Goal: Task Accomplishment & Management: Complete application form

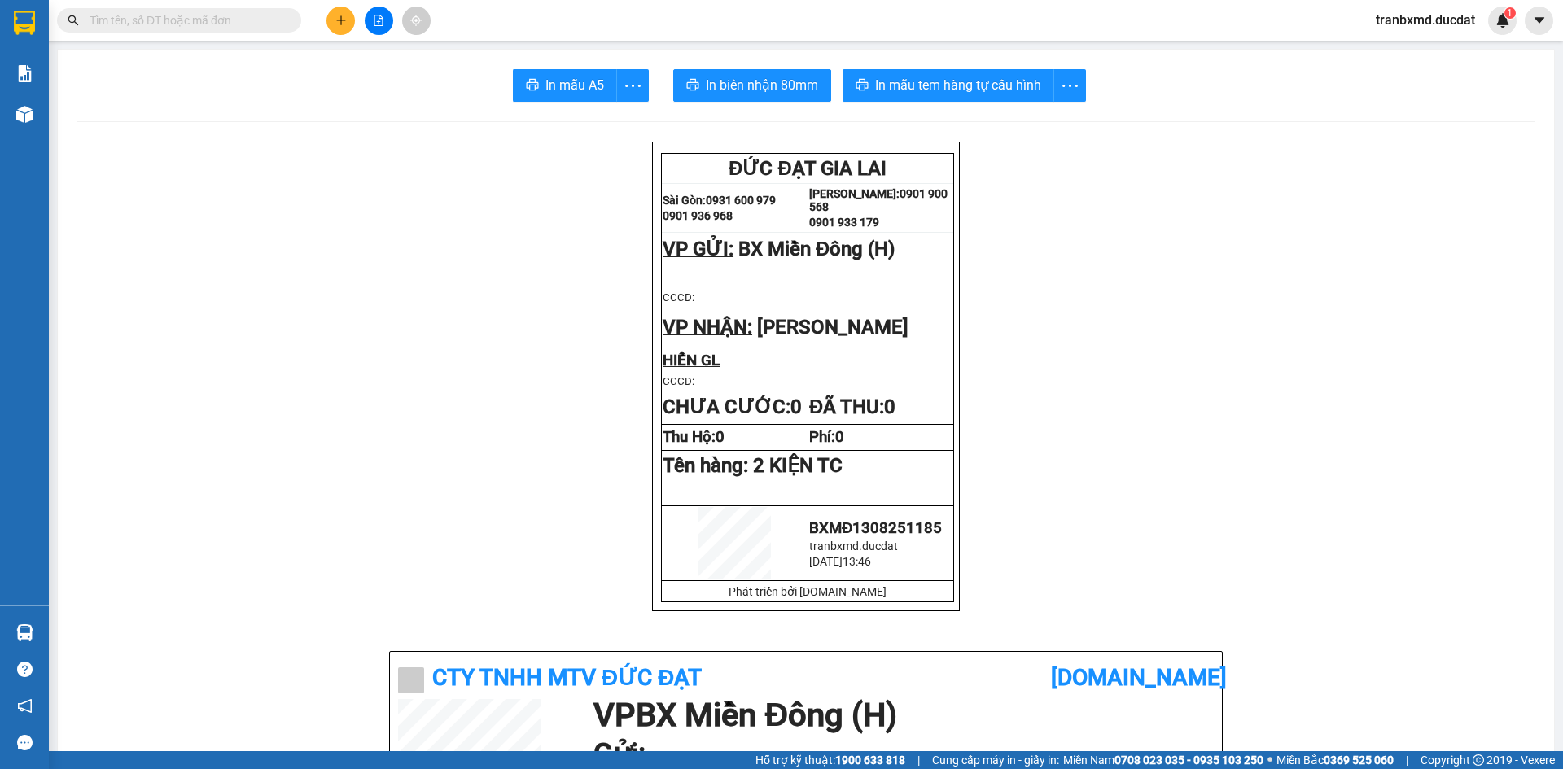
click at [336, 31] on button at bounding box center [340, 21] width 28 height 28
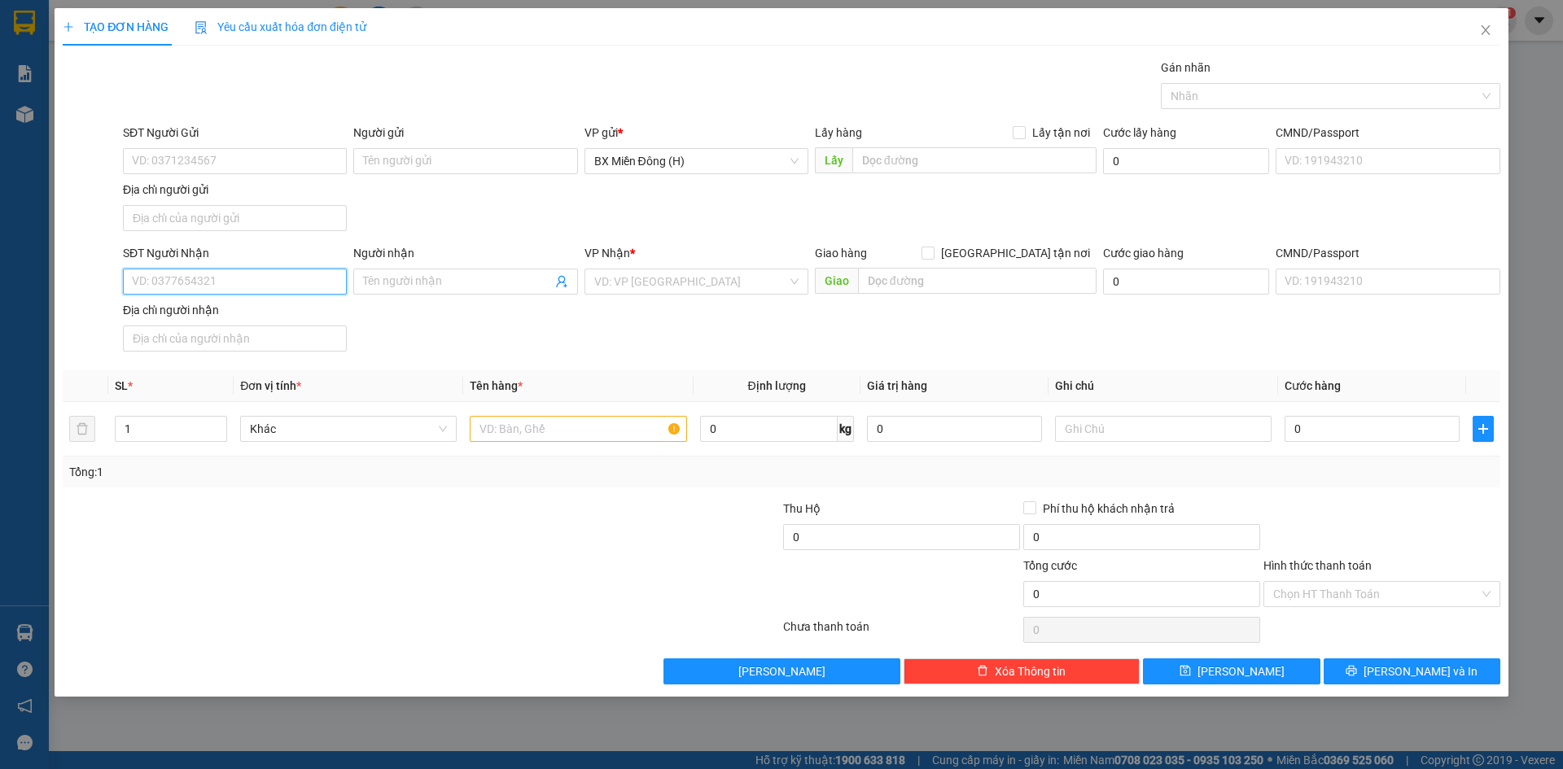
click at [199, 271] on input "SĐT Người Nhận" at bounding box center [235, 282] width 224 height 26
click at [214, 308] on div "0904550446 - HÒA" at bounding box center [235, 314] width 204 height 18
type input "0904550446"
type input "HÒA"
type input "0904550446"
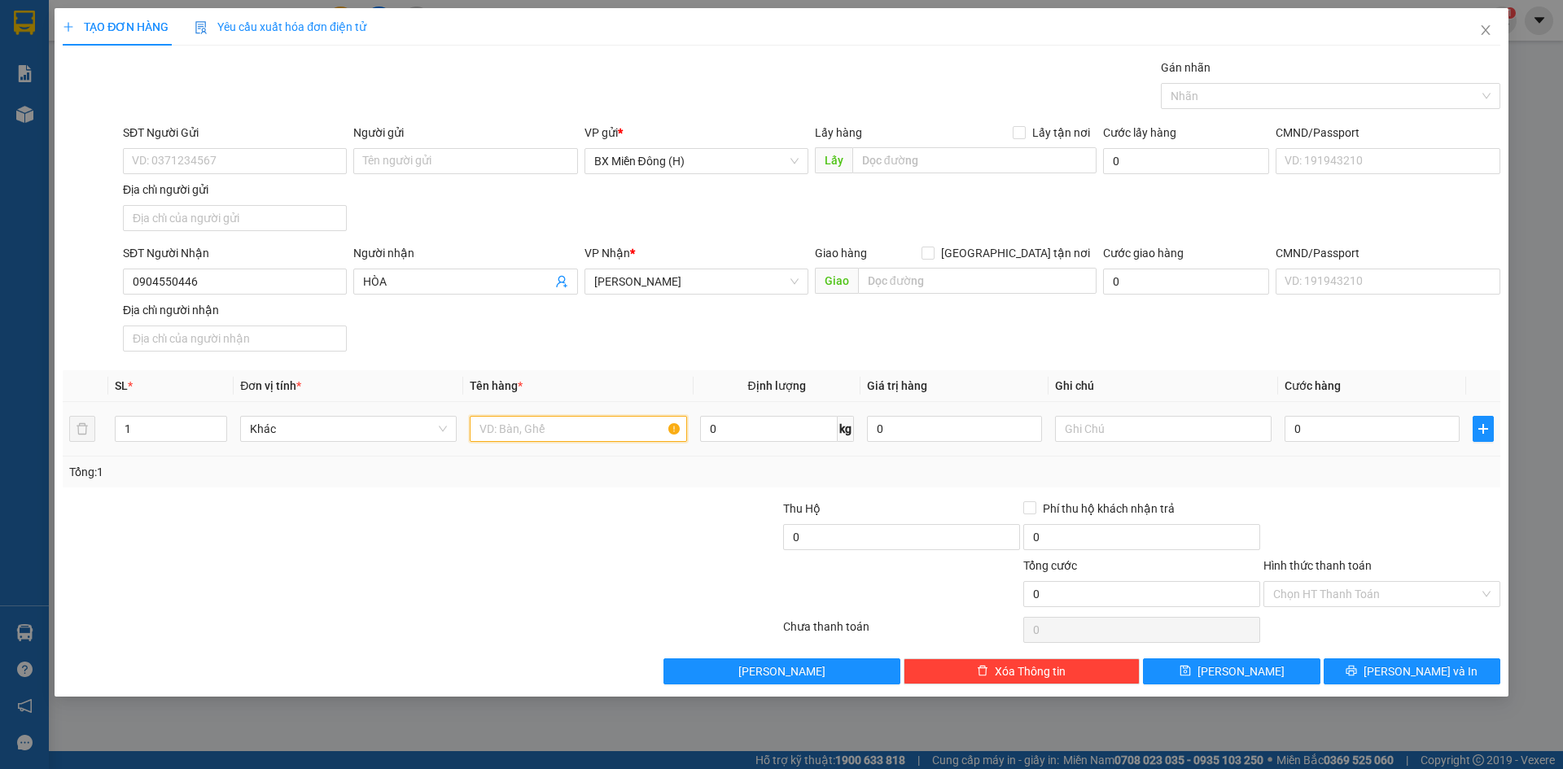
click at [519, 433] on input "text" at bounding box center [578, 429] width 217 height 26
type input "1 BAO"
click at [1438, 677] on span "[PERSON_NAME] và In" at bounding box center [1421, 672] width 114 height 18
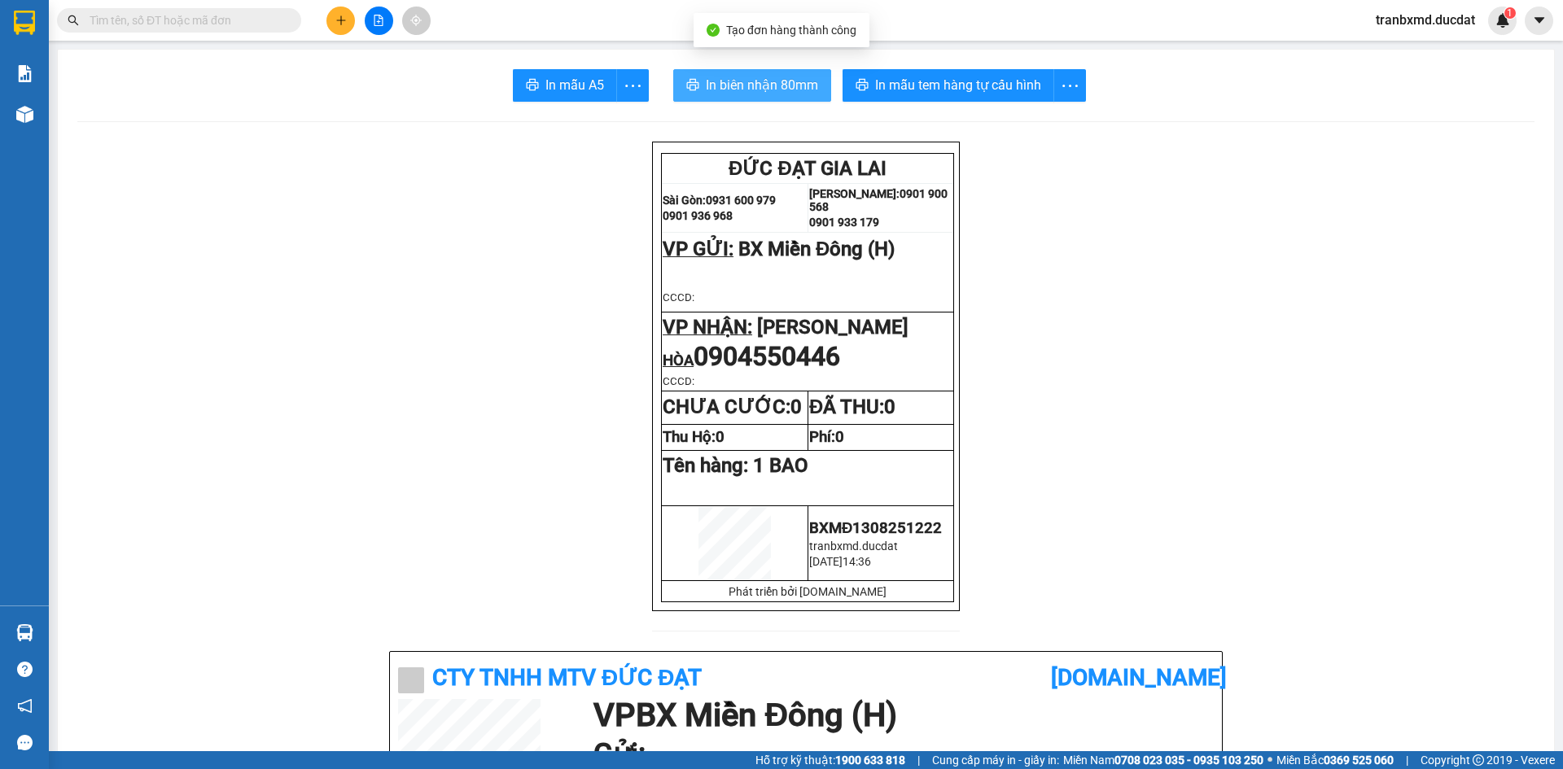
click at [799, 81] on span "In biên nhận 80mm" at bounding box center [762, 85] width 112 height 20
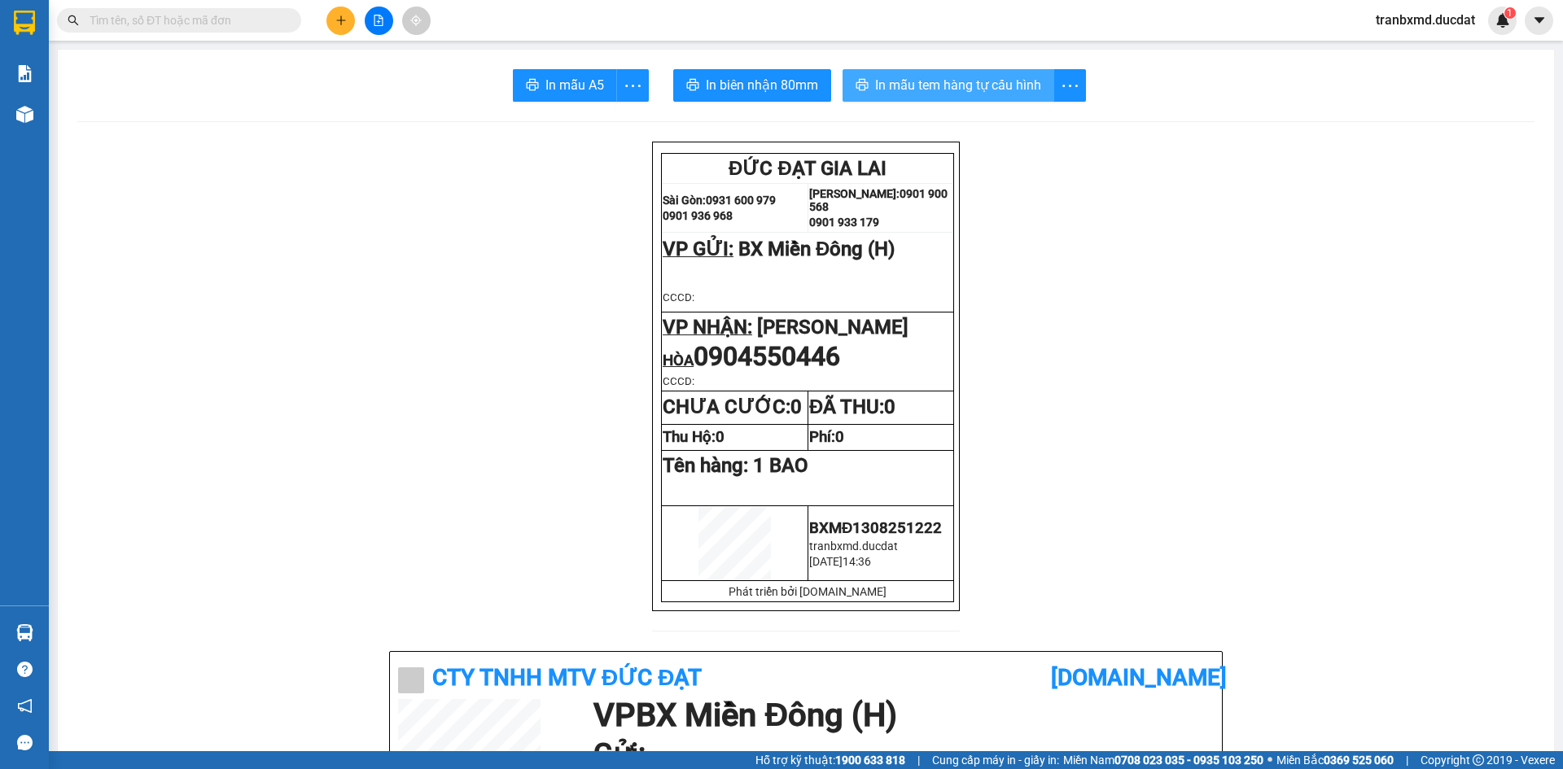
click at [961, 81] on span "In mẫu tem hàng tự cấu hình" at bounding box center [958, 85] width 166 height 20
click at [339, 23] on icon "plus" at bounding box center [340, 20] width 11 height 11
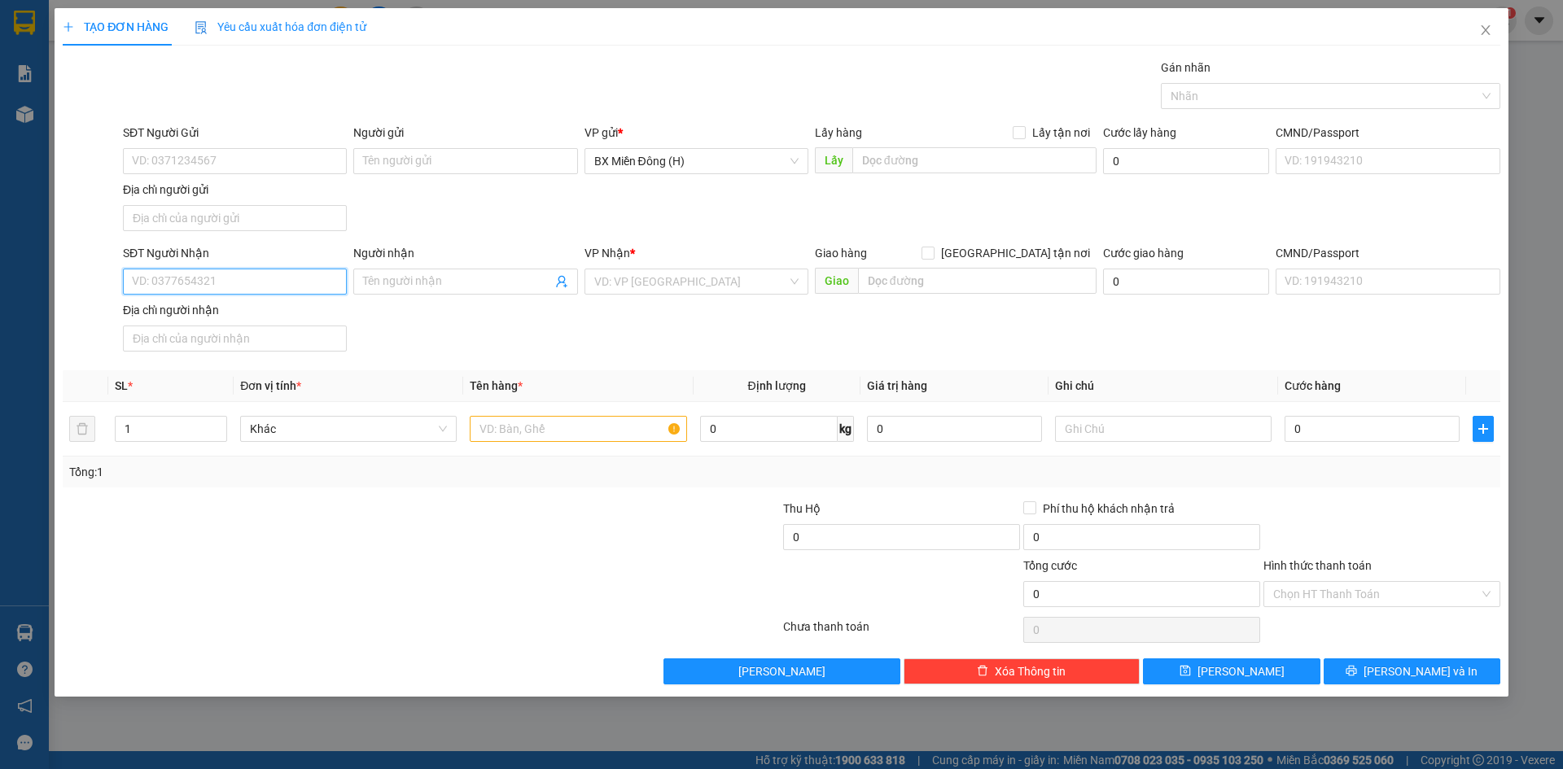
click at [217, 278] on input "SĐT Người Nhận" at bounding box center [235, 282] width 224 height 26
click at [254, 320] on div "0988275628 - NGỌC ANH" at bounding box center [235, 314] width 204 height 18
type input "0988275628"
type input "[PERSON_NAME]"
type input "0988275628"
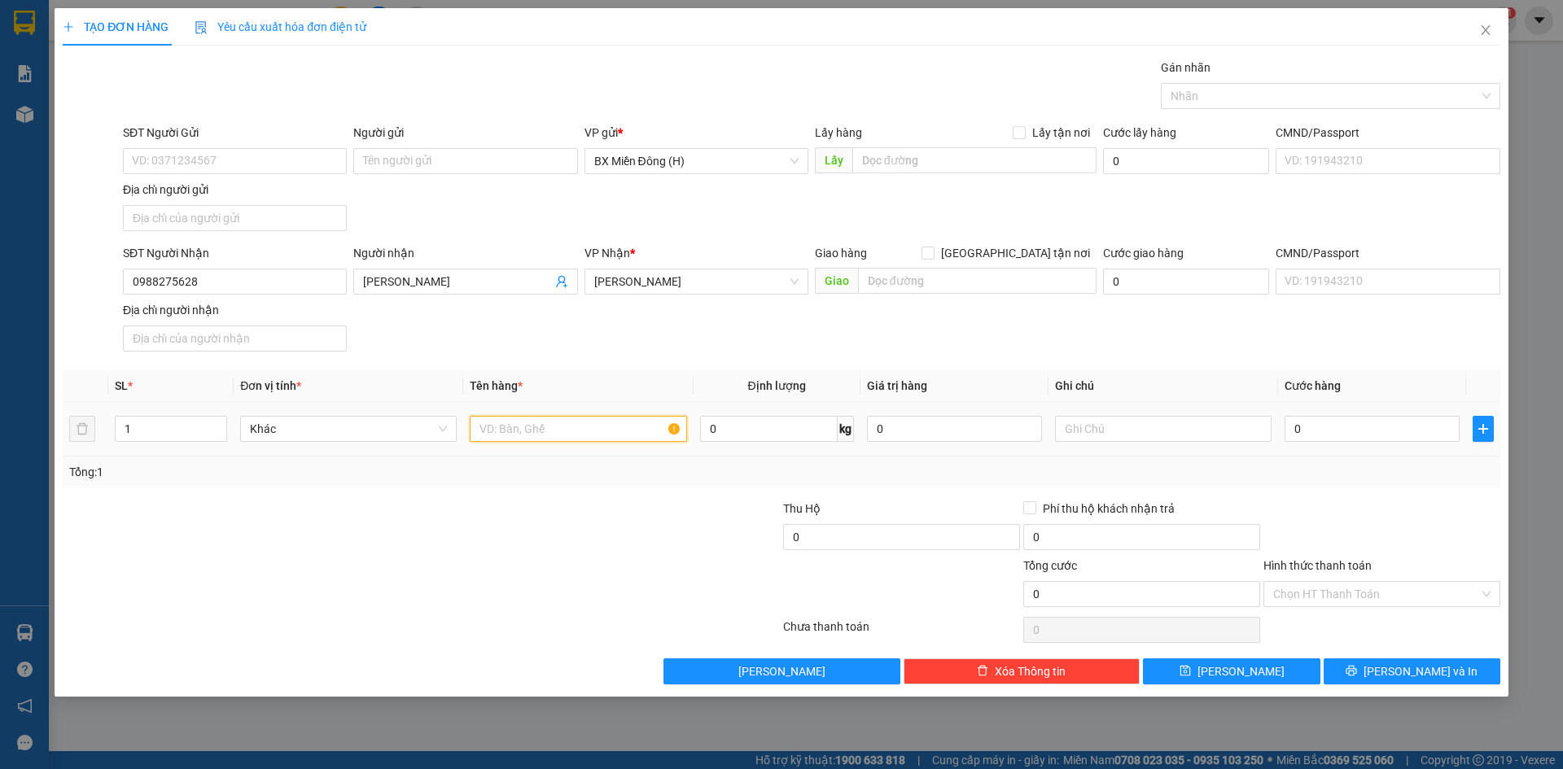
click at [503, 431] on input "text" at bounding box center [578, 429] width 217 height 26
click at [577, 433] on input "1" at bounding box center [578, 429] width 217 height 26
type input "1 BAO XANH"
click at [1377, 677] on button "[PERSON_NAME] và In" at bounding box center [1412, 672] width 177 height 26
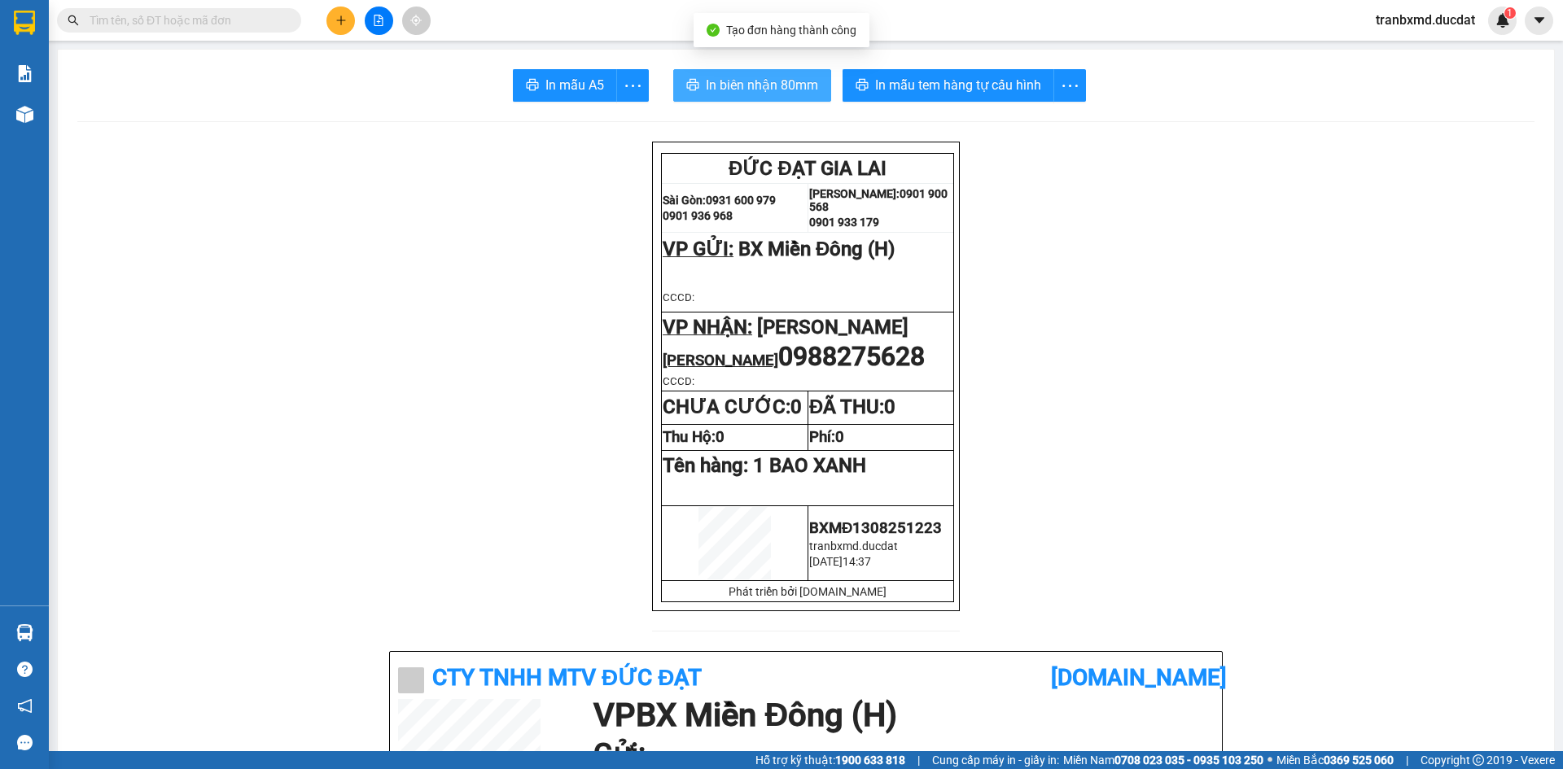
click at [801, 100] on button "In biên nhận 80mm" at bounding box center [752, 85] width 158 height 33
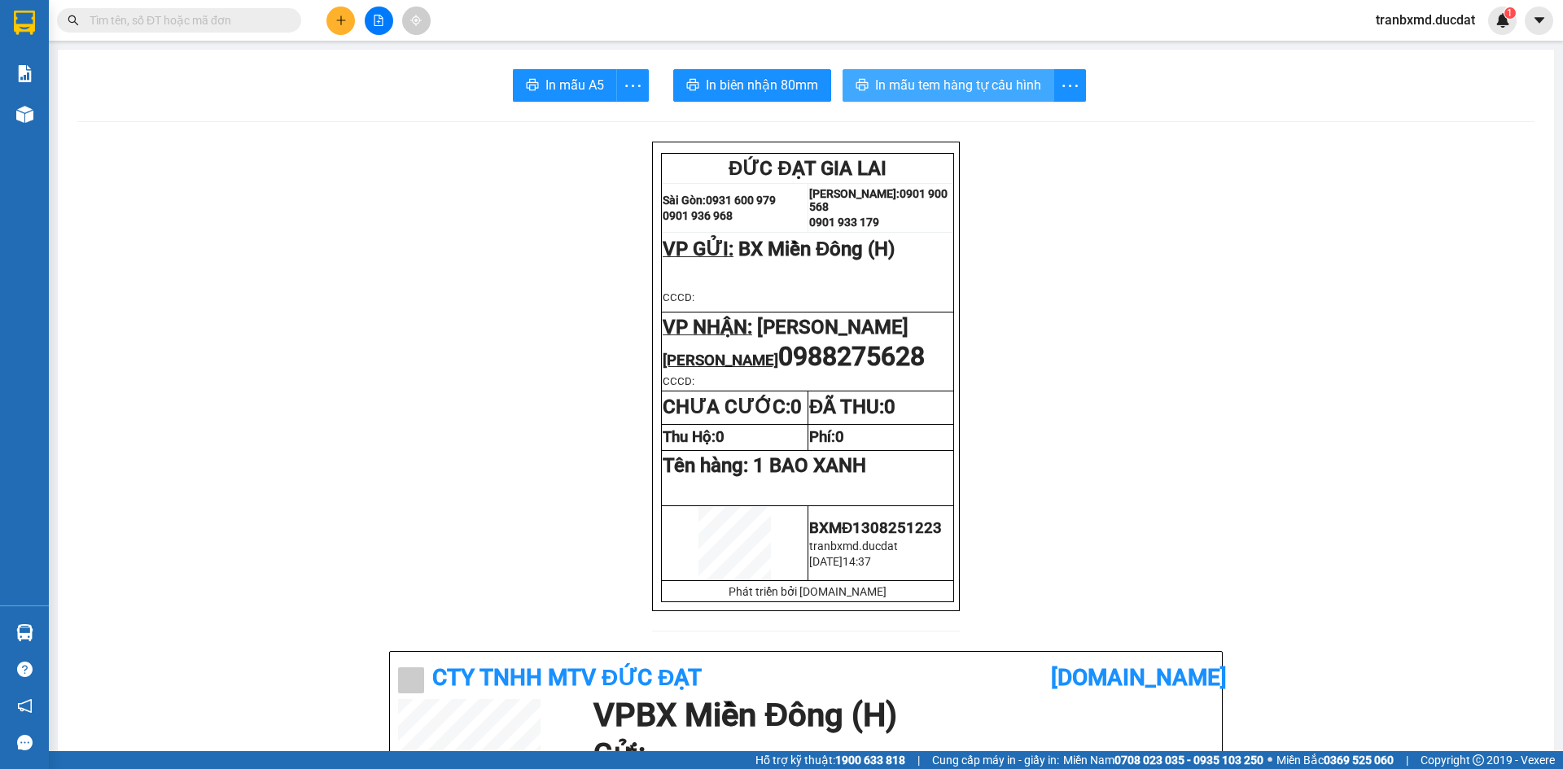
click at [1026, 88] on span "In mẫu tem hàng tự cấu hình" at bounding box center [958, 85] width 166 height 20
click at [337, 20] on icon "plus" at bounding box center [340, 20] width 11 height 11
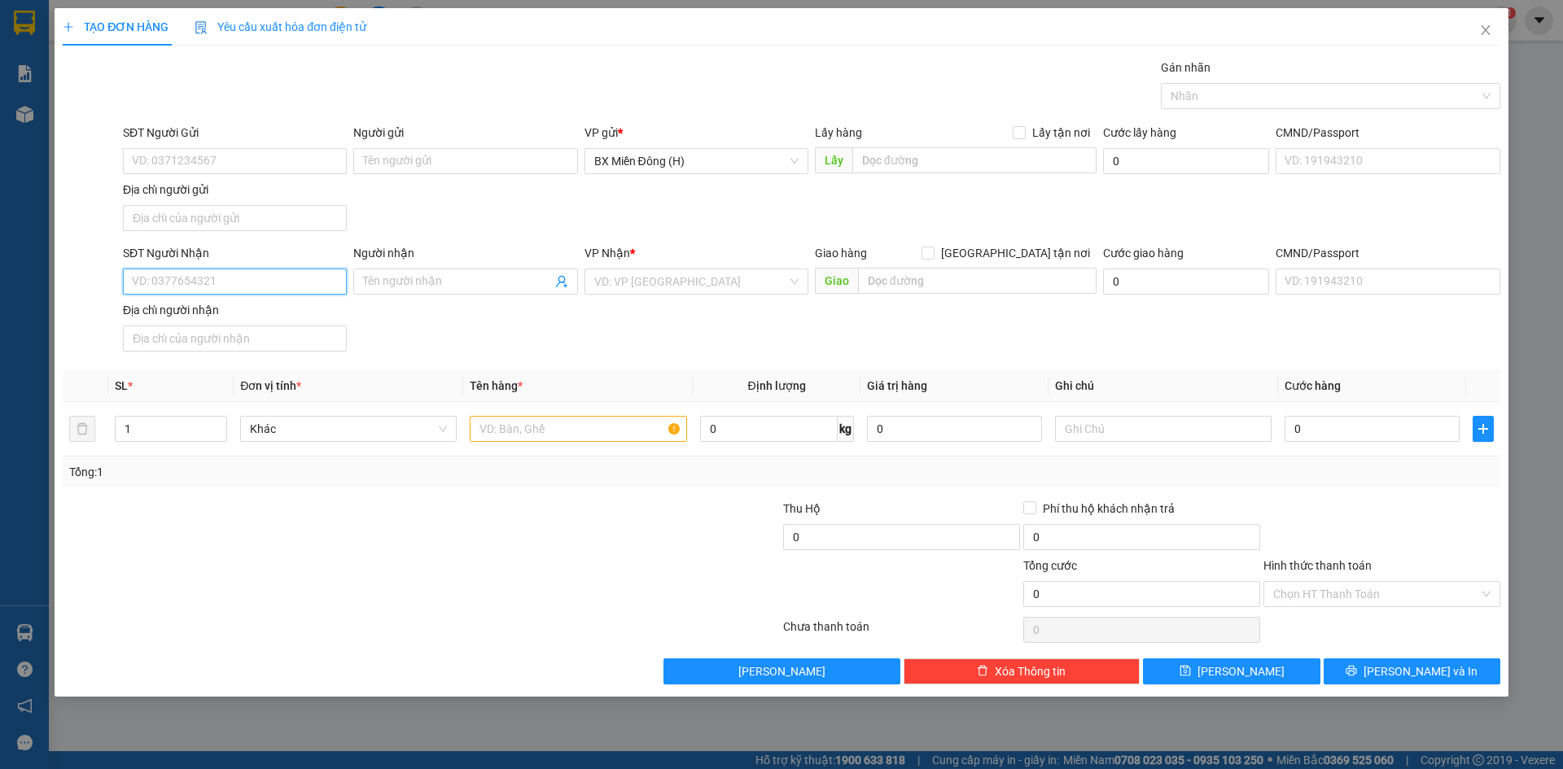
click at [265, 282] on input "SĐT Người Nhận" at bounding box center [235, 282] width 224 height 26
click at [245, 312] on div "0399912938 - VĨNH DÉP" at bounding box center [235, 314] width 204 height 18
type input "0399912938"
type input "VĨNH DÉP"
type input "0399912938"
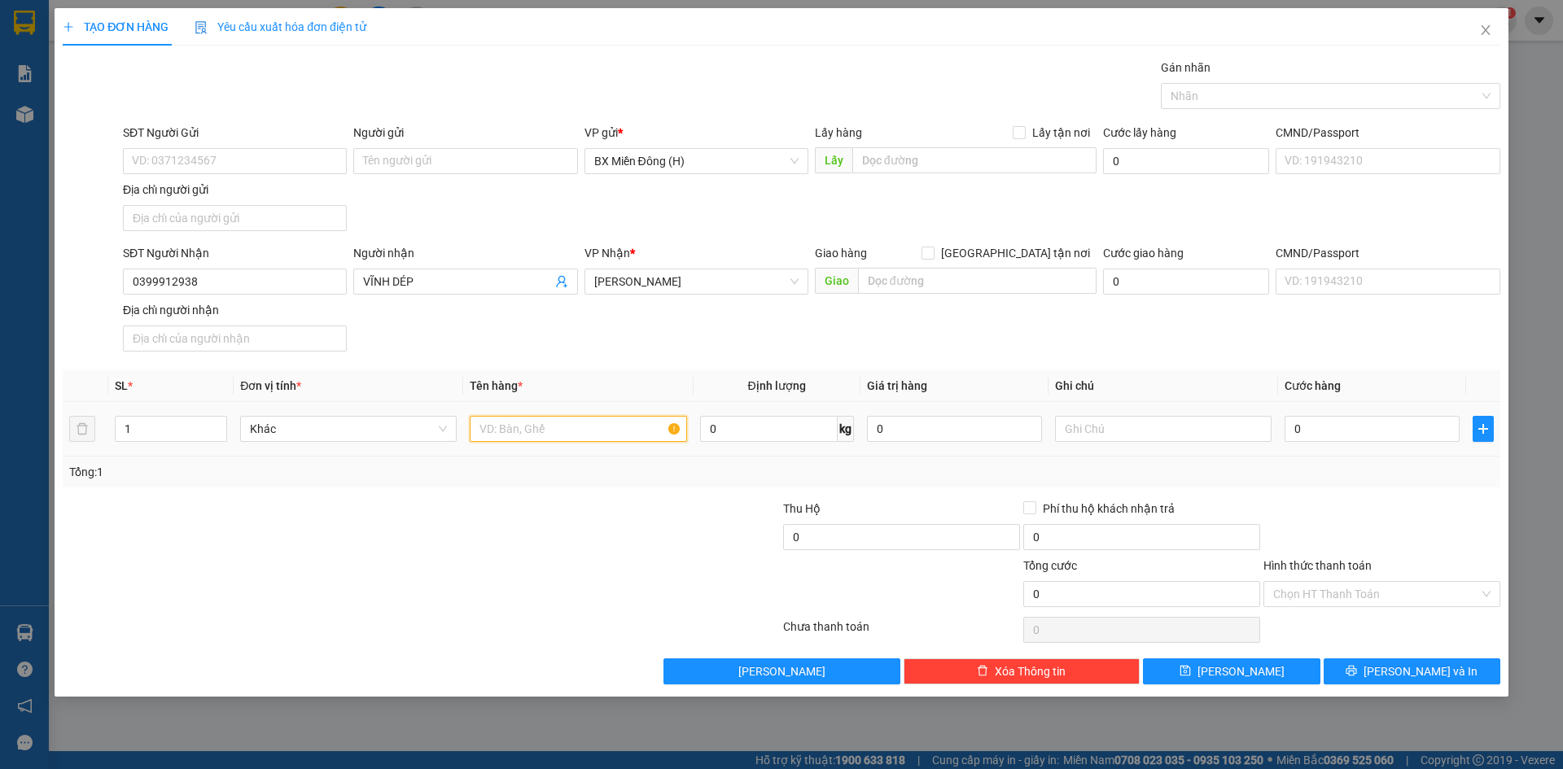
click at [501, 438] on input "text" at bounding box center [578, 429] width 217 height 26
type input "1 BAO XANH"
click at [1370, 678] on button "[PERSON_NAME] và In" at bounding box center [1412, 672] width 177 height 26
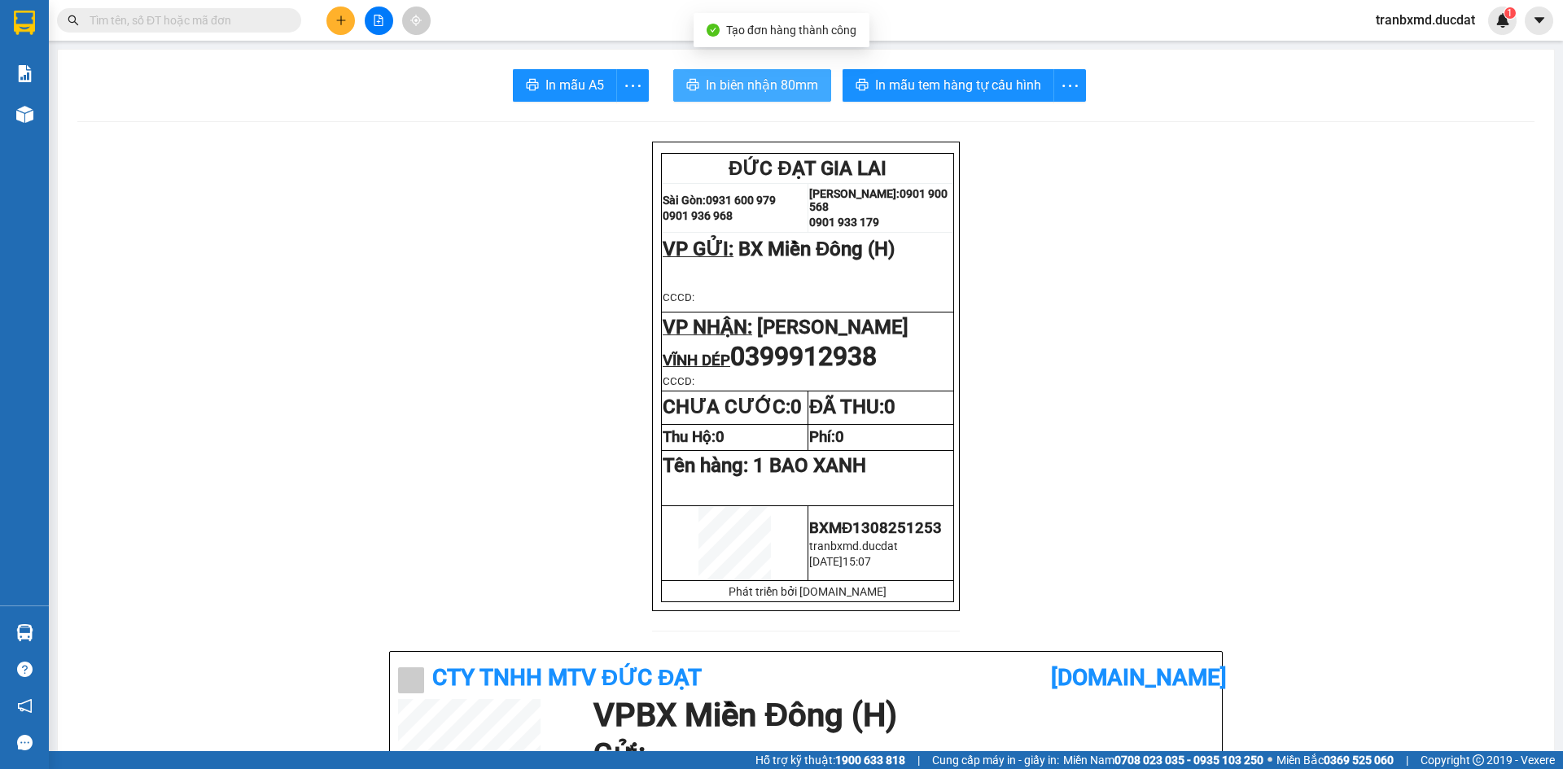
click at [690, 75] on button "In biên nhận 80mm" at bounding box center [752, 85] width 158 height 33
click at [791, 85] on span "In biên nhận 80mm" at bounding box center [762, 85] width 112 height 20
click at [721, 89] on span "In biên nhận 80mm" at bounding box center [762, 85] width 112 height 20
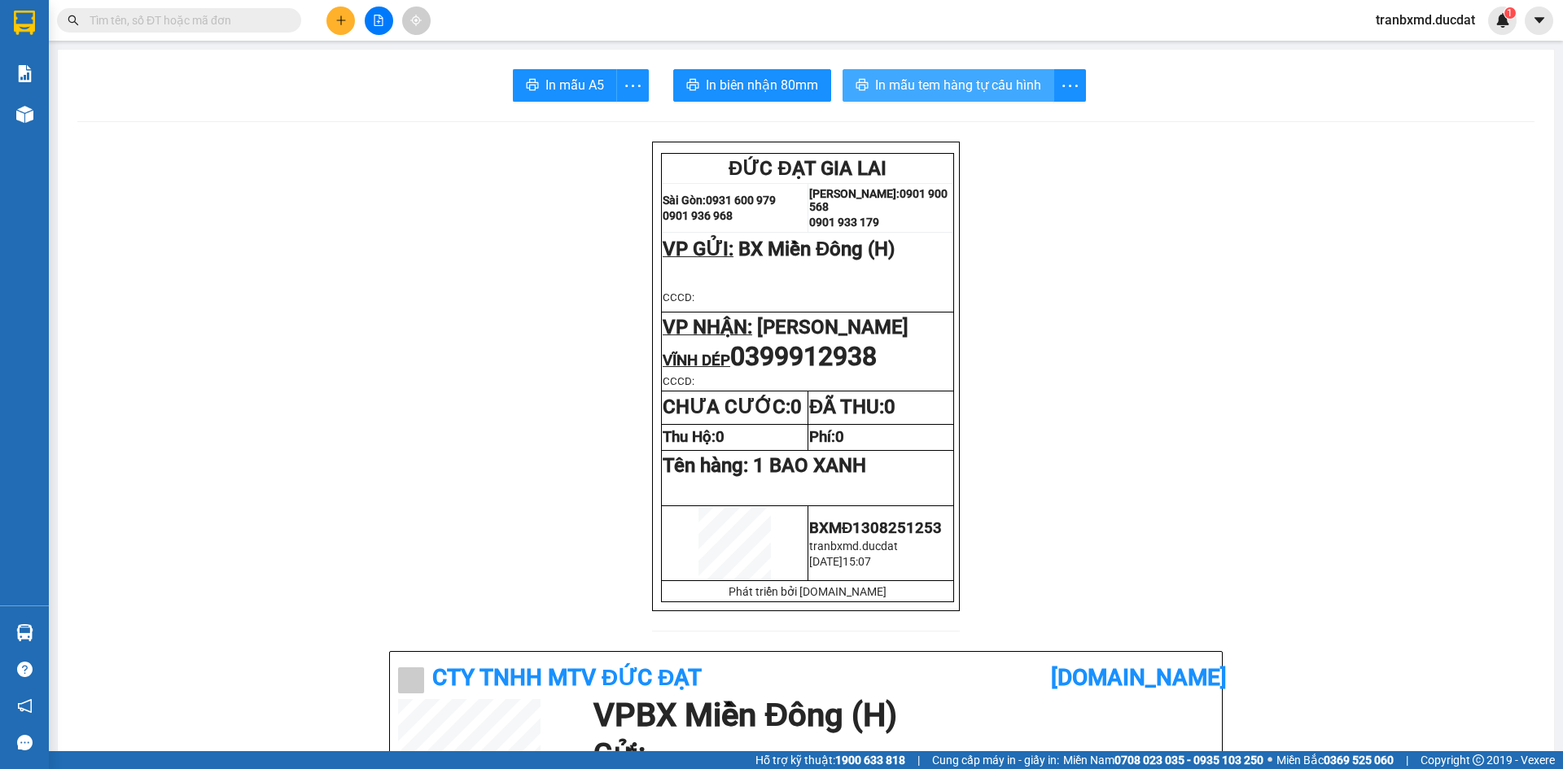
click at [895, 97] on button "In mẫu tem hàng tự cấu hình" at bounding box center [949, 85] width 212 height 33
click at [335, 15] on icon "plus" at bounding box center [340, 20] width 11 height 11
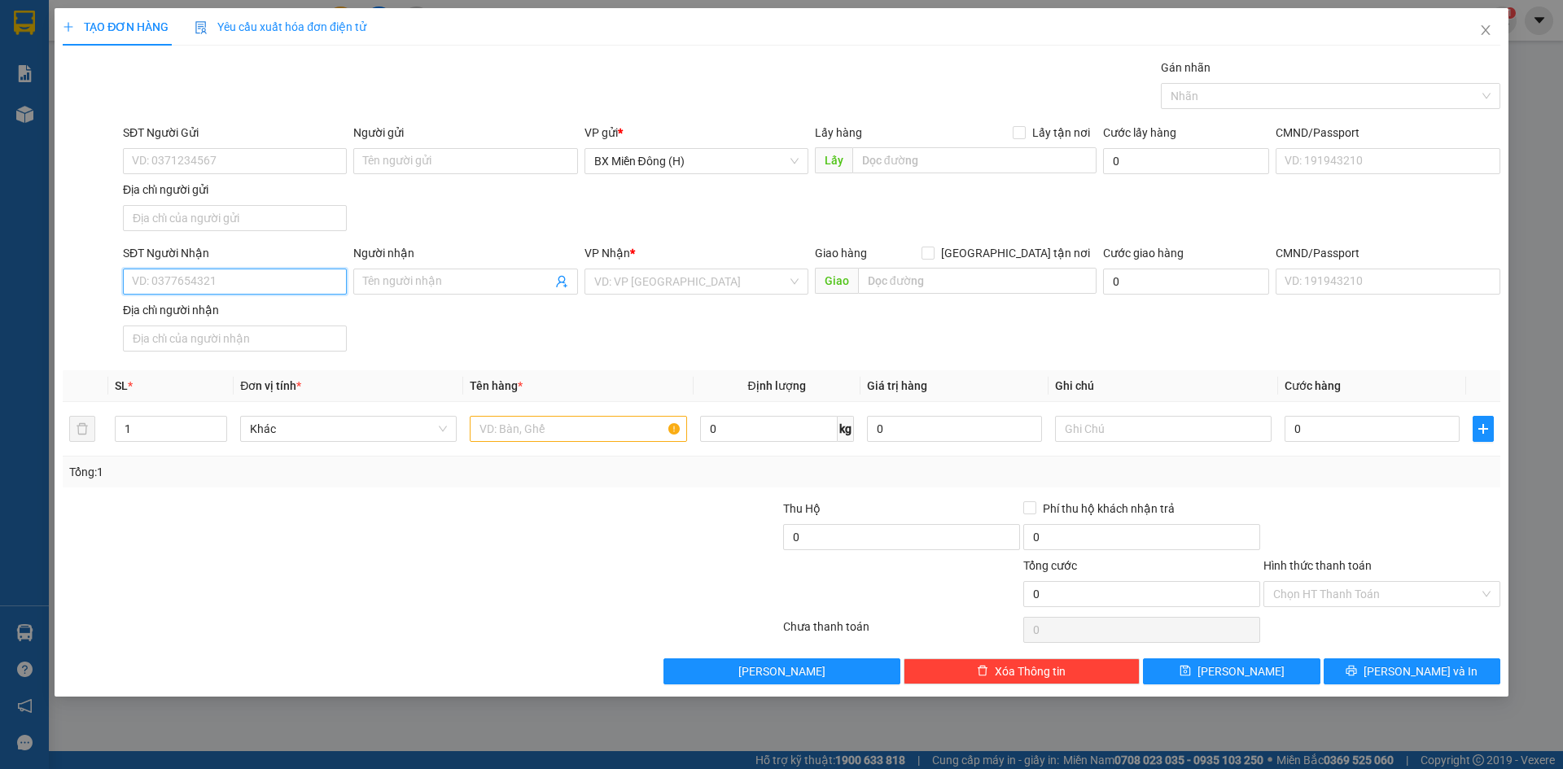
click at [304, 275] on input "SĐT Người Nhận" at bounding box center [235, 282] width 224 height 26
type input "1"
click at [298, 278] on input "11855" at bounding box center [235, 282] width 224 height 26
type input "1"
click at [258, 310] on div "0933001855" at bounding box center [235, 314] width 204 height 18
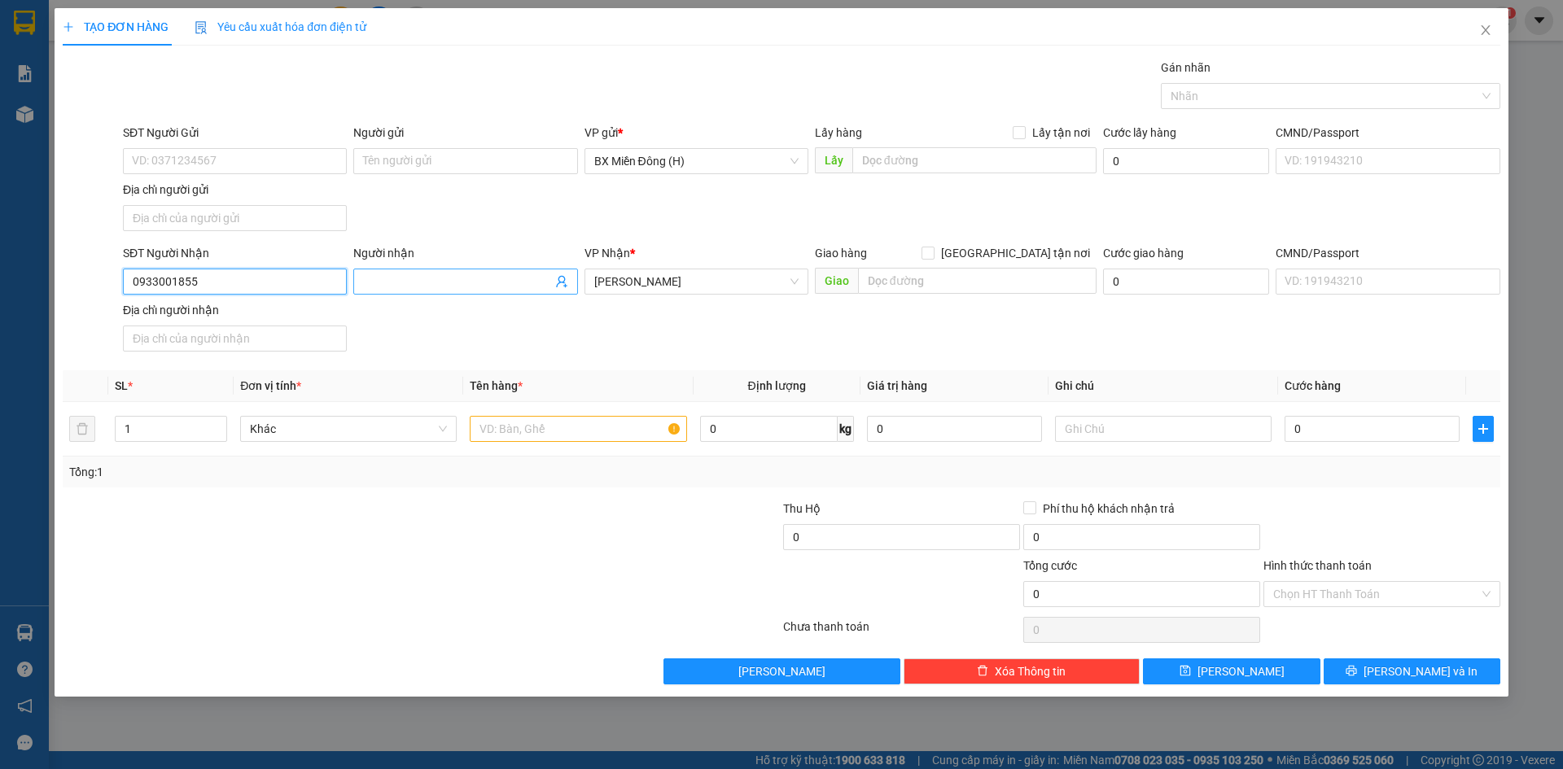
type input "0933001855"
click at [444, 278] on input "Người nhận" at bounding box center [457, 282] width 188 height 18
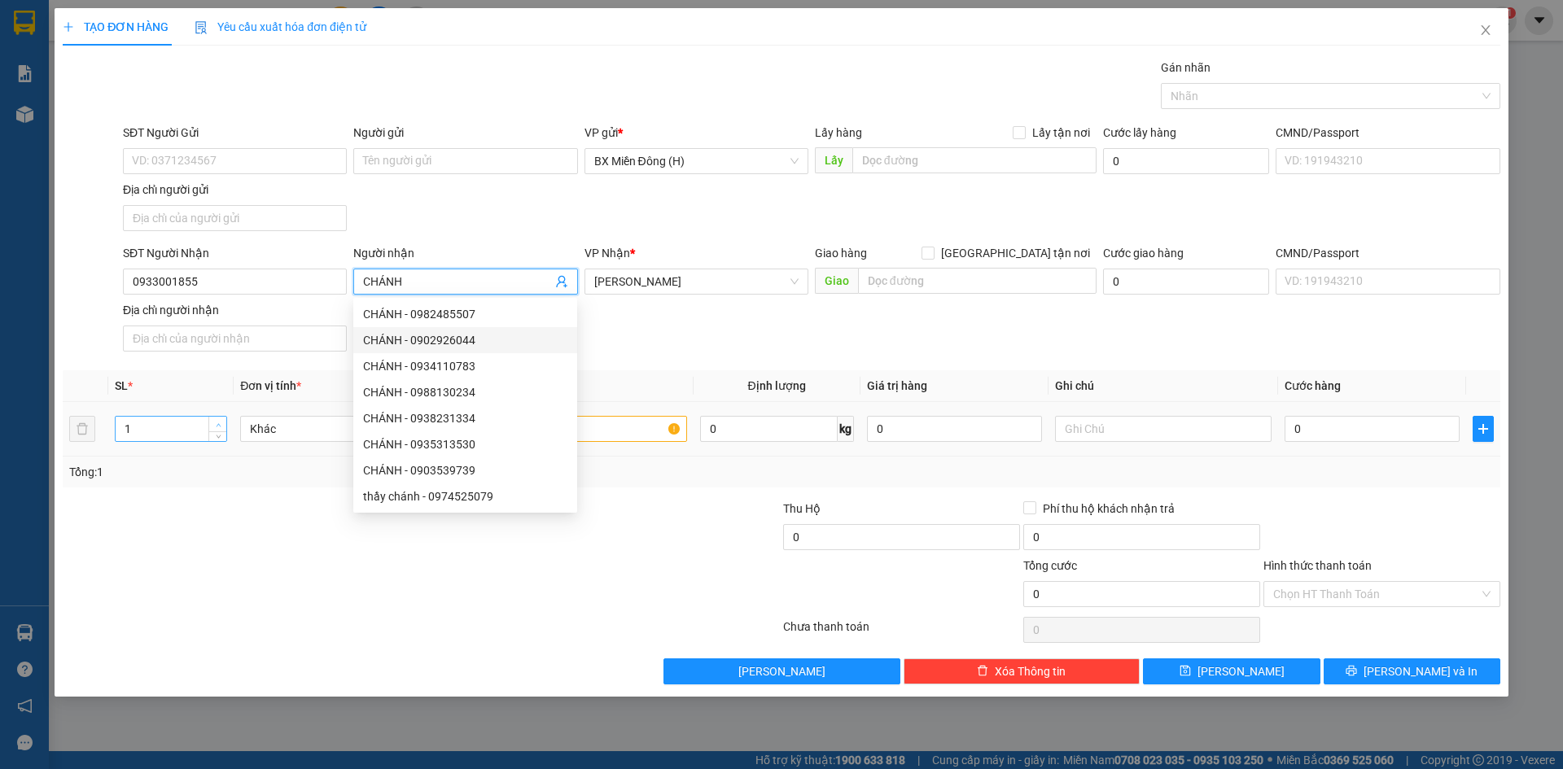
type input "CHÁNH"
click at [216, 427] on icon "up" at bounding box center [219, 426] width 6 height 6
type input "3"
click at [216, 427] on icon "up" at bounding box center [219, 426] width 6 height 6
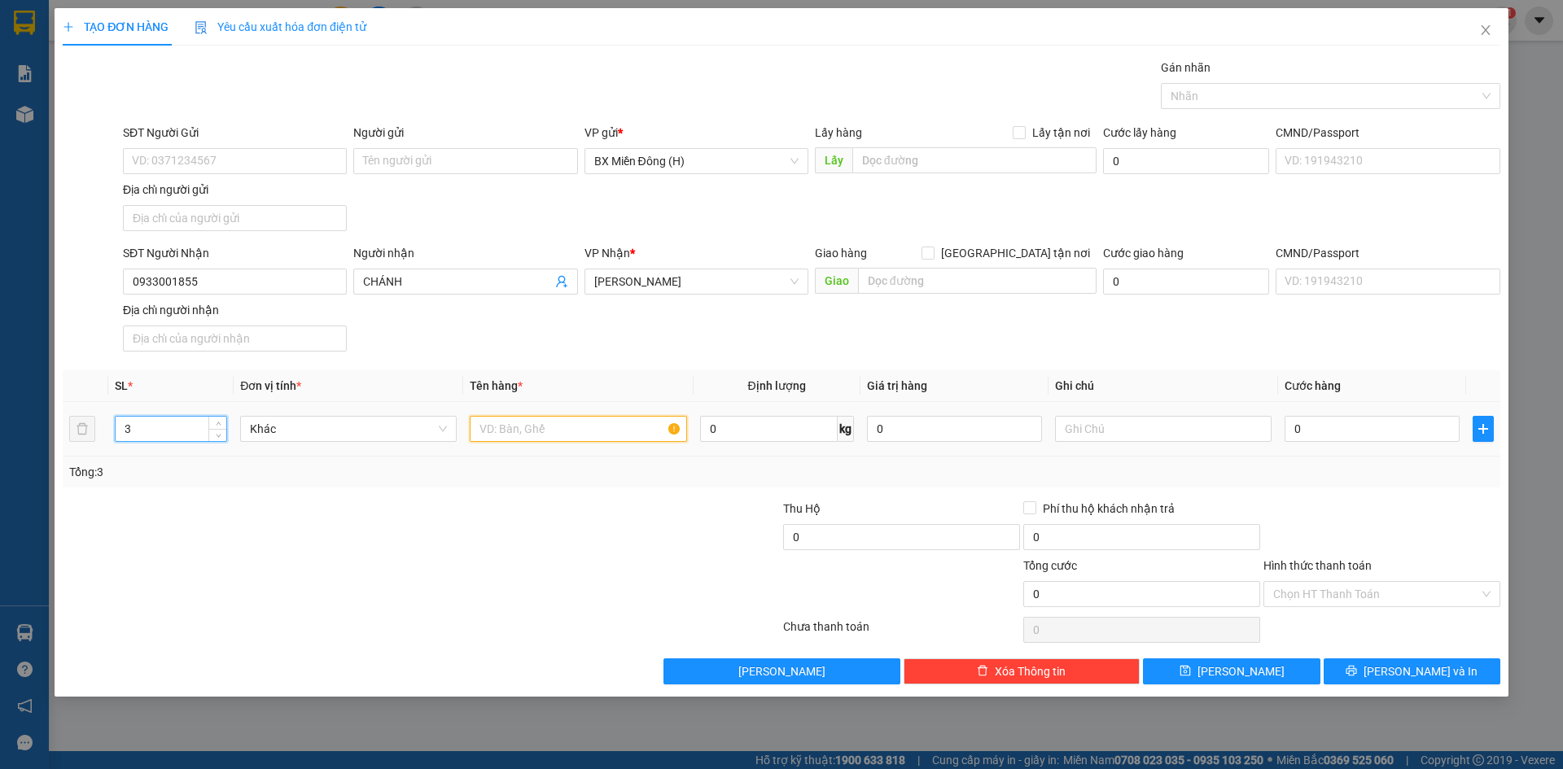
click at [528, 436] on input "text" at bounding box center [578, 429] width 217 height 26
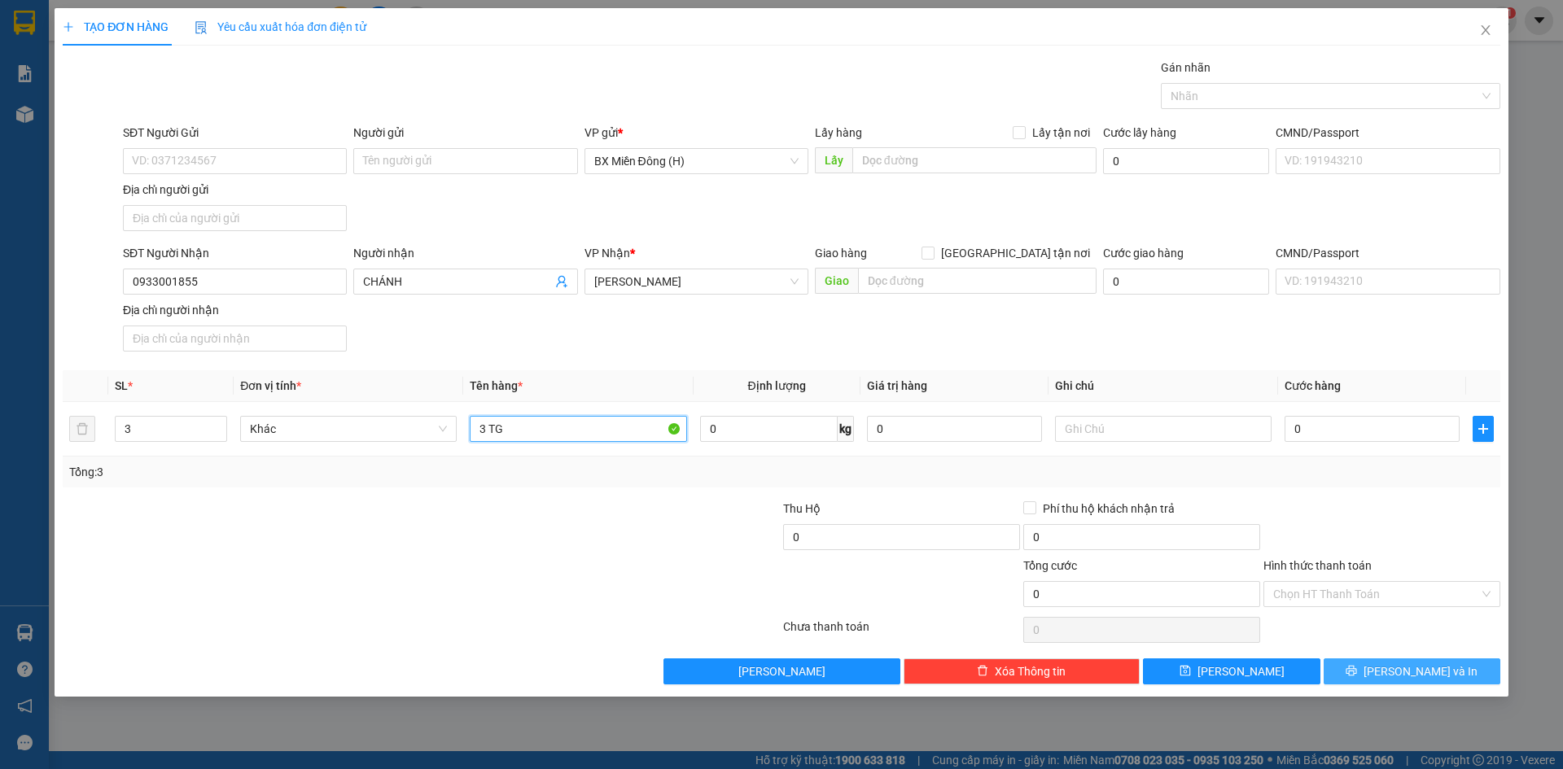
type input "3 TG"
click at [1378, 679] on button "[PERSON_NAME] và In" at bounding box center [1412, 672] width 177 height 26
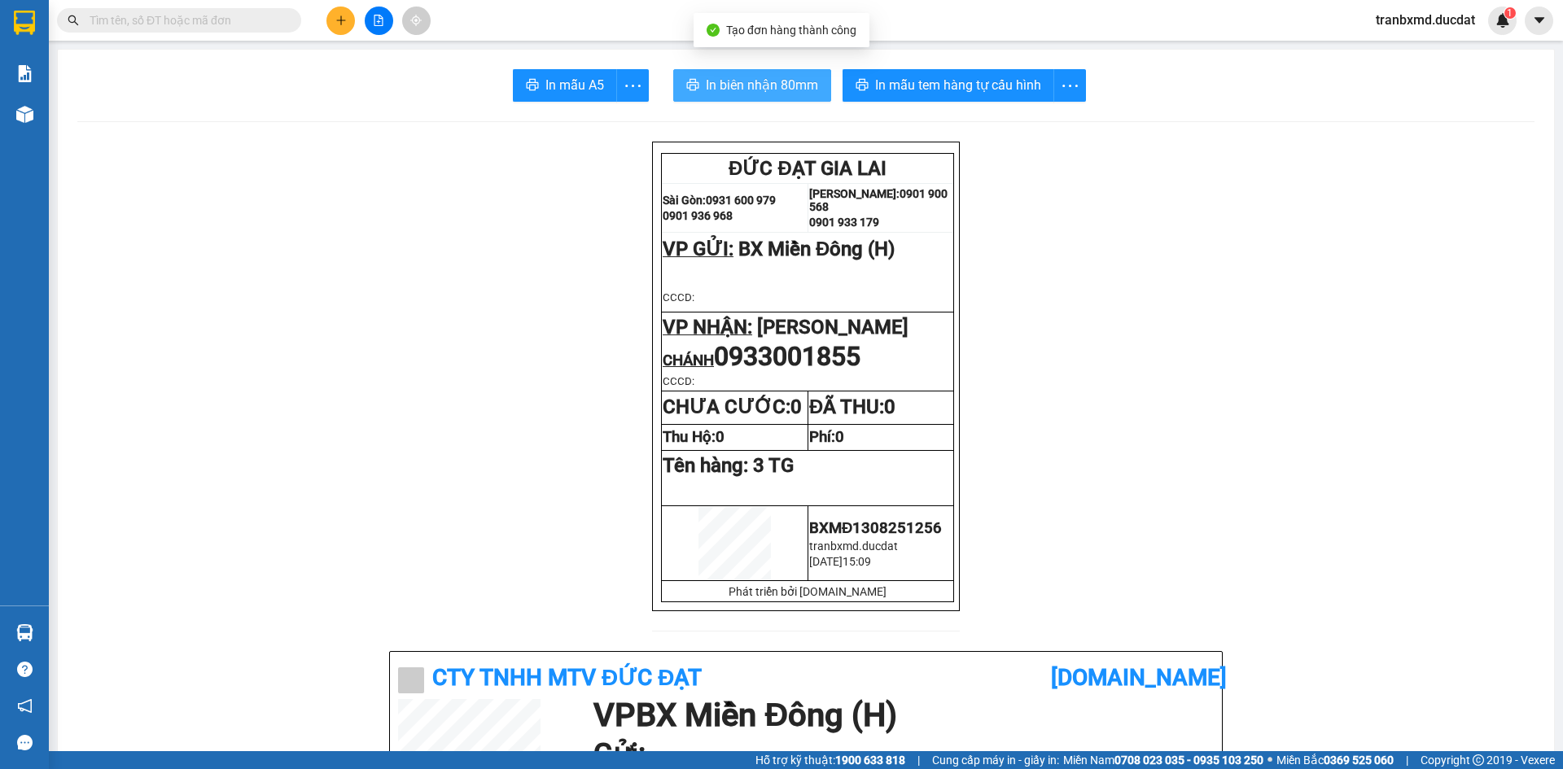
click at [744, 86] on span "In biên nhận 80mm" at bounding box center [762, 85] width 112 height 20
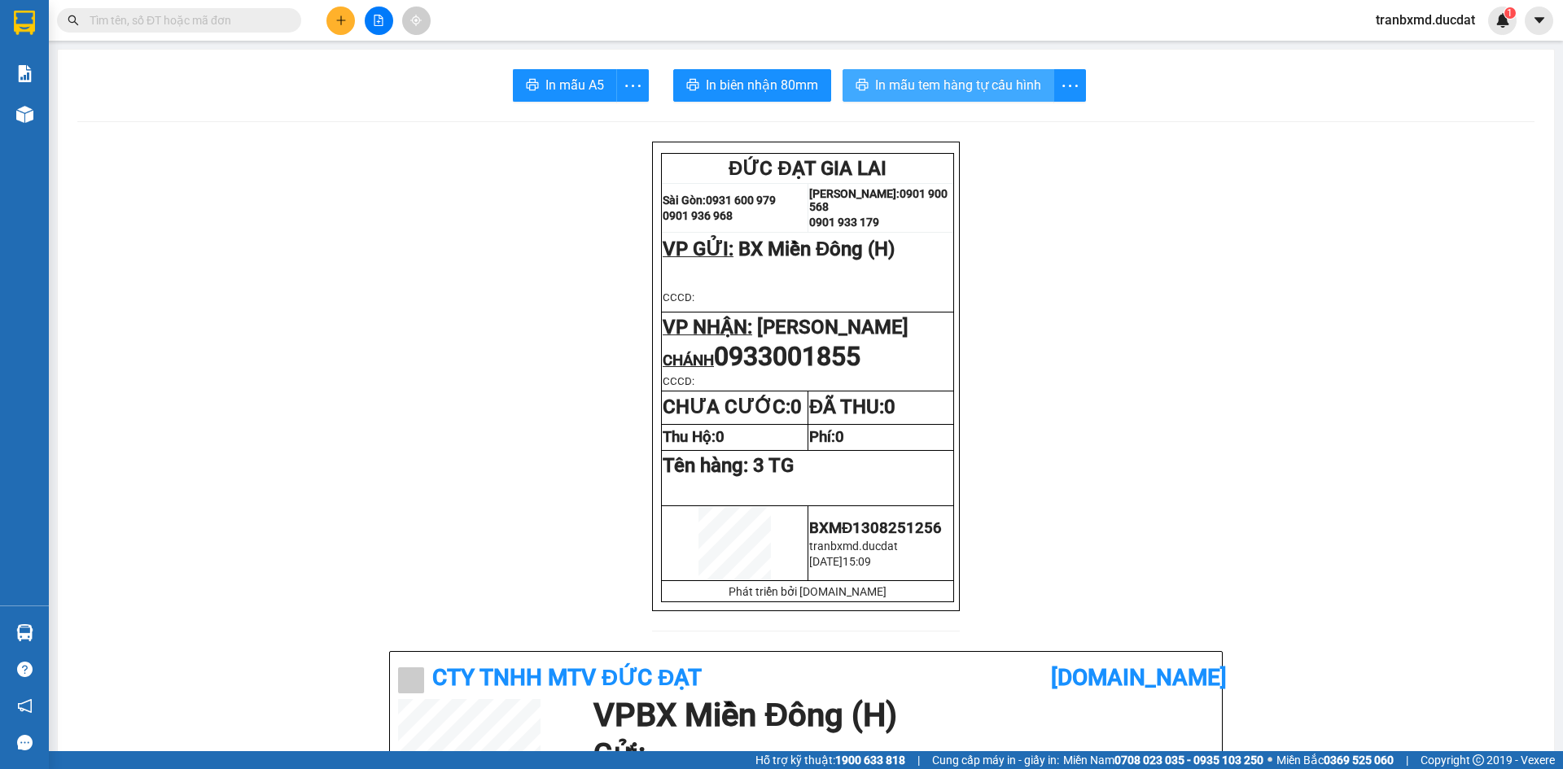
click at [942, 78] on span "In mẫu tem hàng tự cấu hình" at bounding box center [958, 85] width 166 height 20
click at [332, 17] on button at bounding box center [340, 21] width 28 height 28
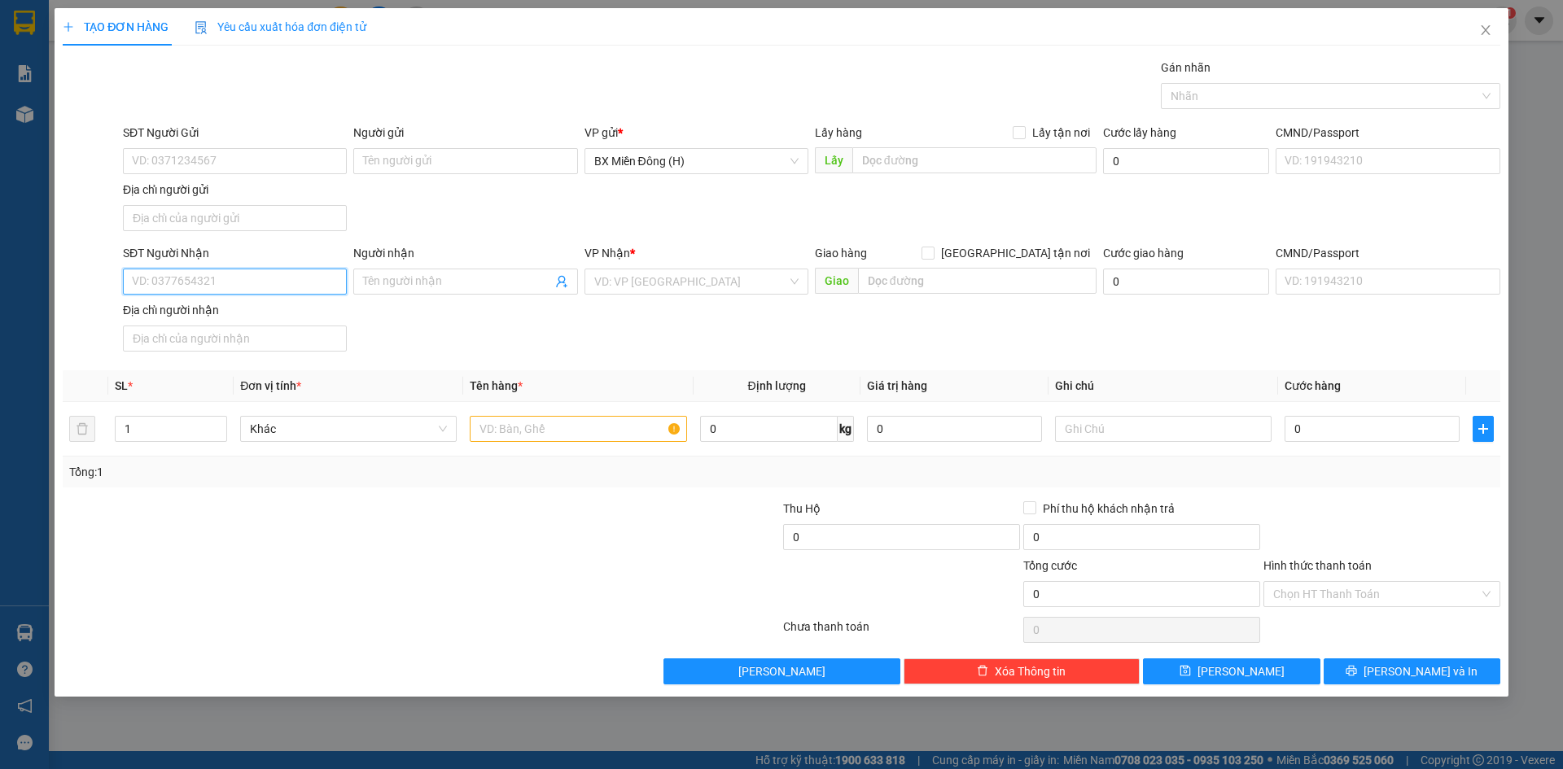
click at [302, 286] on input "SĐT Người Nhận" at bounding box center [235, 282] width 224 height 26
click at [282, 309] on div "0987539944 - ANH HẬU" at bounding box center [235, 314] width 204 height 18
type input "0987539944"
type input "ANH HẬU"
click at [374, 433] on span "Khác" at bounding box center [348, 429] width 197 height 24
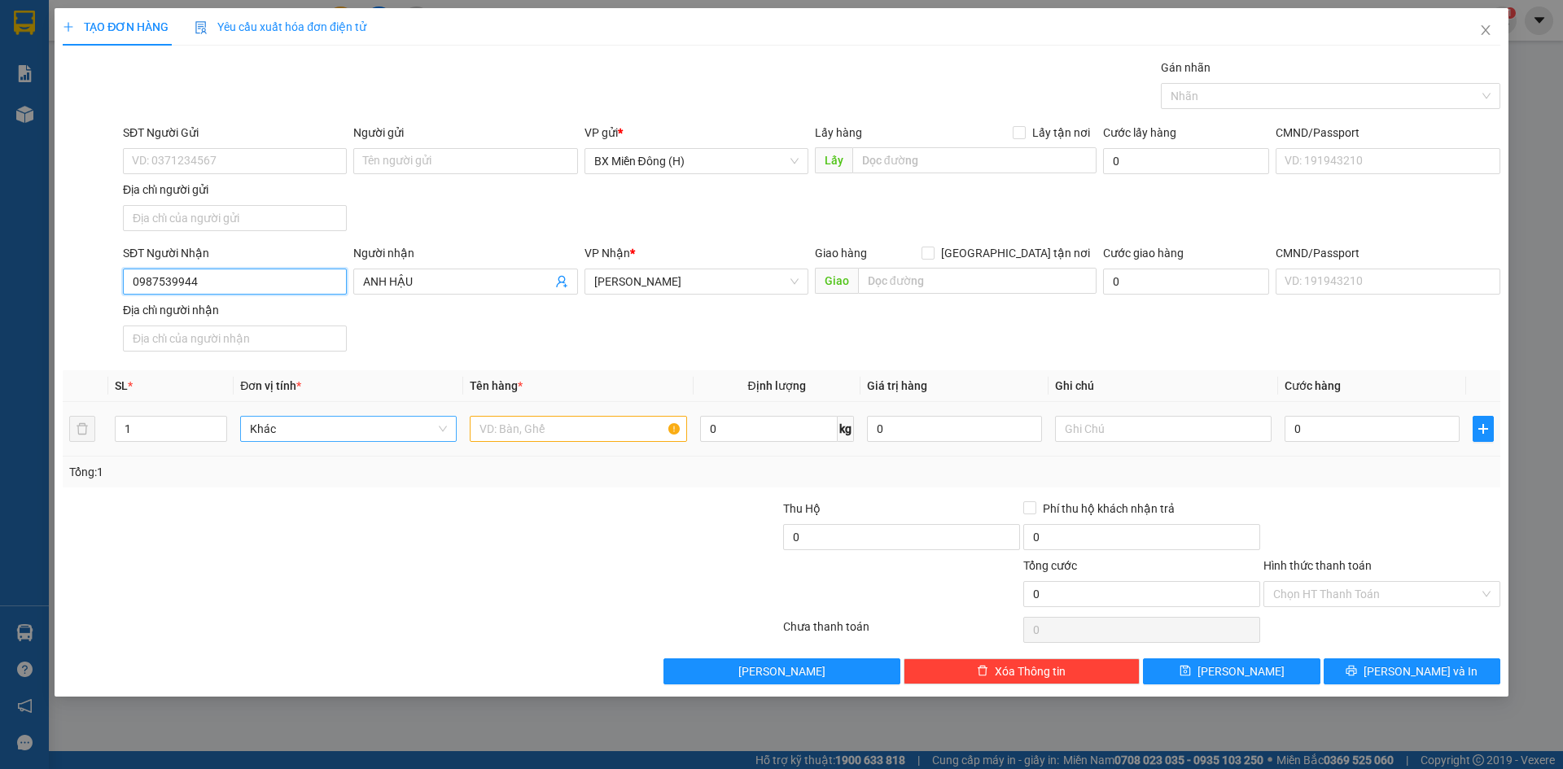
type input "0987539944"
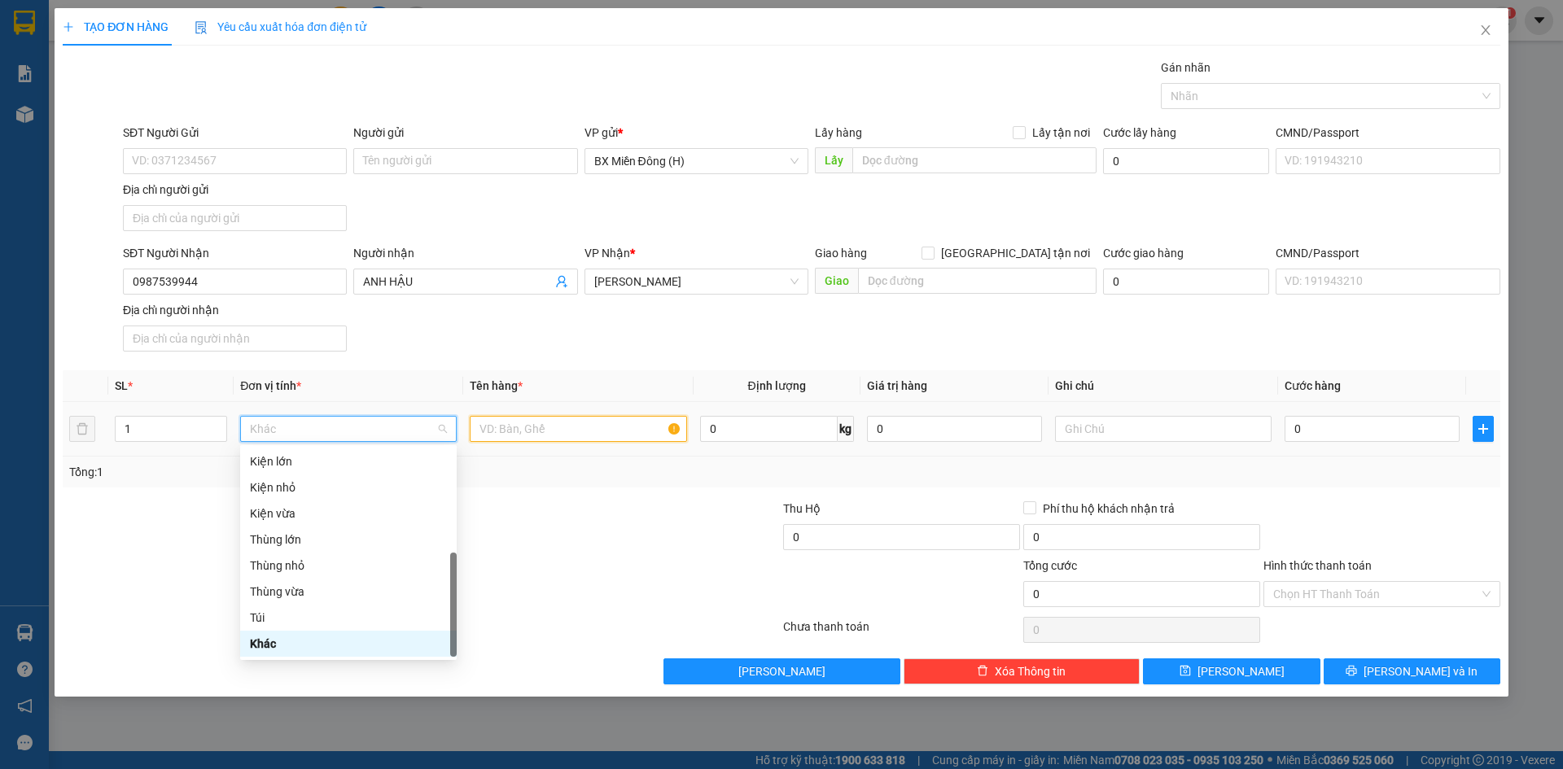
click at [589, 427] on input "text" at bounding box center [578, 429] width 217 height 26
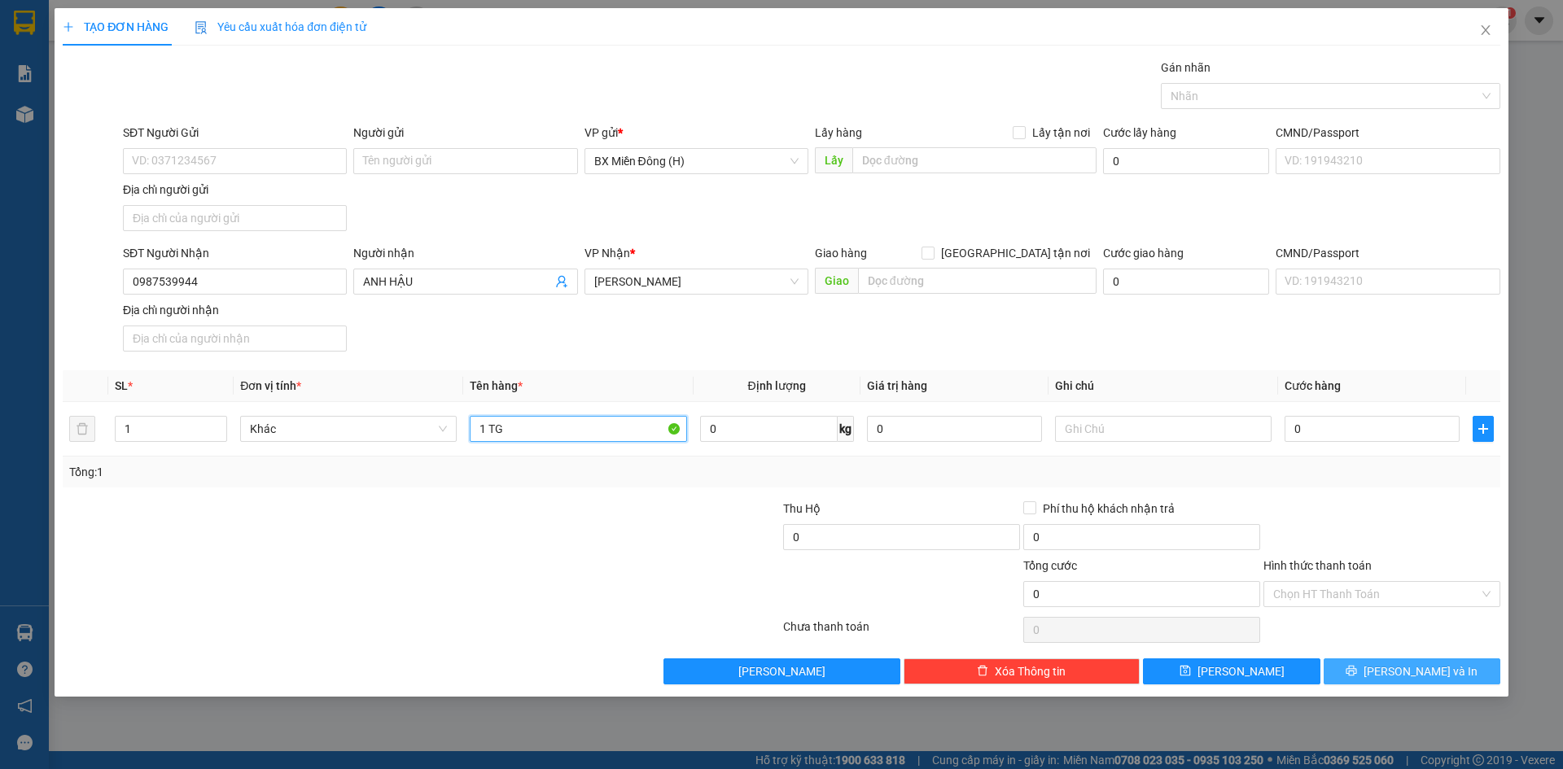
type input "1 TG"
click at [1337, 673] on button "[PERSON_NAME] và In" at bounding box center [1412, 672] width 177 height 26
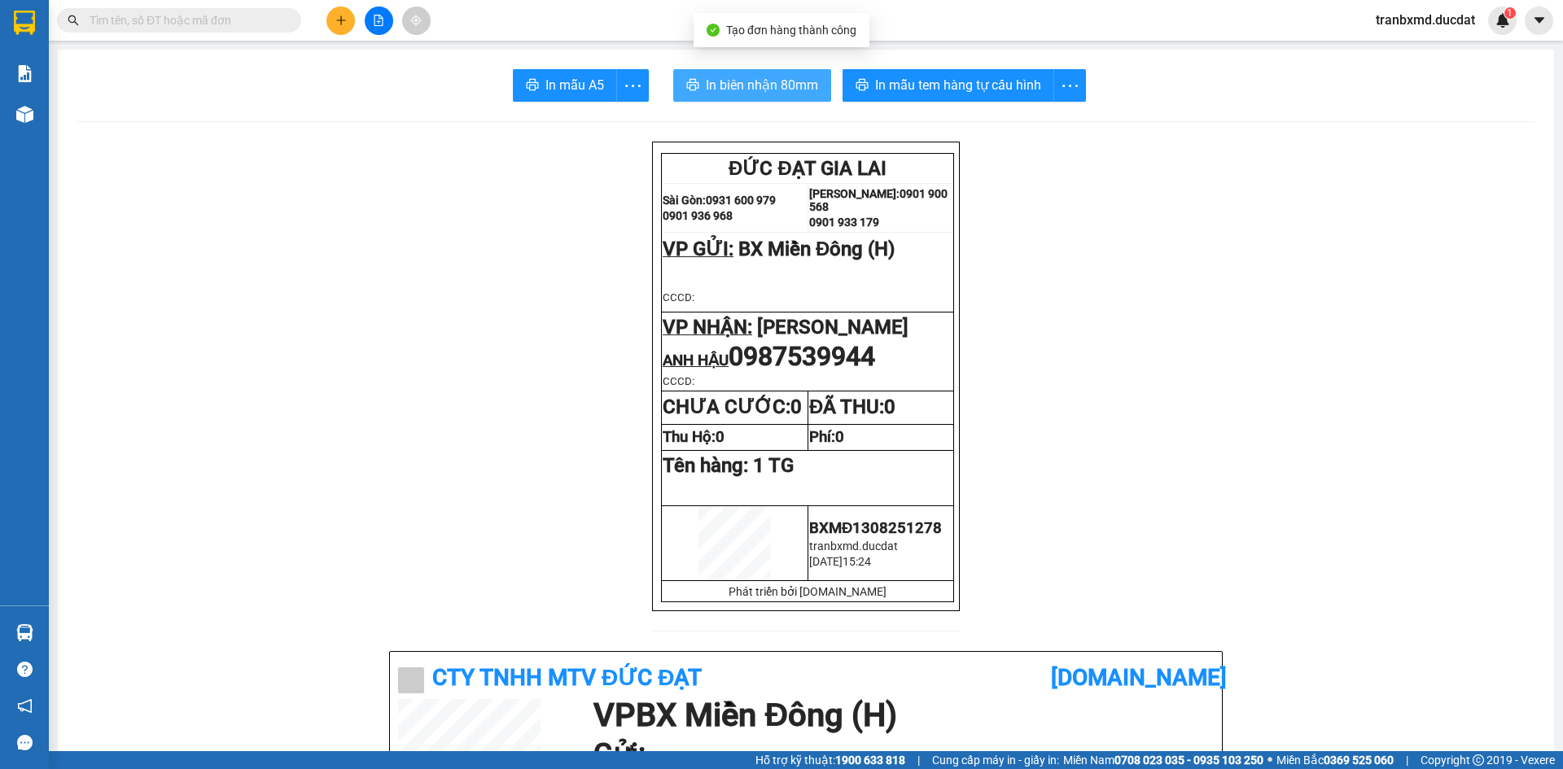
click at [777, 84] on span "In biên nhận 80mm" at bounding box center [762, 85] width 112 height 20
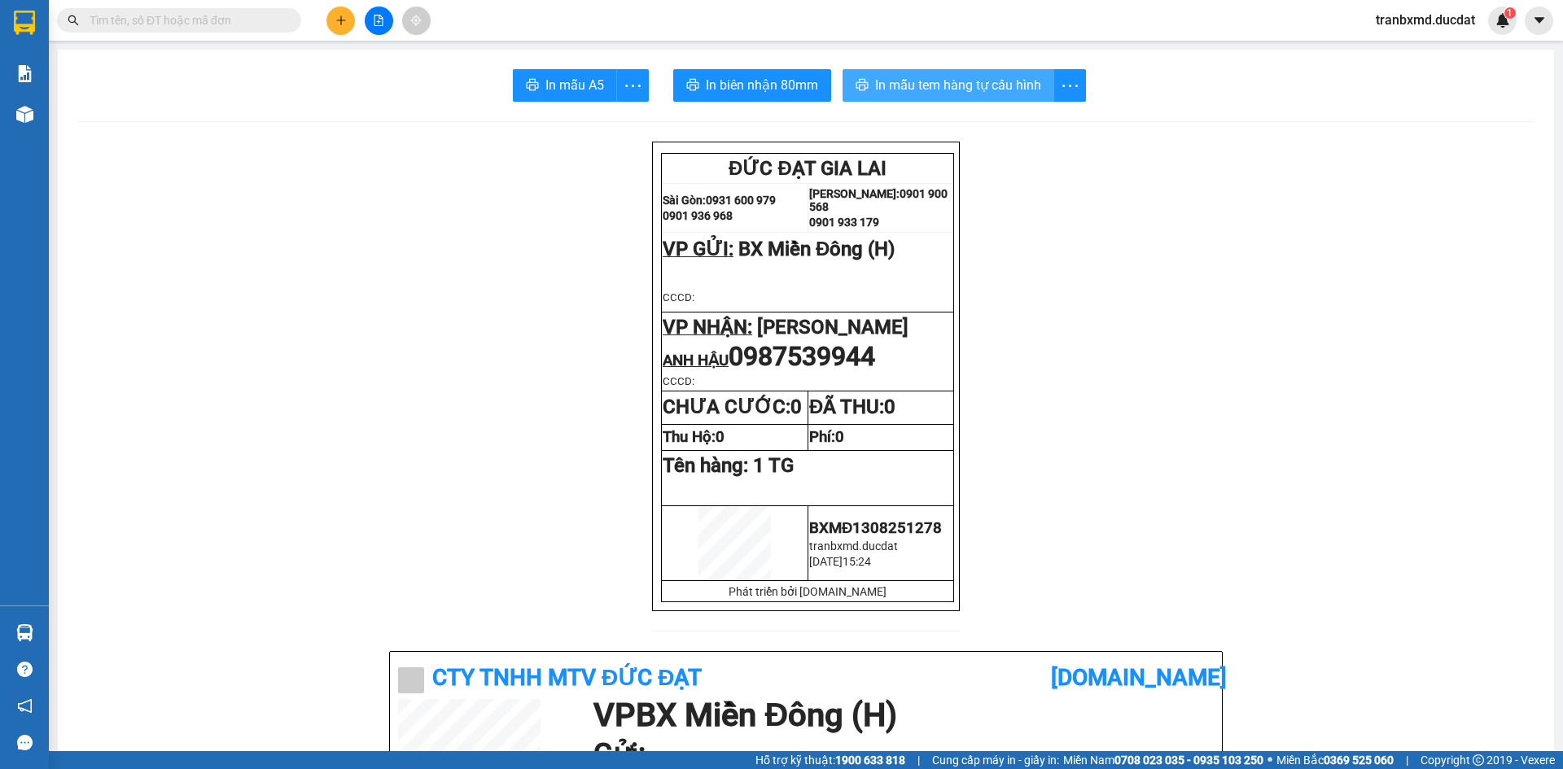
click at [979, 80] on span "In mẫu tem hàng tự cấu hình" at bounding box center [958, 85] width 166 height 20
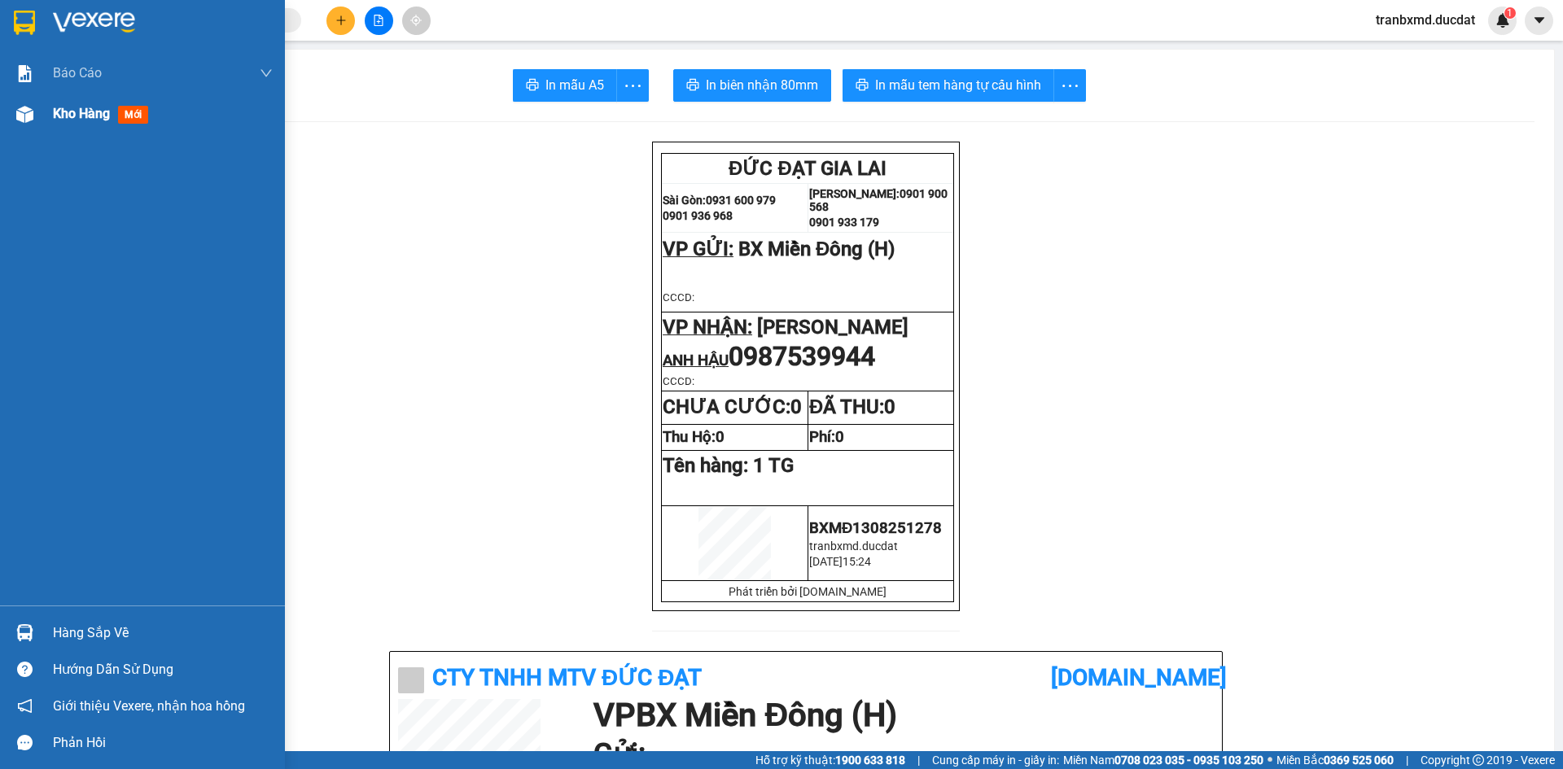
click at [70, 113] on span "Kho hàng" at bounding box center [81, 113] width 57 height 15
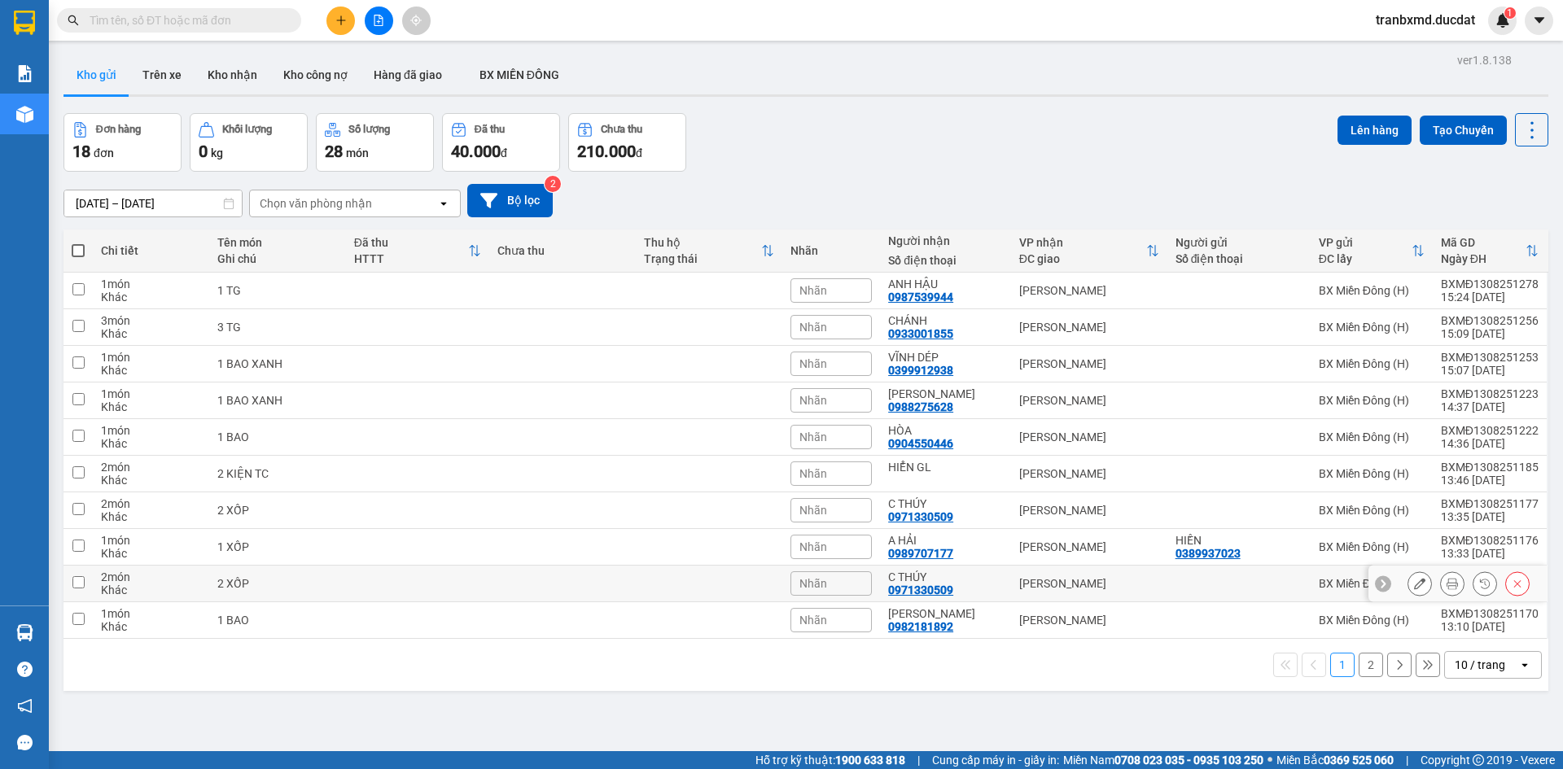
scroll to position [75, 0]
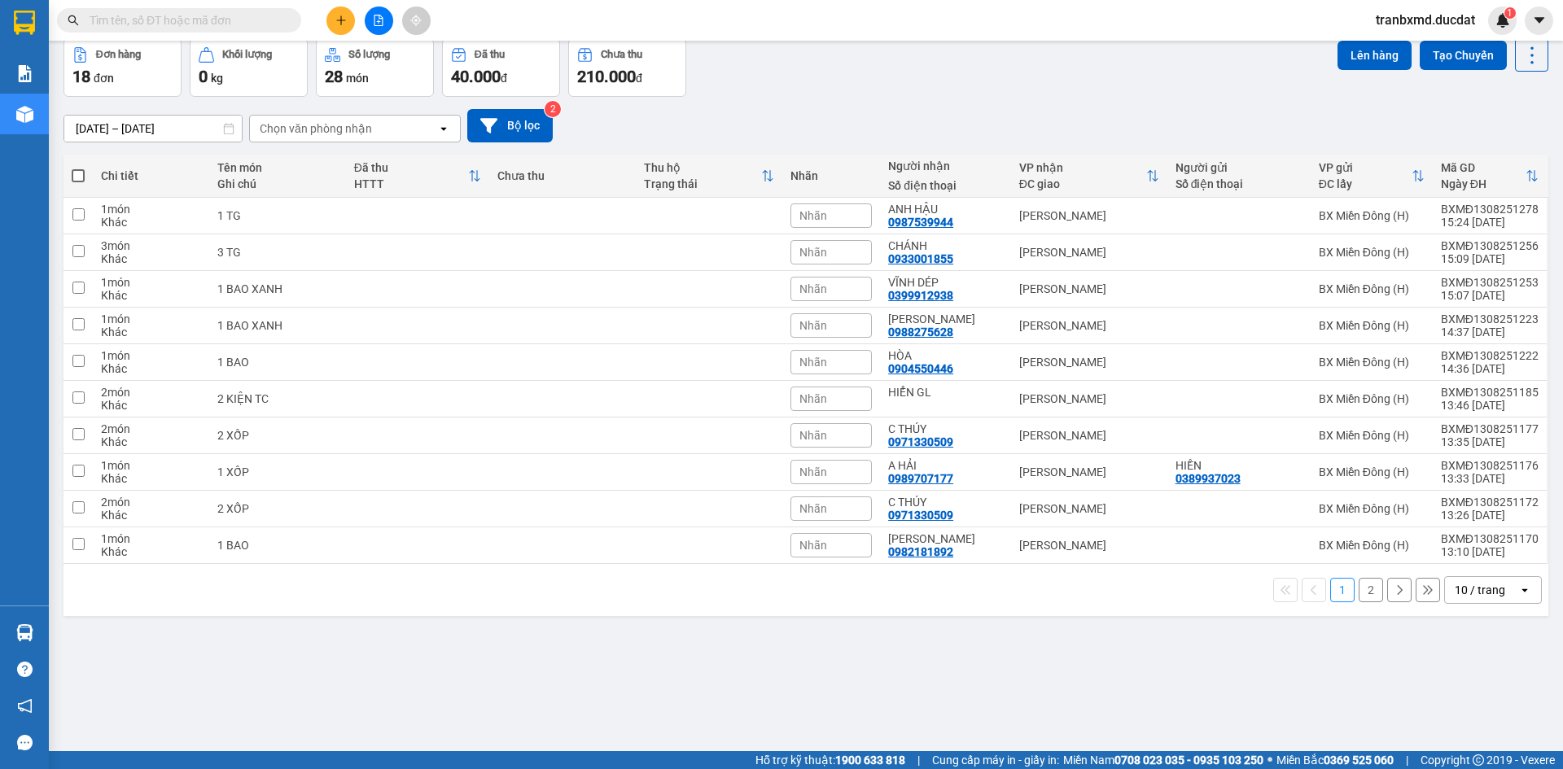
click at [1365, 590] on button "2" at bounding box center [1371, 590] width 24 height 24
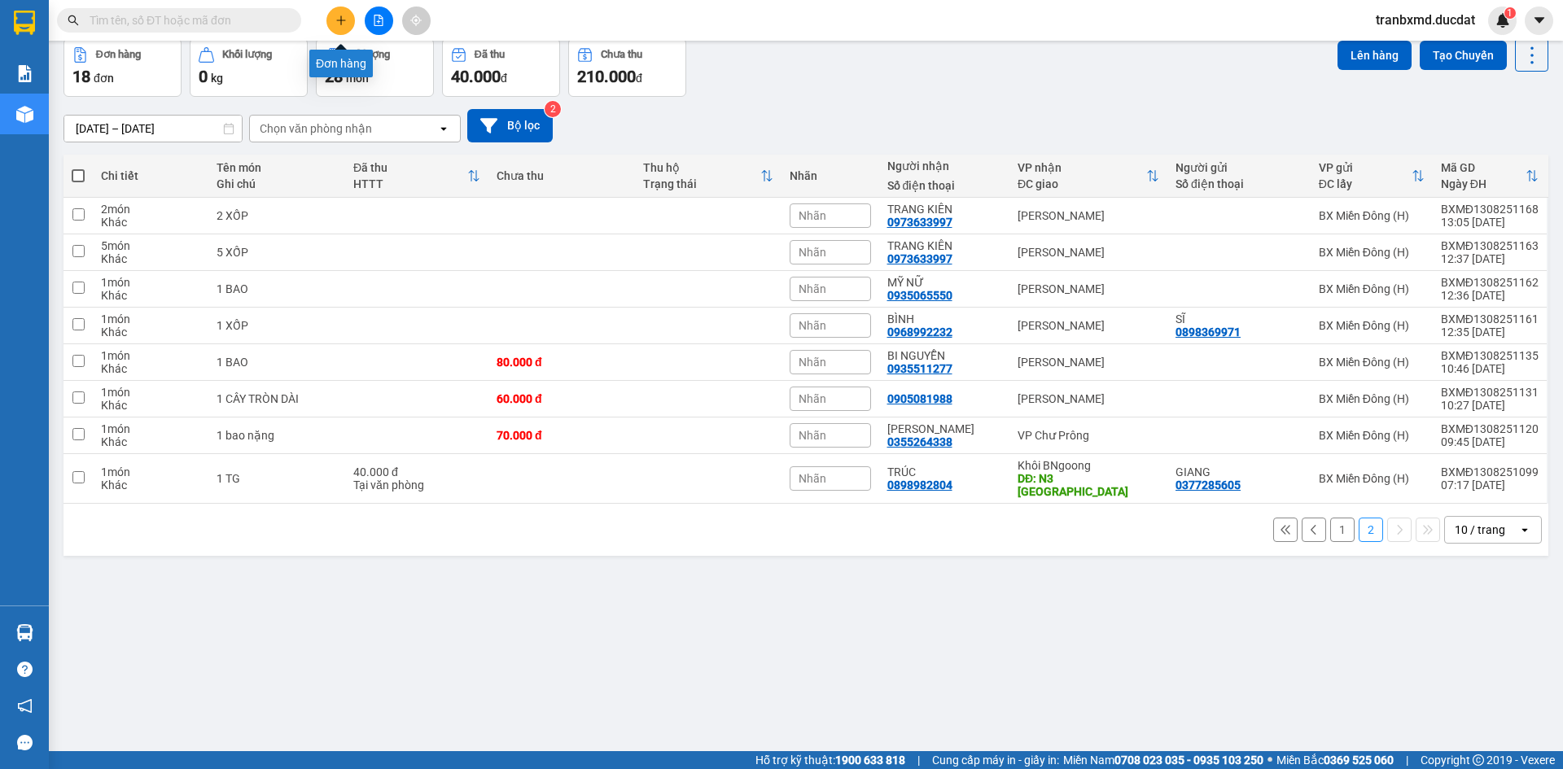
click at [347, 15] on button at bounding box center [340, 21] width 28 height 28
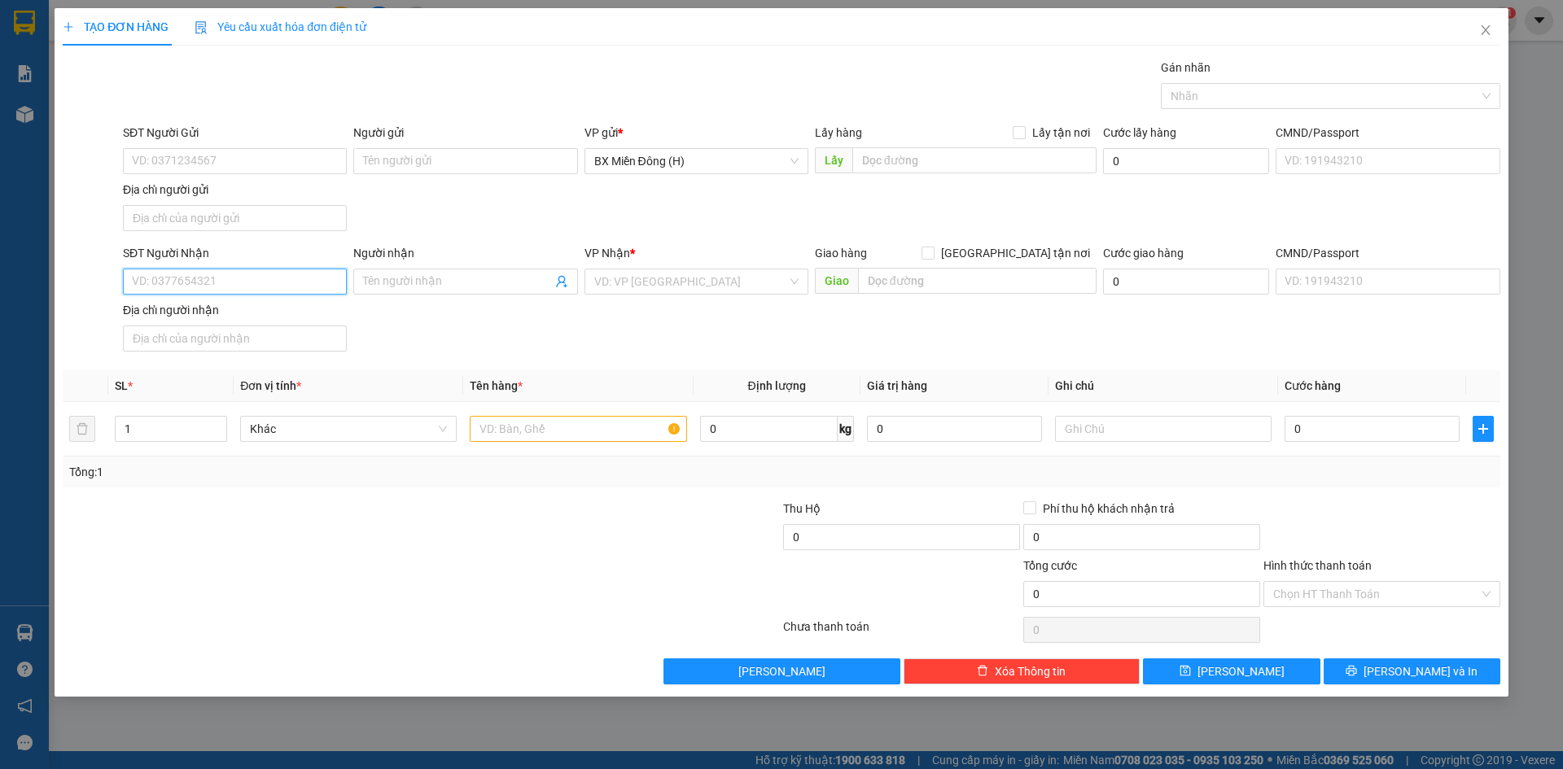
click at [286, 285] on input "SĐT Người Nhận" at bounding box center [235, 282] width 224 height 26
click at [286, 285] on input "8888" at bounding box center [235, 282] width 224 height 26
type input "8"
click at [135, 287] on input "982" at bounding box center [235, 282] width 224 height 26
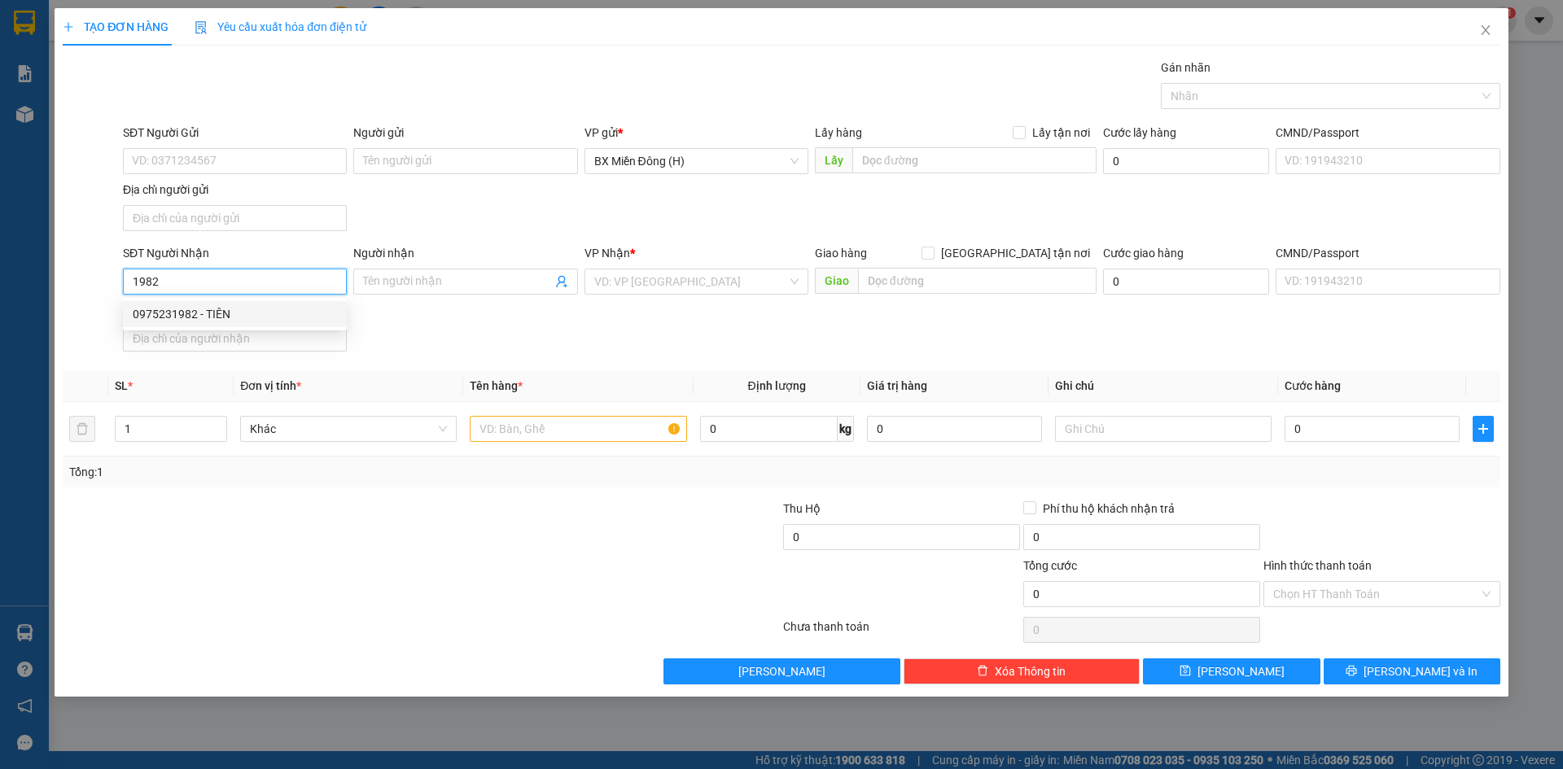
click at [224, 316] on div "0975231982 - TIÊN" at bounding box center [235, 314] width 204 height 18
type input "0975231982"
type input "TIÊN"
type input "0975231982"
click at [546, 420] on input "text" at bounding box center [578, 429] width 217 height 26
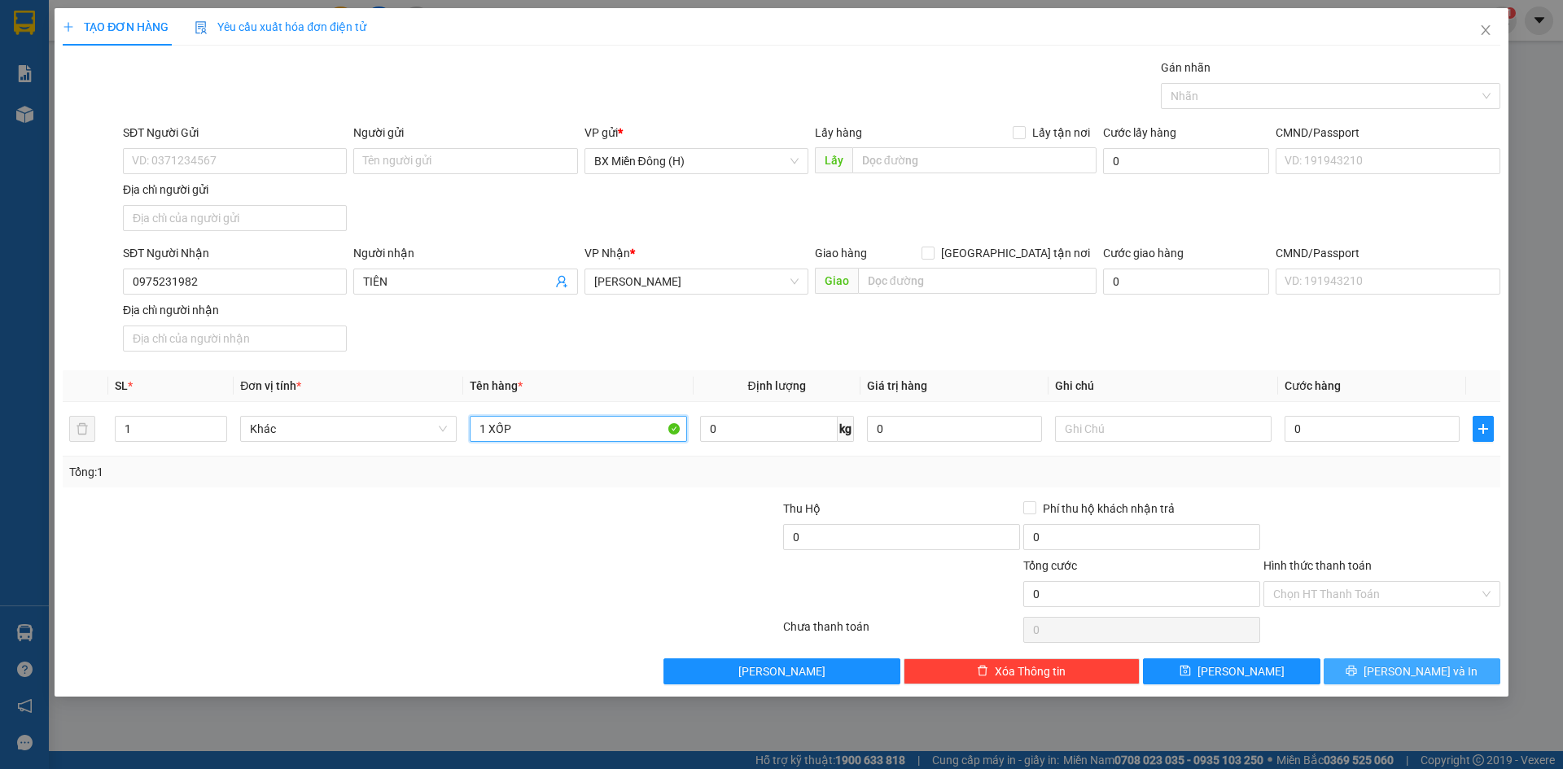
type input "1 XỐP"
click at [1395, 675] on button "[PERSON_NAME] và In" at bounding box center [1412, 672] width 177 height 26
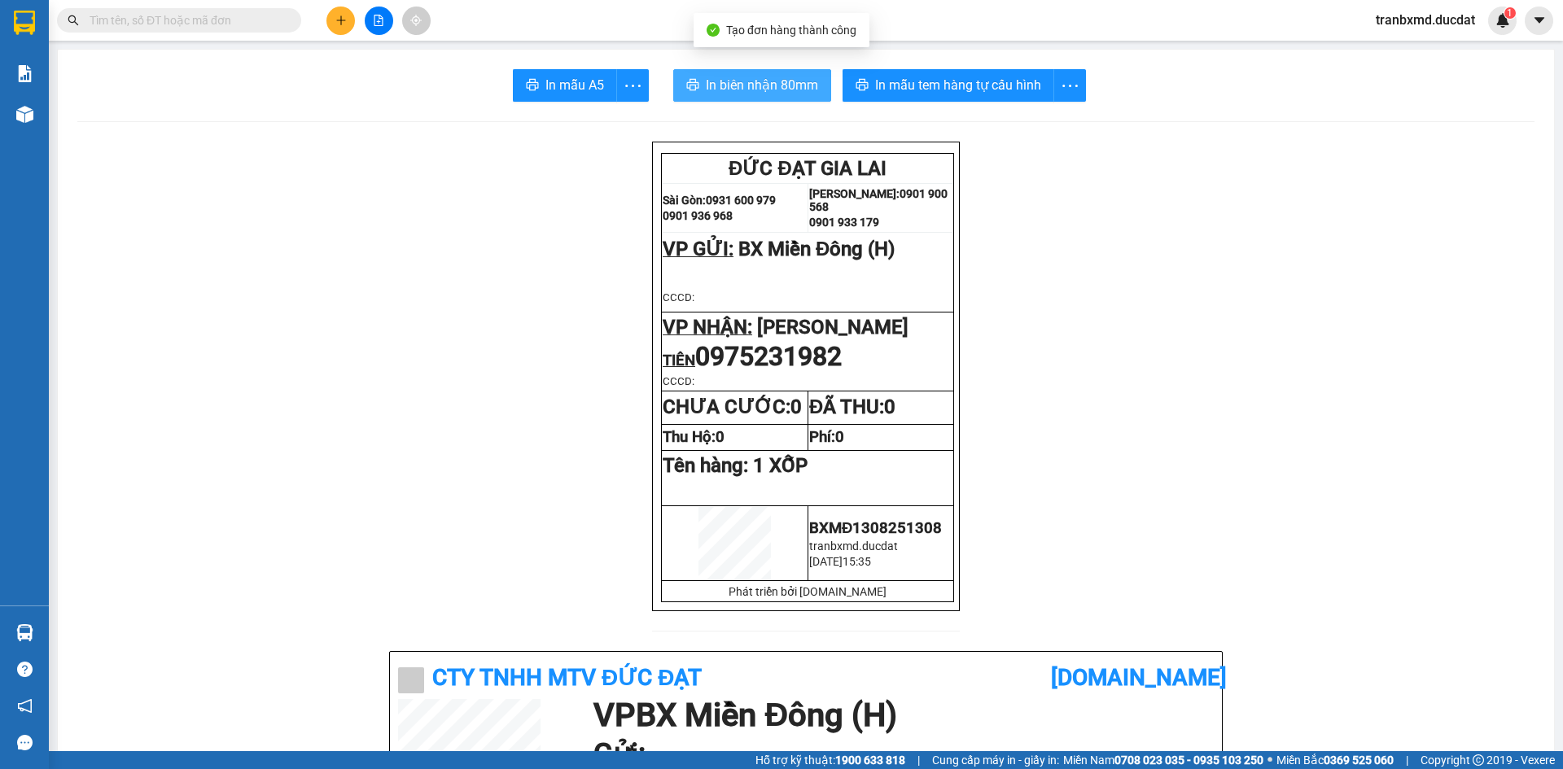
click at [787, 80] on span "In biên nhận 80mm" at bounding box center [762, 85] width 112 height 20
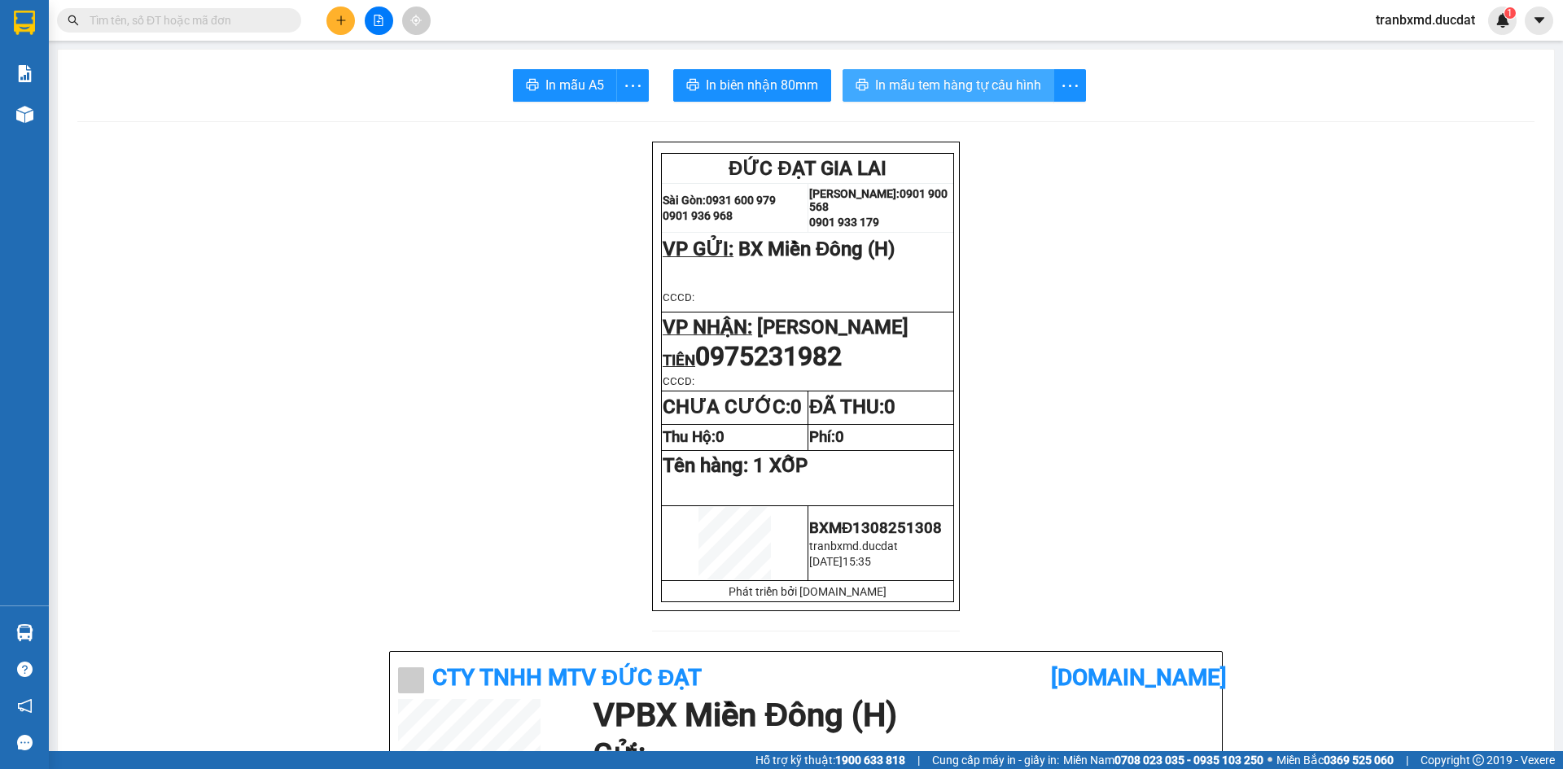
click at [922, 81] on span "In mẫu tem hàng tự cấu hình" at bounding box center [958, 85] width 166 height 20
click at [342, 19] on icon "plus" at bounding box center [340, 20] width 11 height 11
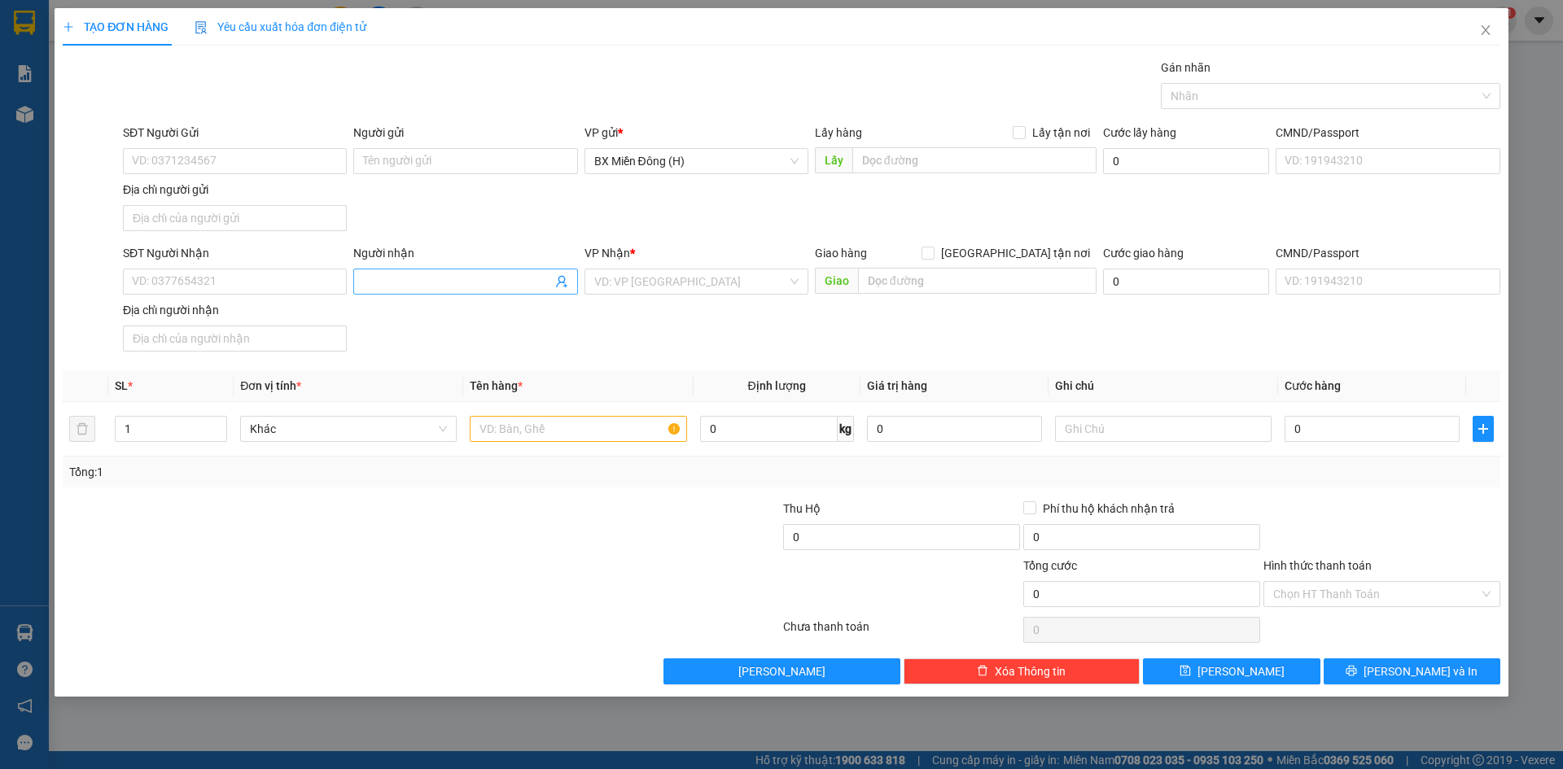
click at [453, 274] on input "Người nhận" at bounding box center [457, 282] width 188 height 18
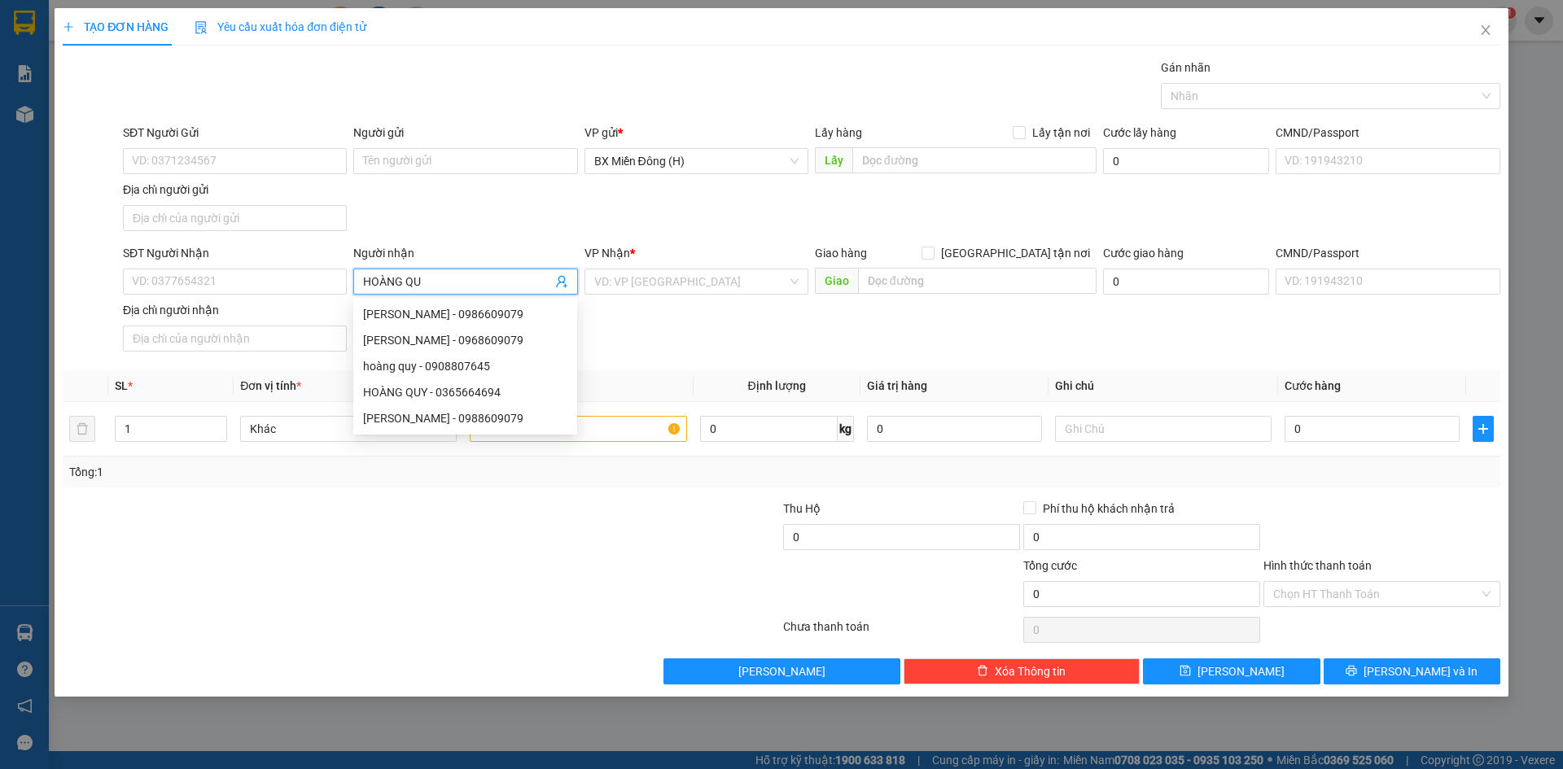
type input "[PERSON_NAME]"
click at [519, 308] on div "HOÀNG QUY - 0986609079" at bounding box center [465, 314] width 204 height 18
type input "0986609079"
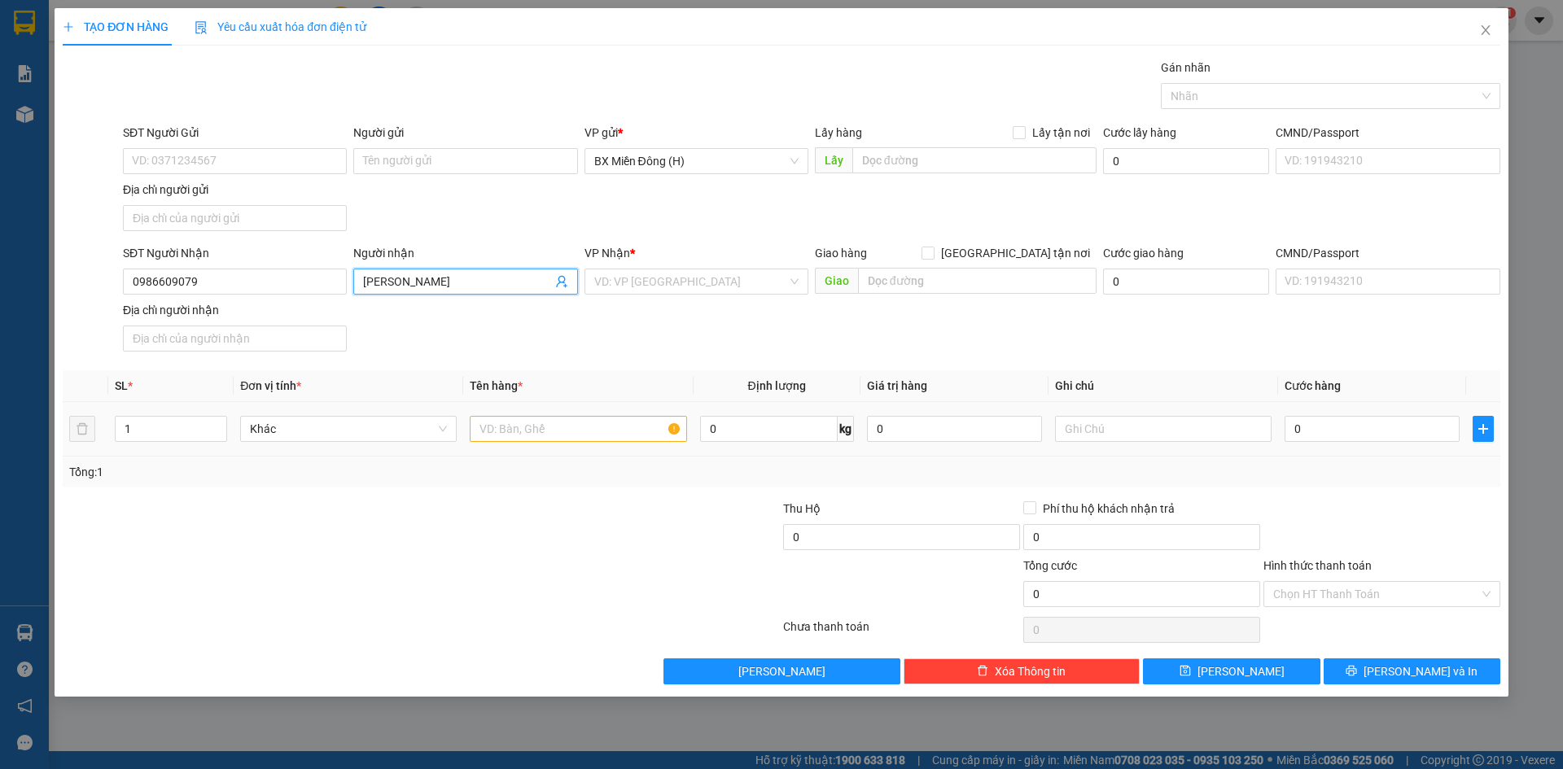
type input "[PERSON_NAME]"
click at [507, 418] on input "text" at bounding box center [578, 429] width 217 height 26
type input "1 KIỆN TC"
click at [768, 283] on input "search" at bounding box center [690, 281] width 193 height 24
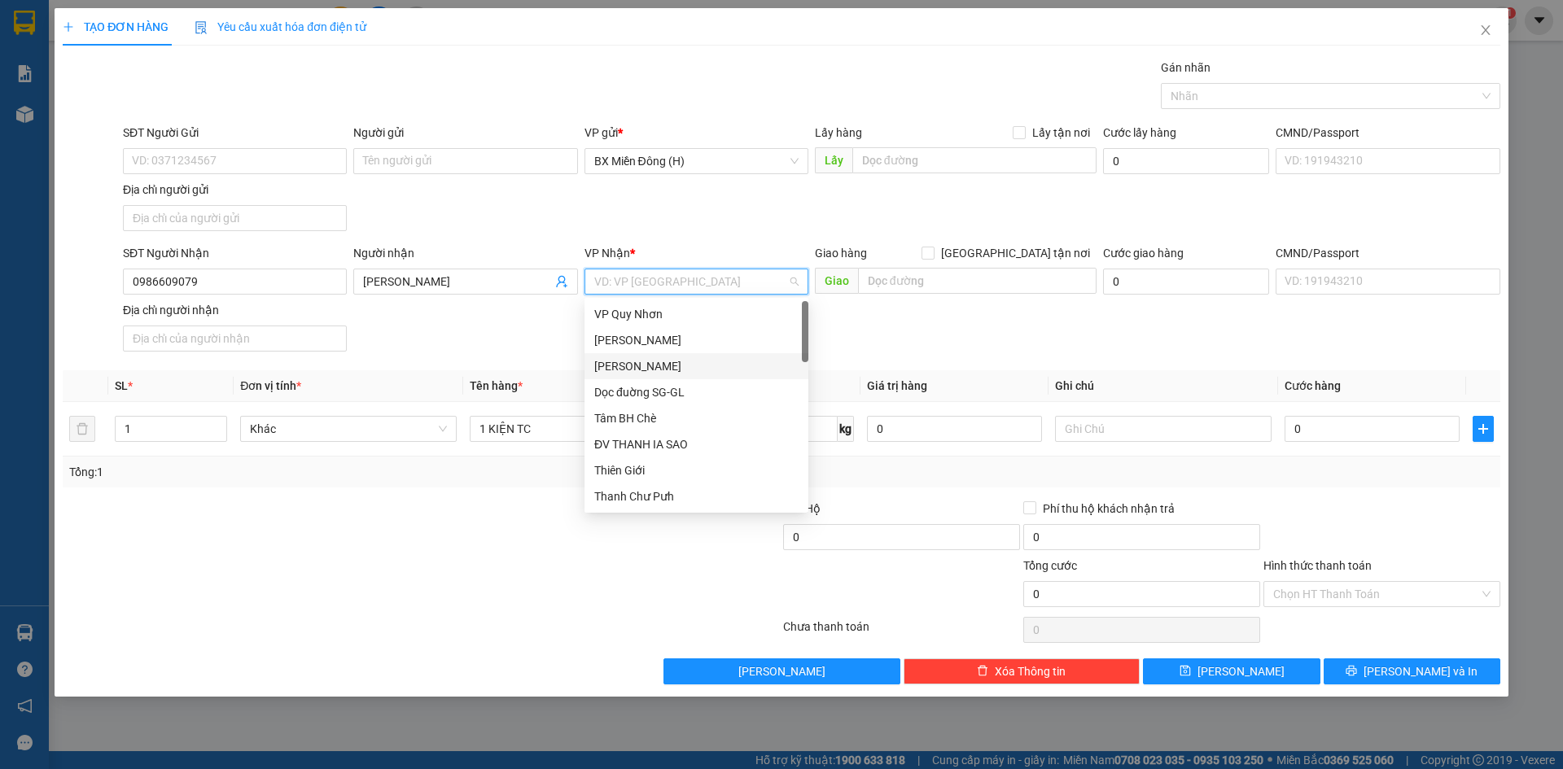
click at [741, 360] on div "[PERSON_NAME]" at bounding box center [696, 366] width 204 height 18
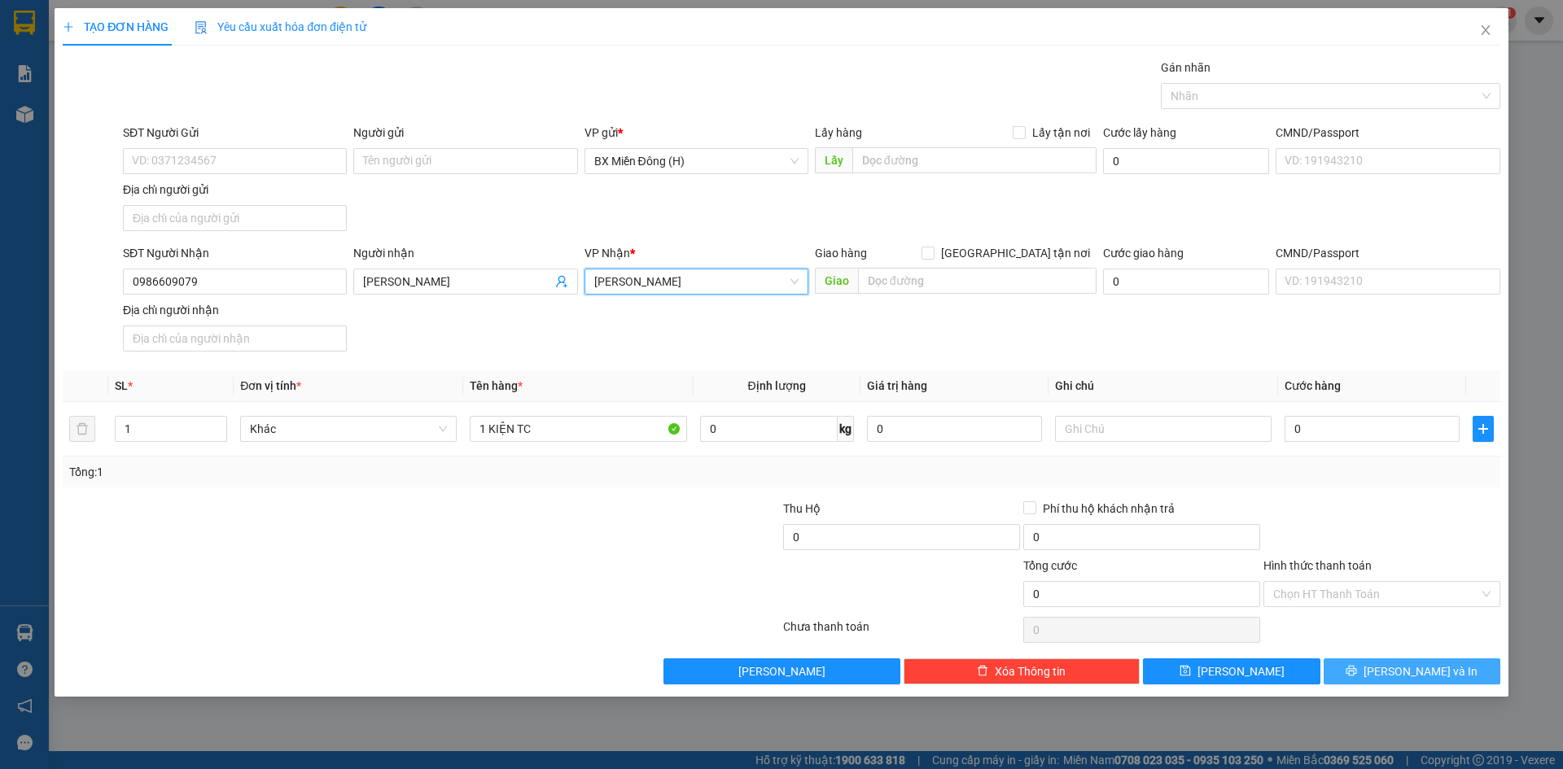
click at [1395, 677] on button "[PERSON_NAME] và In" at bounding box center [1412, 672] width 177 height 26
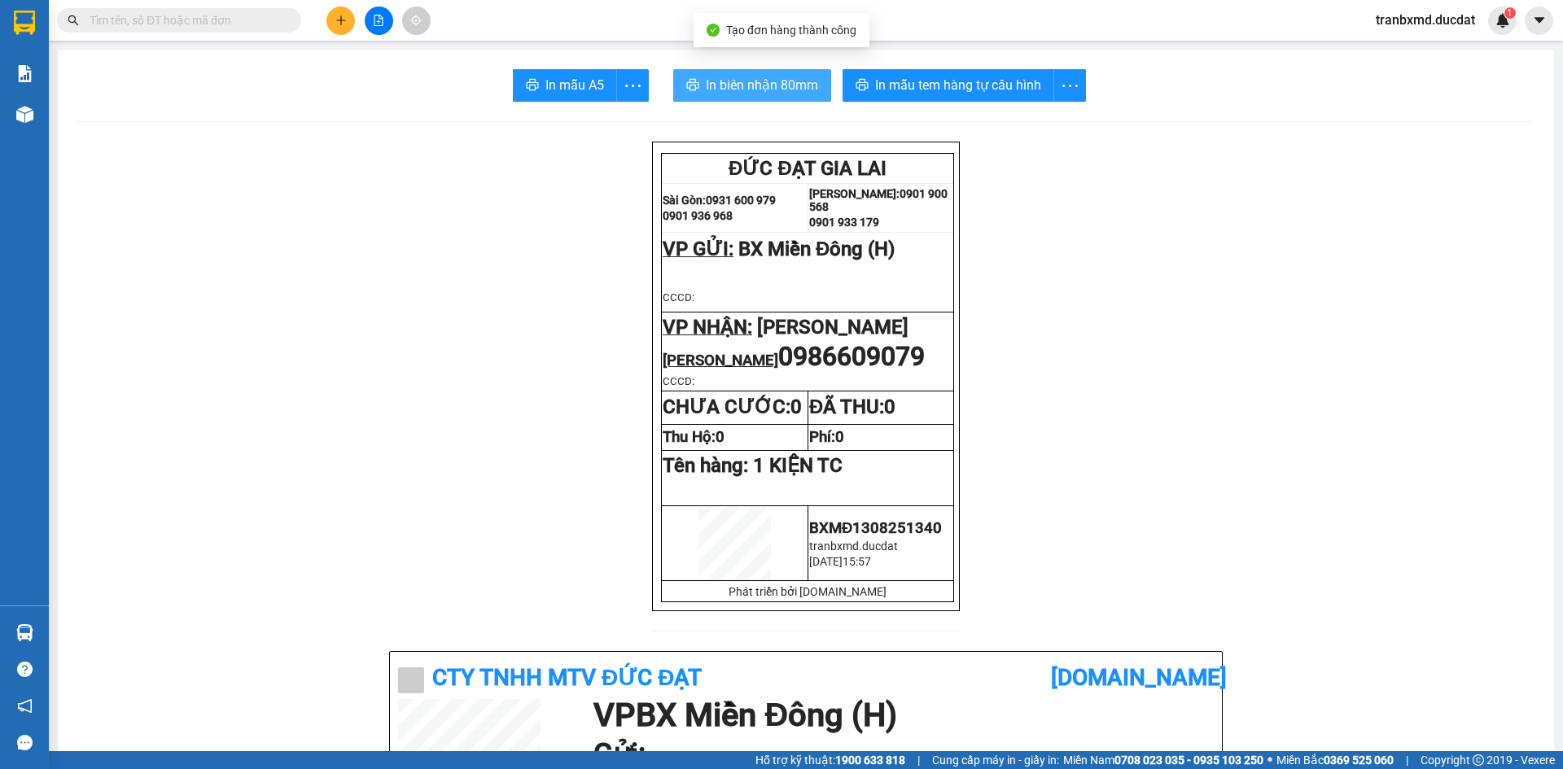
click at [775, 97] on button "In biên nhận 80mm" at bounding box center [752, 85] width 158 height 33
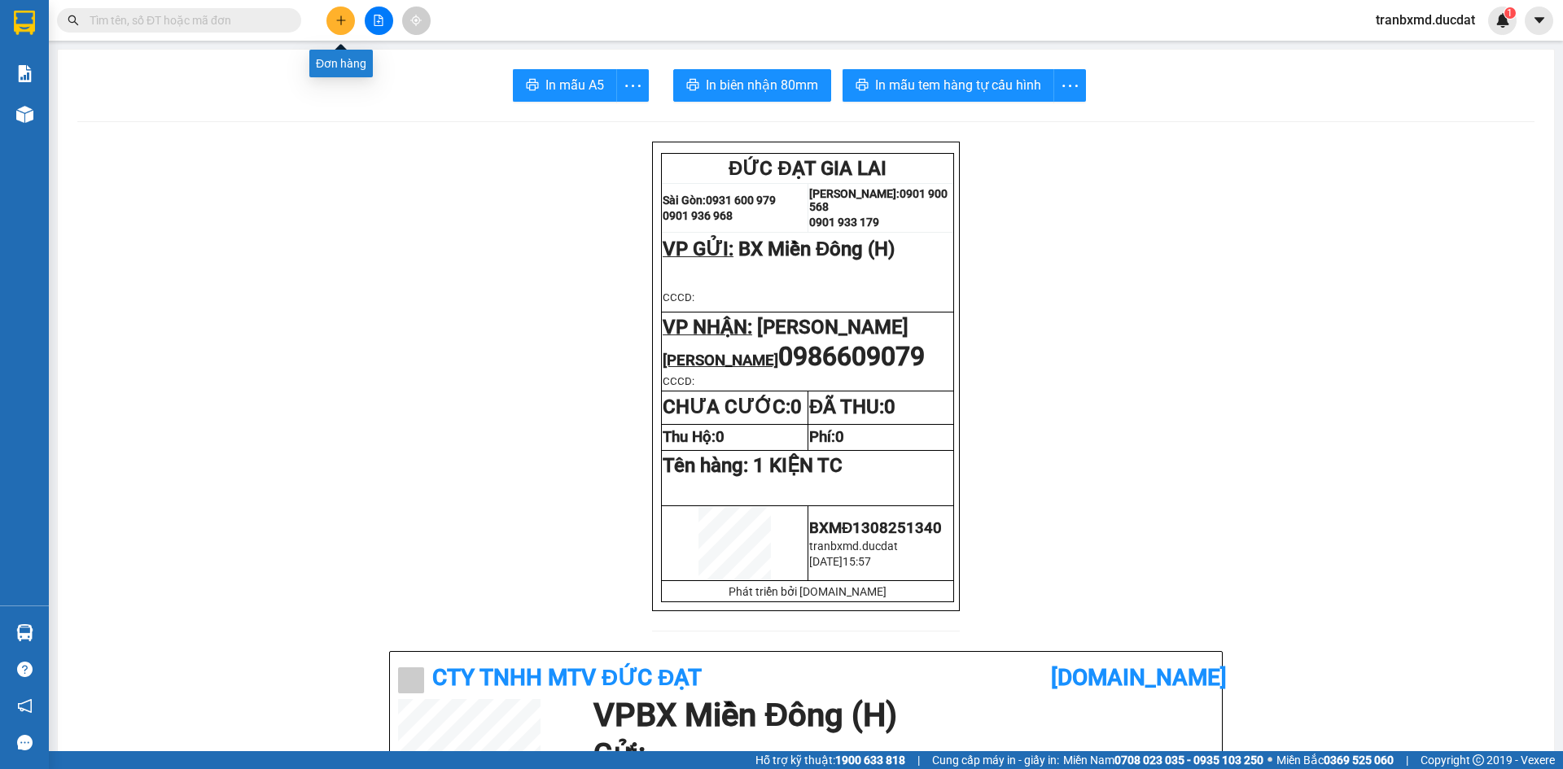
click at [348, 16] on button at bounding box center [340, 21] width 28 height 28
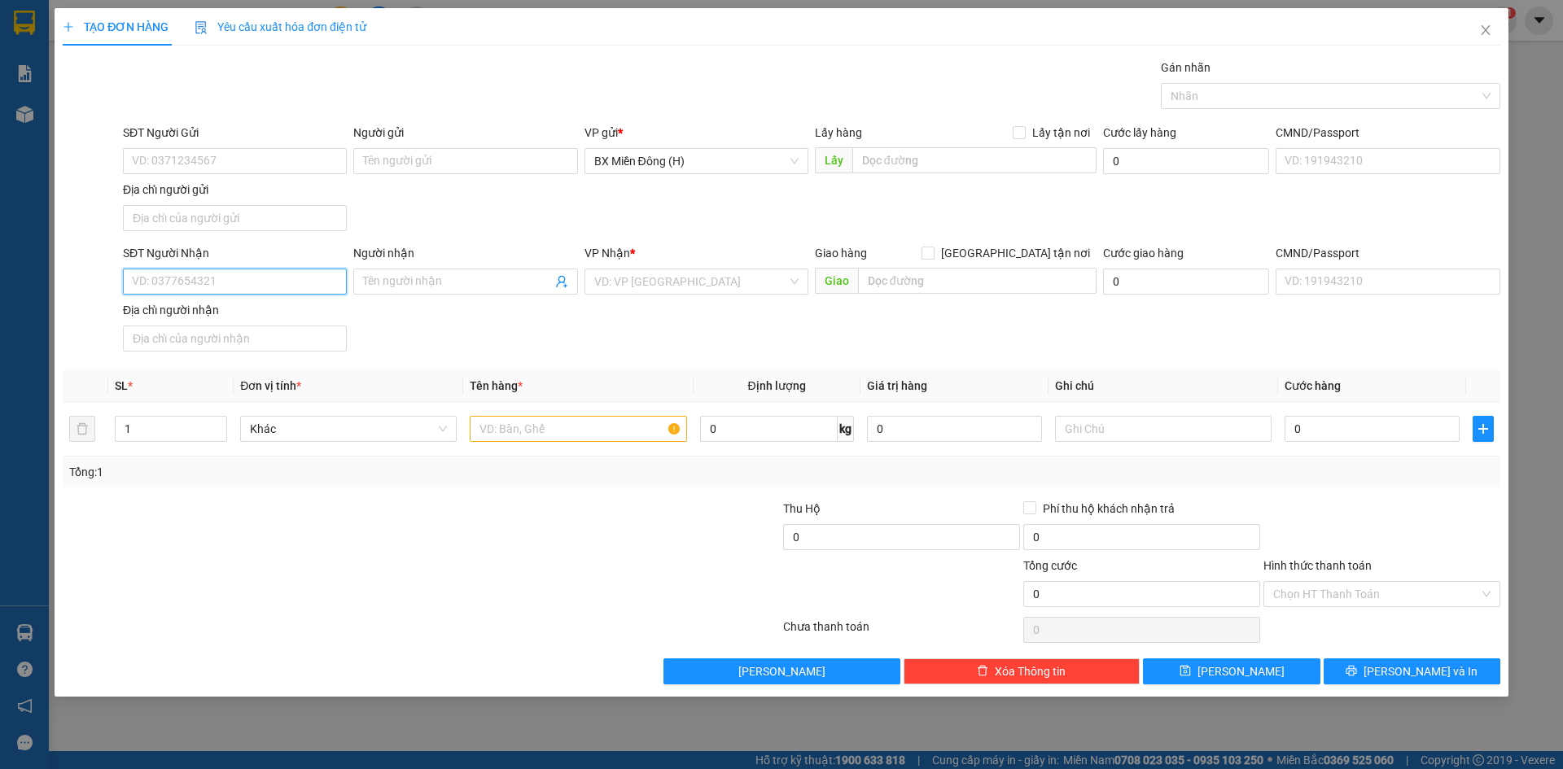
click at [296, 285] on input "SĐT Người Nhận" at bounding box center [235, 282] width 224 height 26
type input "0343313568"
click at [289, 327] on div "0343313568 0343313568 - NGUYÊN" at bounding box center [235, 314] width 224 height 33
click at [289, 327] on input "Địa chỉ người nhận" at bounding box center [235, 339] width 224 height 26
click at [303, 276] on input "0343313568" at bounding box center [235, 282] width 224 height 26
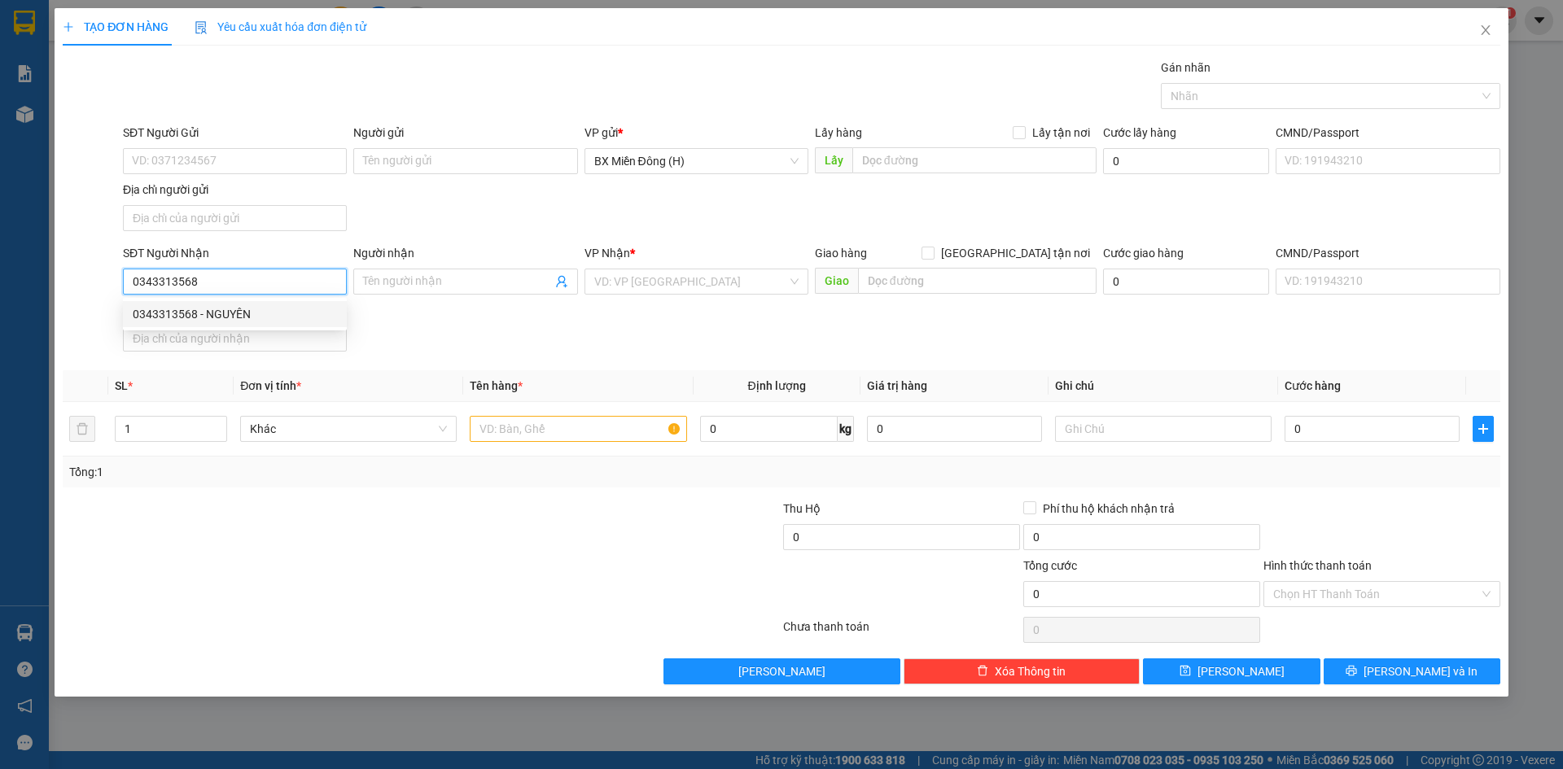
click at [271, 309] on div "0343313568 - NGUYÊN" at bounding box center [235, 314] width 204 height 18
type input "NGUYÊN"
type input "IANHIN"
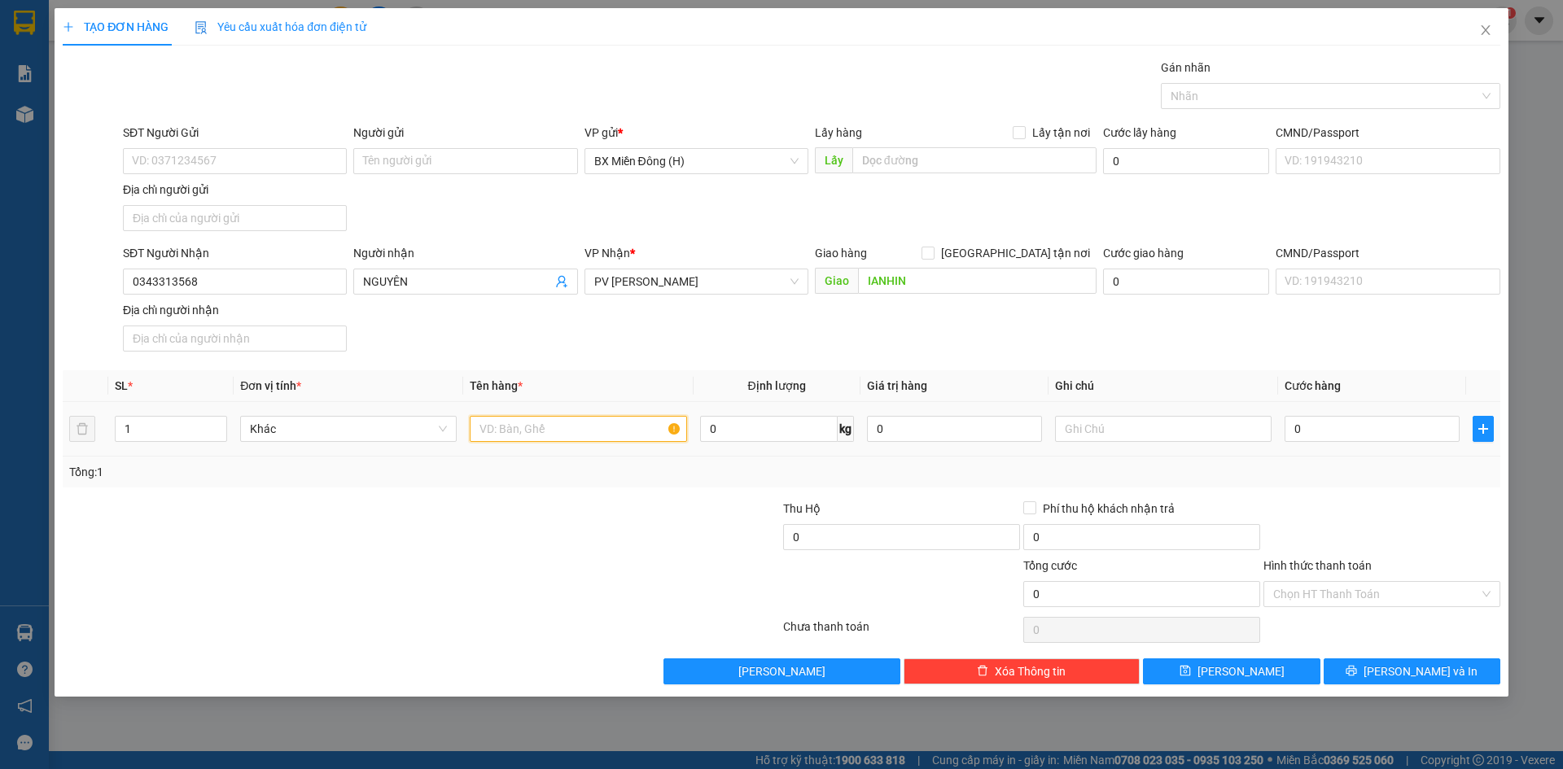
click at [619, 431] on input "text" at bounding box center [578, 429] width 217 height 26
type input "1 TG"
click at [1382, 680] on button "[PERSON_NAME] và In" at bounding box center [1412, 672] width 177 height 26
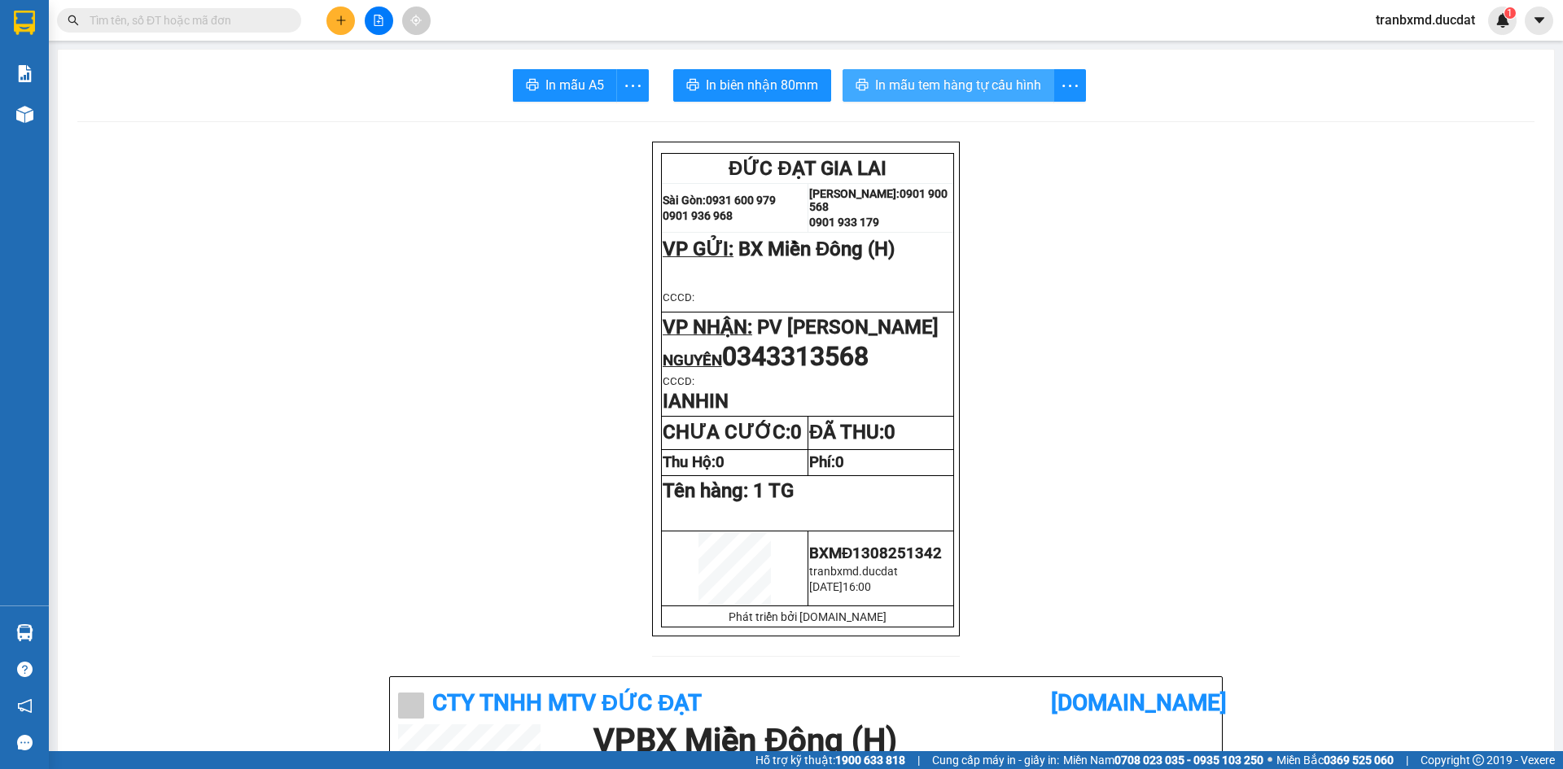
click at [973, 87] on span "In mẫu tem hàng tự cấu hình" at bounding box center [958, 85] width 166 height 20
click at [336, 28] on button at bounding box center [340, 21] width 28 height 28
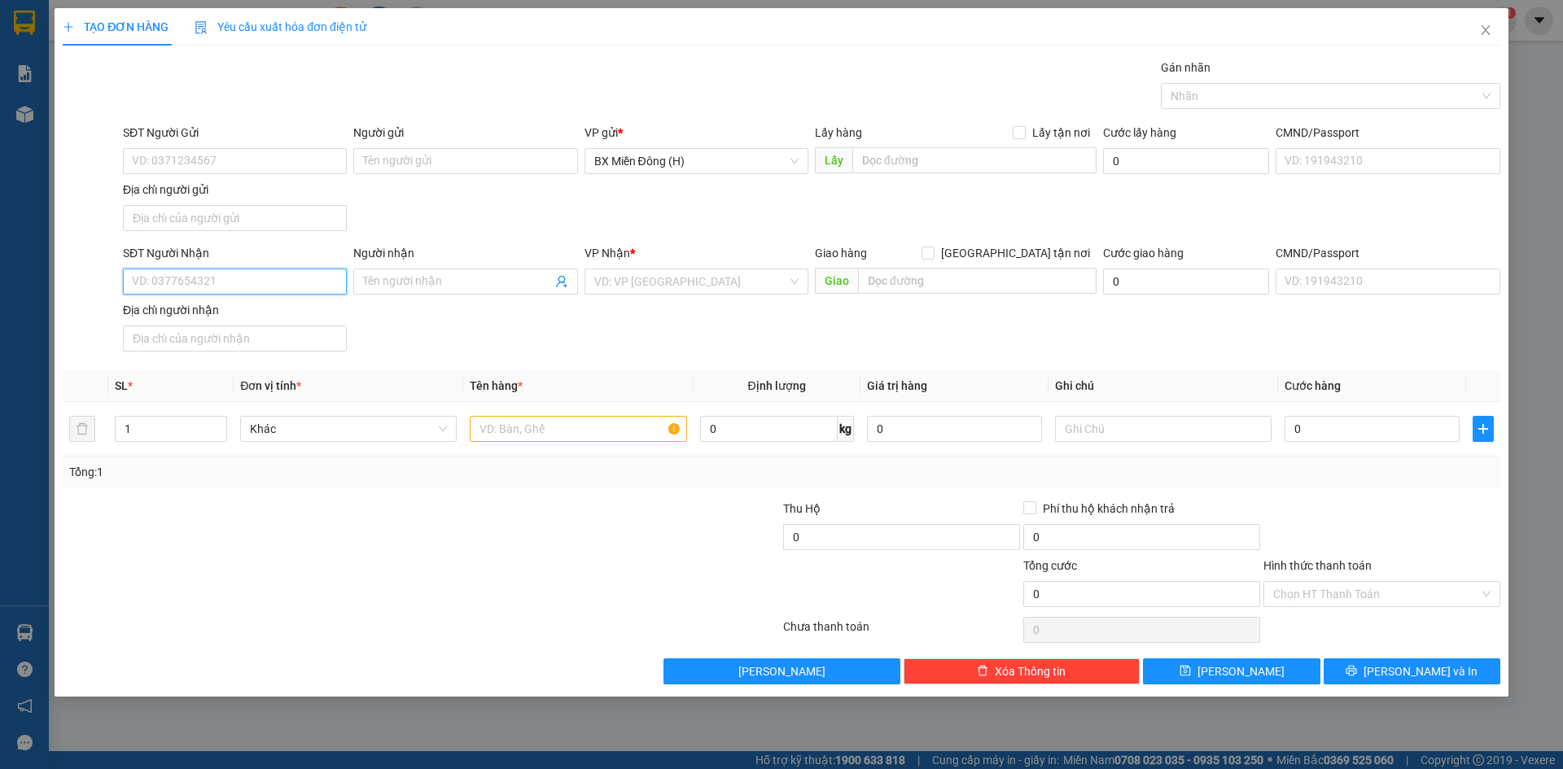
click at [247, 282] on input "SĐT Người Nhận" at bounding box center [235, 282] width 224 height 26
click at [247, 282] on input "0974547119" at bounding box center [235, 282] width 224 height 26
type input "0974547119"
click at [615, 273] on input "search" at bounding box center [690, 281] width 193 height 24
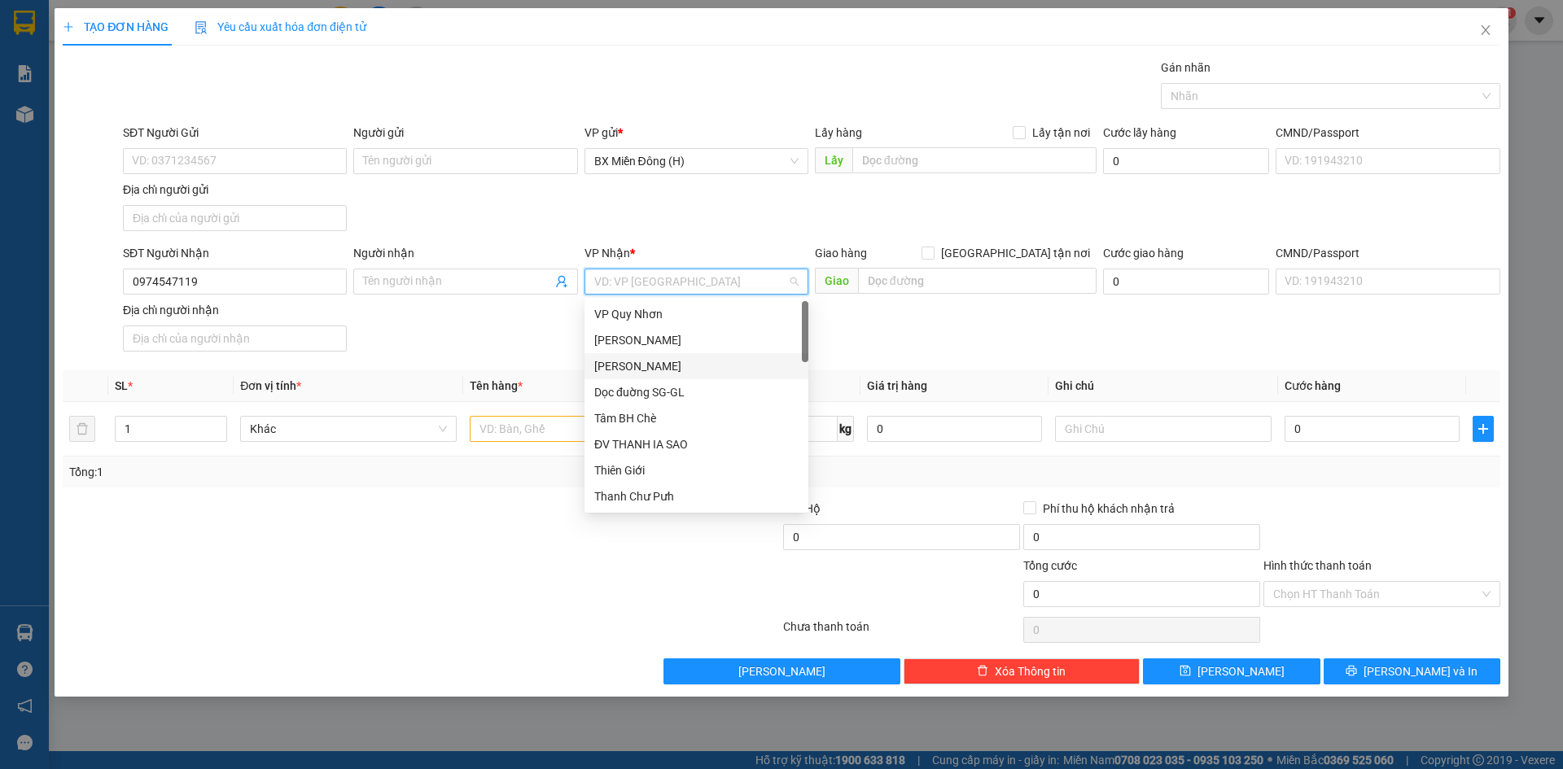
click at [613, 361] on div "[PERSON_NAME]" at bounding box center [696, 366] width 204 height 18
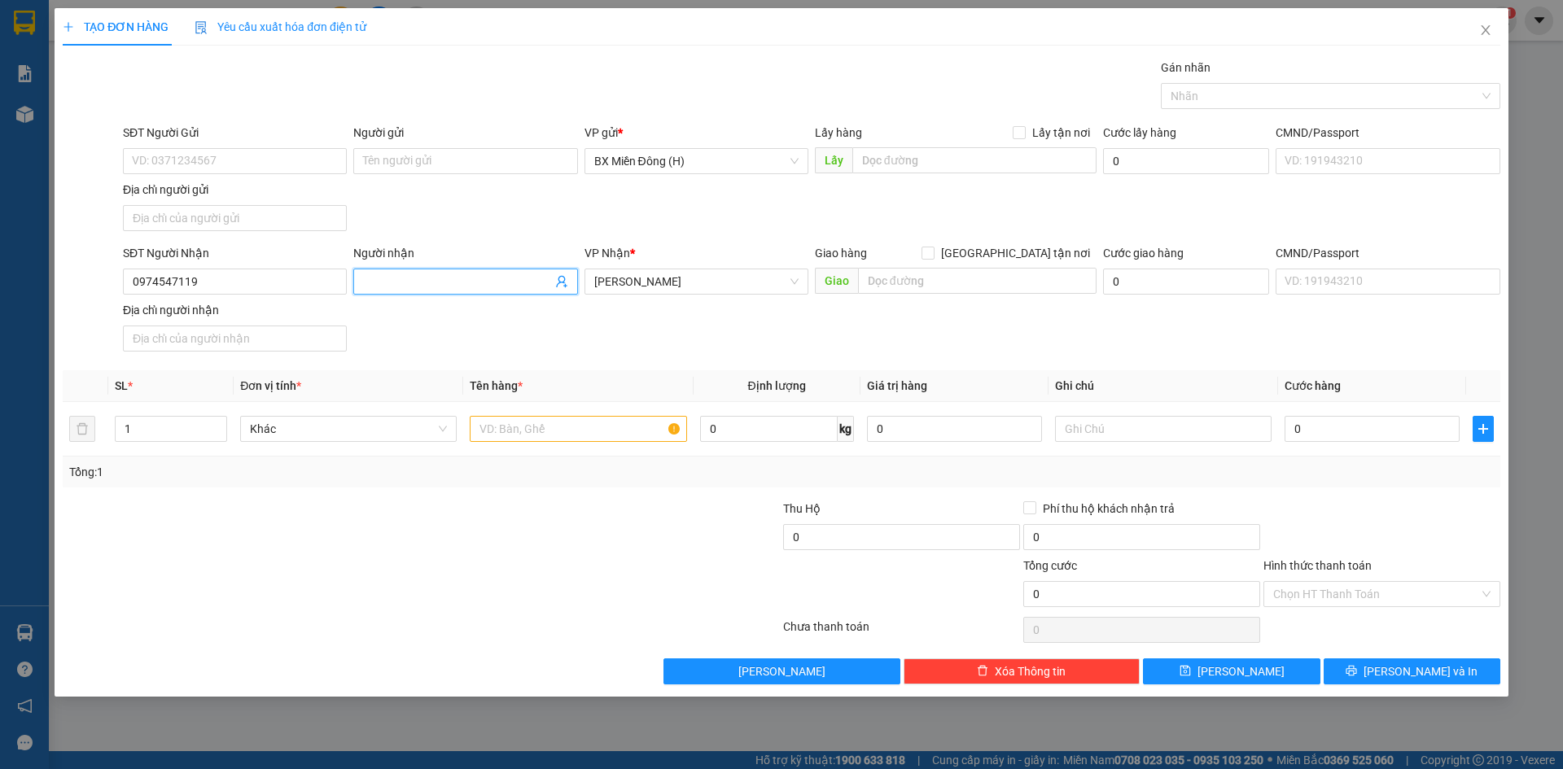
click at [432, 279] on input "Người nhận" at bounding box center [457, 282] width 188 height 18
type input "[PERSON_NAME]"
click at [597, 435] on input "text" at bounding box center [578, 429] width 217 height 26
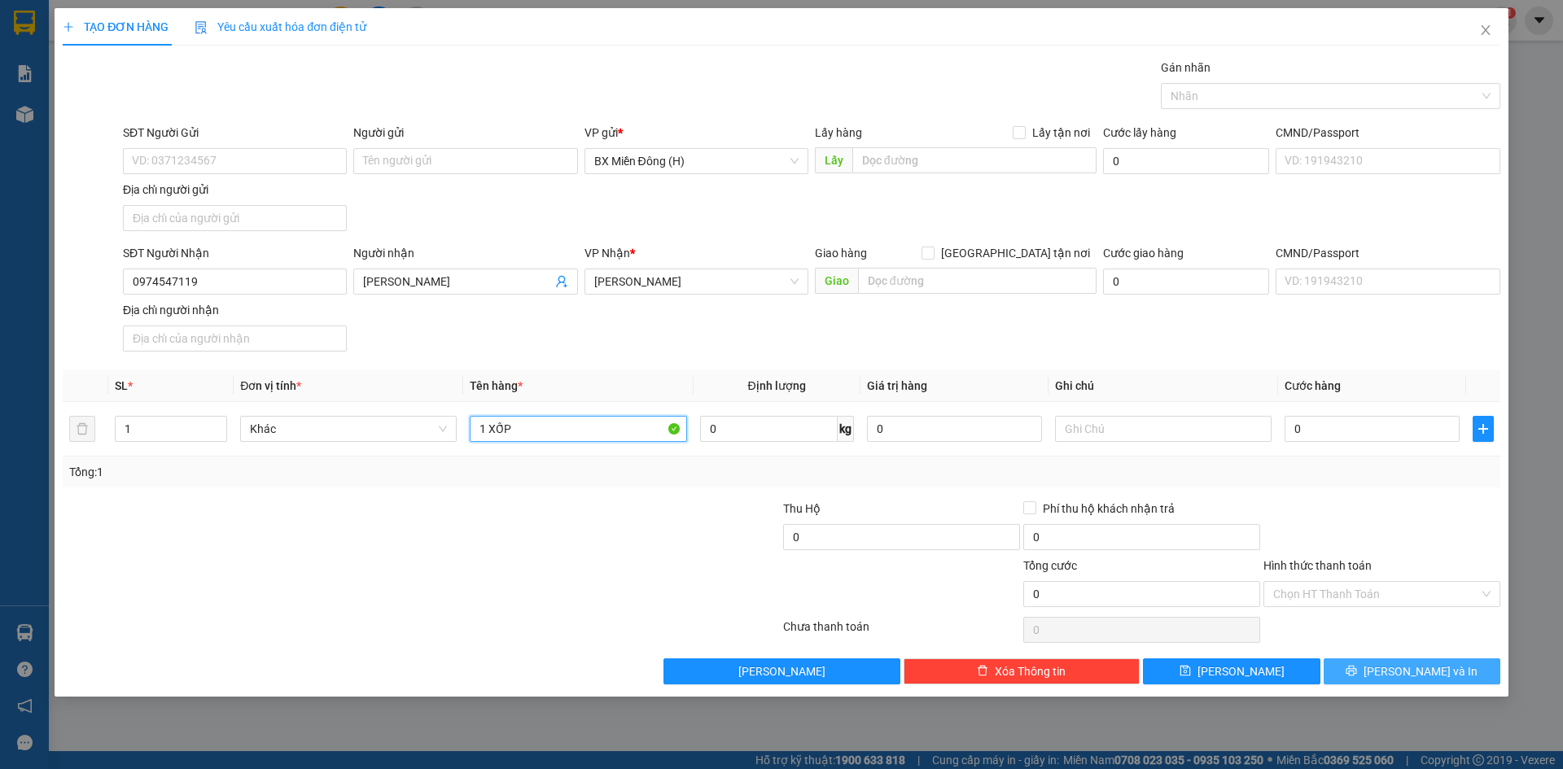
type input "1 XỐP"
click at [1465, 672] on button "[PERSON_NAME] và In" at bounding box center [1412, 672] width 177 height 26
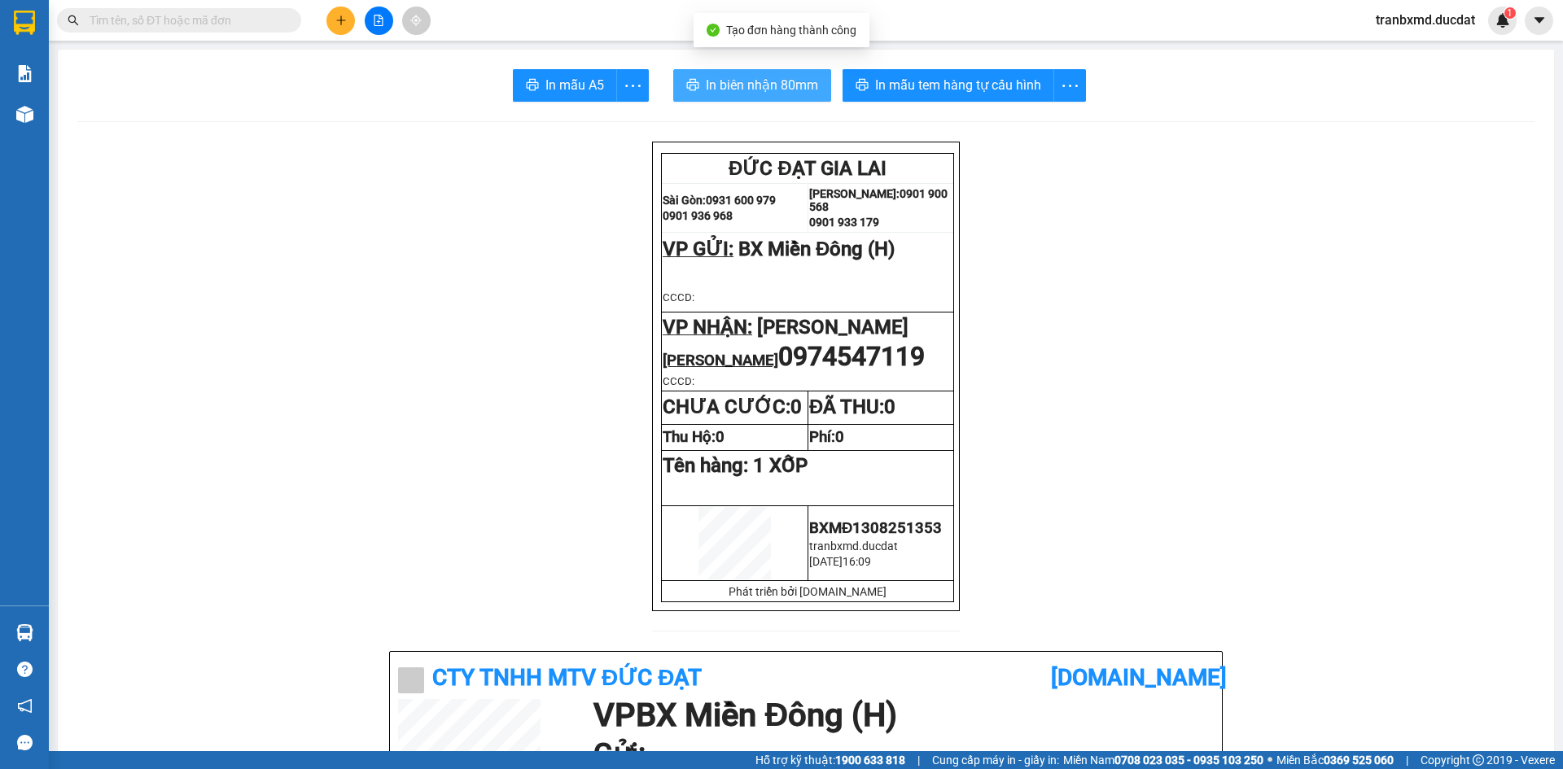
click at [813, 81] on button "In biên nhận 80mm" at bounding box center [752, 85] width 158 height 33
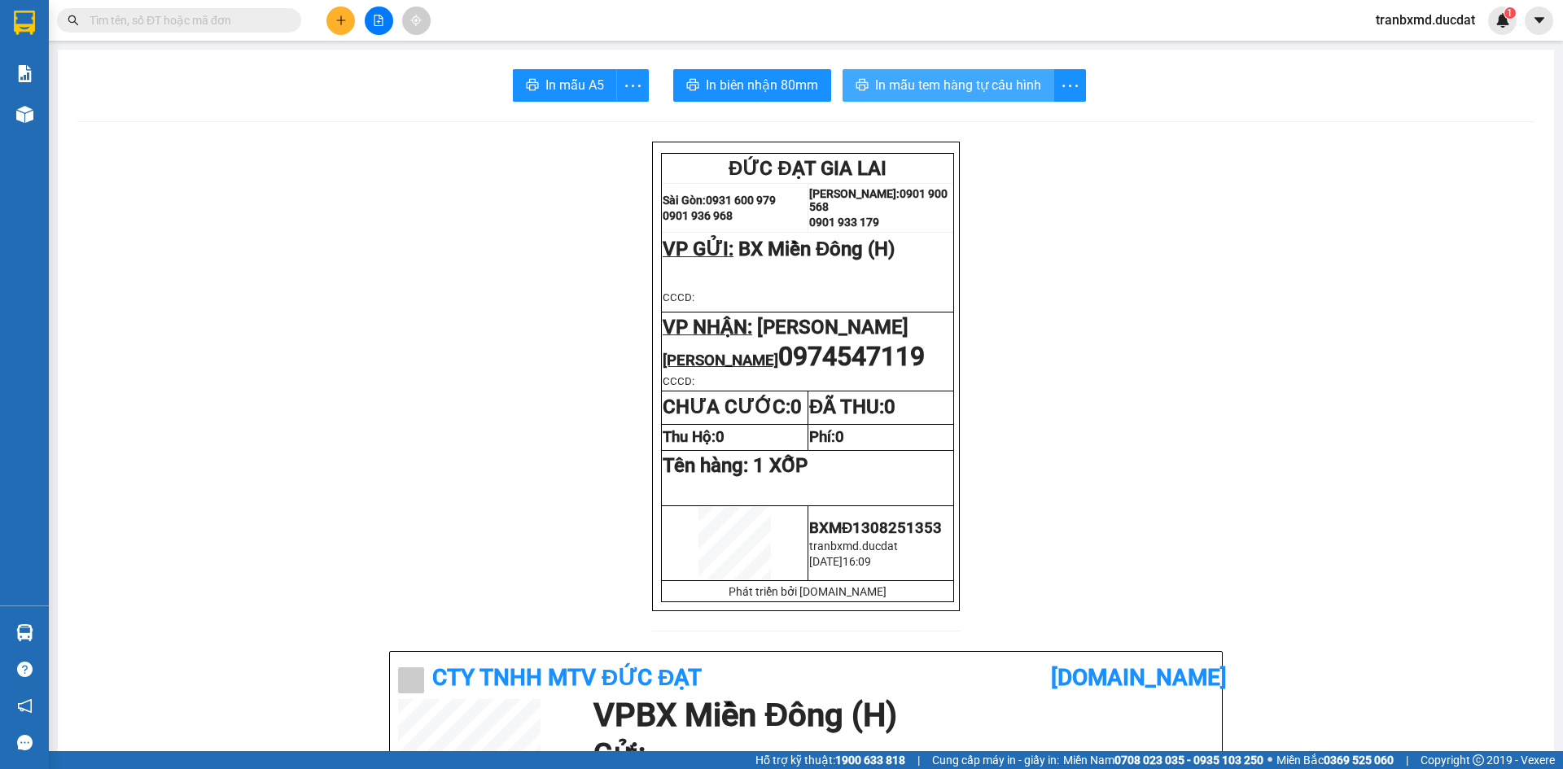
click at [1015, 77] on span "In mẫu tem hàng tự cấu hình" at bounding box center [958, 85] width 166 height 20
click at [339, 20] on icon "plus" at bounding box center [340, 20] width 9 height 1
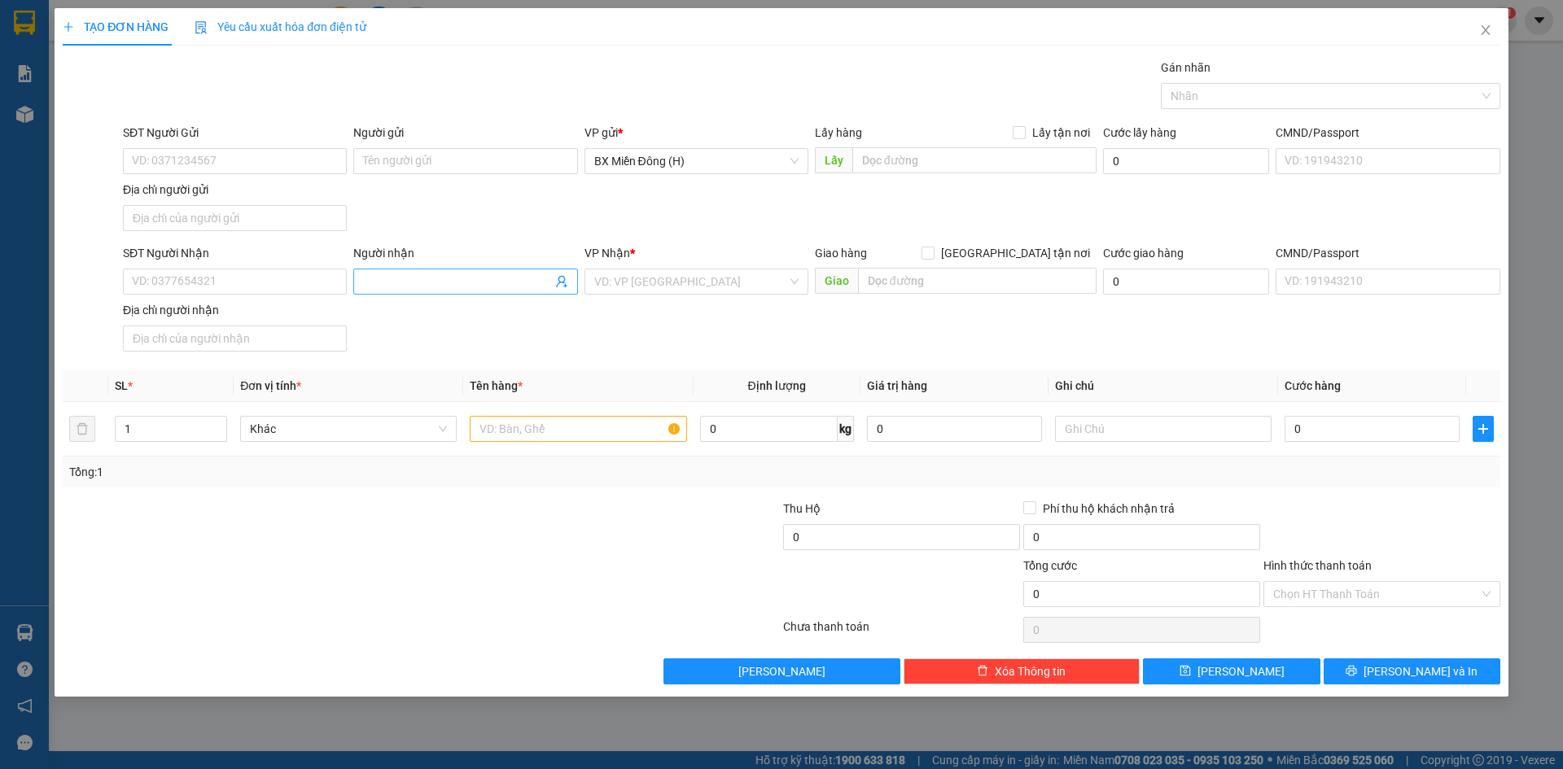
click at [433, 280] on input "Người nhận" at bounding box center [457, 282] width 188 height 18
type input "LAN ANH"
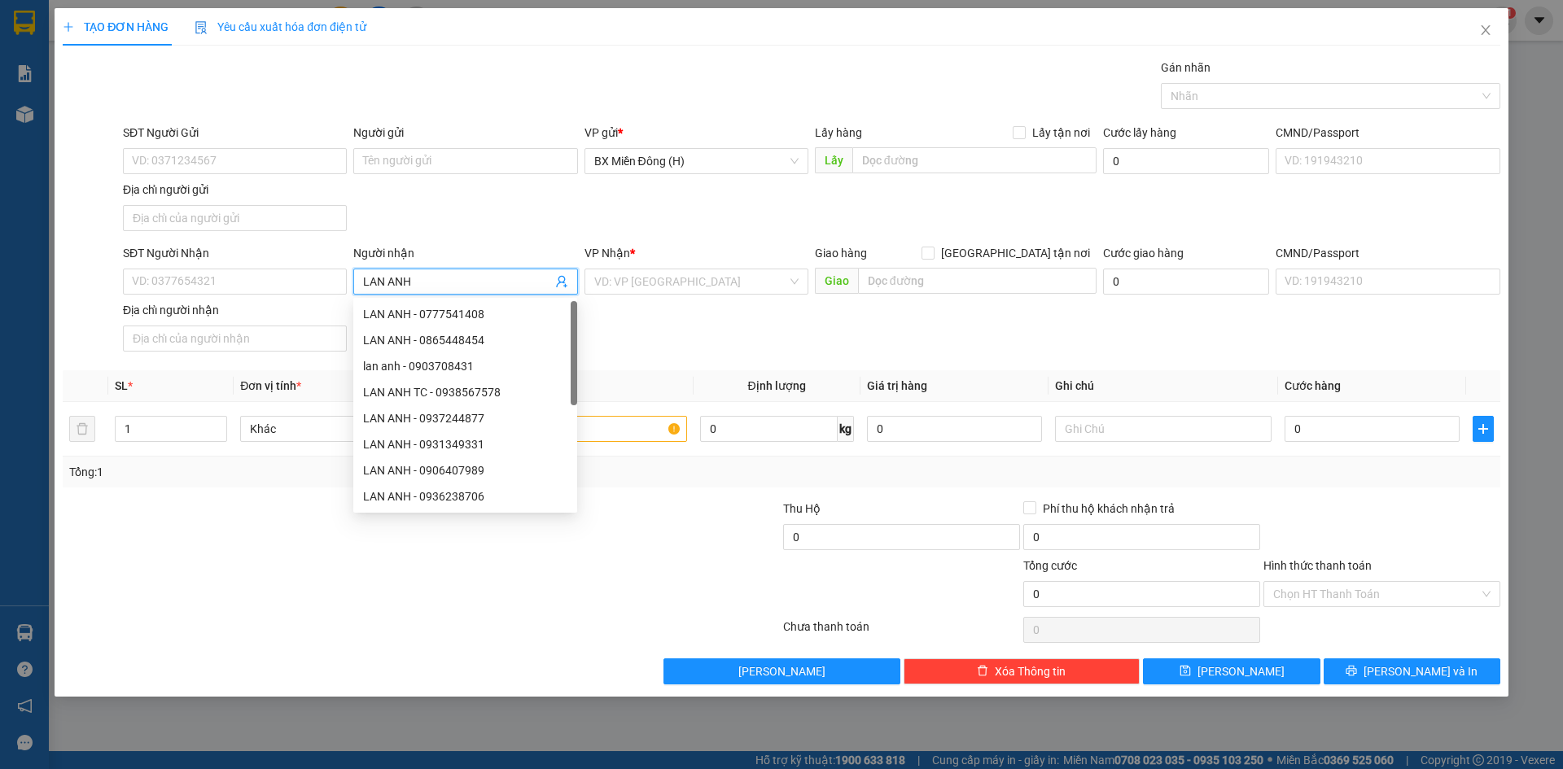
click at [436, 397] on div "LAN ANH TC - 0938567578" at bounding box center [465, 392] width 204 height 18
type input "0938567578"
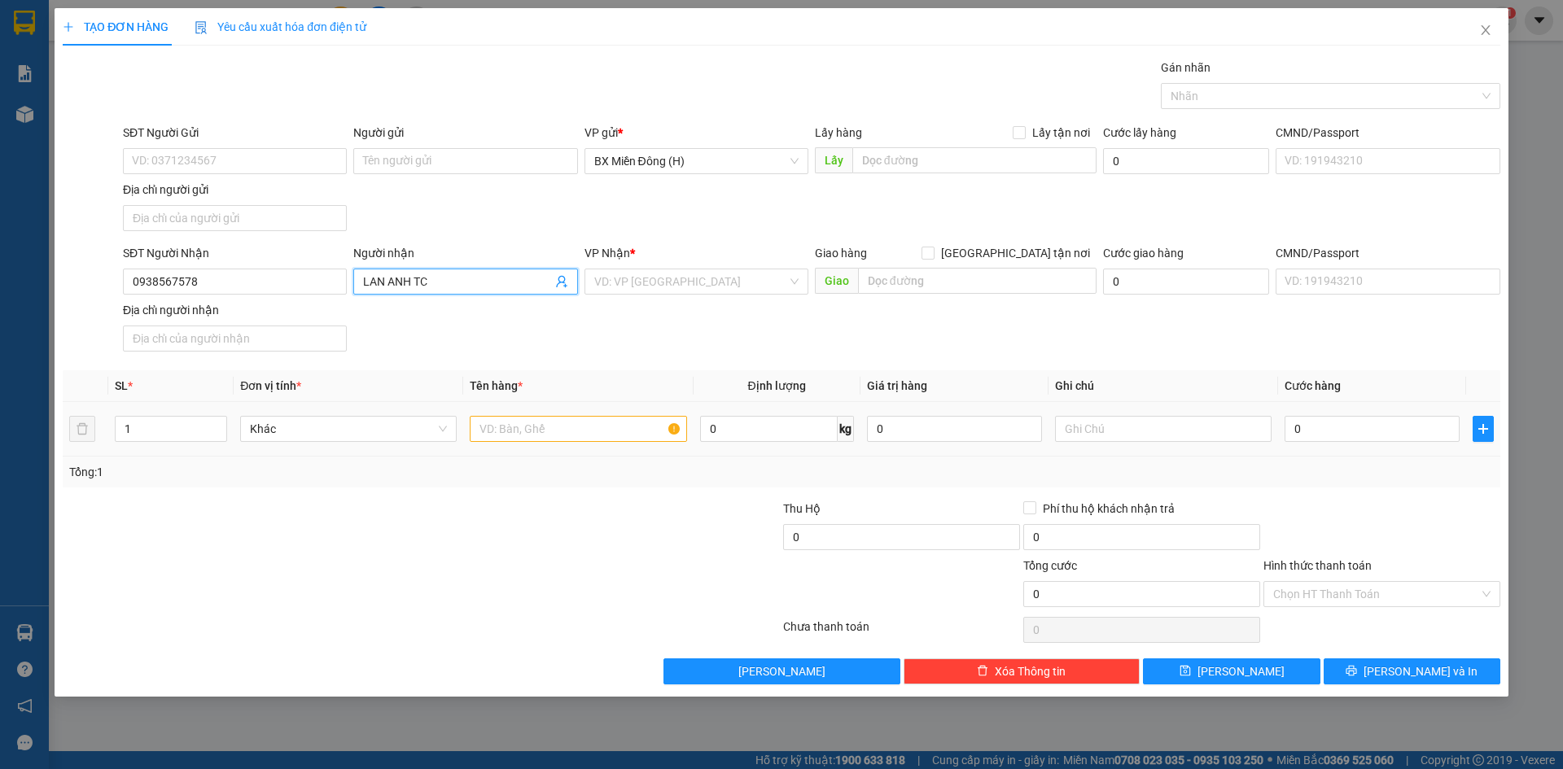
type input "LAN ANH TC"
click at [531, 427] on input "text" at bounding box center [578, 429] width 217 height 26
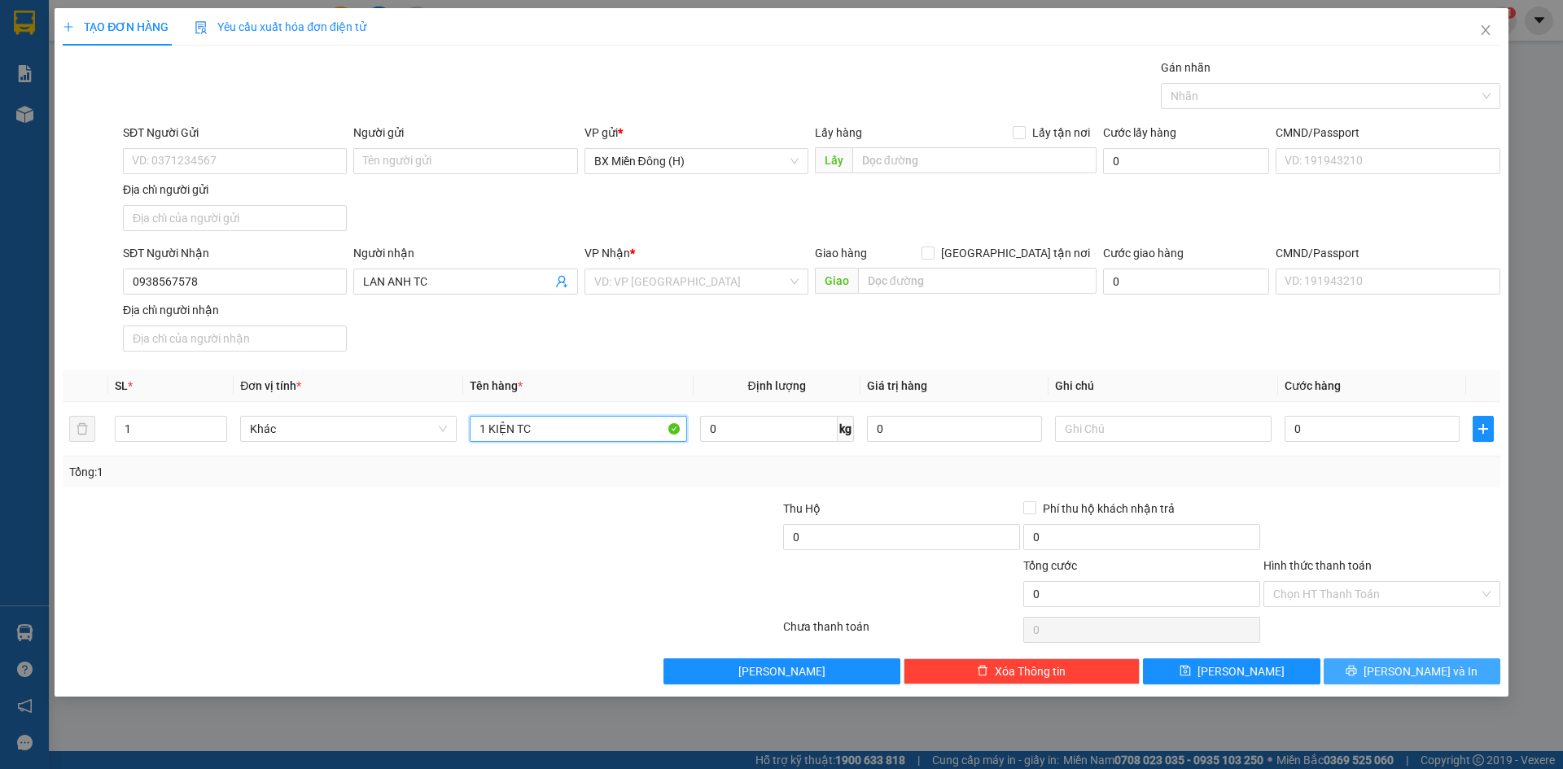
type input "1 KIỆN TC"
click at [1357, 670] on button "[PERSON_NAME] và In" at bounding box center [1412, 672] width 177 height 26
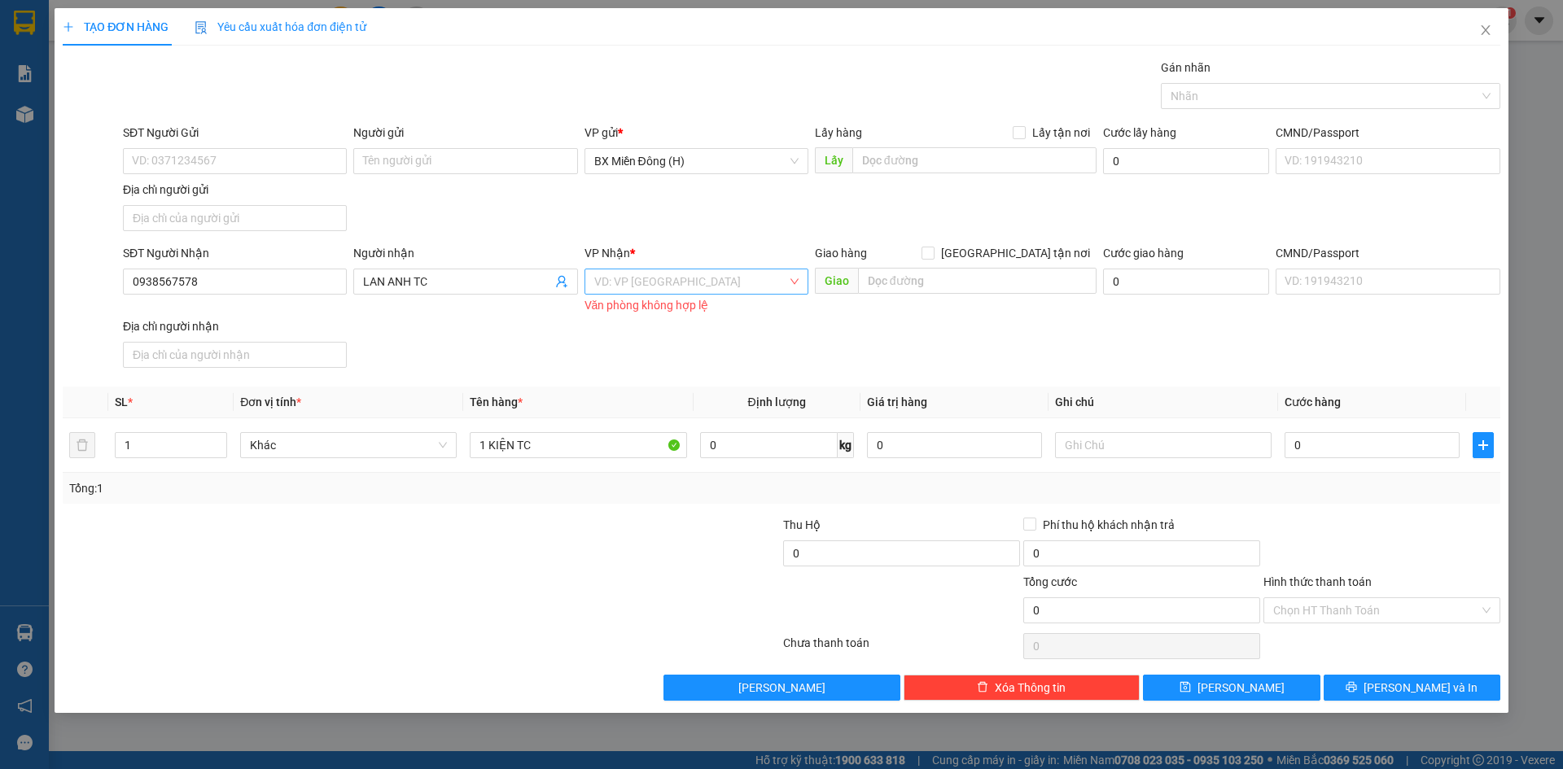
click at [656, 287] on input "search" at bounding box center [690, 281] width 193 height 24
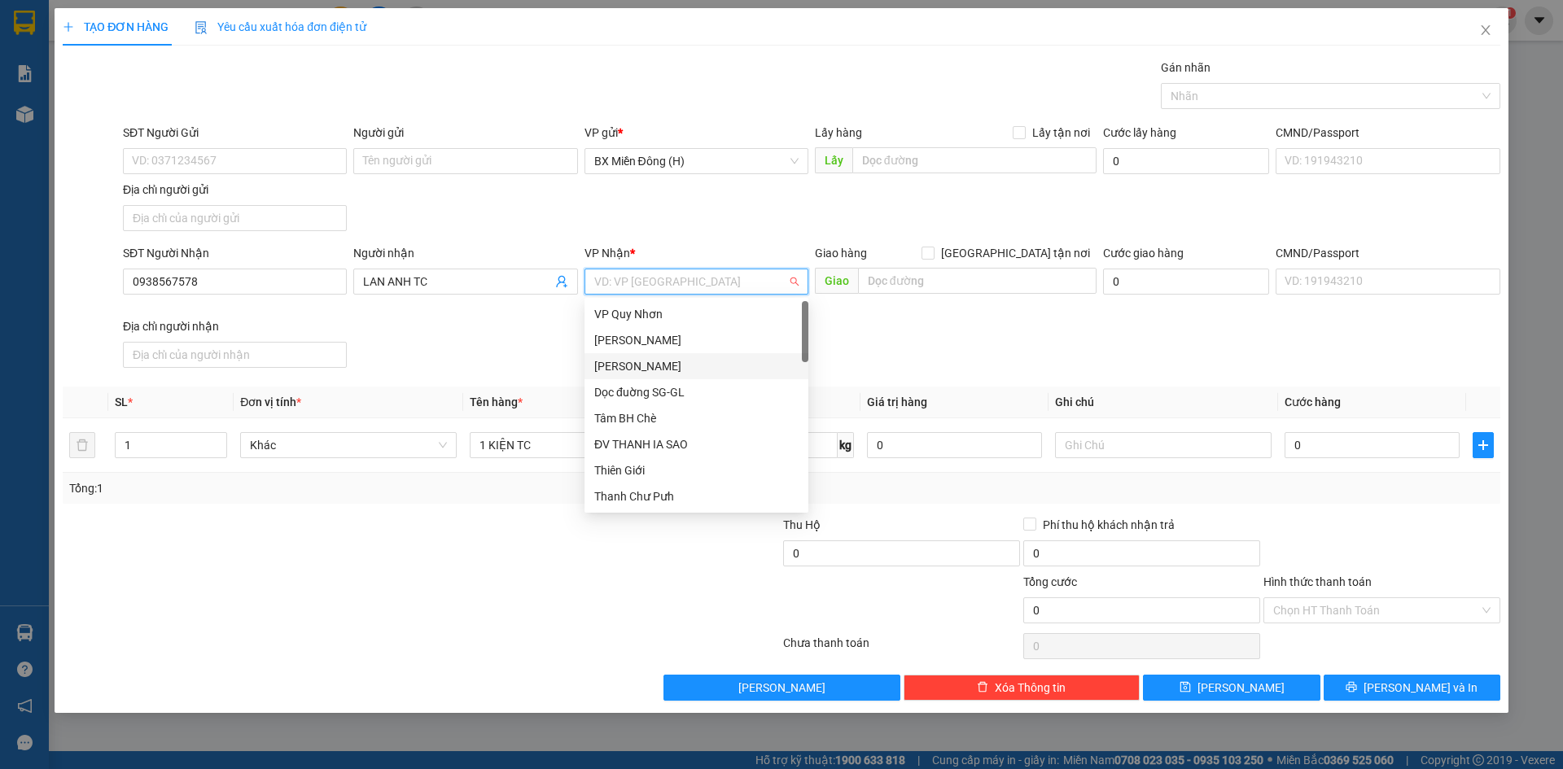
click at [681, 357] on div "[PERSON_NAME]" at bounding box center [697, 366] width 224 height 26
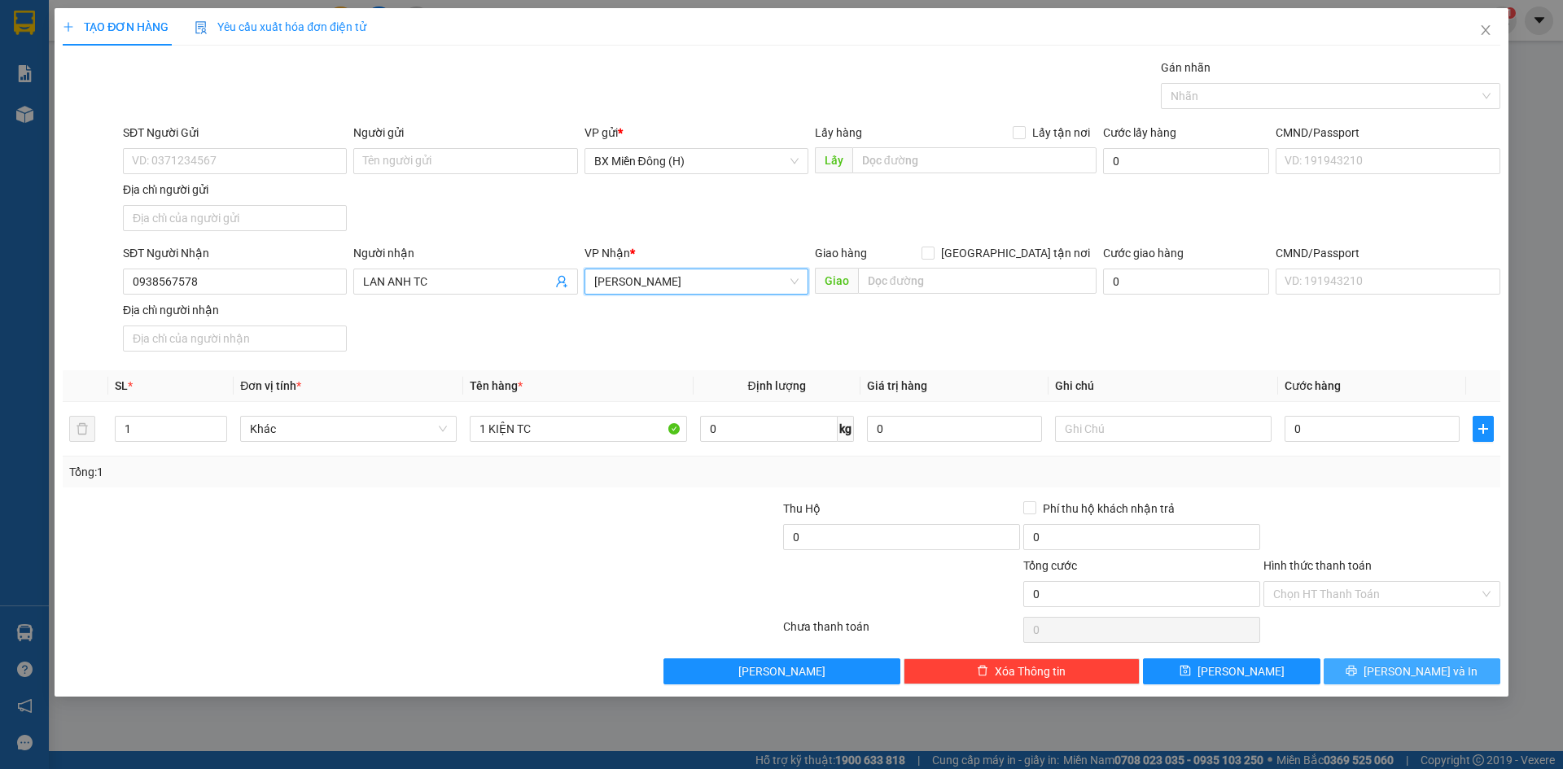
click at [1368, 667] on button "[PERSON_NAME] và In" at bounding box center [1412, 672] width 177 height 26
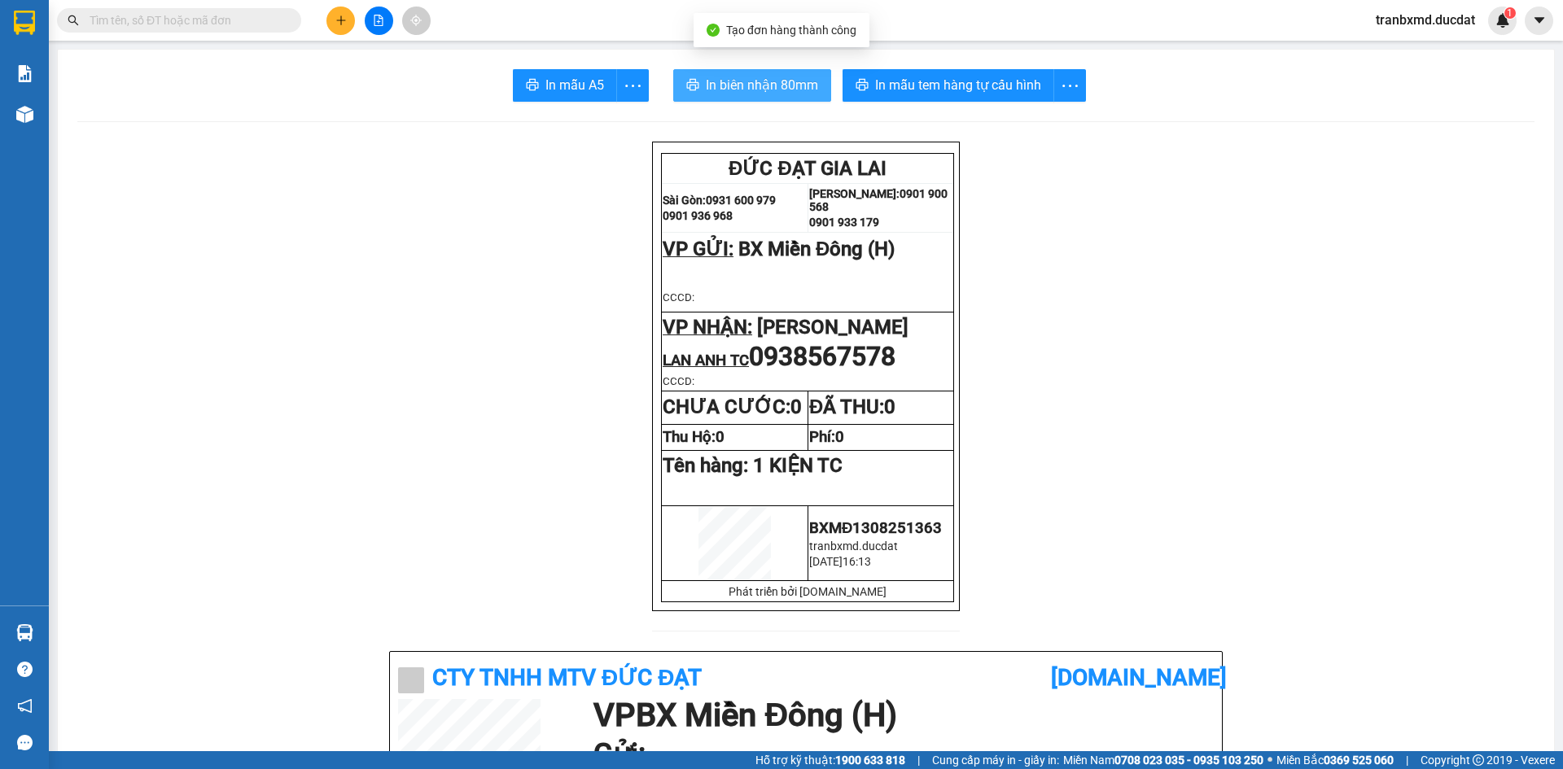
click at [777, 89] on span "In biên nhận 80mm" at bounding box center [762, 85] width 112 height 20
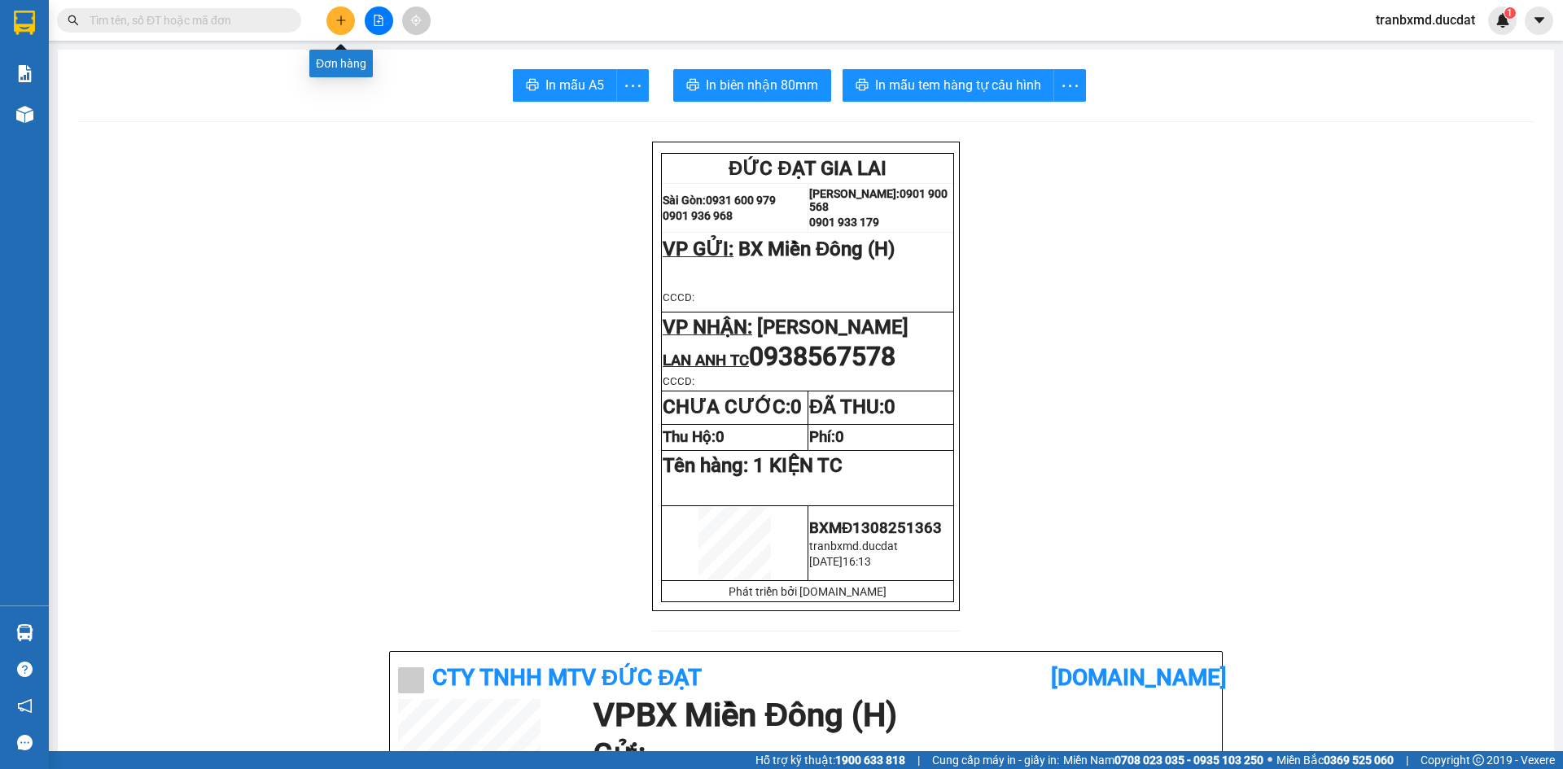
click at [343, 16] on icon "plus" at bounding box center [340, 20] width 11 height 11
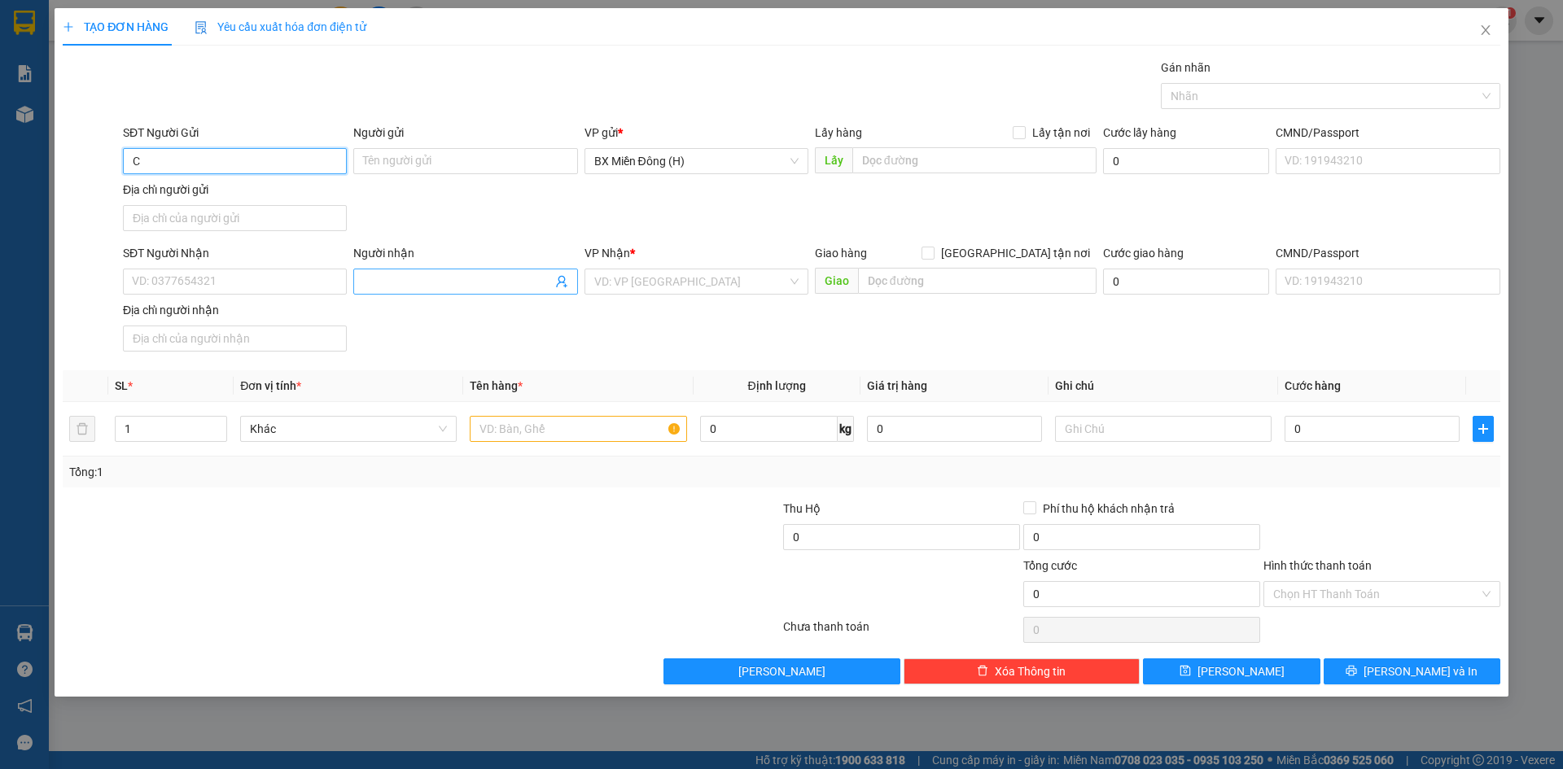
type input "C"
click at [449, 283] on input "Người nhận" at bounding box center [457, 282] width 188 height 18
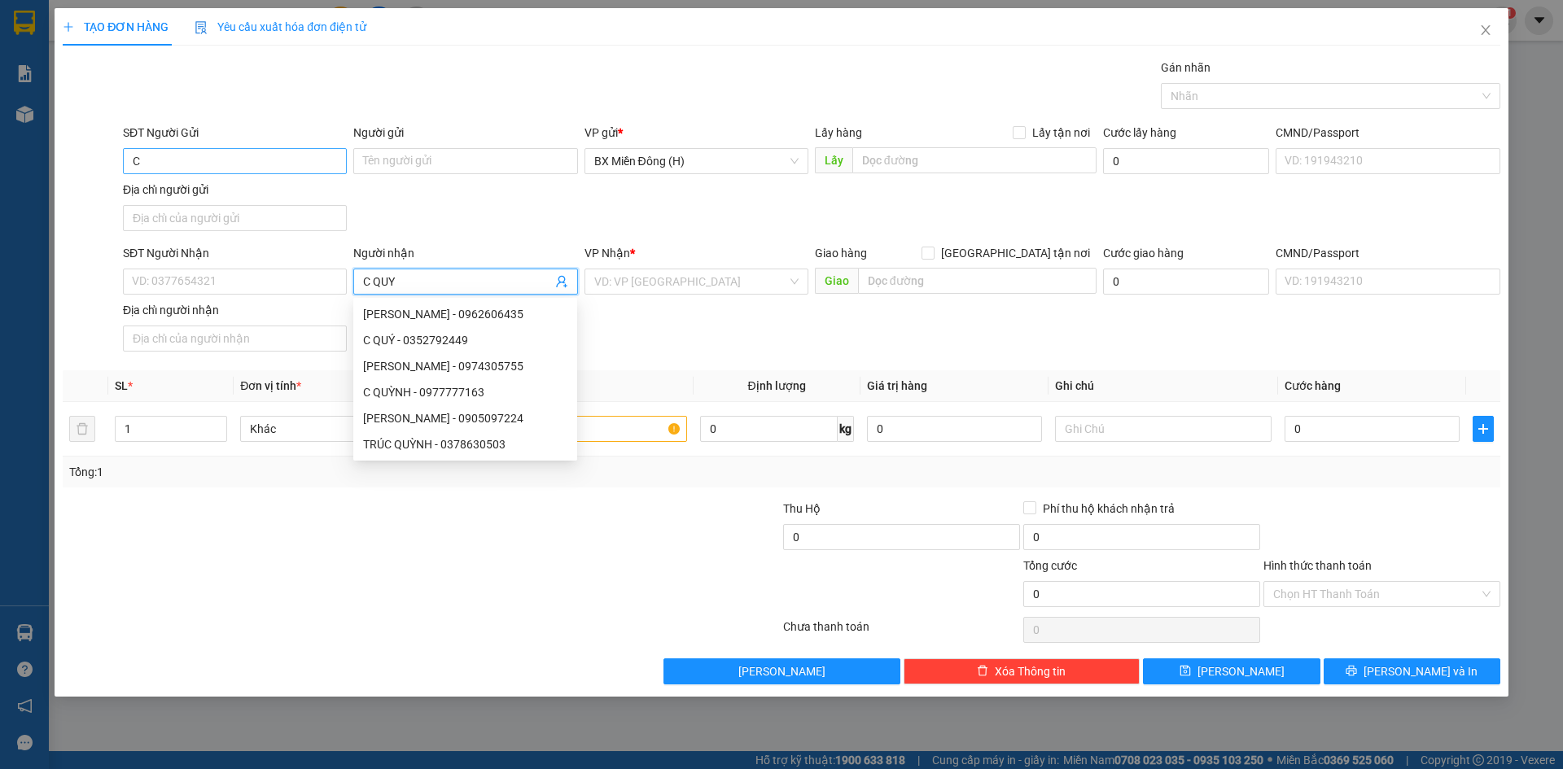
type input "C QUY"
click at [259, 159] on input "C" at bounding box center [235, 161] width 224 height 26
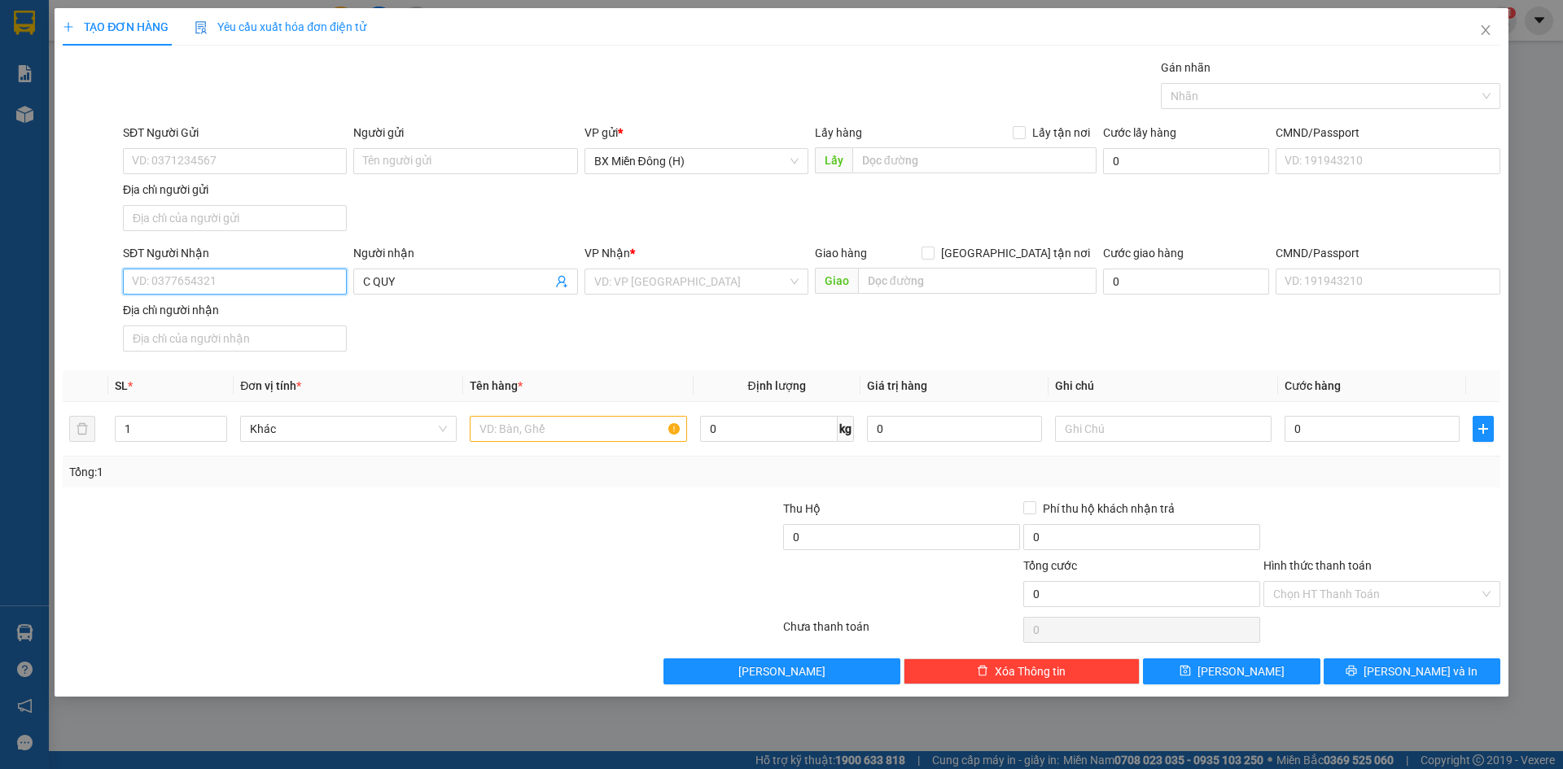
click at [273, 276] on input "SĐT Người Nhận" at bounding box center [235, 282] width 224 height 26
click at [144, 284] on input "0979" at bounding box center [235, 282] width 224 height 26
click at [188, 315] on div "0986609079 - HOÀNG QUY" at bounding box center [235, 314] width 204 height 18
type input "0986609079"
type input "[PERSON_NAME]"
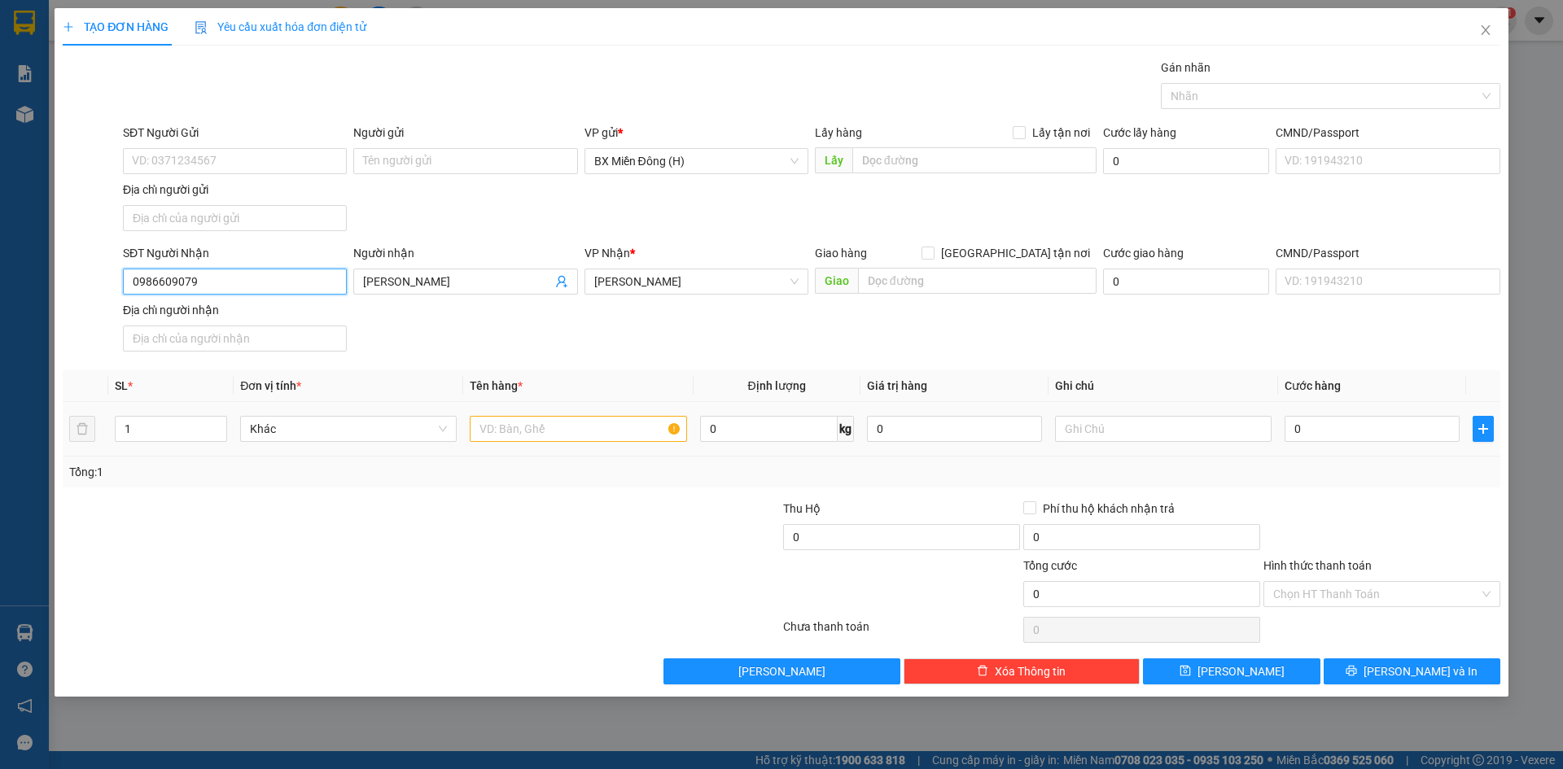
type input "0986609079"
click at [548, 430] on input "text" at bounding box center [578, 429] width 217 height 26
click at [219, 427] on span "Decrease Value" at bounding box center [217, 434] width 18 height 15
click at [223, 422] on span "up" at bounding box center [218, 425] width 10 height 10
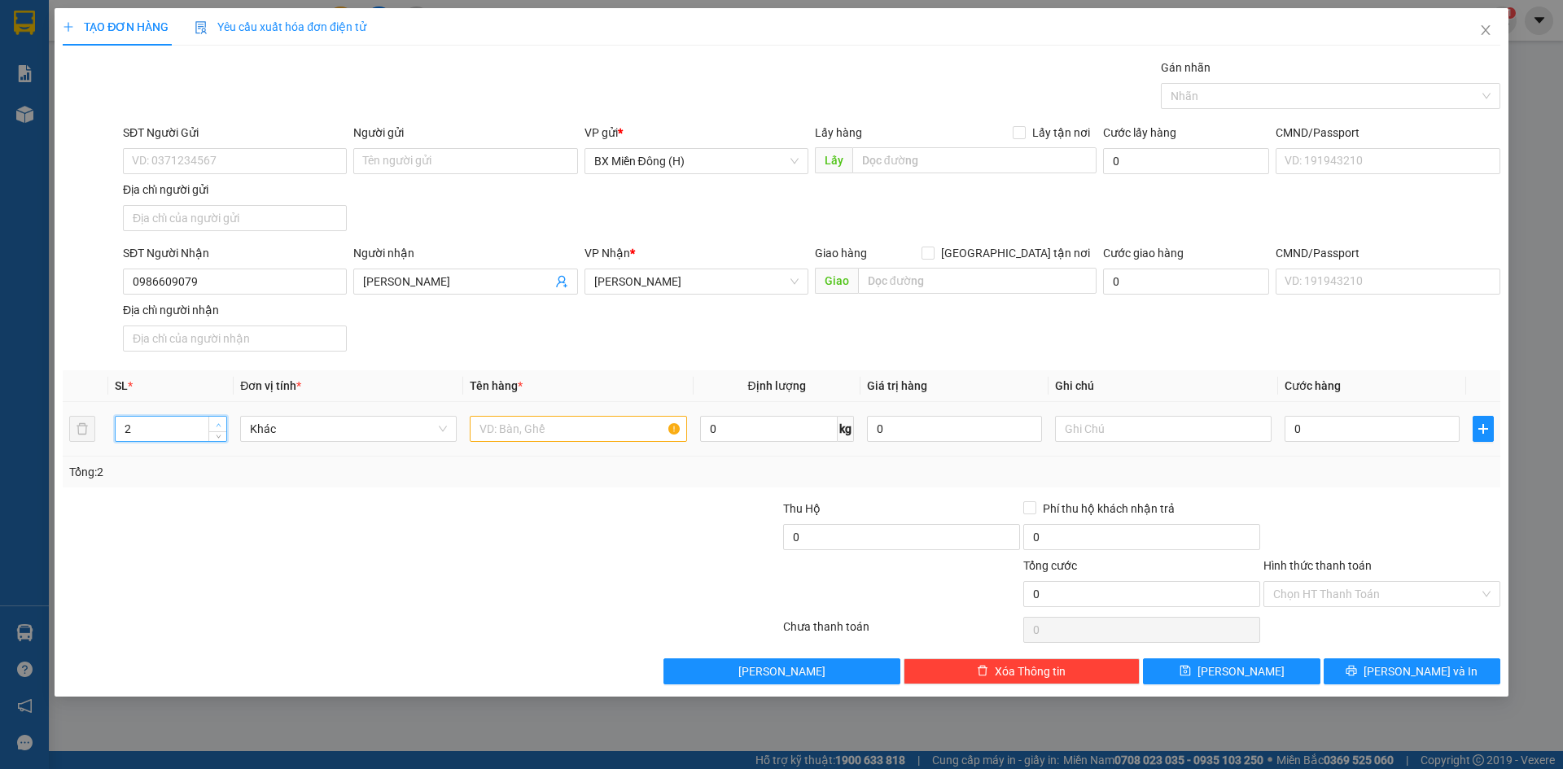
type input "3"
click at [222, 422] on span "up" at bounding box center [218, 425] width 10 height 10
click at [515, 421] on input "text" at bounding box center [578, 429] width 217 height 26
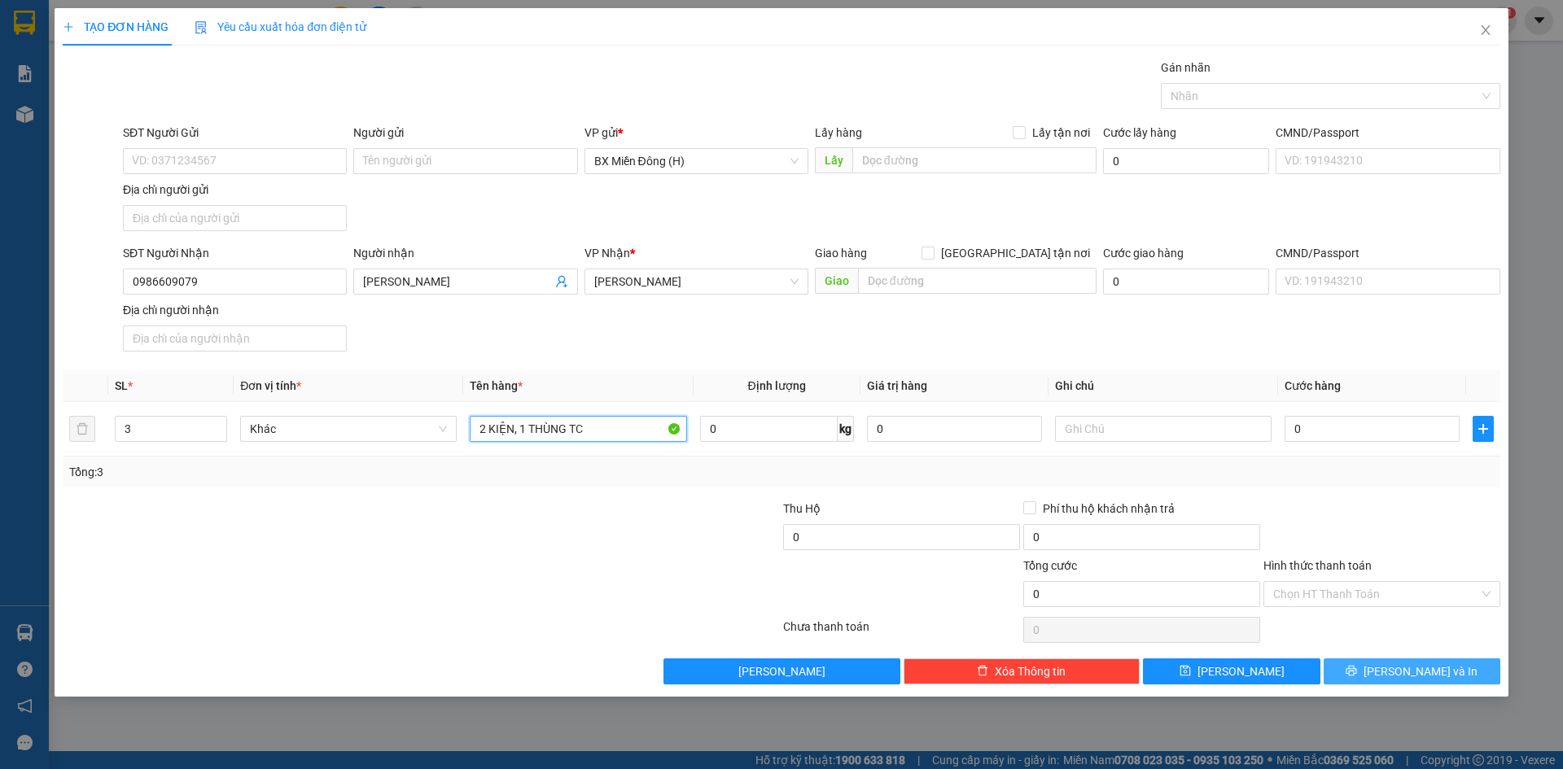
type input "2 KIỆN, 1 THÙNG TC"
click at [1368, 672] on button "[PERSON_NAME] và In" at bounding box center [1412, 672] width 177 height 26
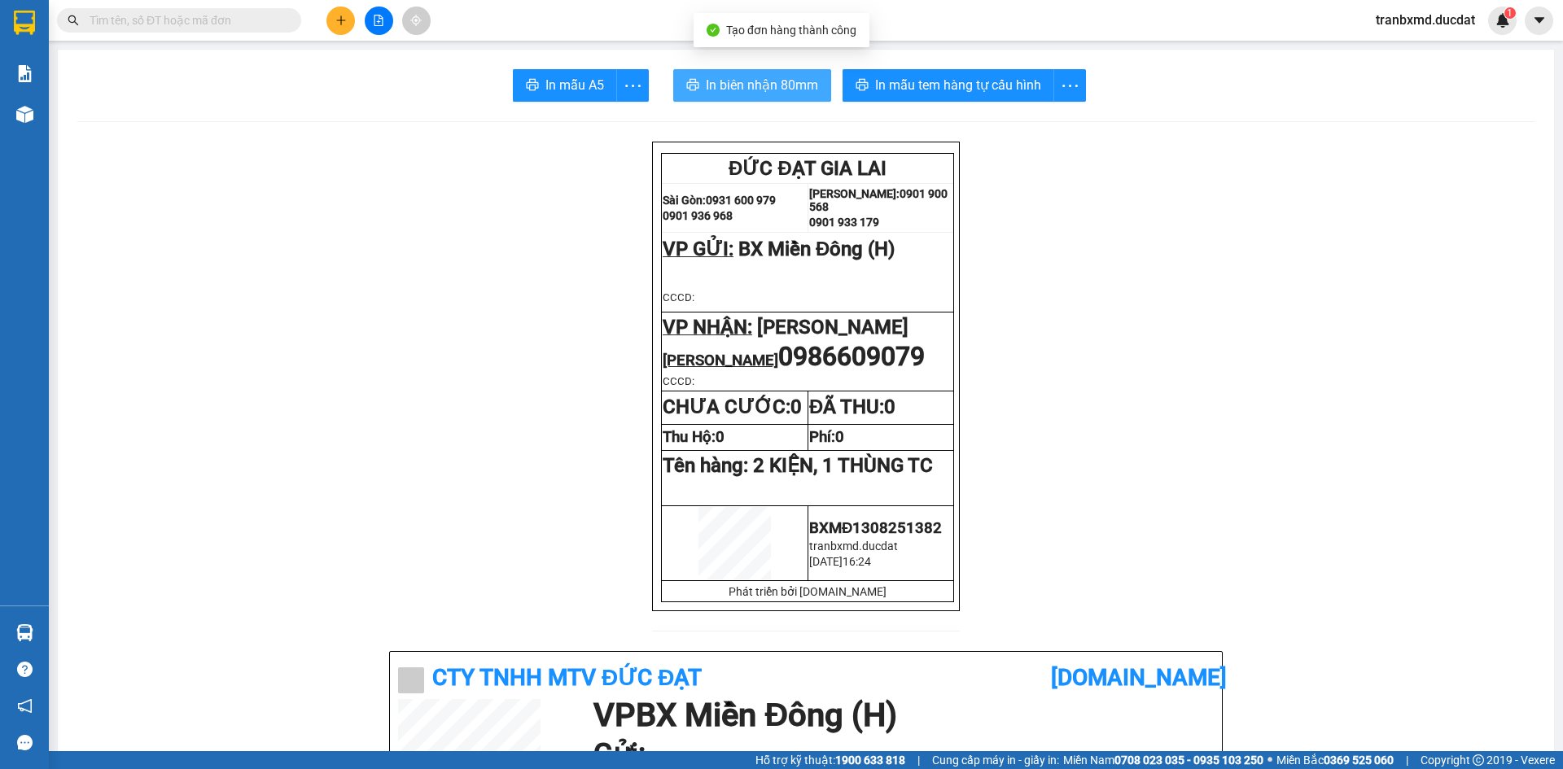
click at [725, 94] on span "In biên nhận 80mm" at bounding box center [762, 85] width 112 height 20
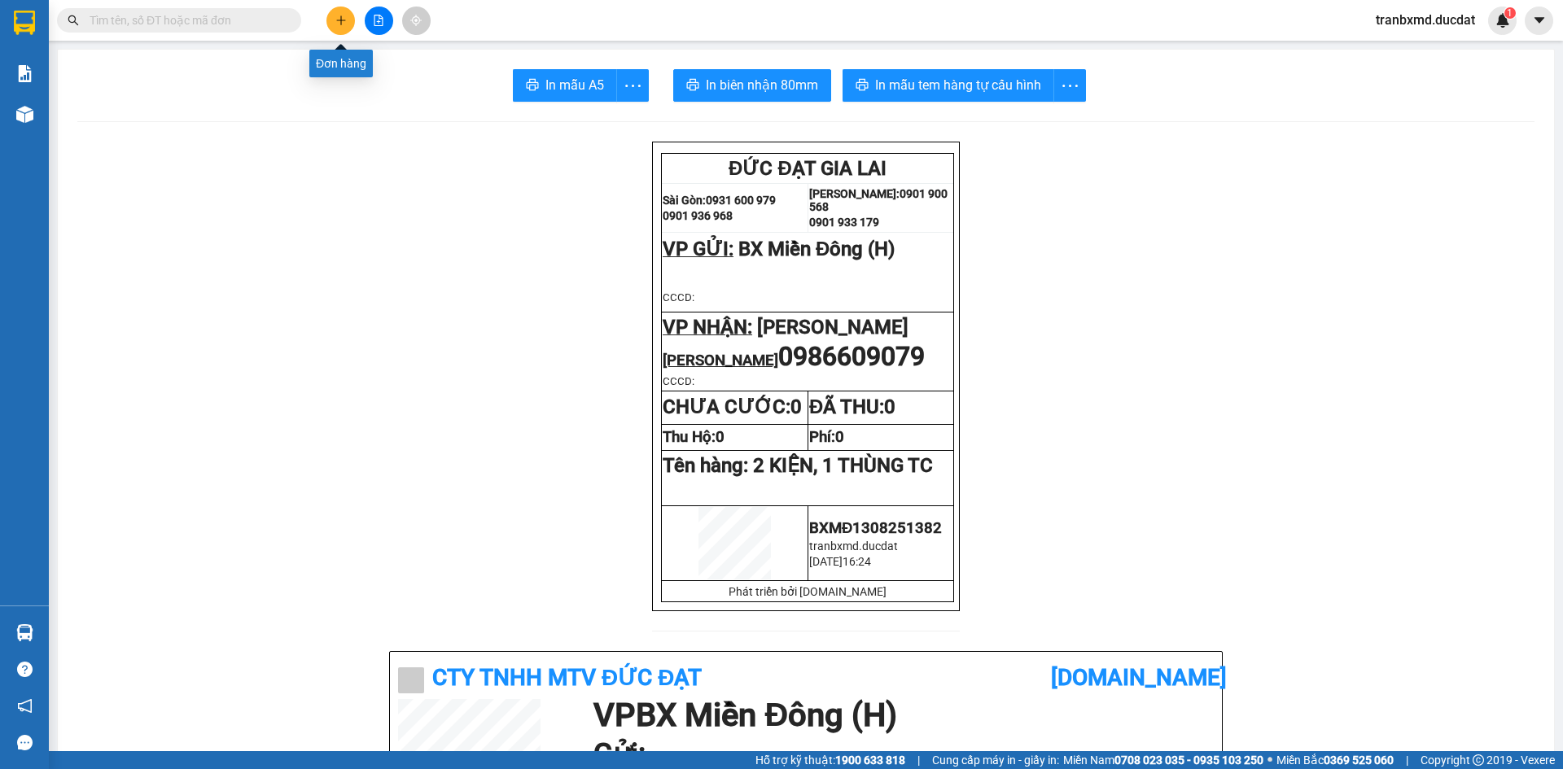
click at [338, 17] on icon "plus" at bounding box center [340, 20] width 11 height 11
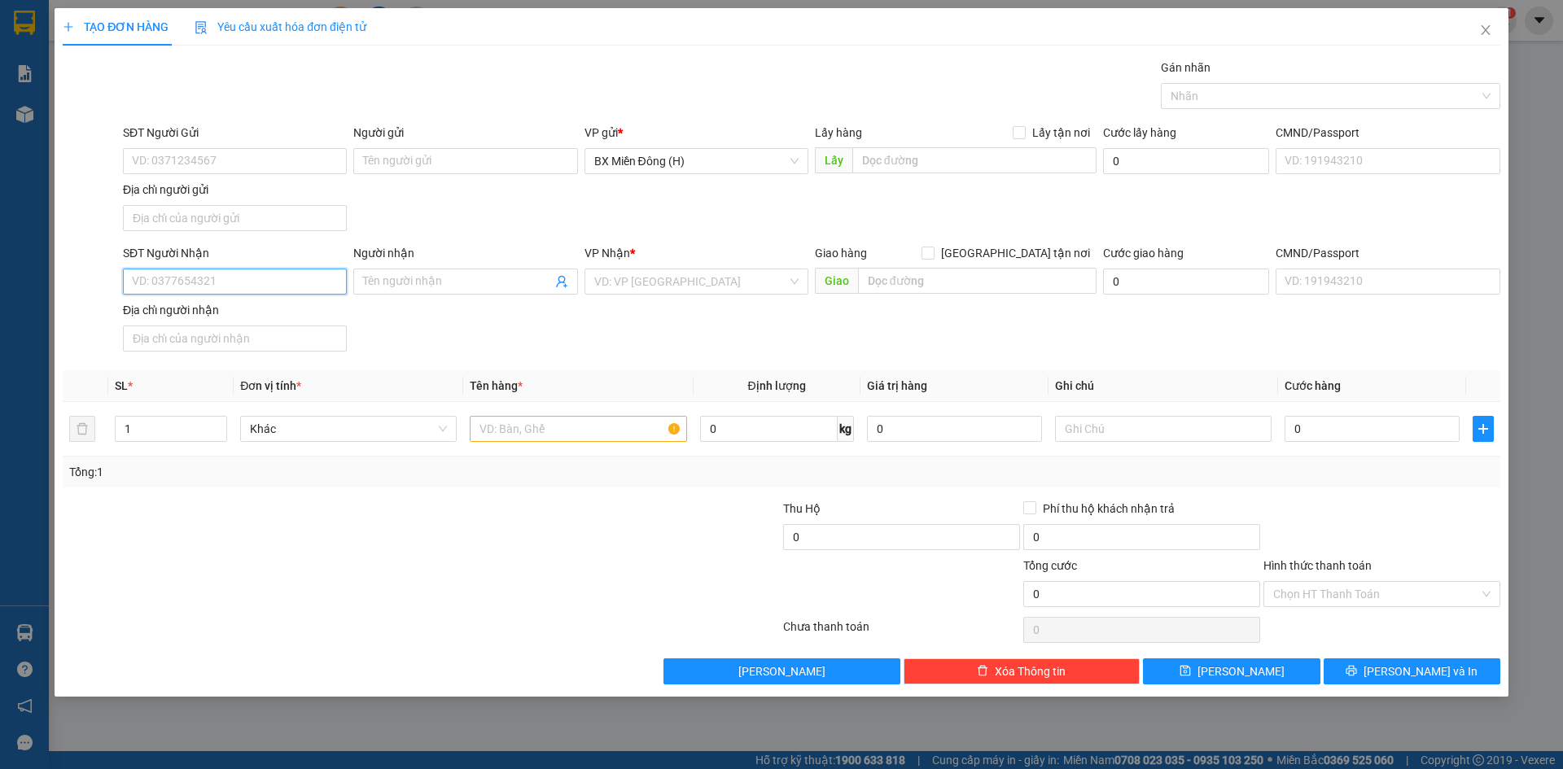
click at [218, 274] on input "SĐT Người Nhận" at bounding box center [235, 282] width 224 height 26
click at [415, 285] on input "Người nhận" at bounding box center [457, 282] width 188 height 18
type input "LÂM"
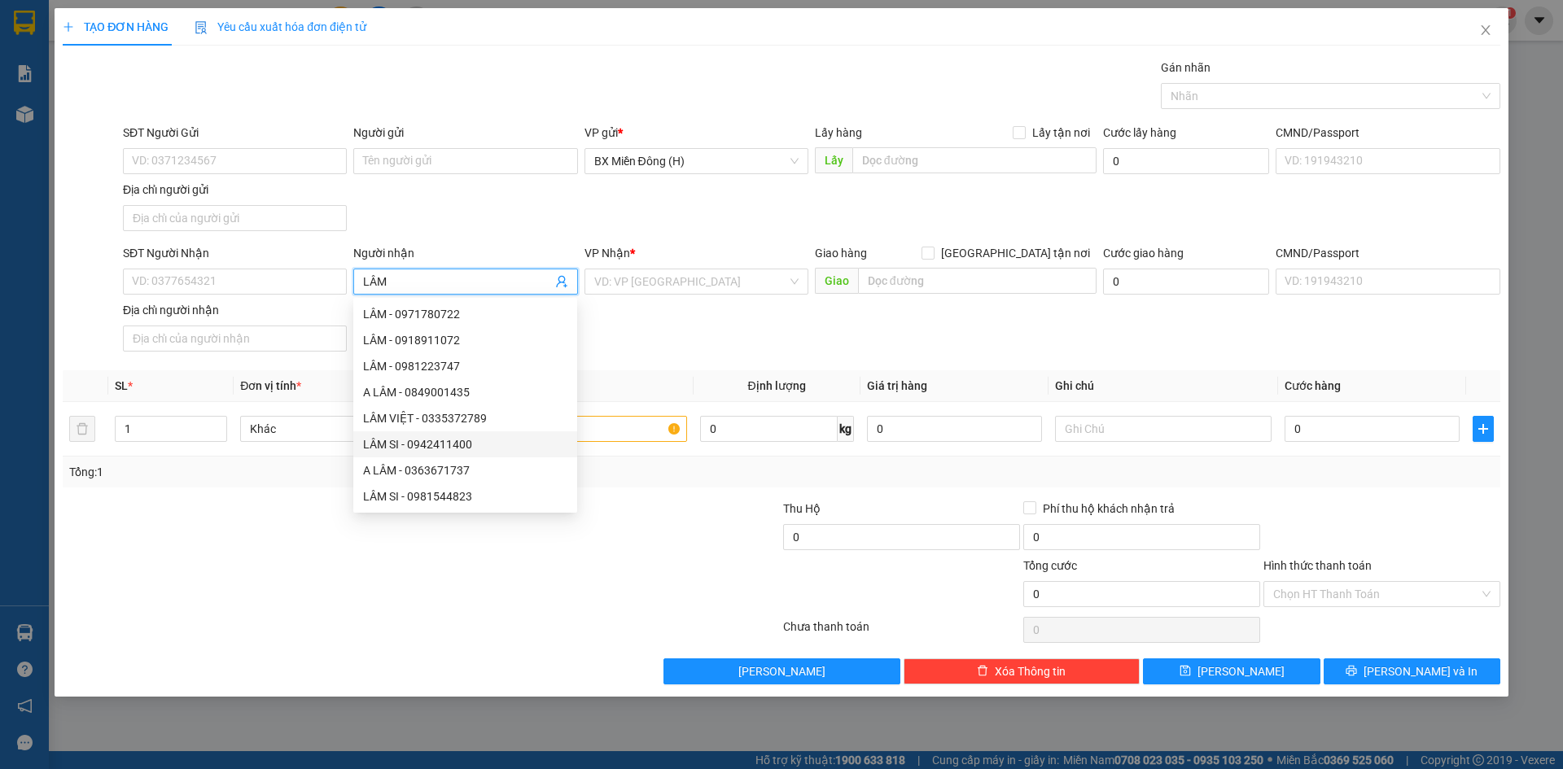
click at [395, 438] on div "LÂM SI - 0942411400" at bounding box center [465, 445] width 204 height 18
type input "0942411400"
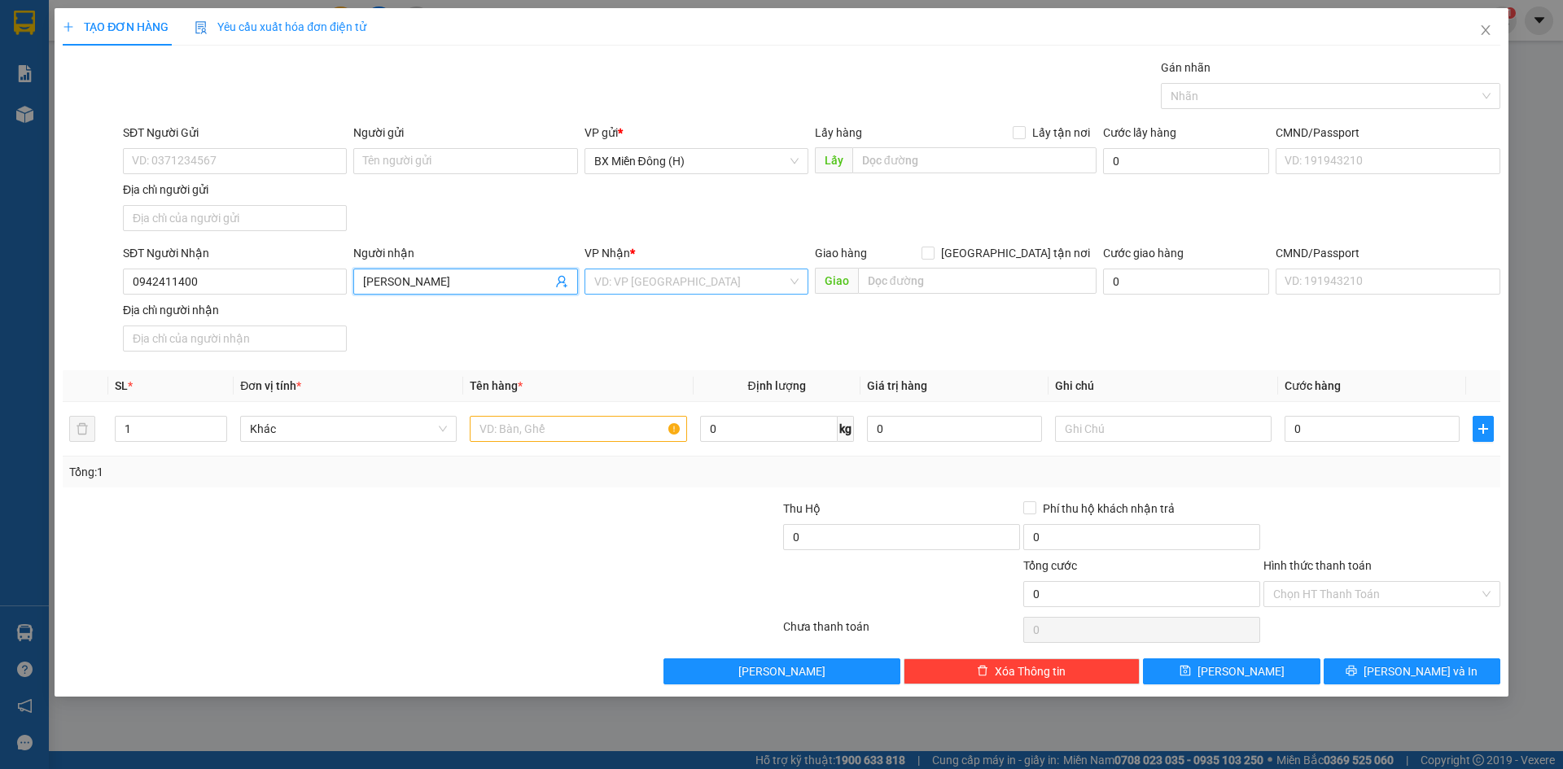
type input "[PERSON_NAME]"
click at [678, 286] on input "search" at bounding box center [690, 281] width 193 height 24
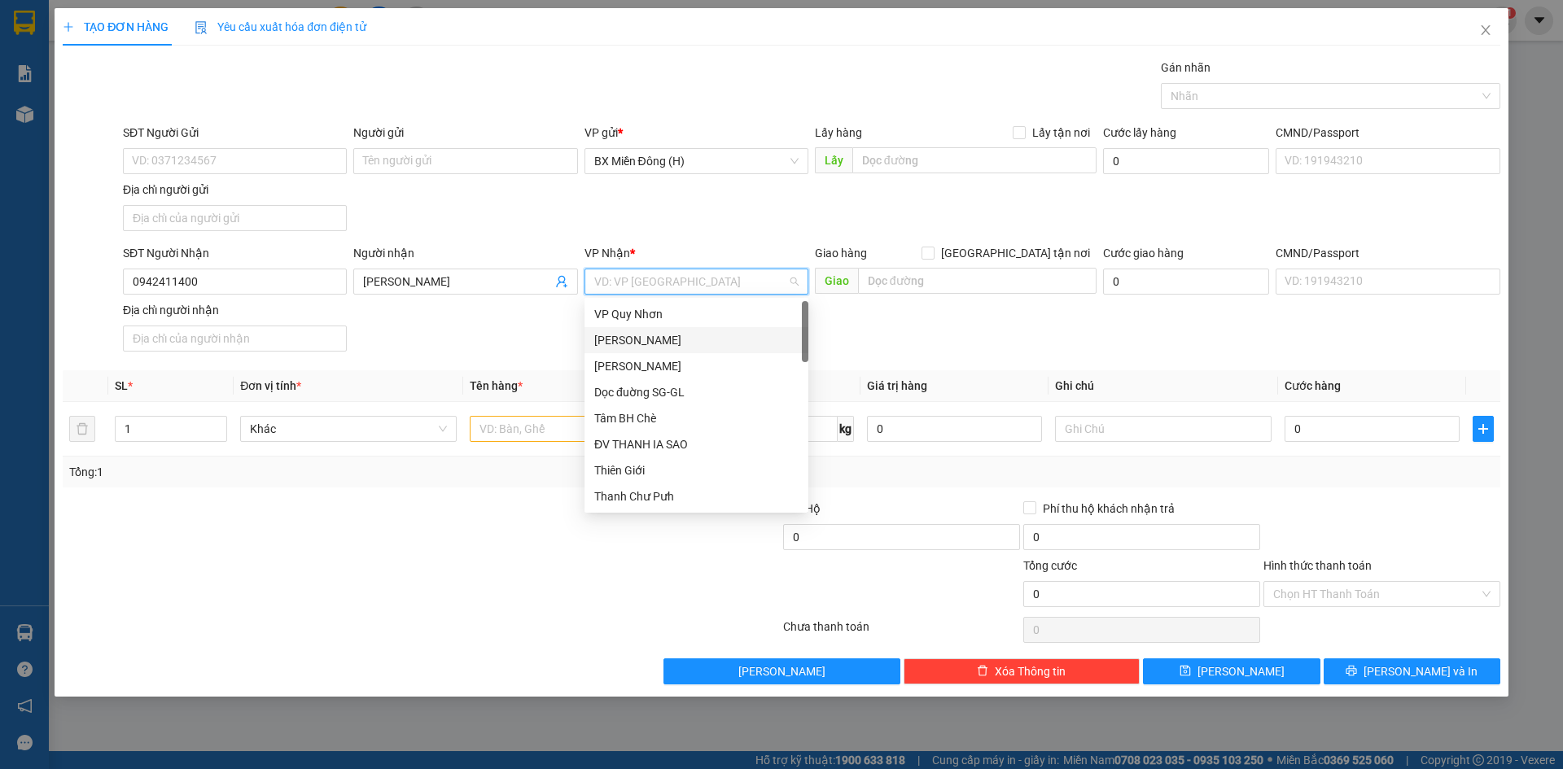
click at [676, 347] on div "[PERSON_NAME]" at bounding box center [696, 340] width 204 height 18
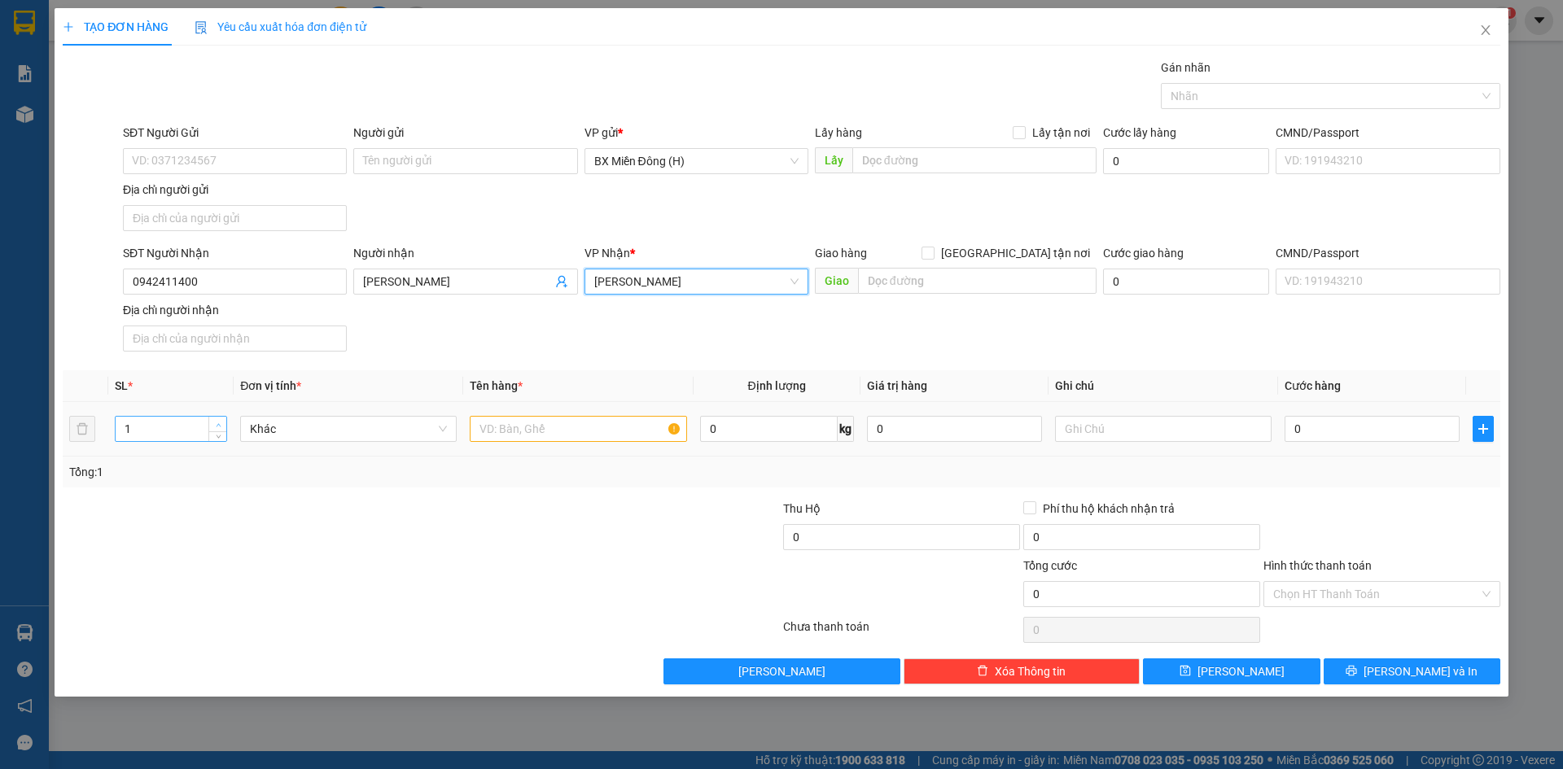
type input "2"
click at [216, 423] on icon "up" at bounding box center [219, 426] width 6 height 6
click at [582, 439] on input "text" at bounding box center [578, 429] width 217 height 26
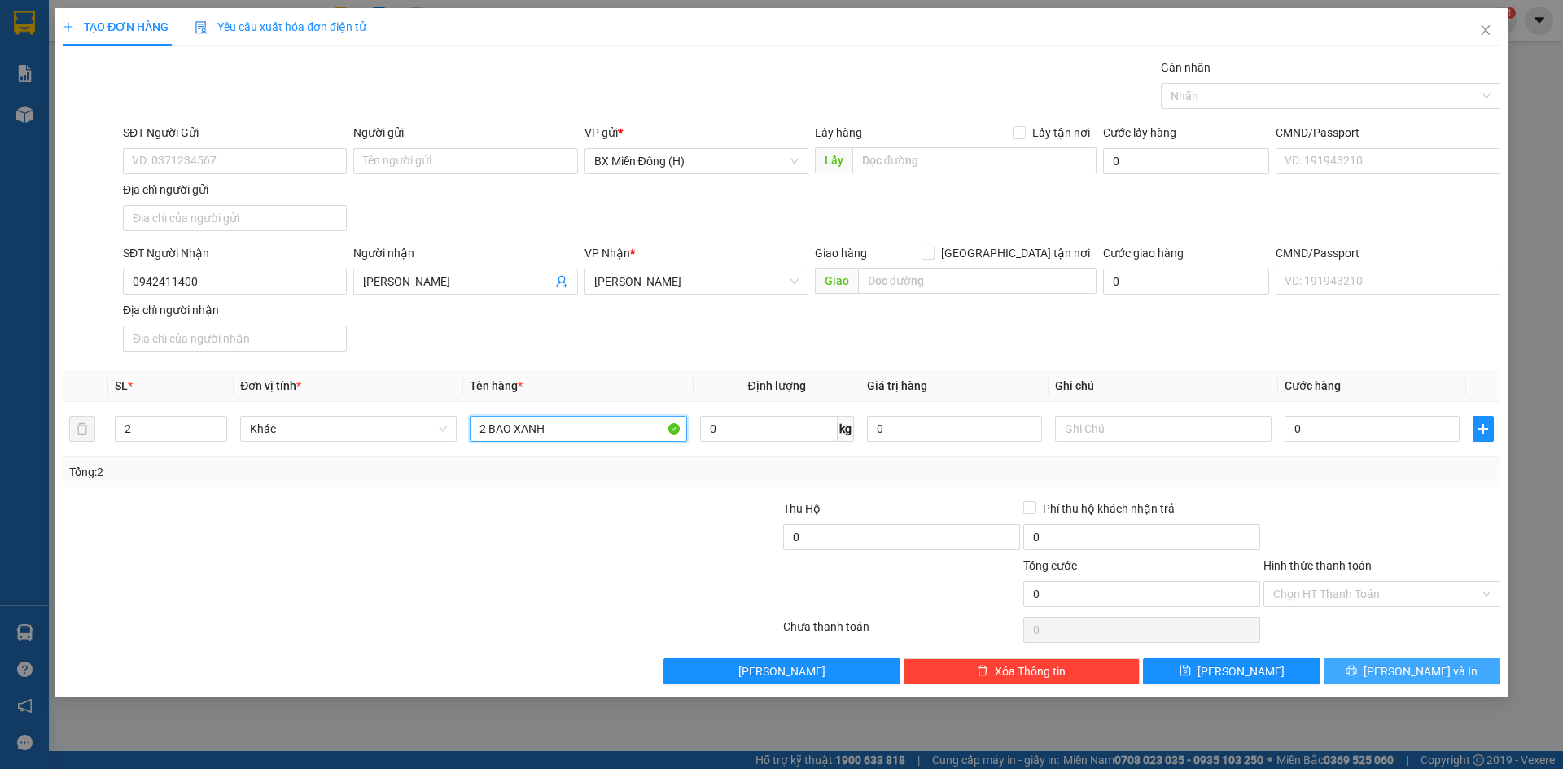
type input "2 BAO XANH"
click at [1325, 674] on button "[PERSON_NAME] và In" at bounding box center [1412, 672] width 177 height 26
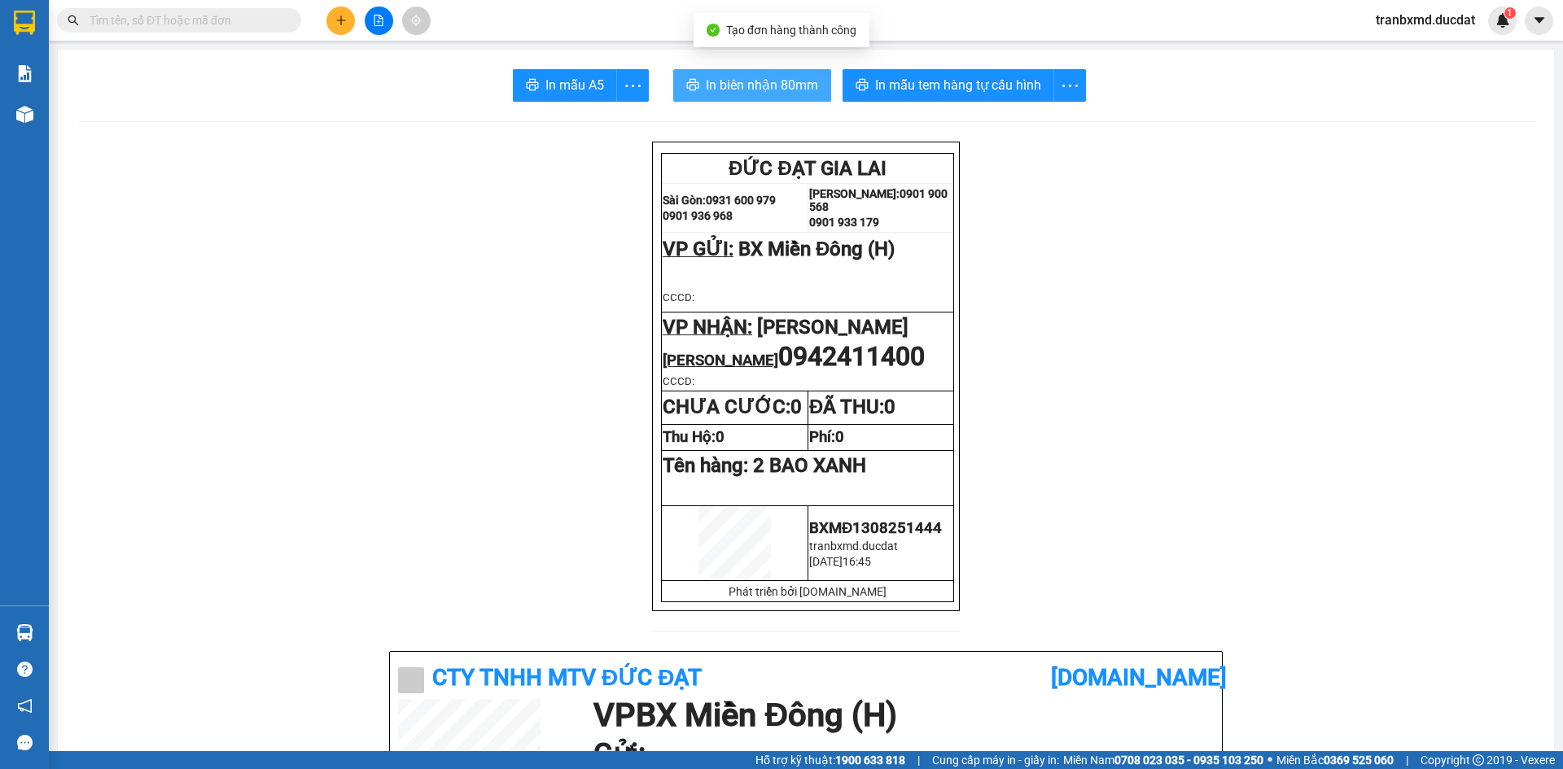
click at [747, 87] on span "In biên nhận 80mm" at bounding box center [762, 85] width 112 height 20
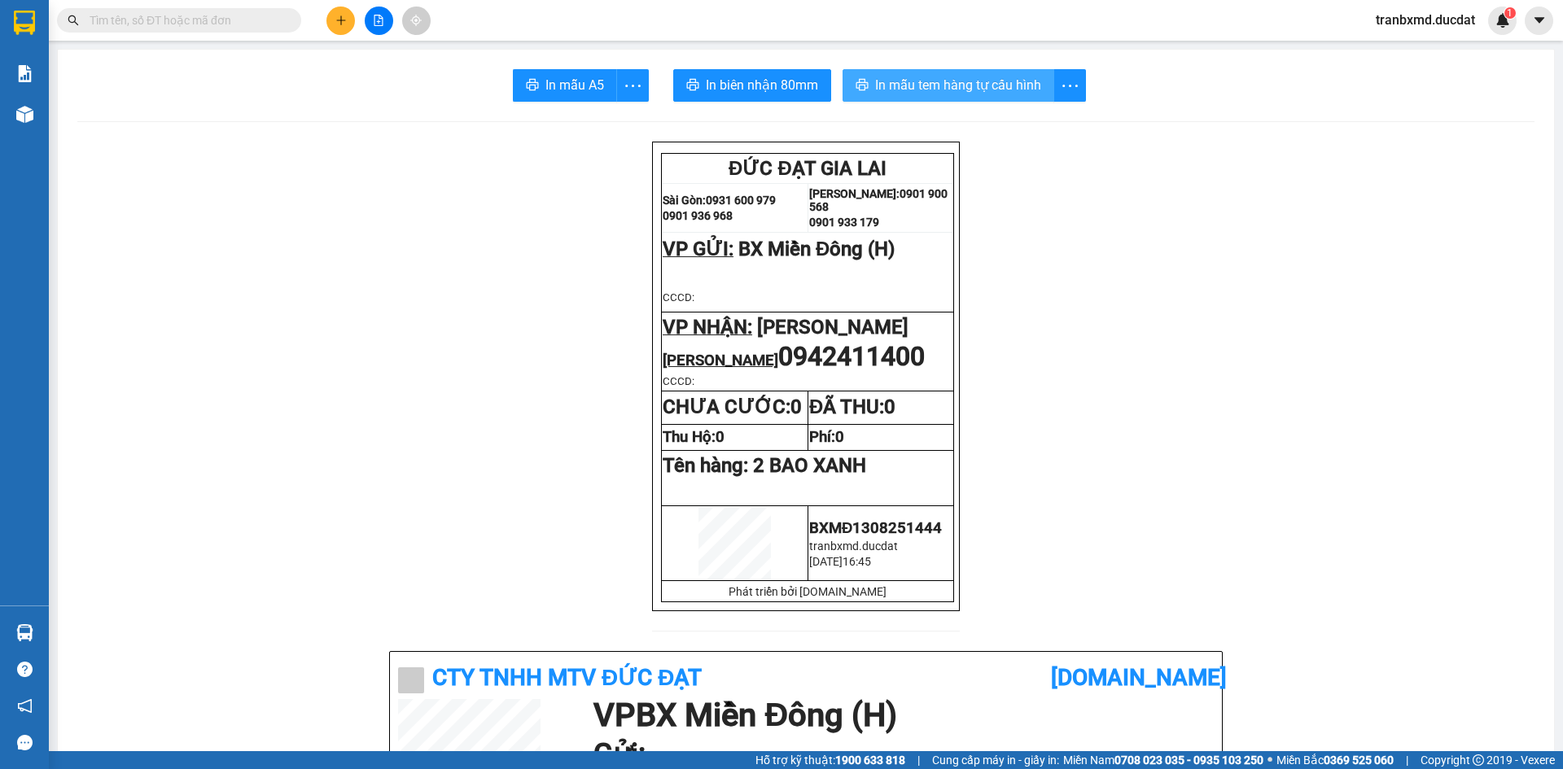
click at [952, 90] on span "In mẫu tem hàng tự cấu hình" at bounding box center [958, 85] width 166 height 20
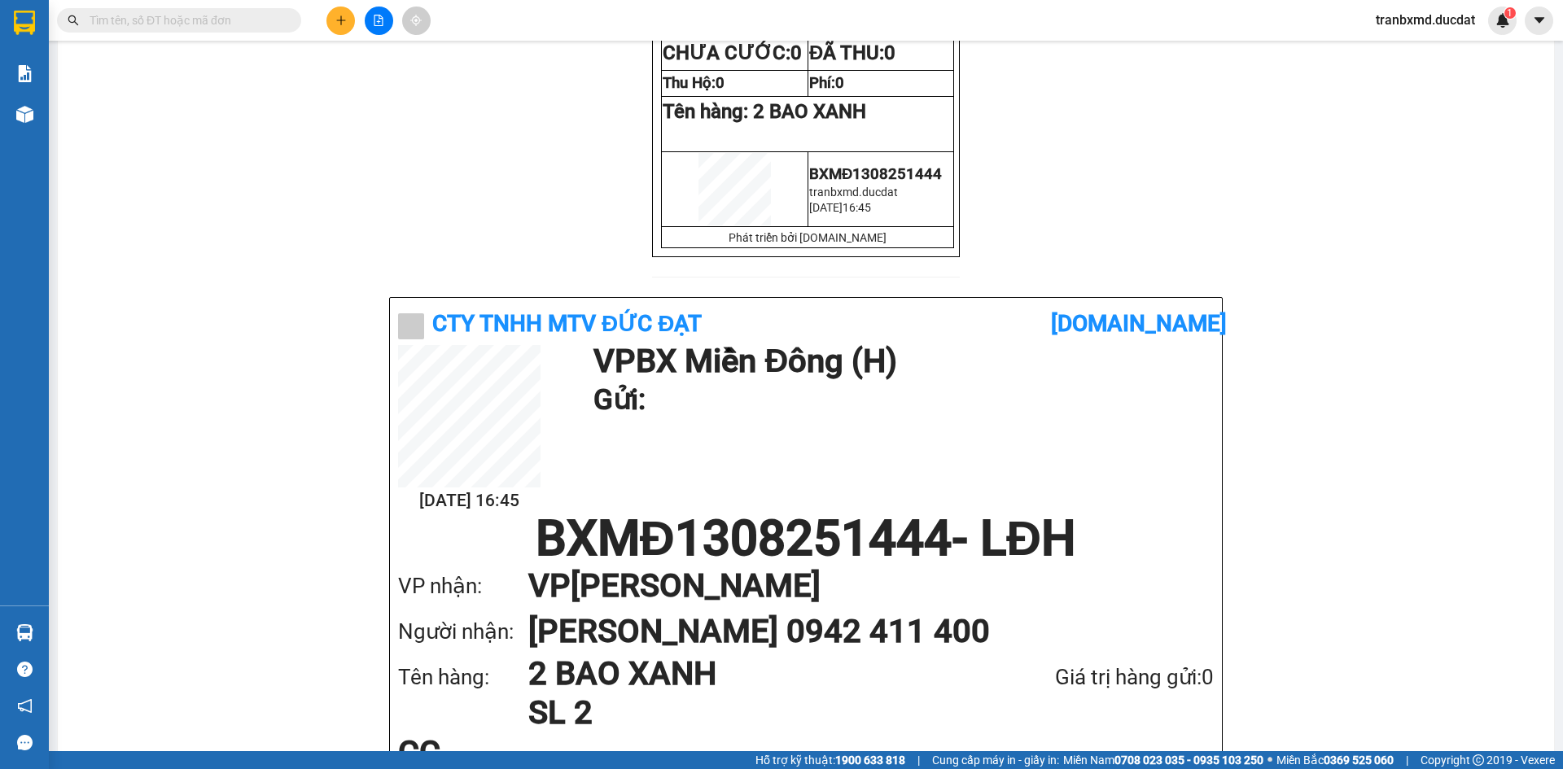
scroll to position [326, 0]
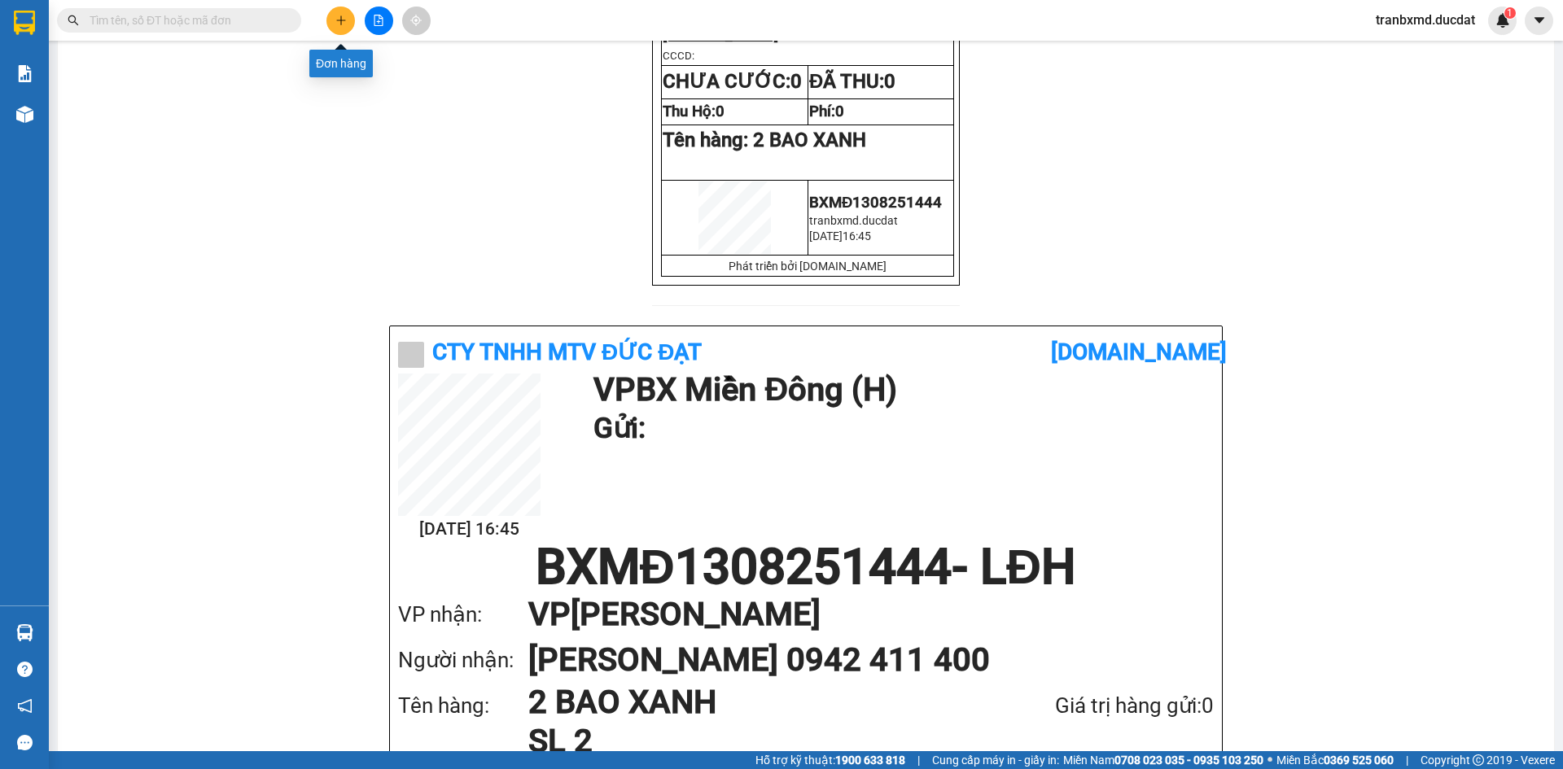
click at [337, 18] on icon "plus" at bounding box center [340, 20] width 11 height 11
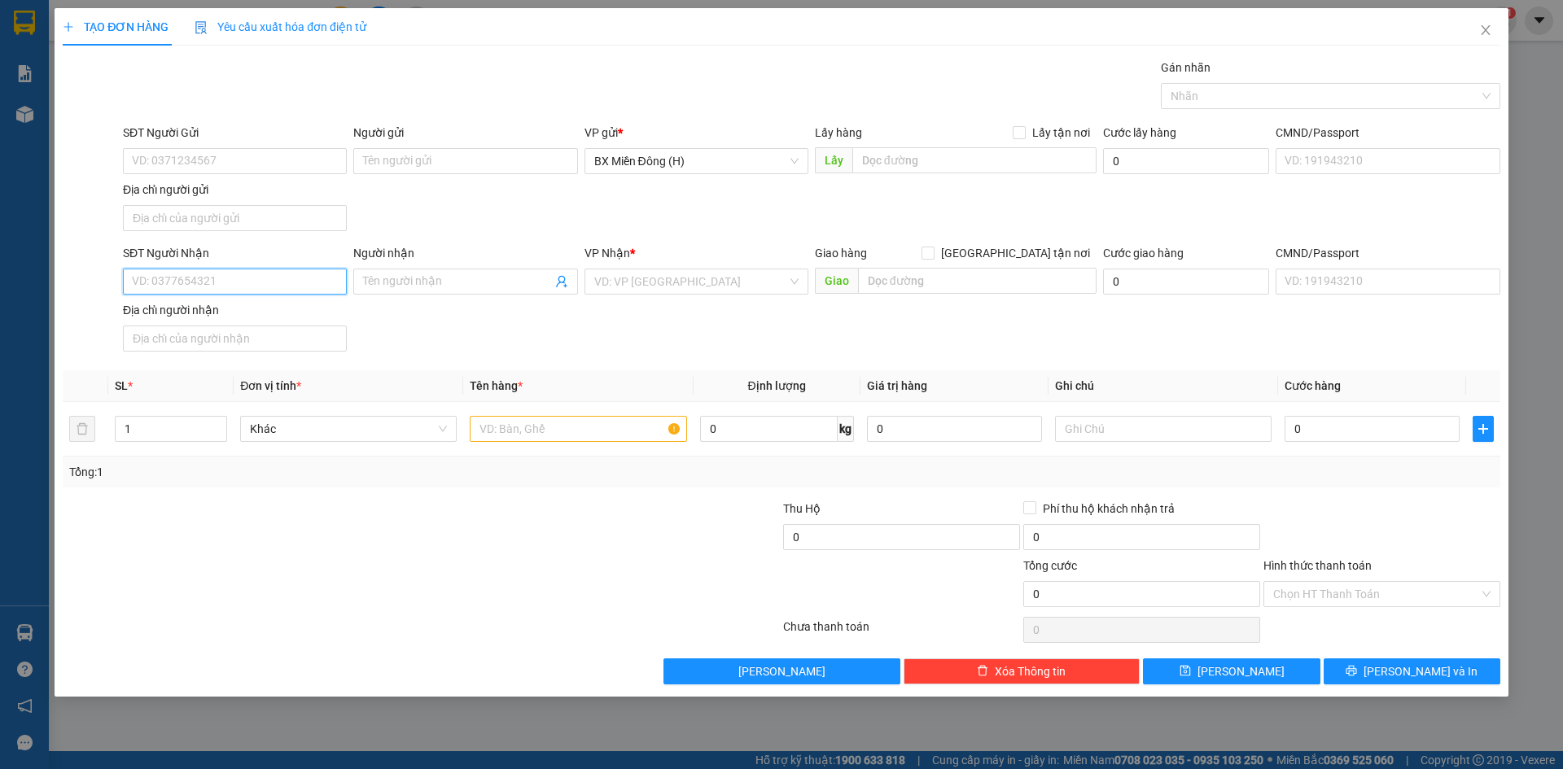
click at [177, 293] on input "SĐT Người Nhận" at bounding box center [235, 282] width 224 height 26
type input "2"
type input "0"
click at [303, 317] on div "0971762645 - BẢO AN" at bounding box center [235, 314] width 204 height 18
type input "0971762645"
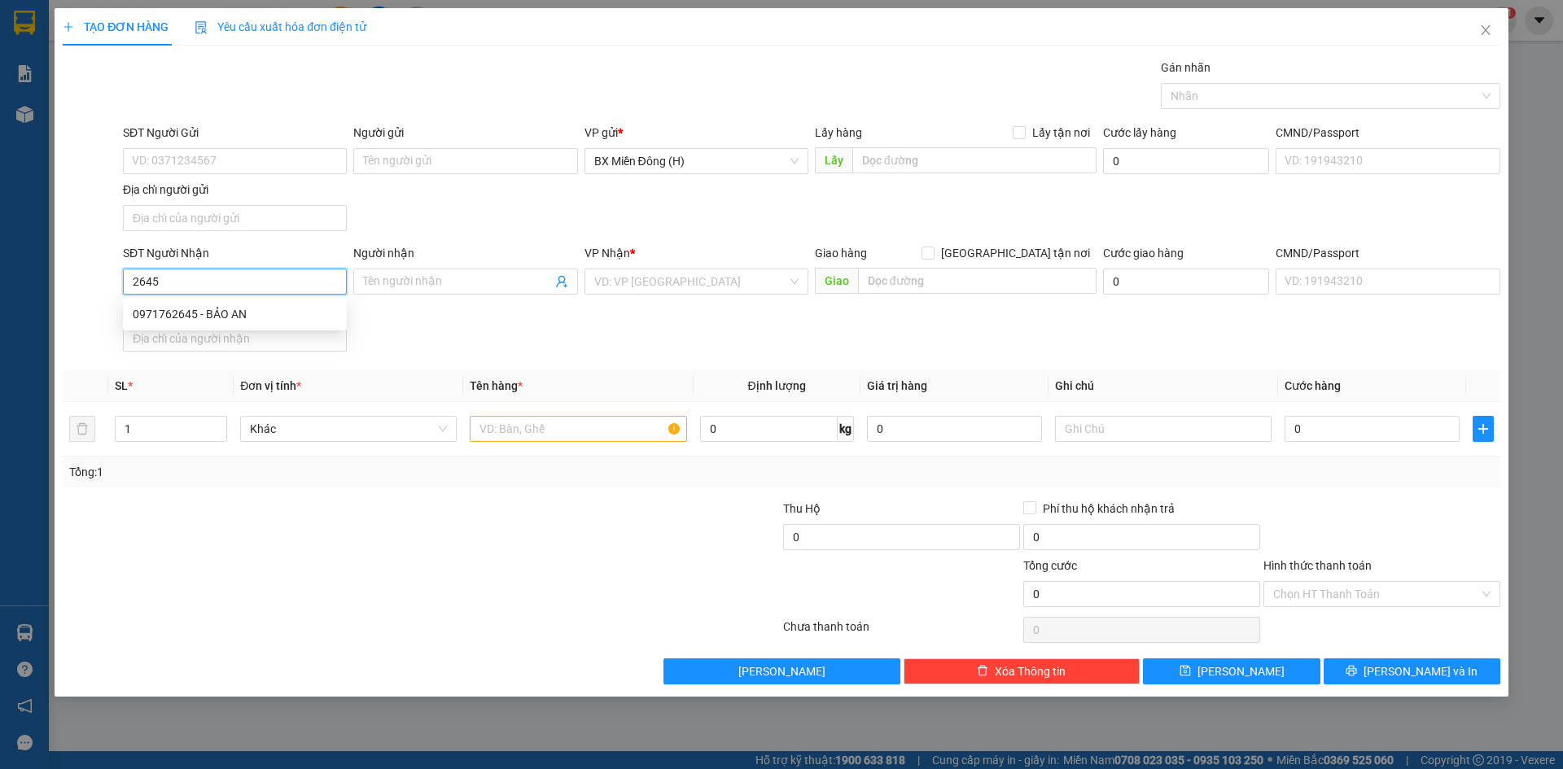
type input "BẢO AN"
type input "0971762645"
click at [541, 440] on input "text" at bounding box center [578, 429] width 217 height 26
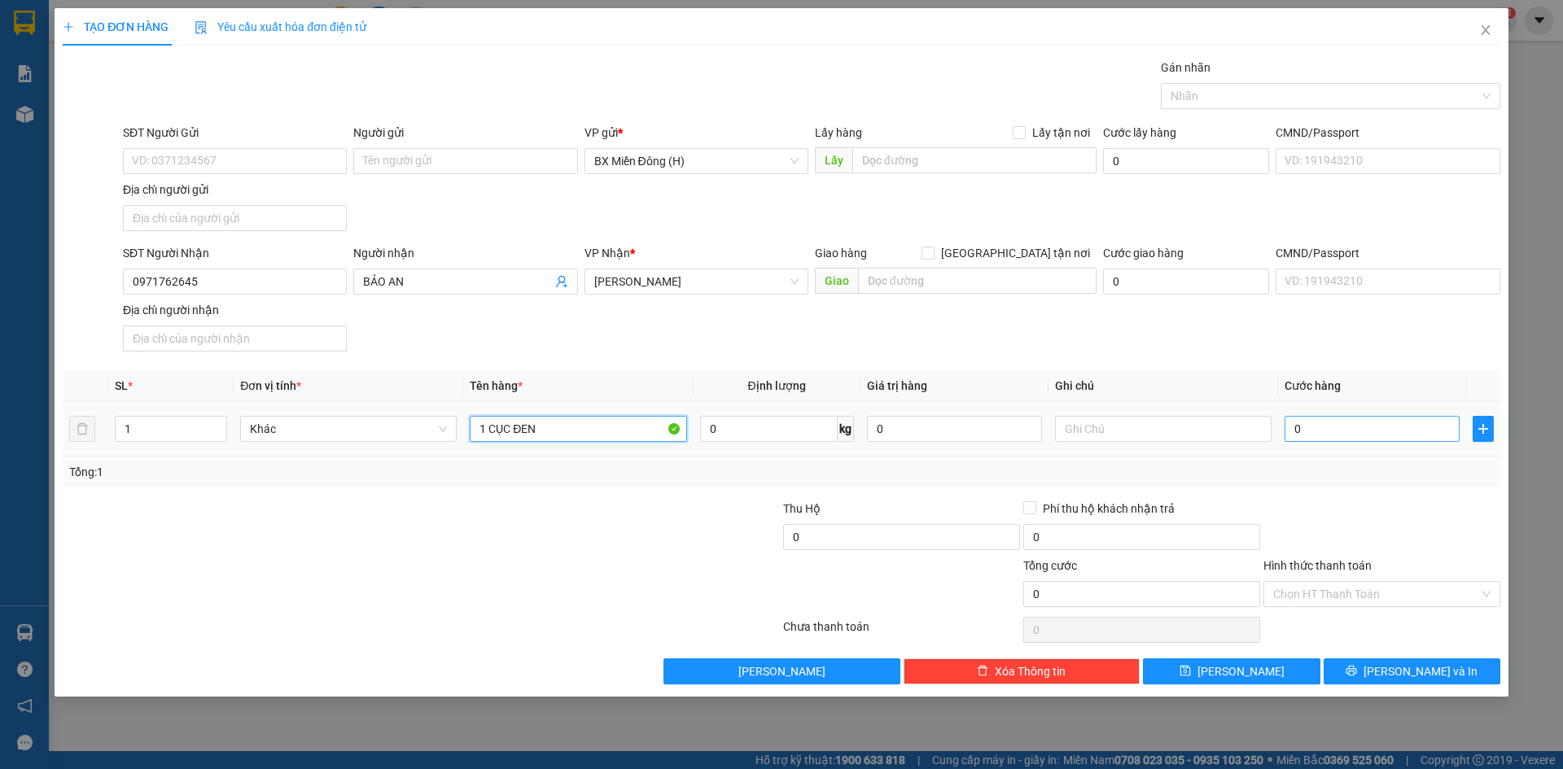
type input "1 CỤC ĐEN"
click at [1325, 430] on input "0" at bounding box center [1372, 429] width 175 height 26
type input "005"
type input "5"
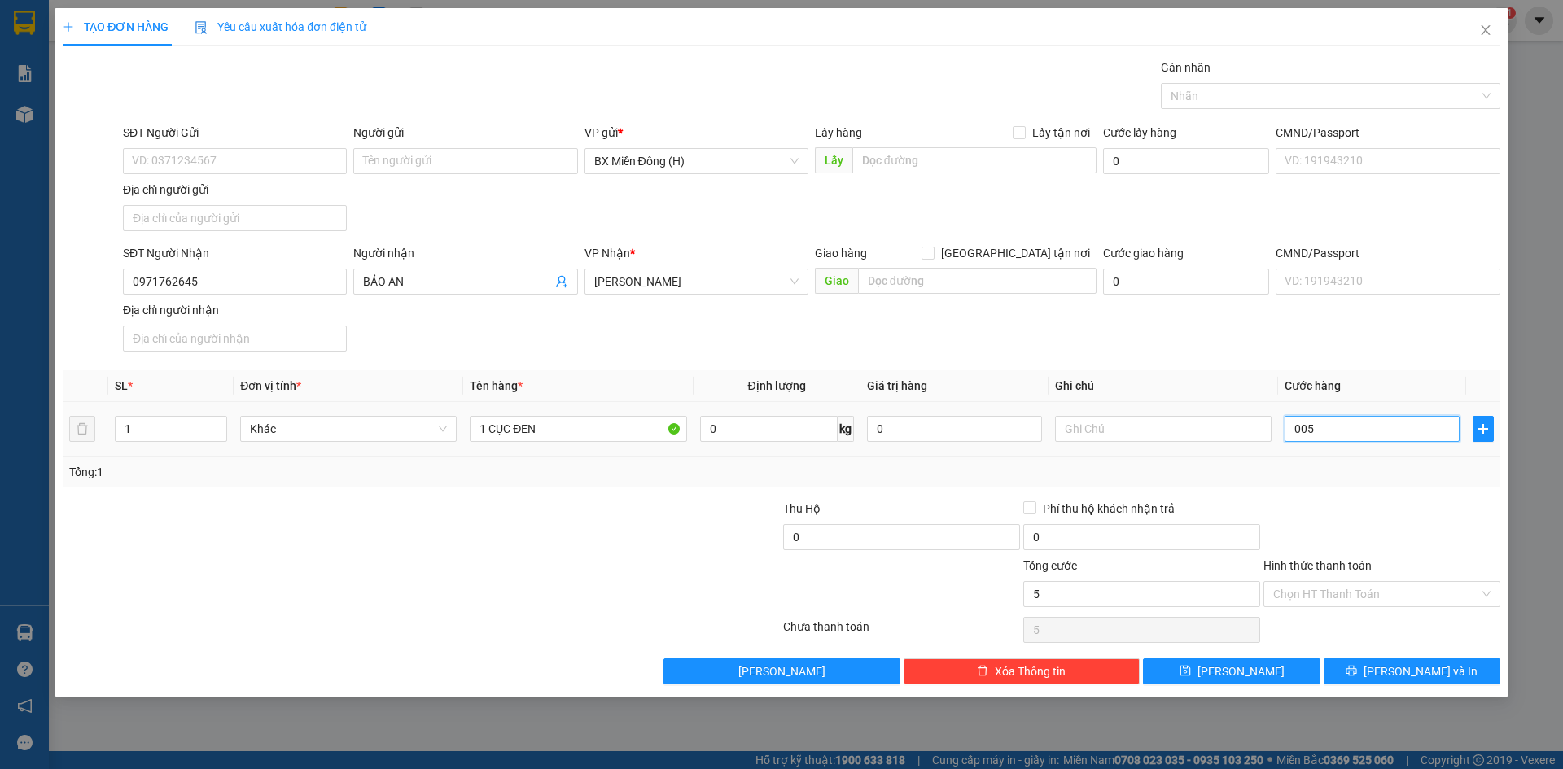
type input "0.050"
type input "50"
type input "50.000"
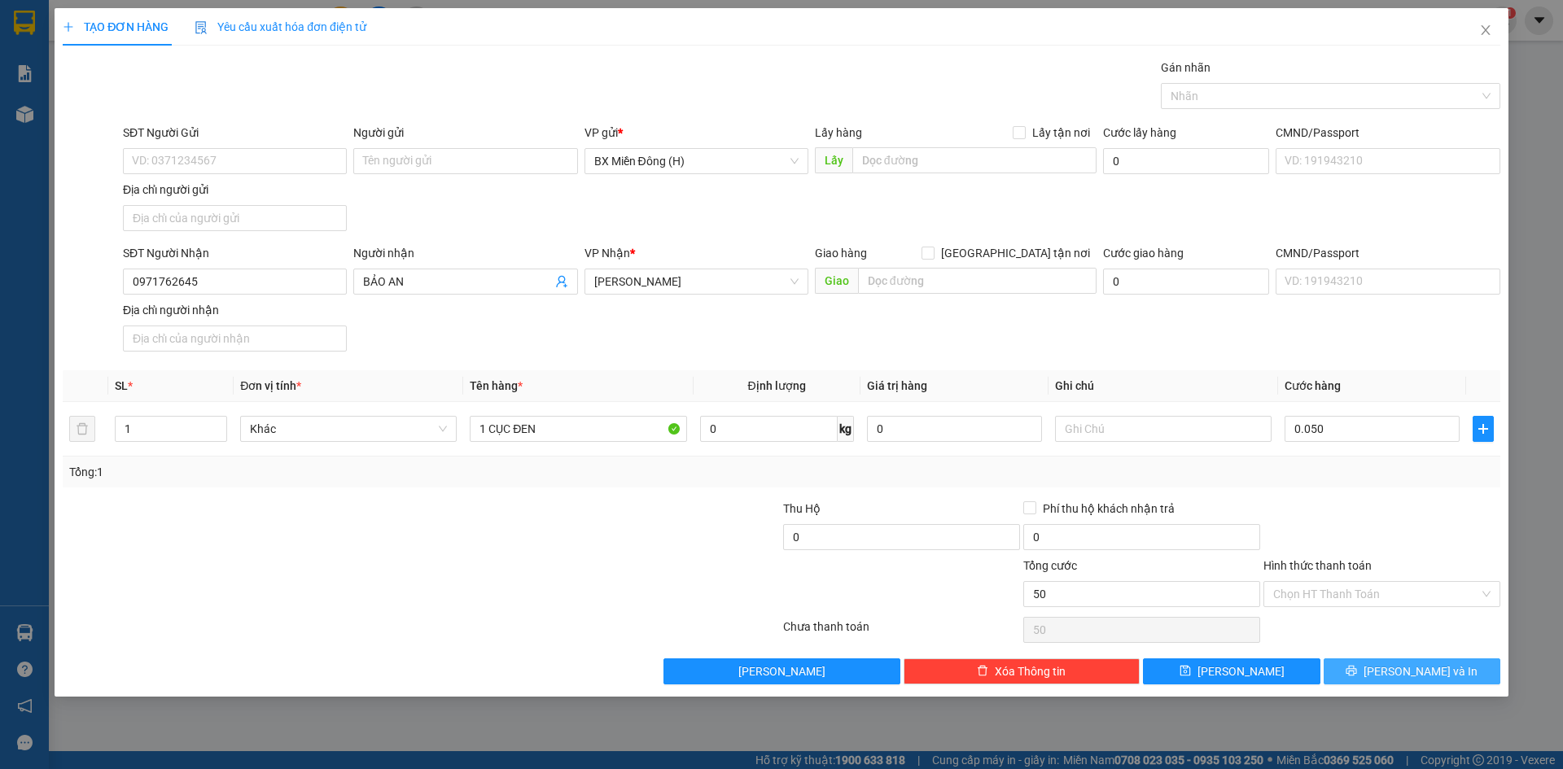
type input "50.000"
click at [1427, 676] on span "[PERSON_NAME] và In" at bounding box center [1421, 672] width 114 height 18
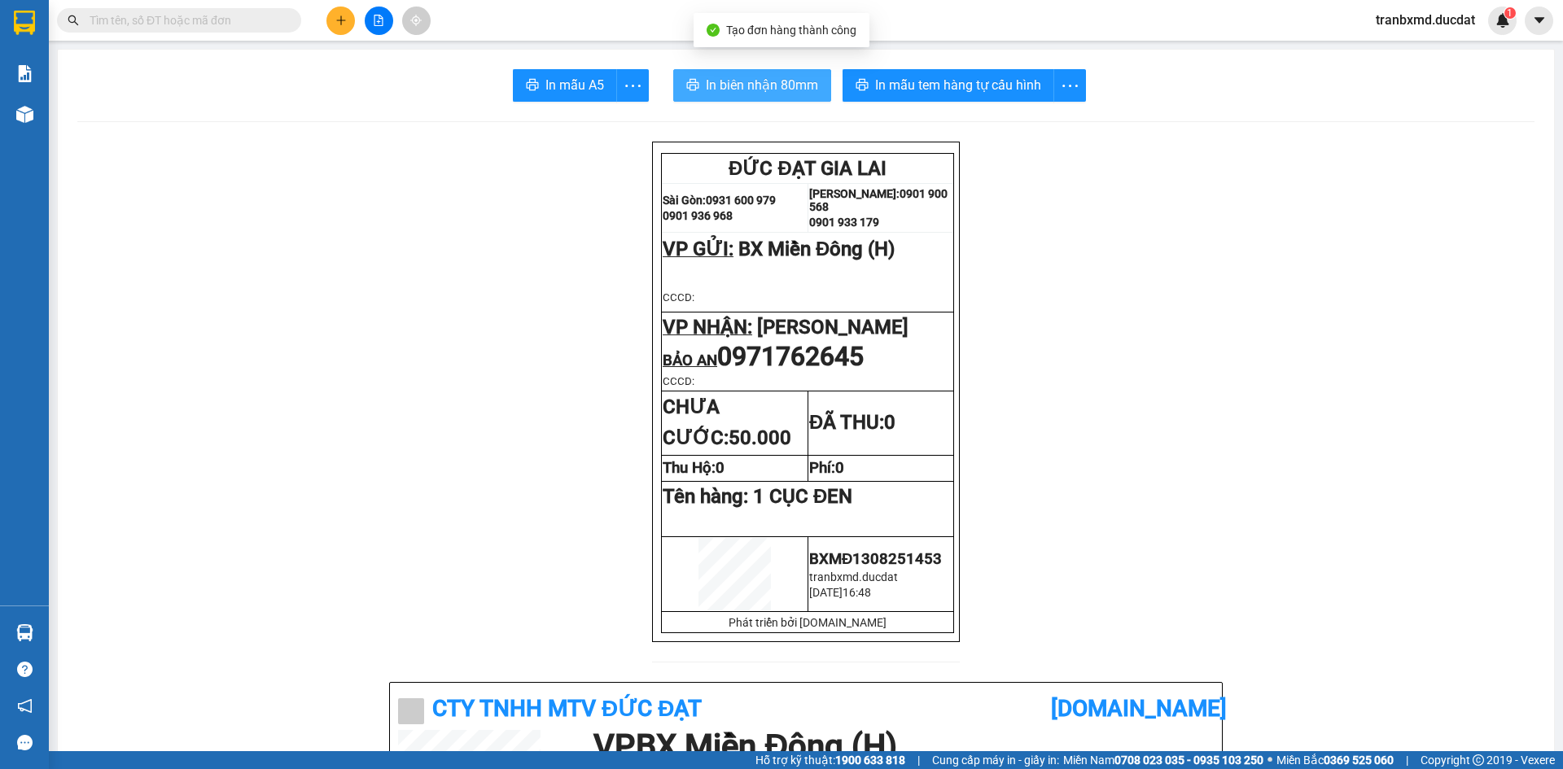
click at [799, 90] on span "In biên nhận 80mm" at bounding box center [762, 85] width 112 height 20
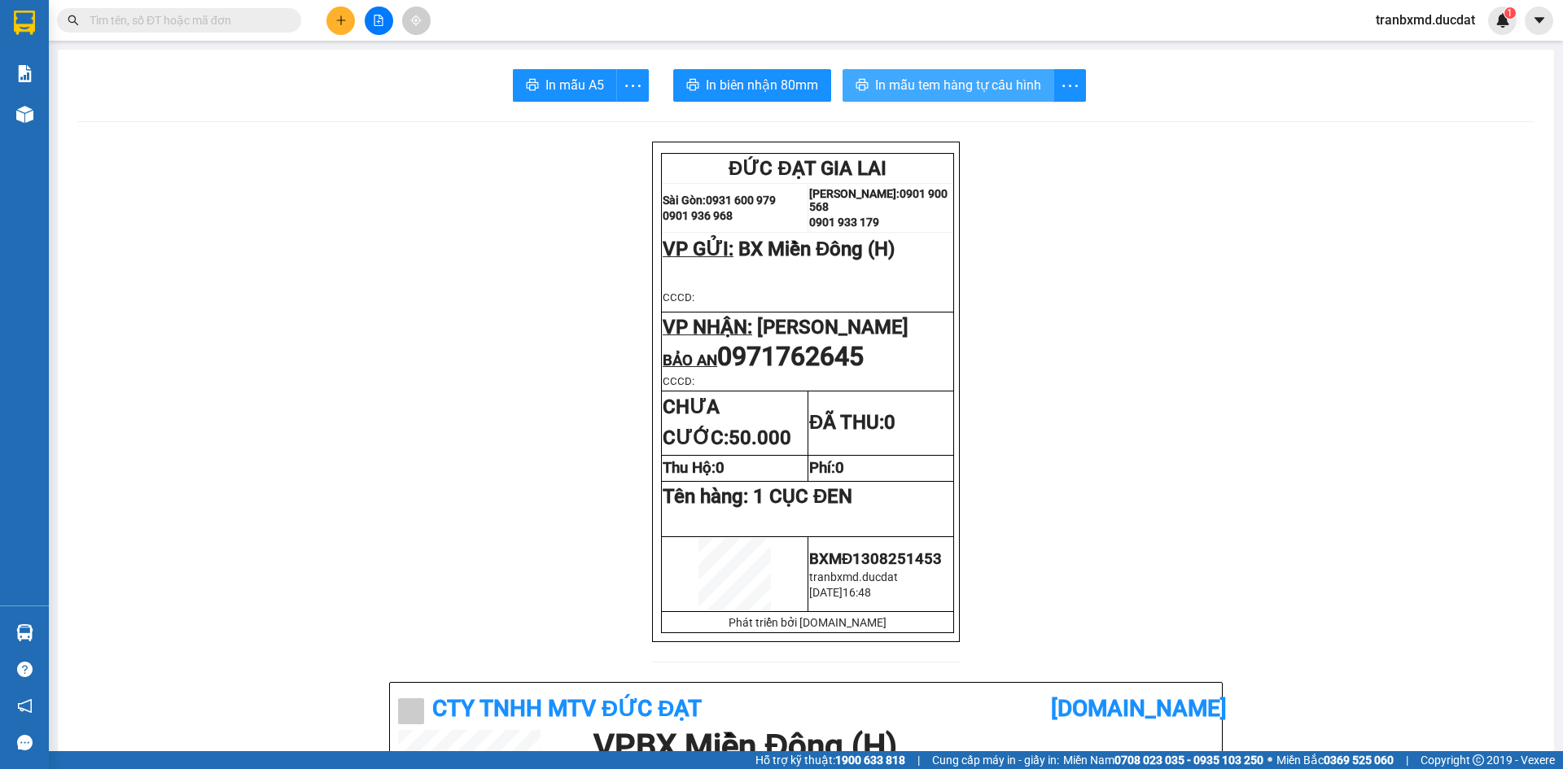
click at [911, 84] on span "In mẫu tem hàng tự cấu hình" at bounding box center [958, 85] width 166 height 20
click at [344, 24] on icon "plus" at bounding box center [340, 20] width 11 height 11
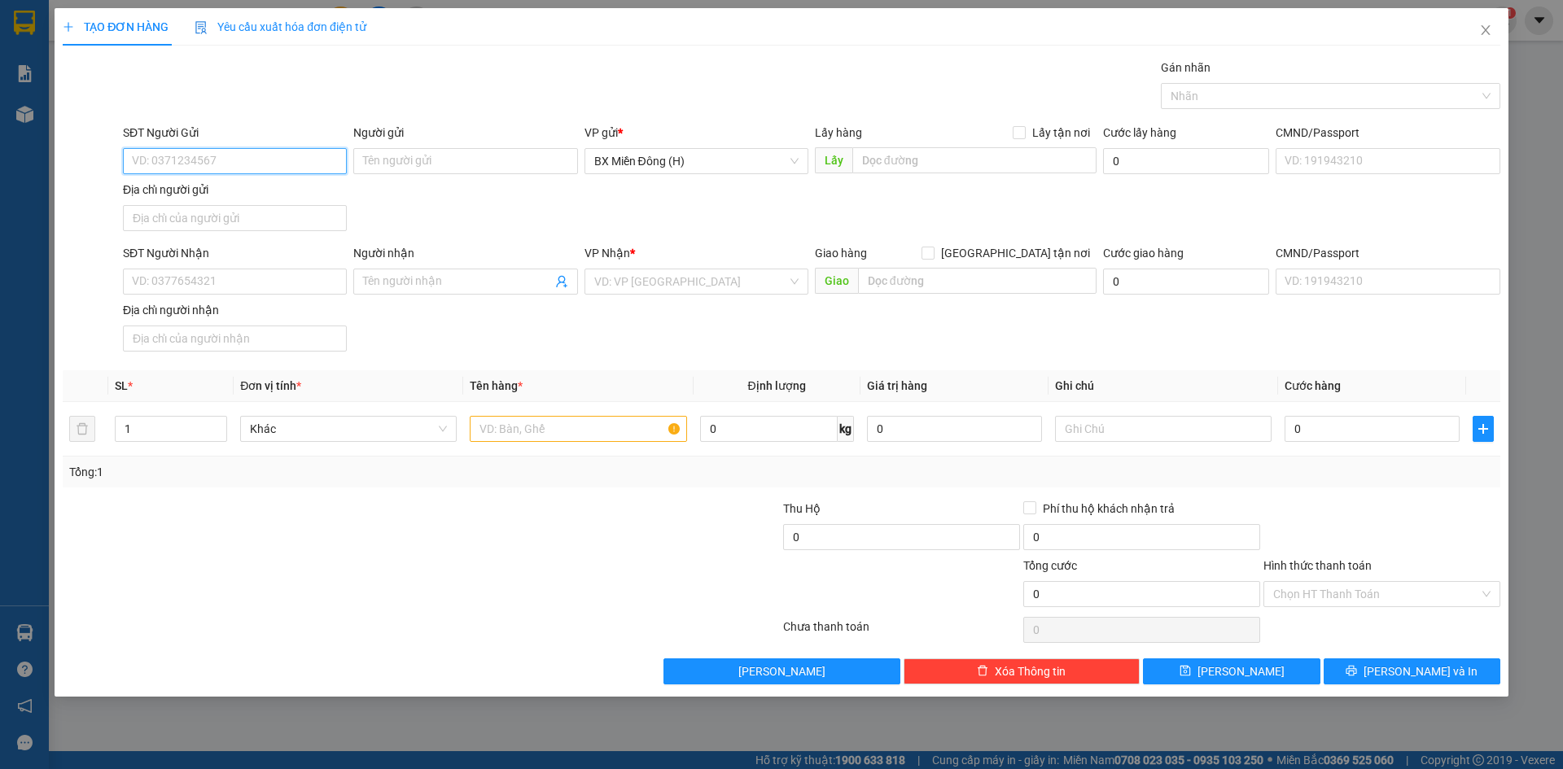
click at [176, 166] on input "SĐT Người Gửi" at bounding box center [235, 161] width 224 height 26
type input "0908738890"
click at [220, 199] on div "0908738890 - CƯƠNG" at bounding box center [235, 194] width 204 height 18
type input "CƯƠNG"
type input "0898686468"
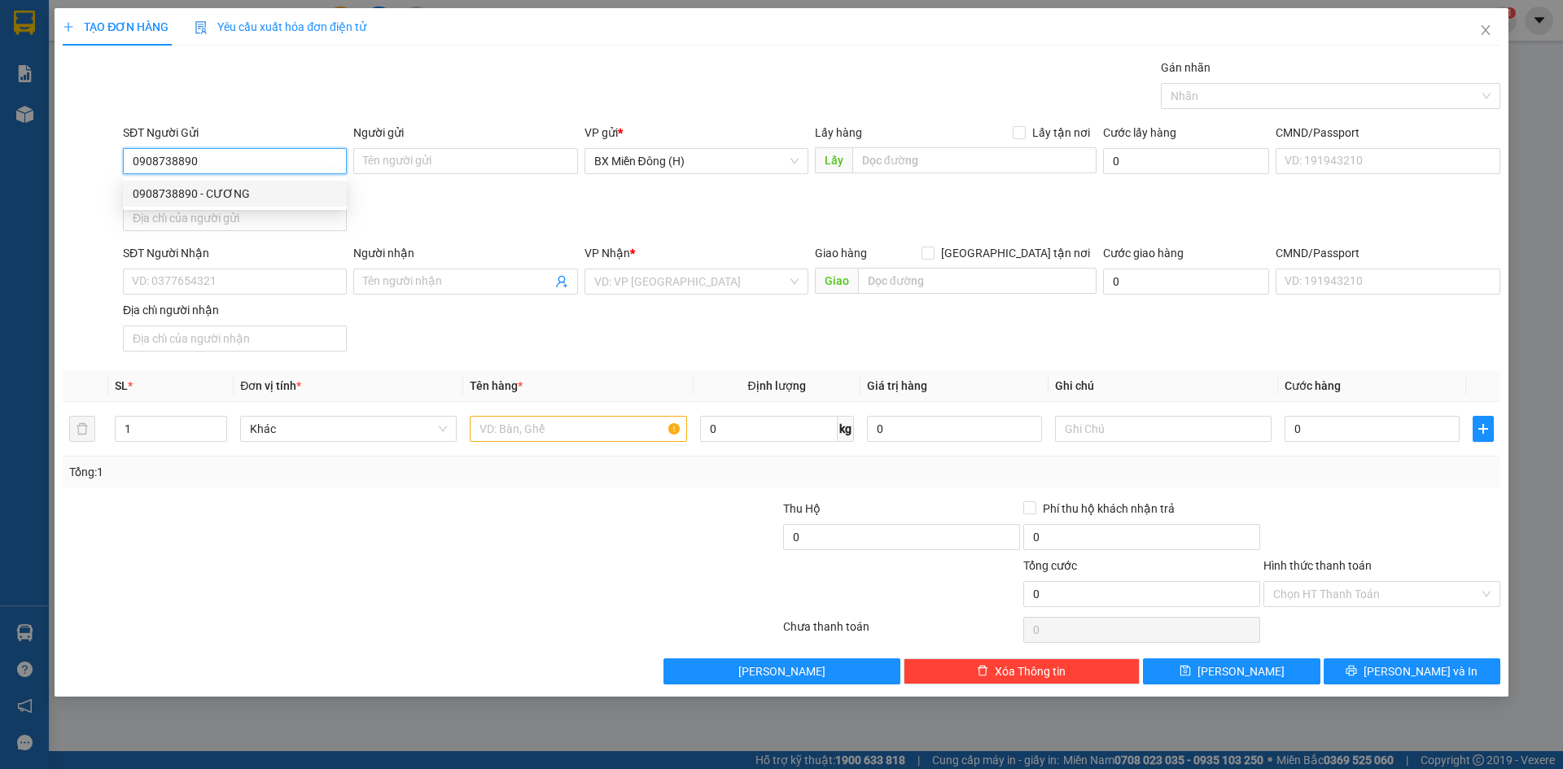
type input "CƯỜNG GARA"
type input "0908738890"
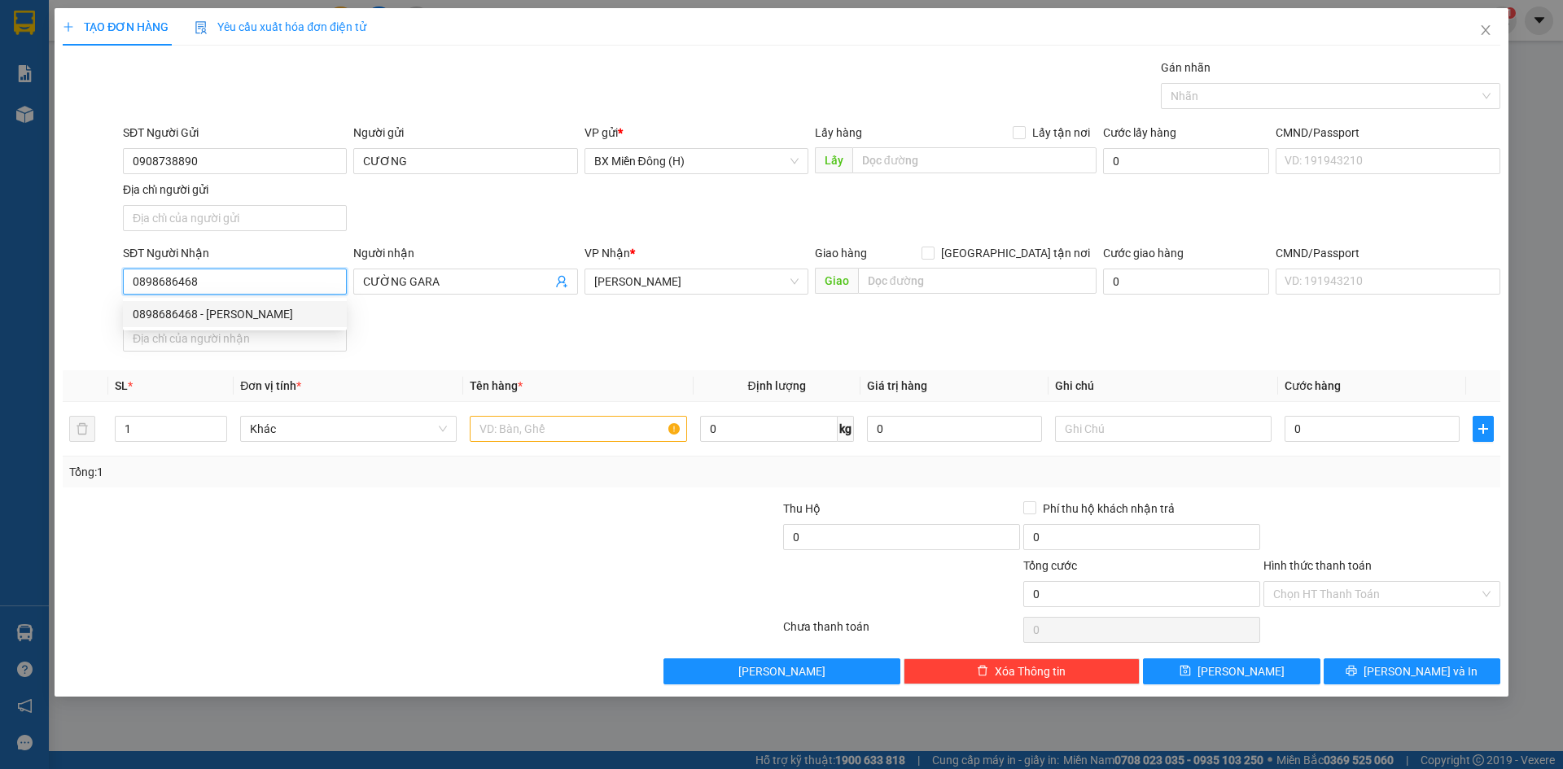
drag, startPoint x: 233, startPoint y: 282, endPoint x: 112, endPoint y: 285, distance: 120.5
click at [112, 285] on div "SĐT Người Nhận 0898686468 Người nhận CƯỜNG GARA VP Nhận * Phan Đình Phùng Giao …" at bounding box center [781, 301] width 1441 height 114
type input "0914171272"
click at [223, 317] on div "0914171272" at bounding box center [235, 314] width 204 height 18
type input "0914171272"
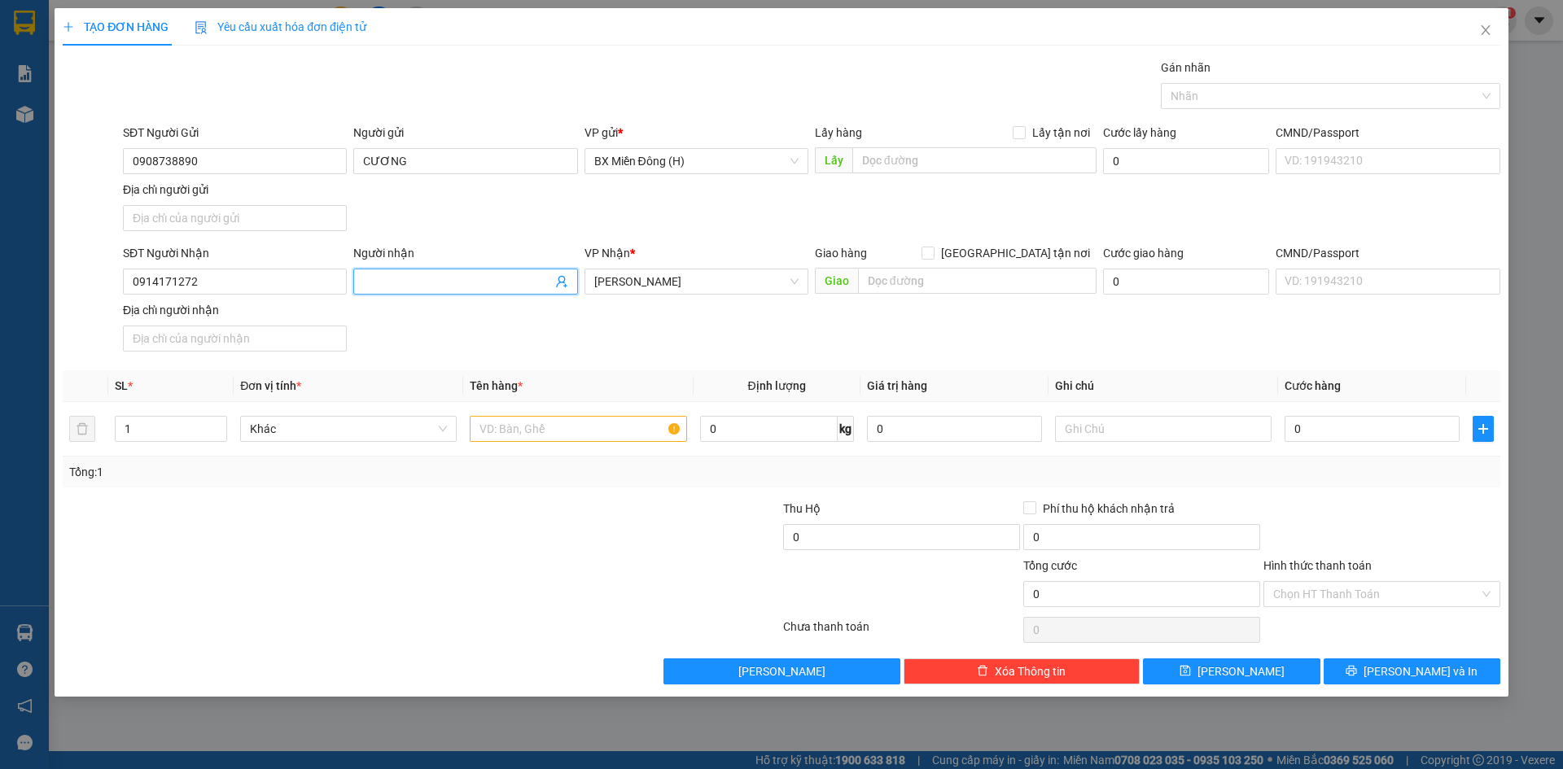
click at [396, 289] on input "Người nhận" at bounding box center [457, 282] width 188 height 18
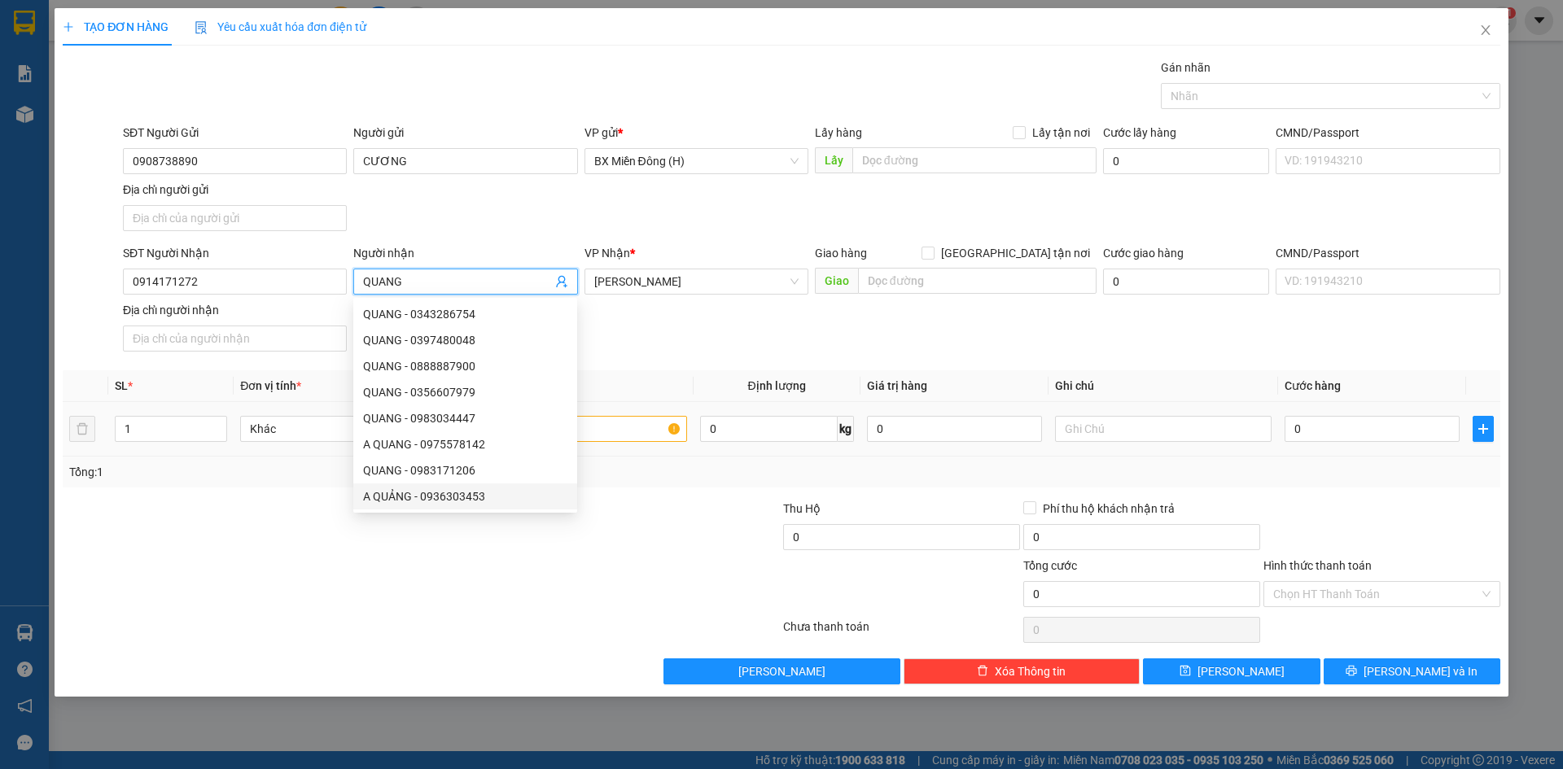
type input "QUANG"
click at [637, 378] on th "Tên hàng *" at bounding box center [578, 386] width 230 height 32
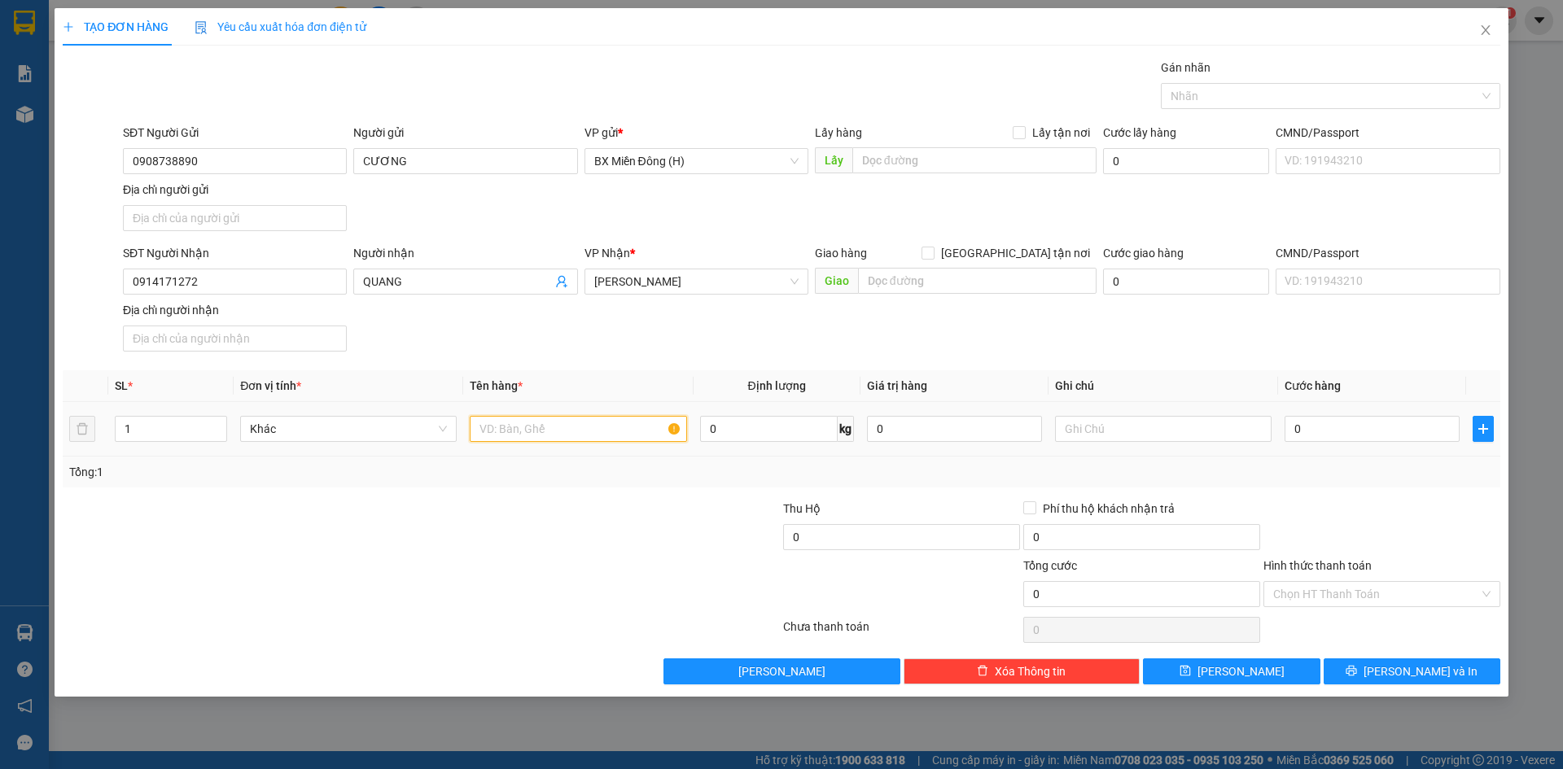
click at [601, 429] on input "text" at bounding box center [578, 429] width 217 height 26
type input "1 CAN RỰU"
click at [1399, 667] on span "[PERSON_NAME] và In" at bounding box center [1421, 672] width 114 height 18
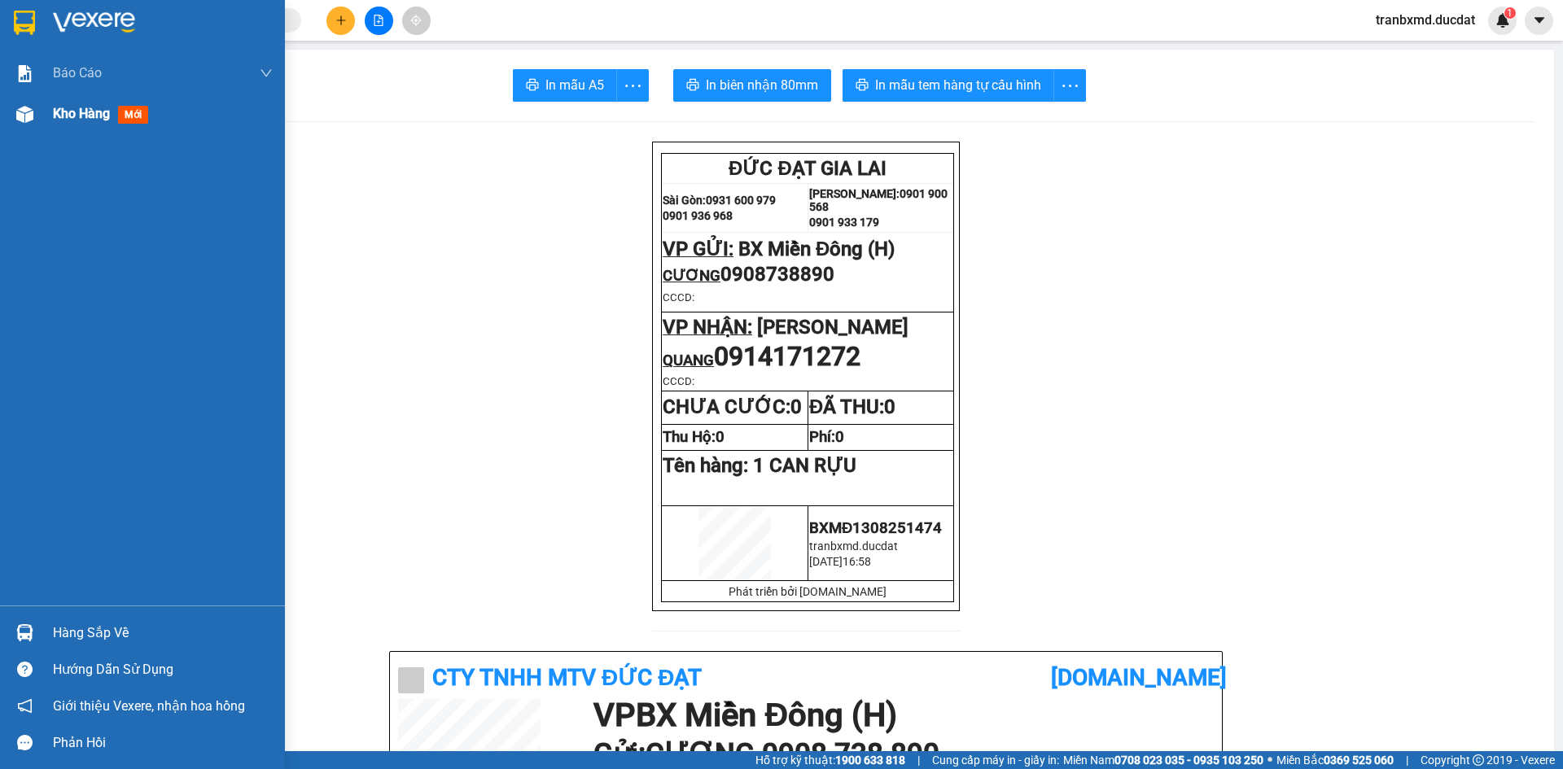
click at [39, 126] on div "Kho hàng mới" at bounding box center [142, 114] width 285 height 41
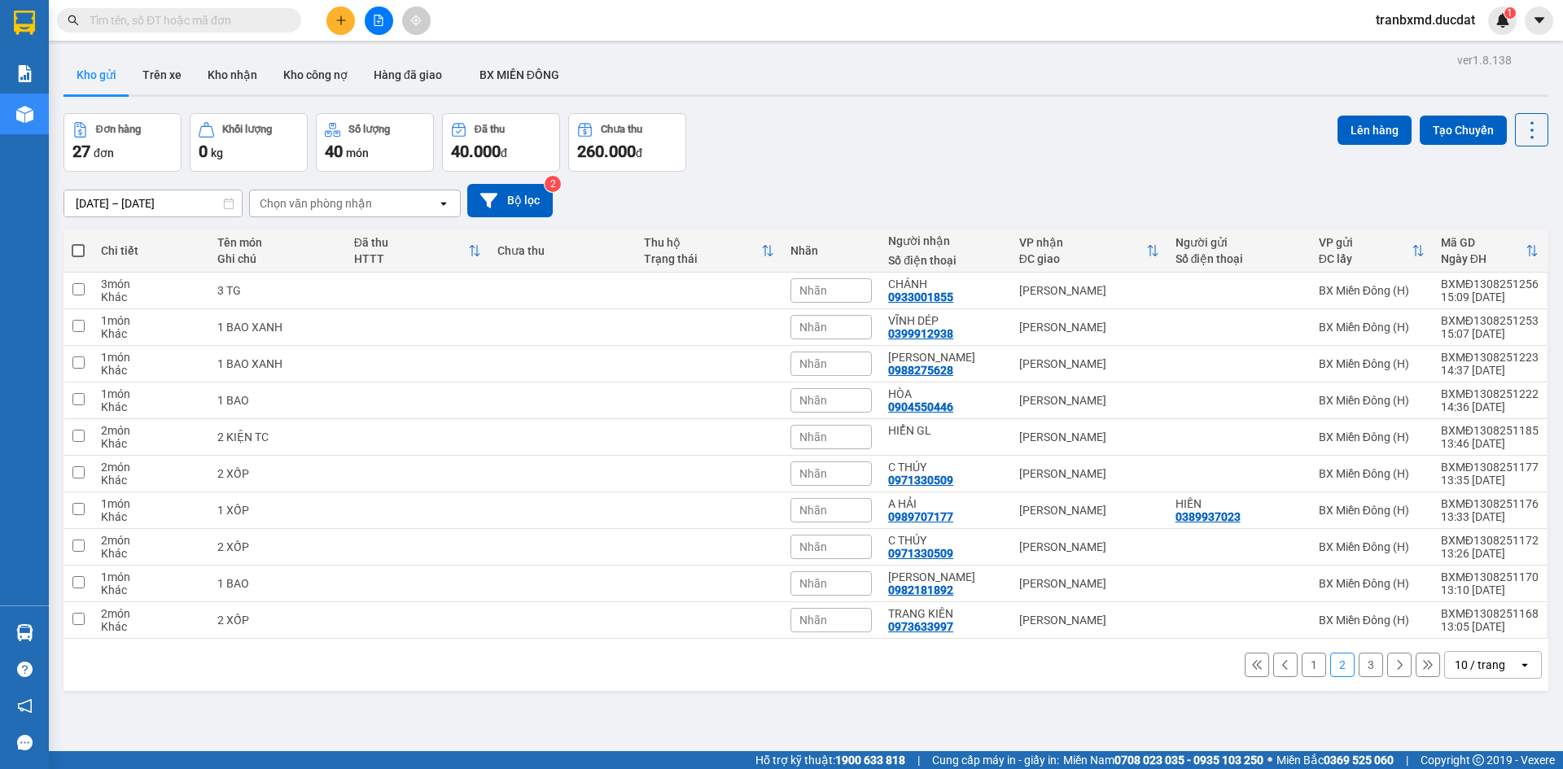
click at [1302, 662] on button "1" at bounding box center [1314, 665] width 24 height 24
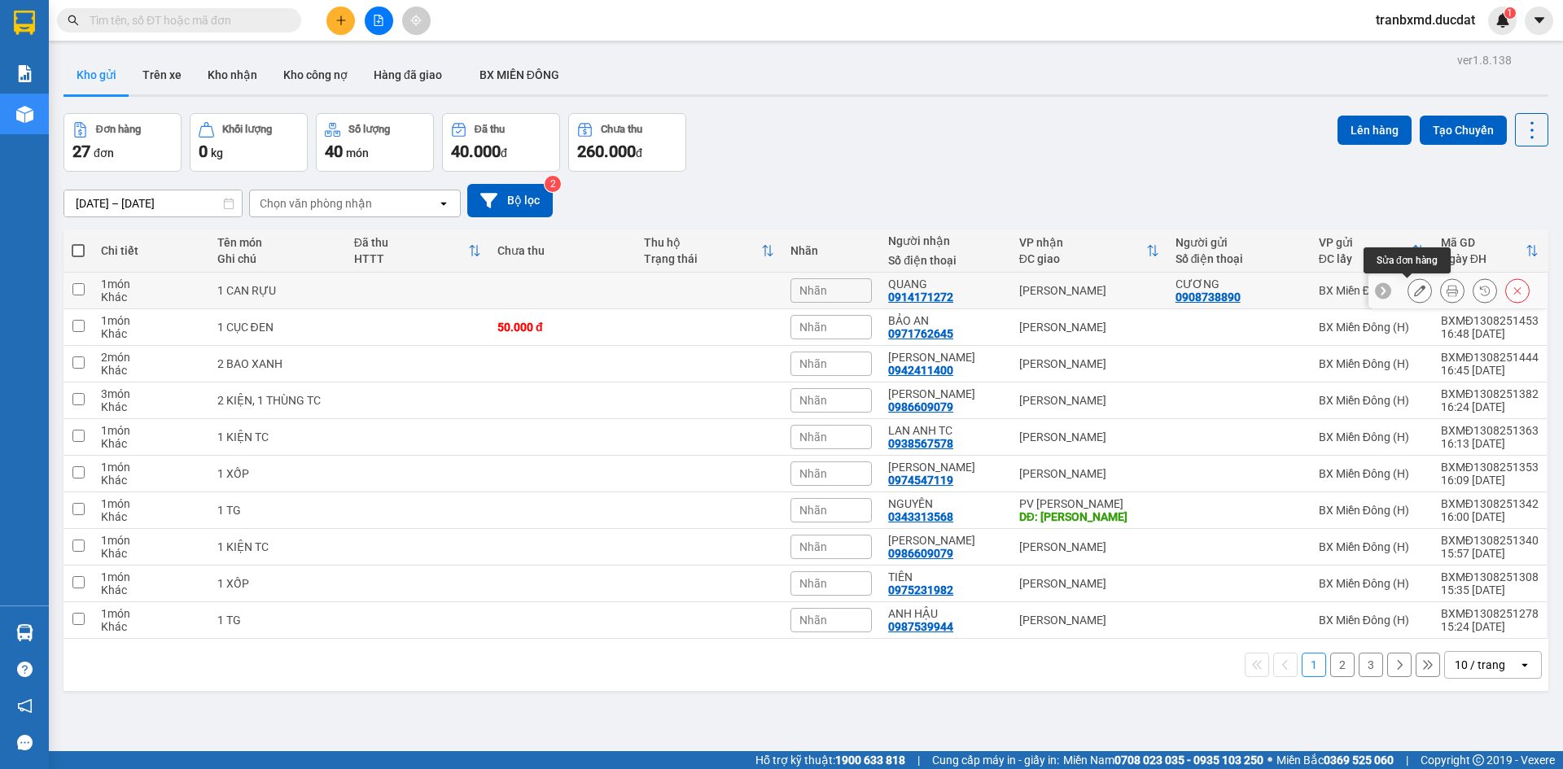
click at [1414, 292] on icon at bounding box center [1419, 290] width 11 height 11
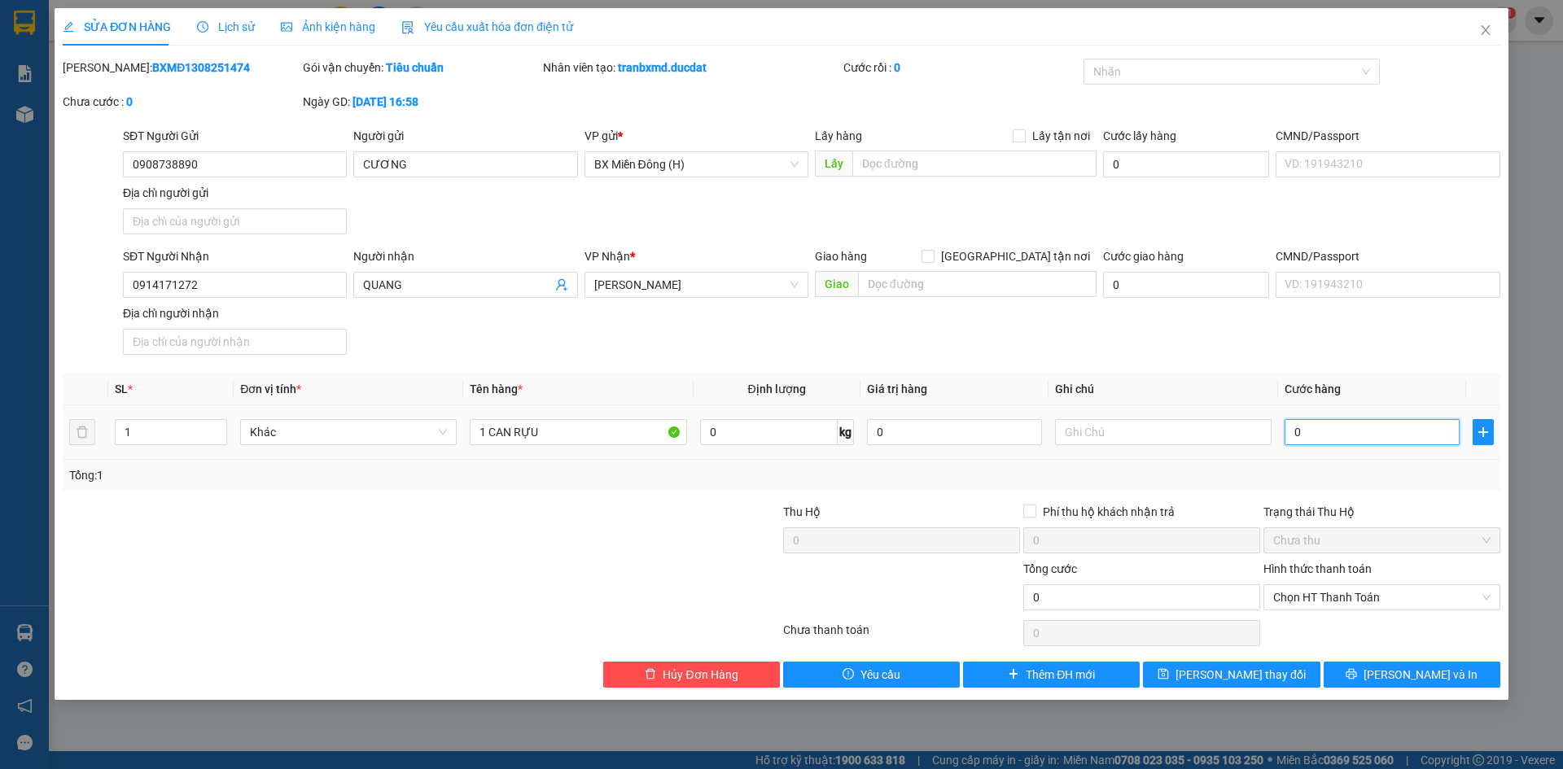
click at [1302, 432] on input "0" at bounding box center [1372, 432] width 175 height 26
type input "004"
type input "4"
type input "0.040"
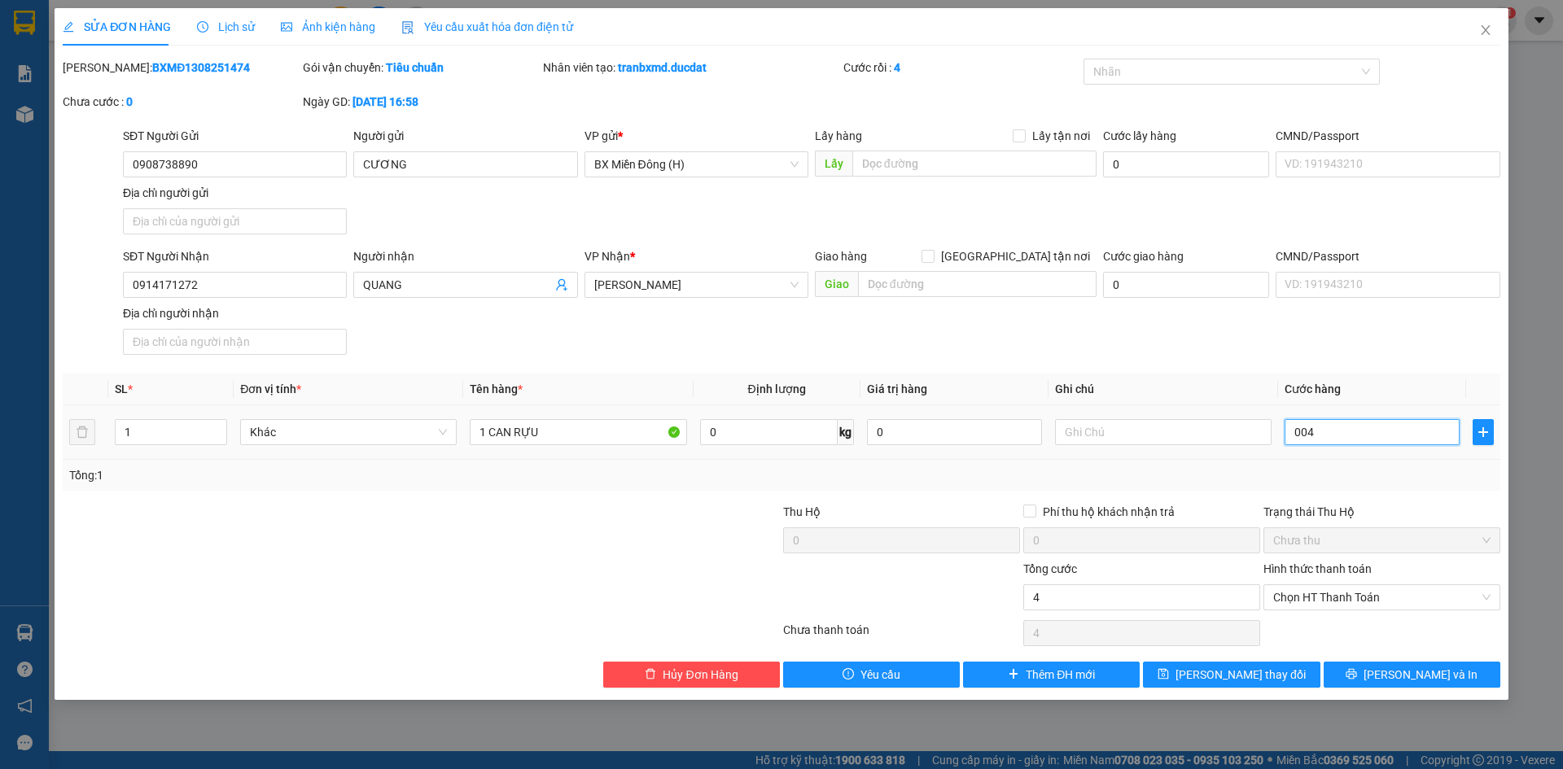
type input "40"
type input "00.400"
type input "400"
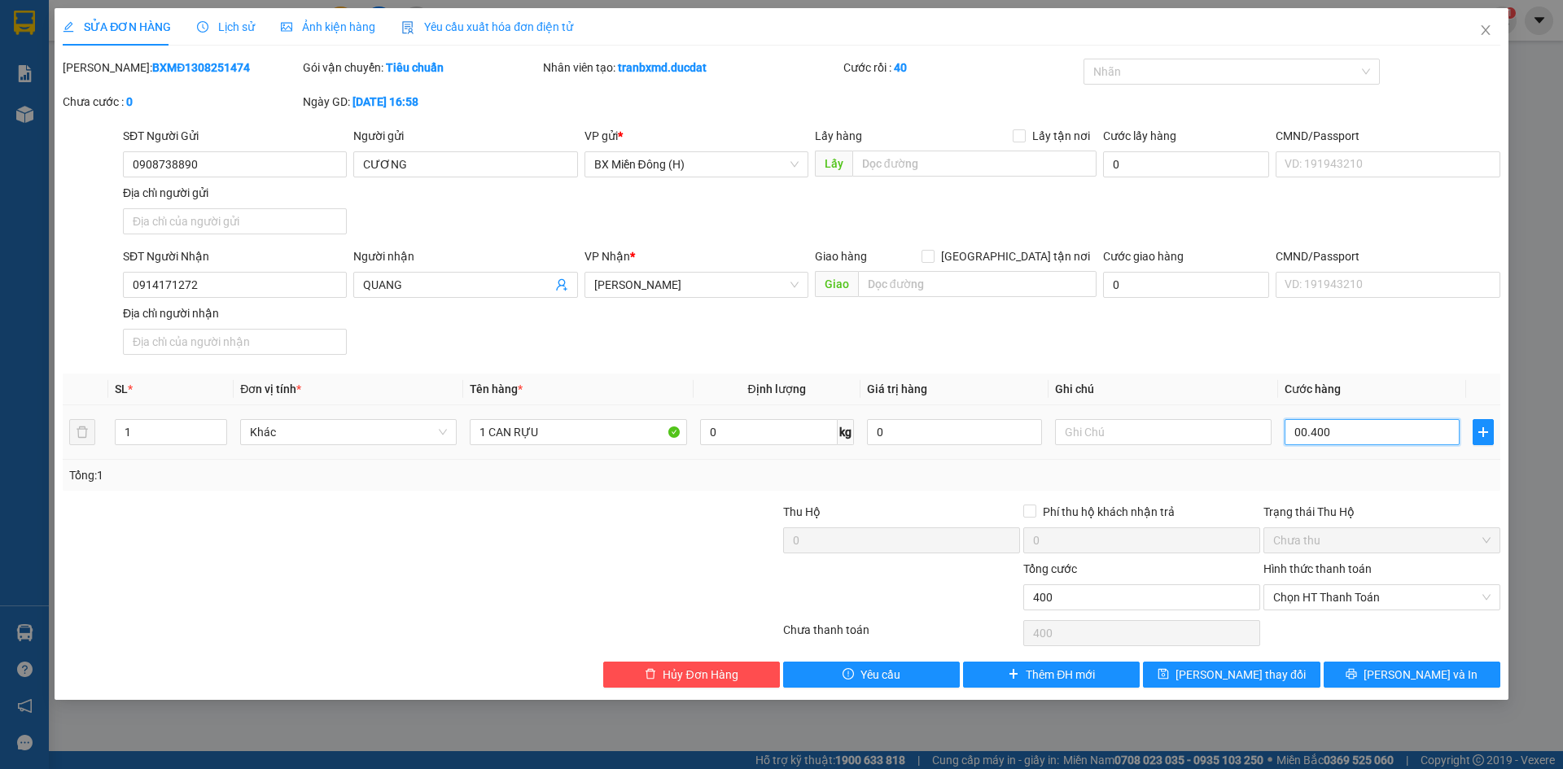
type input "0.004.000"
type input "4.000"
type input "000.040.000"
type input "40.000"
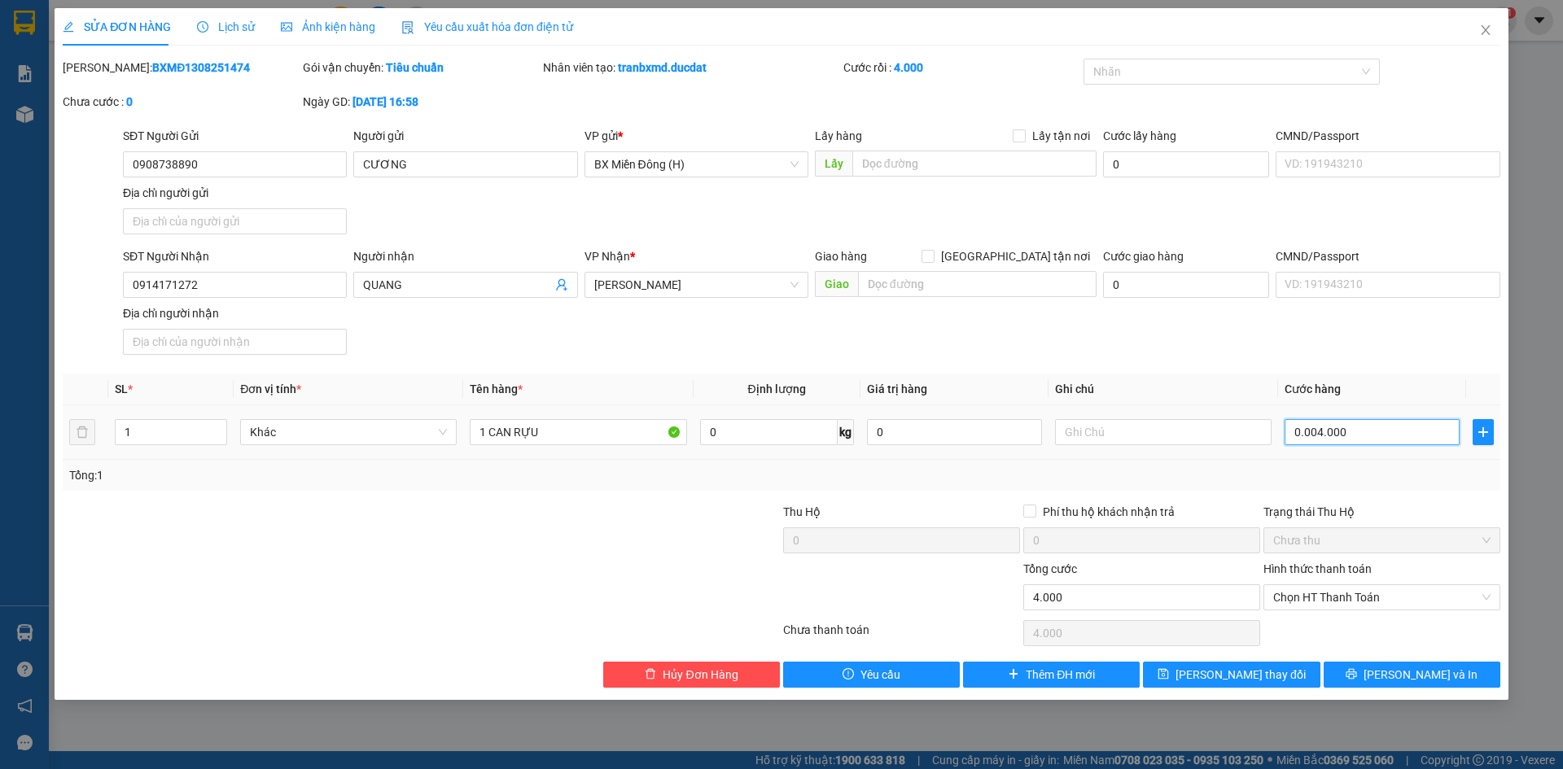
type input "40.000"
type input "0.040.000"
type input "40.000"
click at [1337, 602] on span "Chọn HT Thanh Toán" at bounding box center [1381, 597] width 217 height 24
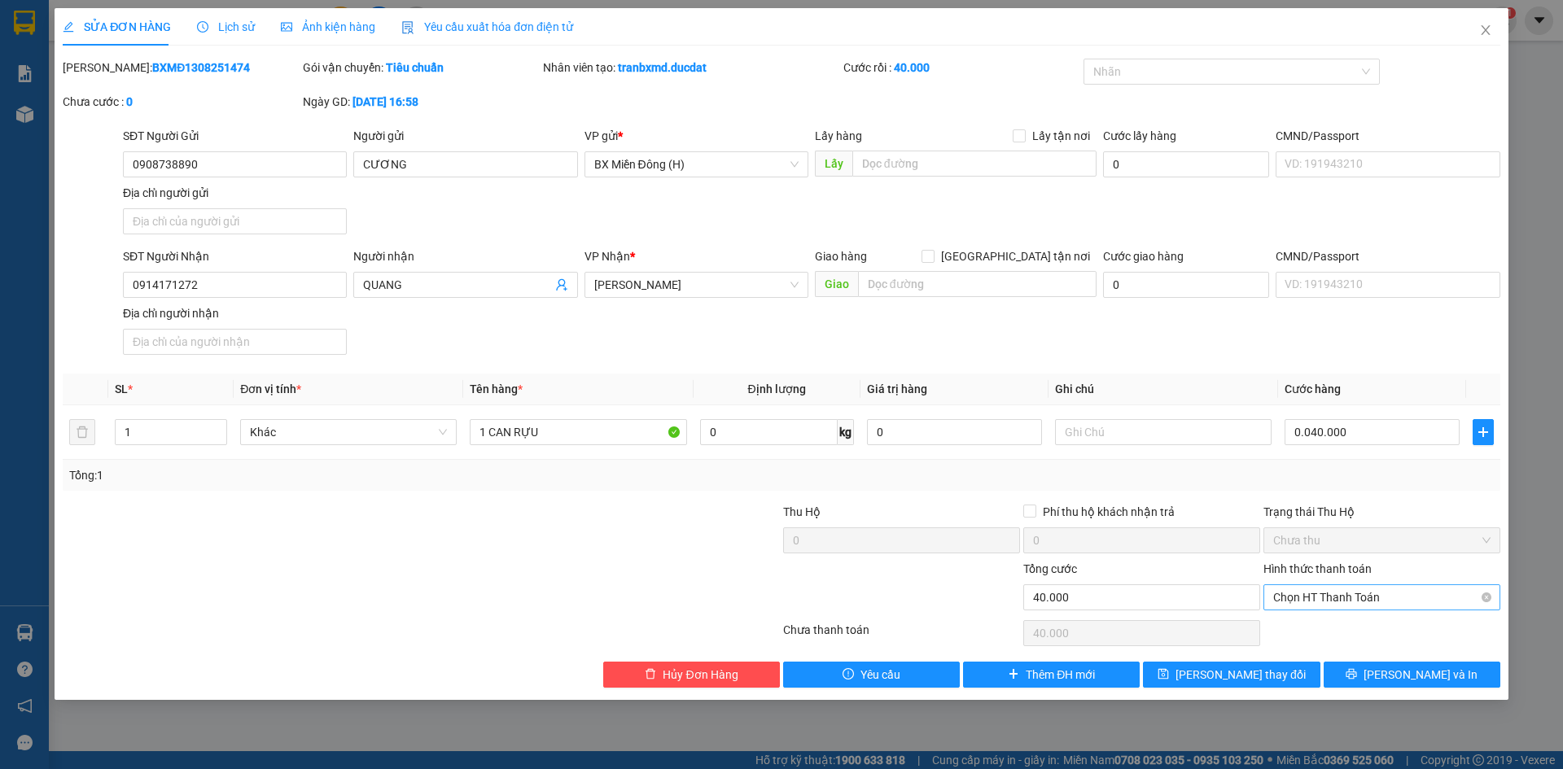
type input "40.000"
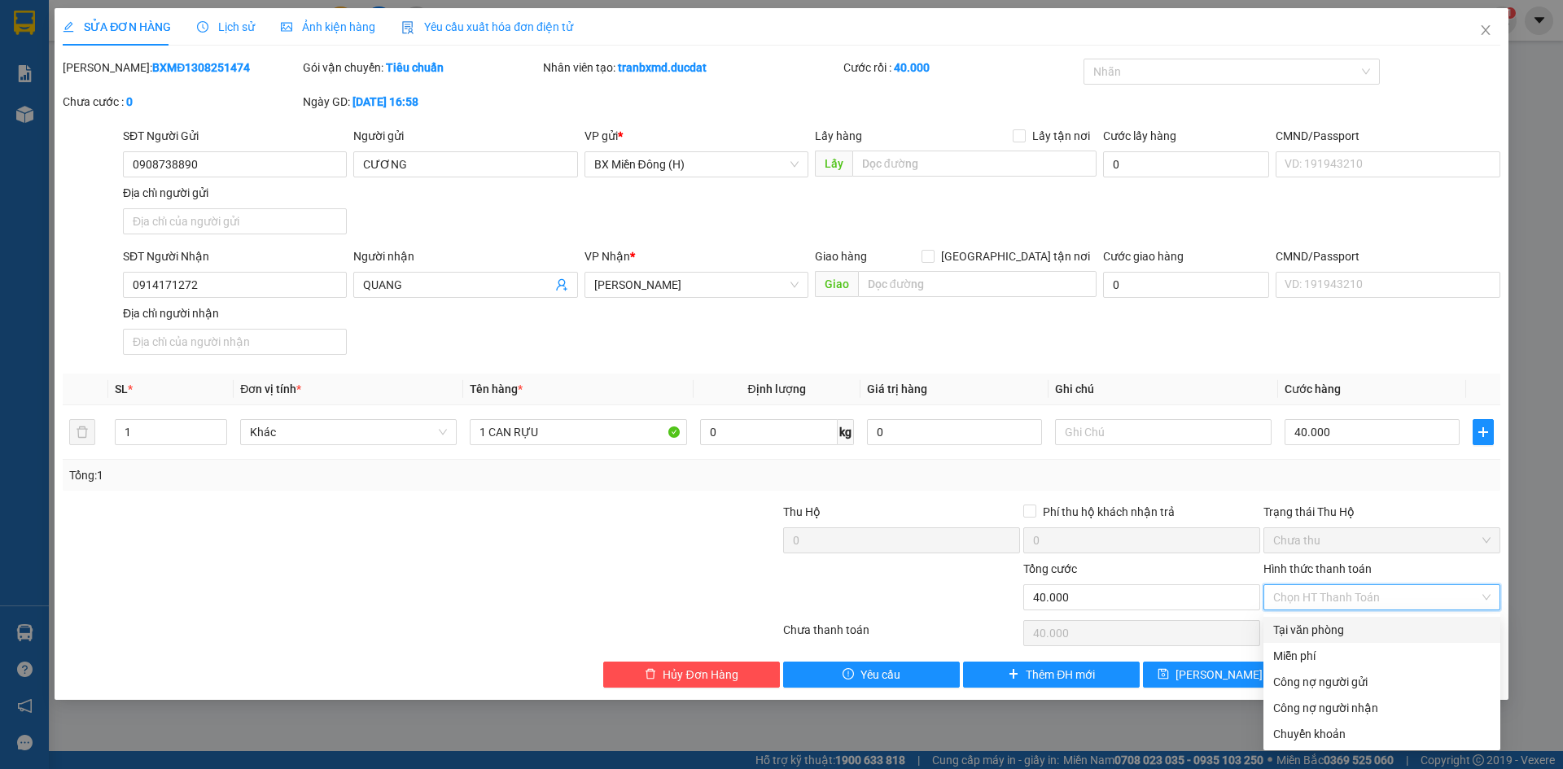
click at [1328, 636] on div "Tại văn phòng" at bounding box center [1381, 630] width 217 height 18
type input "0"
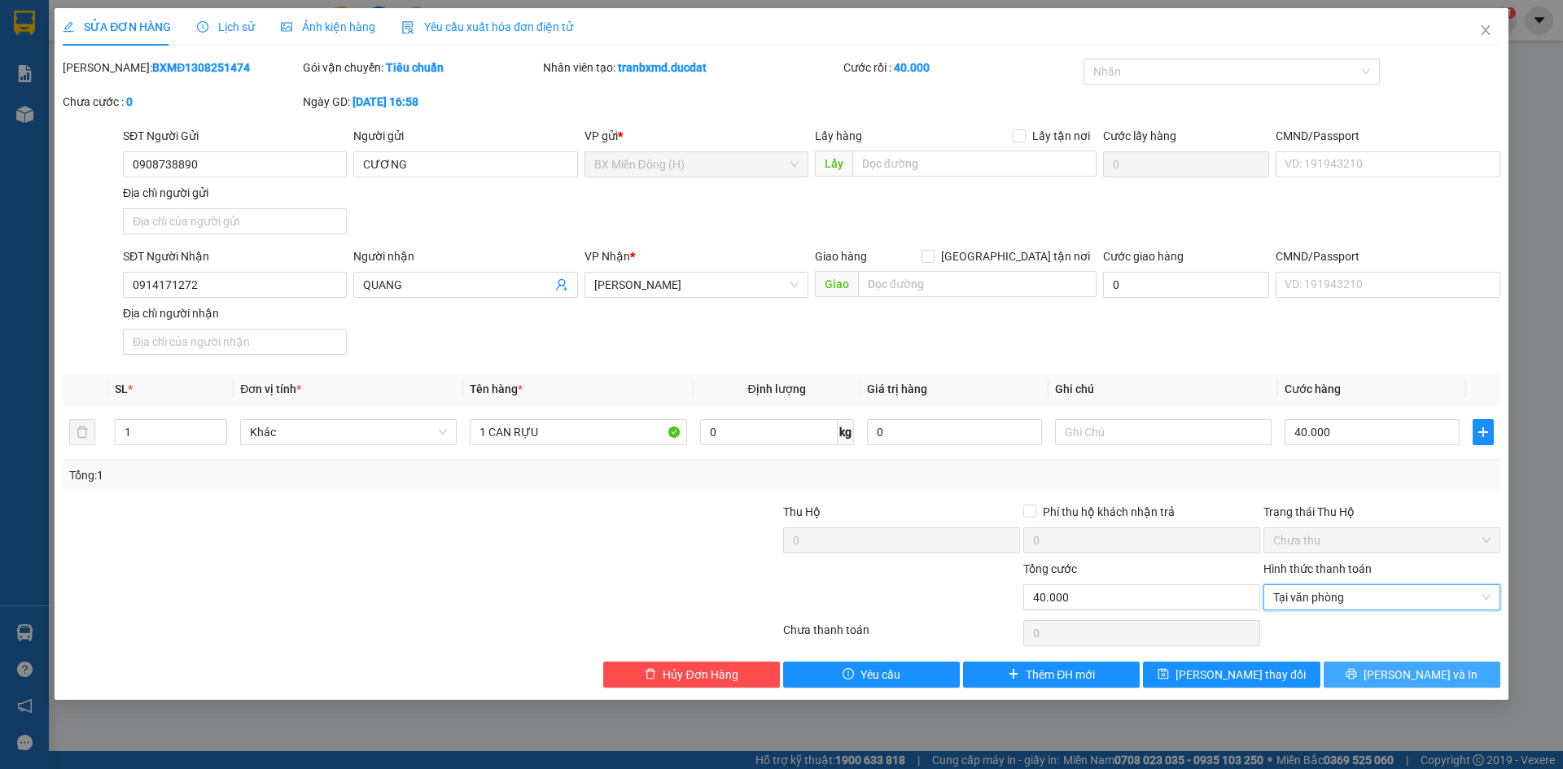
click at [1351, 672] on button "[PERSON_NAME] và In" at bounding box center [1412, 675] width 177 height 26
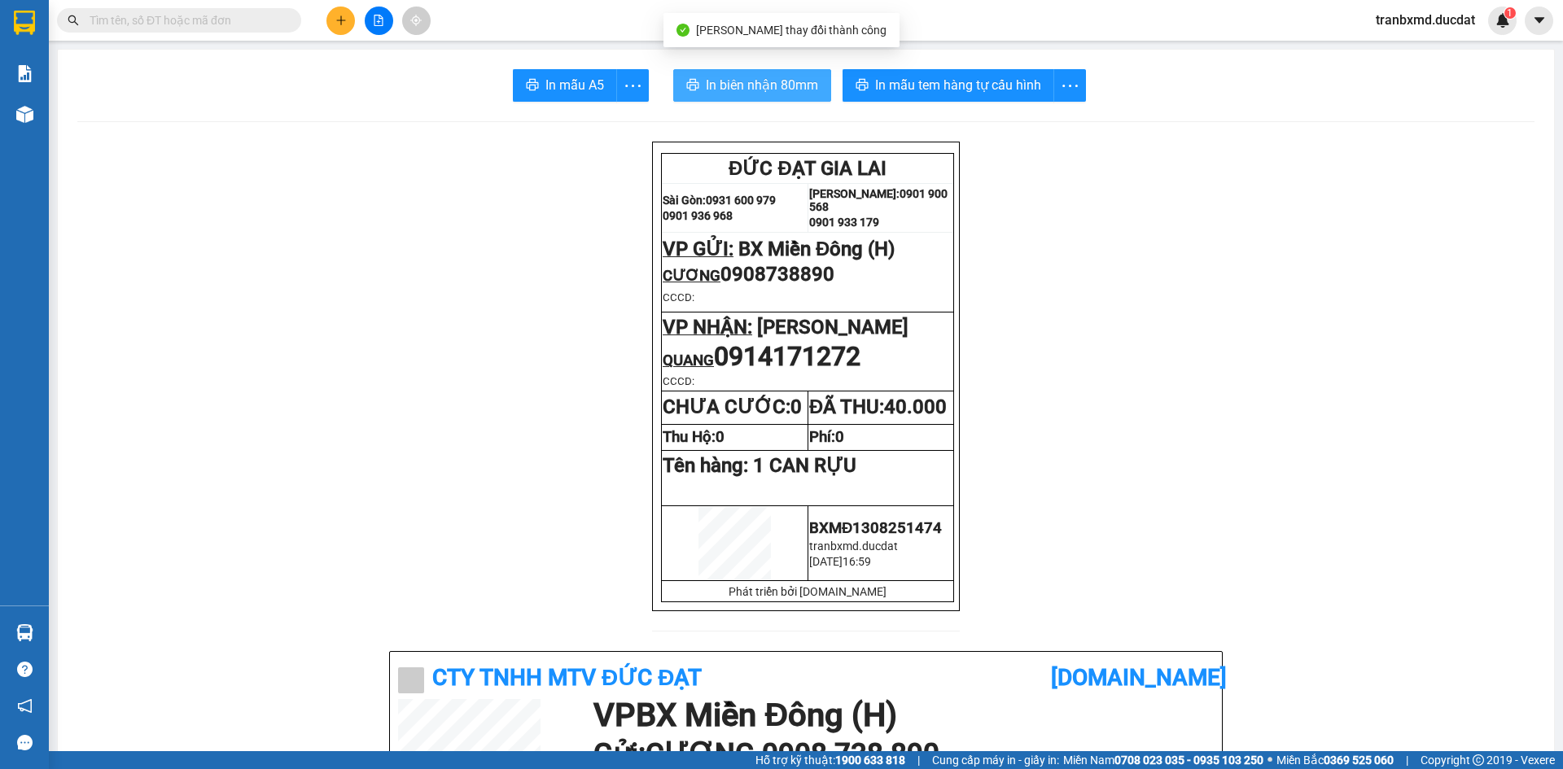
click at [760, 84] on span "In biên nhận 80mm" at bounding box center [762, 85] width 112 height 20
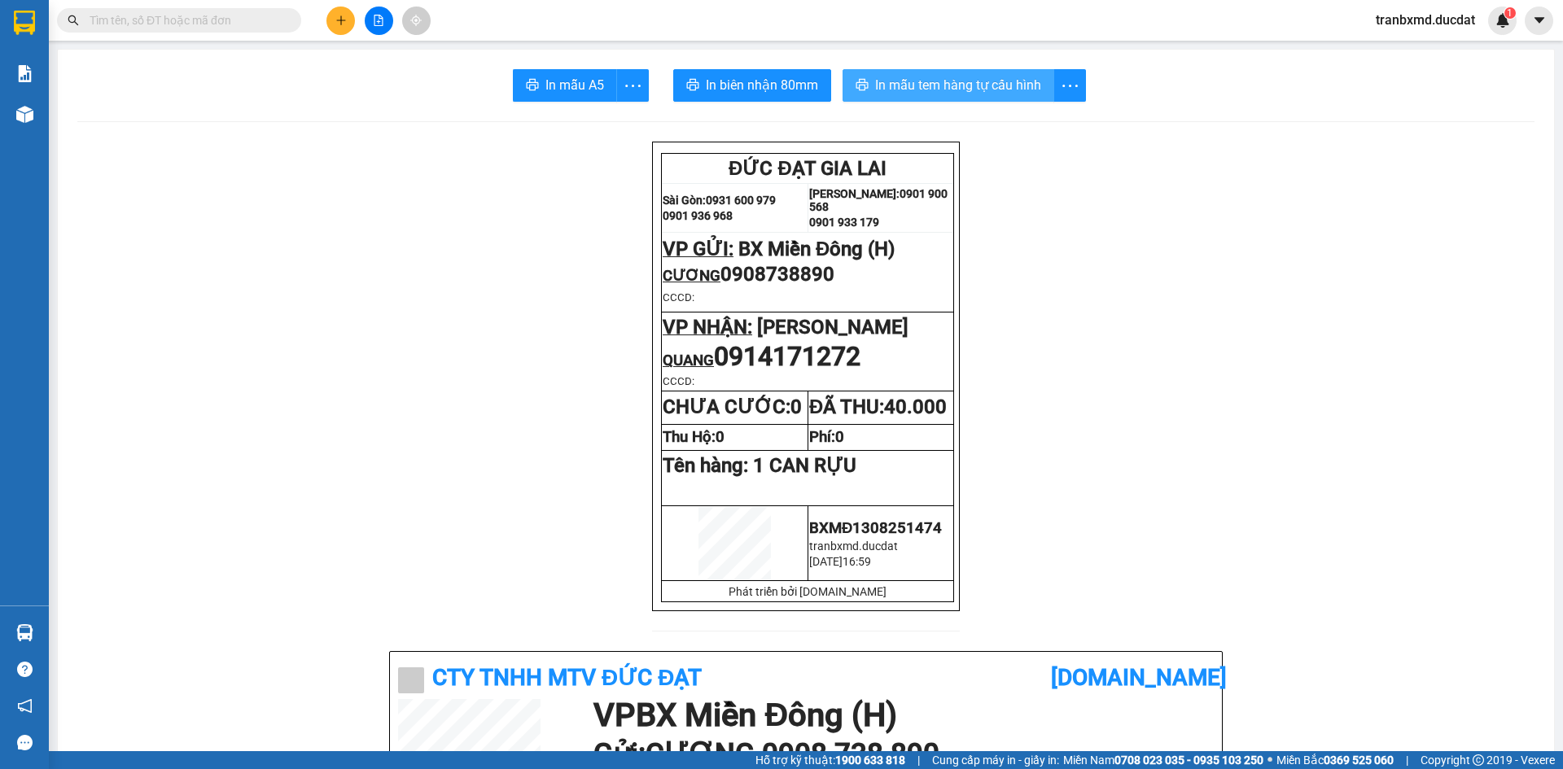
click at [991, 86] on span "In mẫu tem hàng tự cấu hình" at bounding box center [958, 85] width 166 height 20
click at [733, 85] on span "In biên nhận 80mm" at bounding box center [762, 85] width 112 height 20
click at [334, 26] on button at bounding box center [340, 21] width 28 height 28
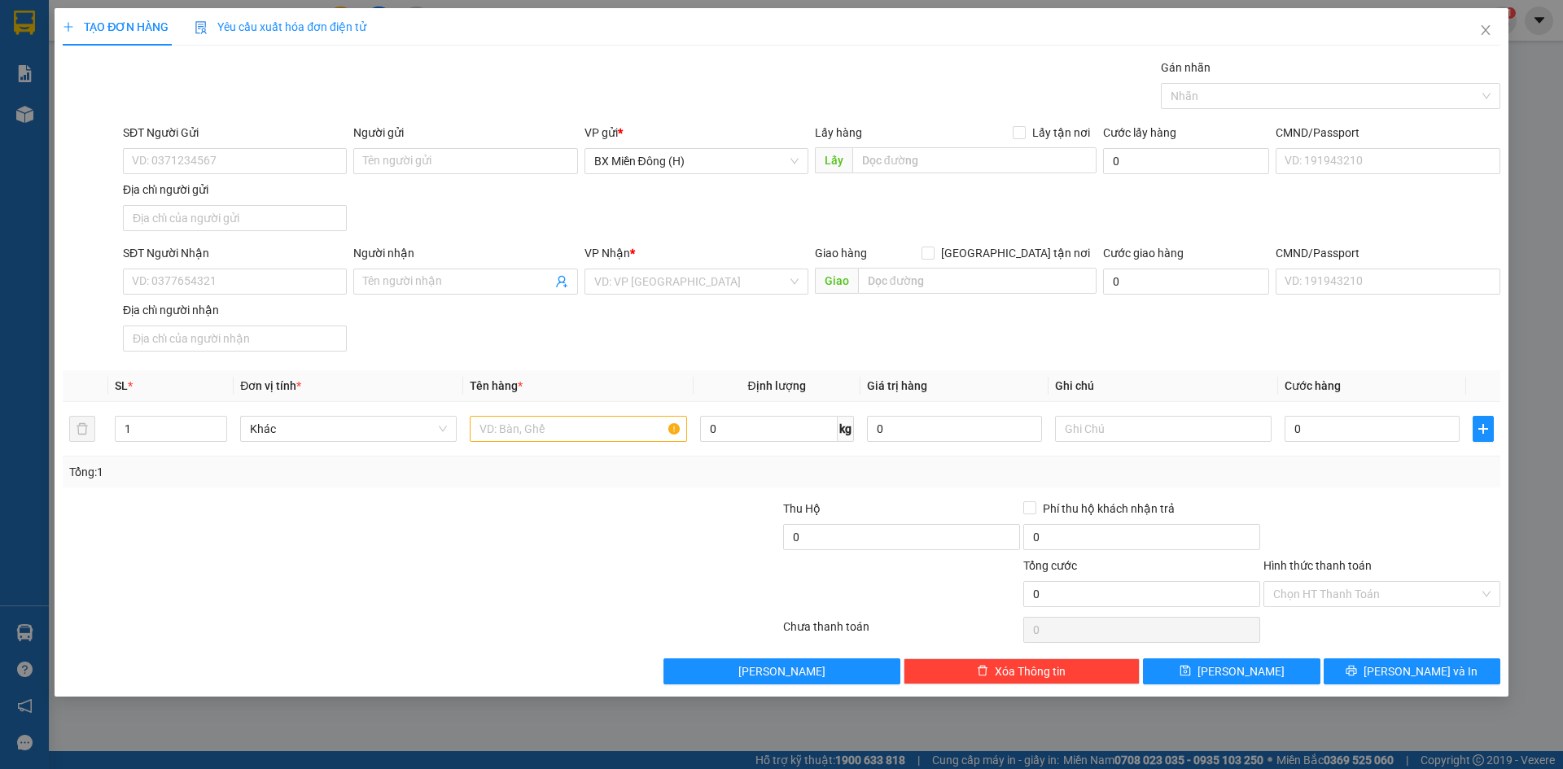
click at [28, 108] on div "TẠO ĐƠN HÀNG Yêu cầu xuất hóa đơn điện tử Transit Pickup Surcharge Ids Transit …" at bounding box center [781, 384] width 1563 height 769
click at [1491, 20] on span "Close" at bounding box center [1486, 31] width 46 height 46
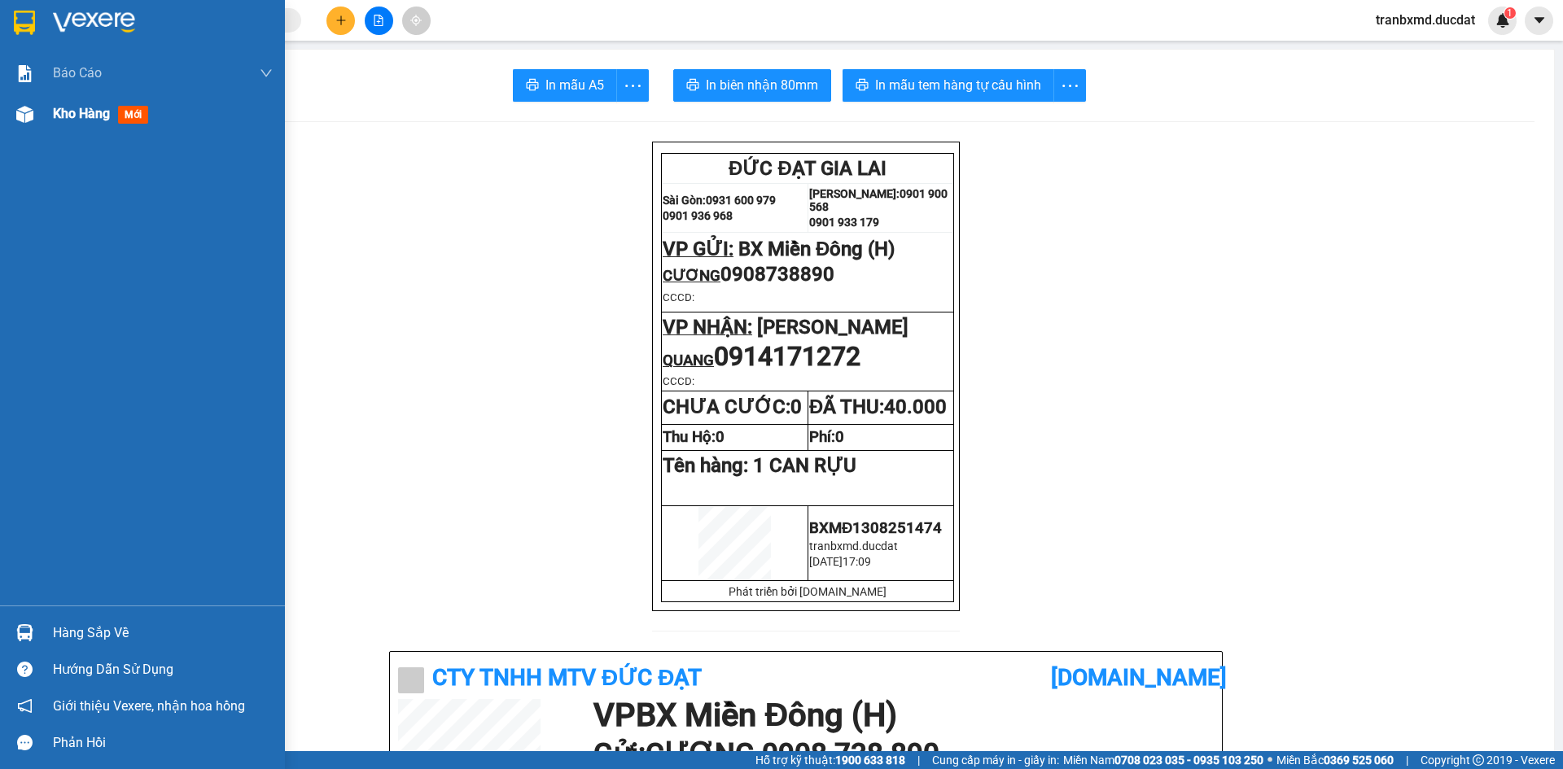
click at [18, 119] on img at bounding box center [24, 114] width 17 height 17
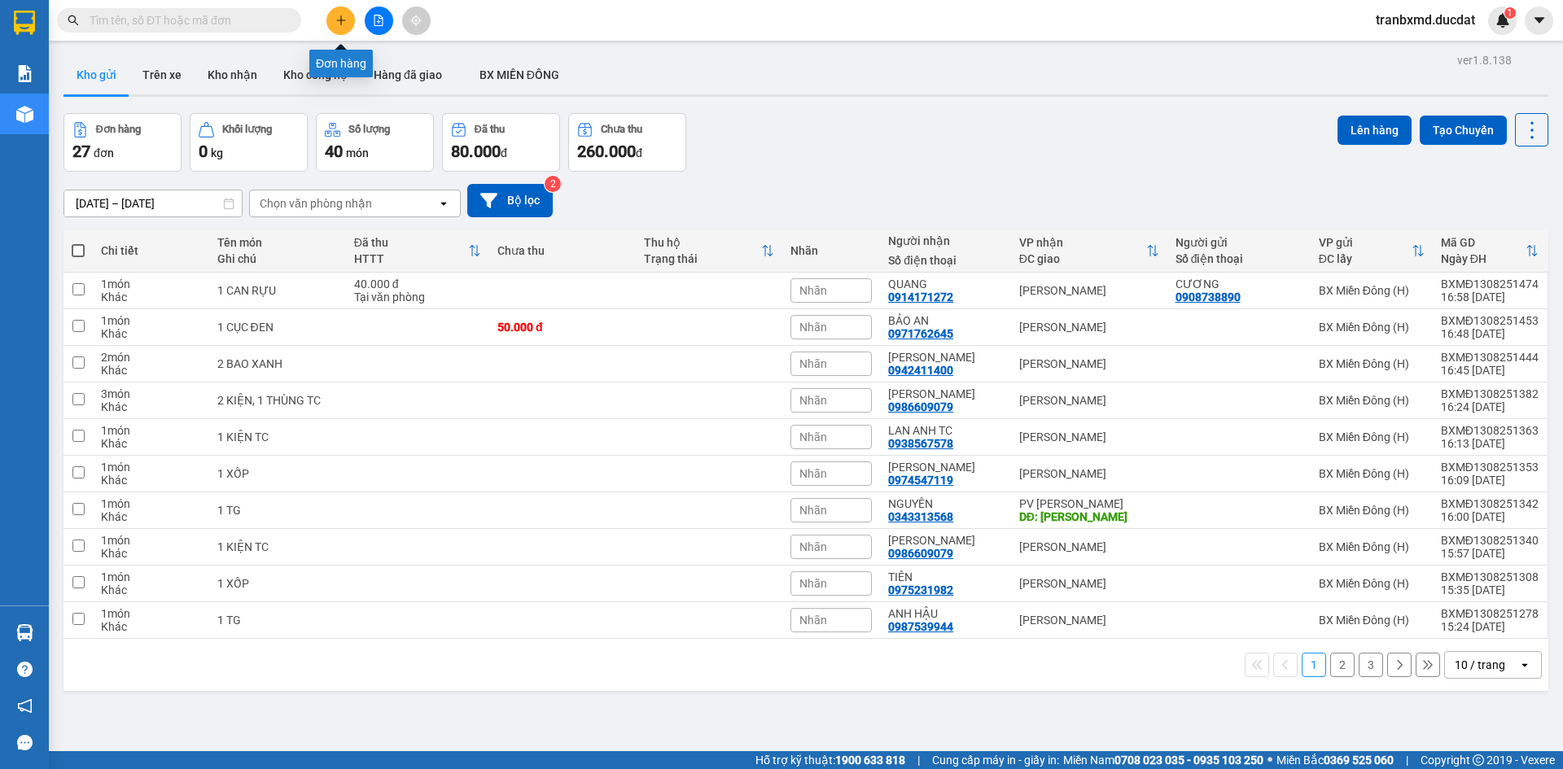
click at [339, 27] on button at bounding box center [340, 21] width 28 height 28
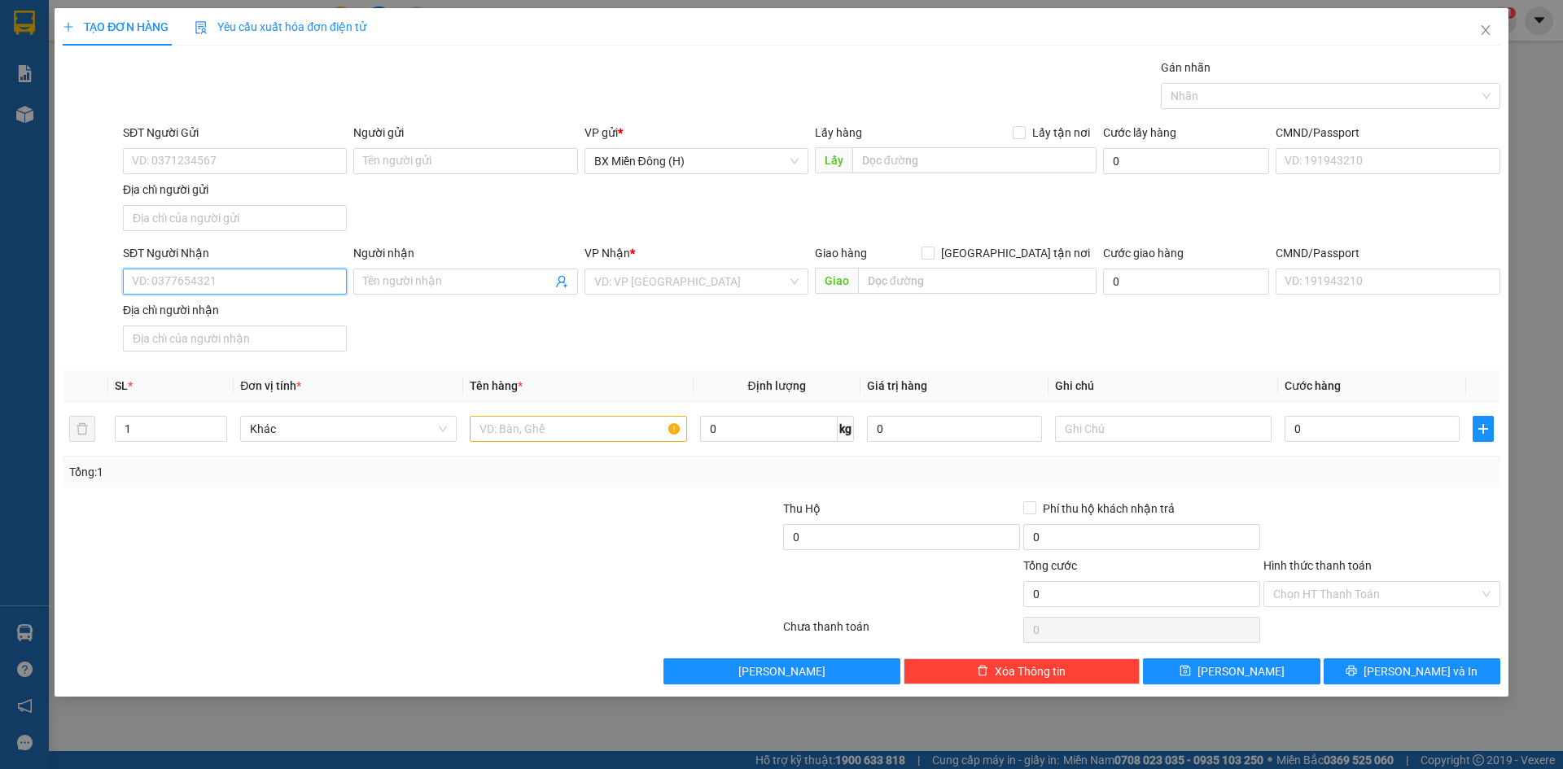
click at [264, 278] on input "SĐT Người Nhận" at bounding box center [235, 282] width 224 height 26
type input "T"
click at [418, 283] on input "Người nhận" at bounding box center [457, 282] width 188 height 18
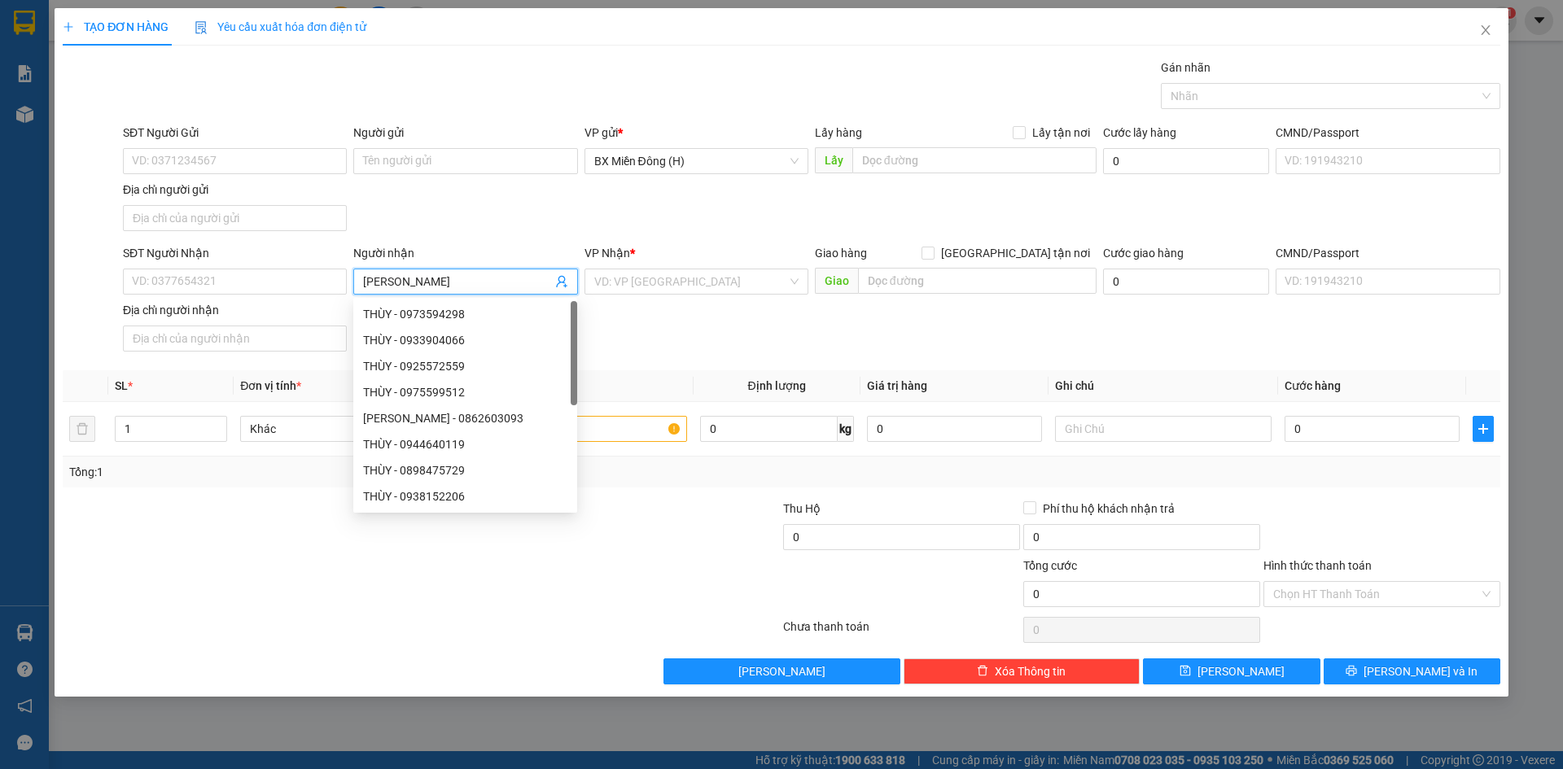
type input "[PERSON_NAME]"
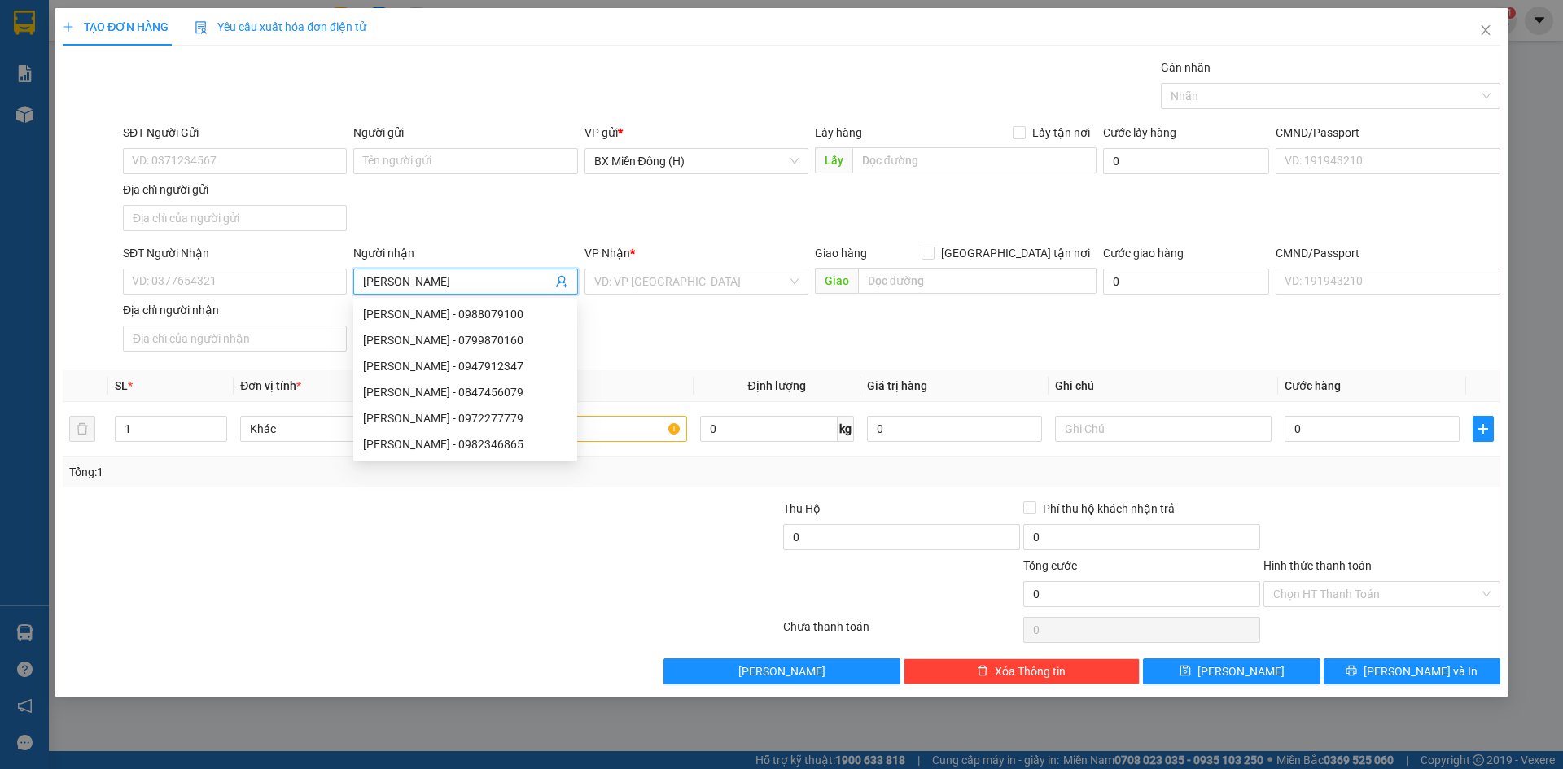
click at [444, 370] on div "THÙY LINH - 0947912347" at bounding box center [465, 366] width 204 height 18
type input "0947912347"
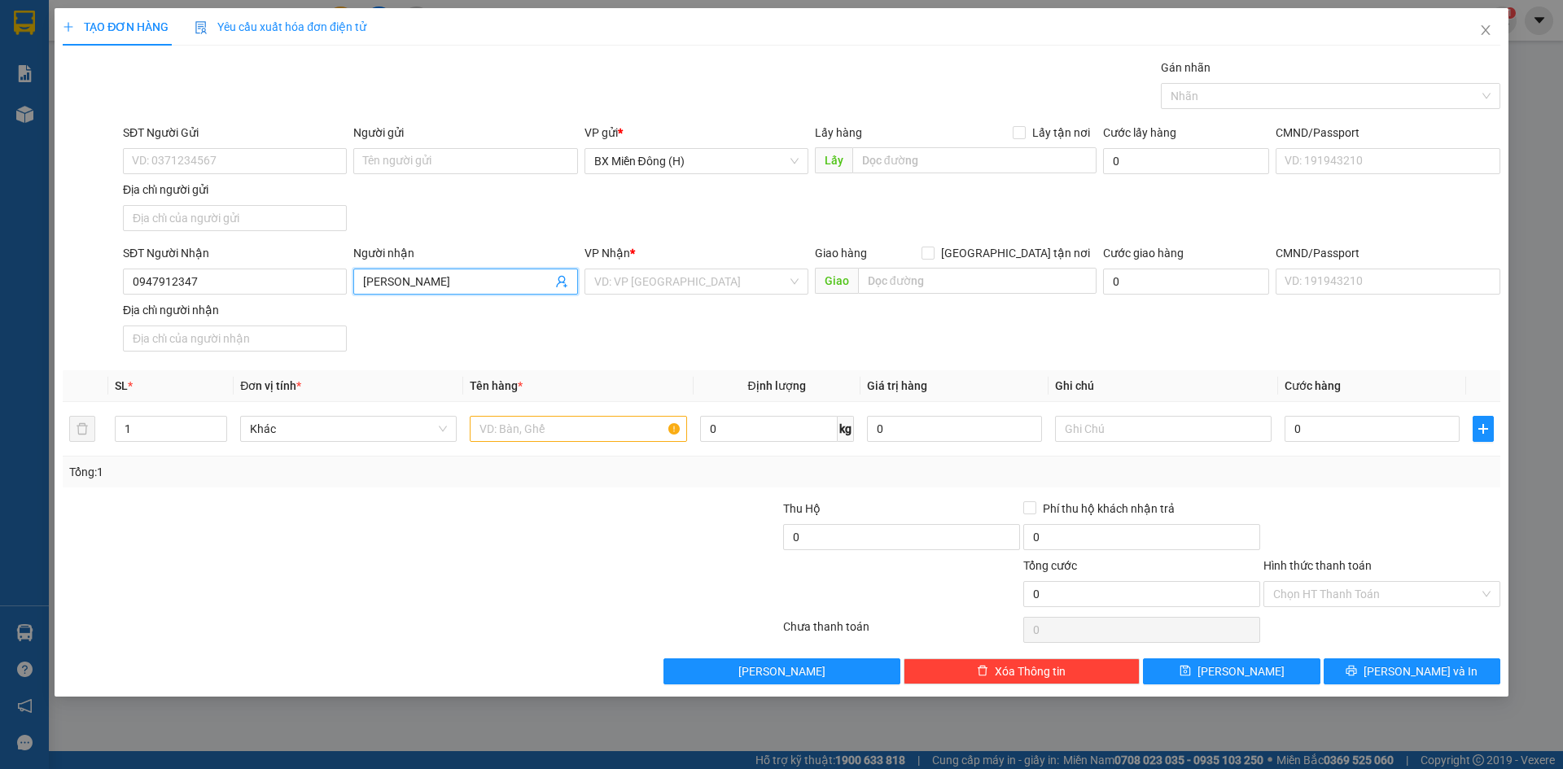
type input "[PERSON_NAME]"
drag, startPoint x: 742, startPoint y: 320, endPoint x: 742, endPoint y: 294, distance: 26.1
click at [742, 317] on div "SĐT Người Nhận 0947912347 Người nhận THÙY LINH THÙY LINH VP Nhận * VD: VP Sài G…" at bounding box center [812, 301] width 1384 height 114
click at [742, 291] on input "search" at bounding box center [690, 281] width 193 height 24
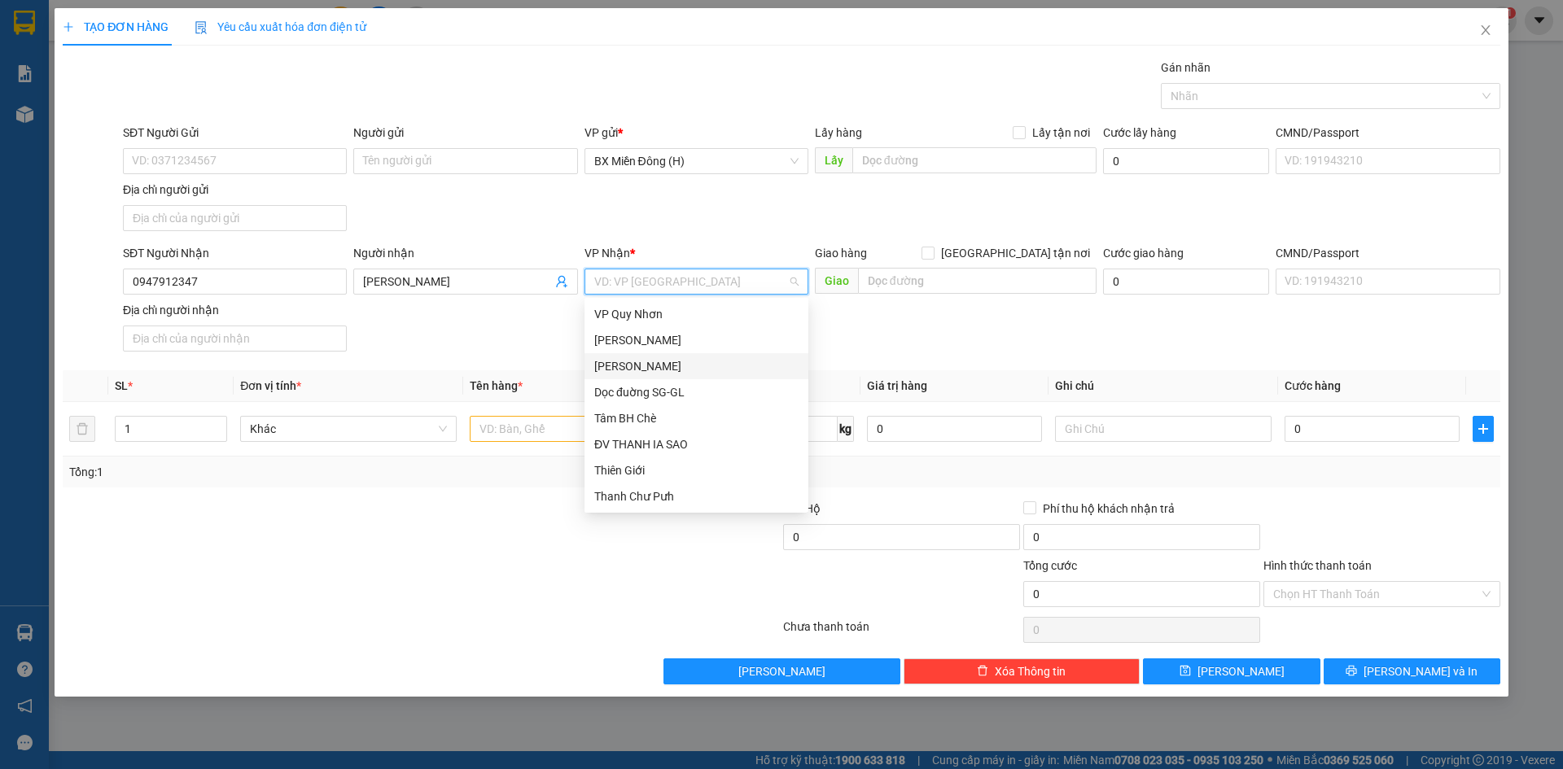
click at [682, 367] on div "[PERSON_NAME]" at bounding box center [696, 366] width 204 height 18
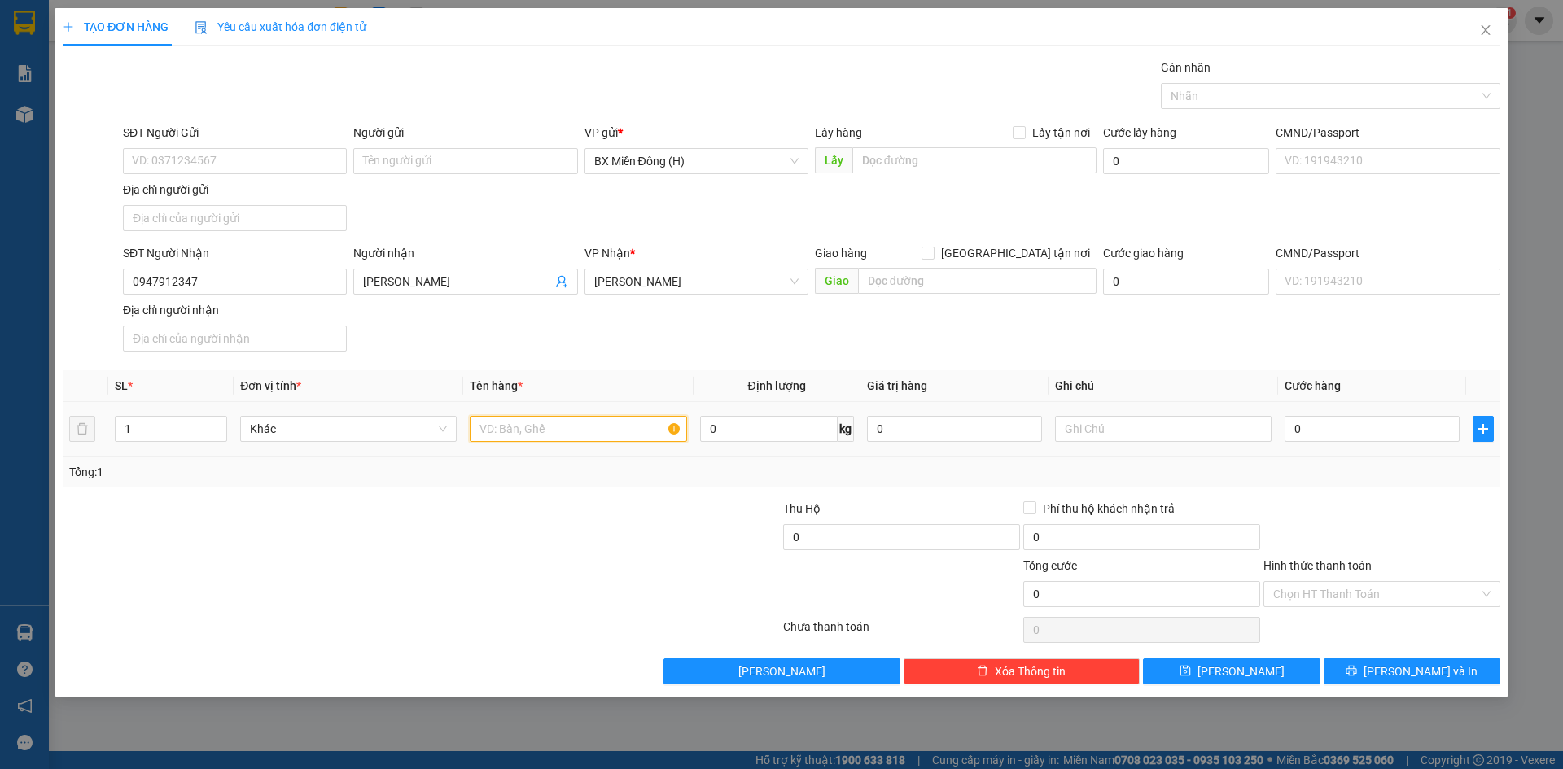
click at [545, 426] on input "text" at bounding box center [578, 429] width 217 height 26
type input "1 KIỆN"
click at [1357, 669] on icon "printer" at bounding box center [1351, 671] width 11 height 11
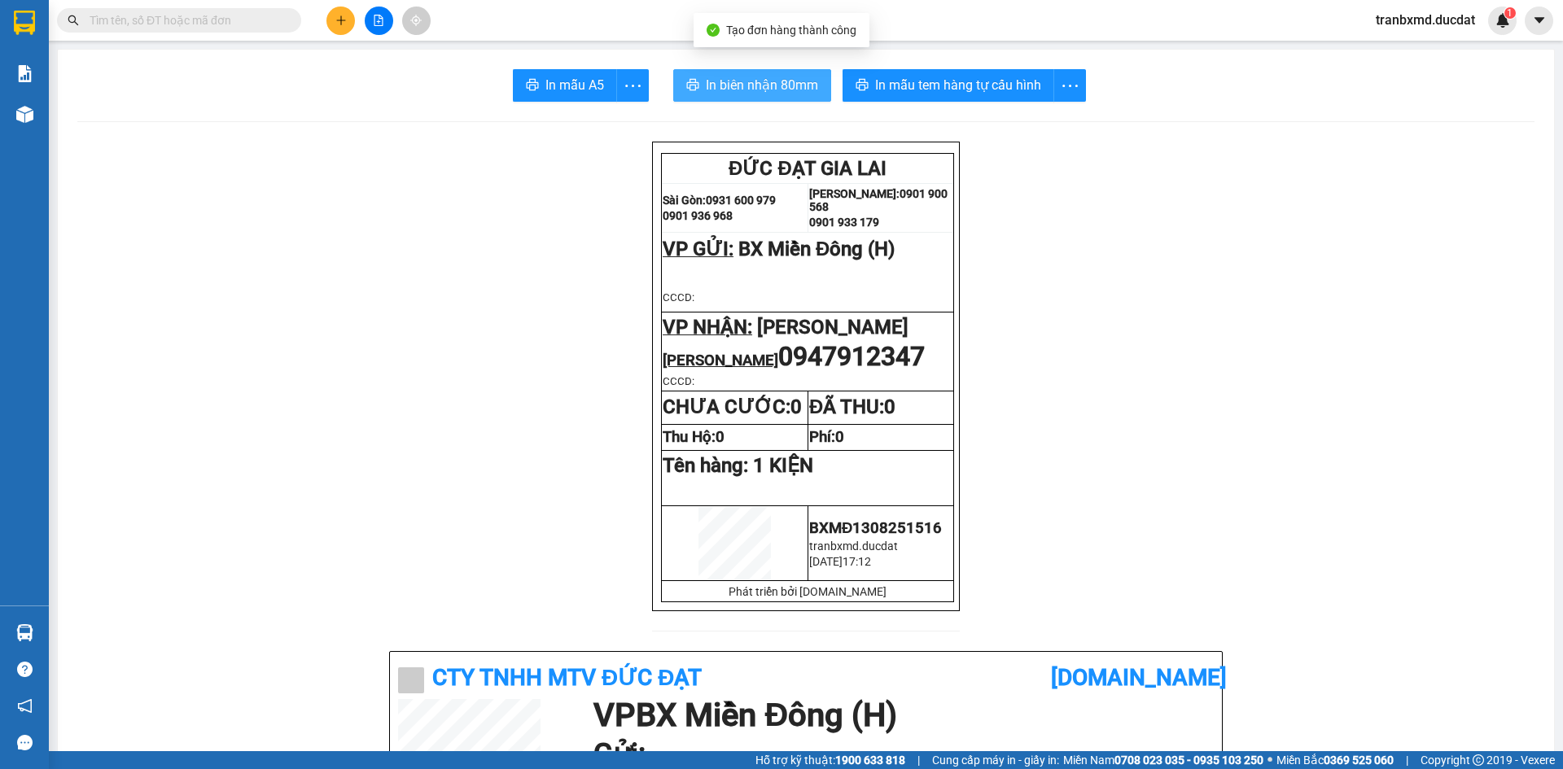
click at [735, 88] on span "In biên nhận 80mm" at bounding box center [762, 85] width 112 height 20
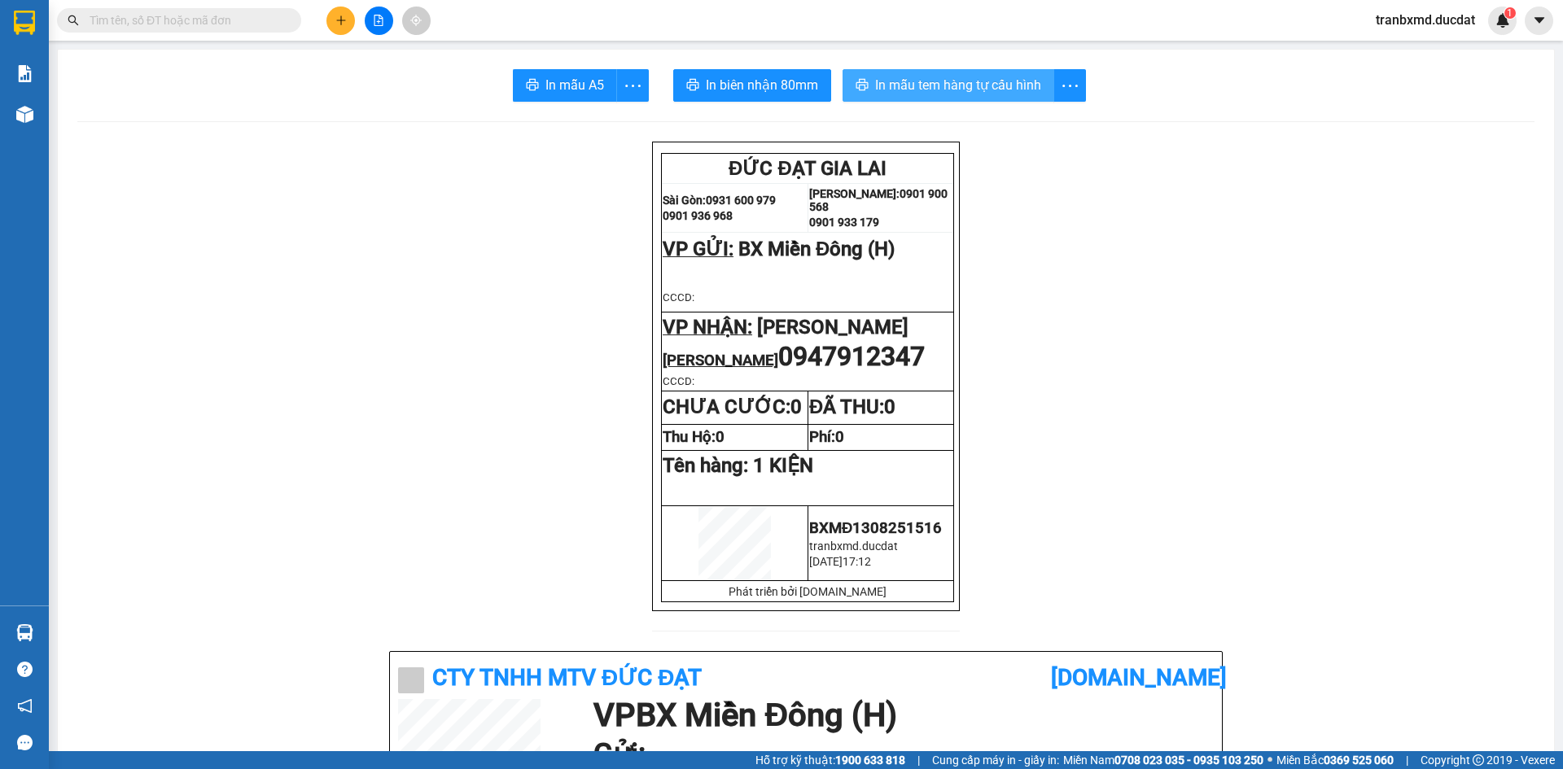
click at [944, 72] on button "In mẫu tem hàng tự cấu hình" at bounding box center [949, 85] width 212 height 33
click at [339, 26] on button at bounding box center [340, 21] width 28 height 28
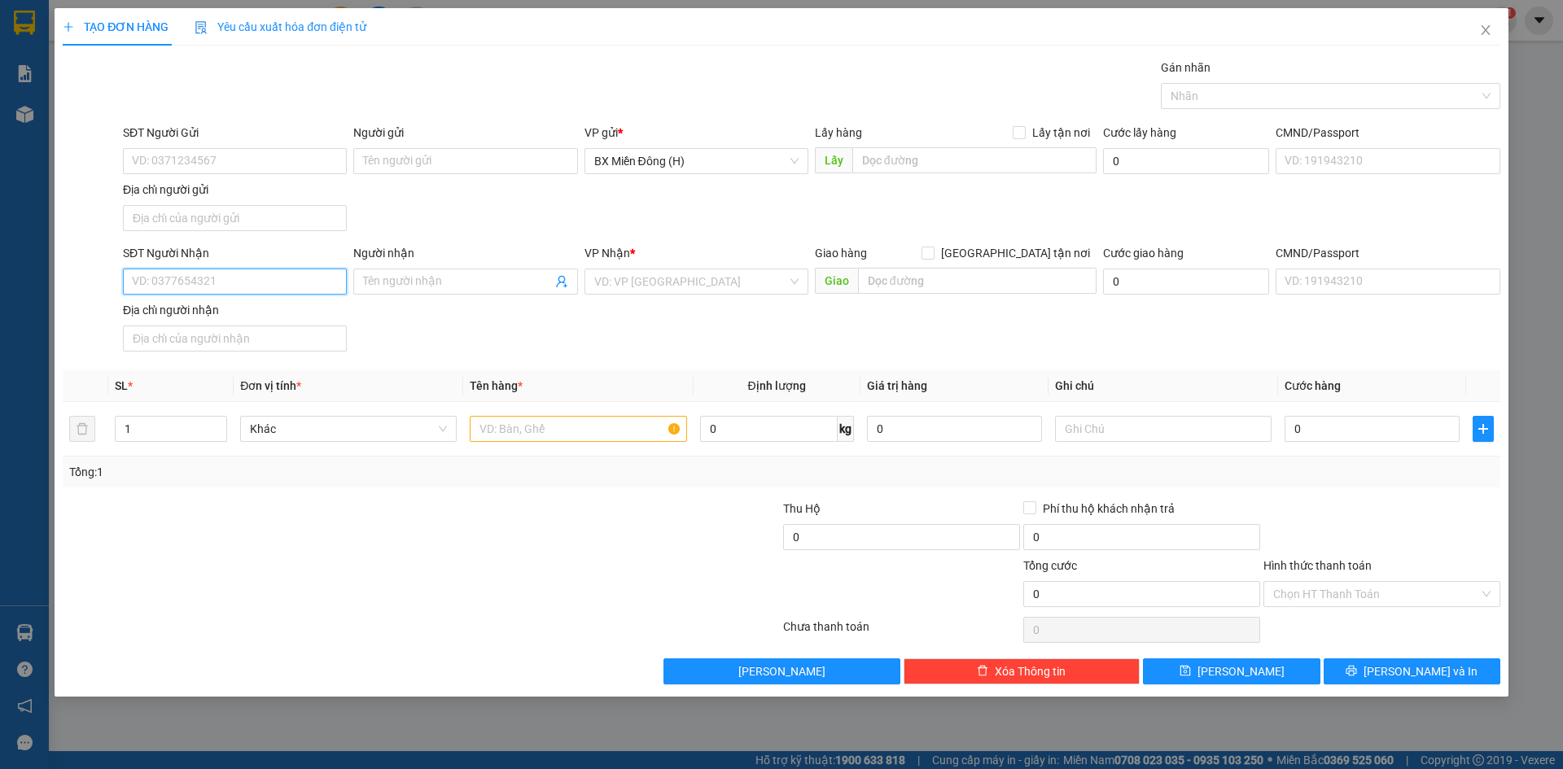
click at [296, 274] on input "SĐT Người Nhận" at bounding box center [235, 282] width 224 height 26
click at [282, 318] on div "0961455444 - TÂY HƯƠNG" at bounding box center [235, 314] width 204 height 18
type input "0961455444"
type input "TÂY HƯƠNG"
type input "0961455444"
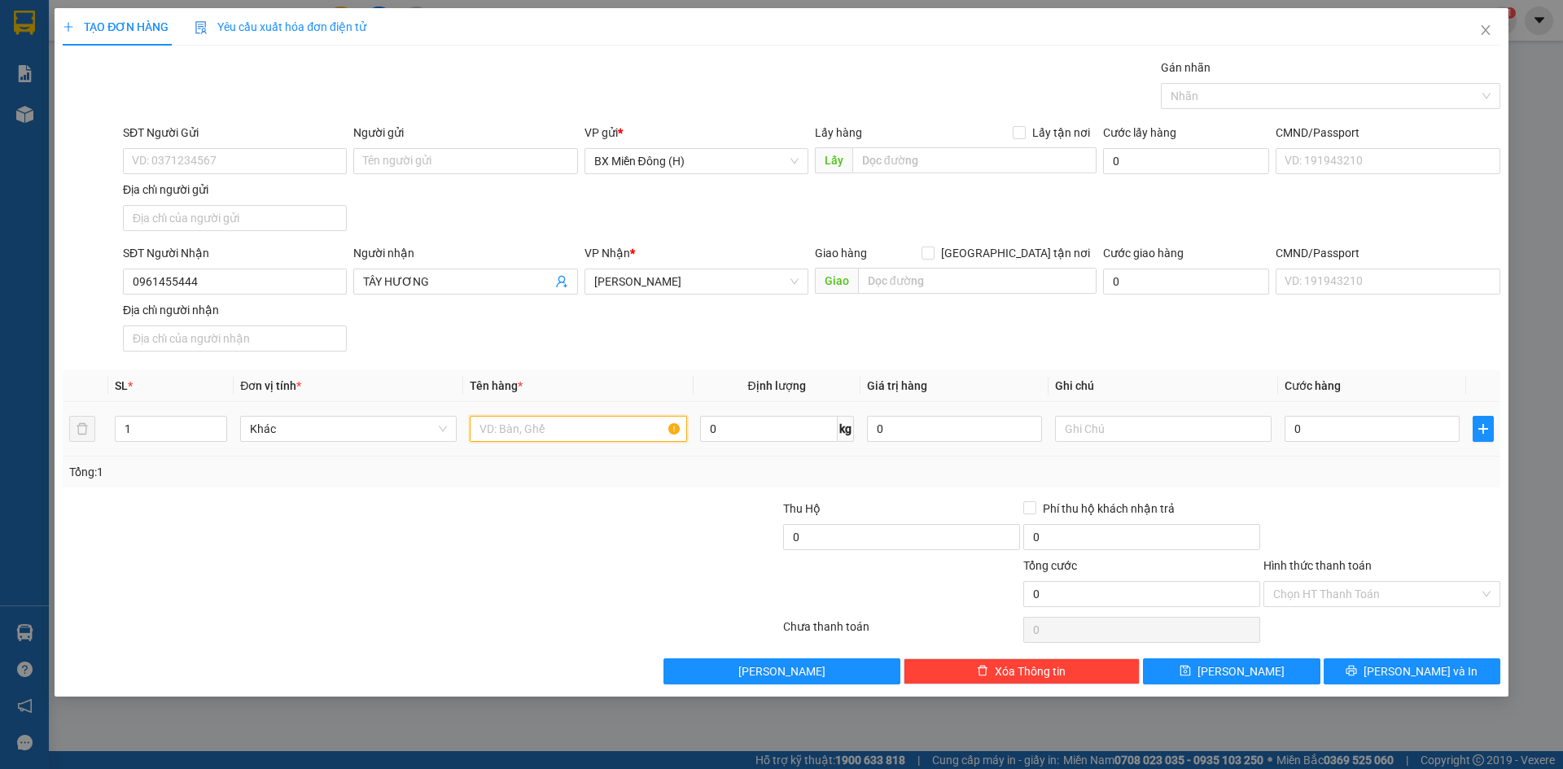
click at [653, 431] on input "text" at bounding box center [578, 429] width 217 height 26
type input "1 KIỆN T/C"
click at [1449, 668] on button "[PERSON_NAME] và In" at bounding box center [1412, 672] width 177 height 26
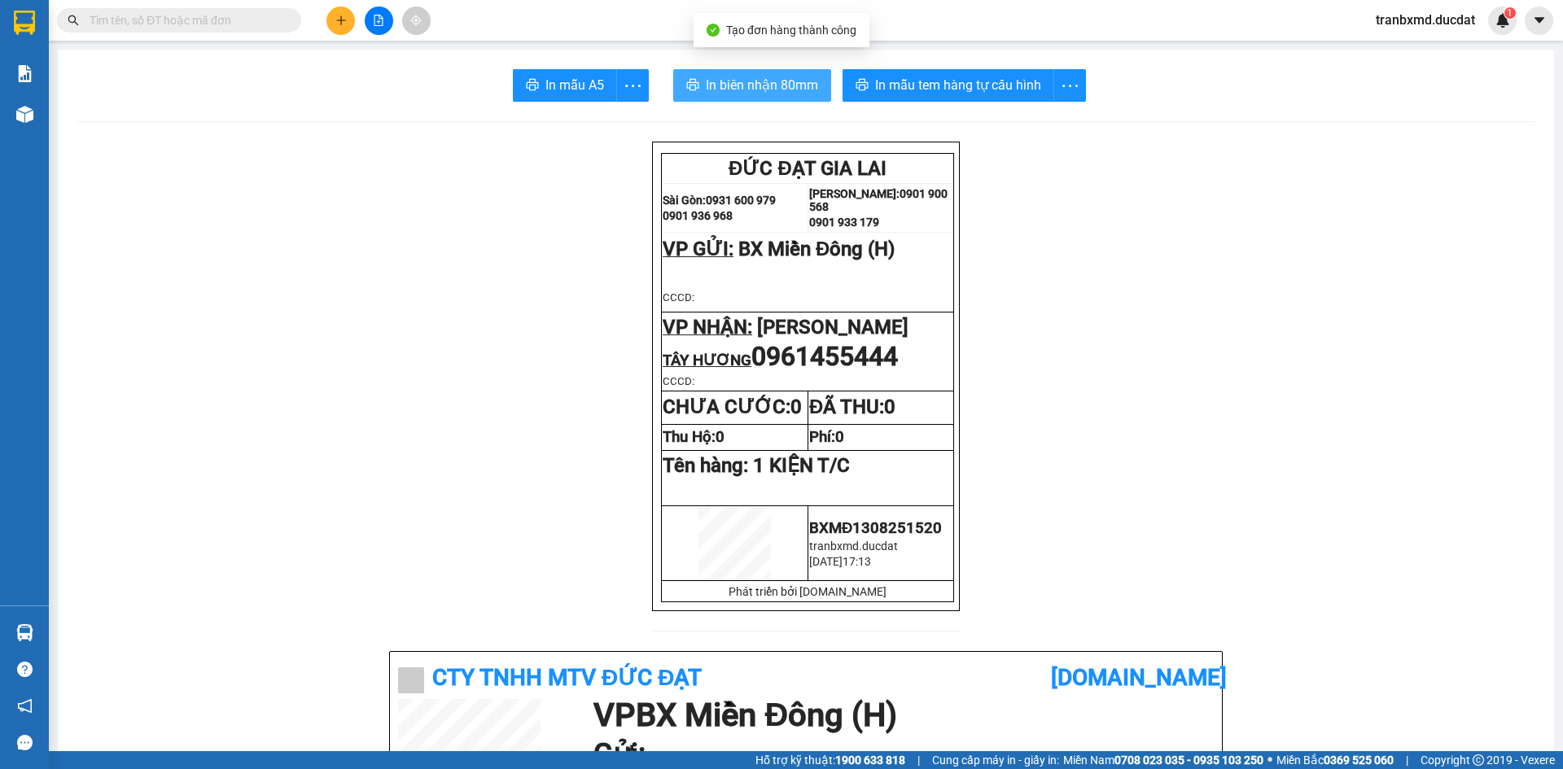
click at [726, 81] on span "In biên nhận 80mm" at bounding box center [762, 85] width 112 height 20
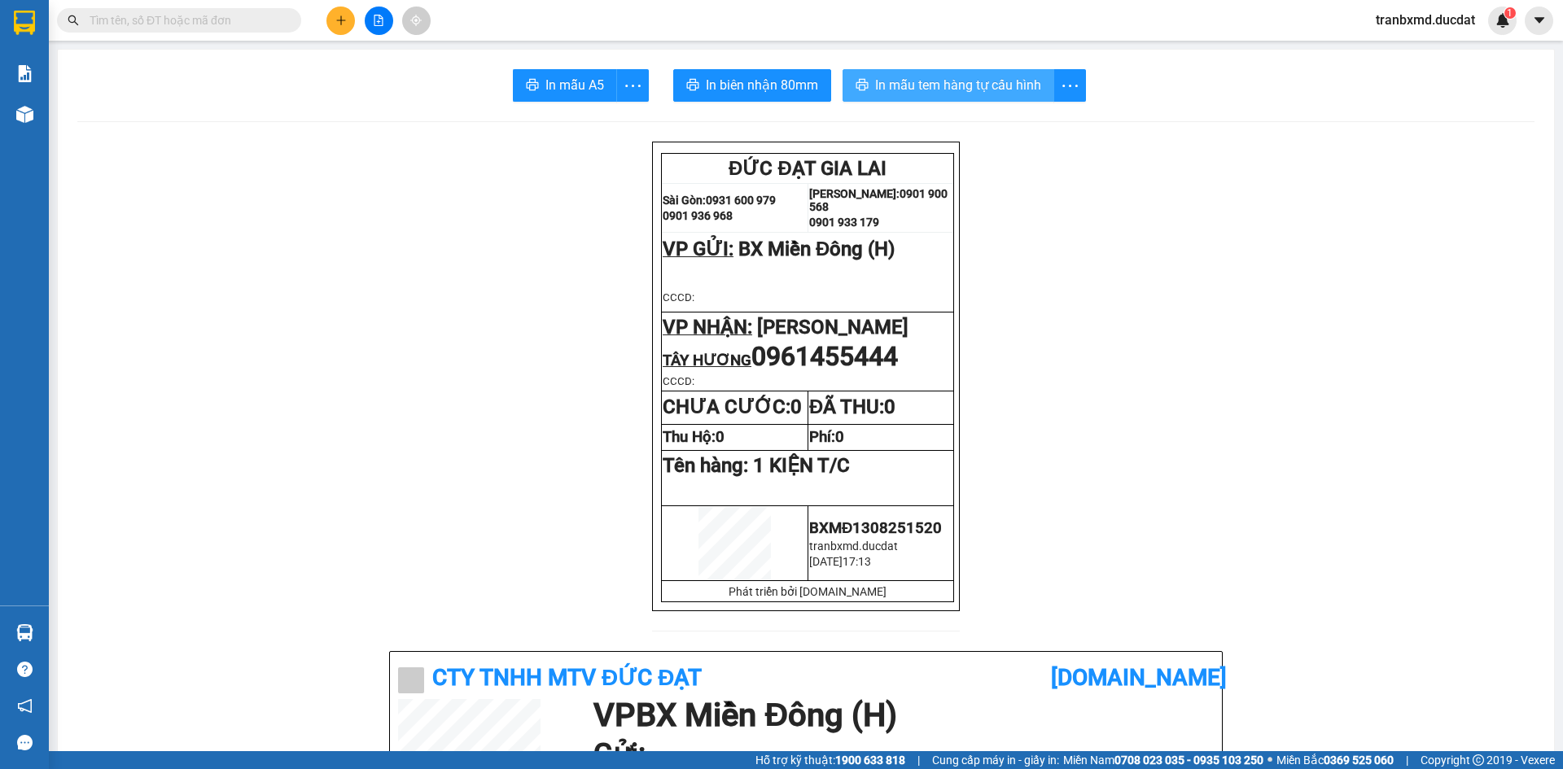
click at [945, 94] on span "In mẫu tem hàng tự cấu hình" at bounding box center [958, 85] width 166 height 20
click at [348, 17] on button at bounding box center [340, 21] width 28 height 28
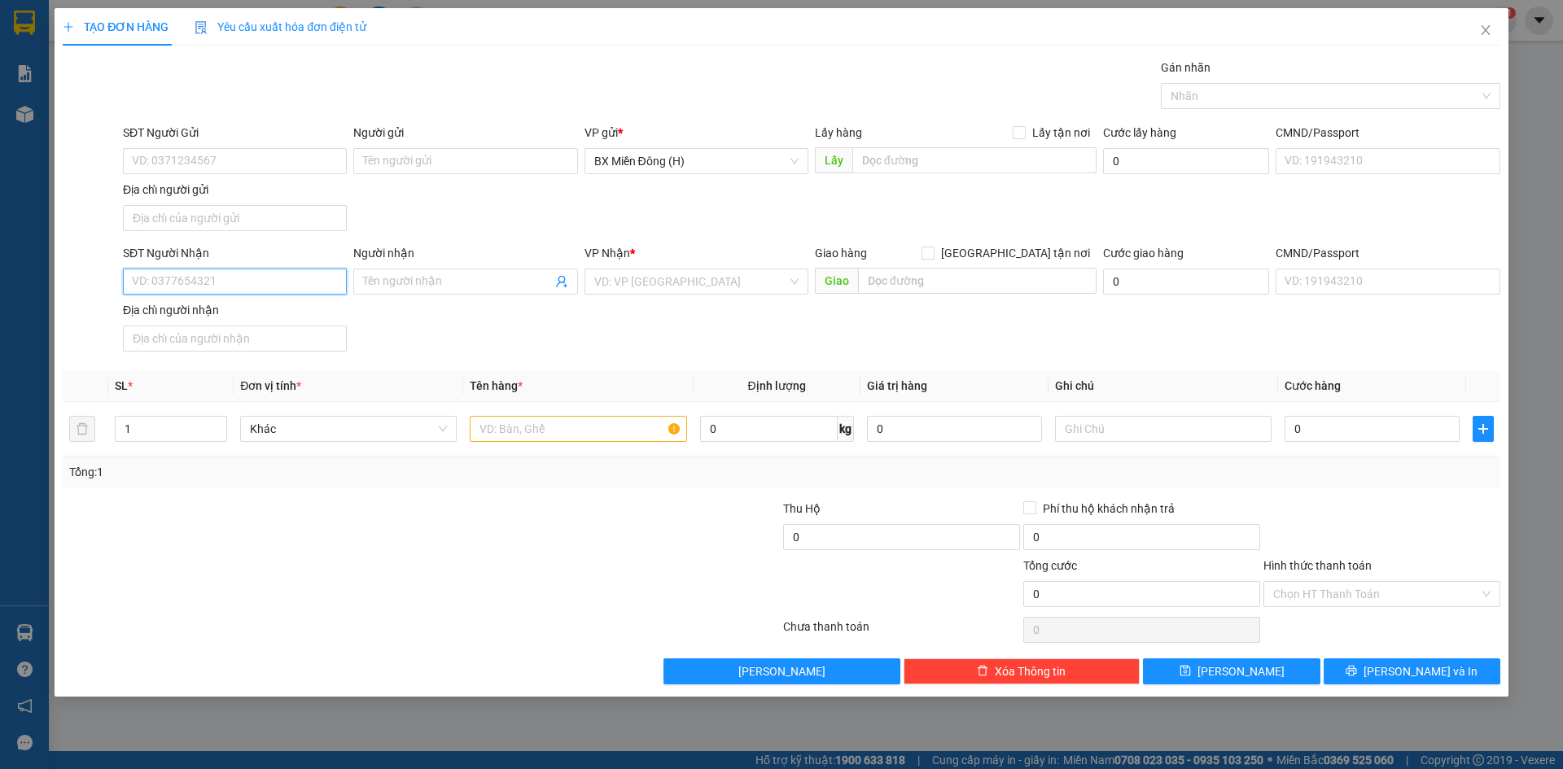
click at [247, 278] on input "SĐT Người Nhận" at bounding box center [235, 282] width 224 height 26
type input "0982458579"
click at [252, 311] on div "0982458579 - PHAN TRANG" at bounding box center [235, 314] width 204 height 18
type input "[PERSON_NAME]"
type input "0982458579"
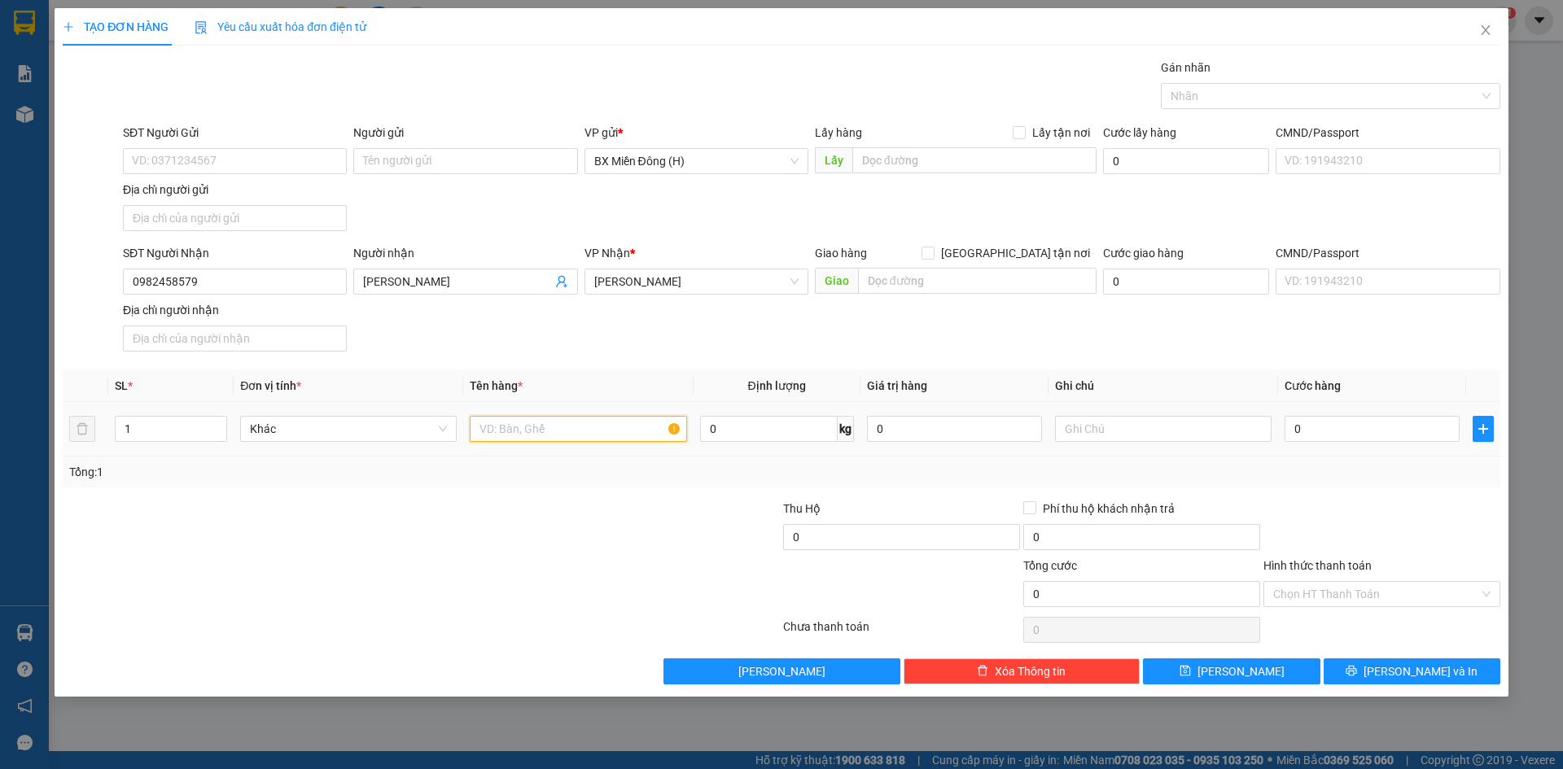
click at [567, 431] on input "text" at bounding box center [578, 429] width 217 height 26
type input "1 KIỆN T/C"
click at [1382, 684] on button "[PERSON_NAME] và In" at bounding box center [1412, 672] width 177 height 26
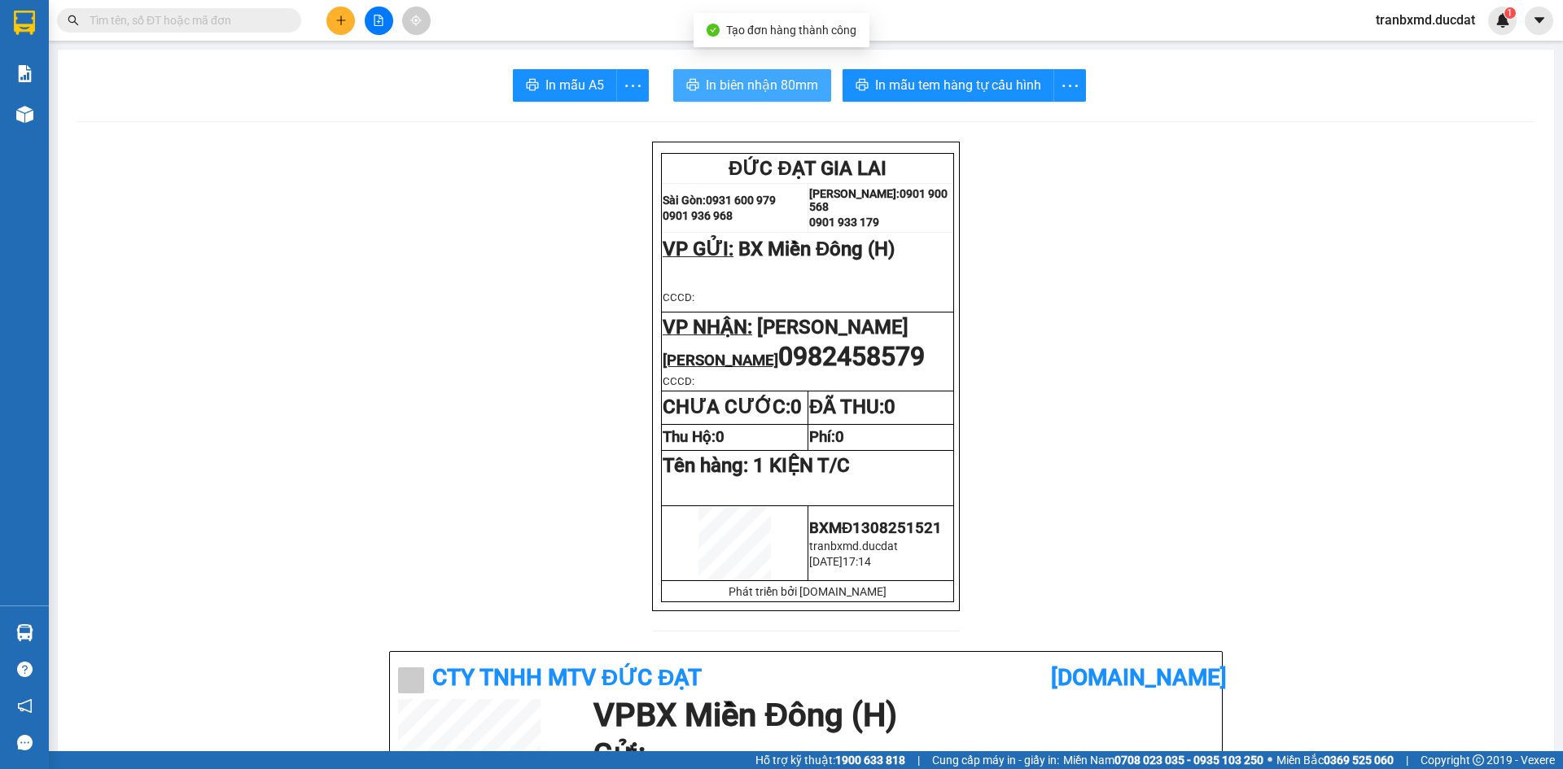
click at [774, 97] on button "In biên nhận 80mm" at bounding box center [752, 85] width 158 height 33
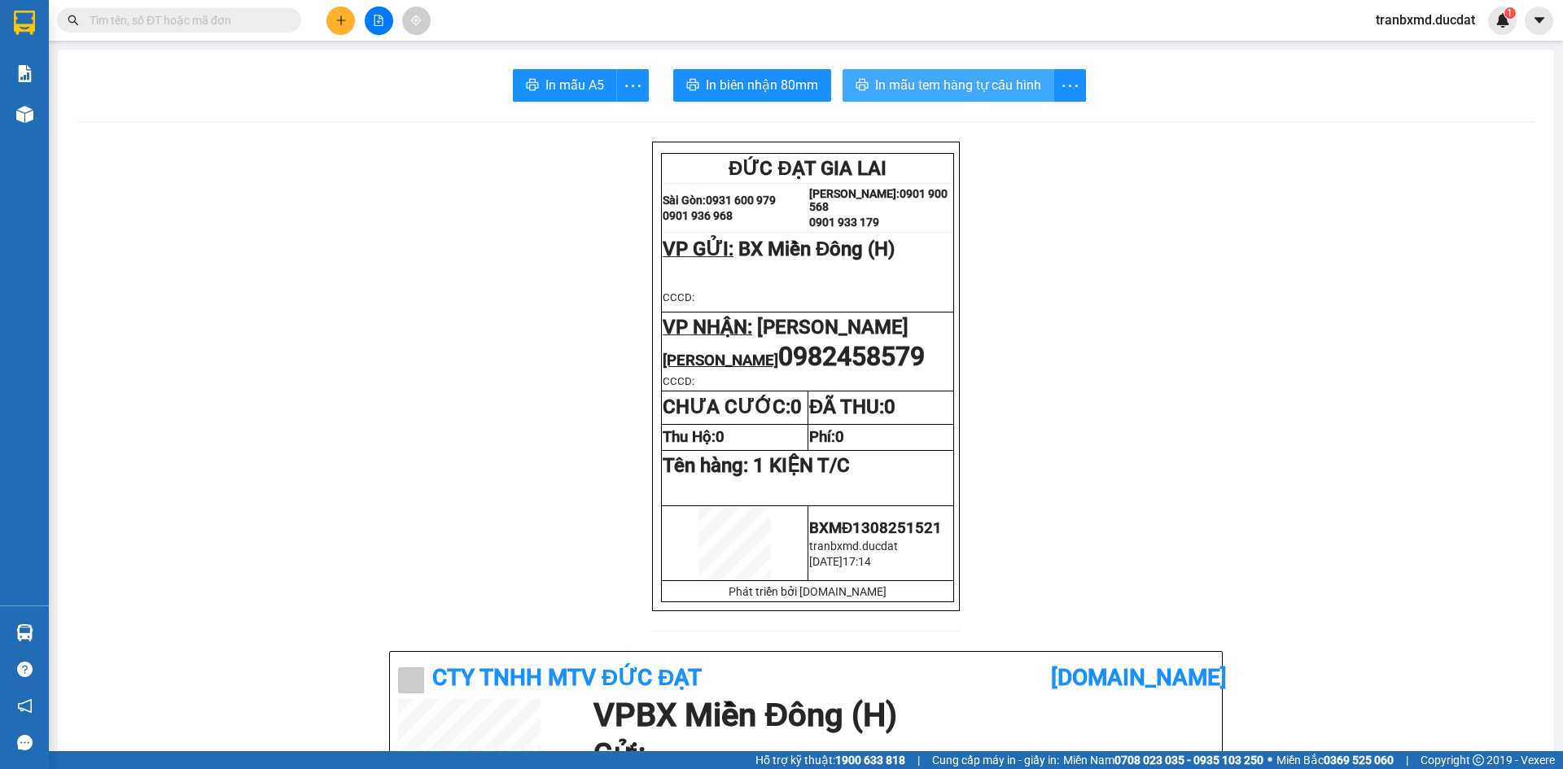
click at [974, 88] on span "In mẫu tem hàng tự cấu hình" at bounding box center [958, 85] width 166 height 20
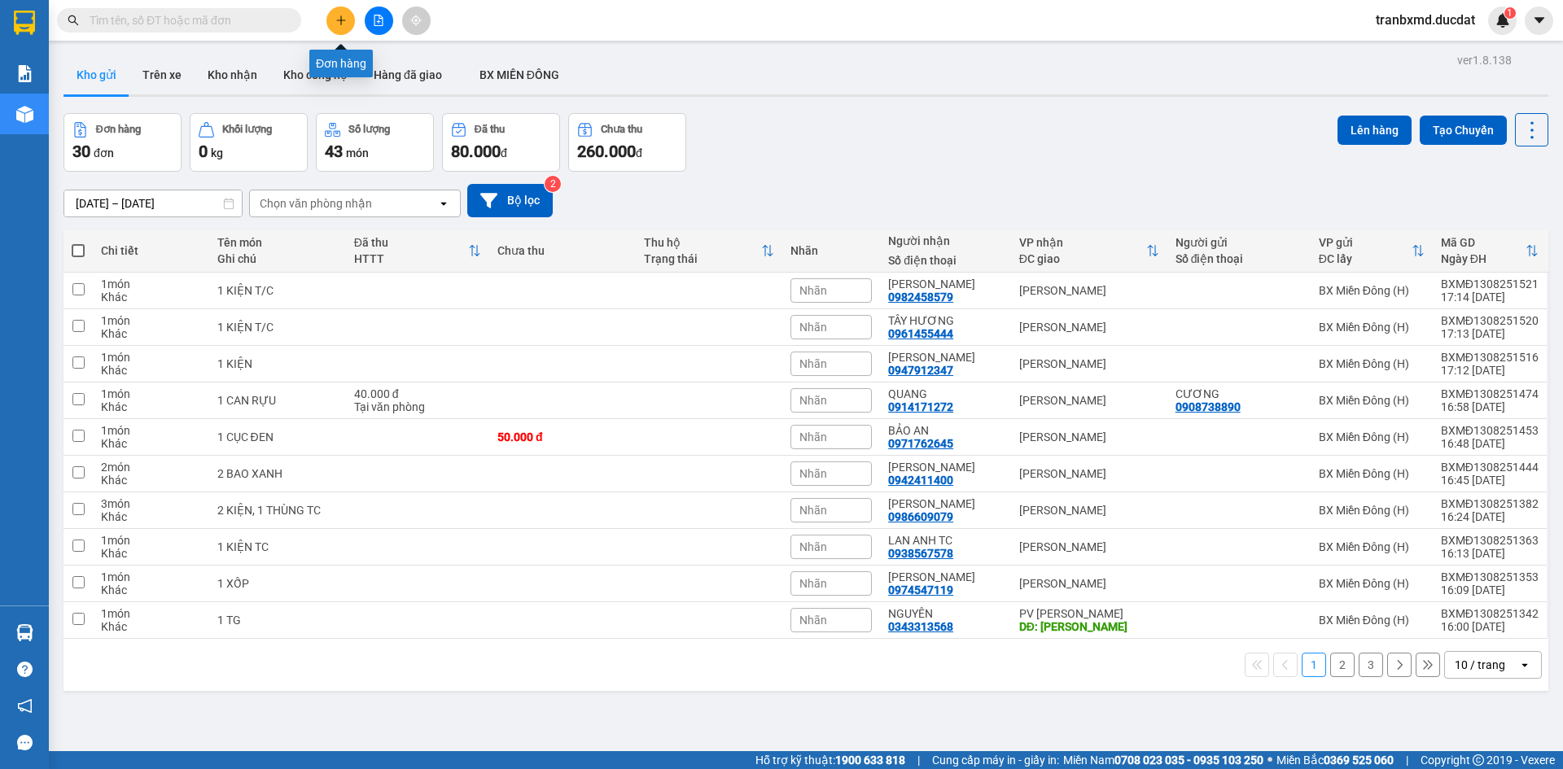
click at [341, 26] on button at bounding box center [340, 21] width 28 height 28
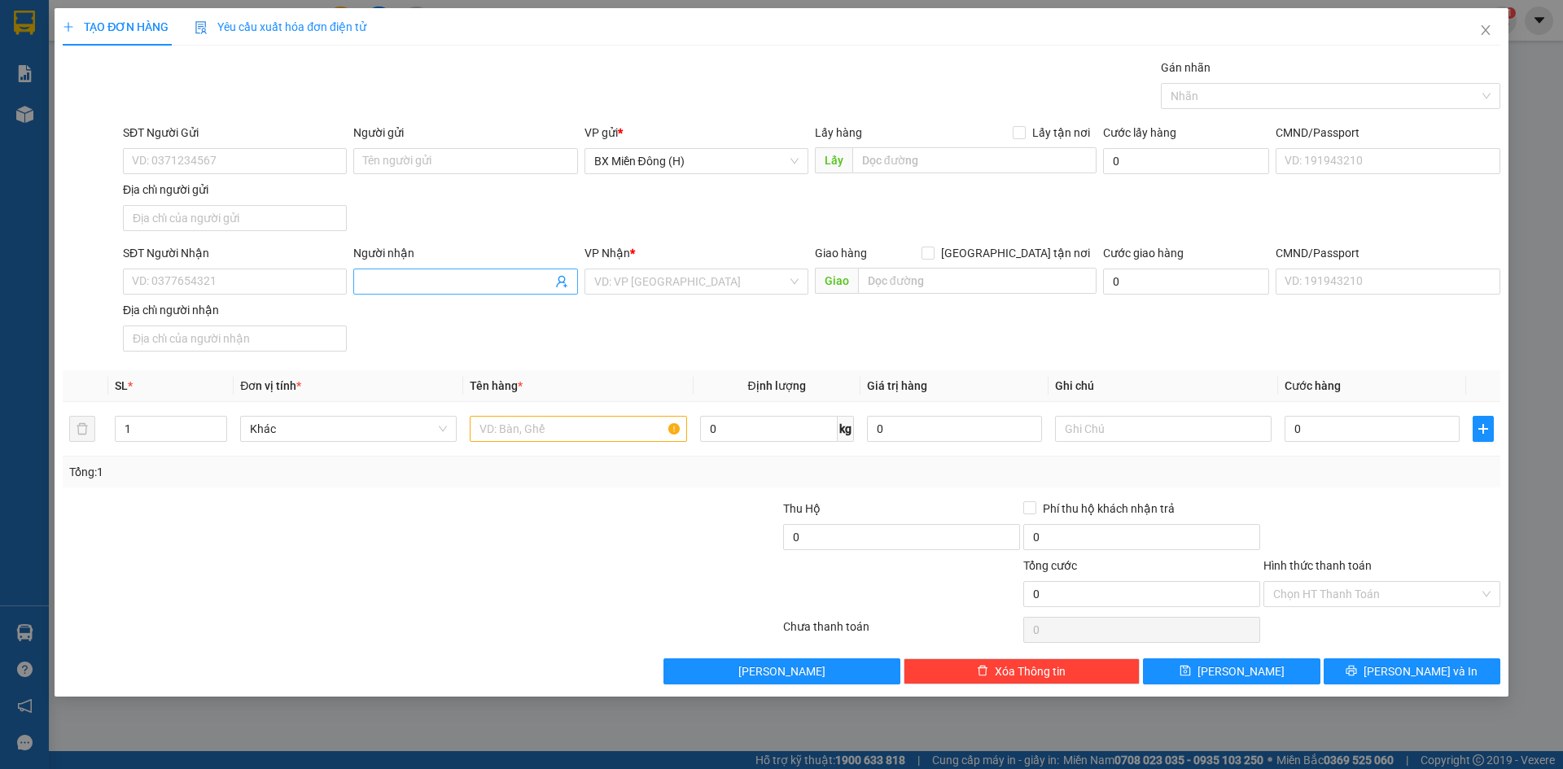
click at [387, 271] on span at bounding box center [465, 282] width 224 height 26
click at [186, 282] on input "SĐT Người Nhận" at bounding box center [235, 282] width 224 height 26
click at [277, 169] on input "SĐT Người Gửi" at bounding box center [235, 161] width 224 height 26
type input "0934393731"
click at [240, 275] on input "SĐT Người Nhận" at bounding box center [235, 282] width 224 height 26
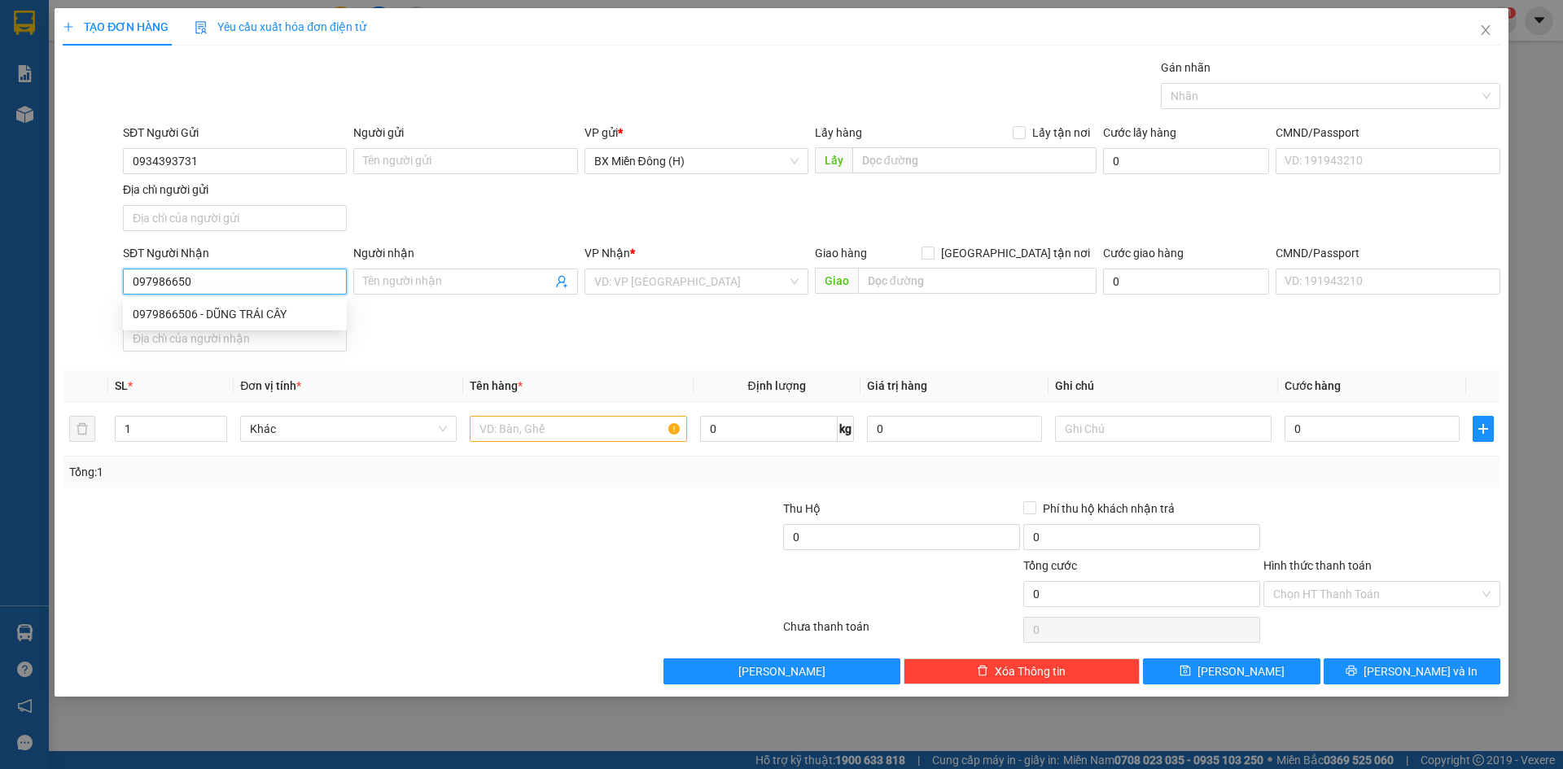
type input "0979866506"
click at [255, 312] on div "0979866506 - DŨNG TRÁI CÂY" at bounding box center [235, 314] width 204 height 18
type input "DŨNG TRÁI CÂY"
type input "0979866506"
click at [584, 436] on input "text" at bounding box center [578, 429] width 217 height 26
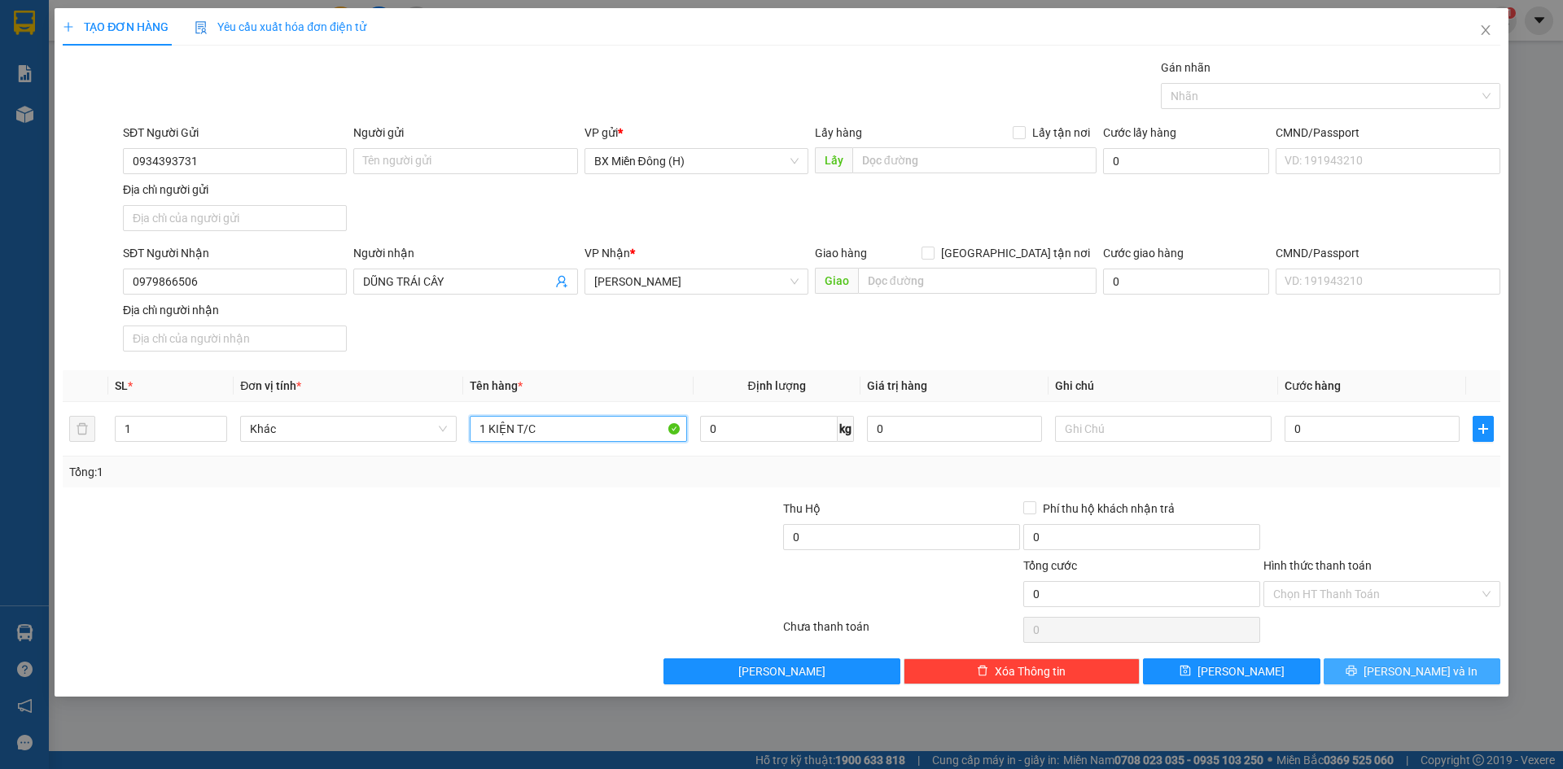
type input "1 KIỆN T/C"
click at [1424, 673] on span "[PERSON_NAME] và In" at bounding box center [1421, 672] width 114 height 18
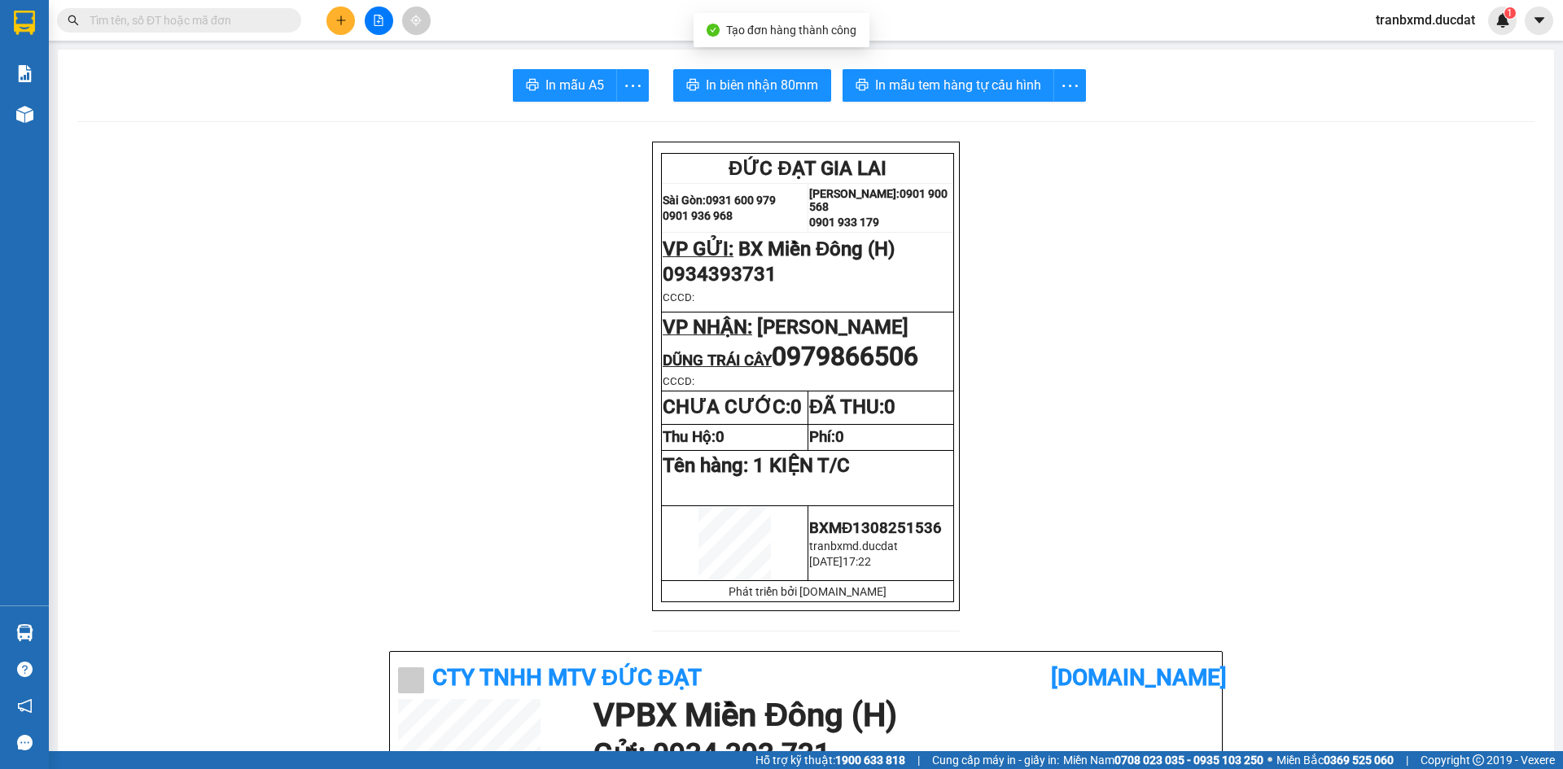
drag, startPoint x: 1141, startPoint y: 418, endPoint x: 1084, endPoint y: 380, distance: 69.3
click at [795, 88] on span "In biên nhận 80mm" at bounding box center [762, 85] width 112 height 20
click at [919, 95] on span "In mẫu tem hàng tự cấu hình" at bounding box center [958, 85] width 166 height 20
click at [335, 9] on button at bounding box center [340, 21] width 28 height 28
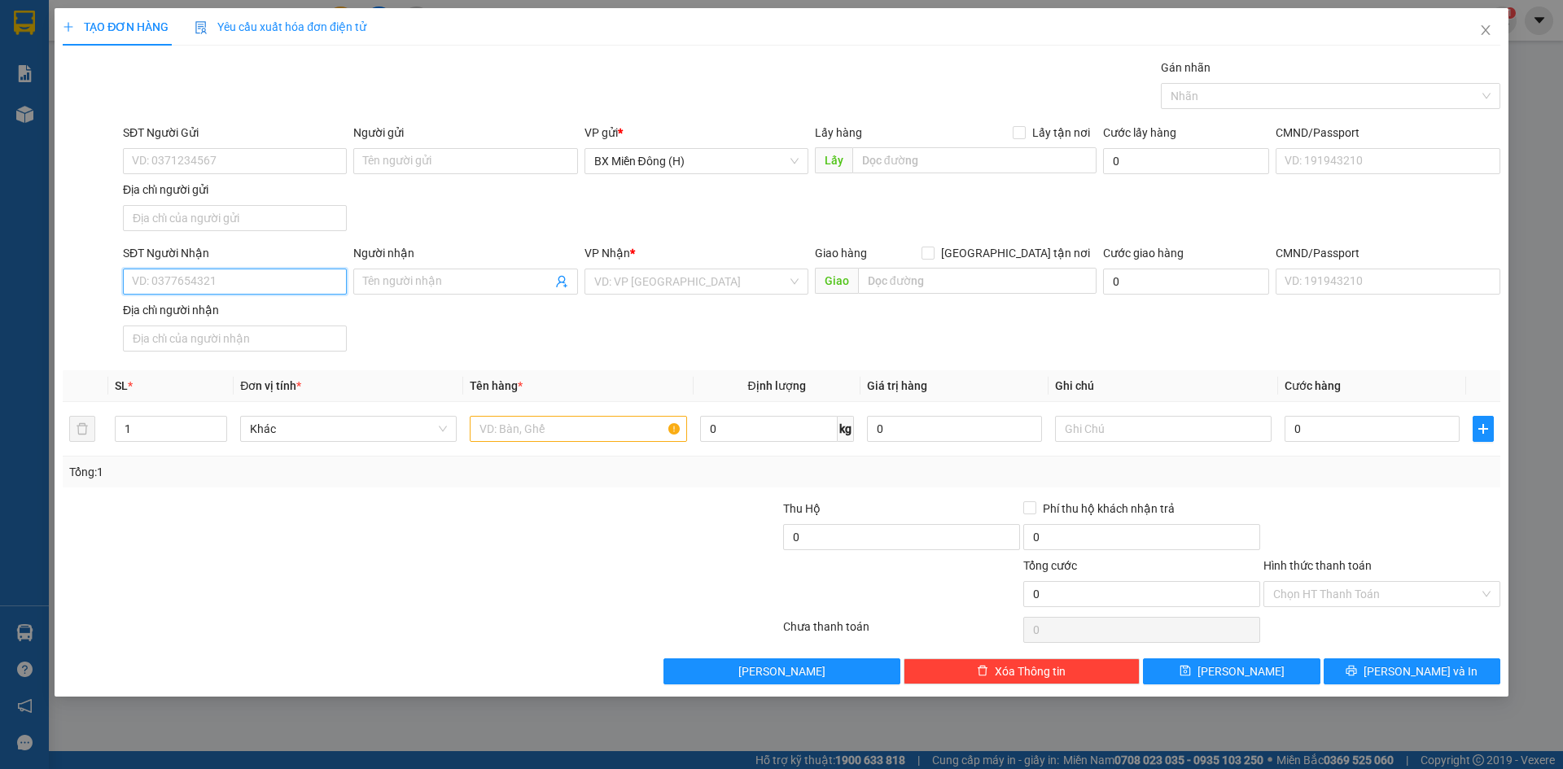
click at [256, 279] on input "SĐT Người Nhận" at bounding box center [235, 282] width 224 height 26
click at [291, 320] on div "0905091988" at bounding box center [235, 314] width 204 height 18
type input "0905091988"
click at [496, 286] on input "Người nhận" at bounding box center [457, 282] width 188 height 18
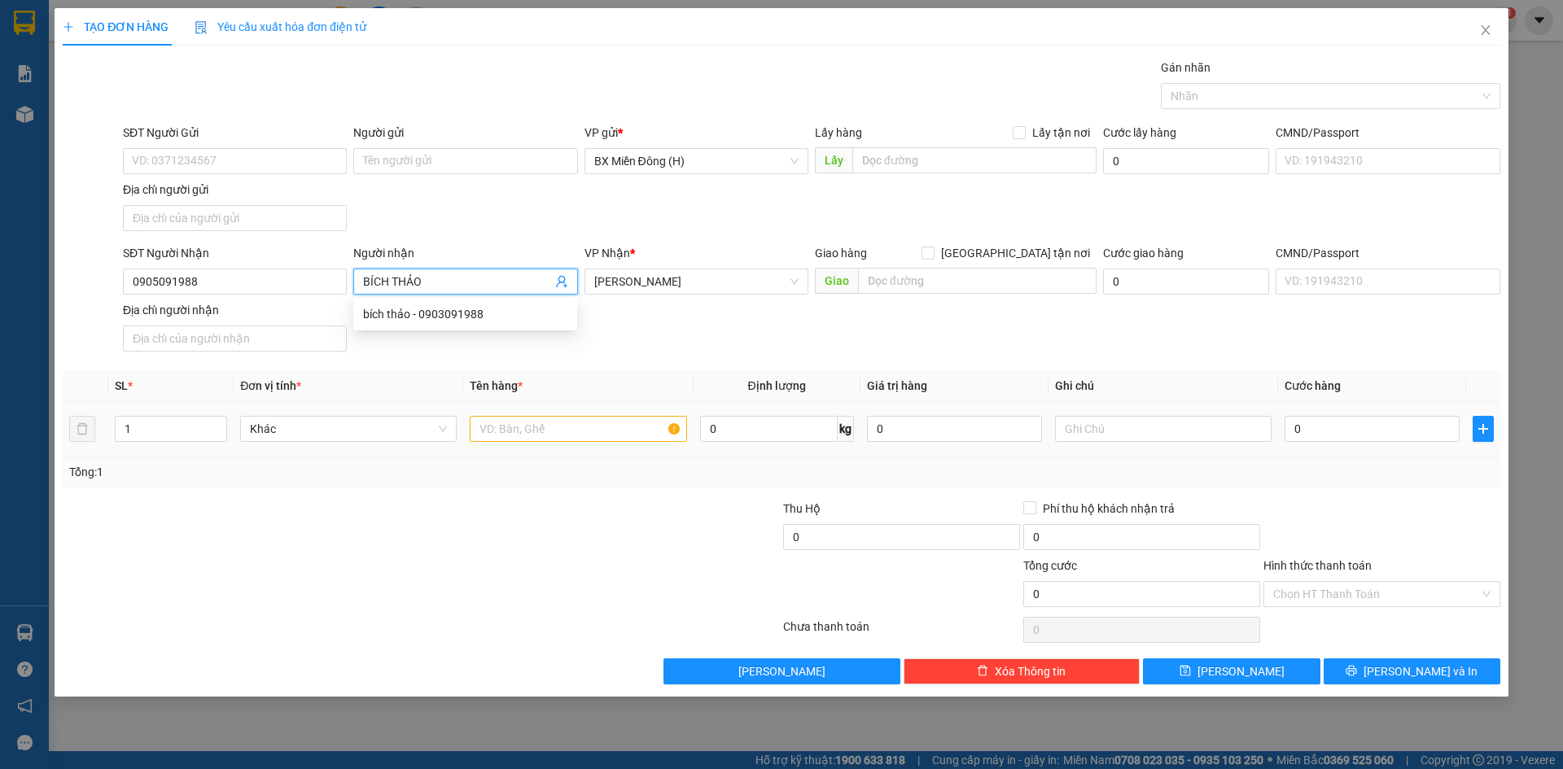
type input "BÍCH THẢO"
click at [571, 427] on input "text" at bounding box center [578, 429] width 217 height 26
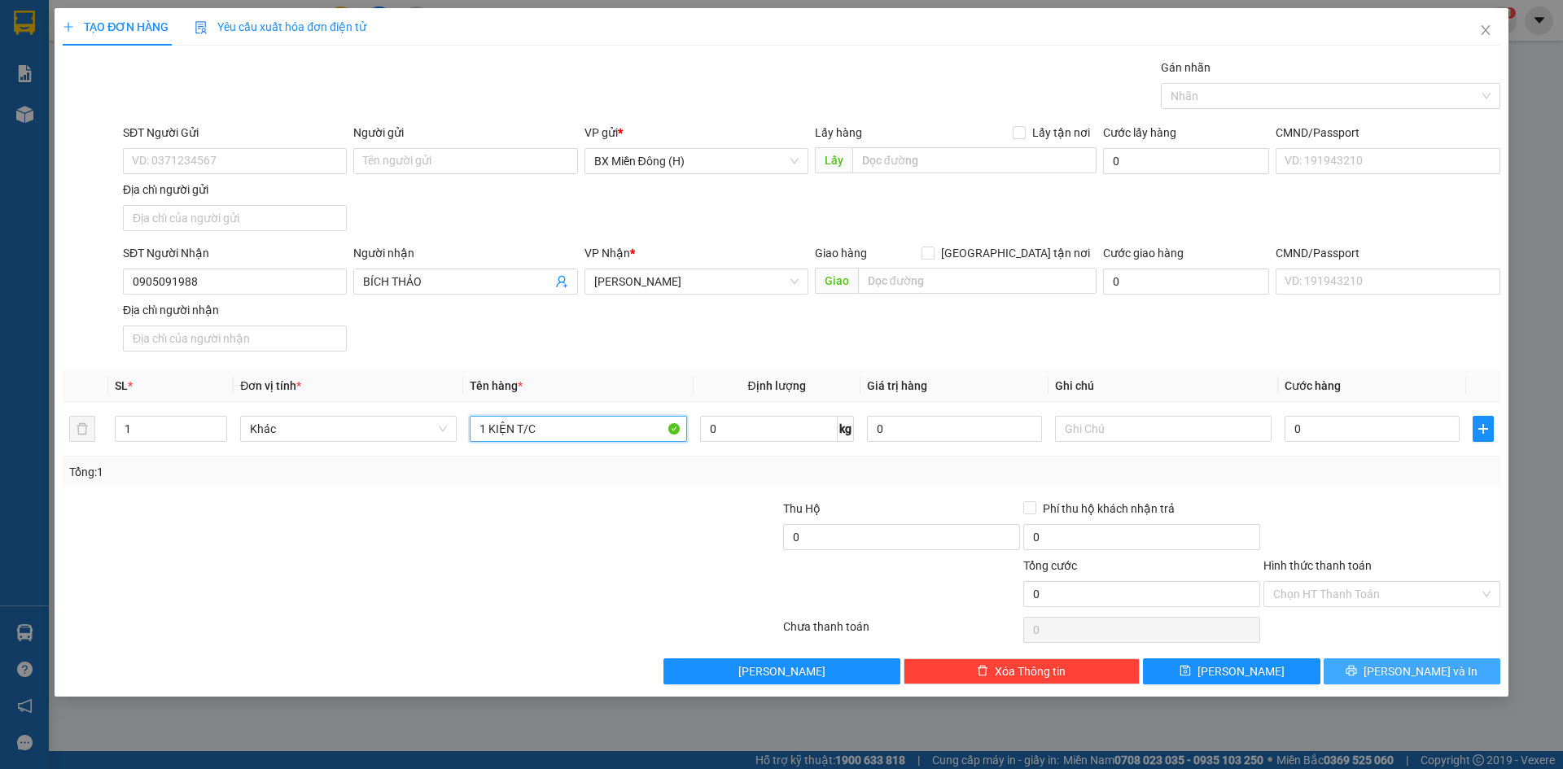
type input "1 KIỆN T/C"
click at [1377, 667] on button "[PERSON_NAME] và In" at bounding box center [1412, 672] width 177 height 26
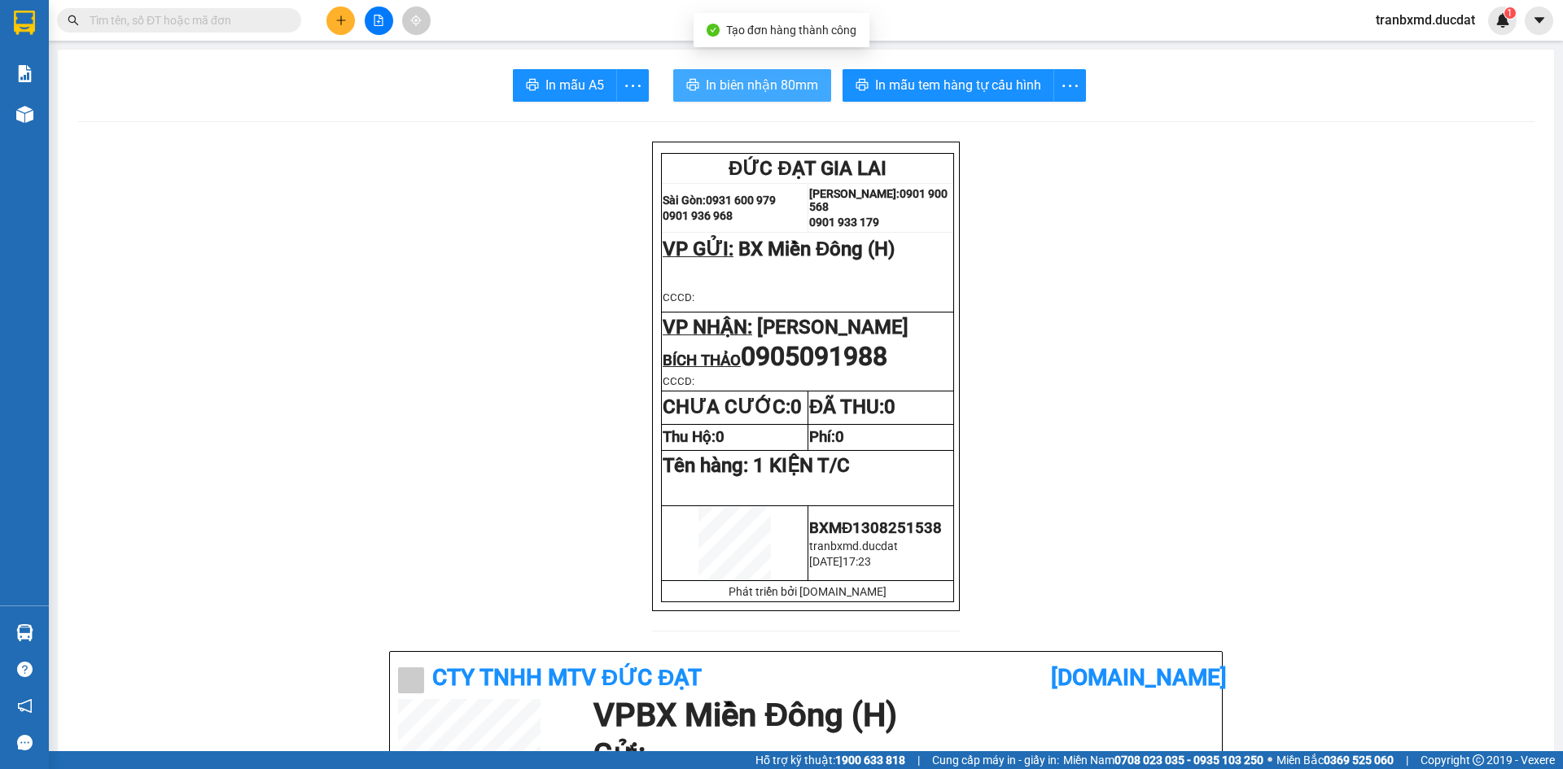
click at [734, 86] on span "In biên nhận 80mm" at bounding box center [762, 85] width 112 height 20
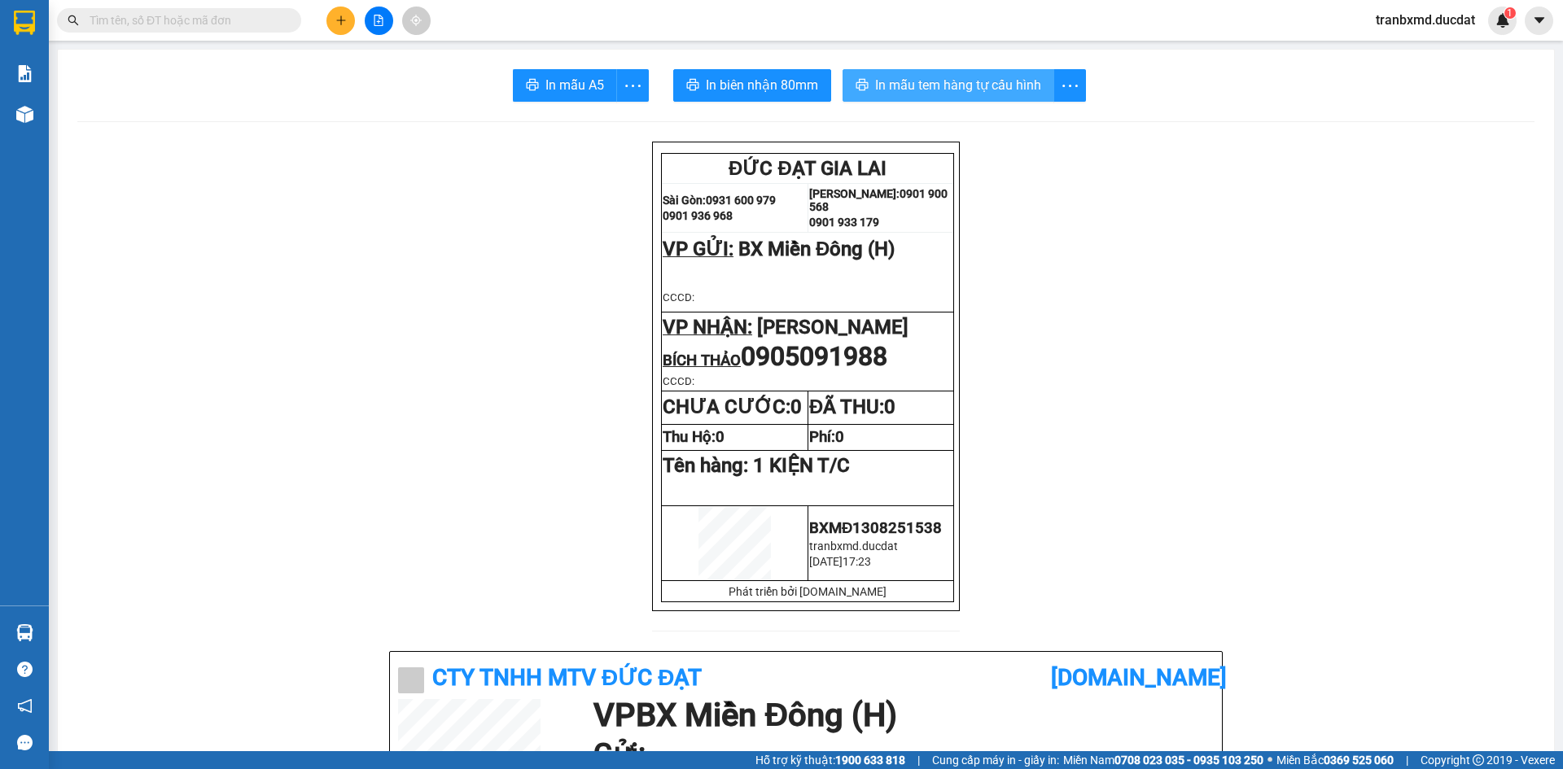
click at [856, 90] on icon "printer" at bounding box center [862, 84] width 13 height 13
click at [348, 10] on button at bounding box center [340, 21] width 28 height 28
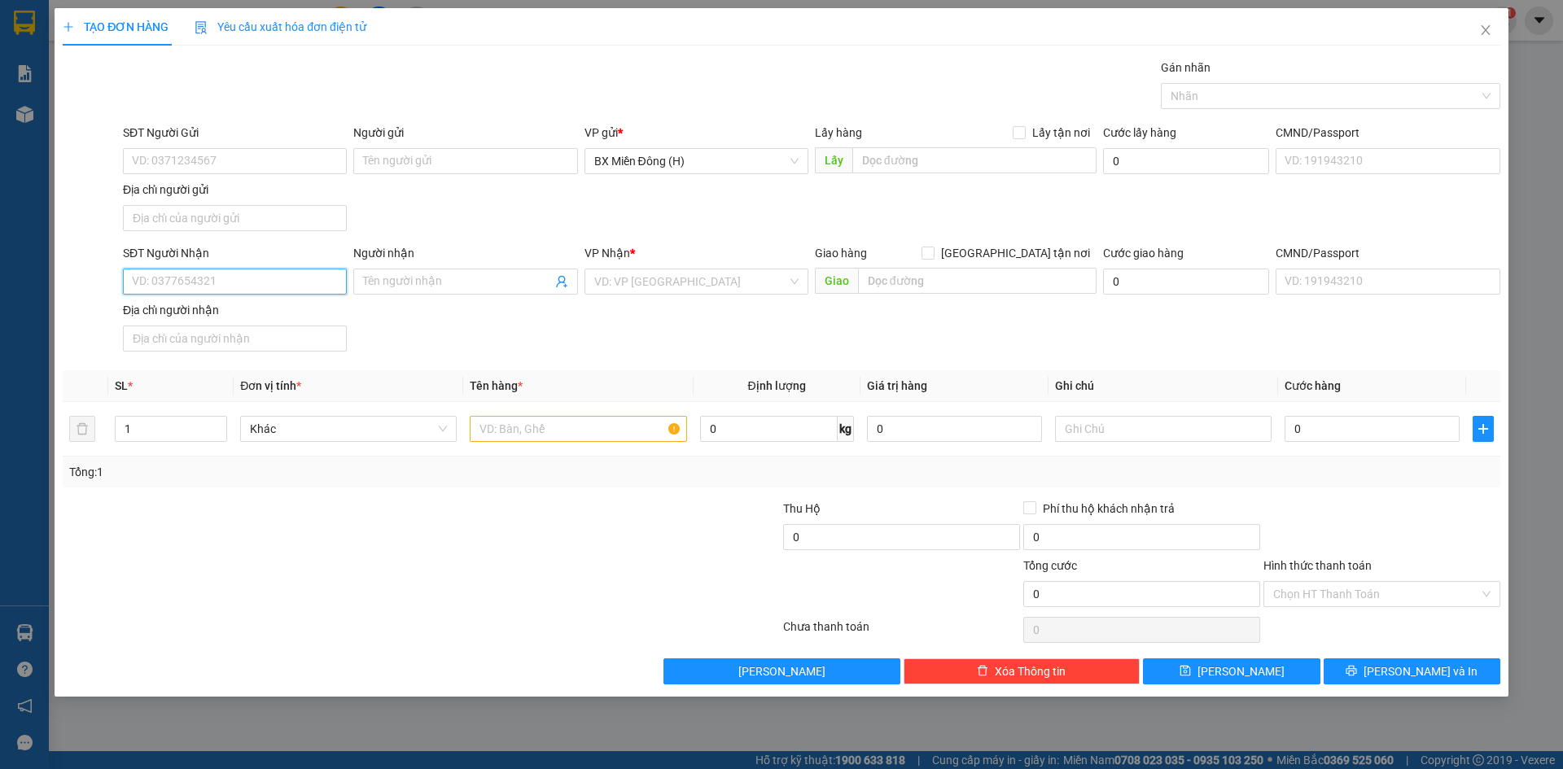
click at [295, 271] on input "SĐT Người Nhận" at bounding box center [235, 282] width 224 height 26
click at [424, 281] on input "Người nhận" at bounding box center [457, 282] width 188 height 18
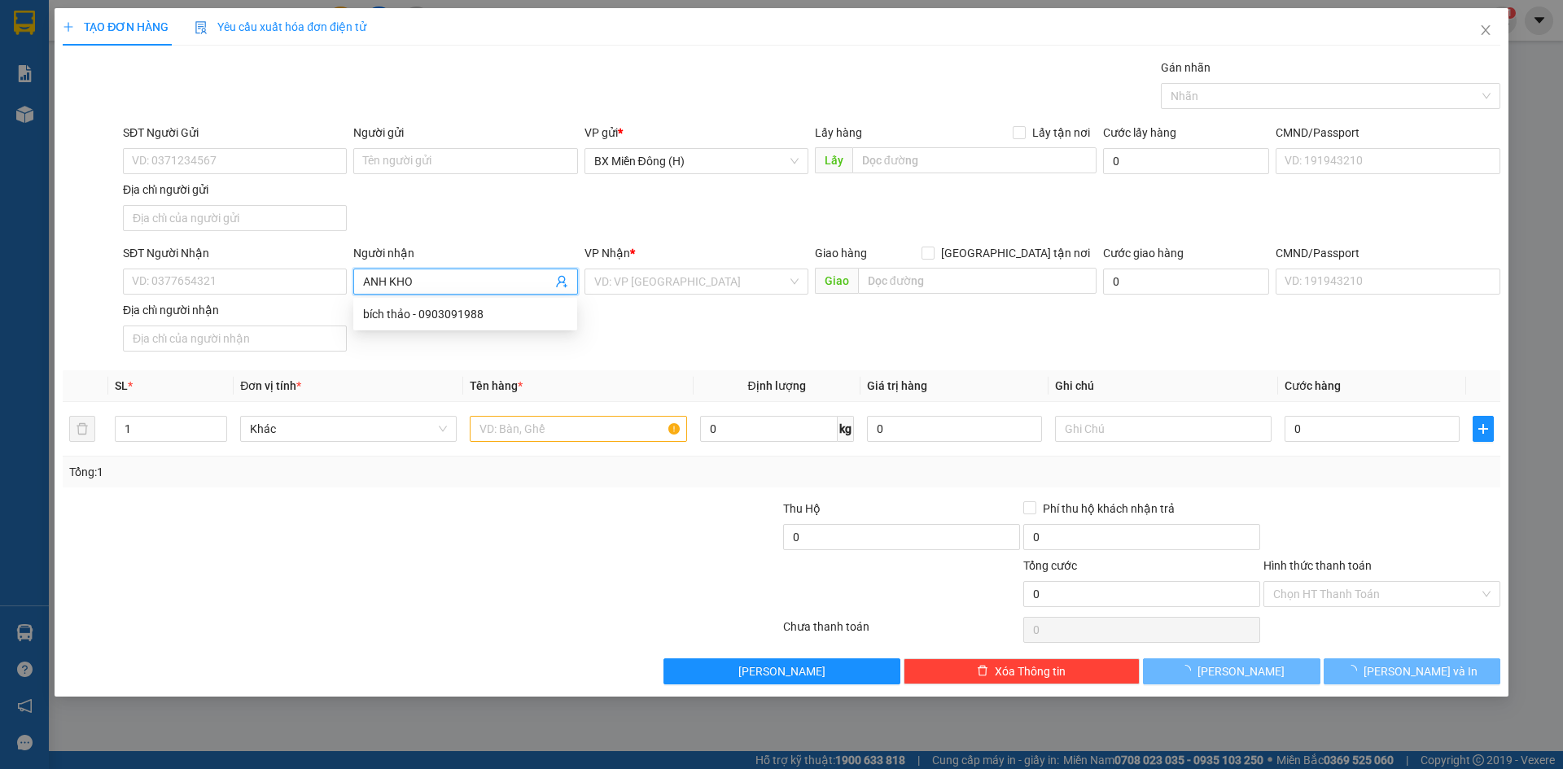
type input "ANH KHOA"
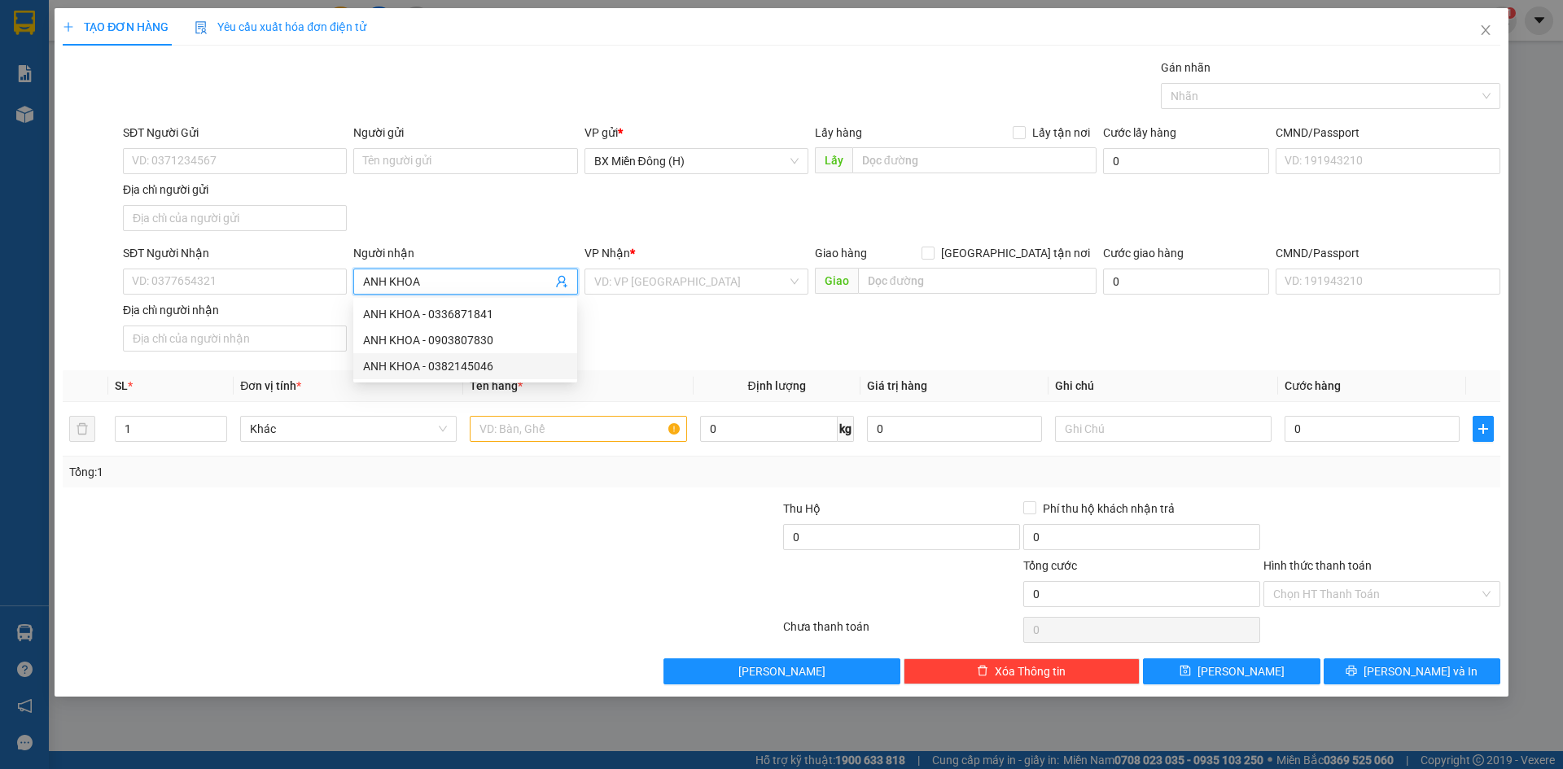
click at [455, 365] on div "ANH KHOA - 0382145046" at bounding box center [465, 366] width 204 height 18
type input "0382145046"
type input "ANH KHOA"
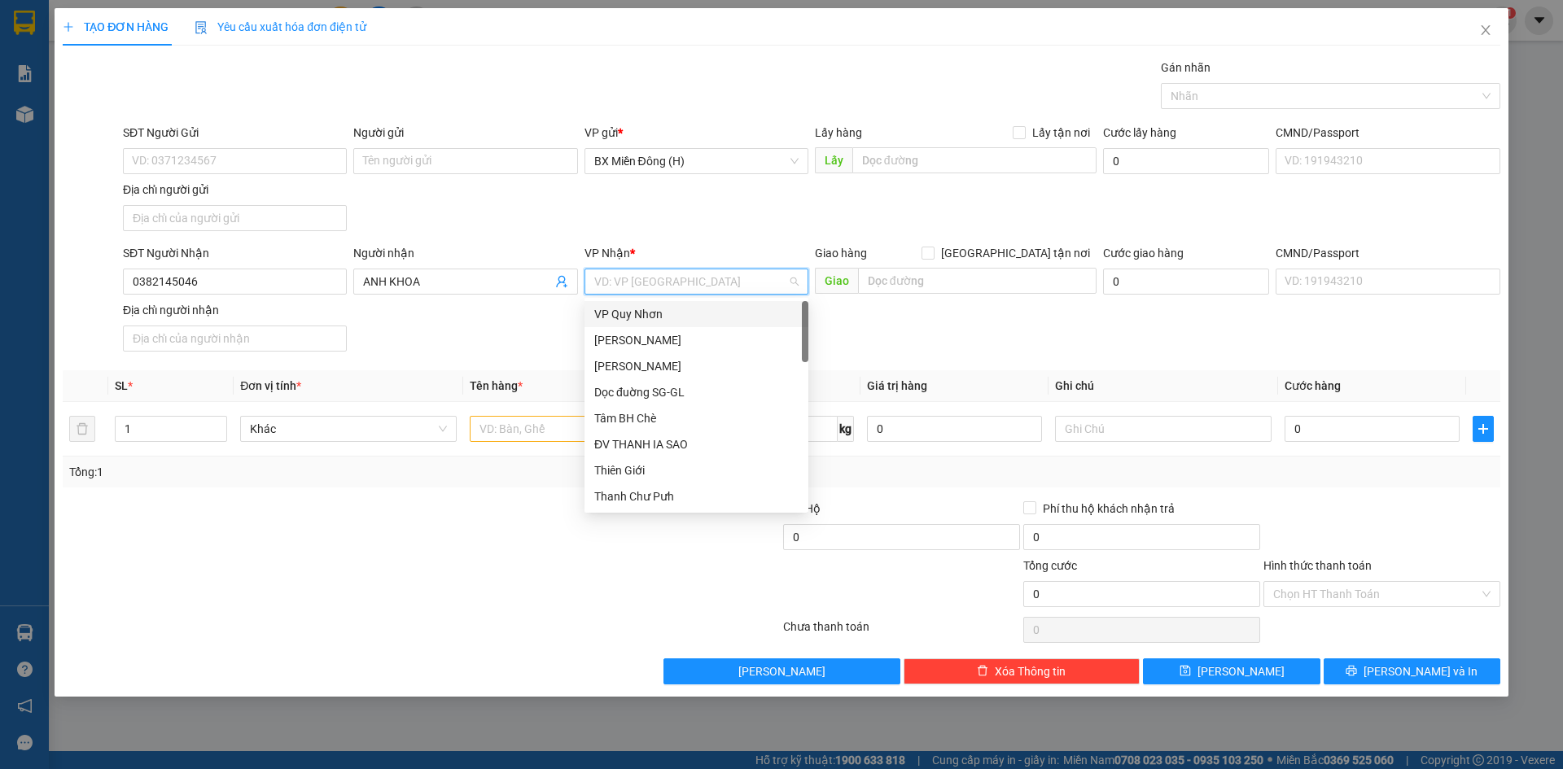
click at [703, 285] on input "search" at bounding box center [690, 281] width 193 height 24
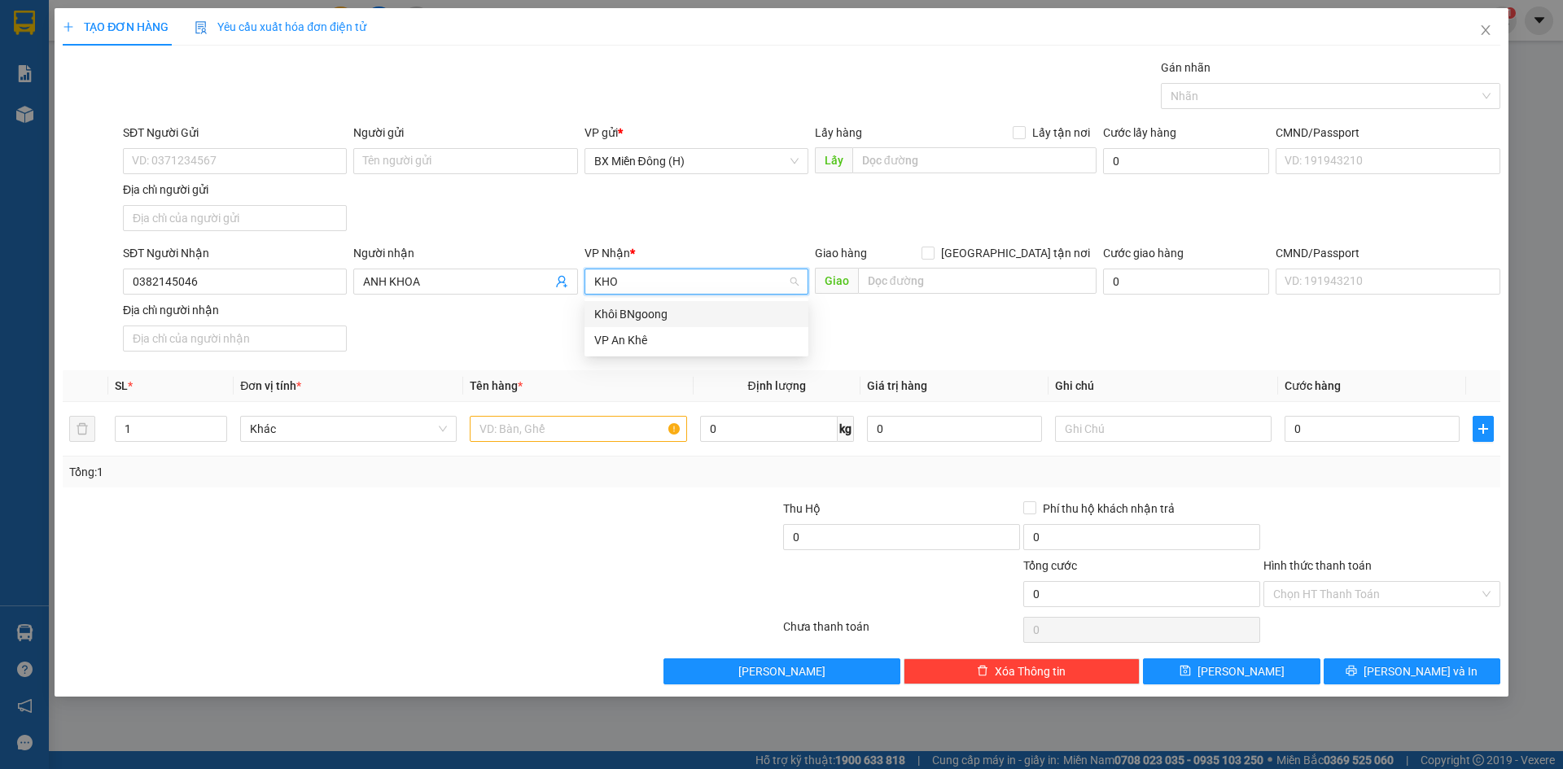
type input "KHÔ"
click at [631, 431] on input "text" at bounding box center [578, 429] width 217 height 26
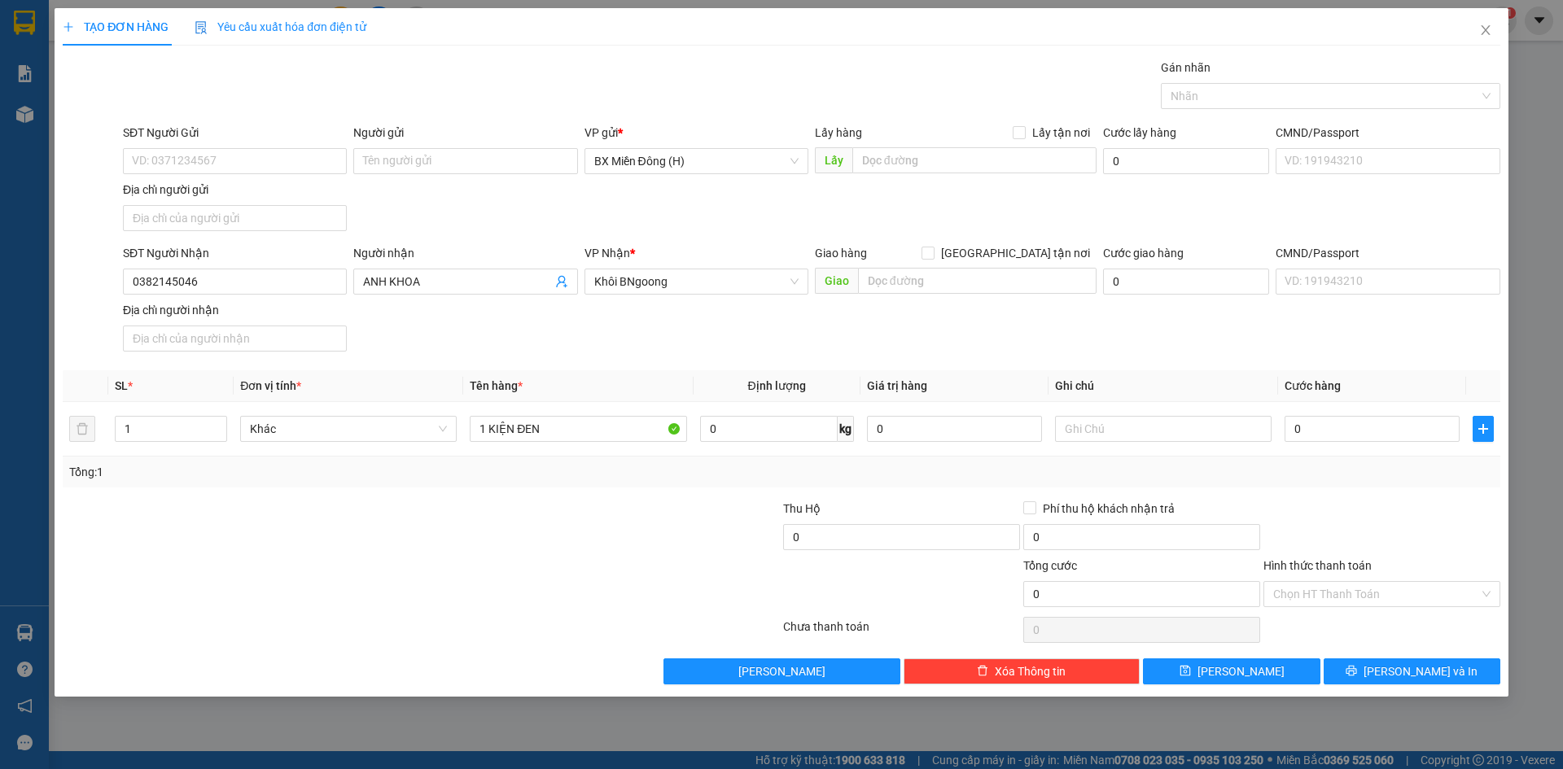
drag, startPoint x: 1377, startPoint y: 656, endPoint x: 1400, endPoint y: 696, distance: 45.9
click at [1400, 696] on div "TẠO ĐƠN HÀNG Yêu cầu xuất hóa đơn điện tử Transit Pickup Surcharge Ids Transit …" at bounding box center [782, 352] width 1454 height 689
click at [576, 431] on input "1 KIỆN ĐEN" at bounding box center [578, 429] width 217 height 26
type input "1"
type input "1 CỤC ĐEN"
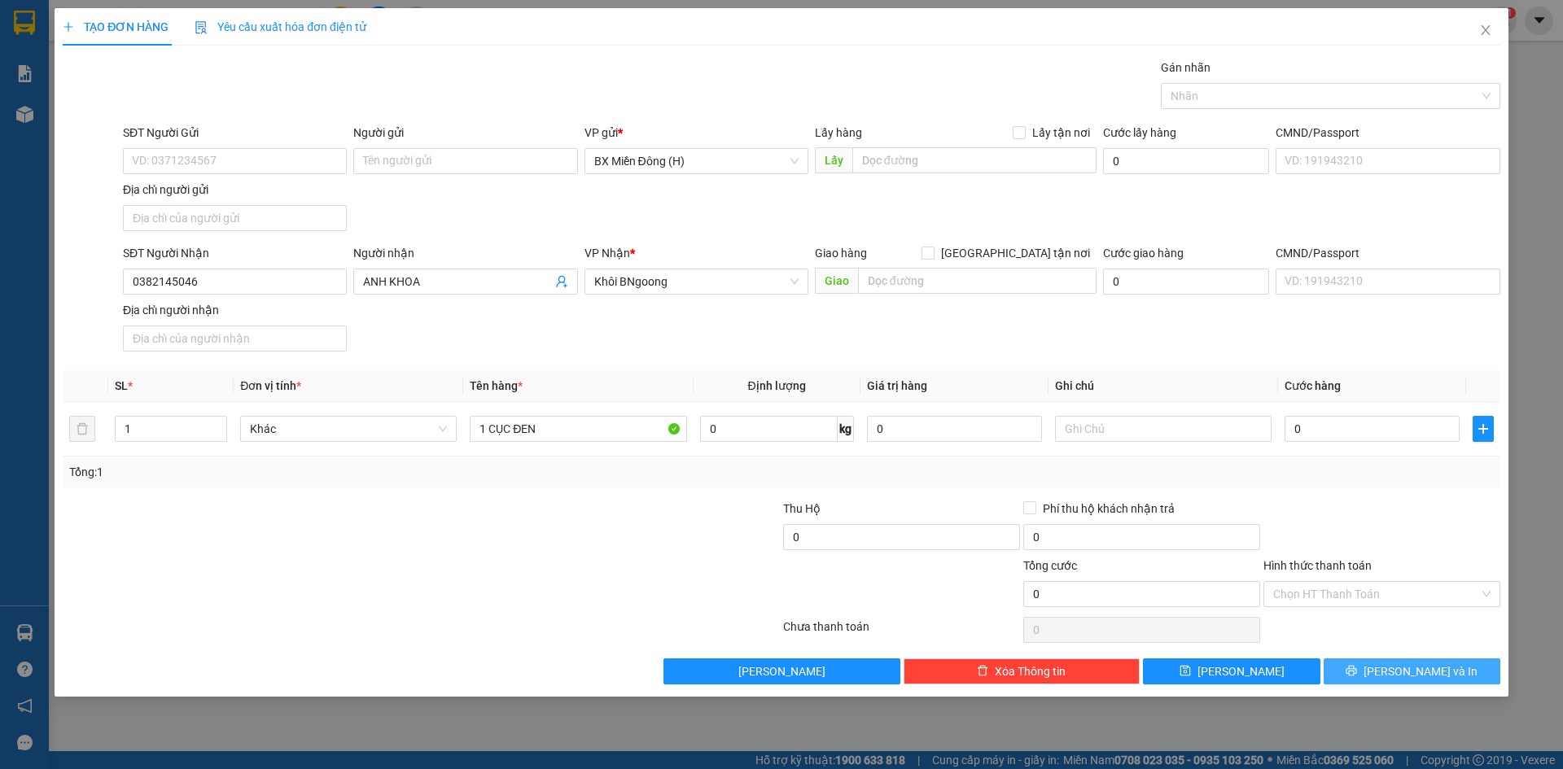
click at [1365, 667] on button "[PERSON_NAME] và In" at bounding box center [1412, 672] width 177 height 26
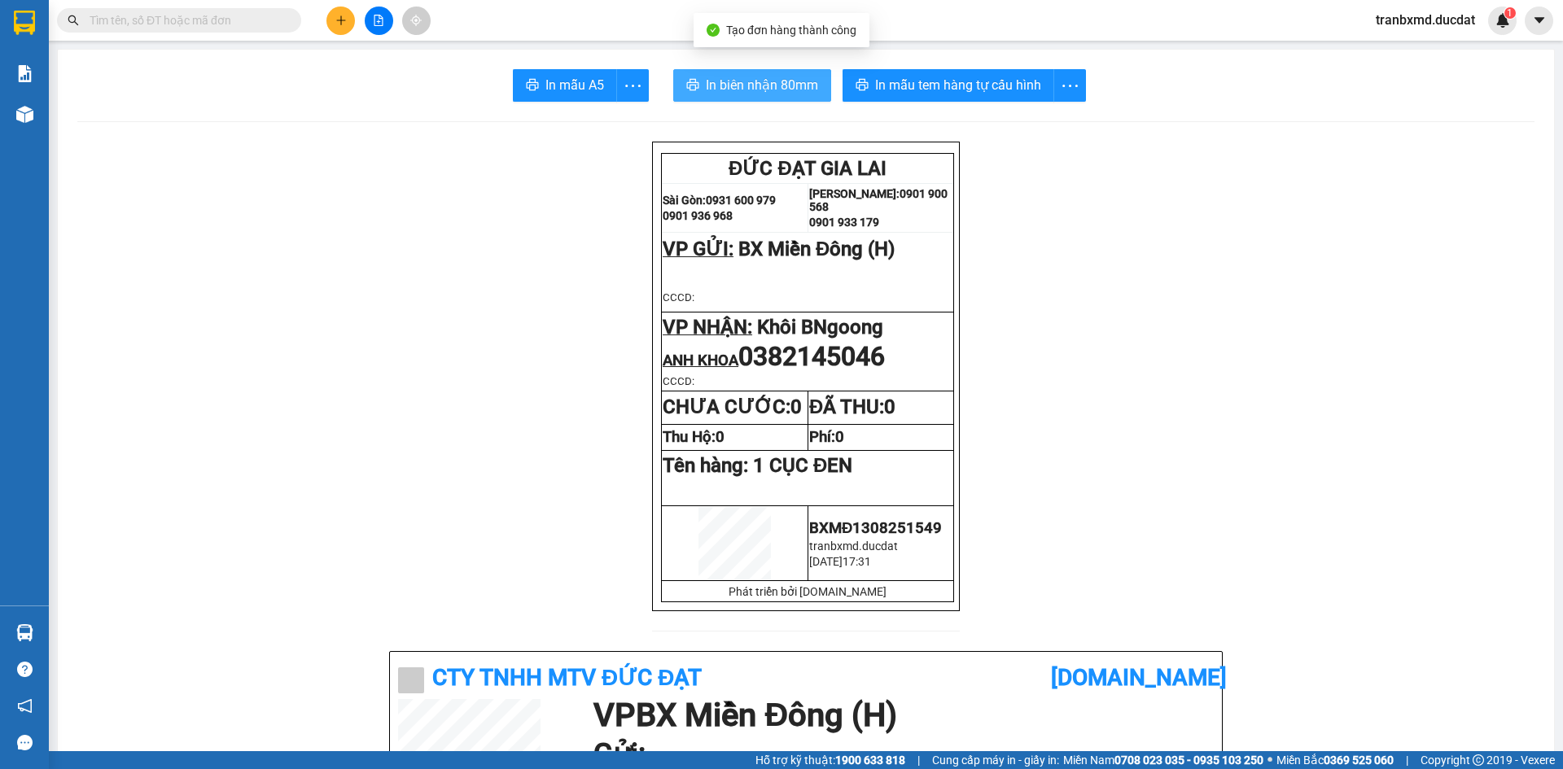
click at [753, 77] on span "In biên nhận 80mm" at bounding box center [762, 85] width 112 height 20
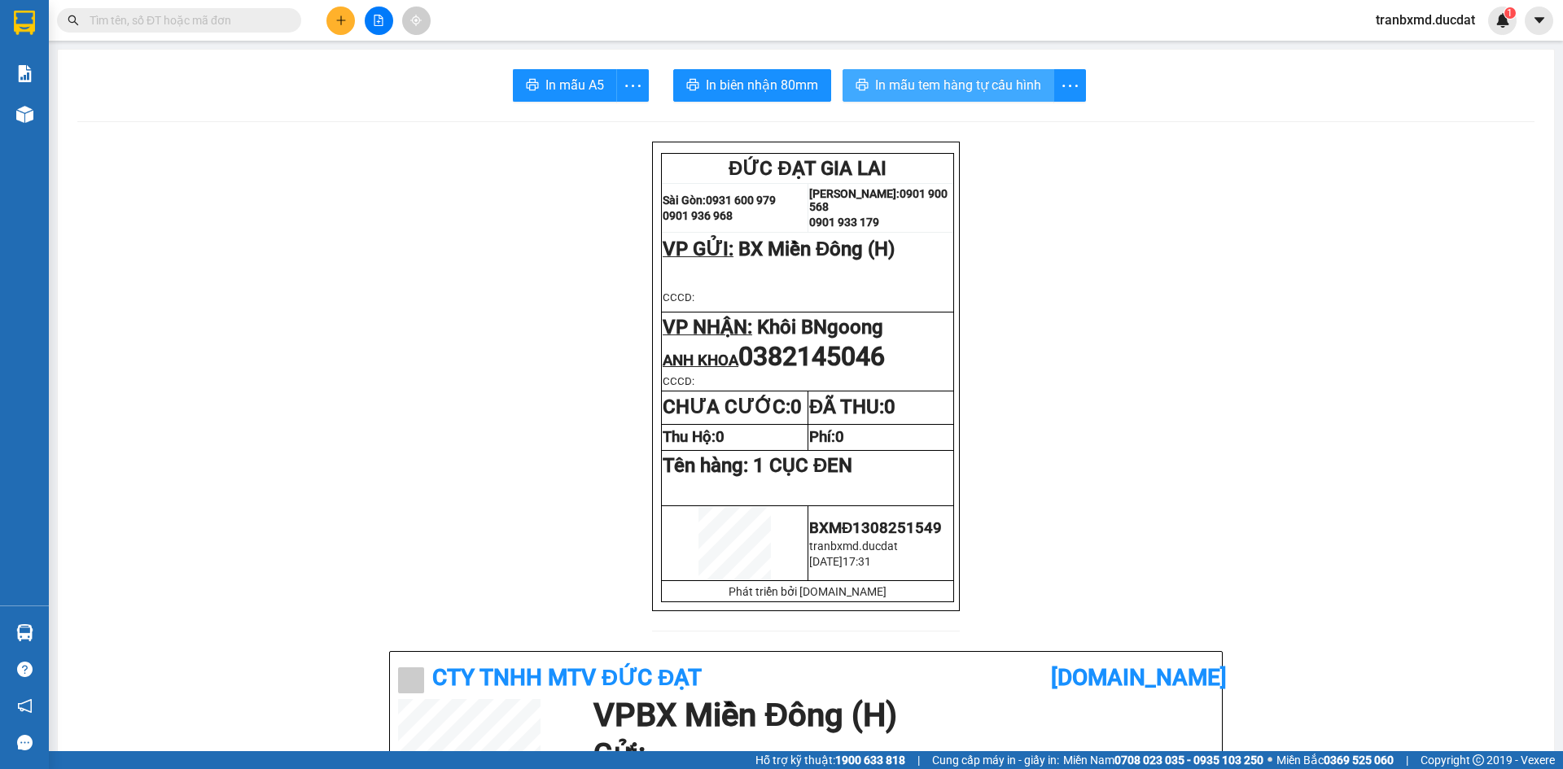
click at [935, 81] on span "In mẫu tem hàng tự cấu hình" at bounding box center [958, 85] width 166 height 20
drag, startPoint x: 1245, startPoint y: 657, endPoint x: 1228, endPoint y: 663, distance: 17.5
drag, startPoint x: 1228, startPoint y: 663, endPoint x: 1002, endPoint y: 81, distance: 625.3
click at [1002, 81] on span "In mẫu tem hàng tự cấu hình" at bounding box center [958, 85] width 166 height 20
click at [885, 74] on button "In mẫu tem hàng tự cấu hình" at bounding box center [949, 85] width 212 height 33
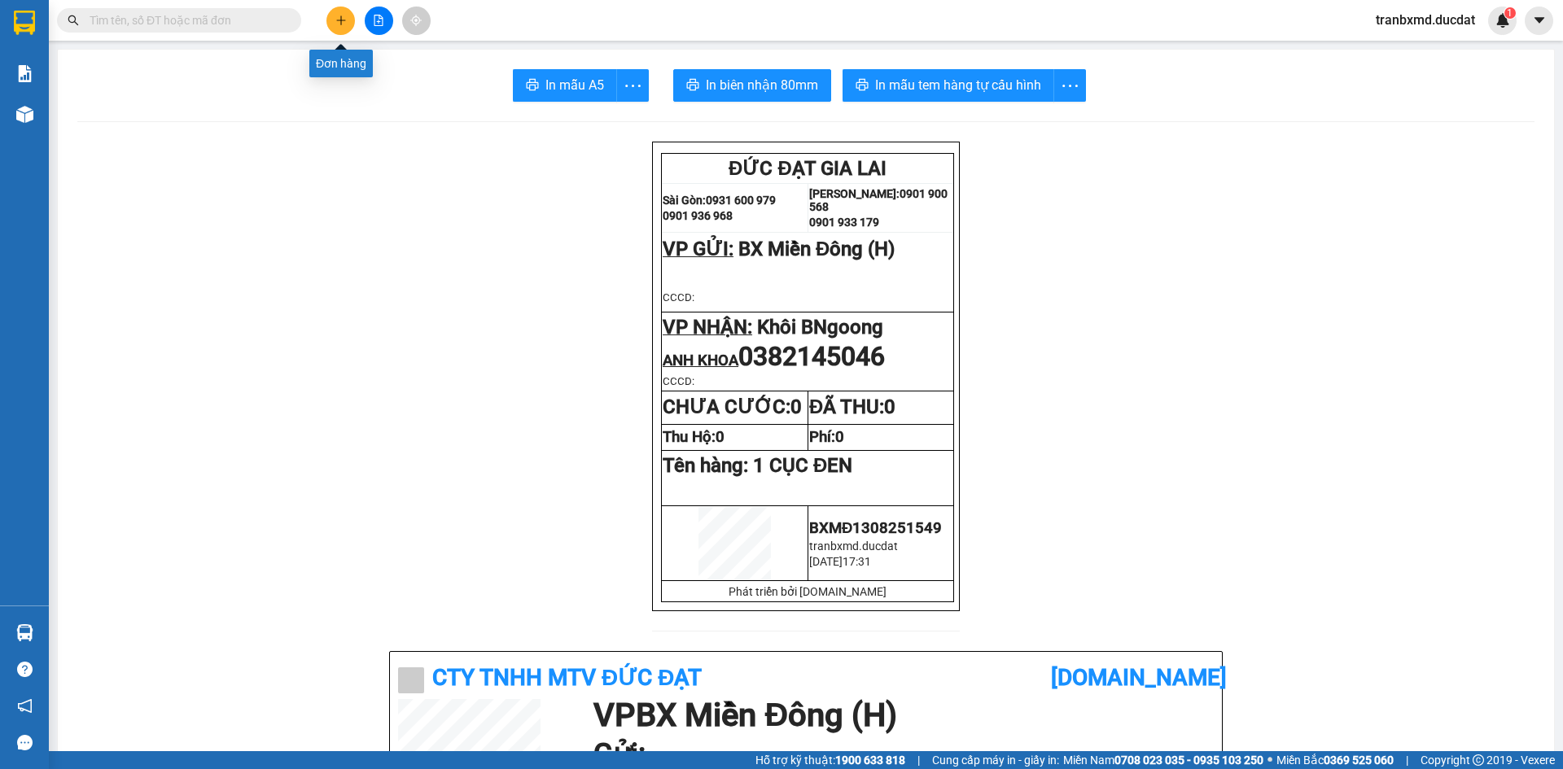
click at [335, 20] on icon "plus" at bounding box center [340, 20] width 11 height 11
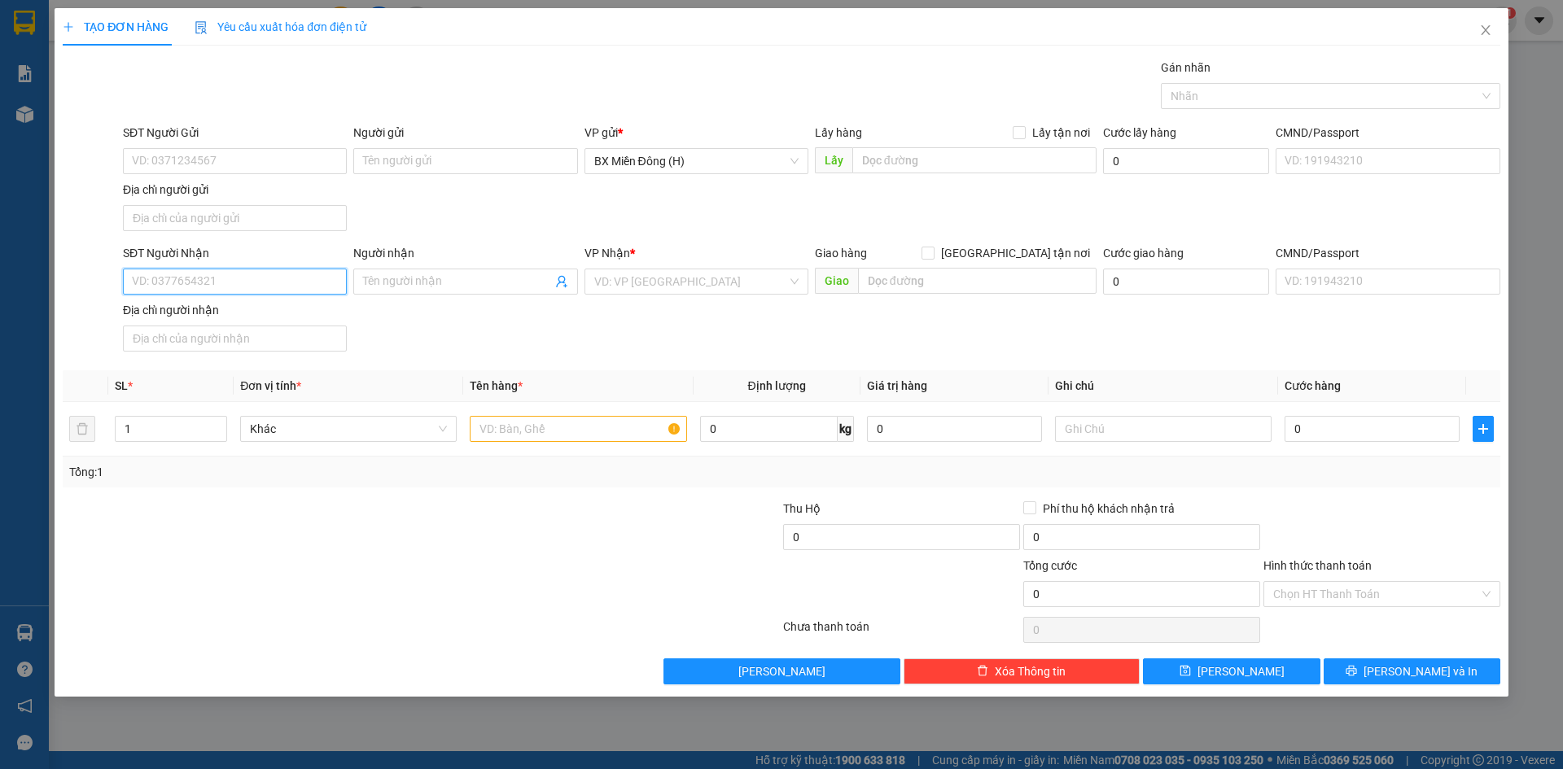
click at [317, 274] on input "SĐT Người Nhận" at bounding box center [235, 282] width 224 height 26
click at [320, 279] on input "0007" at bounding box center [235, 282] width 224 height 26
click at [285, 308] on div "0903570007 - HẠNH Q.TẾ" at bounding box center [235, 314] width 204 height 18
type input "0903570007"
type input "HẠNH Q.TẾ"
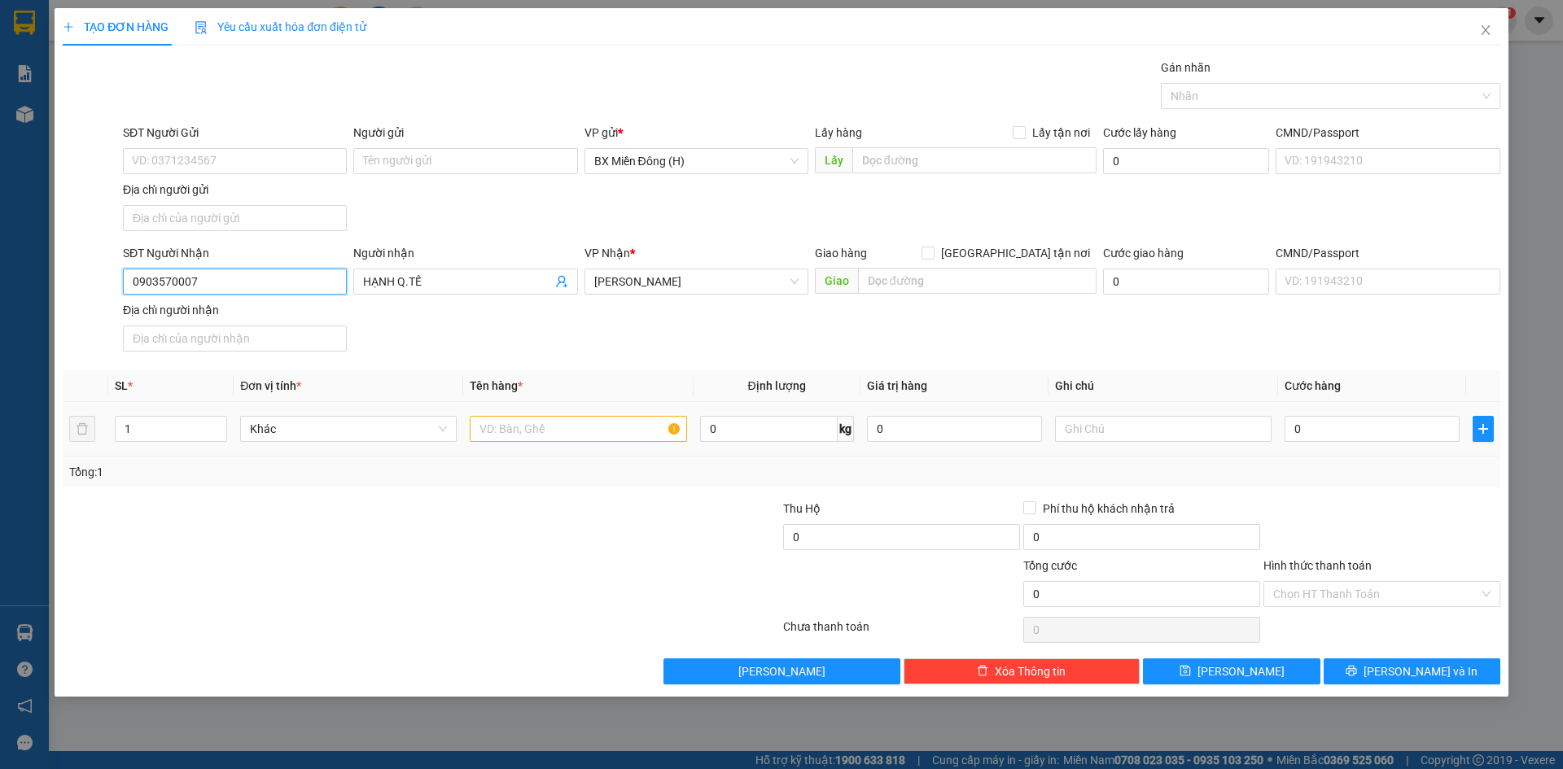
type input "0903570007"
click at [542, 440] on input "text" at bounding box center [578, 429] width 217 height 26
type input "Q"
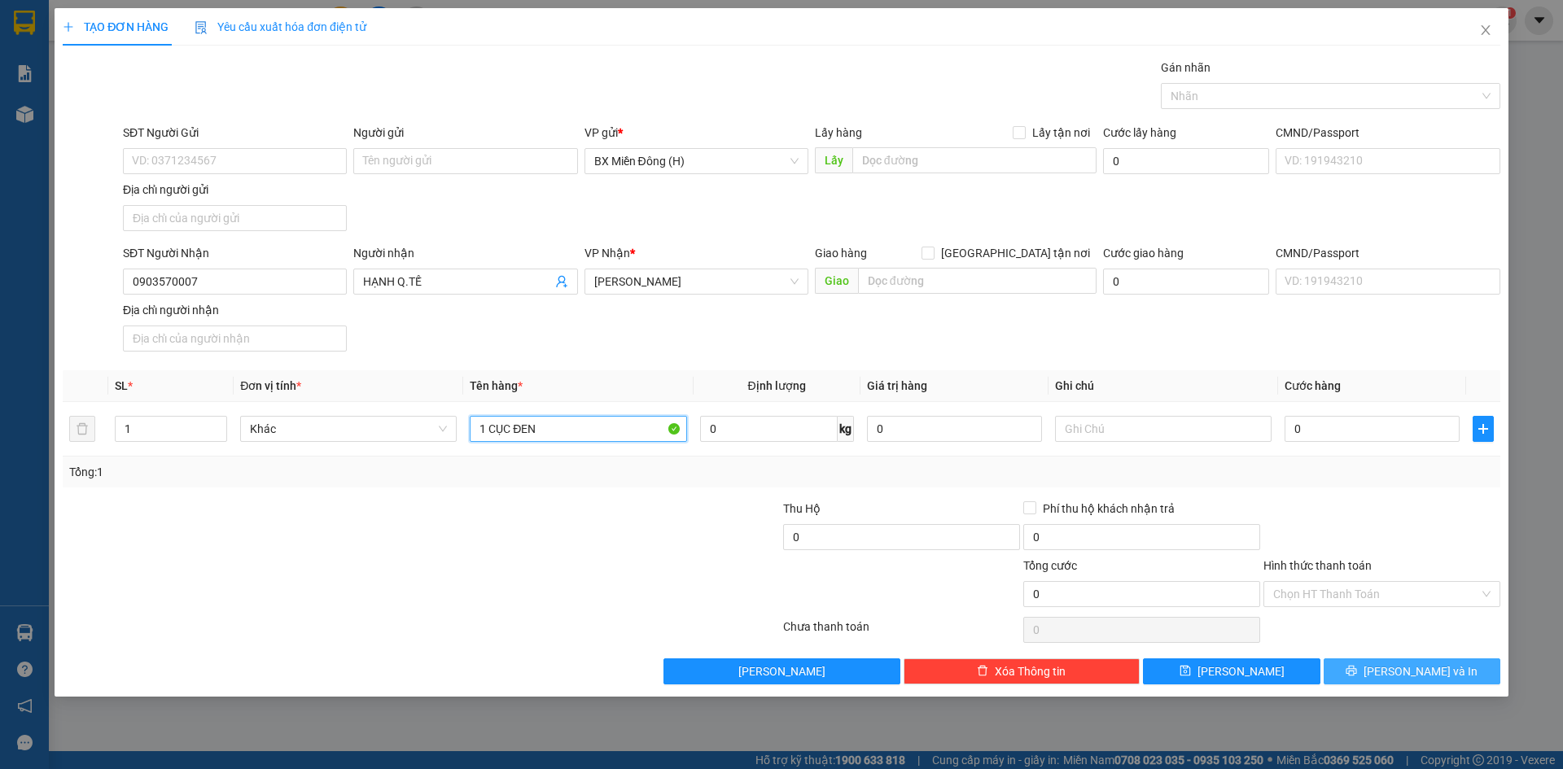
type input "1 CỤC ĐEN"
click at [1430, 666] on span "[PERSON_NAME] và In" at bounding box center [1421, 672] width 114 height 18
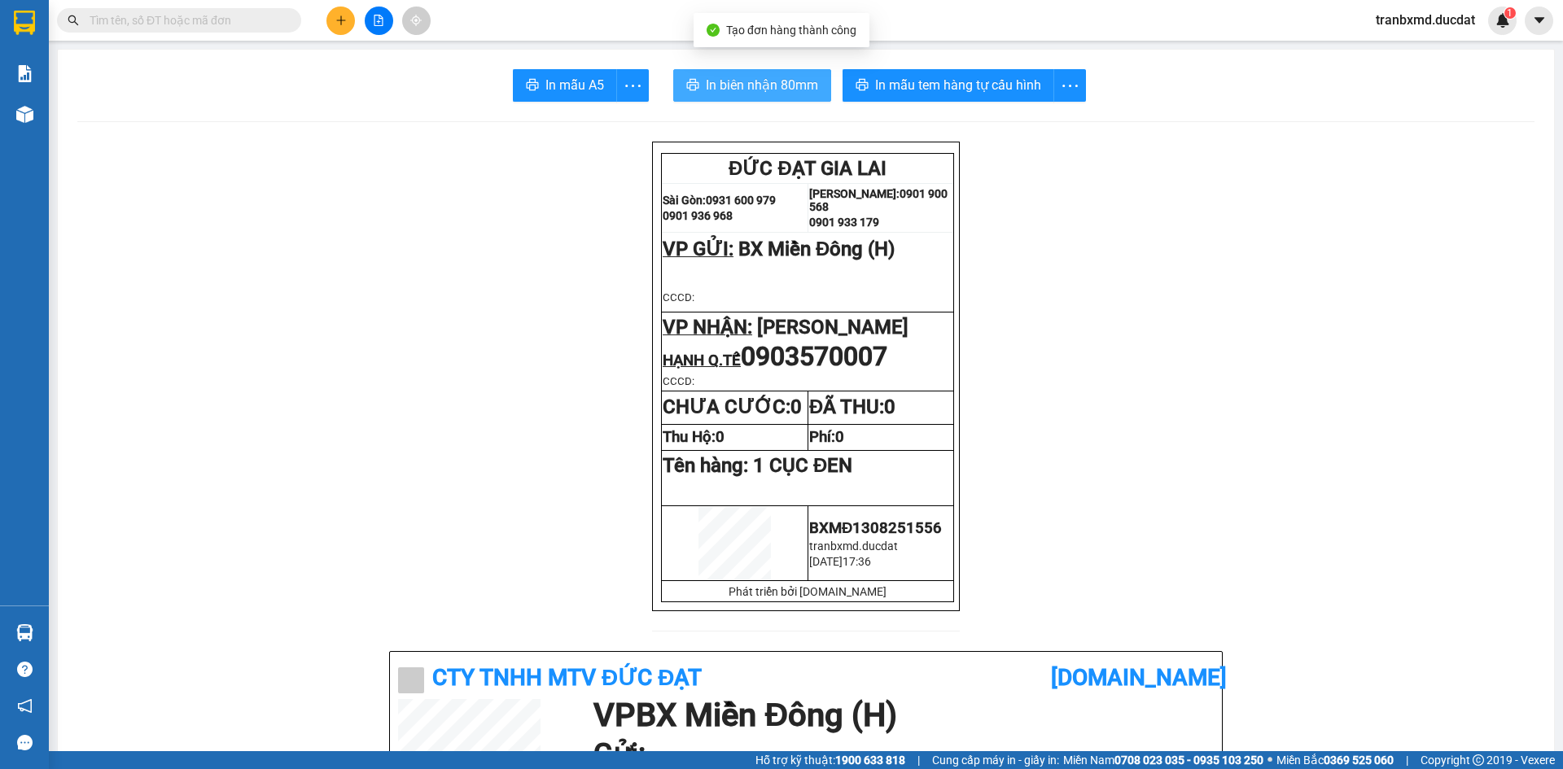
click at [754, 79] on span "In biên nhận 80mm" at bounding box center [762, 85] width 112 height 20
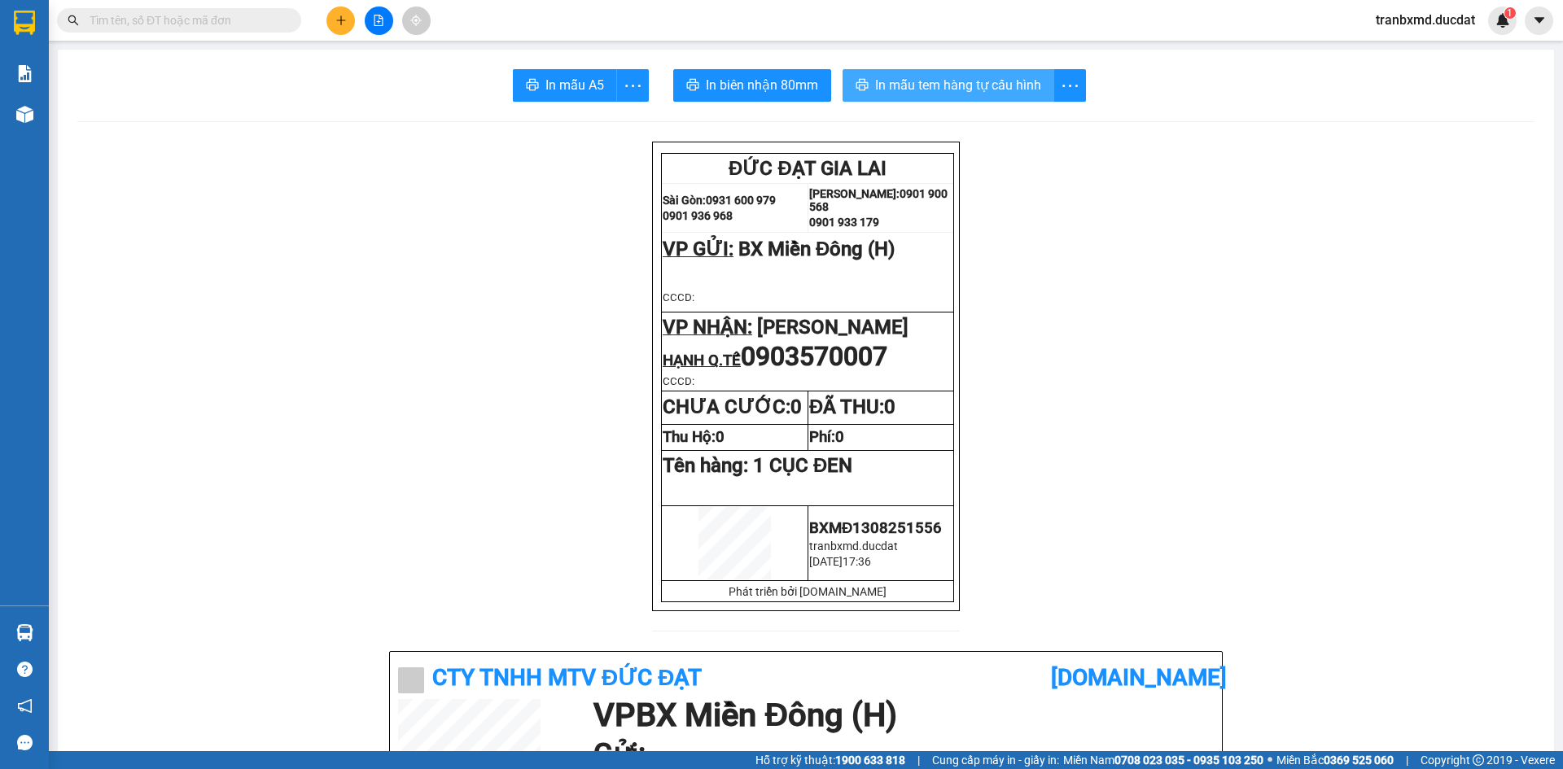
click at [1000, 94] on span "In mẫu tem hàng tự cấu hình" at bounding box center [958, 85] width 166 height 20
click at [339, 13] on button at bounding box center [340, 21] width 28 height 28
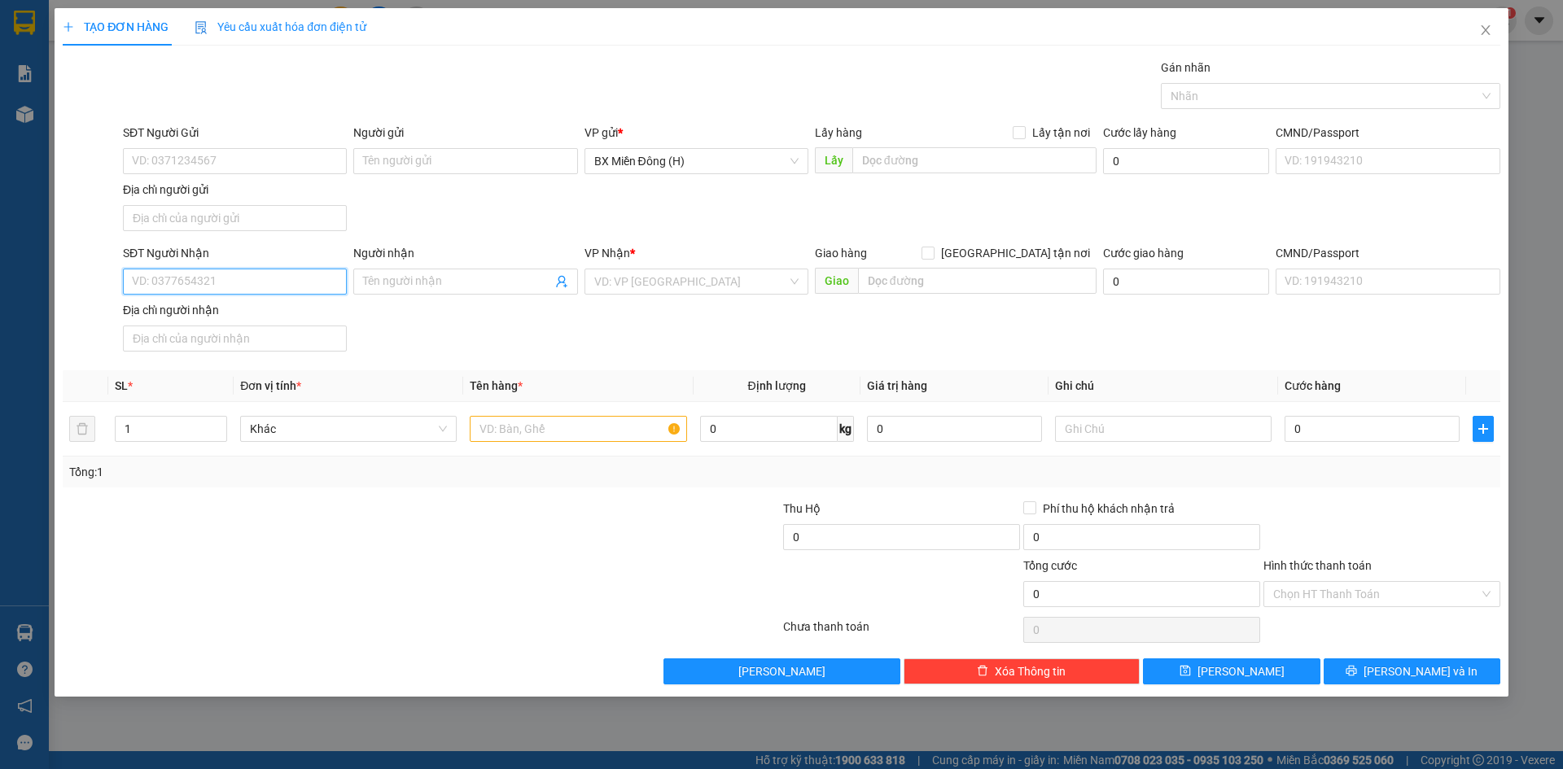
click at [224, 282] on input "SĐT Người Nhận" at bounding box center [235, 282] width 224 height 26
click at [219, 311] on div "0986813381 - [PERSON_NAME]" at bounding box center [235, 314] width 204 height 18
type input "0986813381"
type input "MINH"
type input "0986813381"
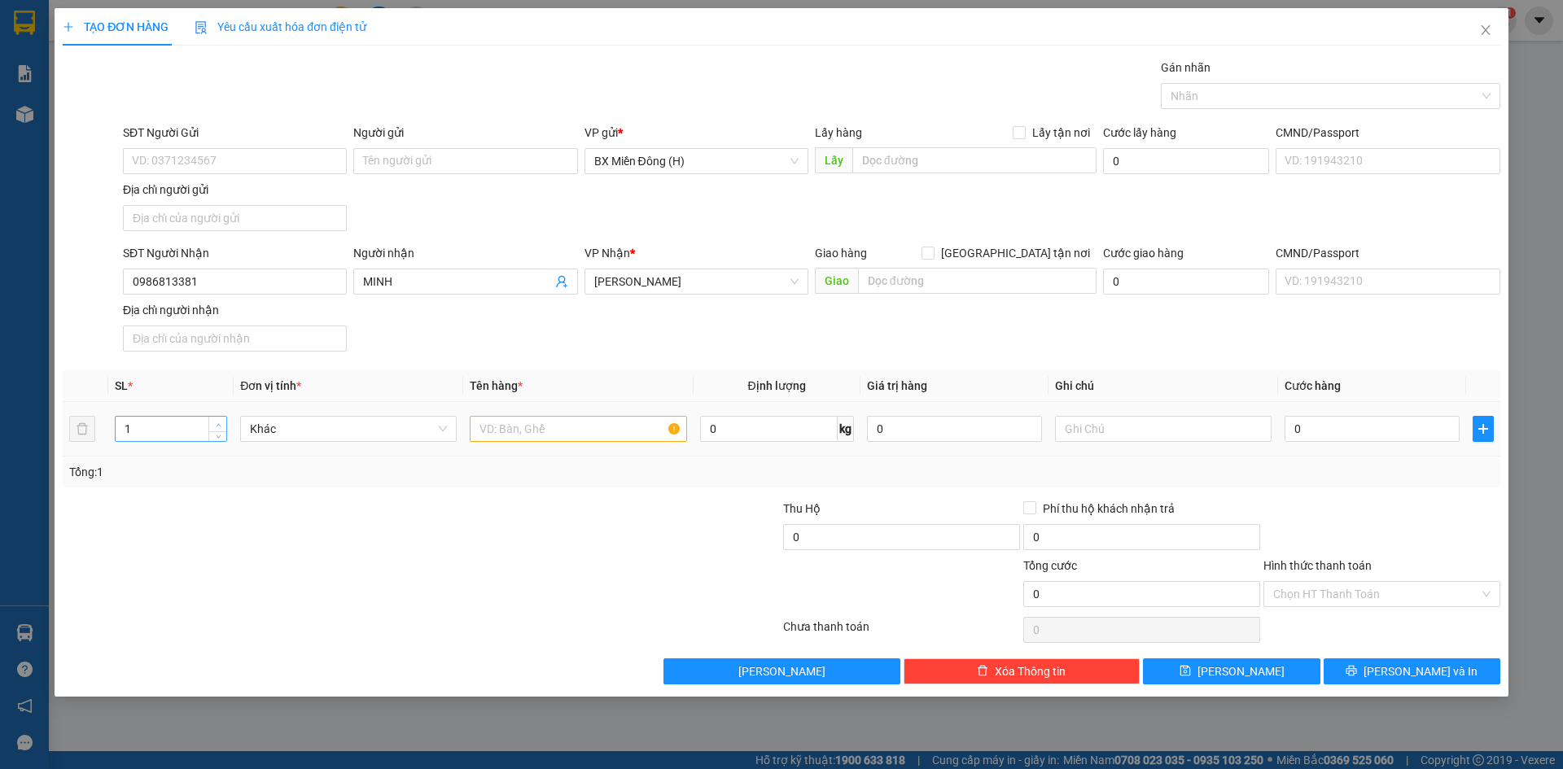
type input "2"
click at [219, 423] on icon "up" at bounding box center [219, 426] width 6 height 6
click at [530, 426] on input "text" at bounding box center [578, 429] width 217 height 26
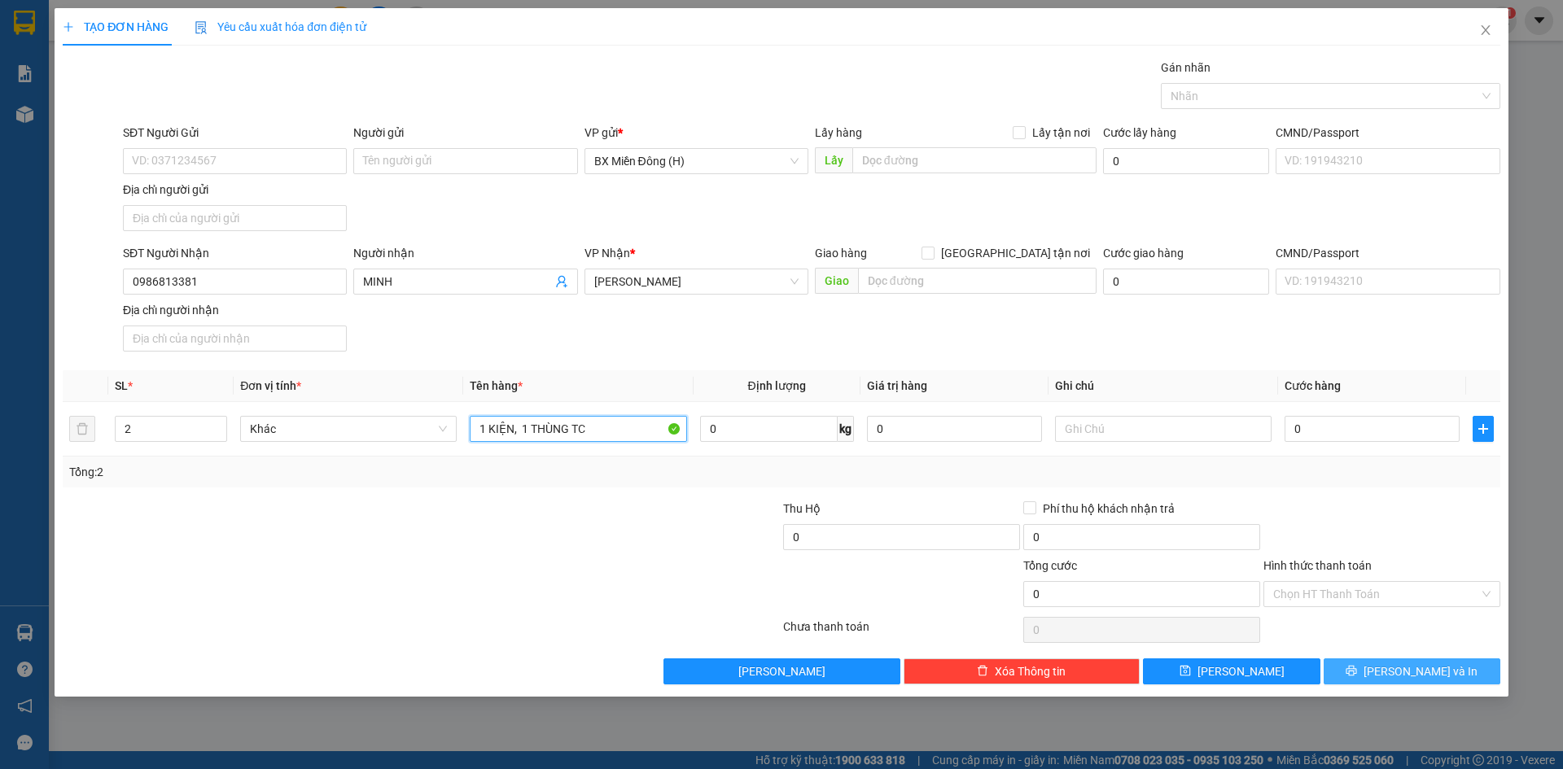
type input "1 KIỆN, 1 THÙNG TC"
click at [1357, 676] on icon "printer" at bounding box center [1351, 671] width 11 height 11
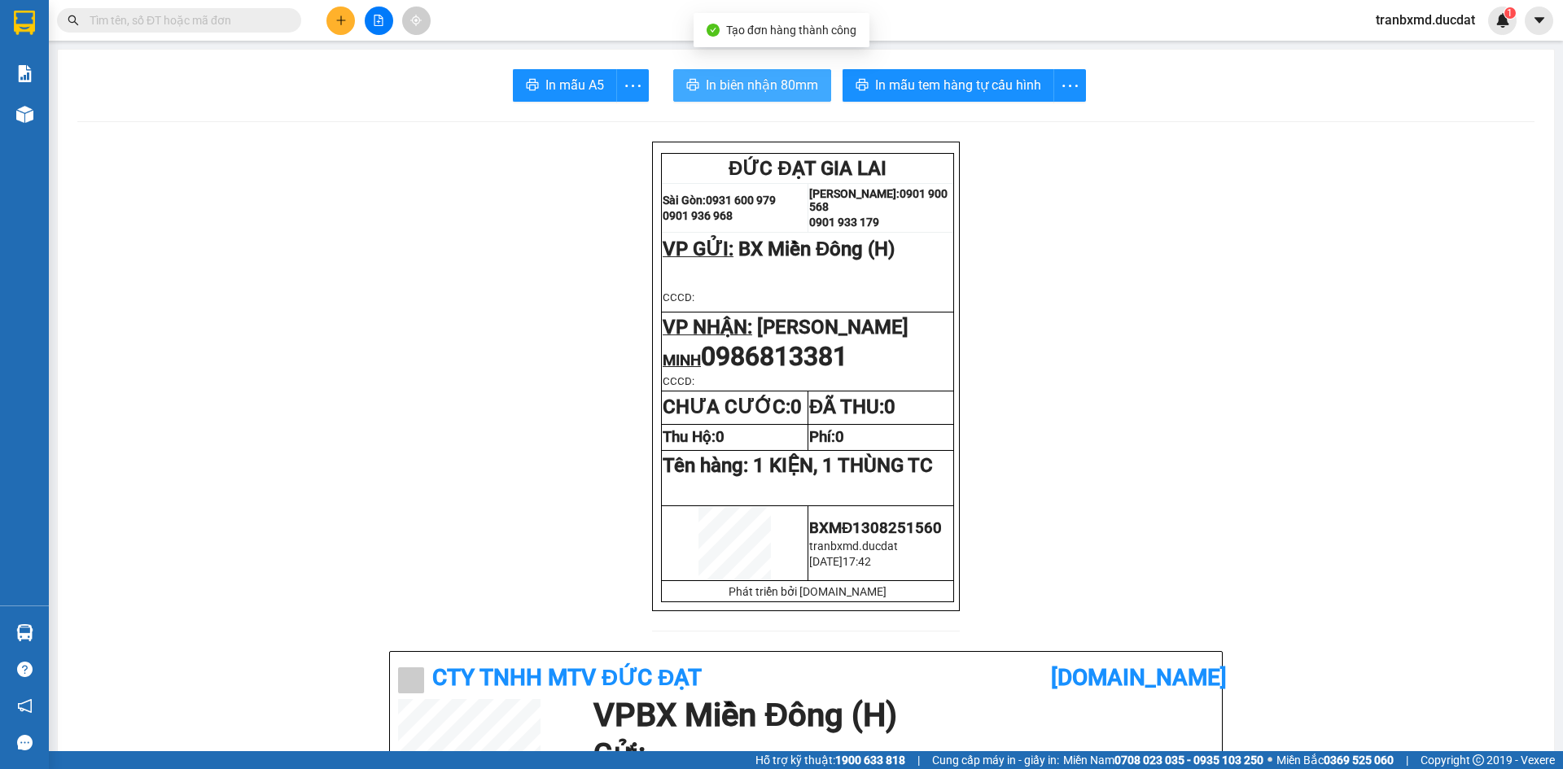
click at [720, 94] on span "In biên nhận 80mm" at bounding box center [762, 85] width 112 height 20
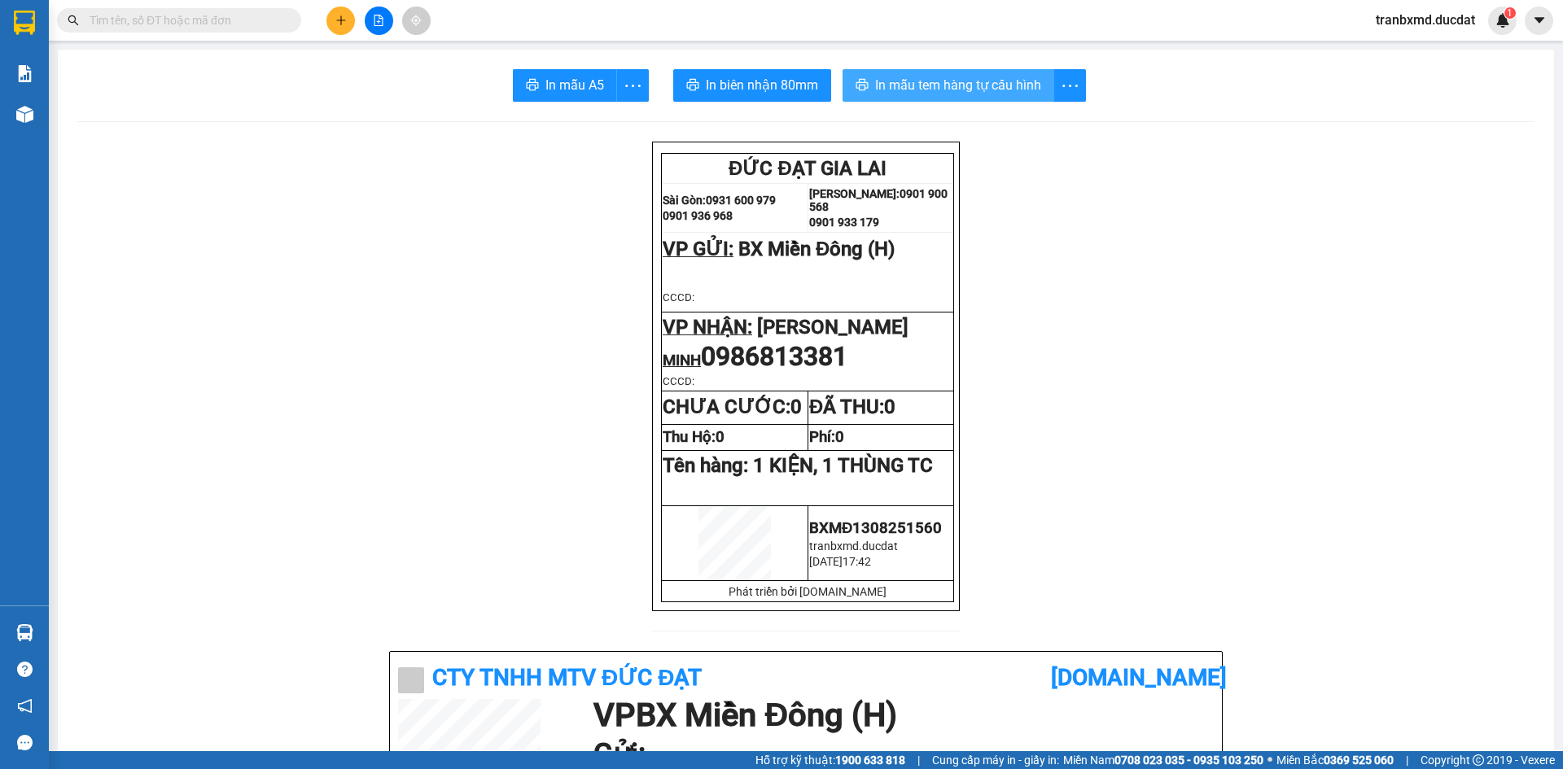
click at [906, 82] on span "In mẫu tem hàng tự cấu hình" at bounding box center [958, 85] width 166 height 20
click at [337, 25] on icon "plus" at bounding box center [340, 20] width 11 height 11
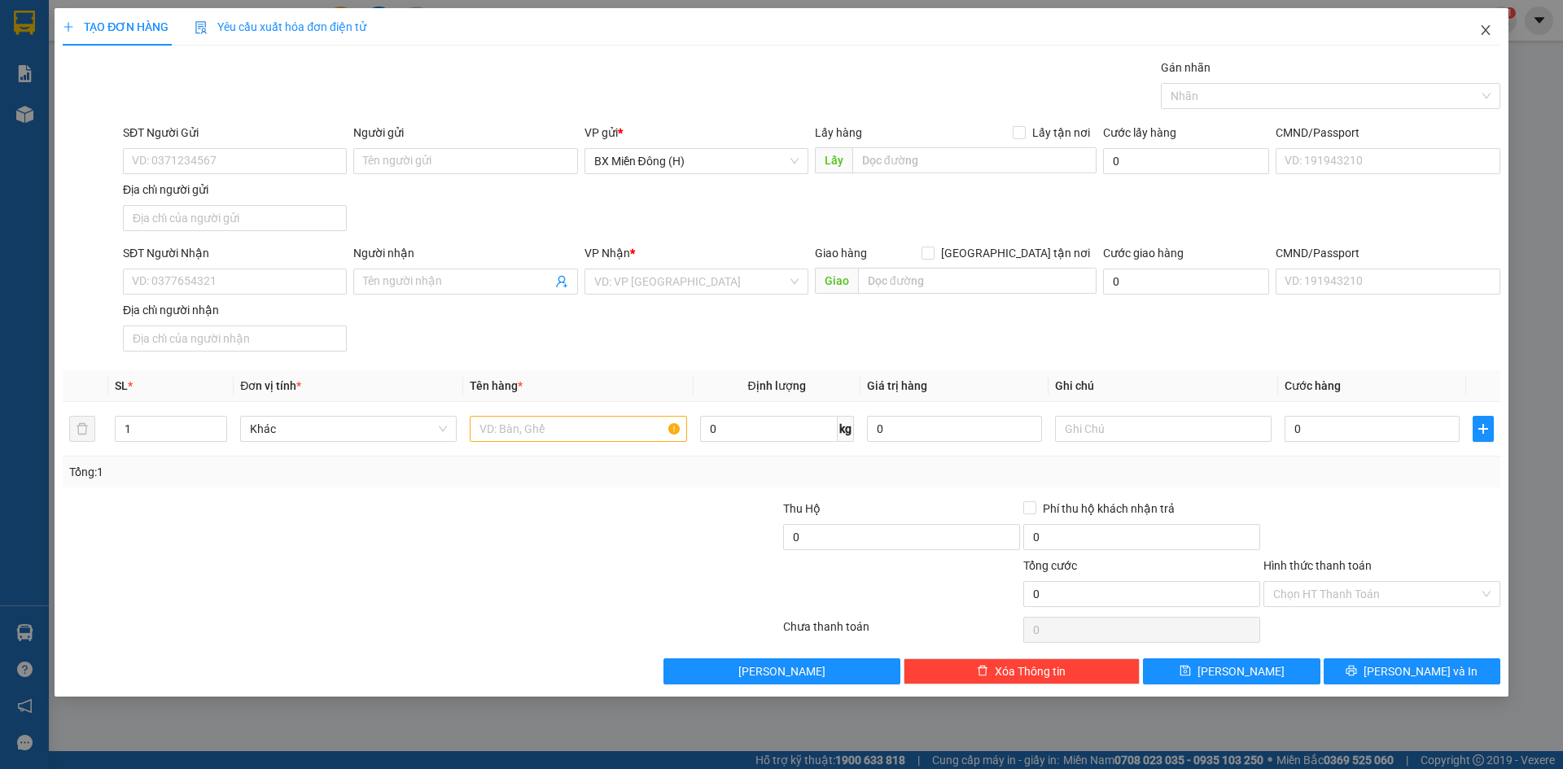
click at [1491, 25] on icon "close" at bounding box center [1485, 30] width 13 height 13
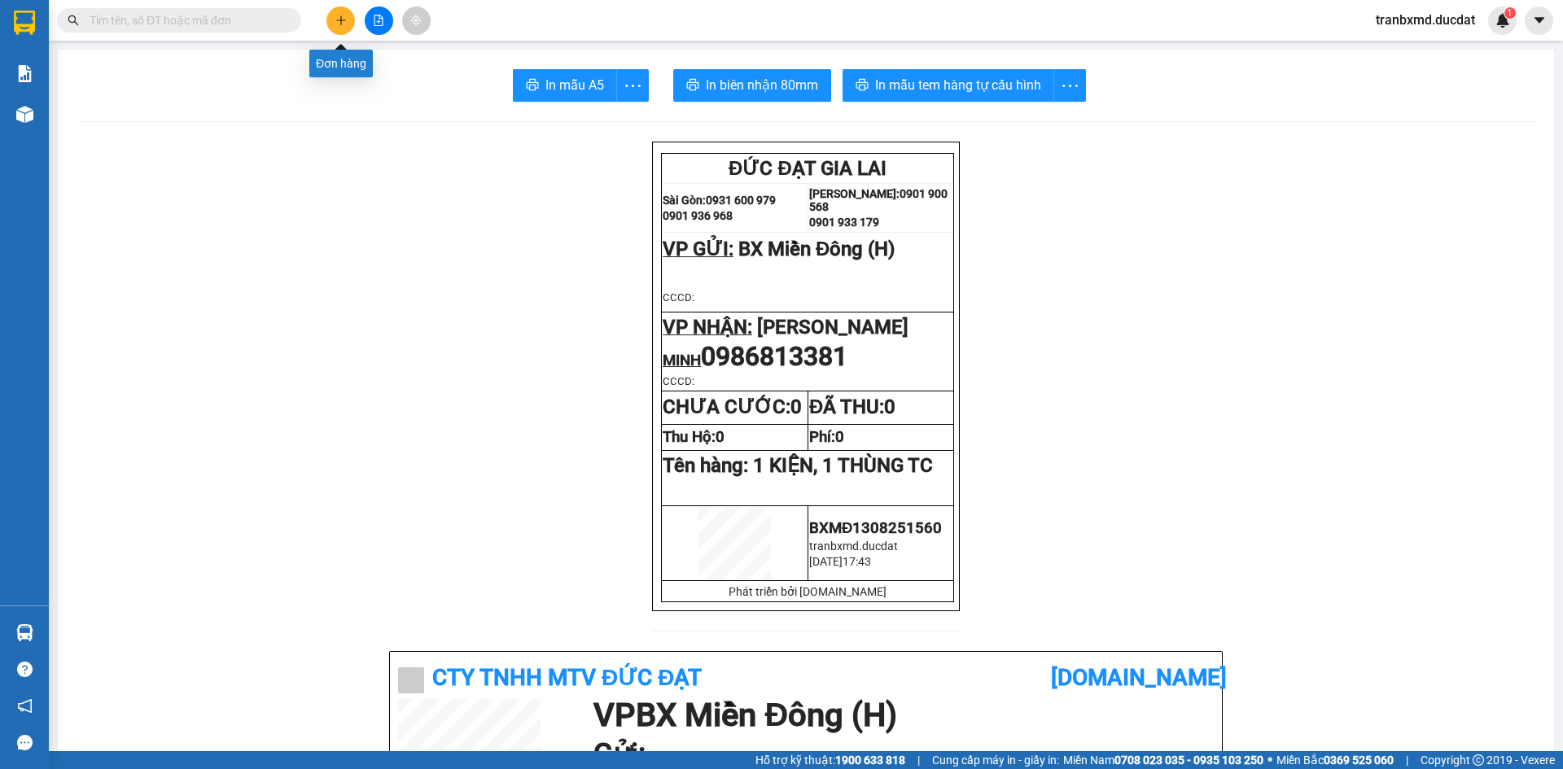
click at [339, 18] on icon "plus" at bounding box center [340, 20] width 11 height 11
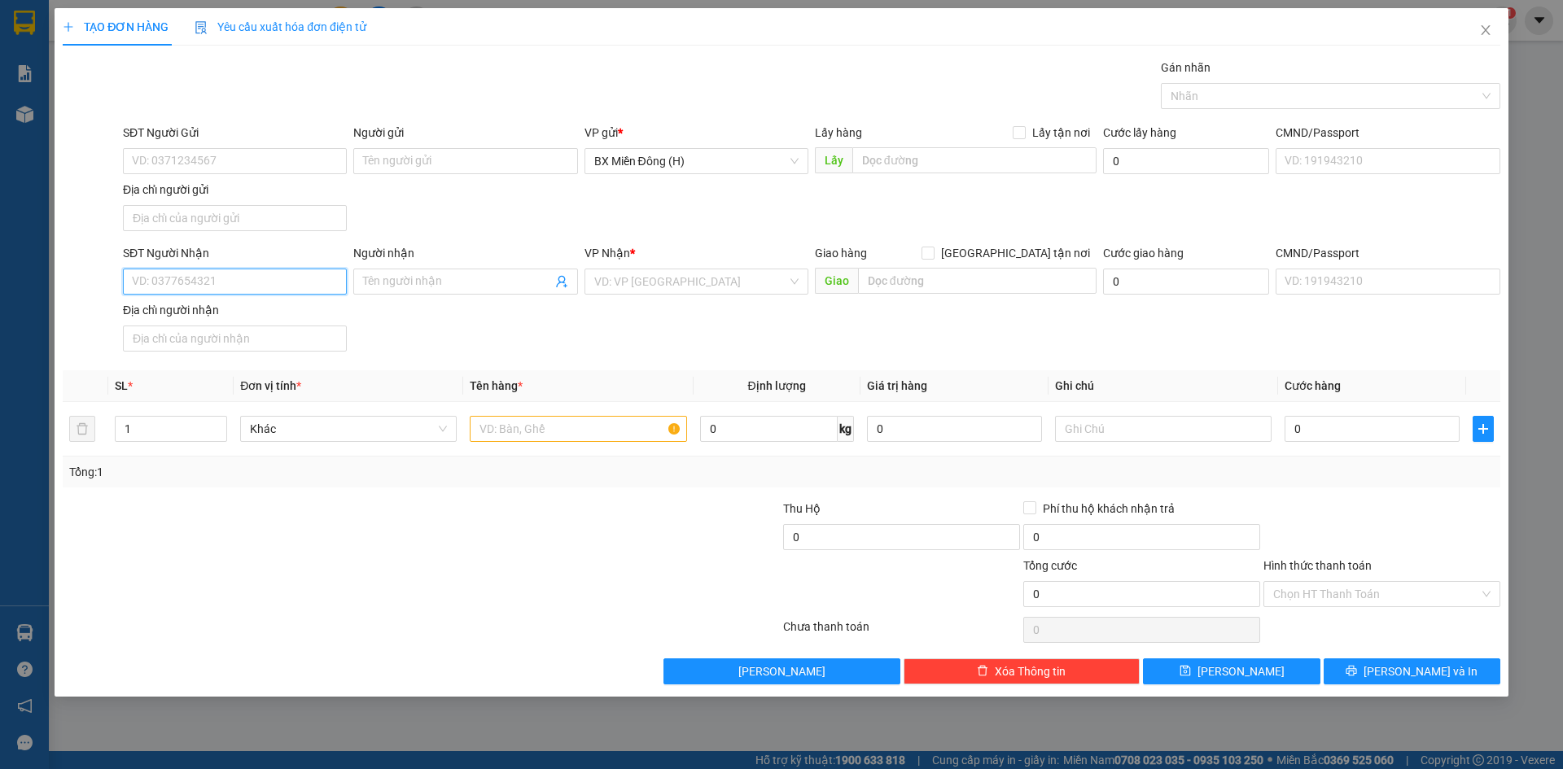
click at [235, 274] on input "SĐT Người Nhận" at bounding box center [235, 282] width 224 height 26
click at [412, 283] on input "Người nhận" at bounding box center [457, 282] width 188 height 18
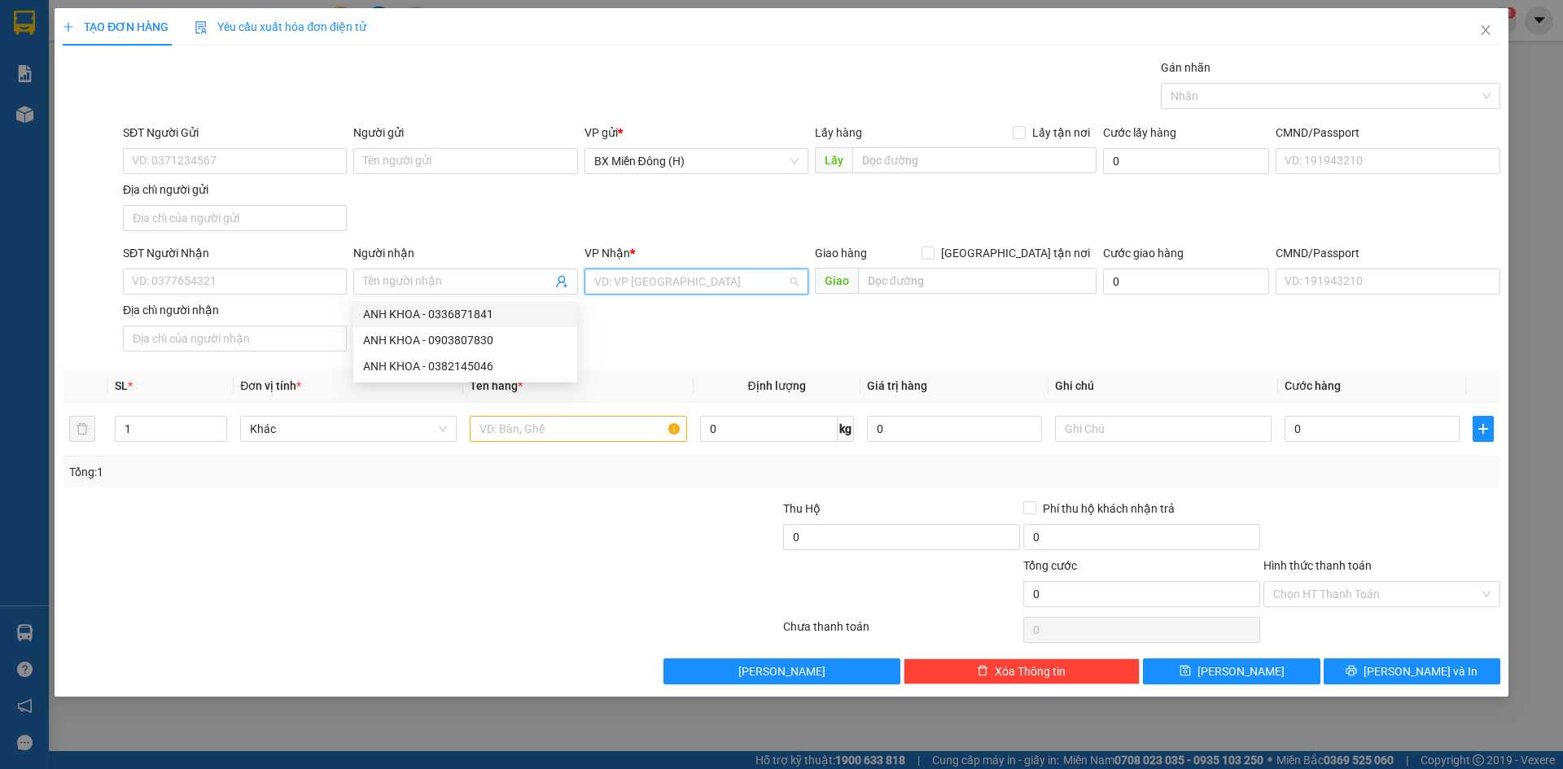
click at [695, 288] on input "search" at bounding box center [690, 281] width 193 height 24
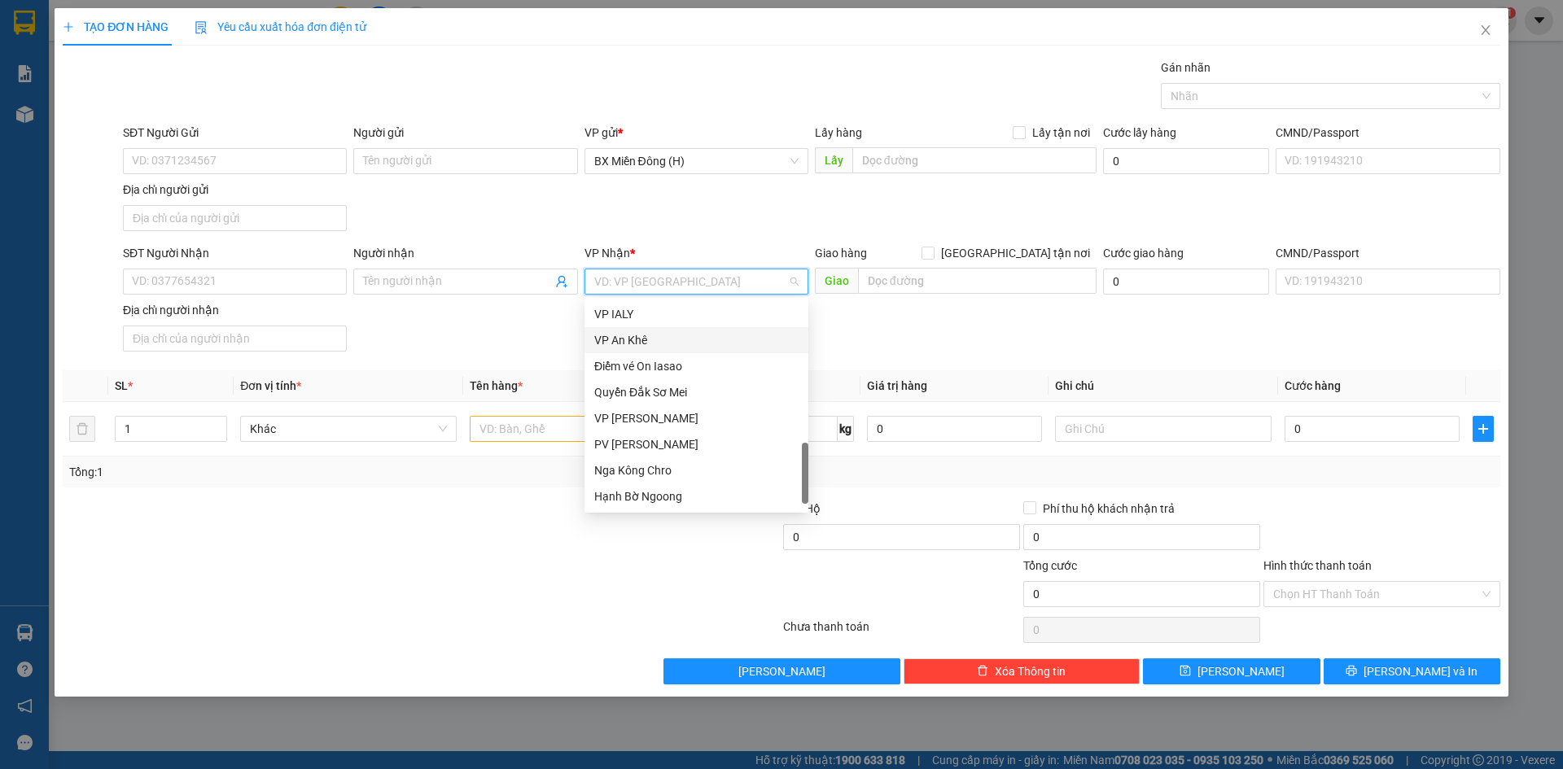
scroll to position [677, 0]
type input "2"
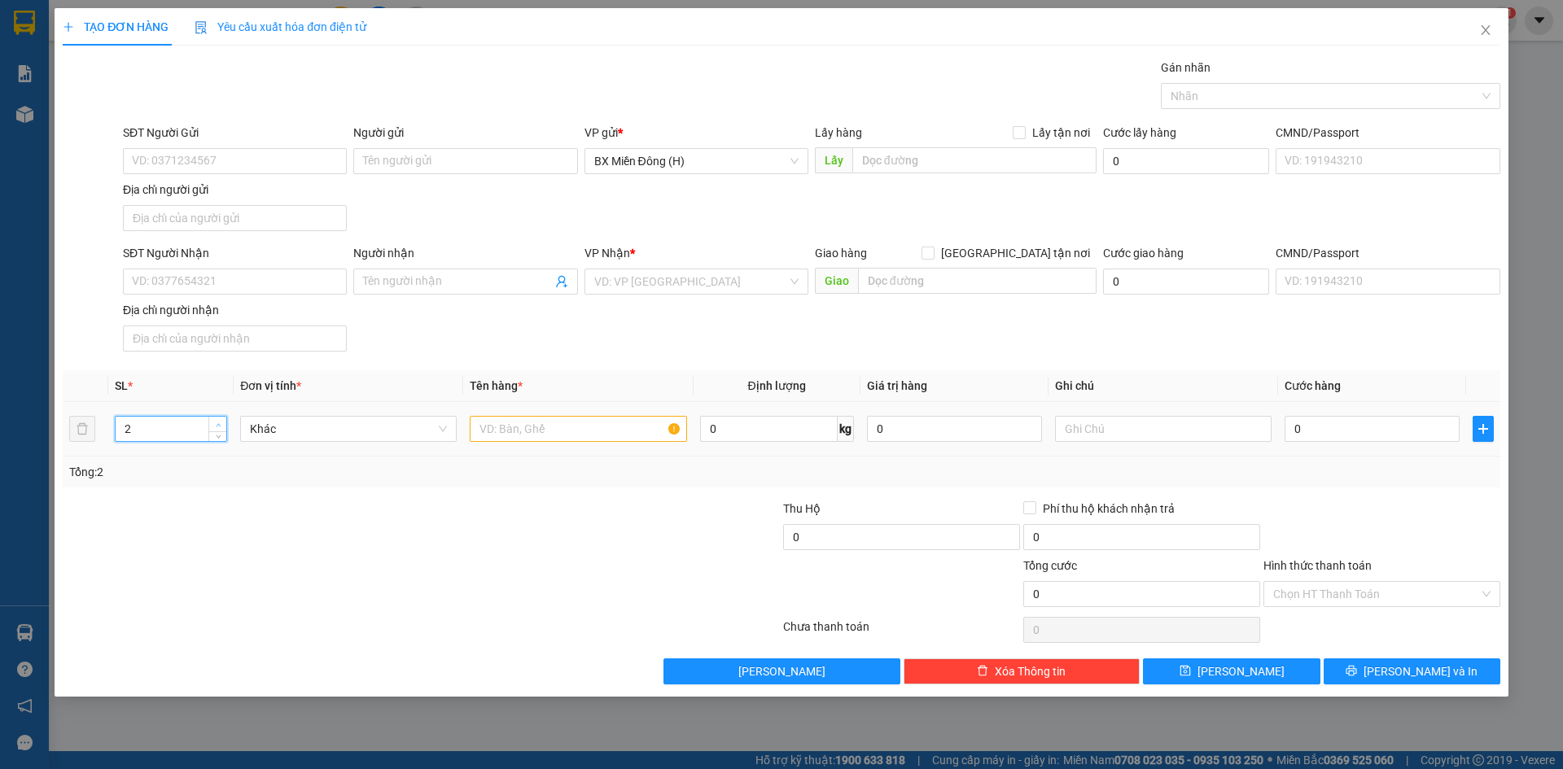
click at [217, 423] on icon "up" at bounding box center [219, 426] width 6 height 6
click at [562, 436] on input "text" at bounding box center [578, 429] width 217 height 26
click at [623, 421] on input "text" at bounding box center [578, 429] width 217 height 26
type input "1"
click at [1478, 27] on span "Close" at bounding box center [1486, 31] width 46 height 46
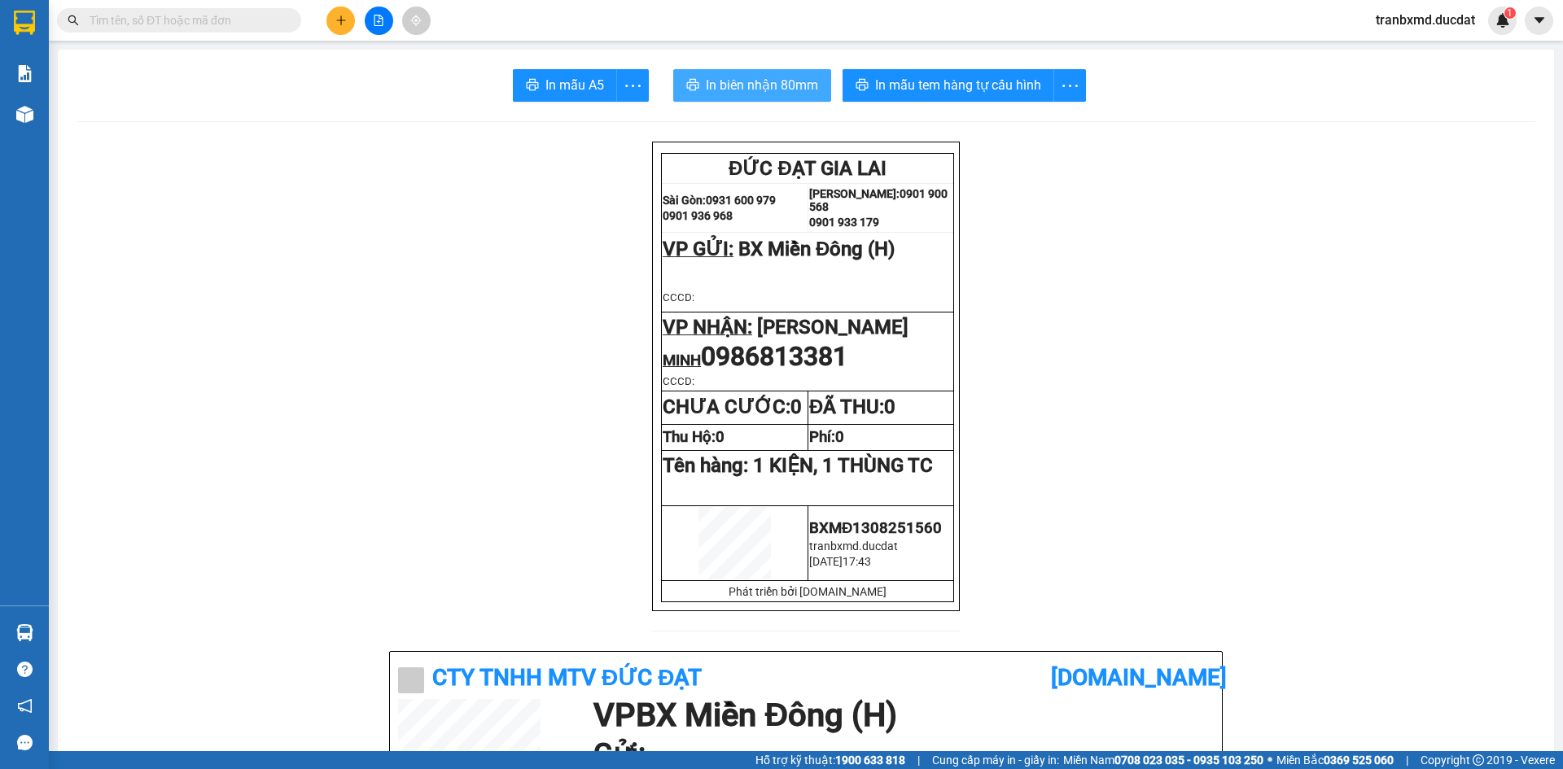
click at [757, 99] on button "In biên nhận 80mm" at bounding box center [752, 85] width 158 height 33
click at [773, 79] on span "In biên nhận 80mm" at bounding box center [762, 85] width 112 height 20
drag, startPoint x: 1274, startPoint y: 660, endPoint x: 1286, endPoint y: 659, distance: 12.2
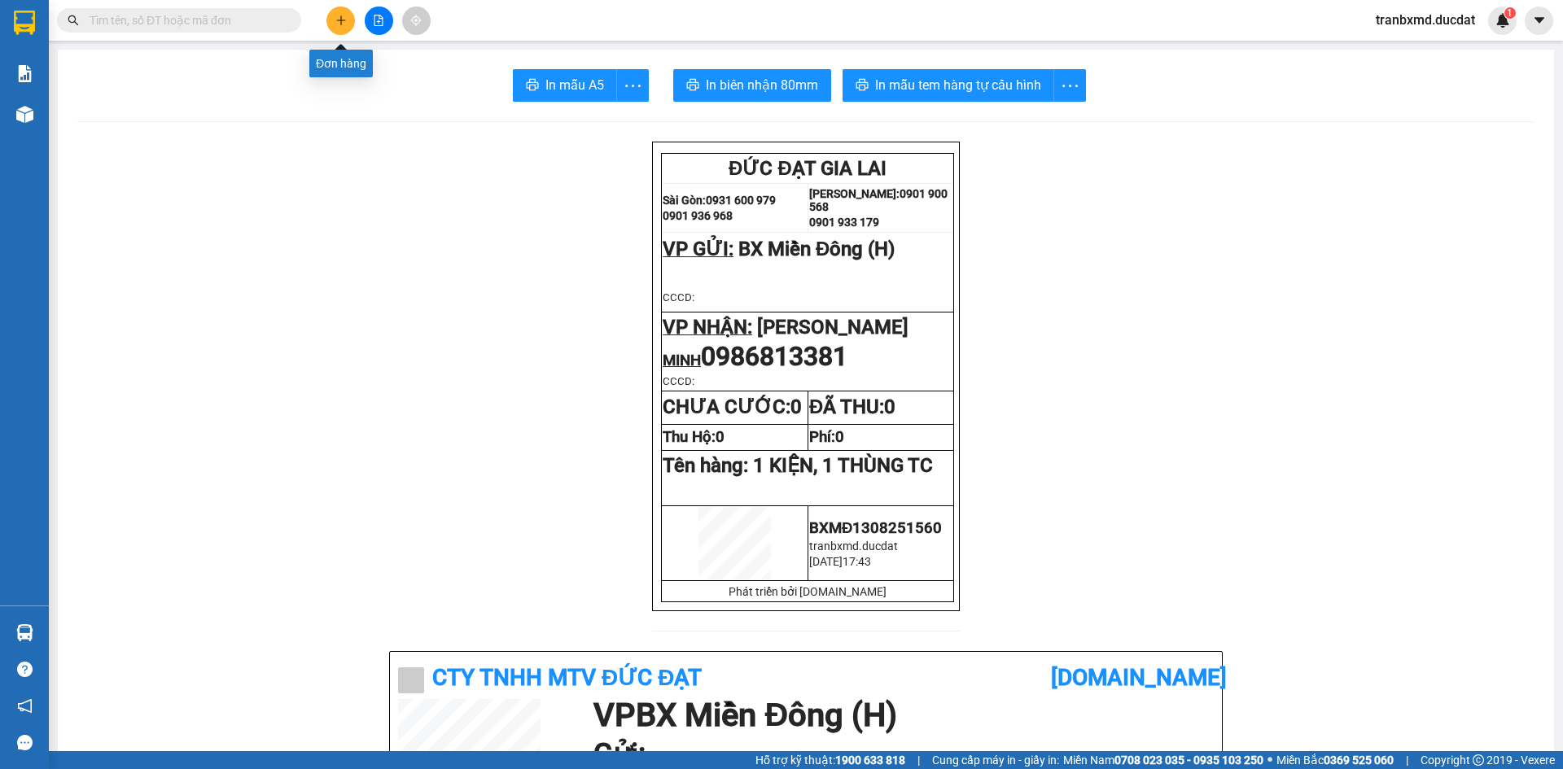
click at [337, 20] on icon "plus" at bounding box center [340, 20] width 9 height 1
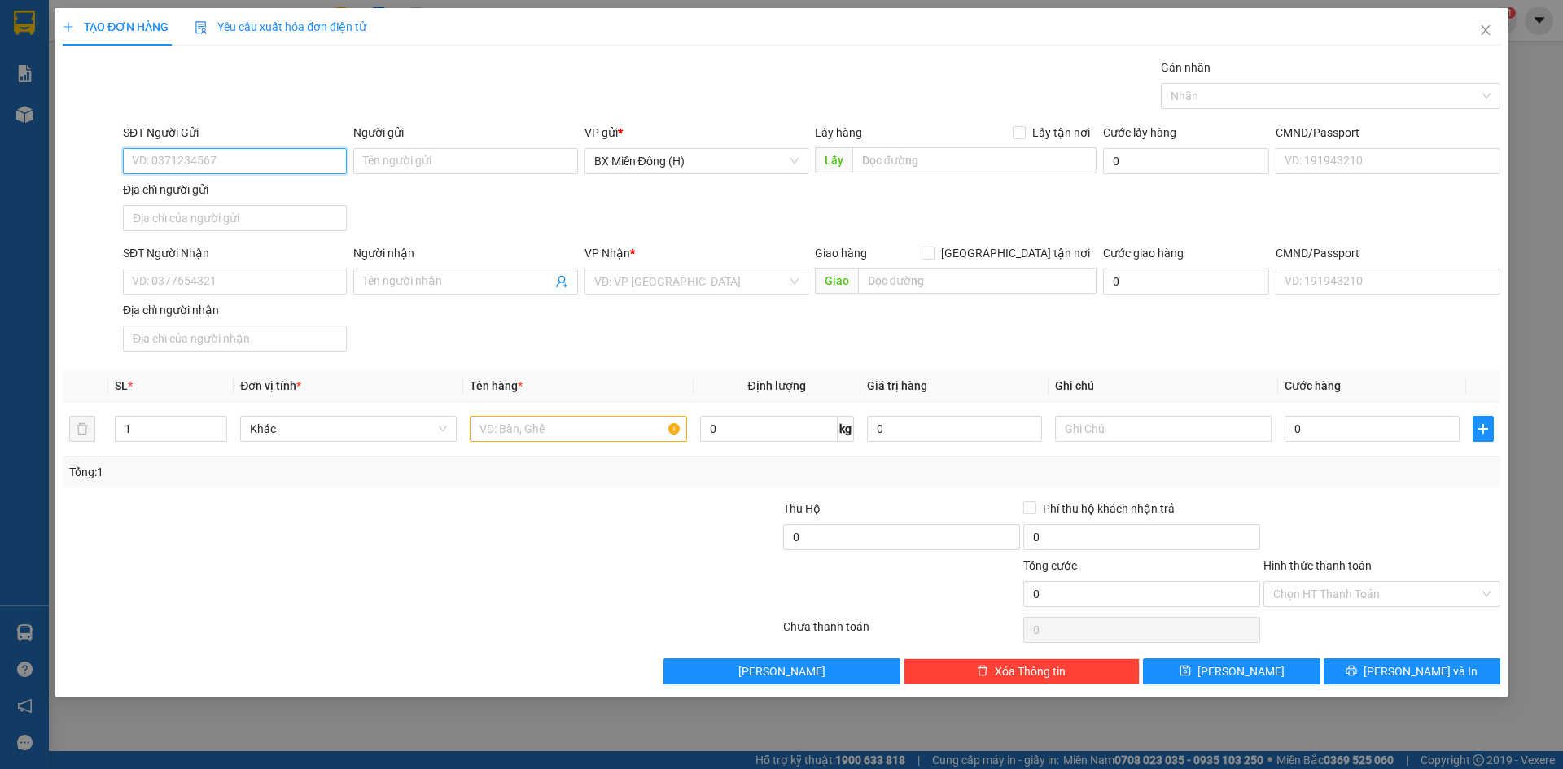
click at [294, 167] on input "SĐT Người Gửi" at bounding box center [235, 161] width 224 height 26
type input "0376440763"
click at [379, 158] on input "Người gửi" at bounding box center [465, 161] width 224 height 26
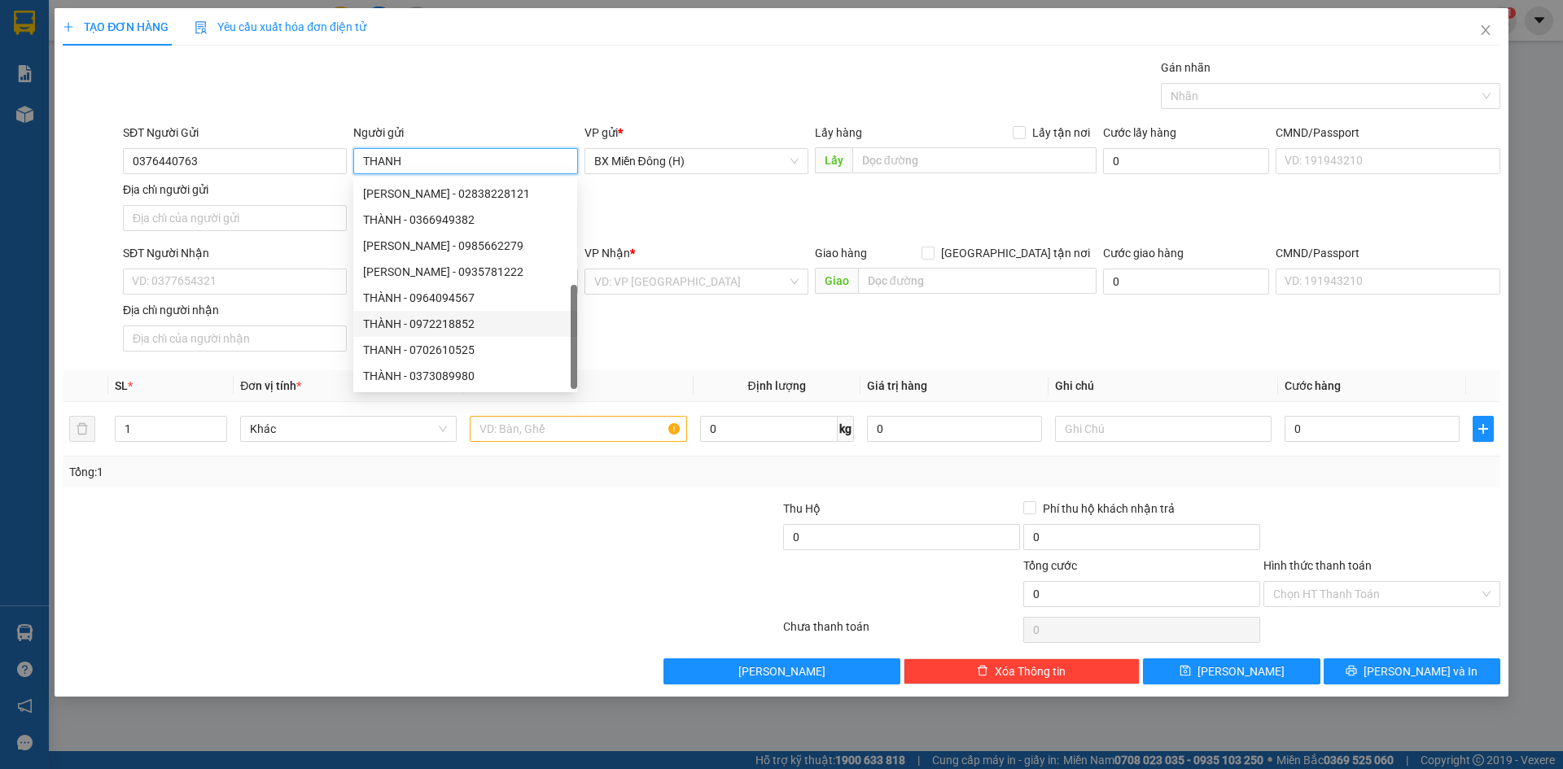
scroll to position [52, 0]
type input "THANH"
click at [677, 364] on div "Transit Pickup Surcharge Ids Transit Deliver Surcharge Ids Transit Deliver Surc…" at bounding box center [782, 372] width 1438 height 626
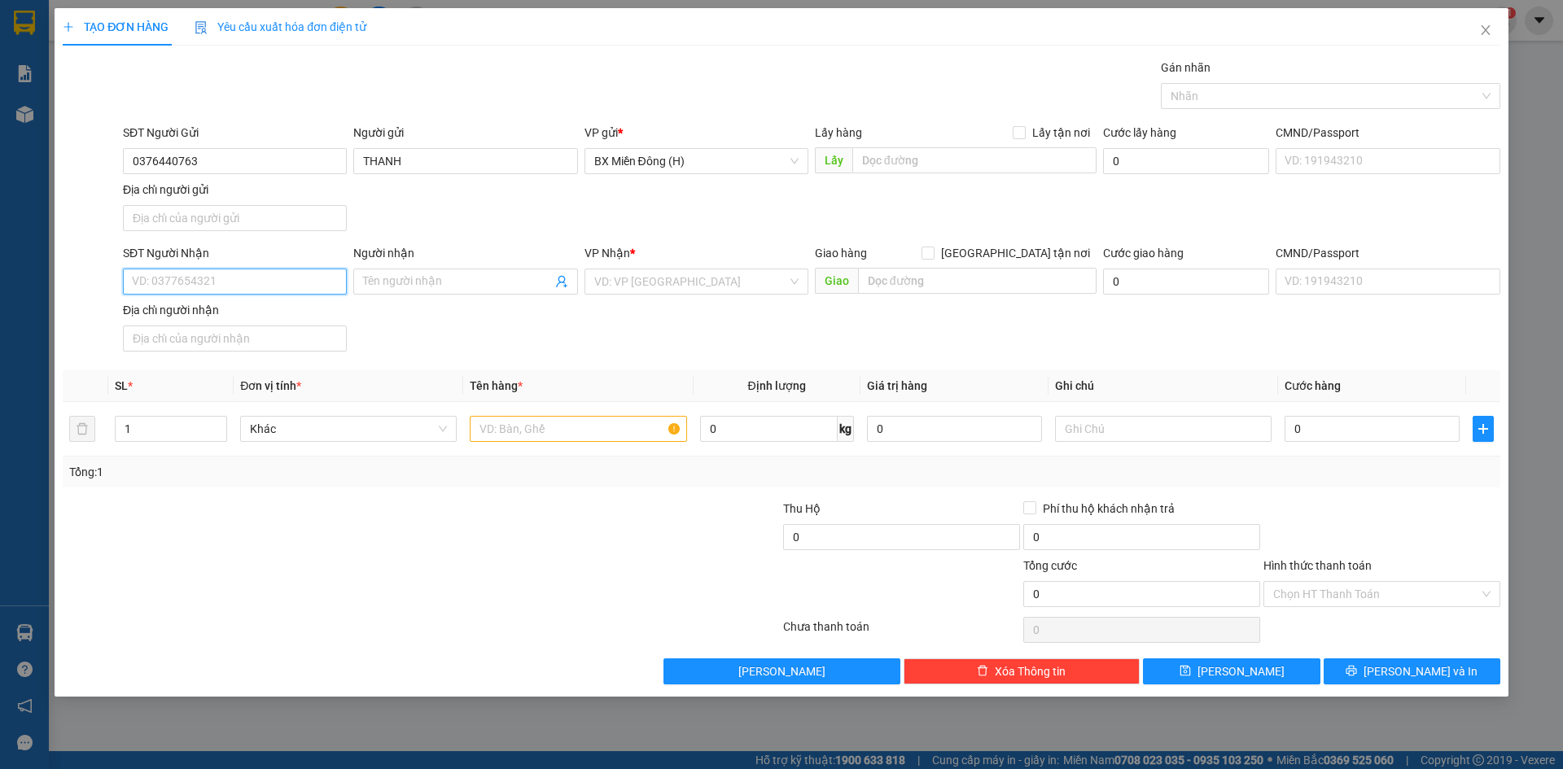
click at [219, 287] on input "SĐT Người Nhận" at bounding box center [235, 282] width 224 height 26
type input "0964466088"
click at [418, 255] on div "Người nhận" at bounding box center [465, 253] width 224 height 18
click at [418, 273] on input "Người nhận" at bounding box center [457, 282] width 188 height 18
click at [418, 280] on input "Người nhận" at bounding box center [457, 282] width 188 height 18
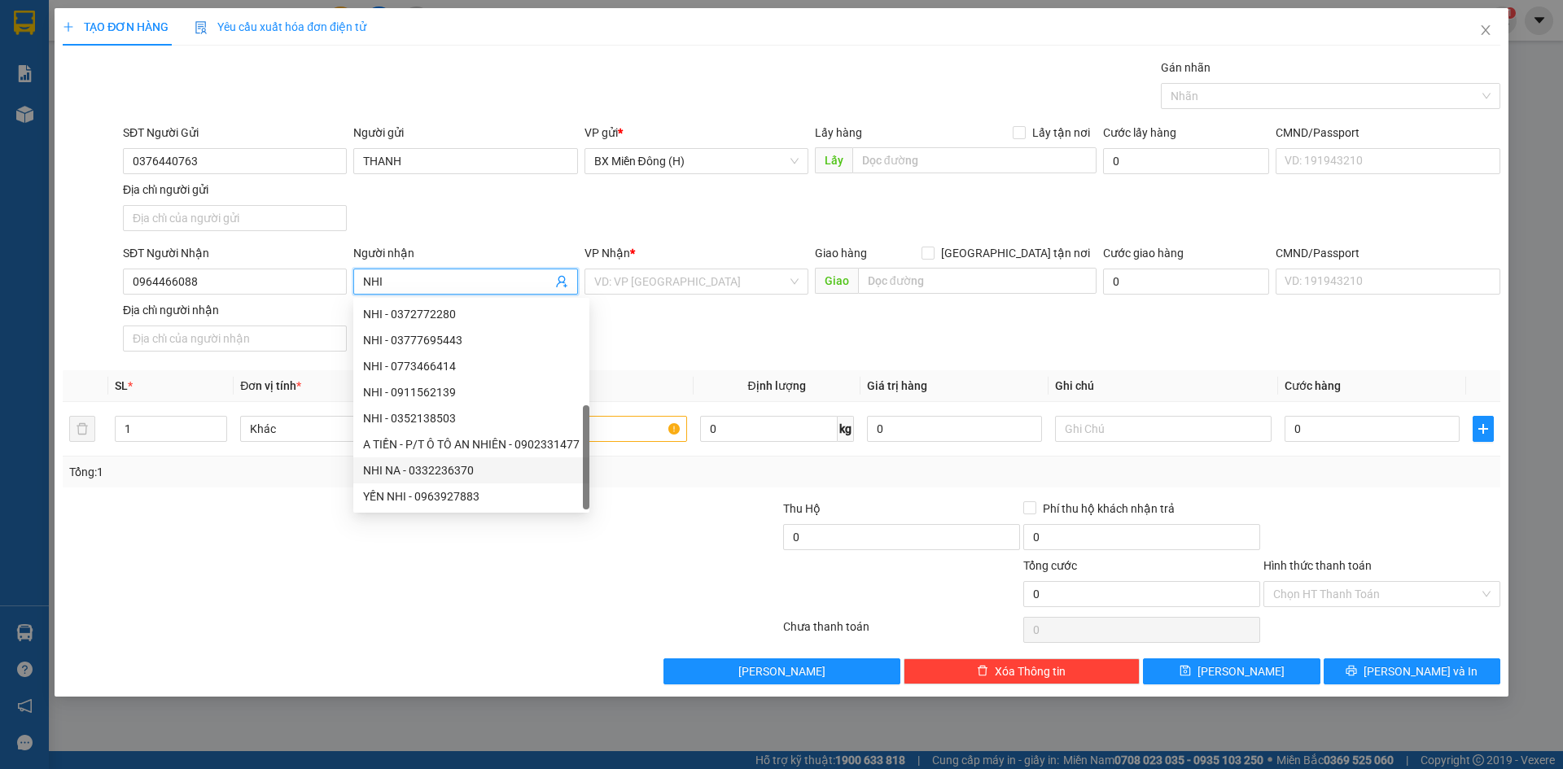
type input "NHI"
click at [554, 599] on div at bounding box center [661, 585] width 240 height 57
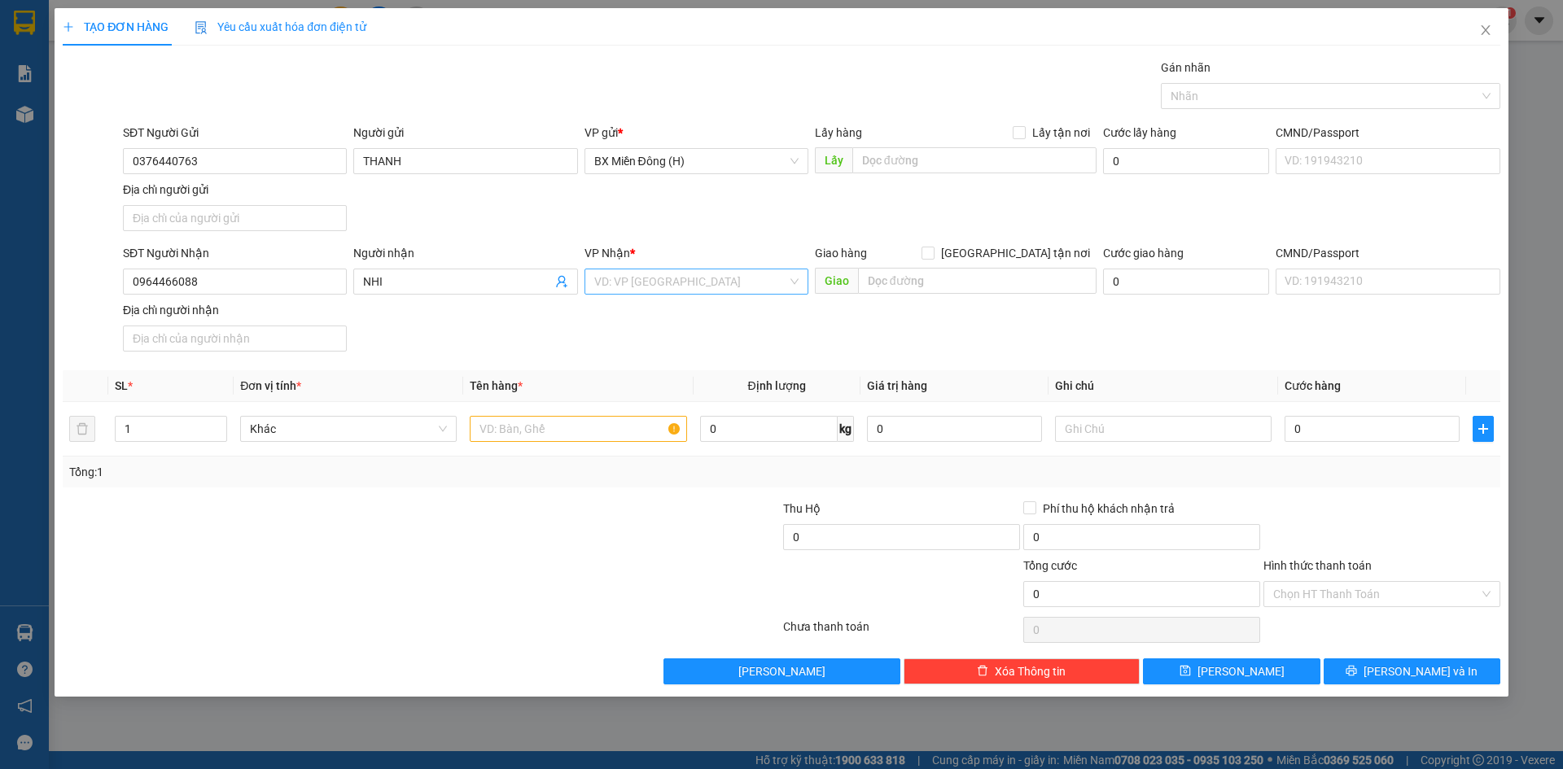
click at [657, 282] on input "search" at bounding box center [690, 281] width 193 height 24
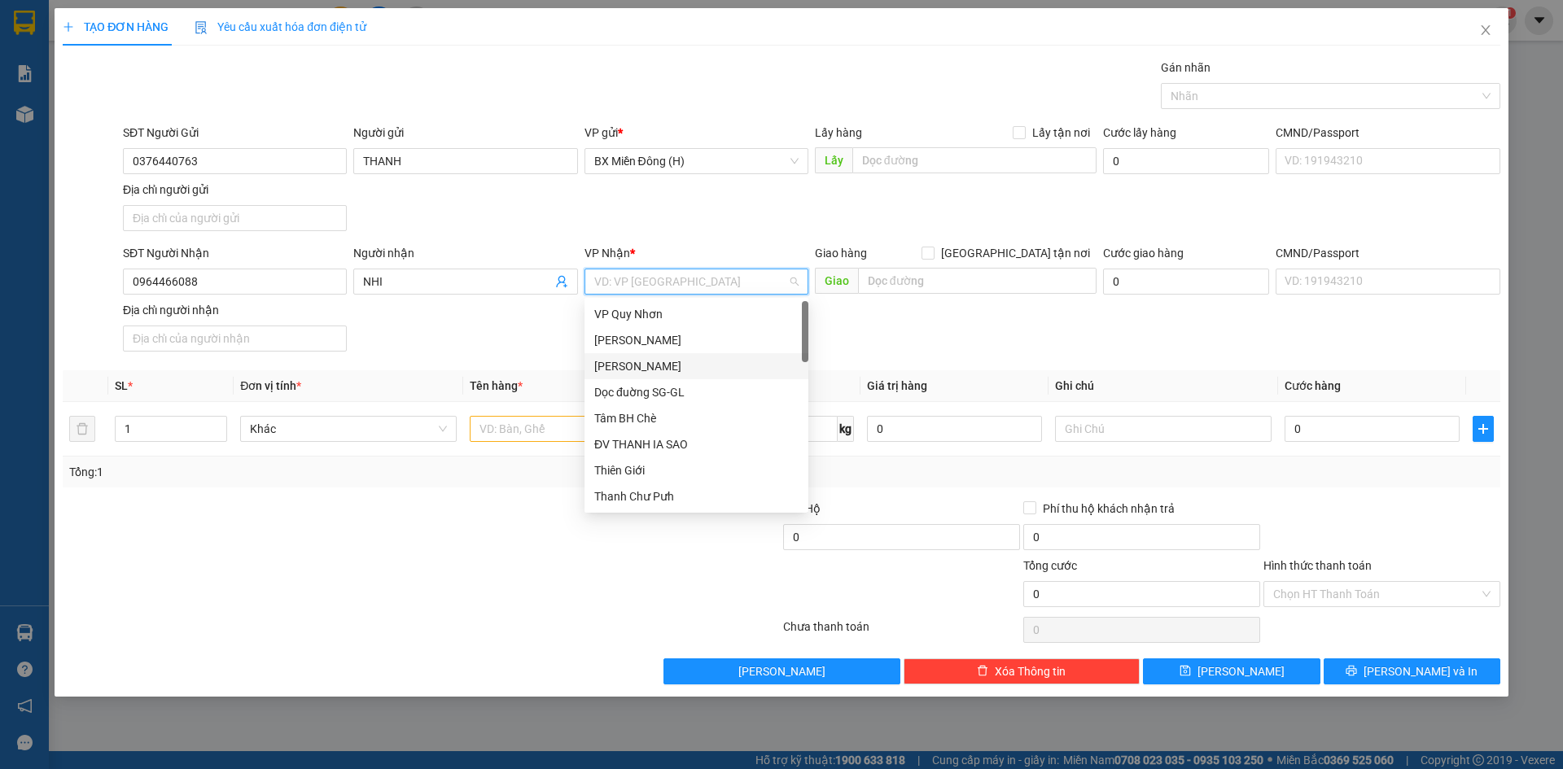
click at [643, 360] on div "[PERSON_NAME]" at bounding box center [696, 366] width 204 height 18
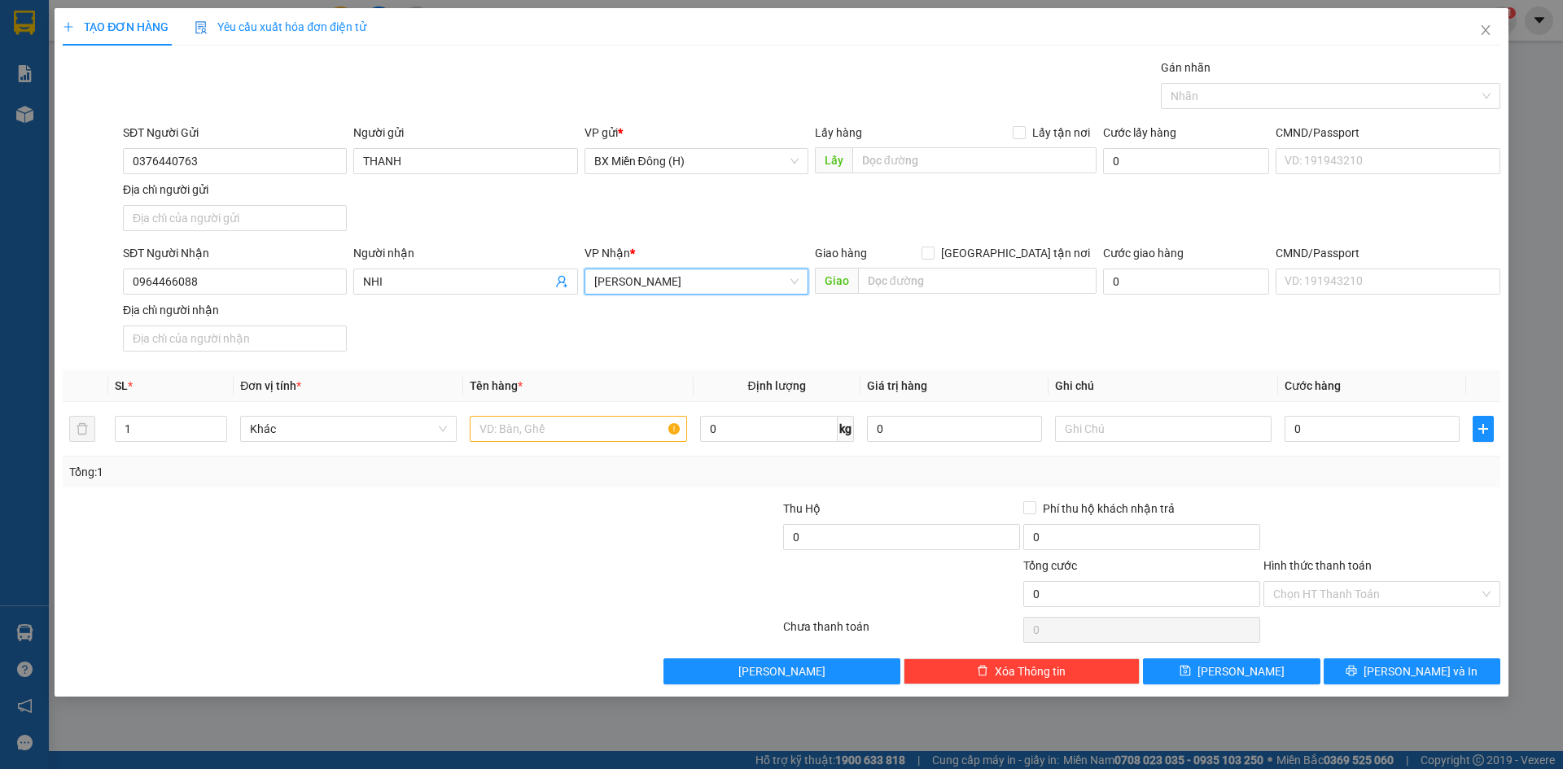
click at [708, 286] on span "[PERSON_NAME]" at bounding box center [696, 281] width 204 height 24
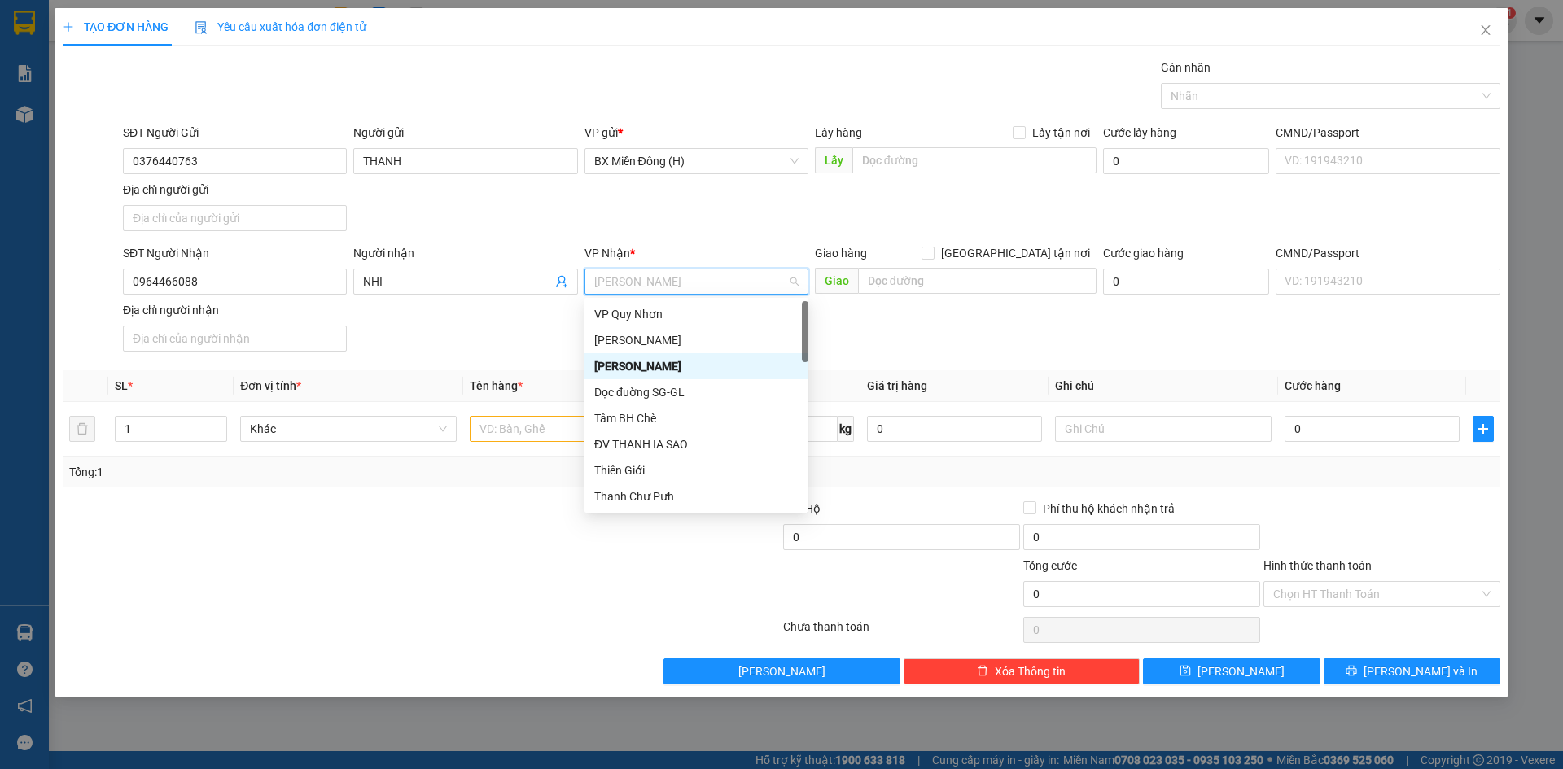
click at [707, 364] on div "[PERSON_NAME]" at bounding box center [696, 366] width 204 height 18
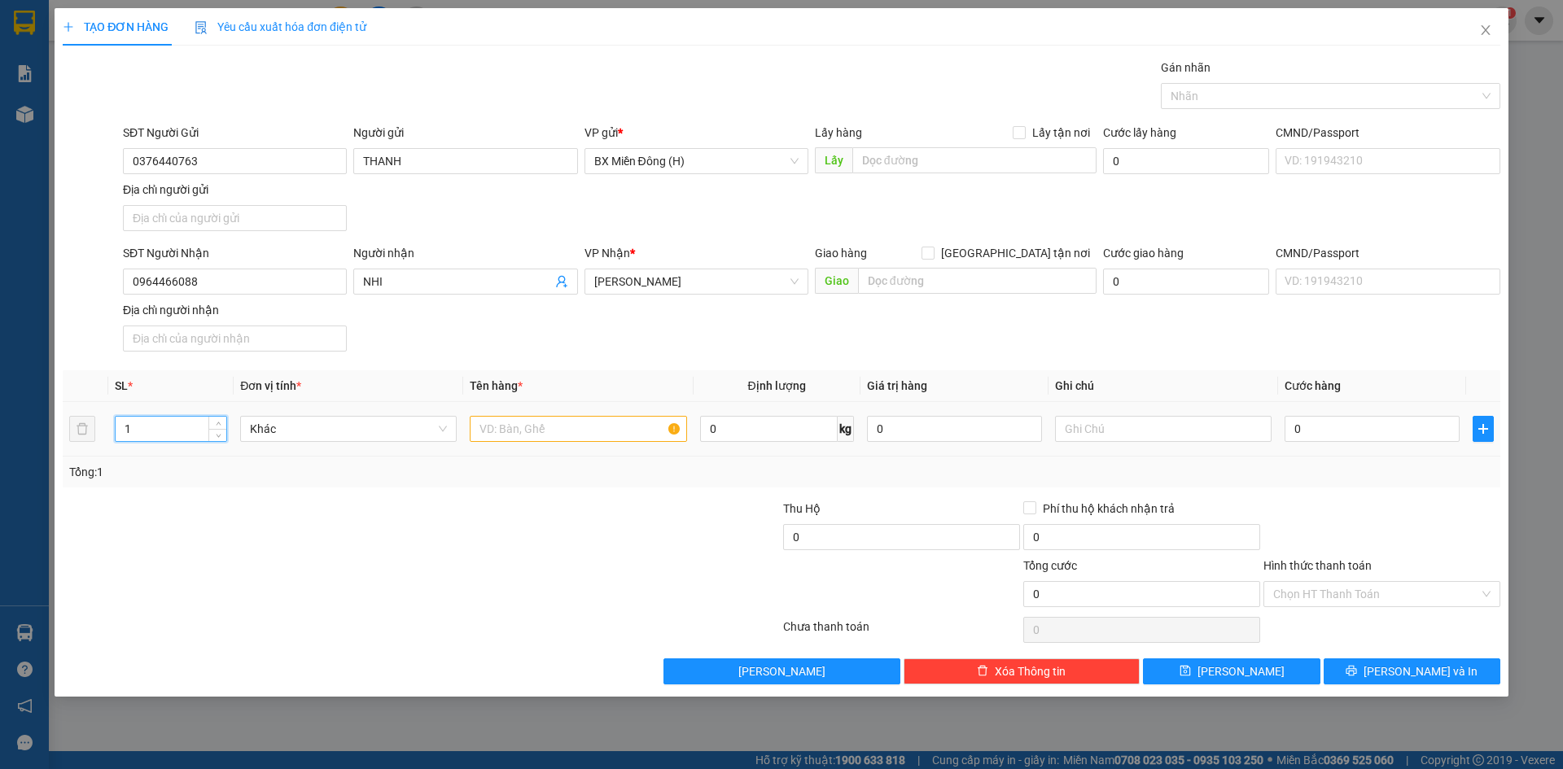
click at [195, 424] on input "1" at bounding box center [171, 429] width 111 height 24
click at [1402, 664] on span "[PERSON_NAME] và In" at bounding box center [1421, 672] width 114 height 18
click at [610, 438] on input "text" at bounding box center [578, 429] width 217 height 26
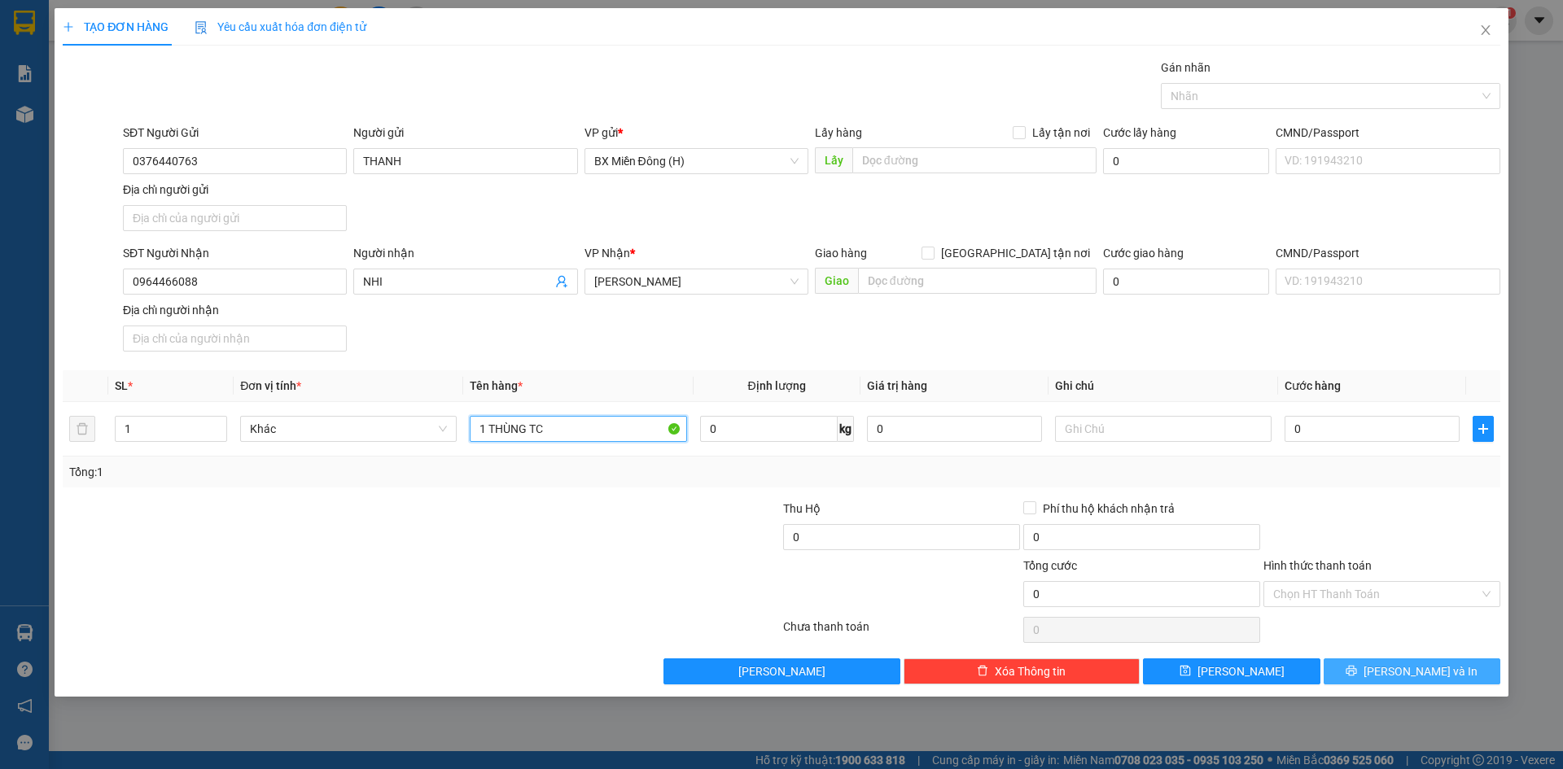
type input "1 THÙNG TC"
click at [1390, 662] on button "[PERSON_NAME] và In" at bounding box center [1412, 672] width 177 height 26
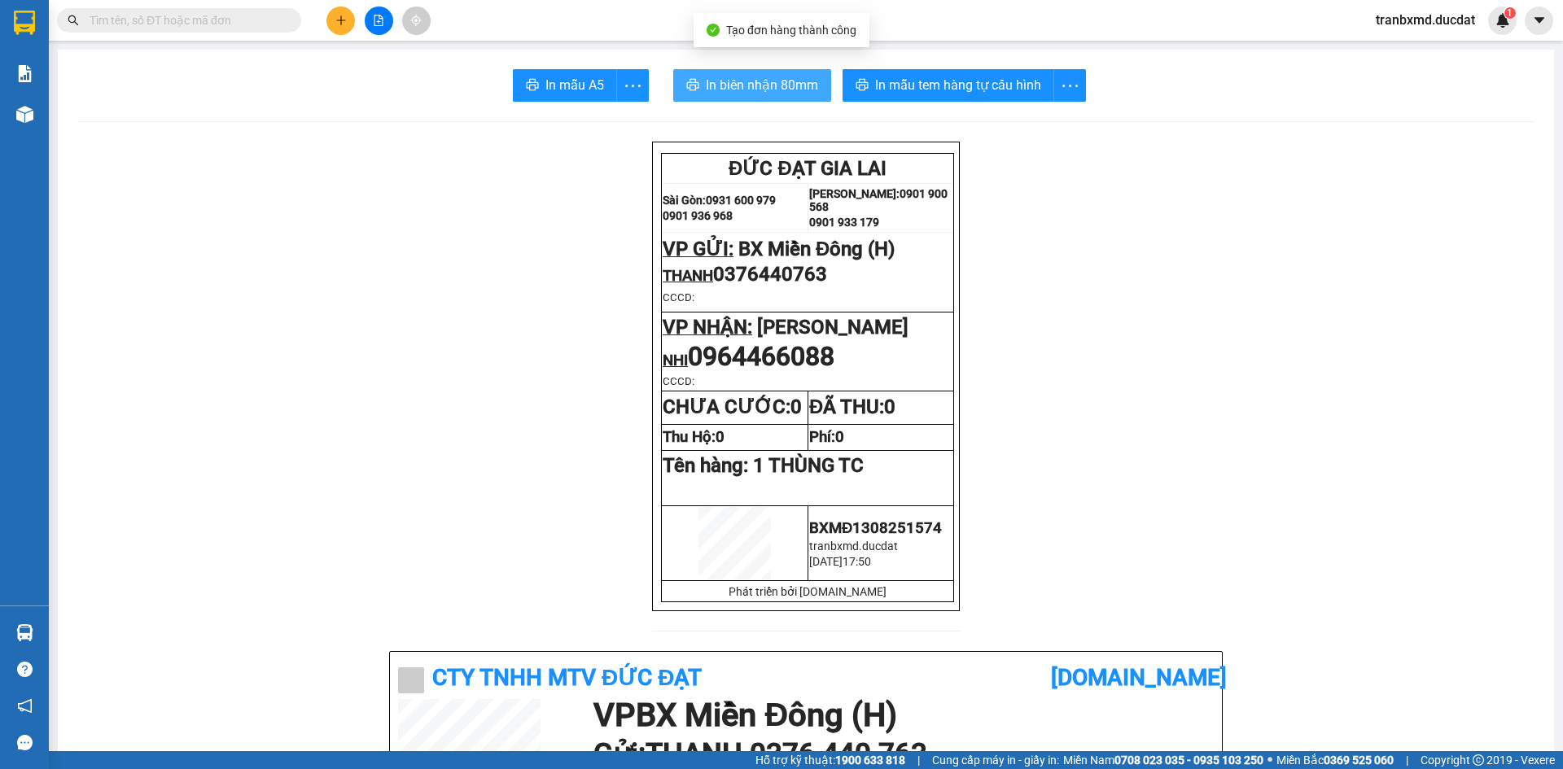
click at [789, 84] on span "In biên nhận 80mm" at bounding box center [762, 85] width 112 height 20
click at [772, 90] on span "In biên nhận 80mm" at bounding box center [762, 85] width 112 height 20
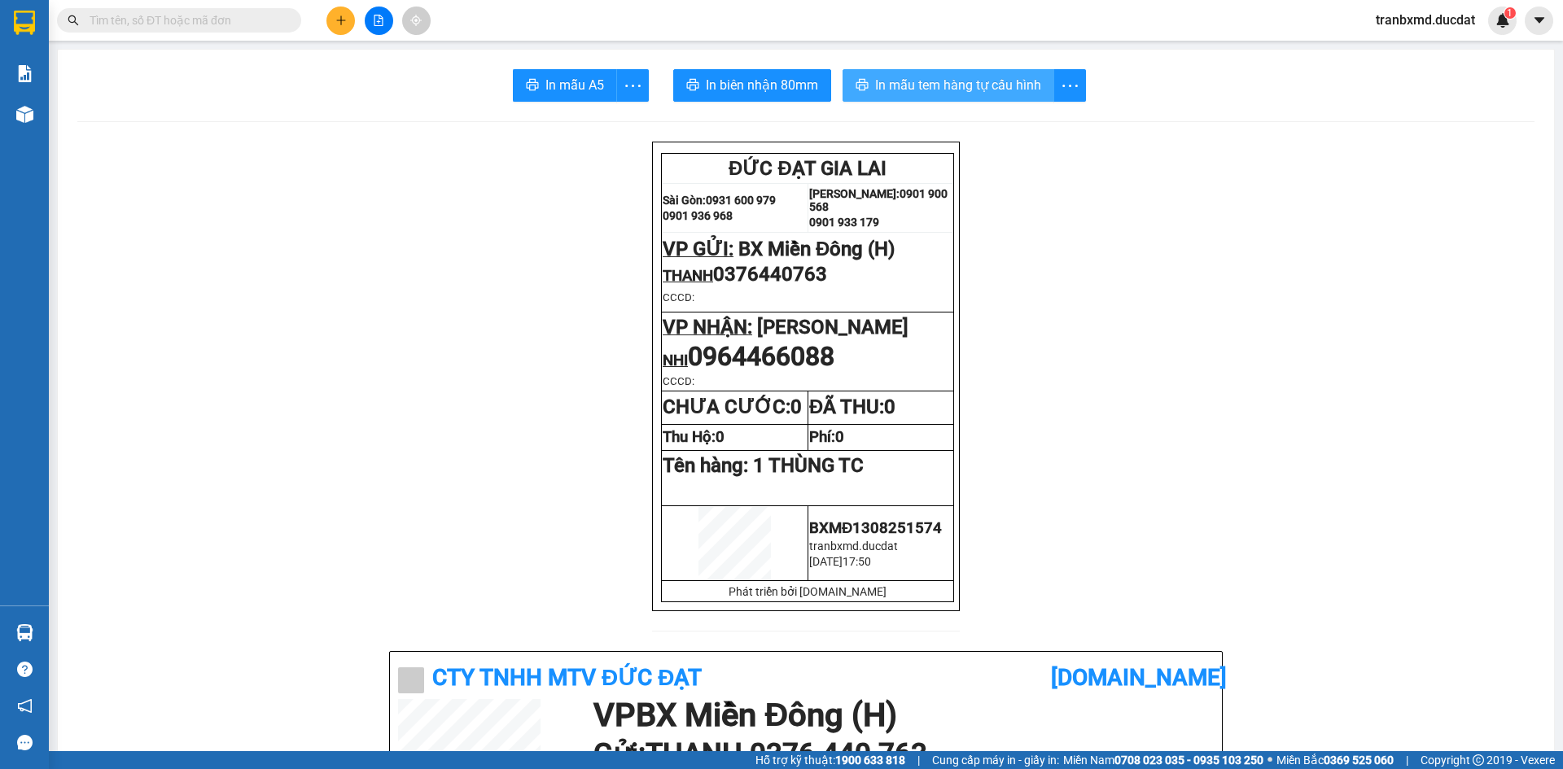
click at [939, 90] on span "In mẫu tem hàng tự cấu hình" at bounding box center [958, 85] width 166 height 20
click at [328, 19] on button at bounding box center [340, 21] width 28 height 28
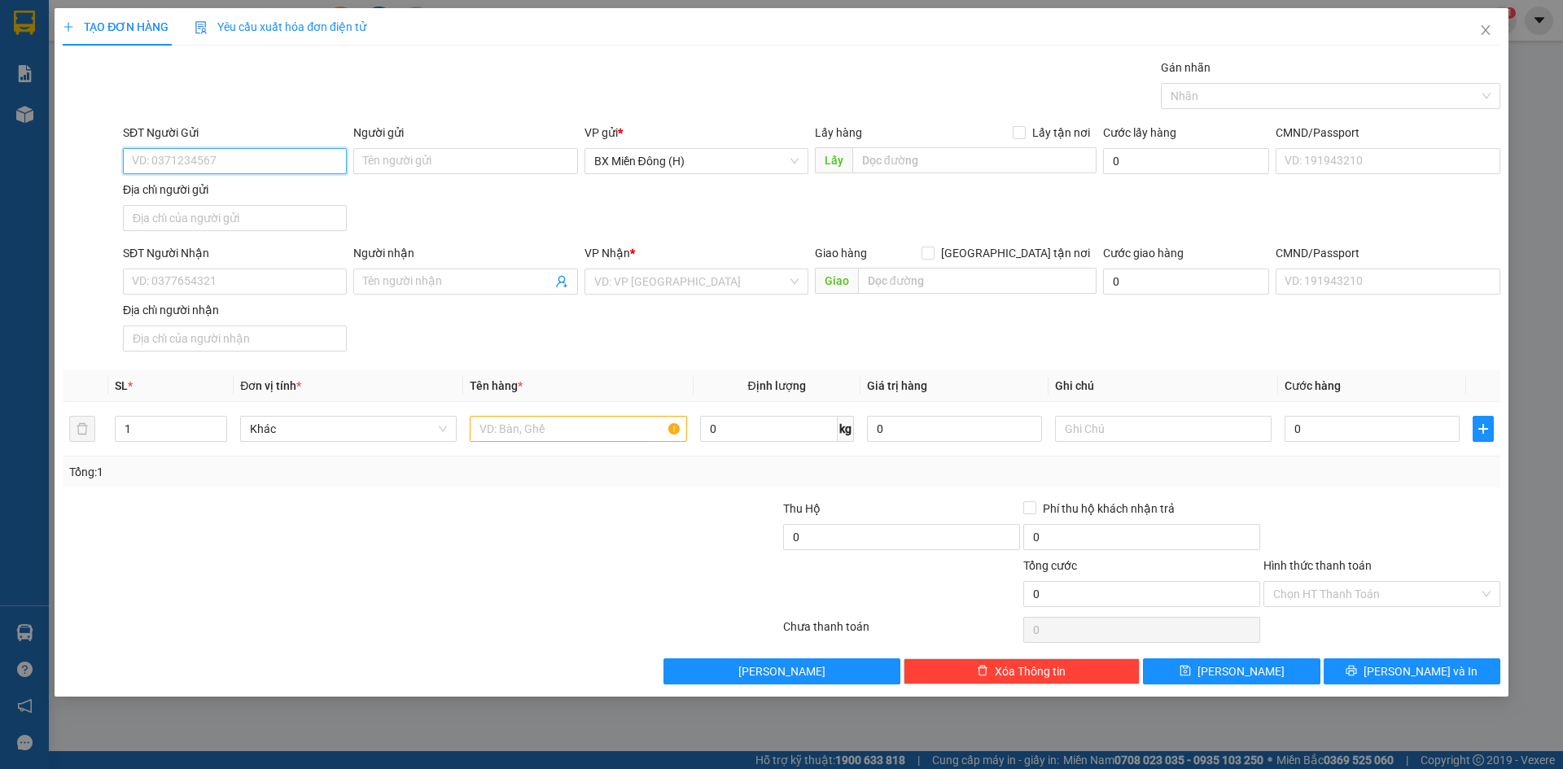
click at [230, 166] on input "SĐT Người Gửi" at bounding box center [235, 161] width 224 height 26
type input "0909432118"
click at [231, 197] on div "0909432118 - PHƯƠNG" at bounding box center [235, 194] width 204 height 18
type input "PHƯƠNG"
type input "0898686468"
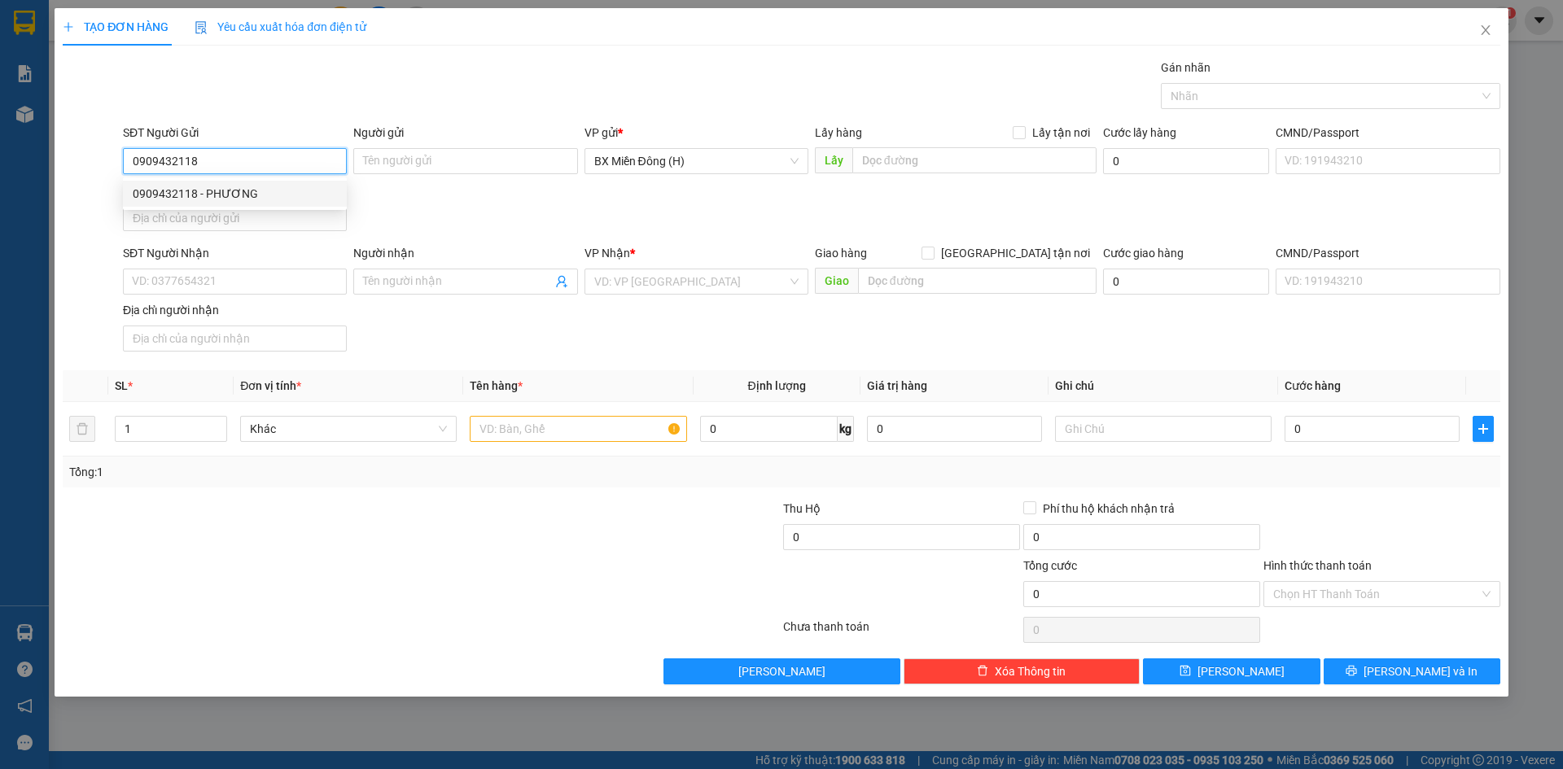
type input "CƯỜNG GARA"
type input "0909432118"
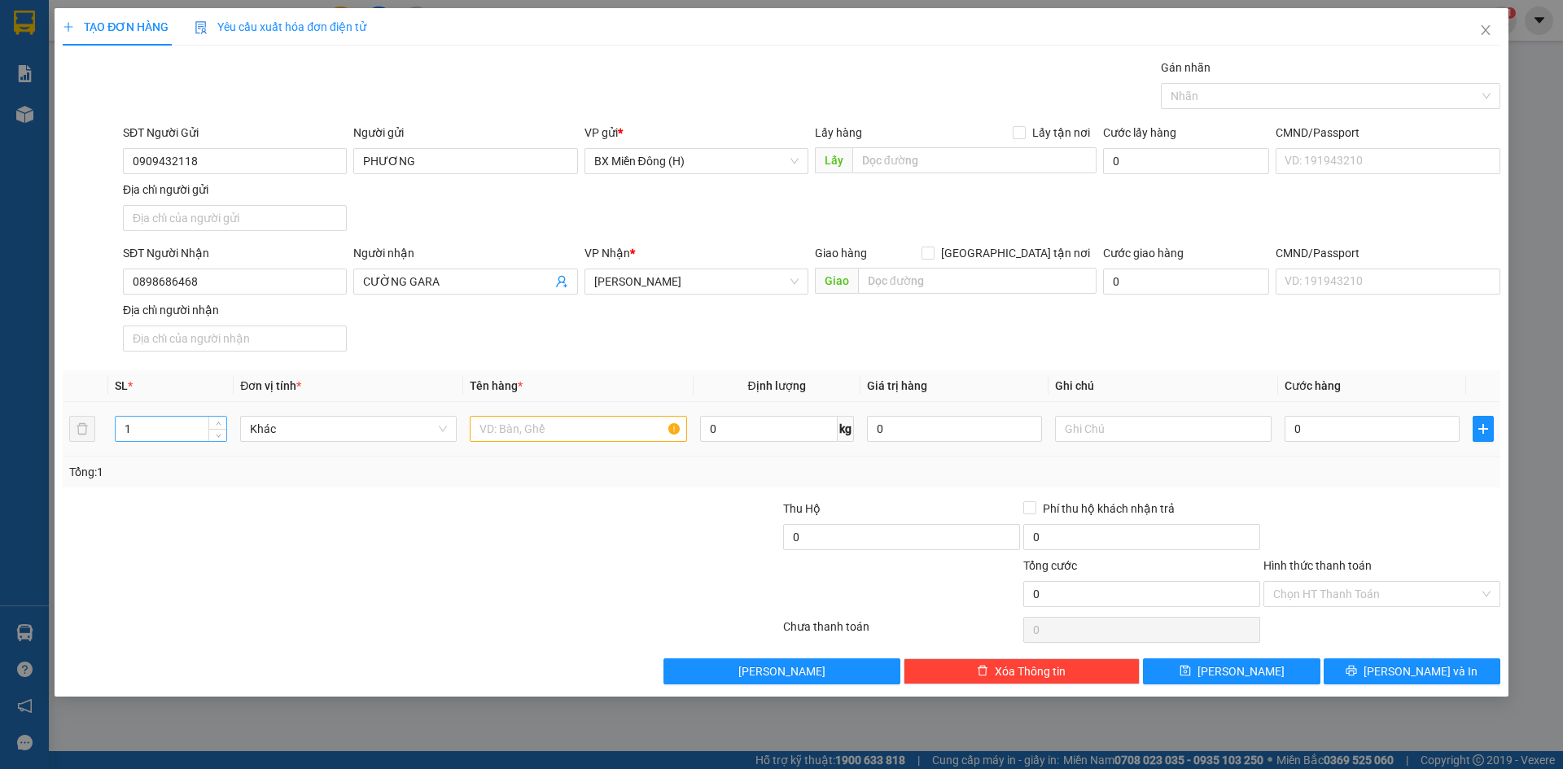
click at [180, 430] on input "1" at bounding box center [171, 429] width 111 height 24
click at [539, 431] on input "text" at bounding box center [578, 429] width 217 height 26
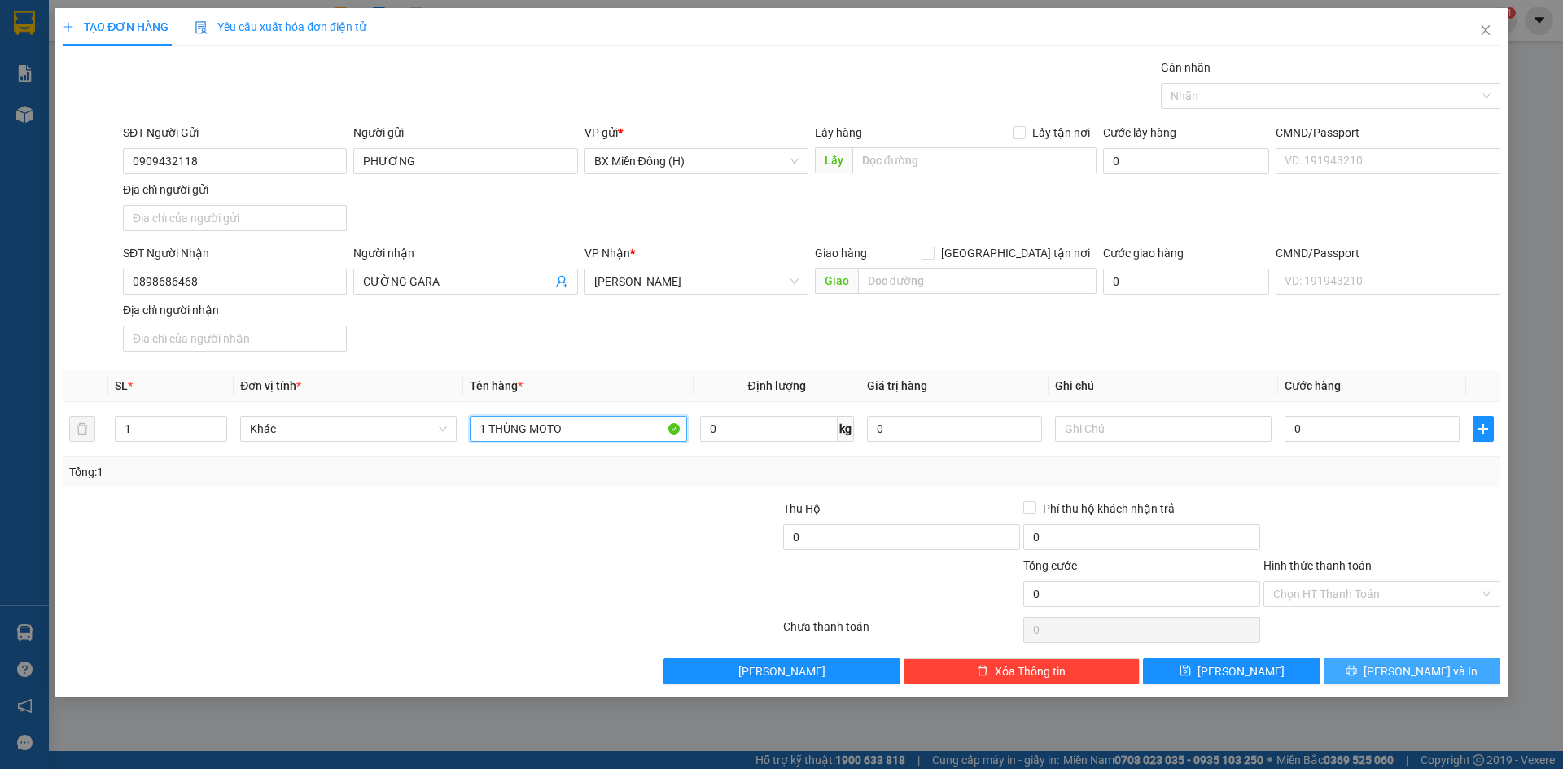
type input "1 THÙNG MOTO"
click at [1427, 668] on span "[PERSON_NAME] và In" at bounding box center [1421, 672] width 114 height 18
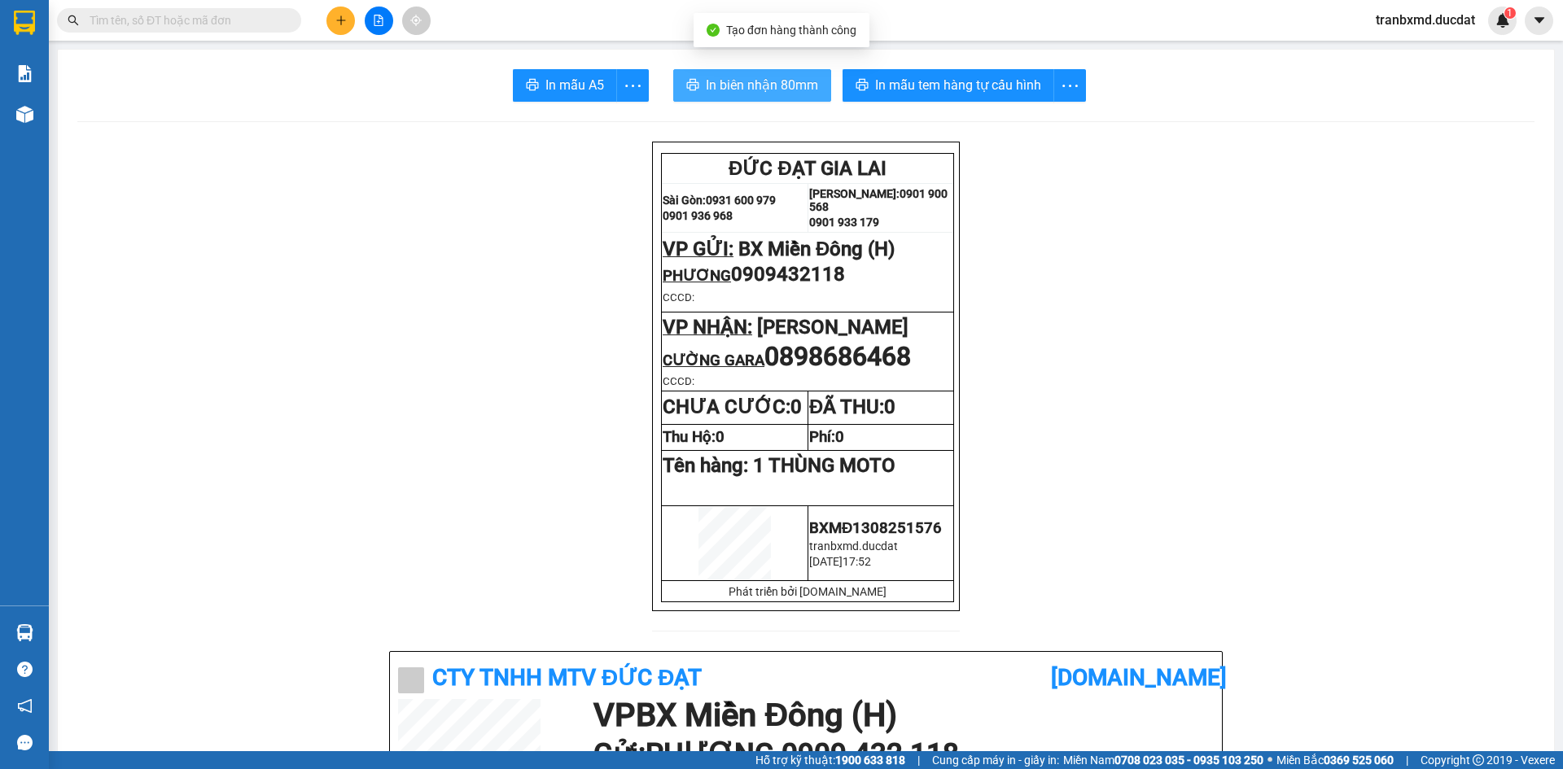
click at [758, 81] on span "In biên nhận 80mm" at bounding box center [762, 85] width 112 height 20
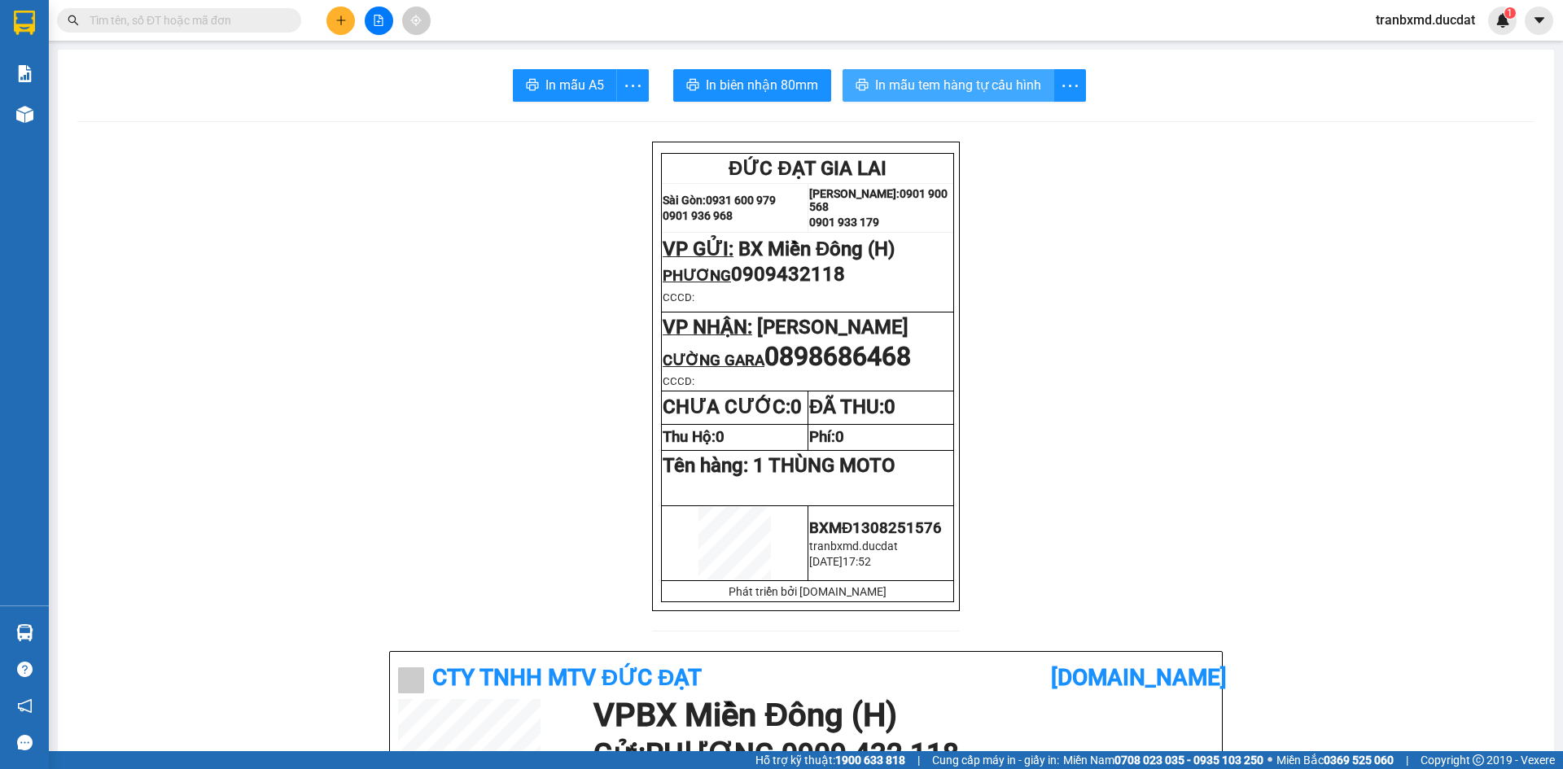
click at [888, 91] on span "In mẫu tem hàng tự cấu hình" at bounding box center [958, 85] width 166 height 20
click at [335, 20] on icon "plus" at bounding box center [340, 20] width 11 height 11
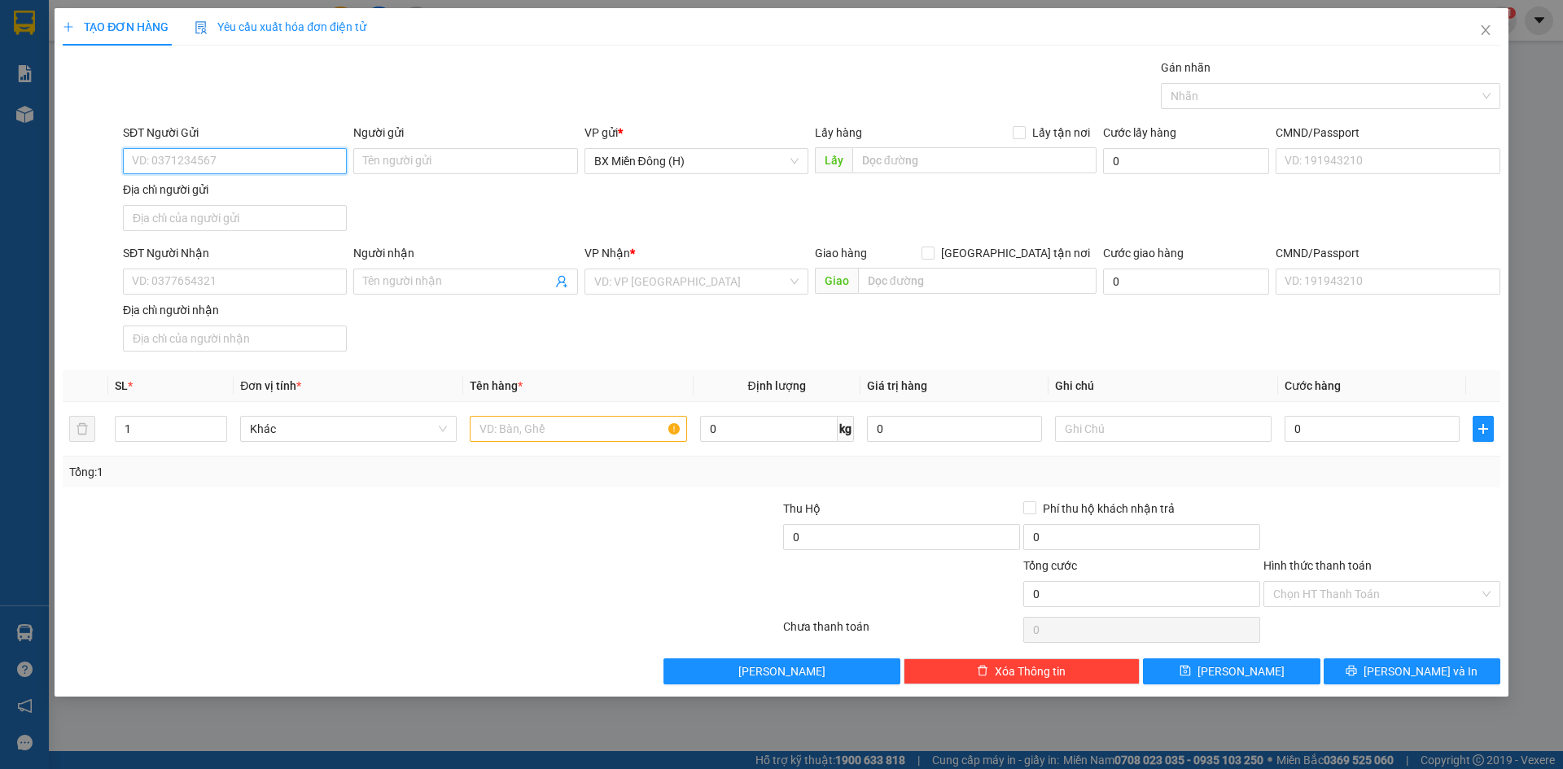
click at [235, 157] on input "SĐT Người Gửi" at bounding box center [235, 161] width 224 height 26
type input "0936797494"
click at [507, 177] on div "Người gửi Tên người gửi" at bounding box center [465, 152] width 224 height 57
click at [507, 164] on input "Người gửi" at bounding box center [465, 161] width 224 height 26
type input "[PERSON_NAME]"
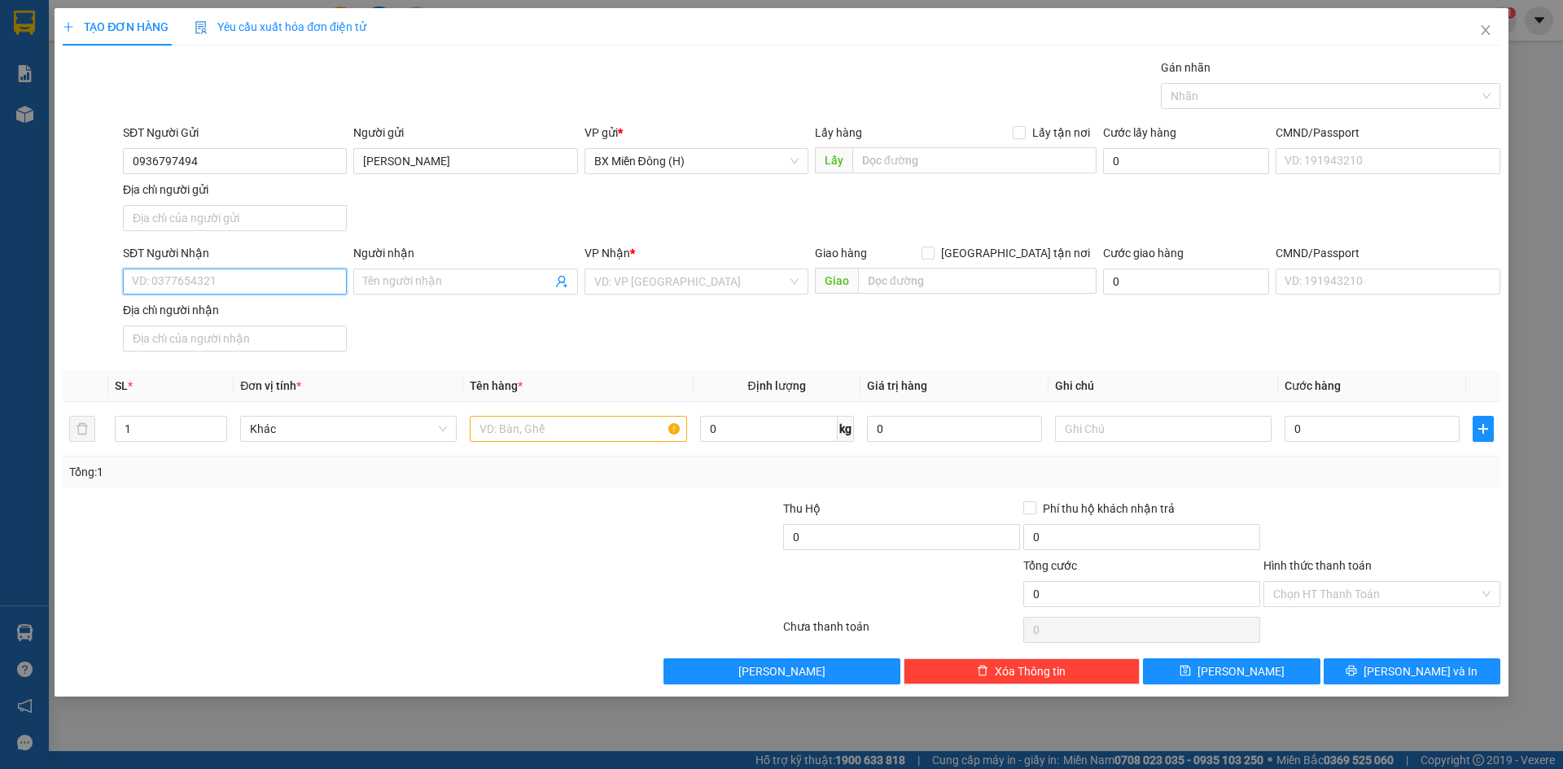
click at [253, 283] on input "SĐT Người Nhận" at bounding box center [235, 282] width 224 height 26
type input "0975741093"
click at [442, 288] on input "Người nhận" at bounding box center [457, 282] width 188 height 18
type input "NHA KHOA BIỂN HỒ"
click at [750, 274] on input "search" at bounding box center [690, 281] width 193 height 24
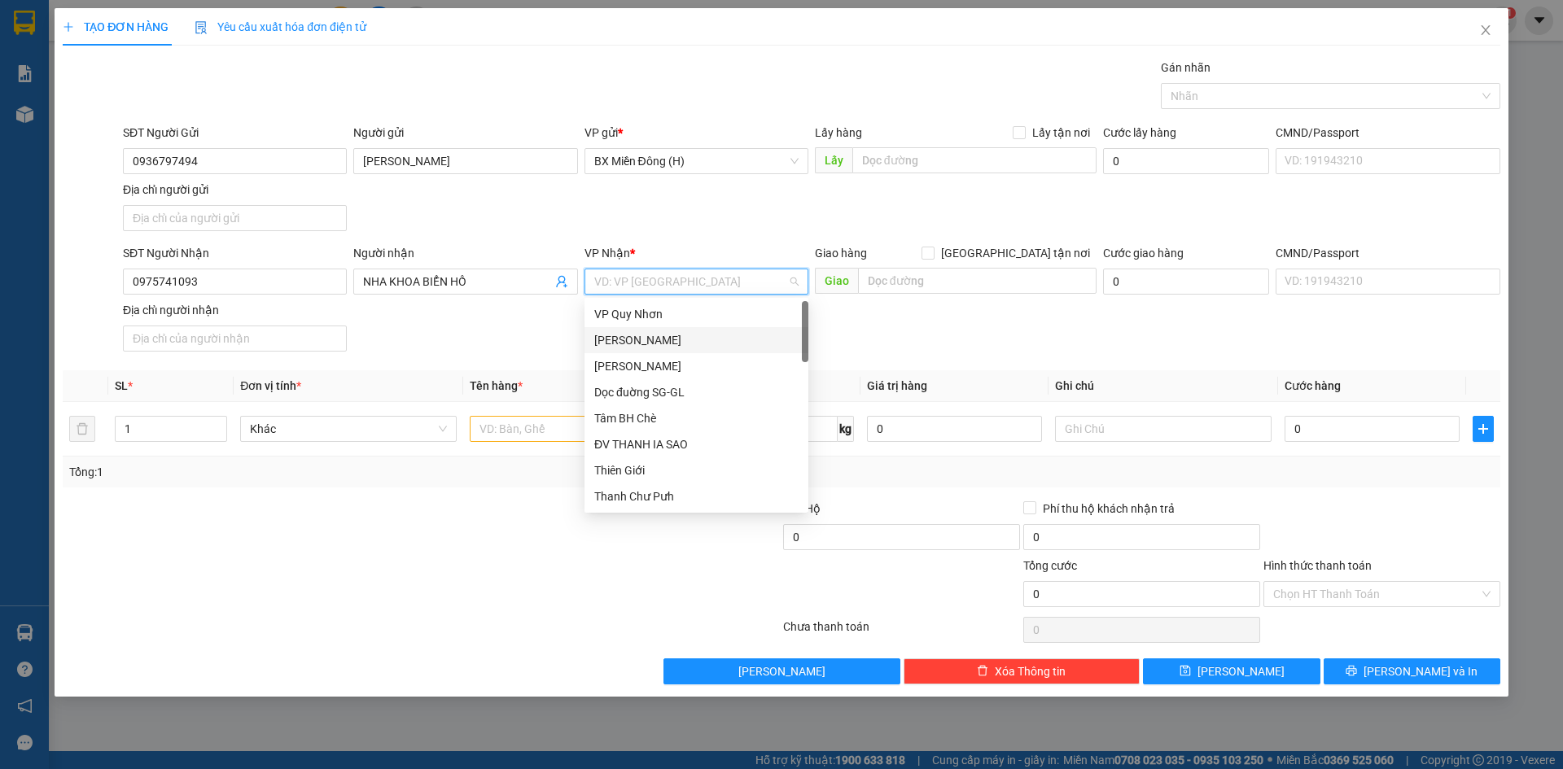
click at [680, 346] on div "[PERSON_NAME]" at bounding box center [696, 340] width 204 height 18
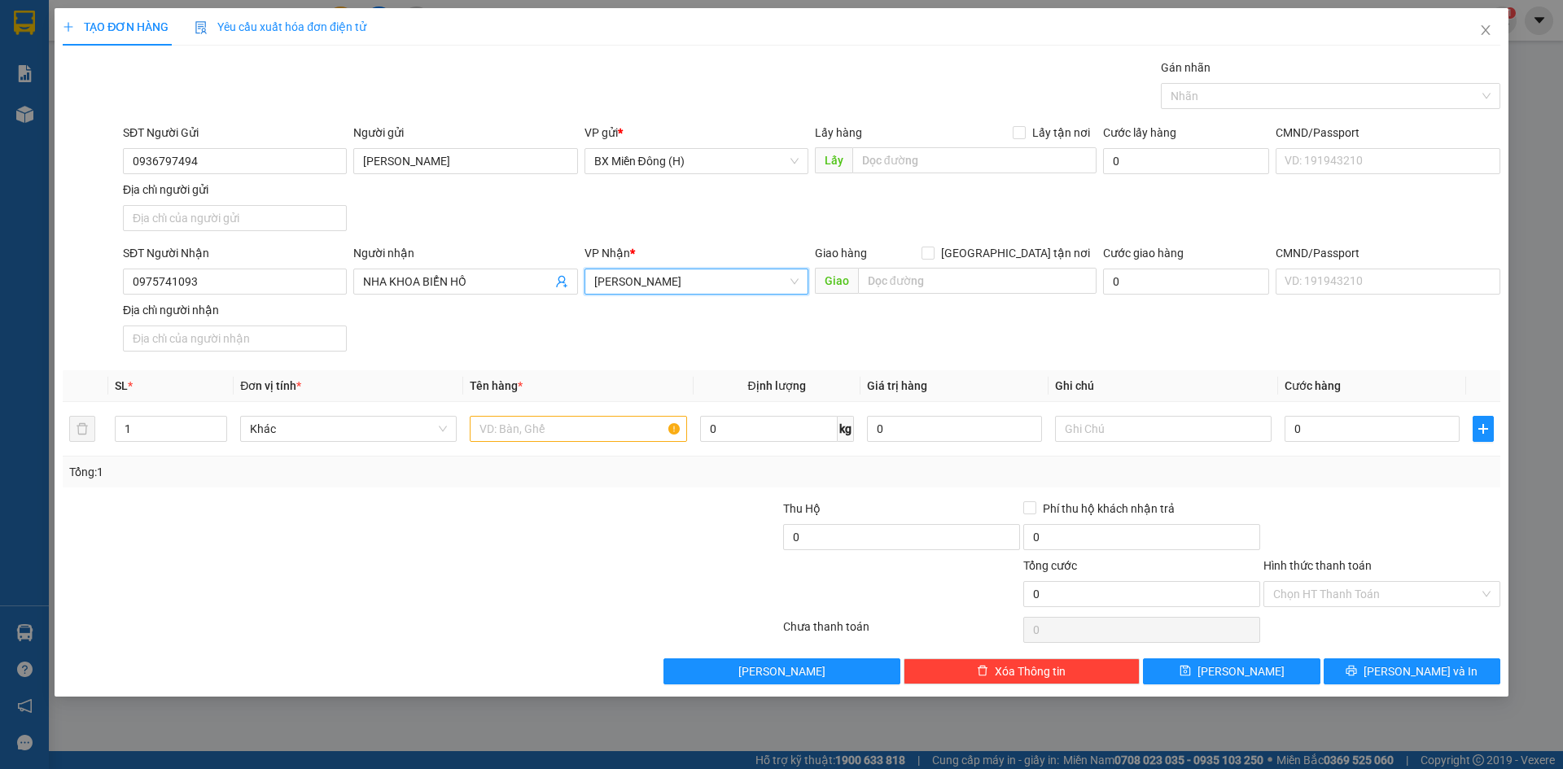
click at [579, 458] on div "Tổng: 1" at bounding box center [782, 472] width 1438 height 31
click at [605, 424] on input "text" at bounding box center [578, 429] width 217 height 26
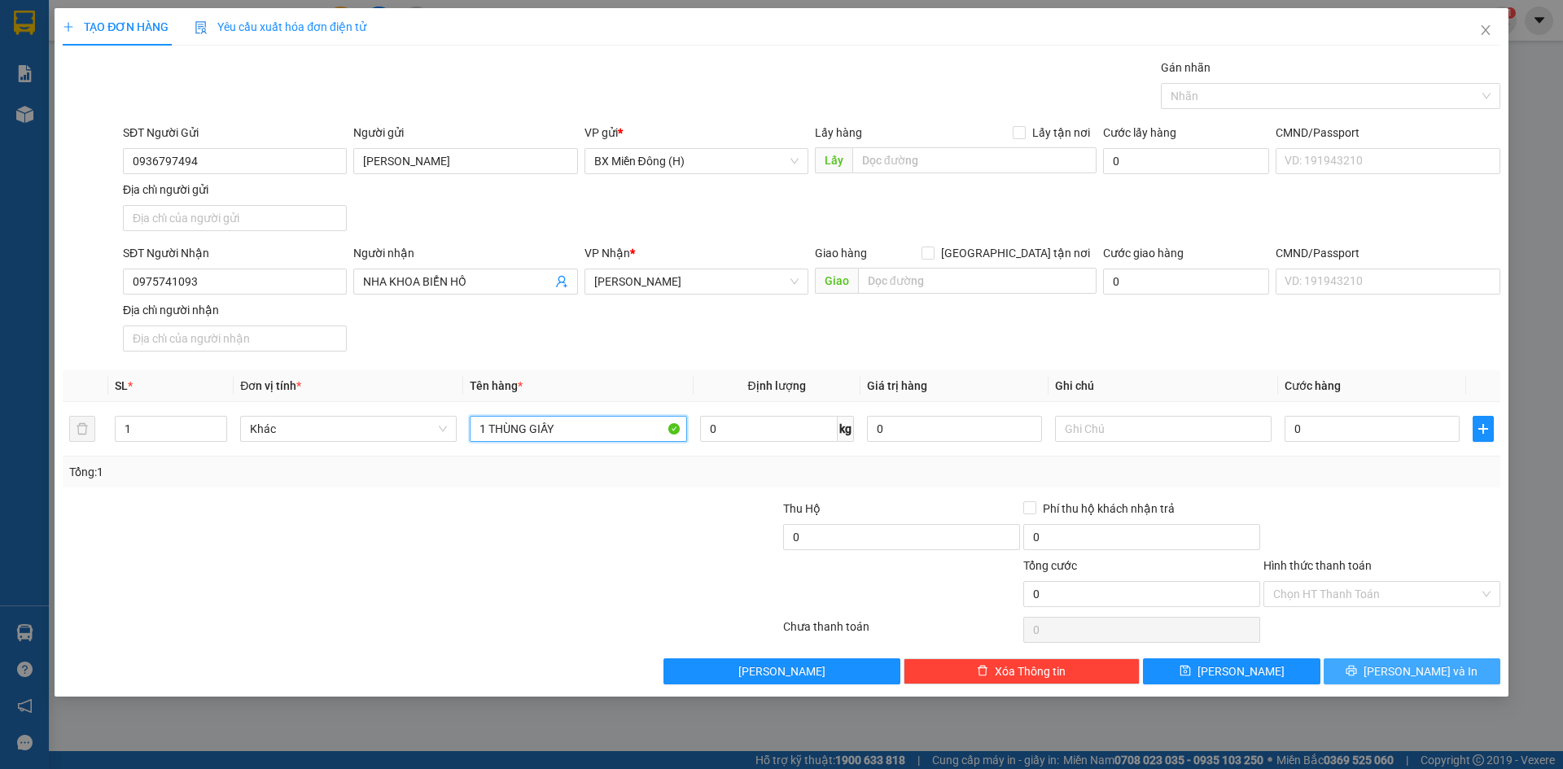
type input "1 THÙNG GIẤY"
click at [1432, 663] on span "[PERSON_NAME] và In" at bounding box center [1421, 672] width 114 height 18
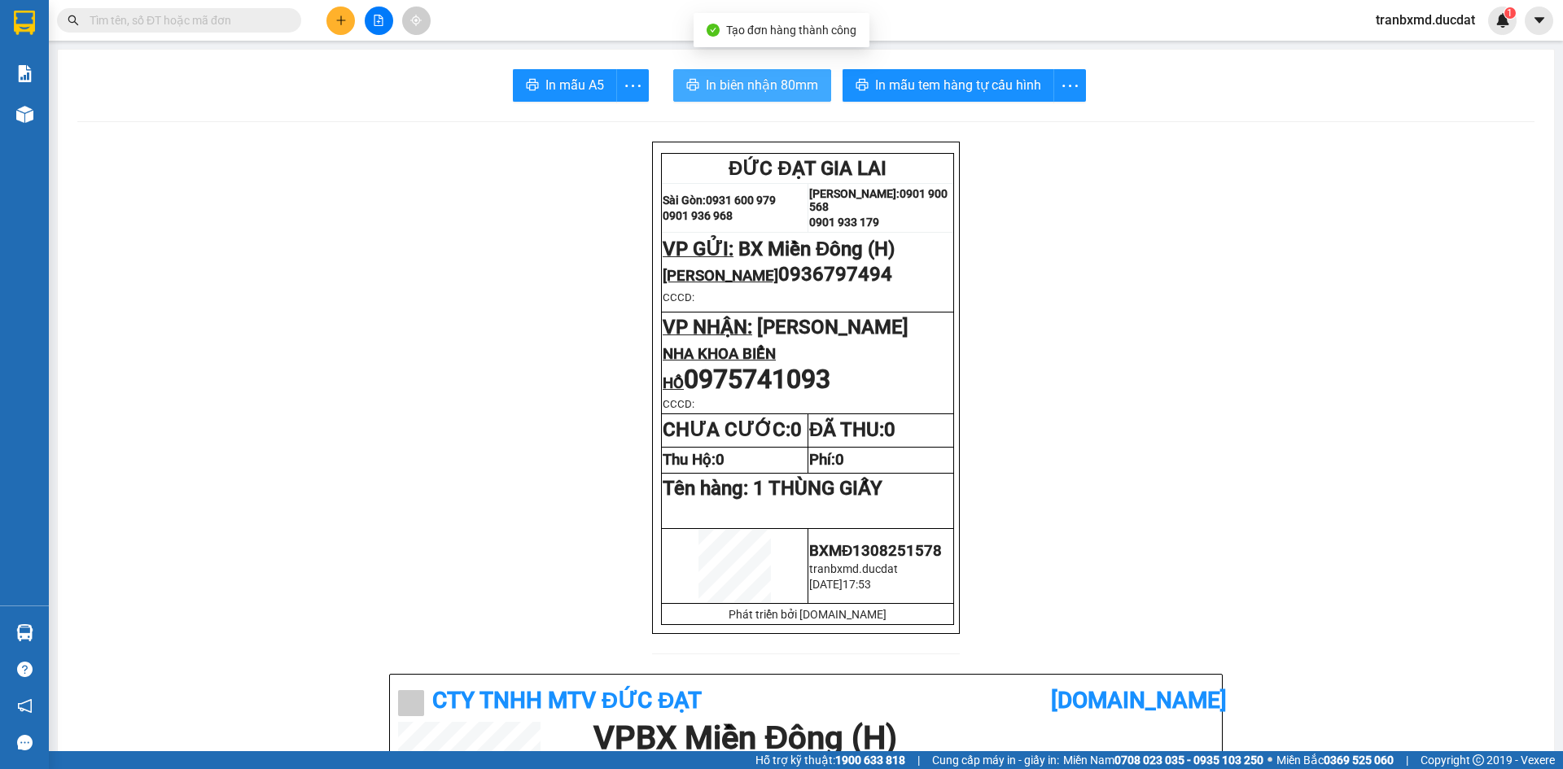
click at [783, 99] on button "In biên nhận 80mm" at bounding box center [752, 85] width 158 height 33
click at [790, 441] on span "0" at bounding box center [795, 429] width 11 height 23
click at [782, 436] on strong "CHƯA CƯỚC: 0" at bounding box center [732, 429] width 139 height 23
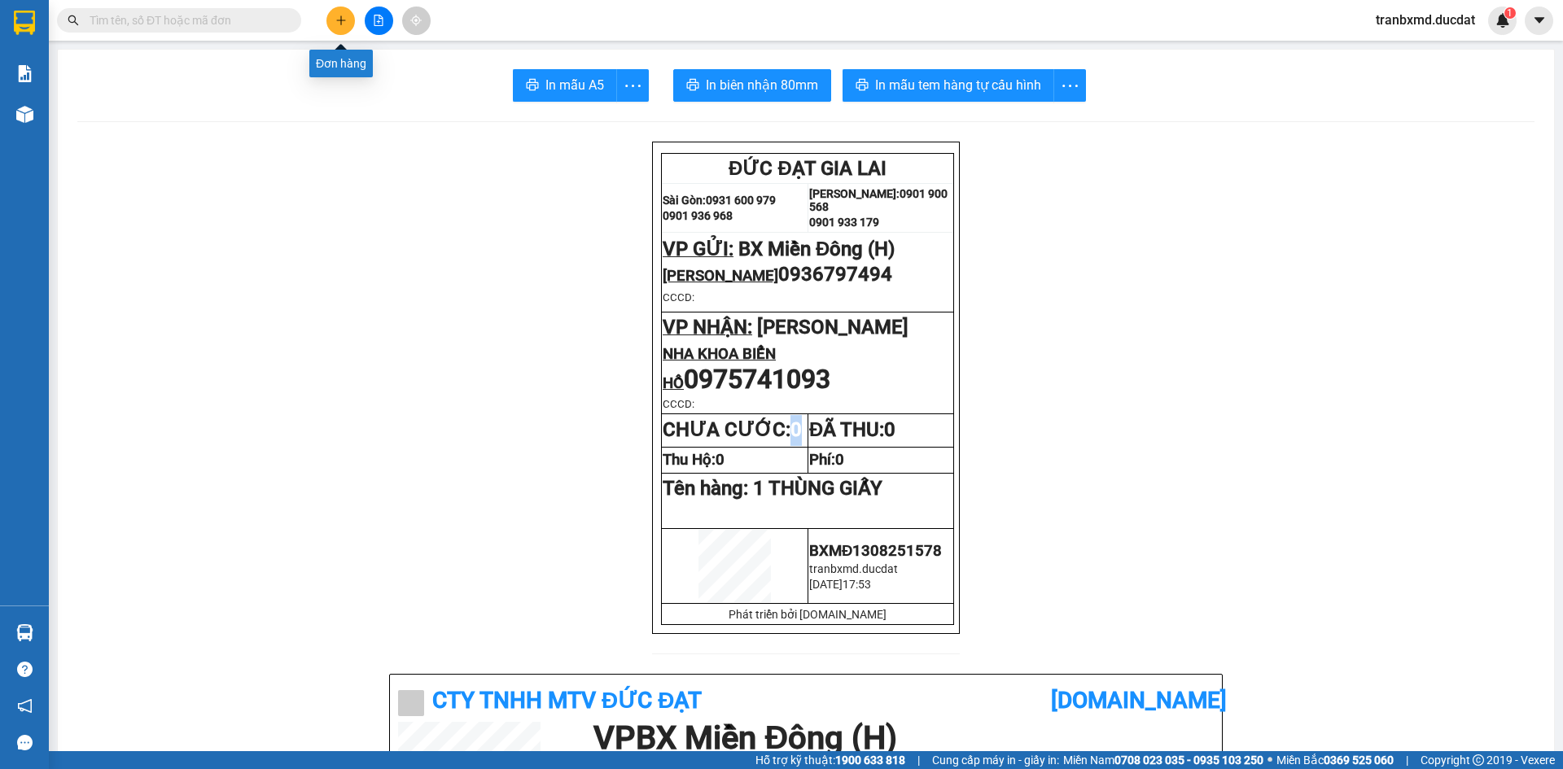
click at [343, 17] on icon "plus" at bounding box center [340, 20] width 11 height 11
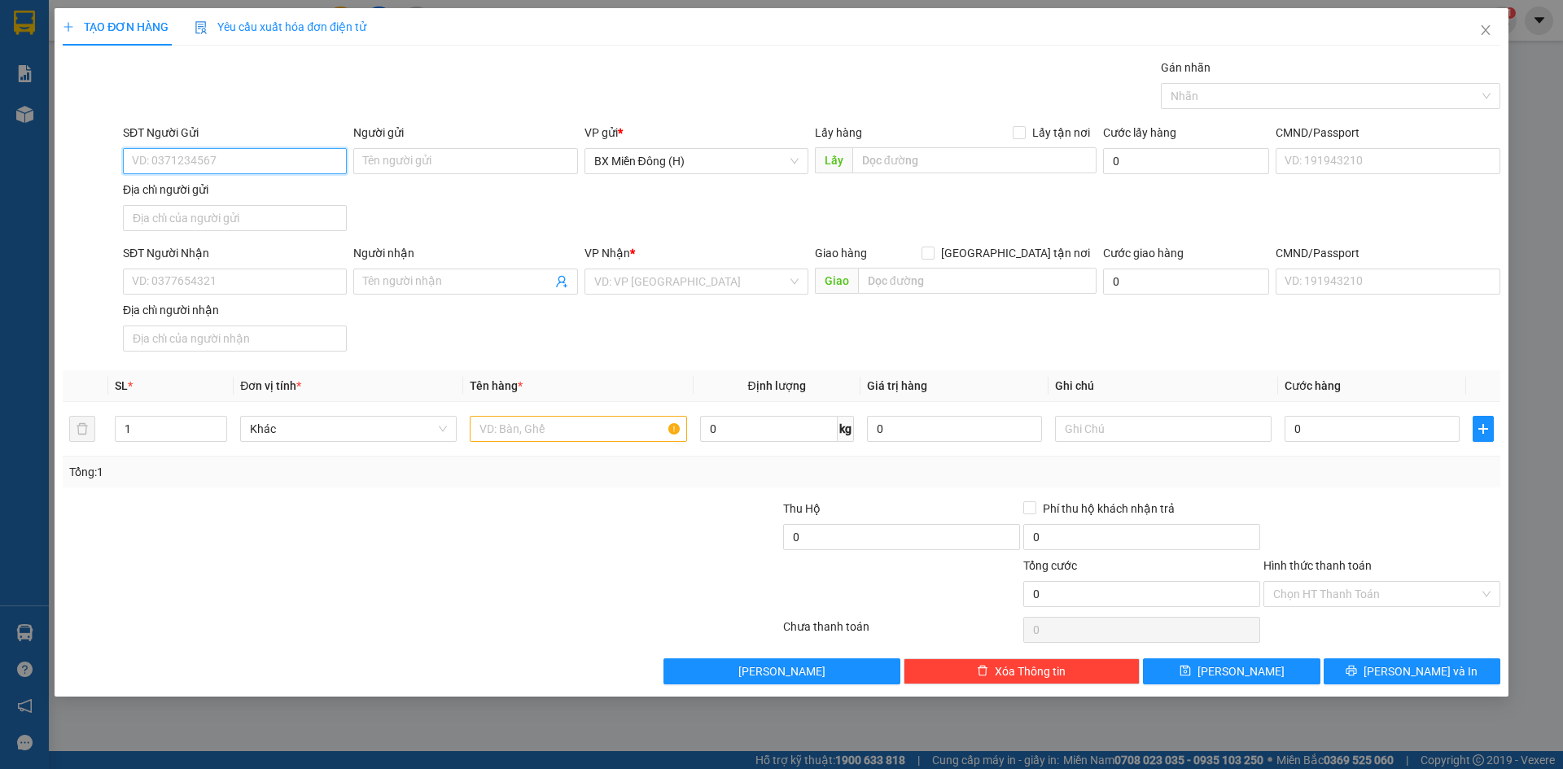
click at [315, 169] on input "SĐT Người Gửi" at bounding box center [235, 161] width 224 height 26
type input "0936797494"
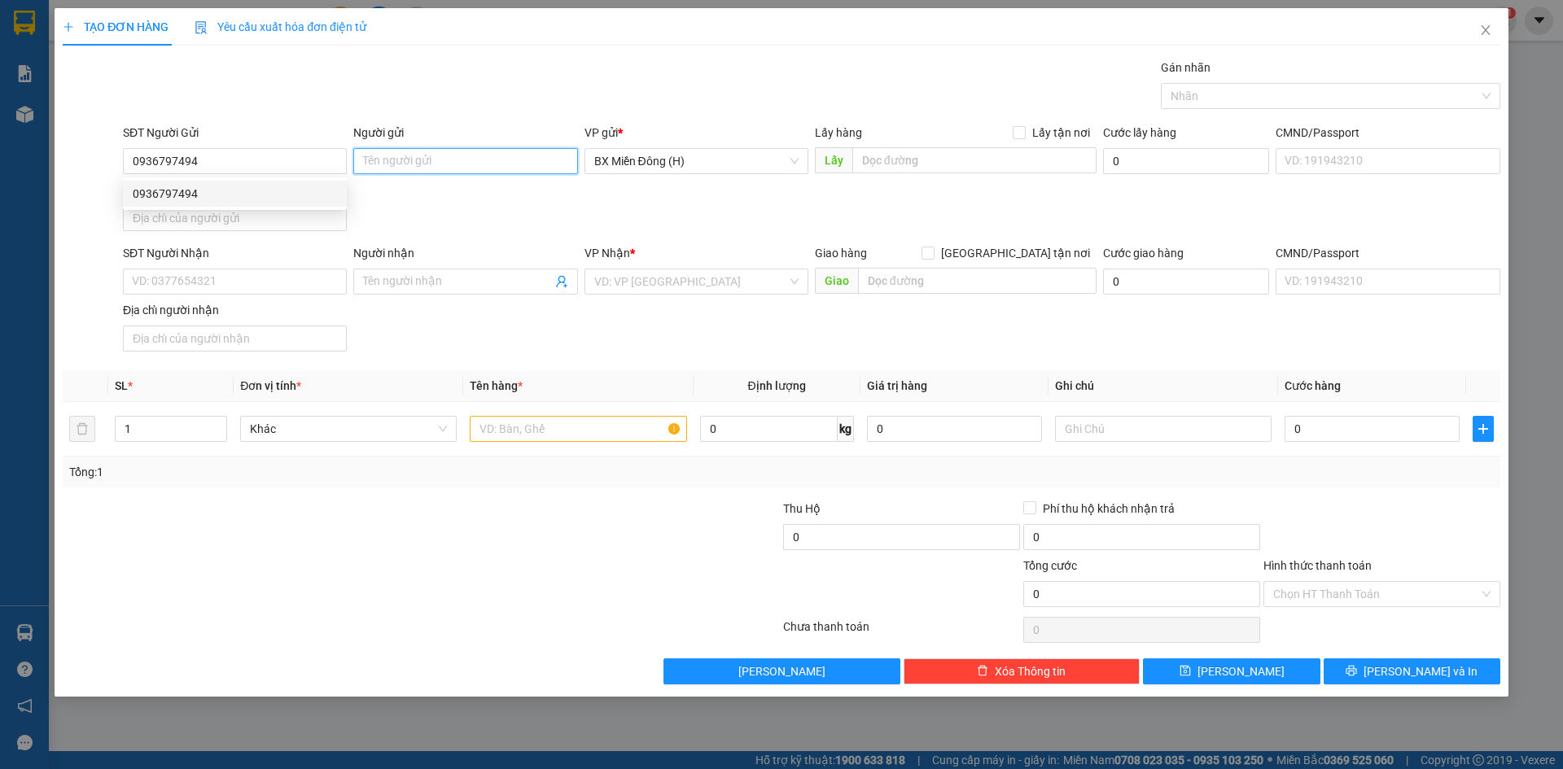
click at [455, 165] on input "Người gửi" at bounding box center [465, 161] width 224 height 26
type input "[PERSON_NAME]"
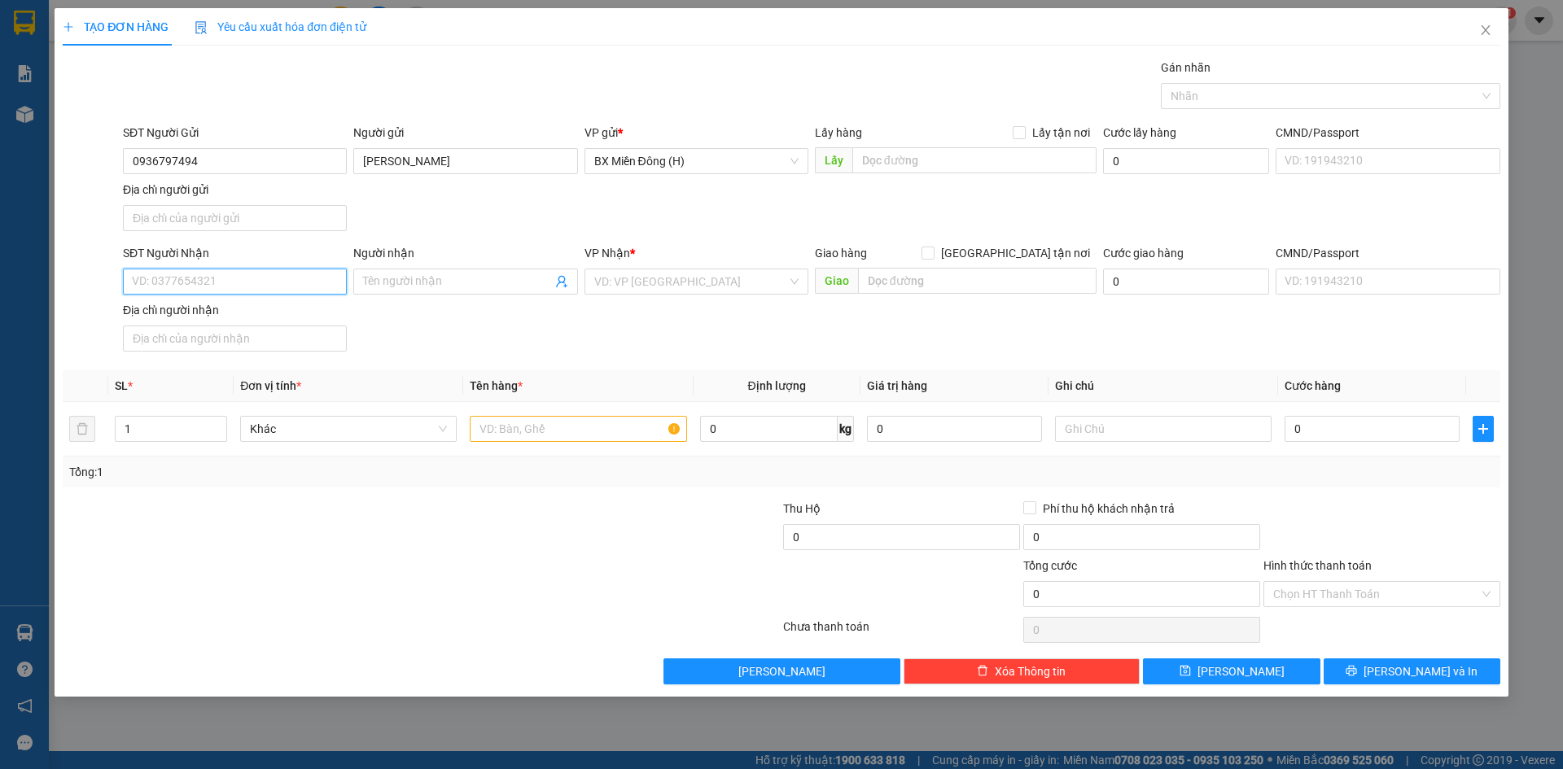
click at [261, 287] on input "SĐT Người Nhận" at bounding box center [235, 282] width 224 height 26
type input "0975741093"
click at [258, 324] on div "0975741093 - NHA KHOA BIỂN HỒ" at bounding box center [235, 314] width 224 height 26
type input "NHA KHOA BIỂN HỒ"
type input "0975741093"
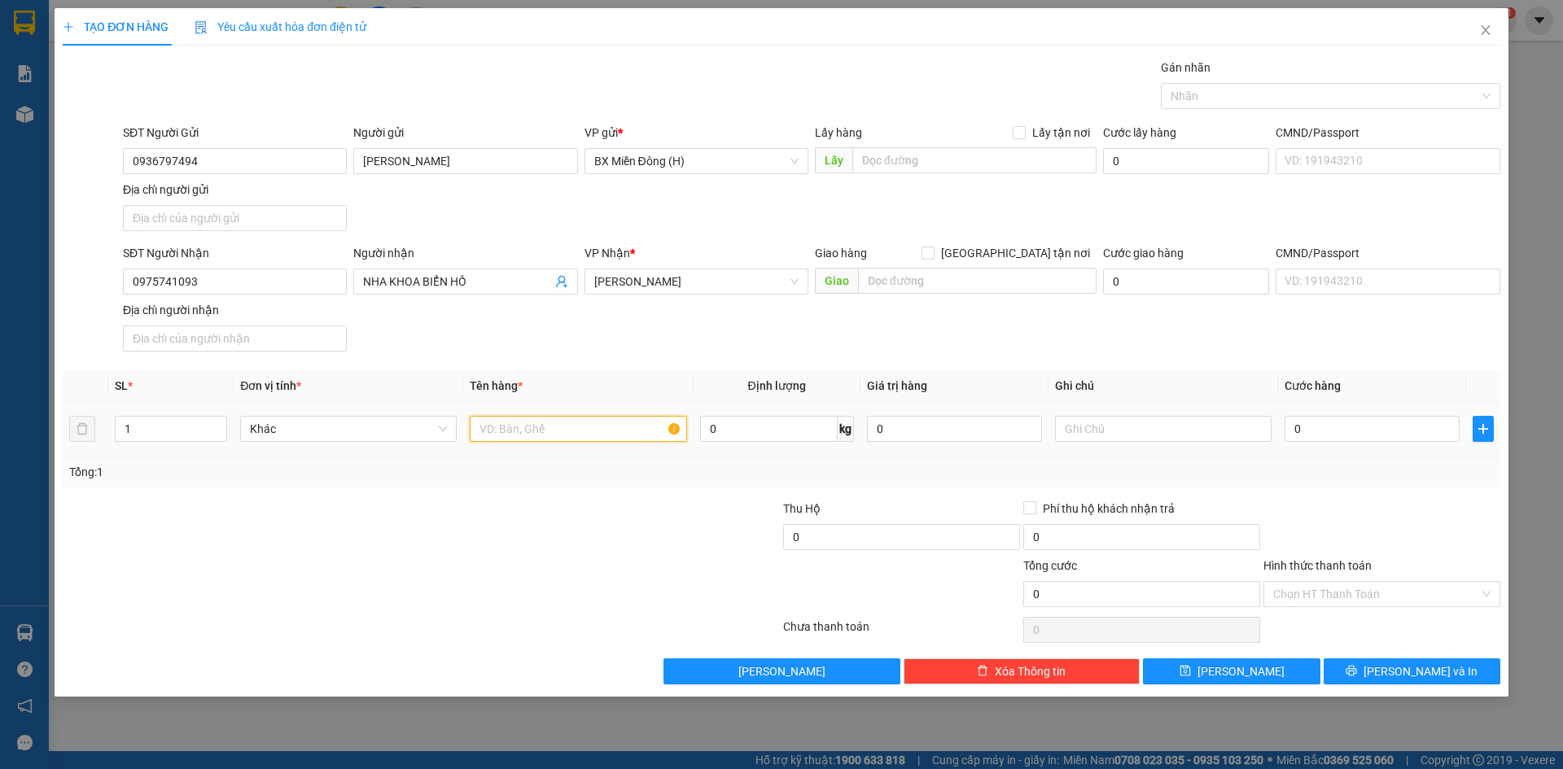
click at [572, 422] on input "text" at bounding box center [578, 429] width 217 height 26
type input "T"
type input "1 THÙNG GIẤY"
click at [1369, 418] on input "0" at bounding box center [1372, 429] width 175 height 26
type input "003"
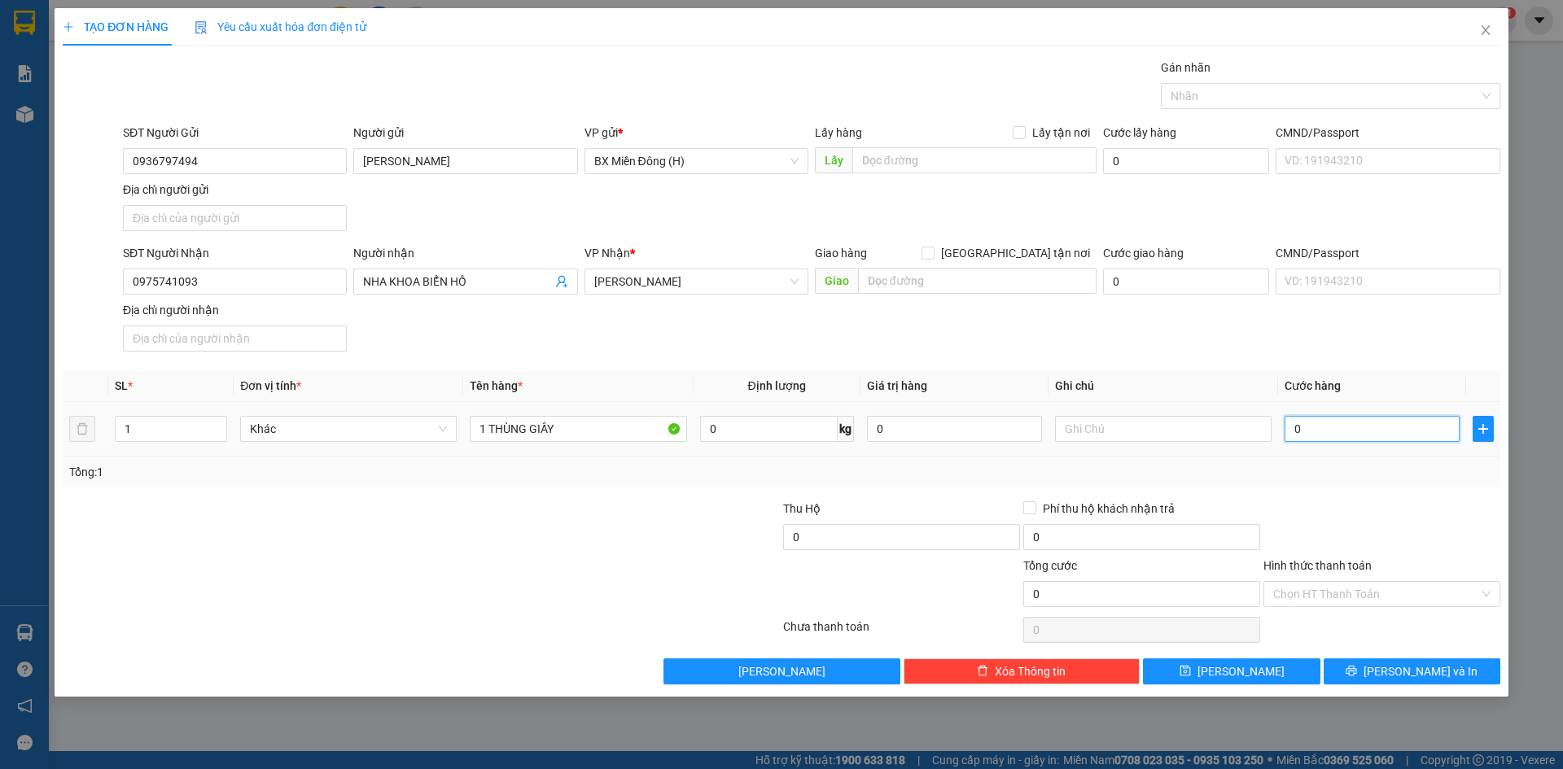
type input "3"
type input "0.030"
type input "30"
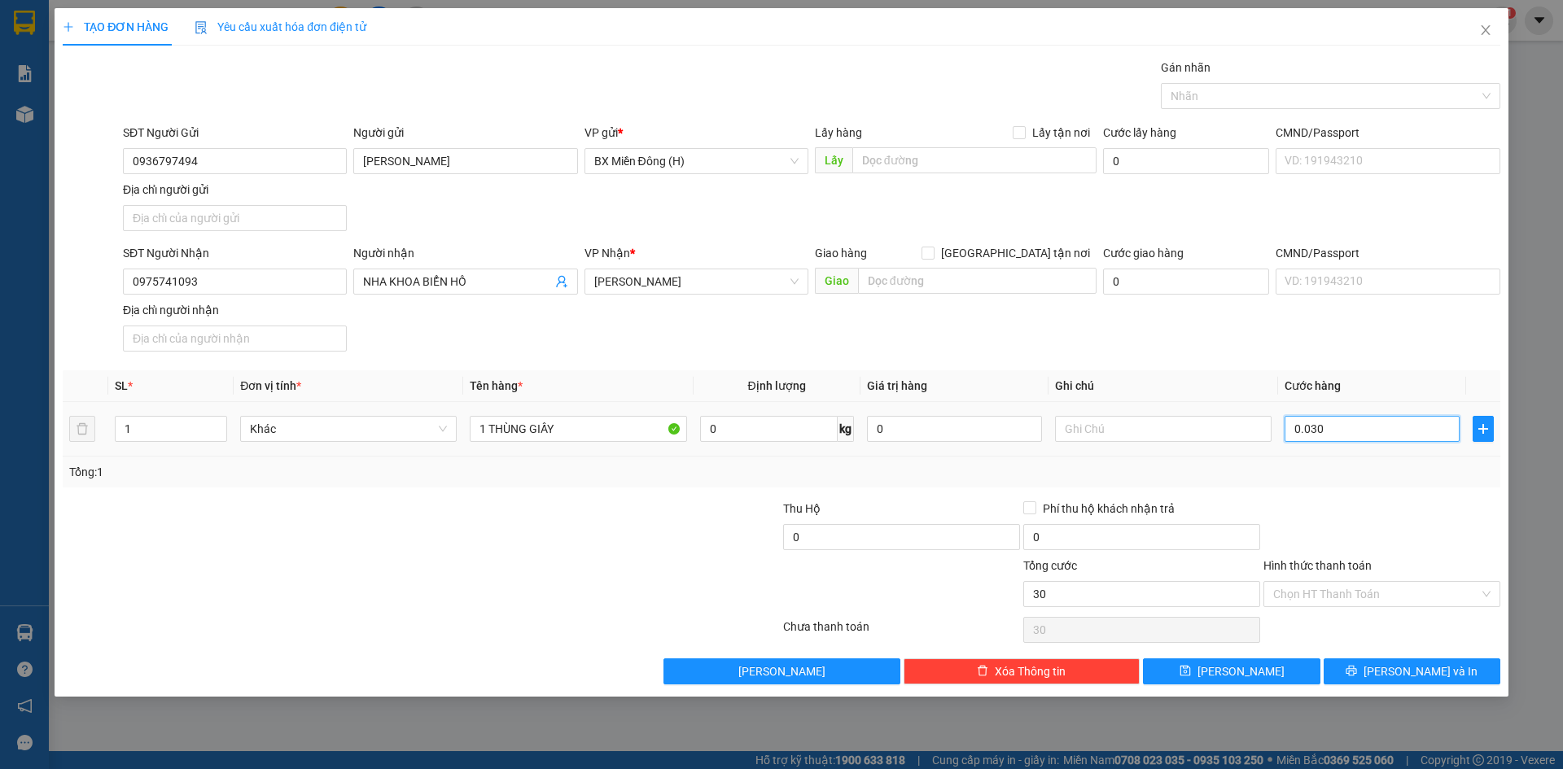
type input "003"
type input "3"
type input "00"
type input "0"
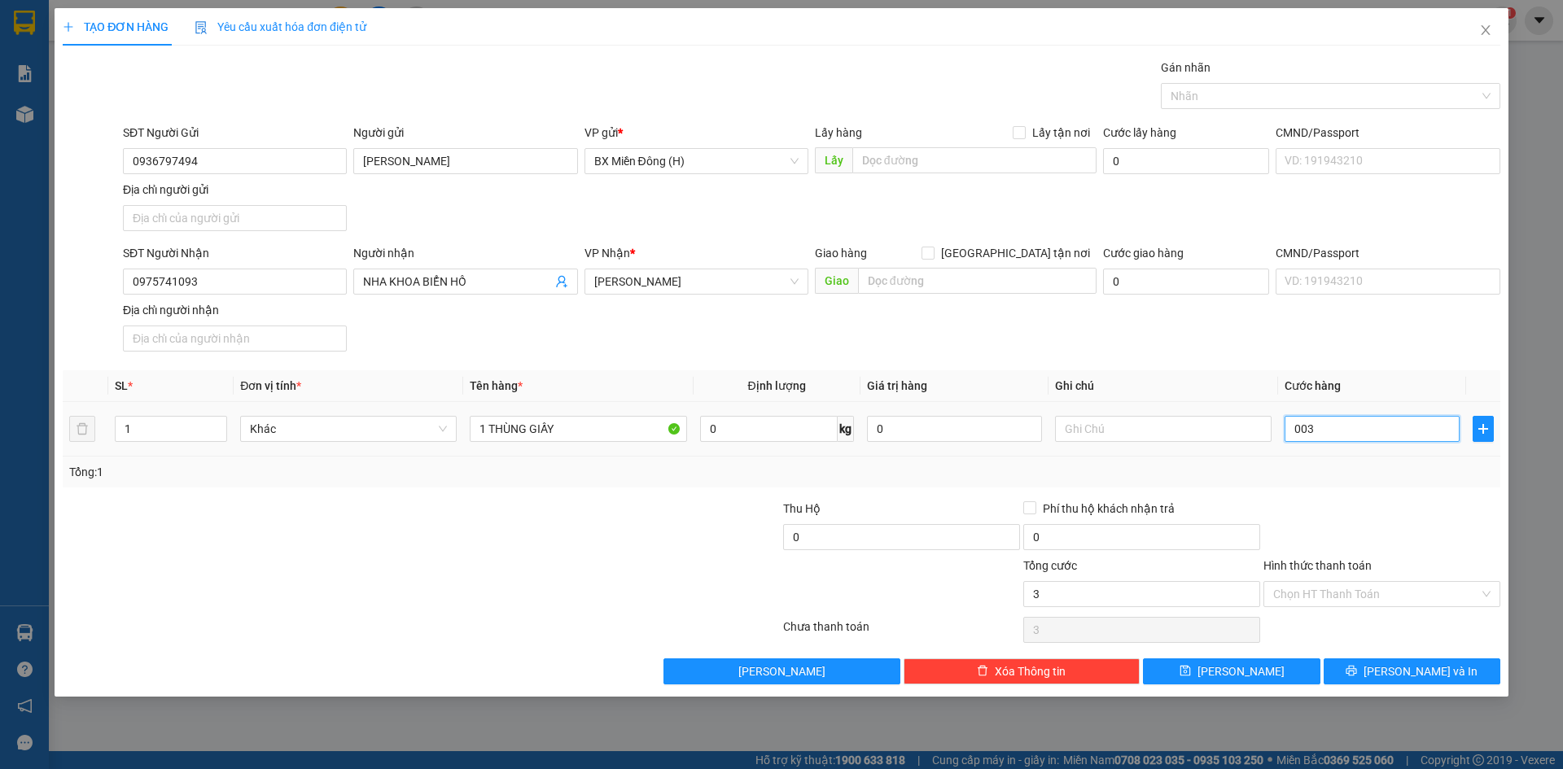
type input "0"
type input "003"
type input "3"
type input "0.030"
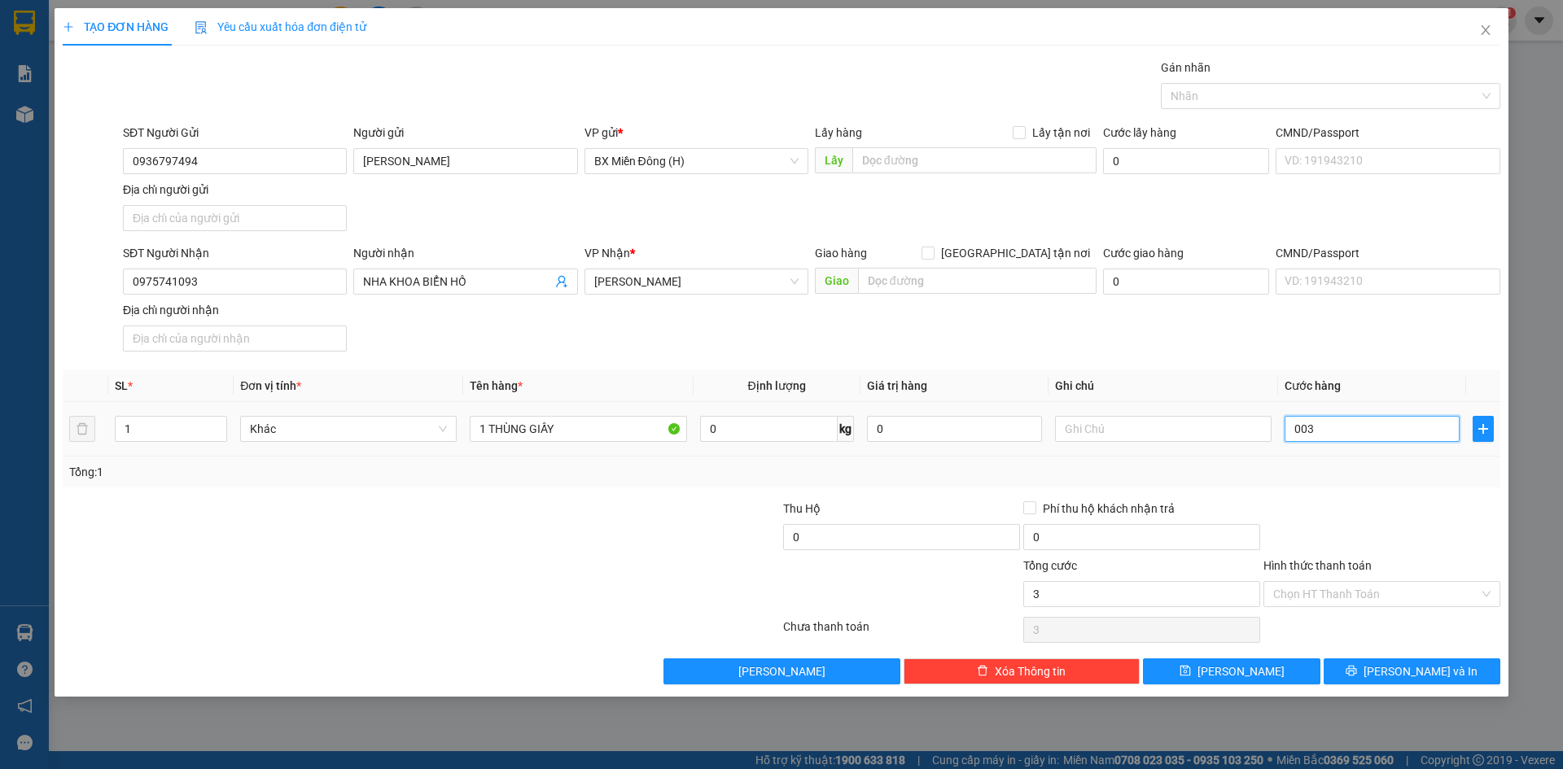
type input "30"
type input "00.300"
type input "300"
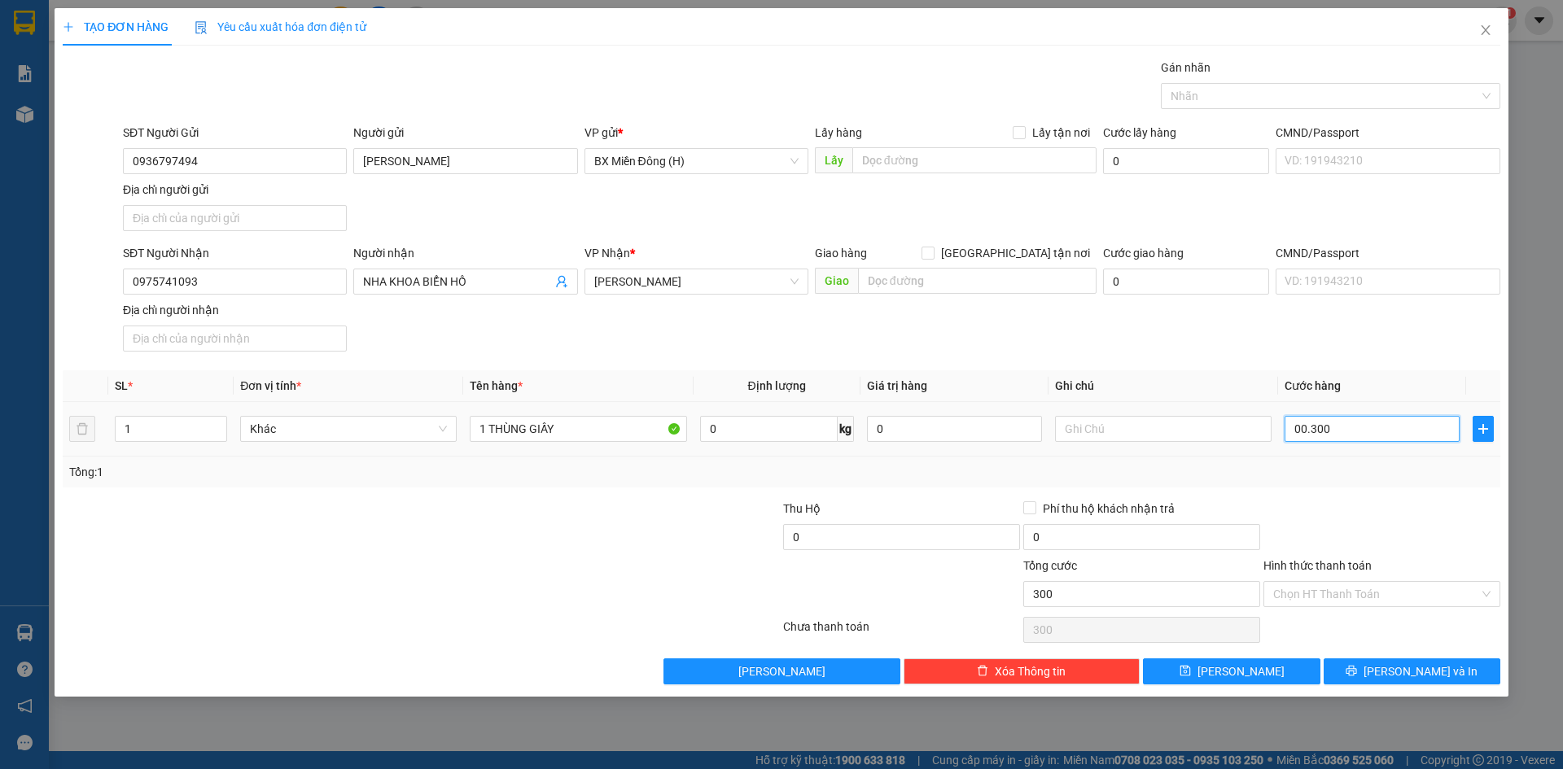
type input "0.003.000"
type input "3.000"
type input "000.030.000"
type input "30.000"
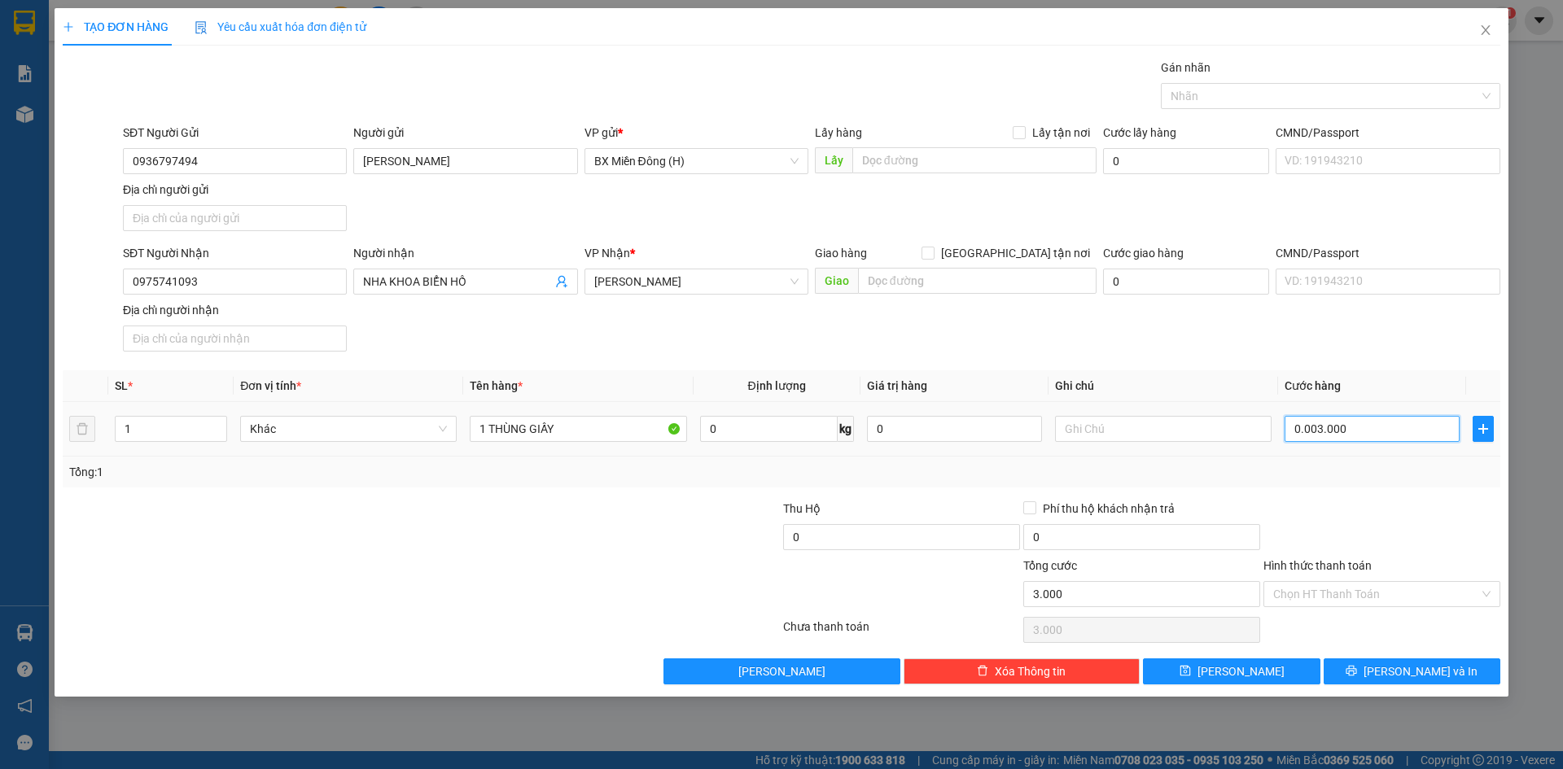
type input "30.000"
click at [1377, 668] on button "[PERSON_NAME] và In" at bounding box center [1412, 672] width 177 height 26
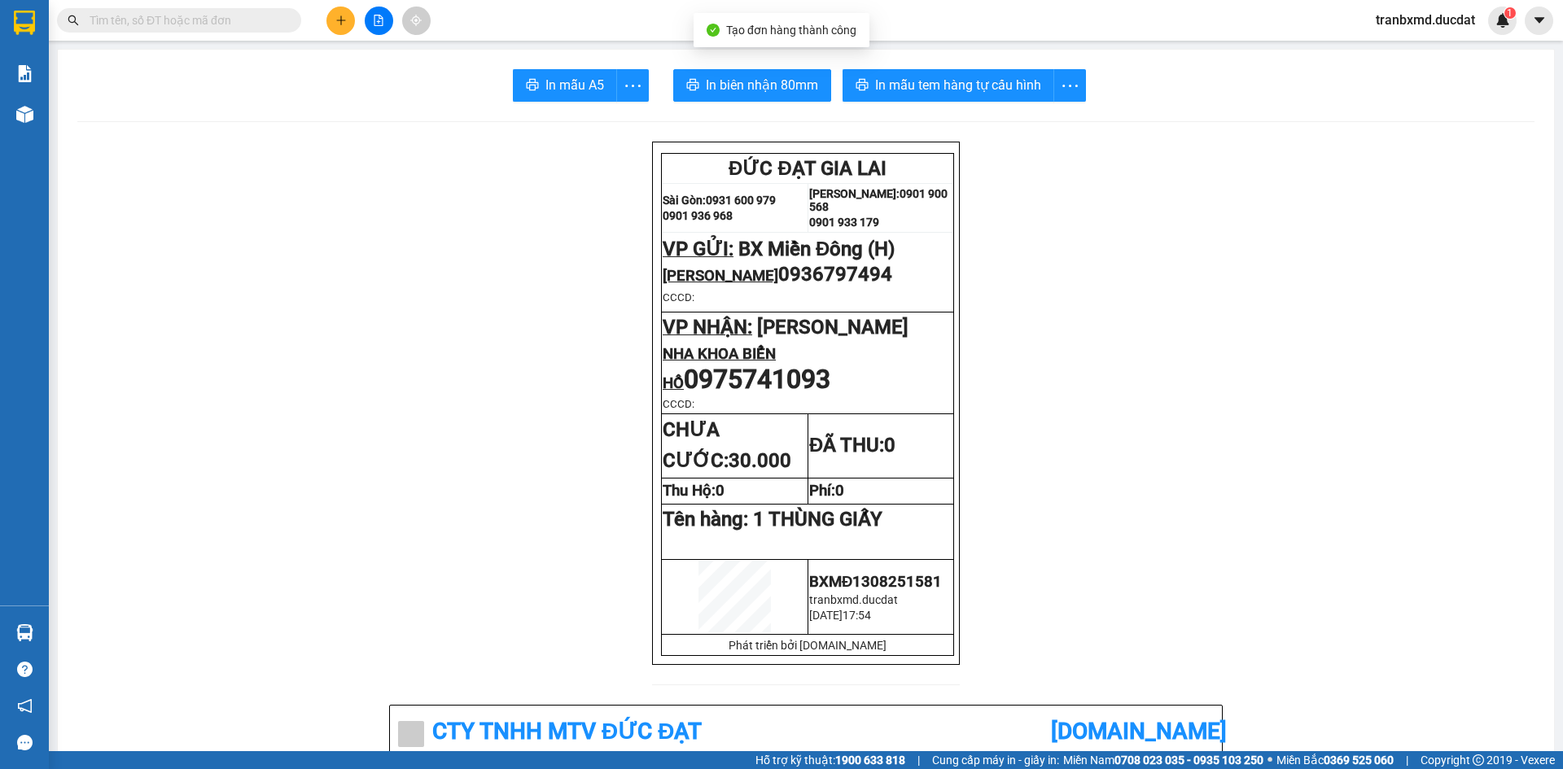
click at [833, 478] on td "ĐÃ THU: 0" at bounding box center [881, 445] width 146 height 63
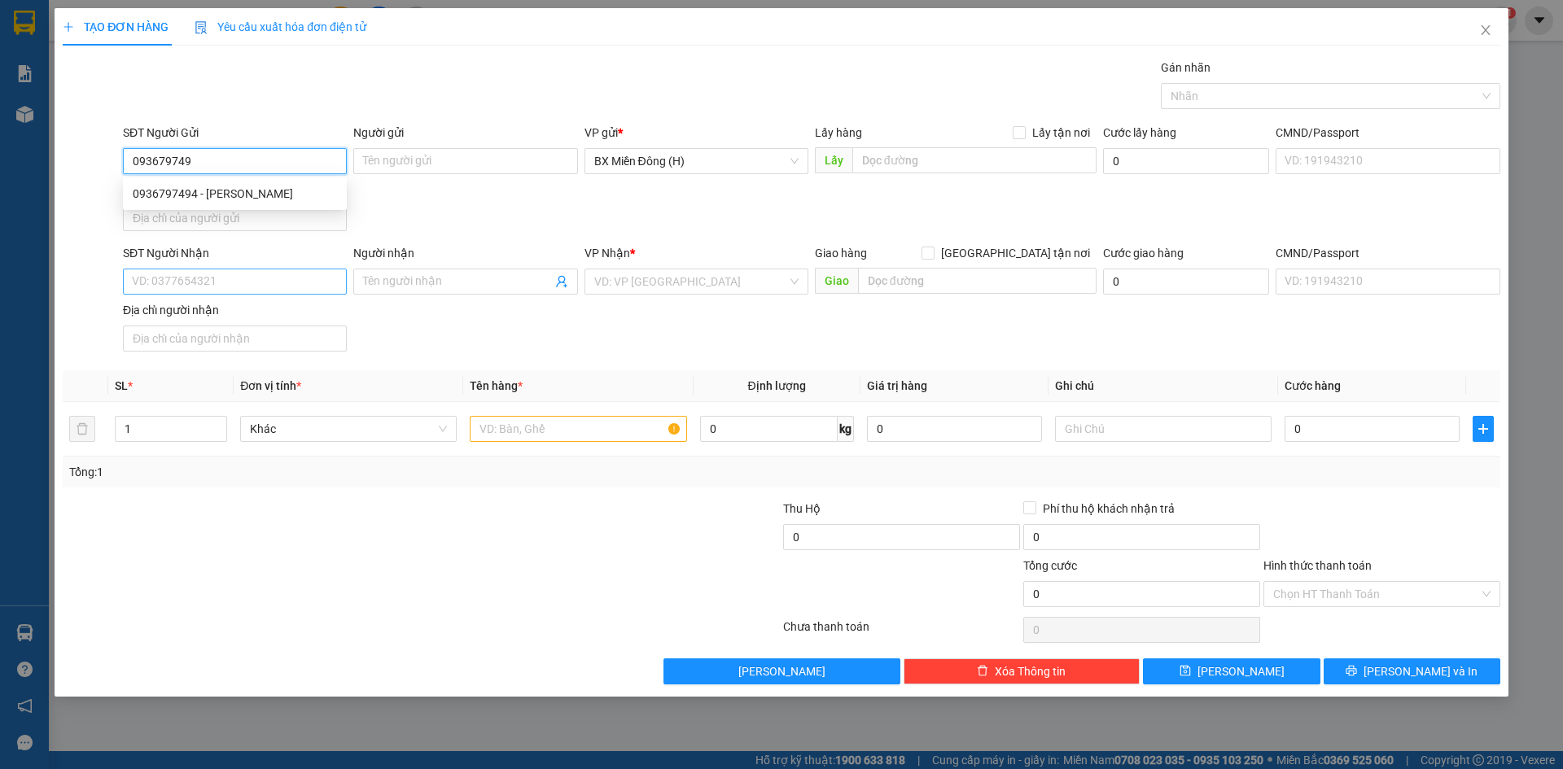
type input "0936797494"
click at [278, 194] on div "0936797494 - [PERSON_NAME]" at bounding box center [235, 194] width 204 height 18
type input "[PERSON_NAME]"
type input "0975741093"
type input "NHA KHOA BIỂN HỒ"
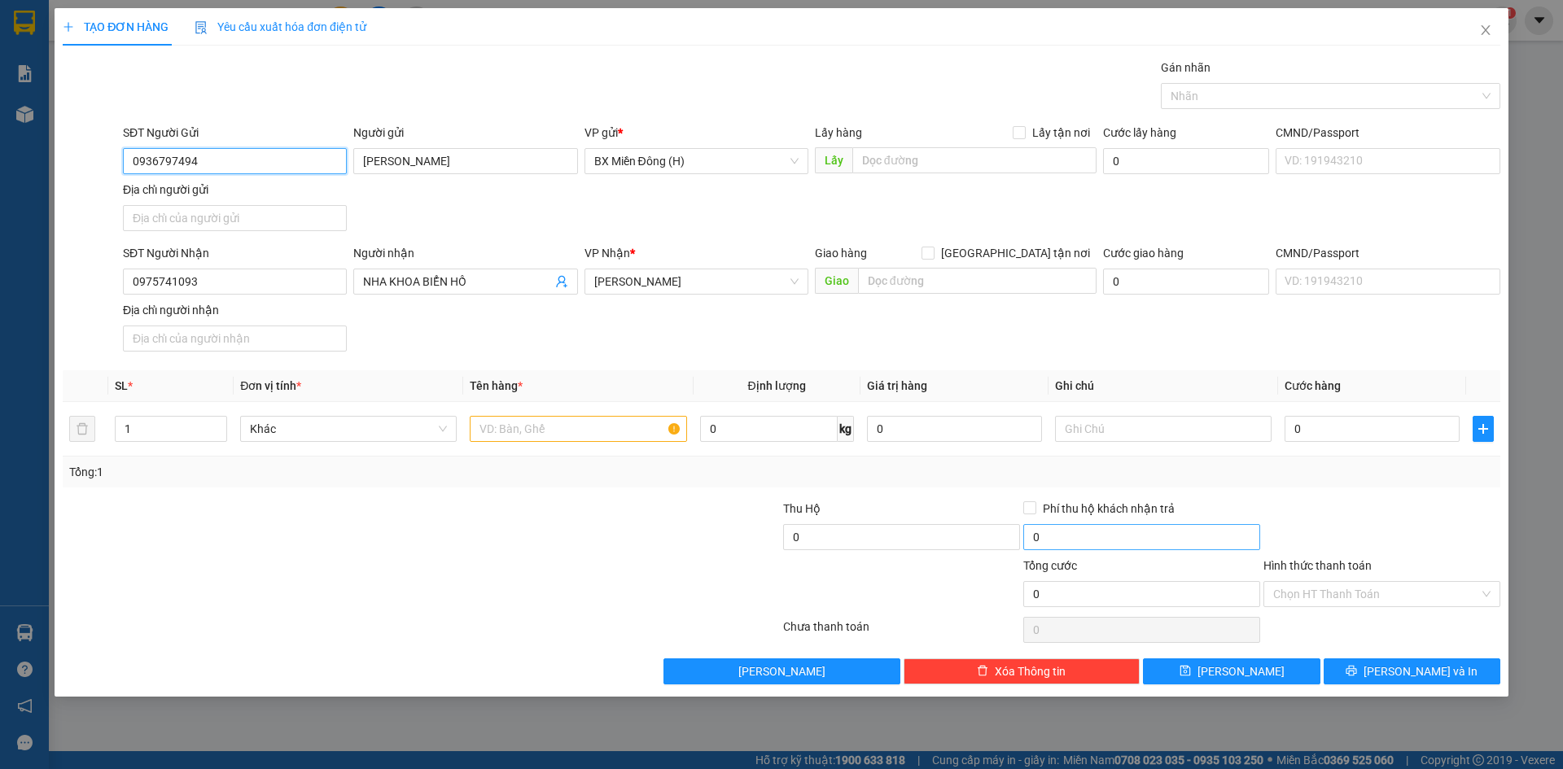
type input "0936797494"
click at [1351, 431] on input "0" at bounding box center [1372, 429] width 175 height 26
type input "003"
type input "3"
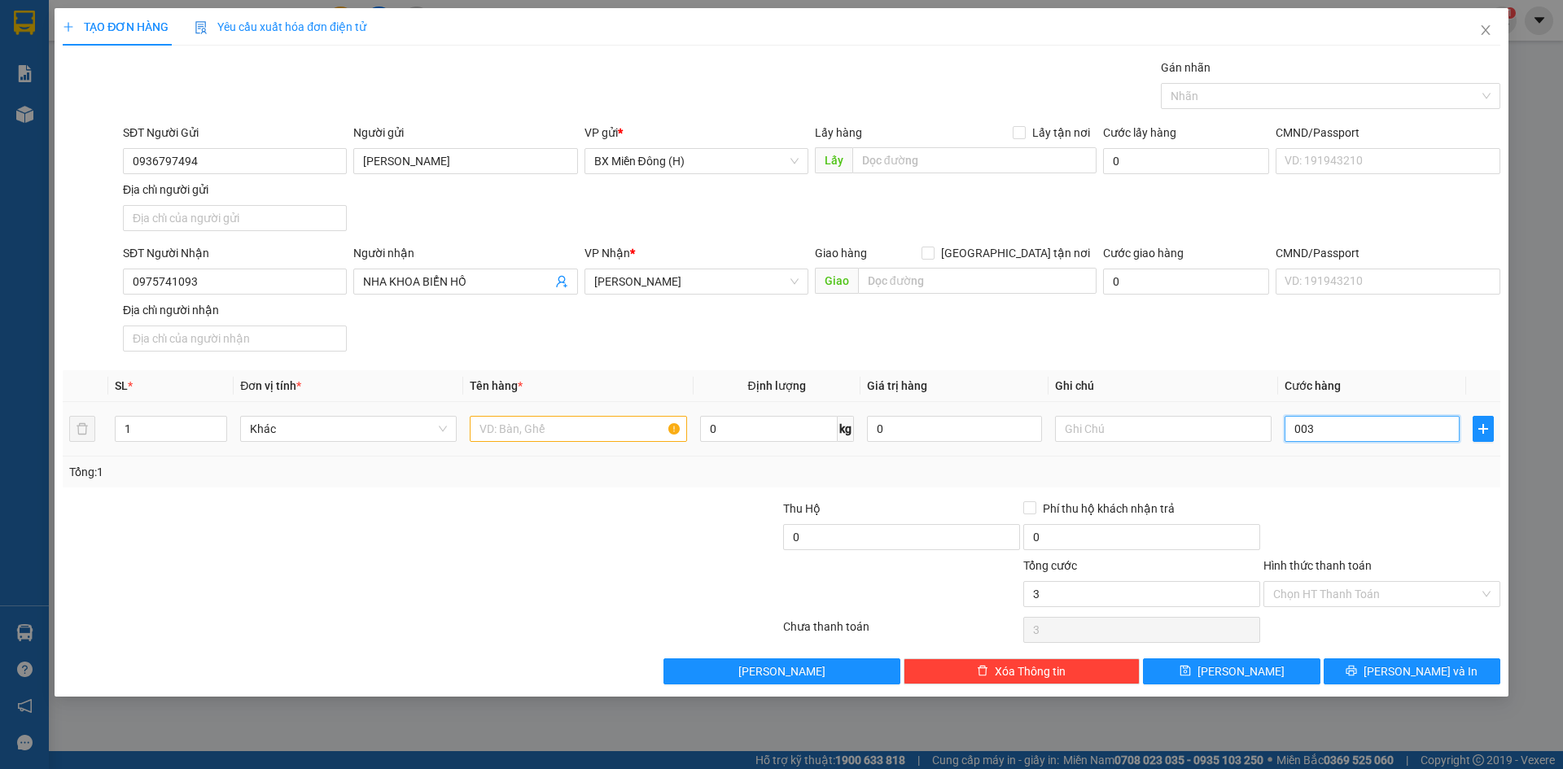
type input "0.030"
type input "30"
type input "30.000"
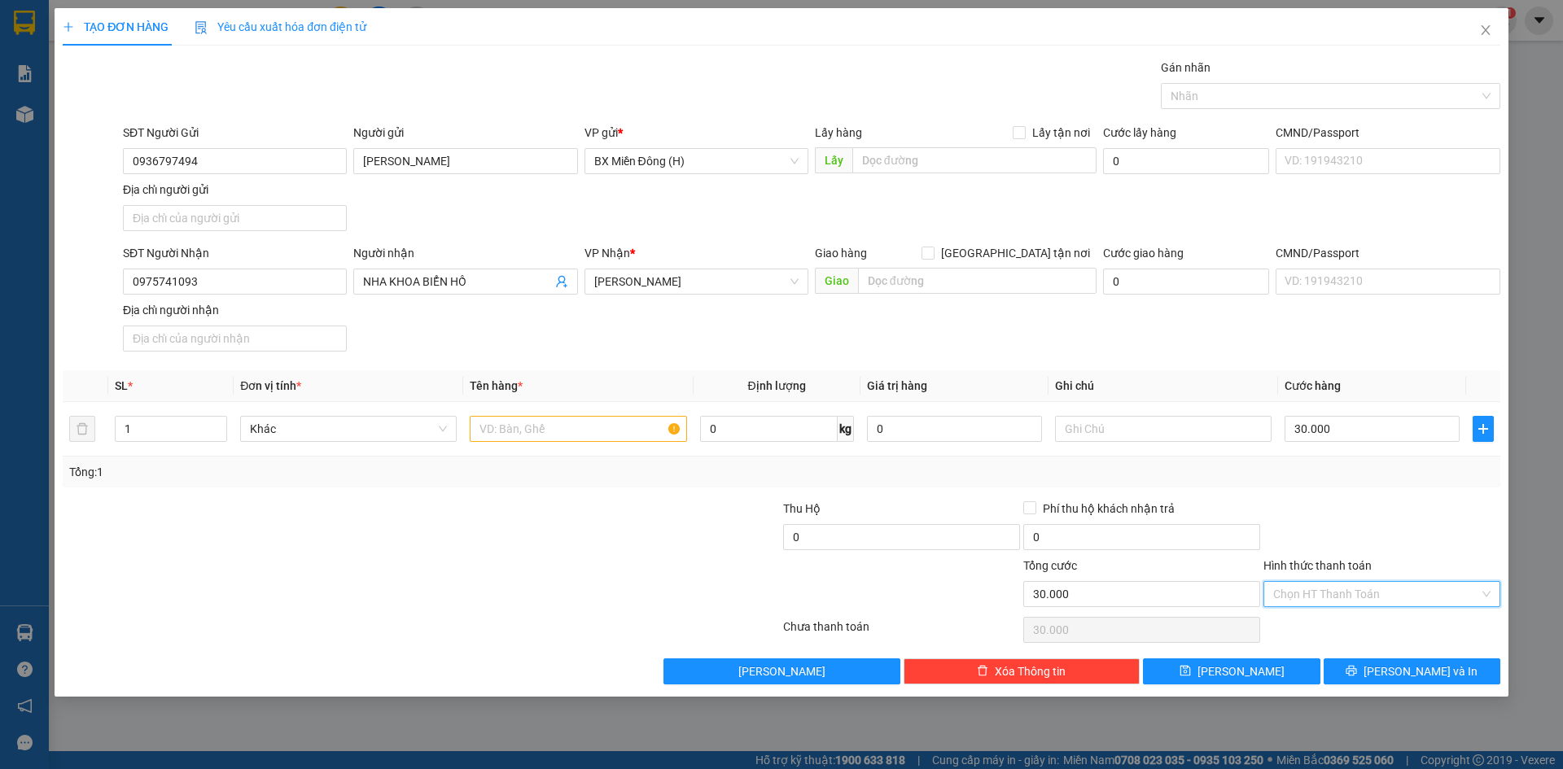
click at [1320, 582] on input "Hình thức thanh toán" at bounding box center [1376, 594] width 206 height 24
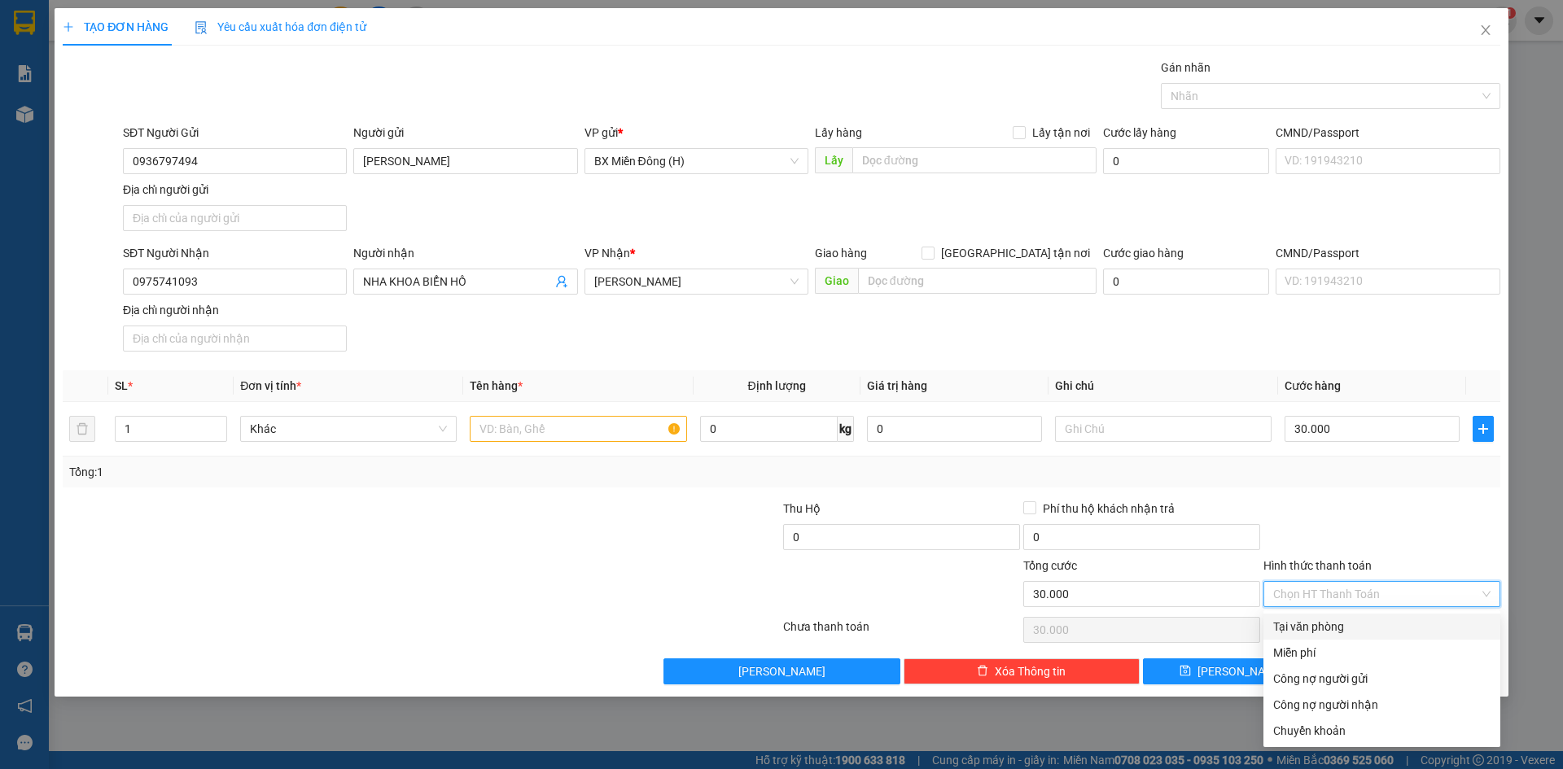
click at [1343, 634] on div "Tại văn phòng" at bounding box center [1381, 627] width 217 height 18
type input "0"
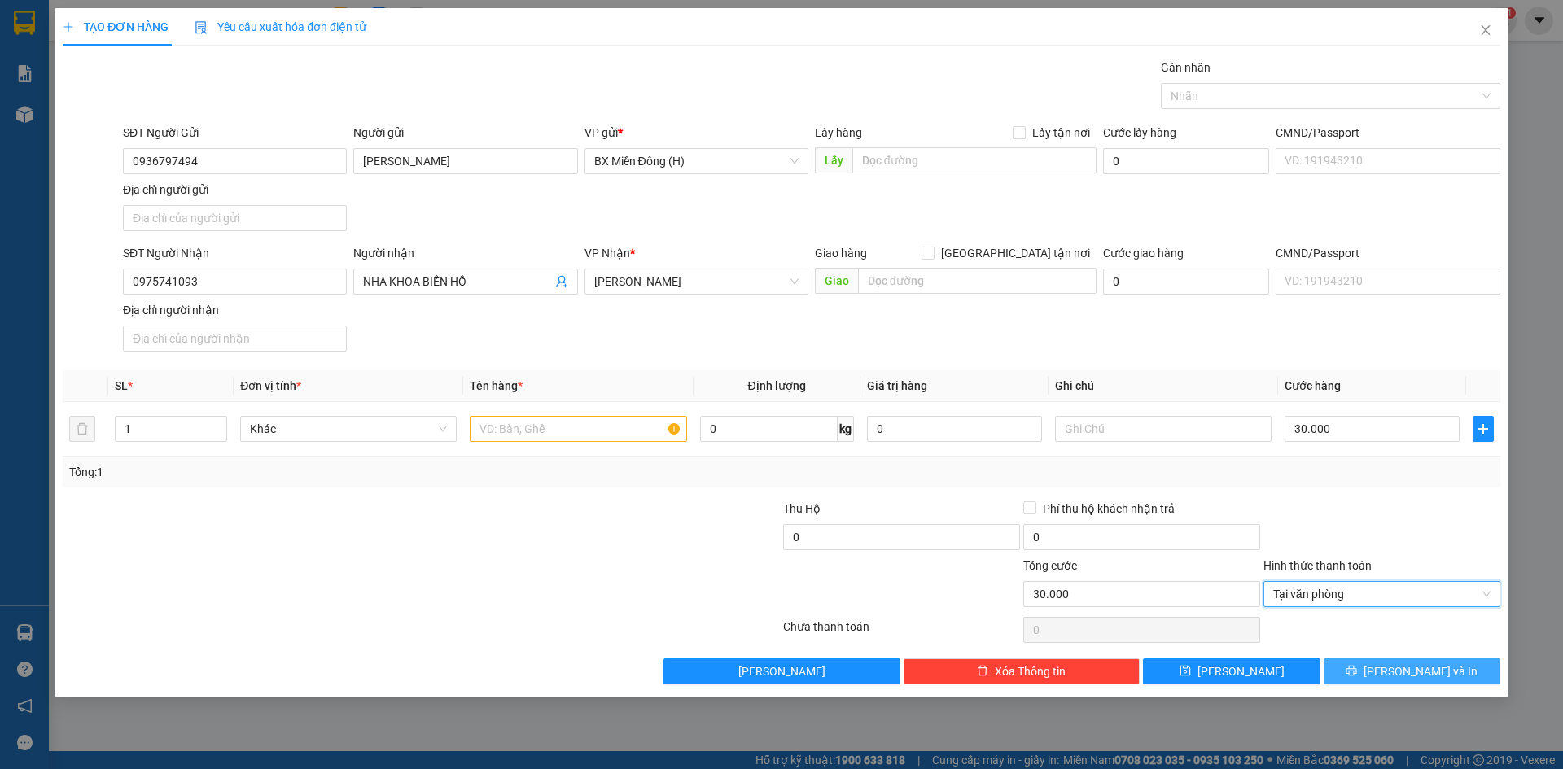
click at [1365, 668] on button "[PERSON_NAME] và In" at bounding box center [1412, 672] width 177 height 26
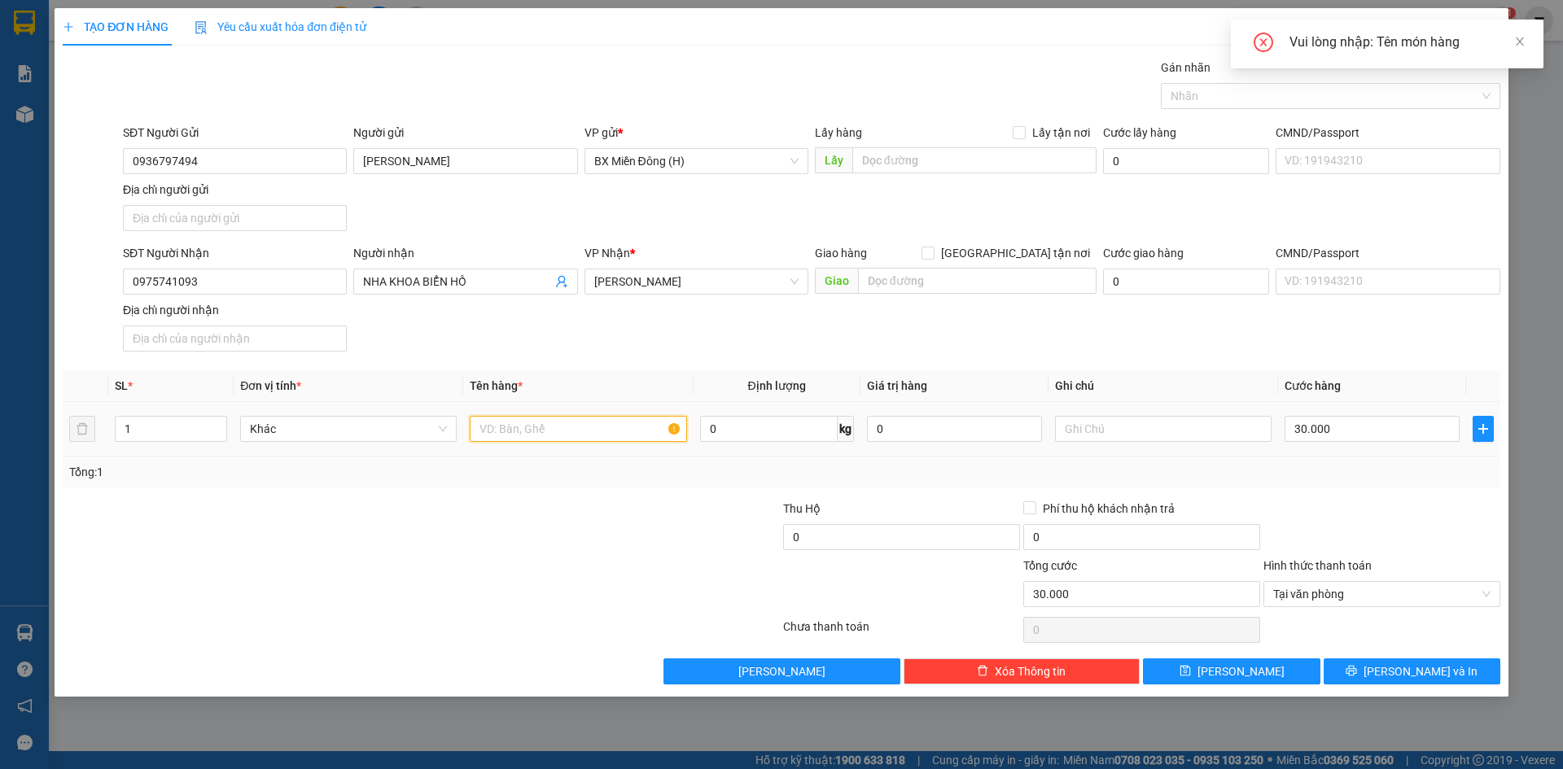
click at [612, 429] on input "text" at bounding box center [578, 429] width 217 height 26
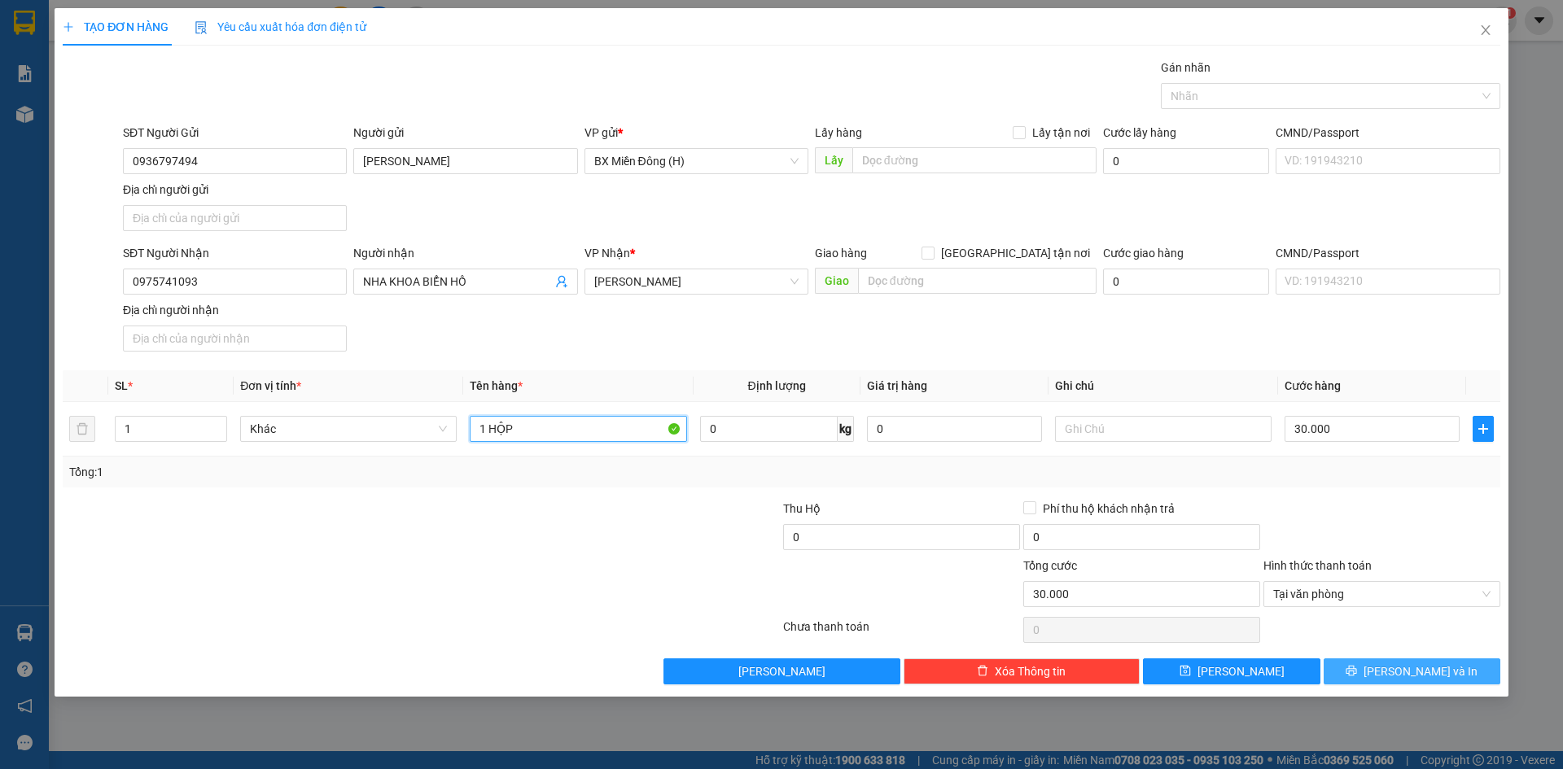
type input "1 HỘP"
click at [1386, 682] on button "[PERSON_NAME] và In" at bounding box center [1412, 672] width 177 height 26
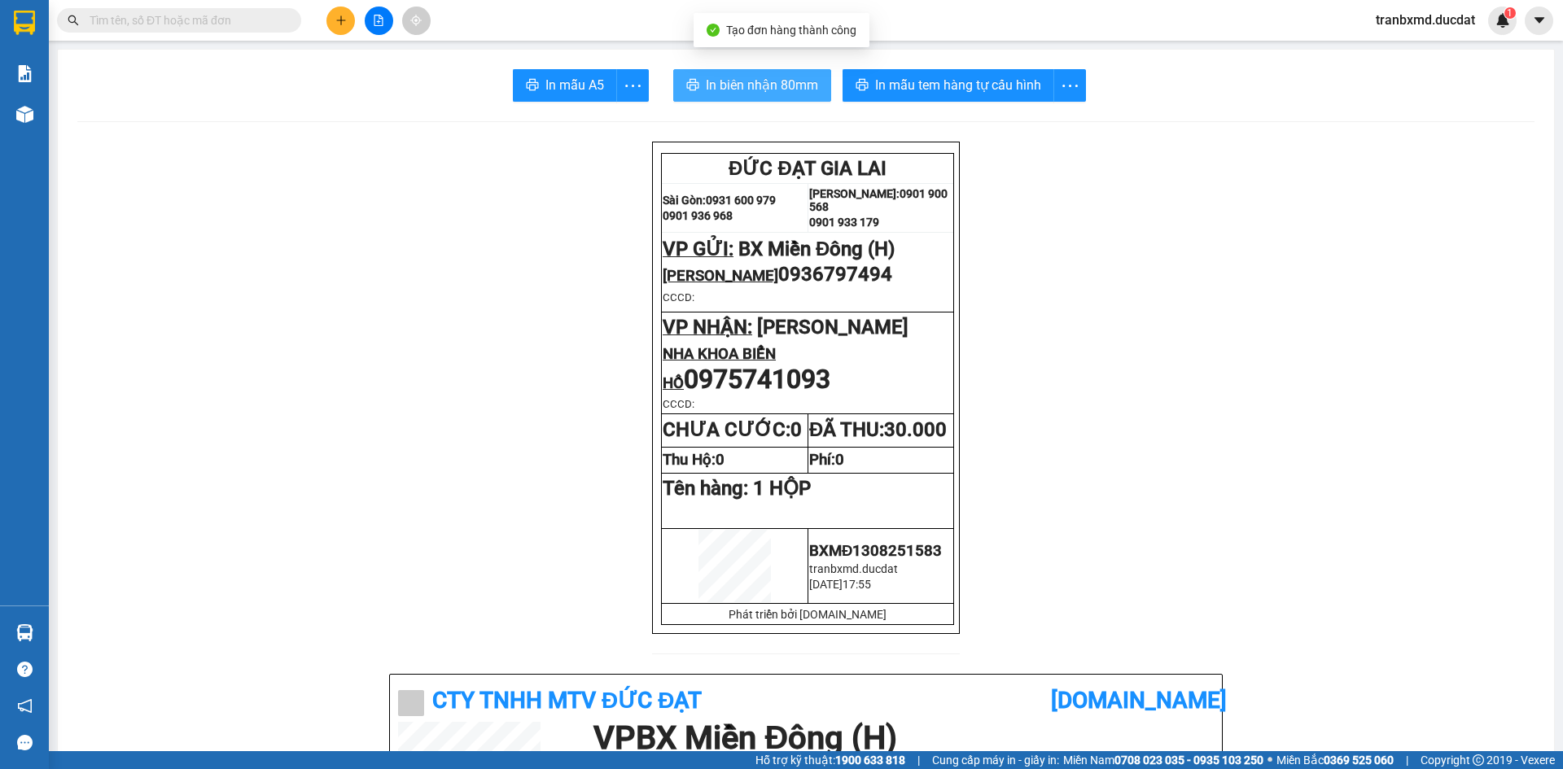
click at [795, 100] on button "In biên nhận 80mm" at bounding box center [752, 85] width 158 height 33
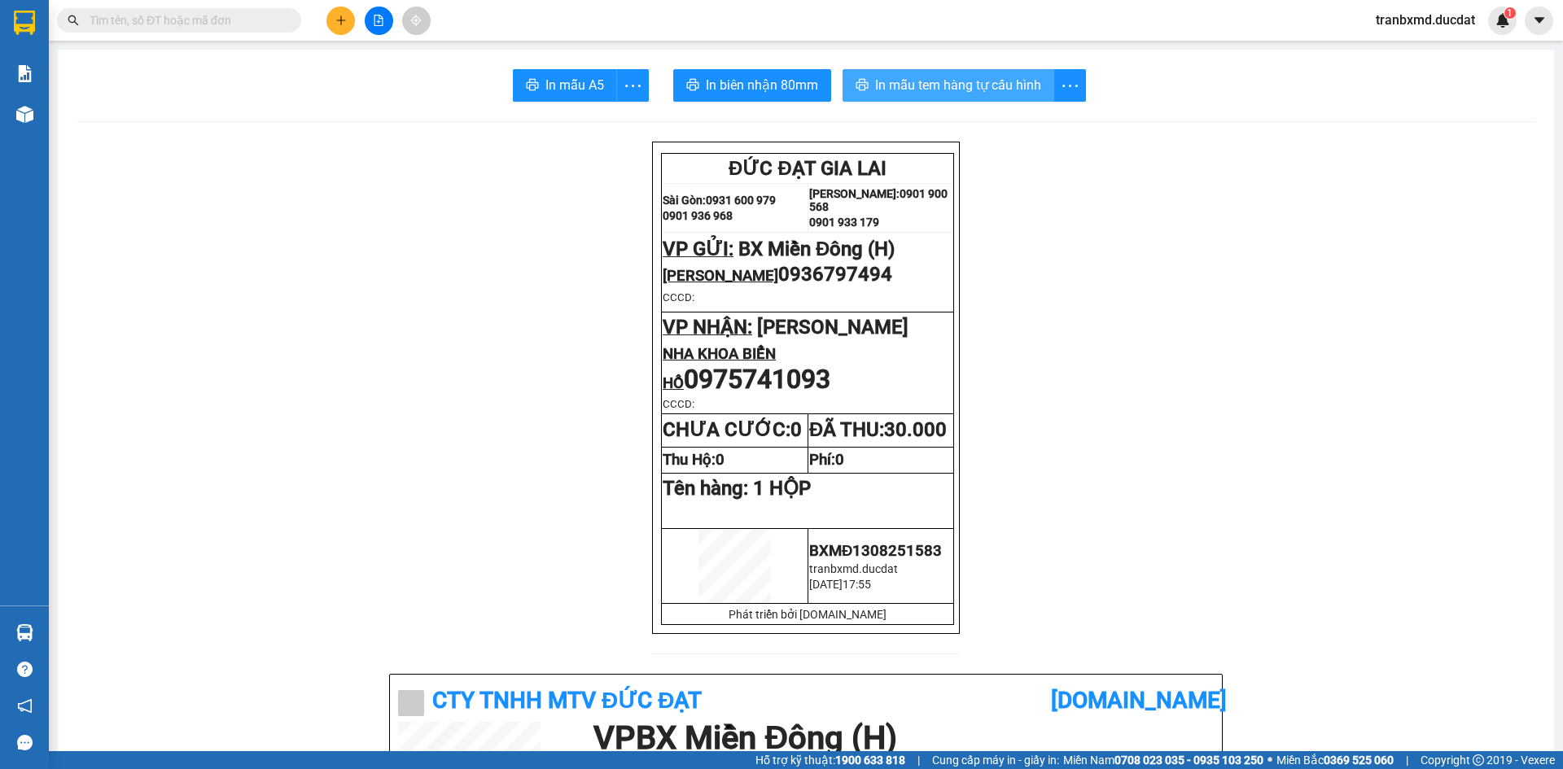
click at [903, 74] on button "In mẫu tem hàng tự cấu hình" at bounding box center [949, 85] width 212 height 33
click at [344, 23] on icon "plus" at bounding box center [340, 20] width 11 height 11
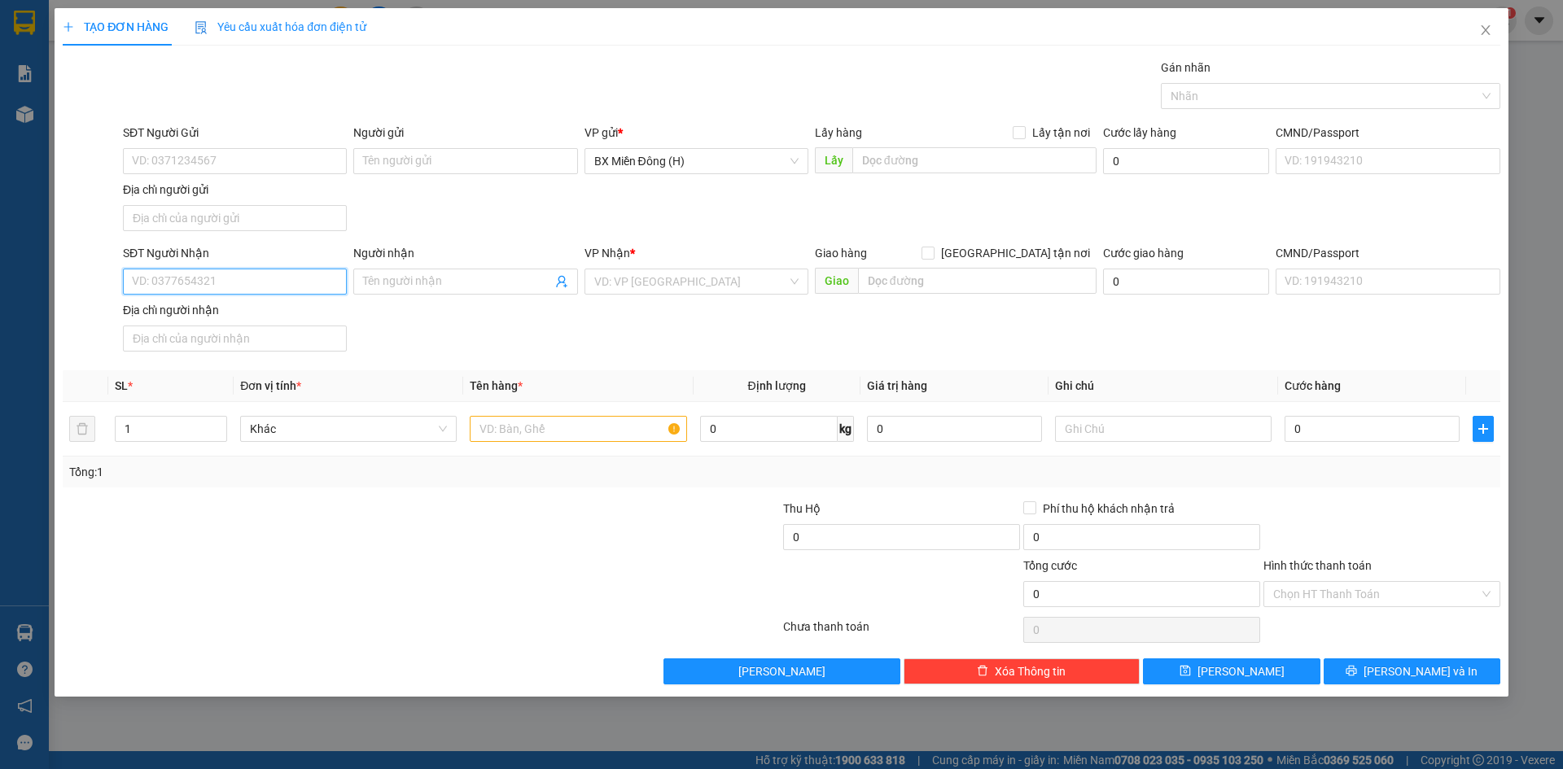
click at [223, 292] on input "SĐT Người Nhận" at bounding box center [235, 282] width 224 height 26
type input "0335237777"
click at [683, 286] on input "search" at bounding box center [690, 281] width 193 height 24
click at [413, 280] on input "Người nhận" at bounding box center [457, 282] width 188 height 18
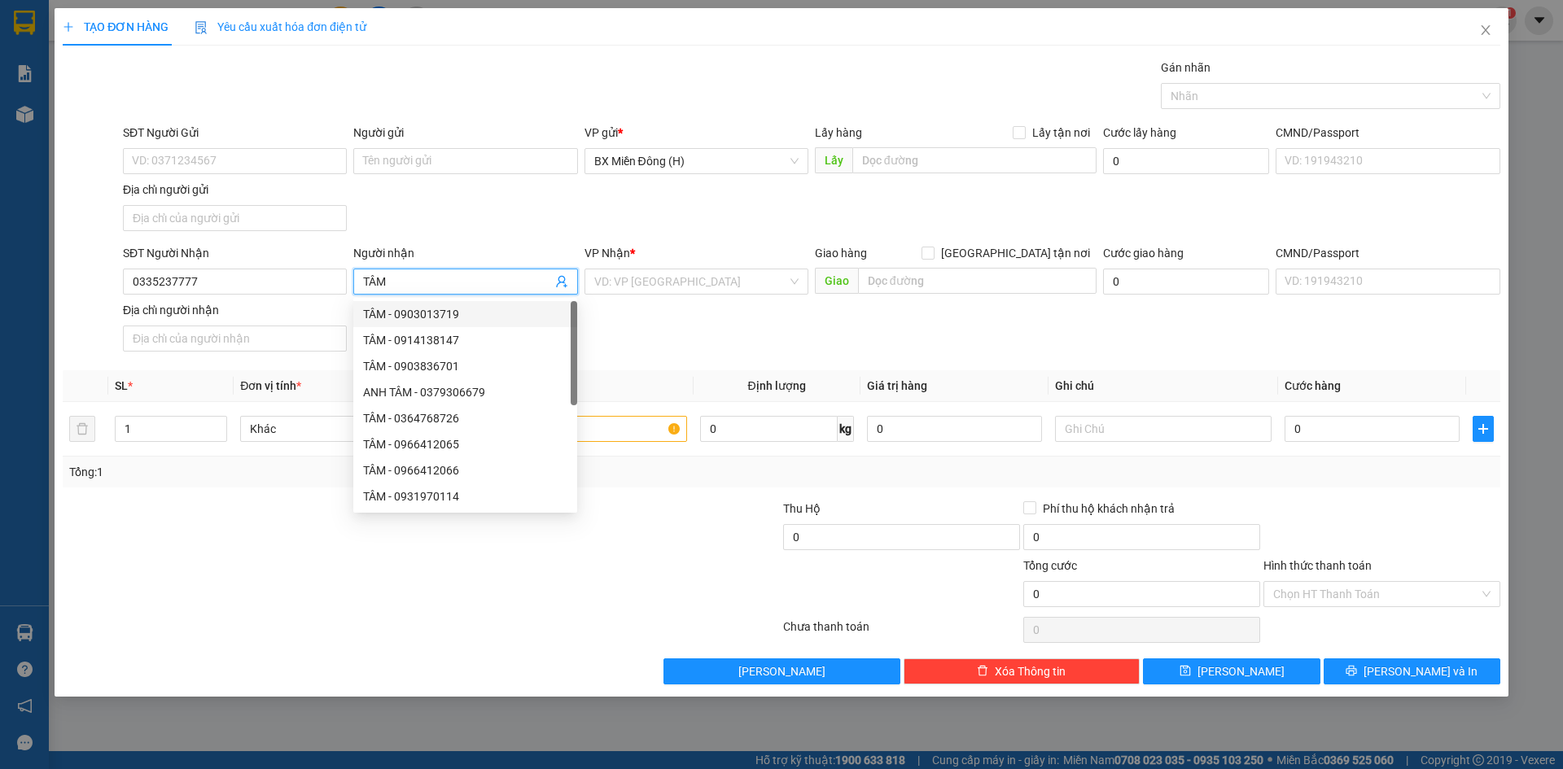
click at [474, 279] on input "TÂM" at bounding box center [457, 282] width 188 height 18
type input "TÂM"
click at [701, 295] on div "VP Nhận * VD: VP [GEOGRAPHIC_DATA]" at bounding box center [697, 272] width 224 height 57
click at [704, 263] on div "VP Nhận *" at bounding box center [697, 256] width 224 height 24
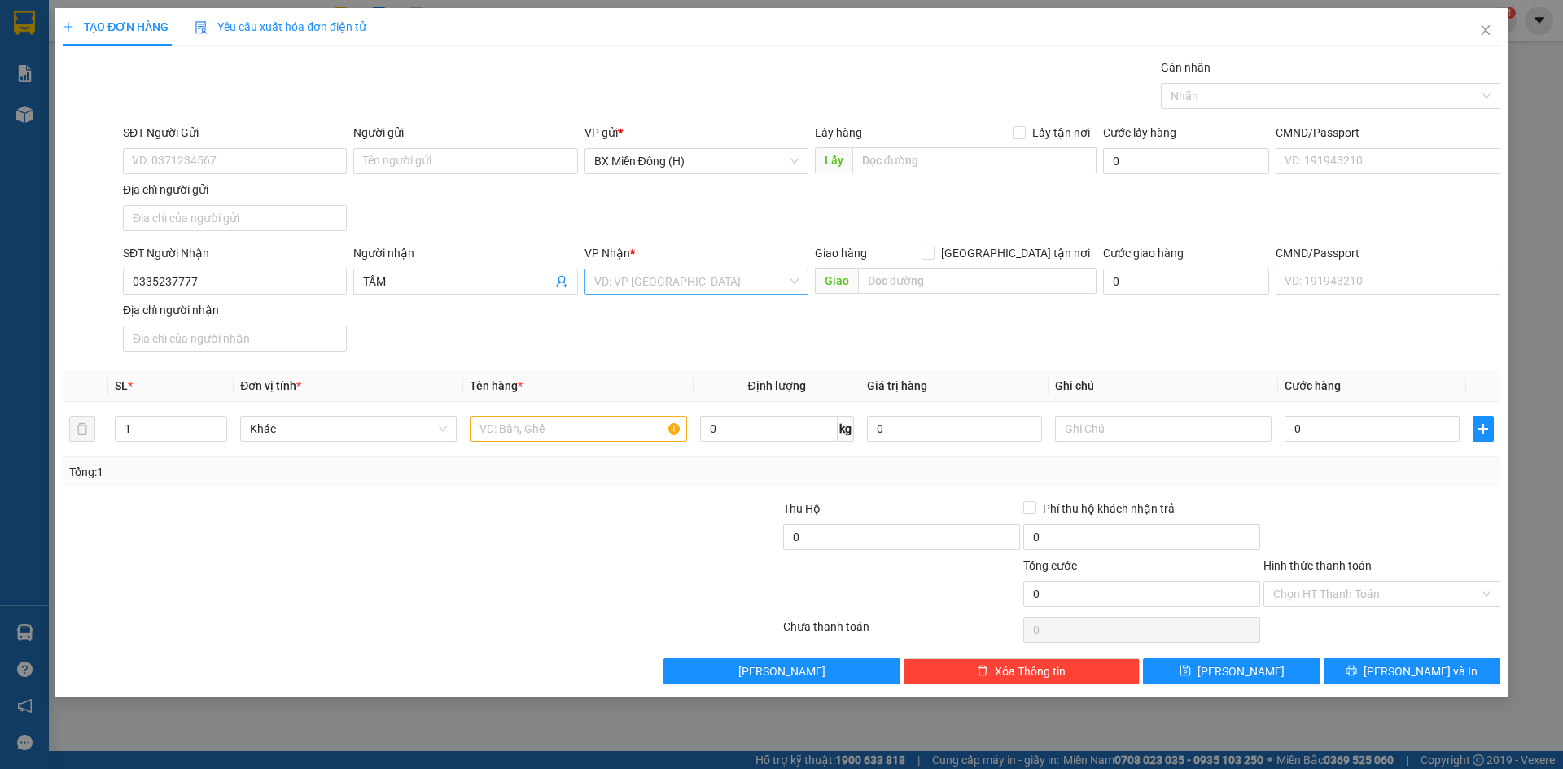
click at [706, 284] on input "search" at bounding box center [690, 281] width 193 height 24
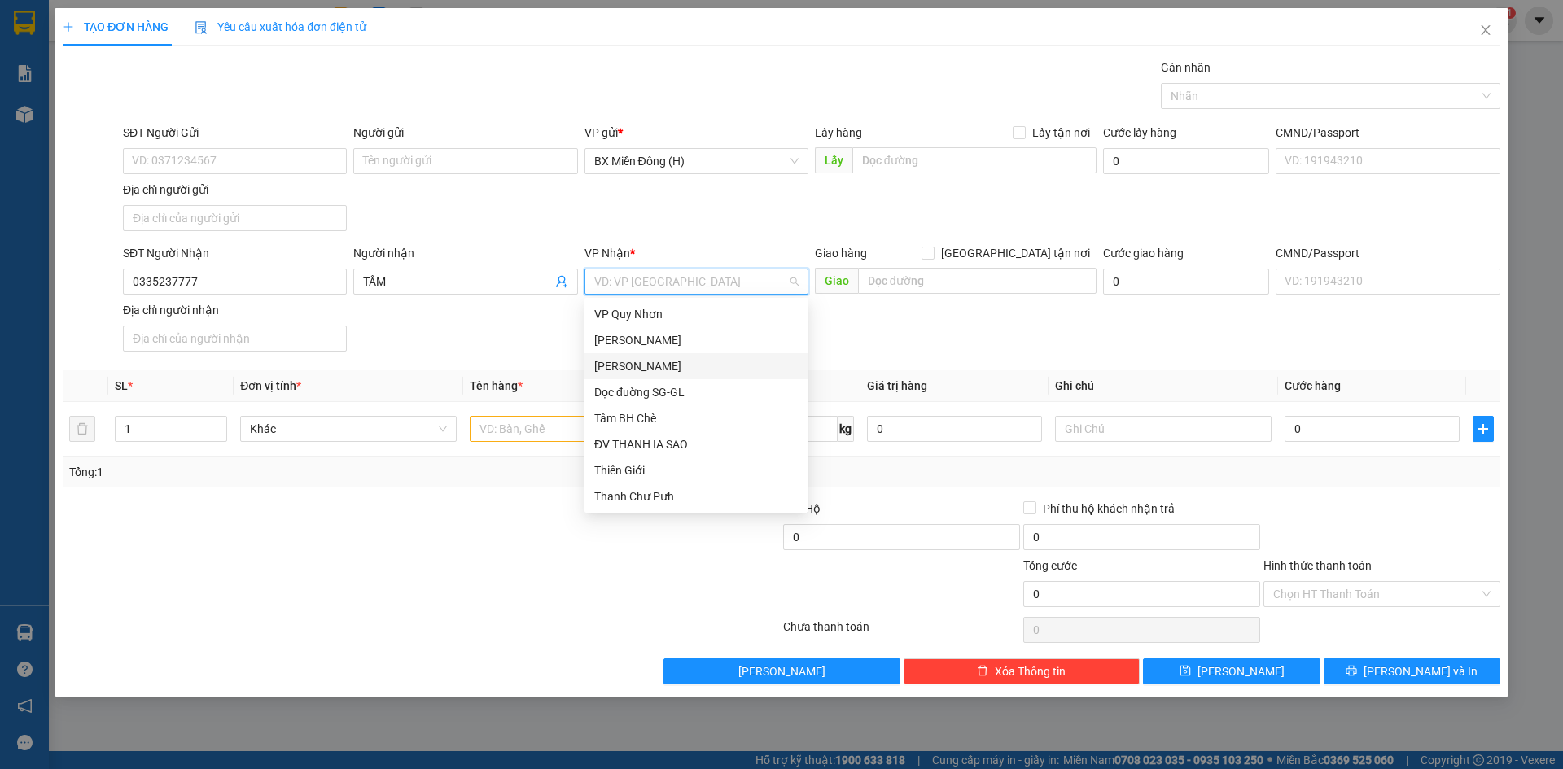
click at [690, 365] on div "[PERSON_NAME]" at bounding box center [696, 366] width 204 height 18
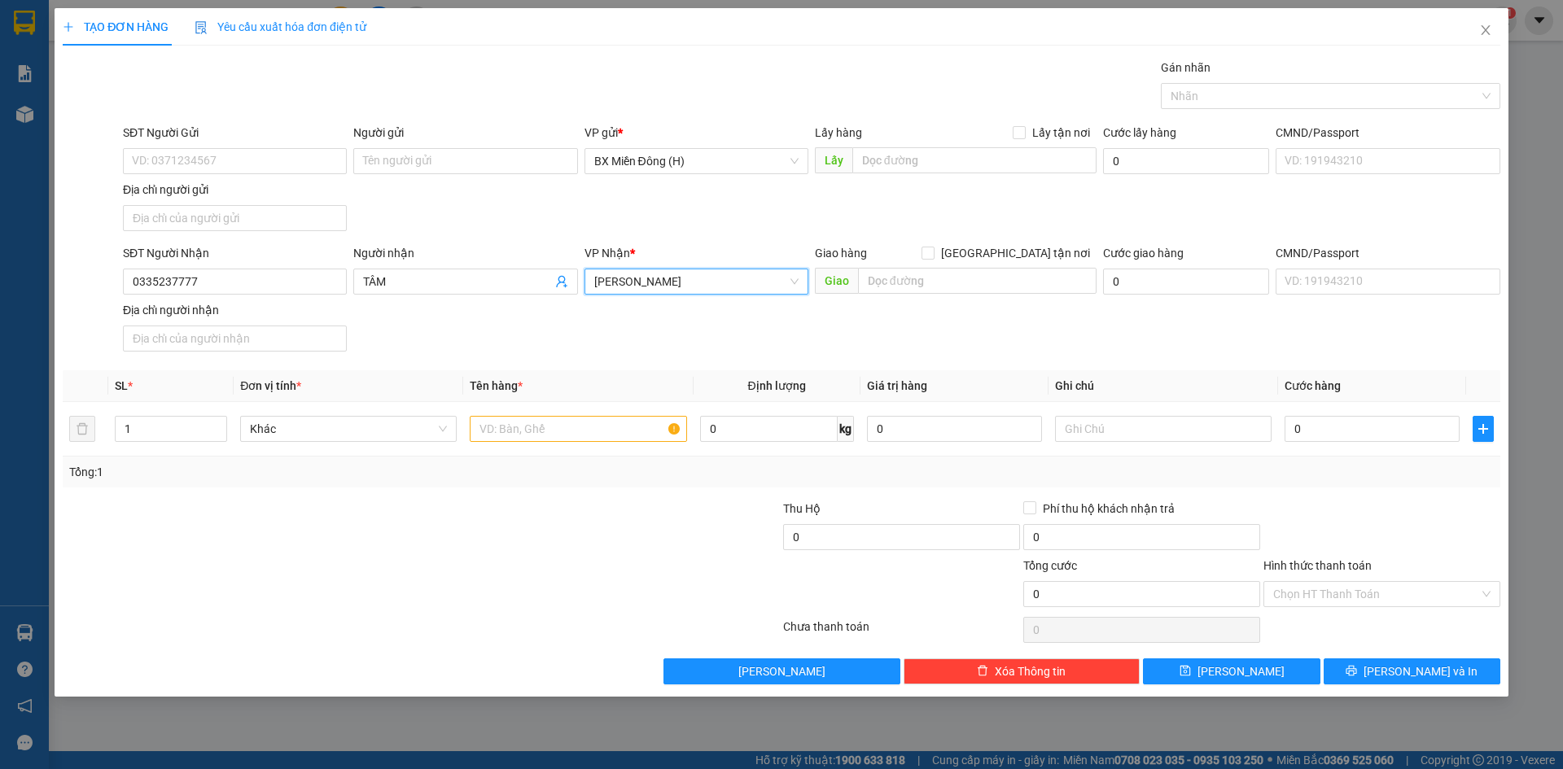
click at [668, 330] on div "SĐT Người Nhận 0335237777 Người nhận TÂM VP Nhận * [PERSON_NAME] Giao hàng Giao…" at bounding box center [812, 301] width 1384 height 114
click at [572, 422] on input "text" at bounding box center [578, 429] width 217 height 26
type input "1 CỤC ĐEN"
click at [1357, 674] on icon "printer" at bounding box center [1351, 670] width 11 height 11
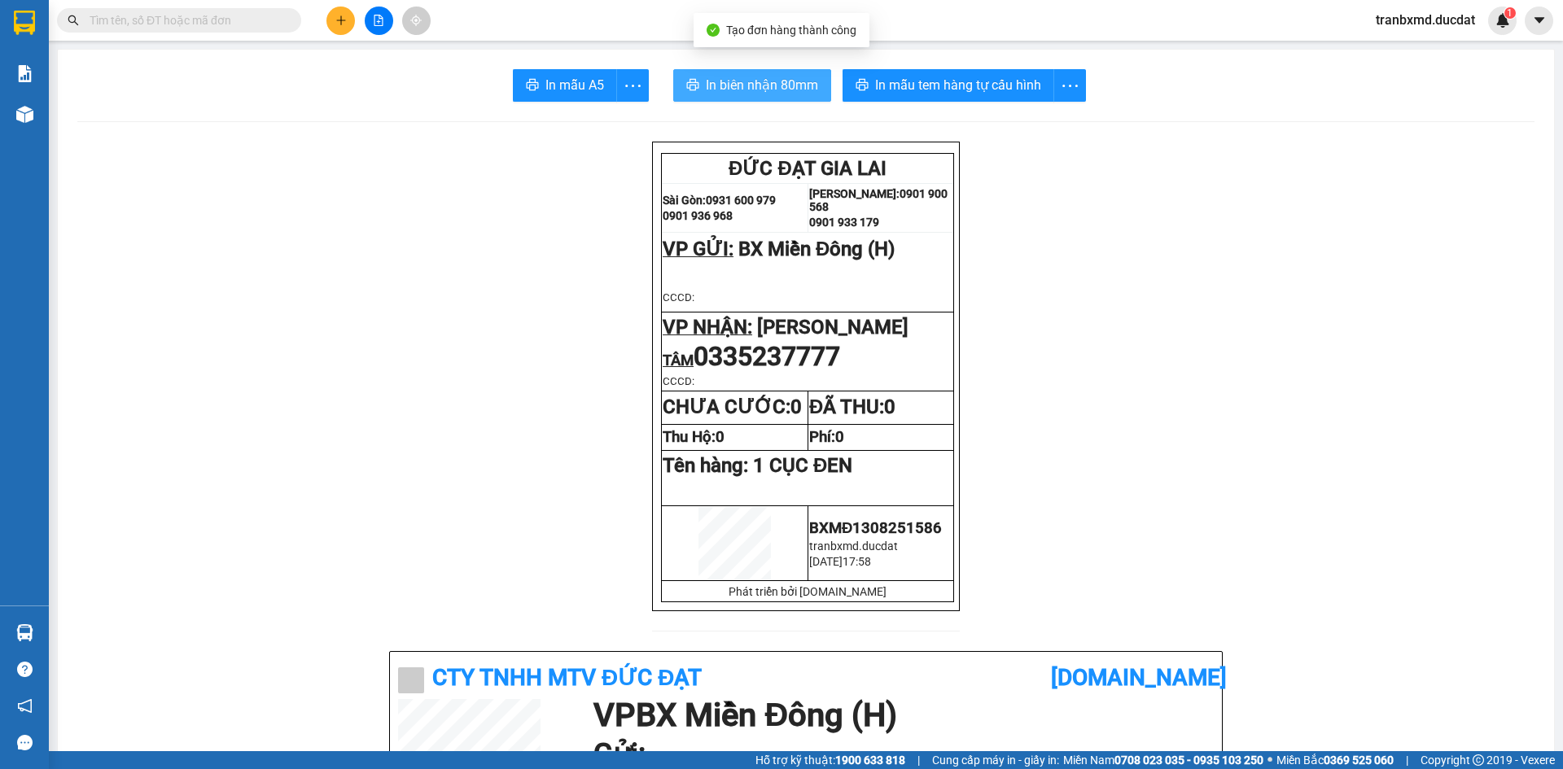
click at [798, 90] on span "In biên nhận 80mm" at bounding box center [762, 85] width 112 height 20
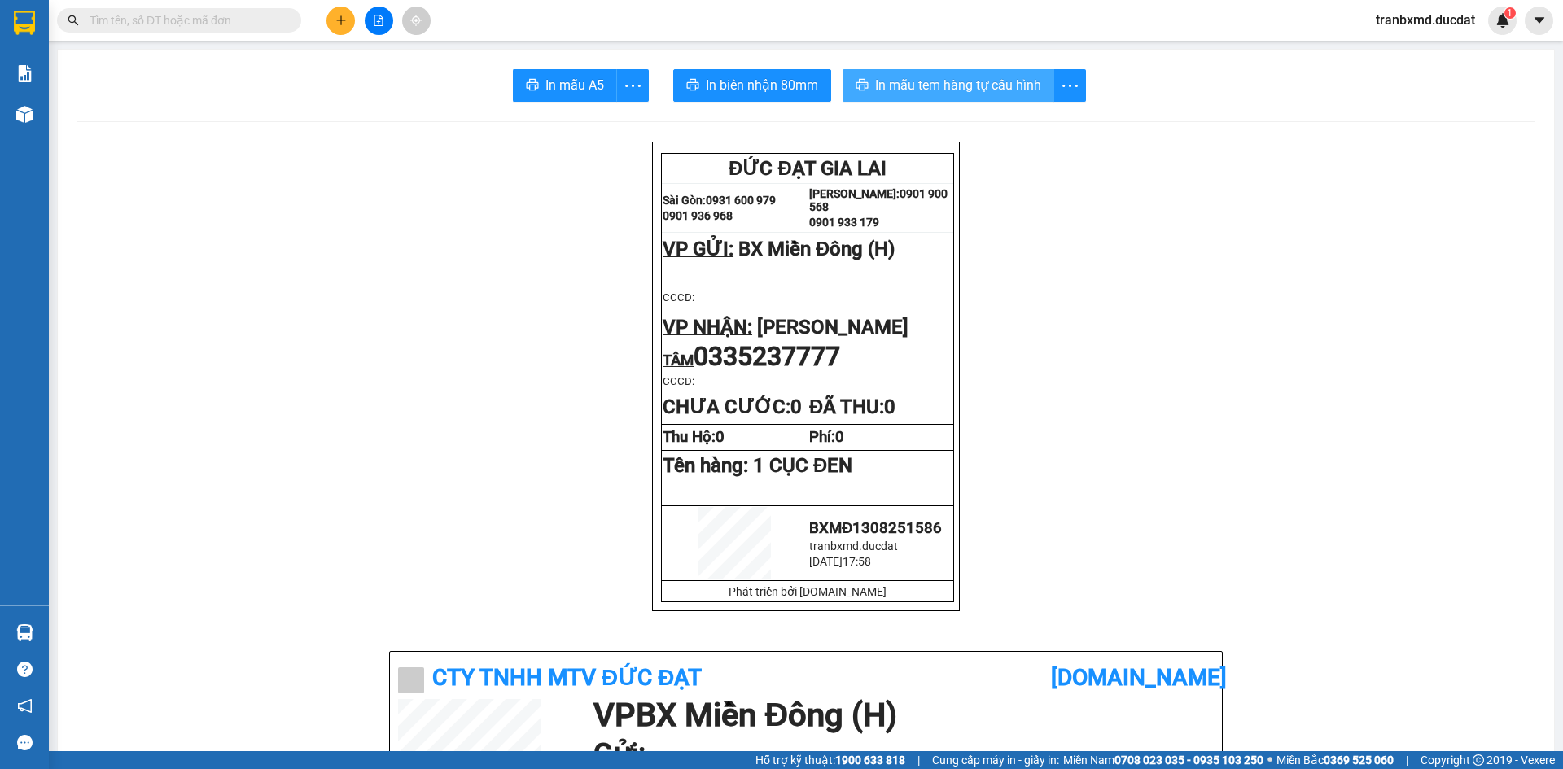
click at [1027, 73] on button "In mẫu tem hàng tự cấu hình" at bounding box center [949, 85] width 212 height 33
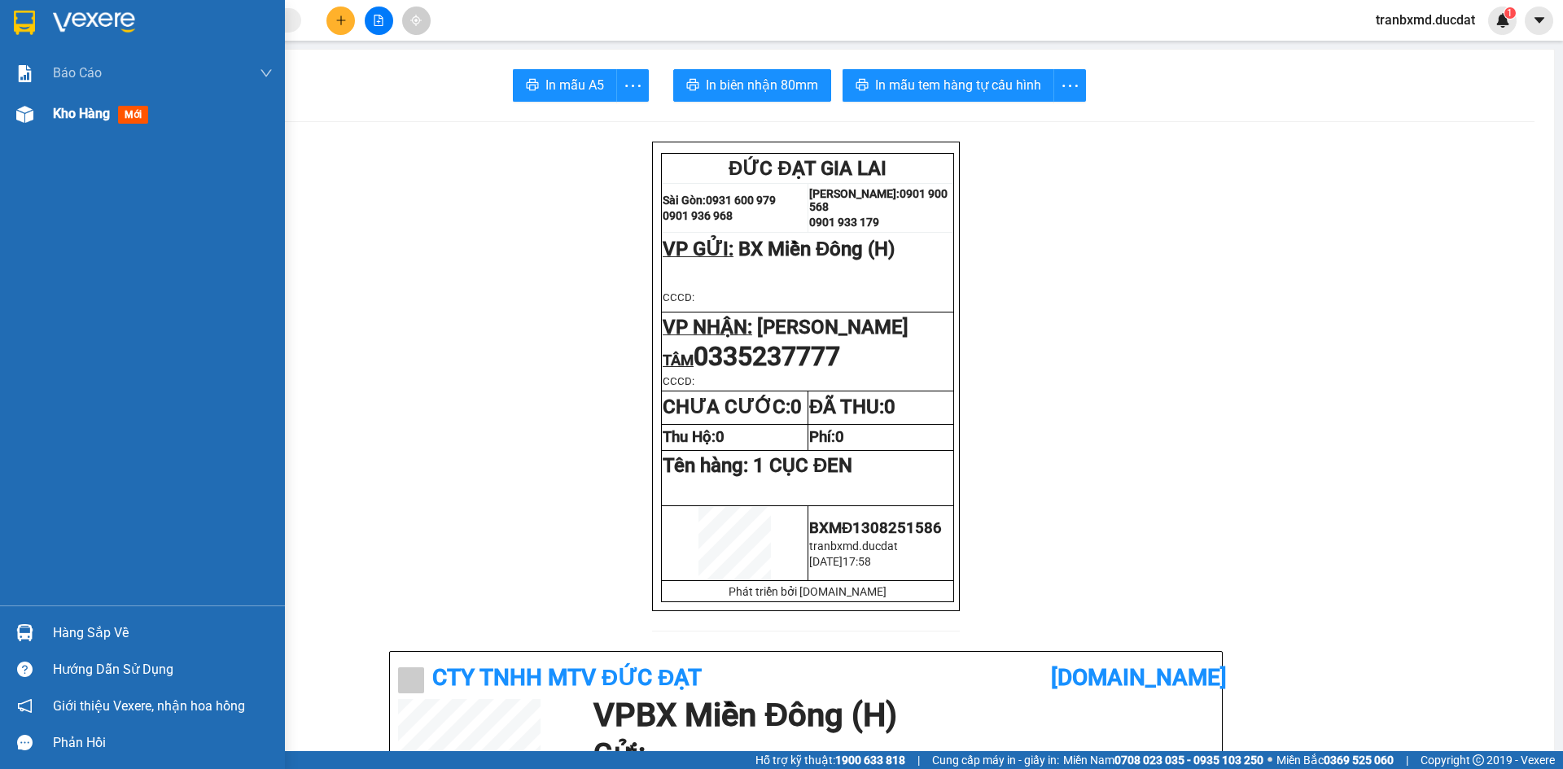
click at [72, 117] on span "Kho hàng" at bounding box center [81, 113] width 57 height 15
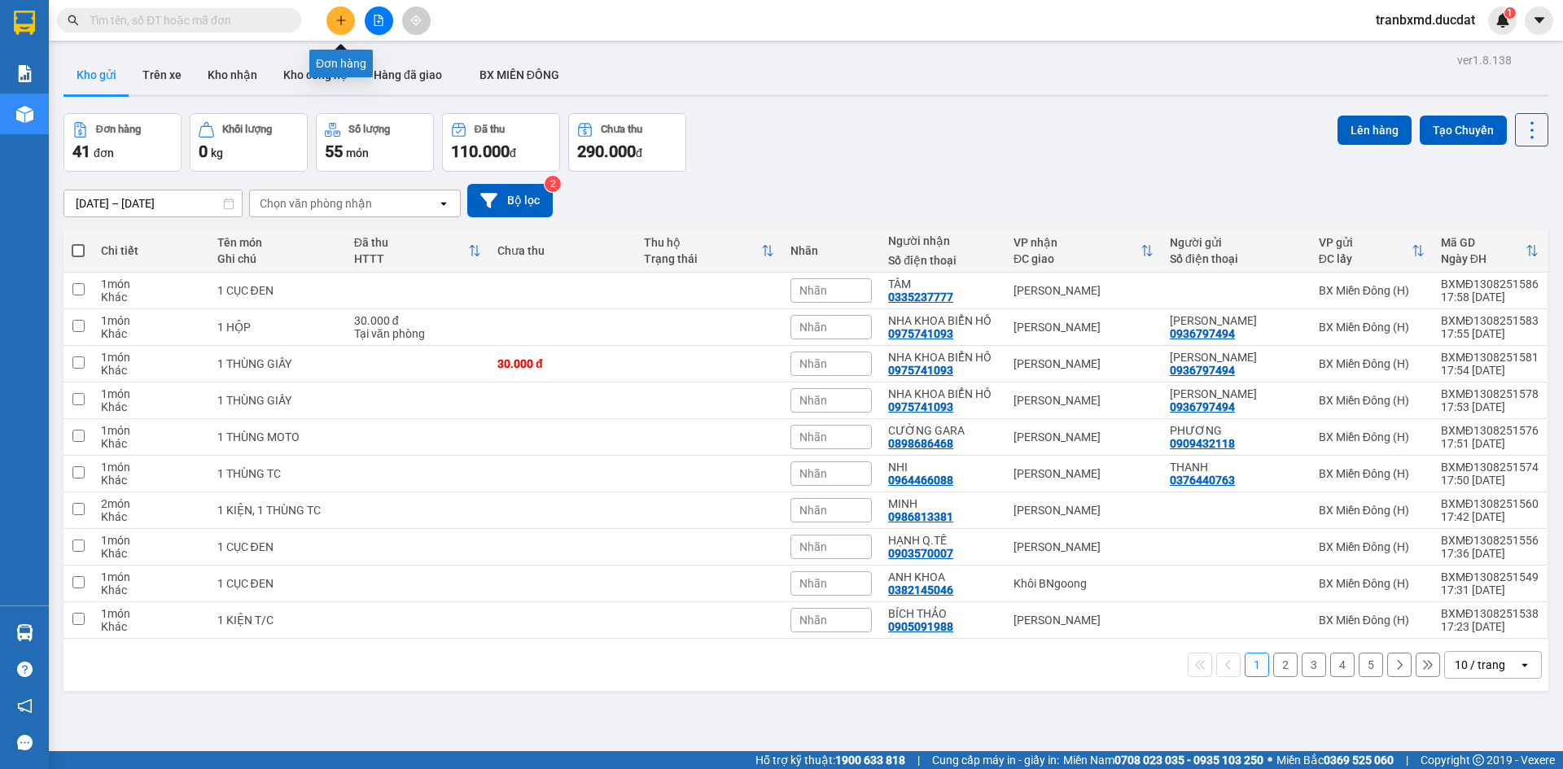
click at [344, 21] on icon "plus" at bounding box center [340, 20] width 11 height 11
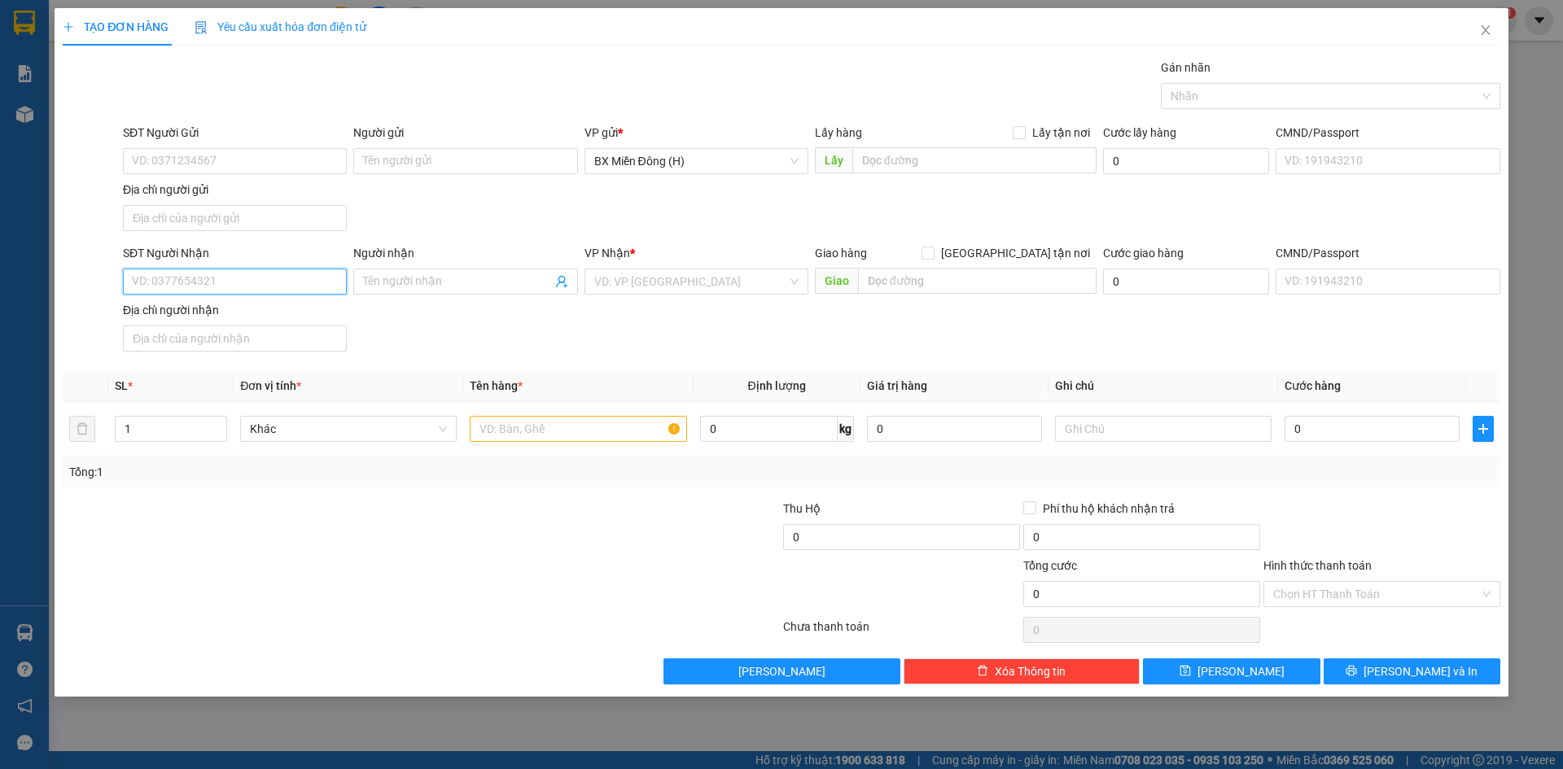
click at [203, 280] on input "SĐT Người Nhận" at bounding box center [235, 282] width 224 height 26
click at [148, 281] on input "098544123" at bounding box center [235, 282] width 224 height 26
type input "0981544123"
click at [431, 289] on input "Người nhận" at bounding box center [457, 282] width 188 height 18
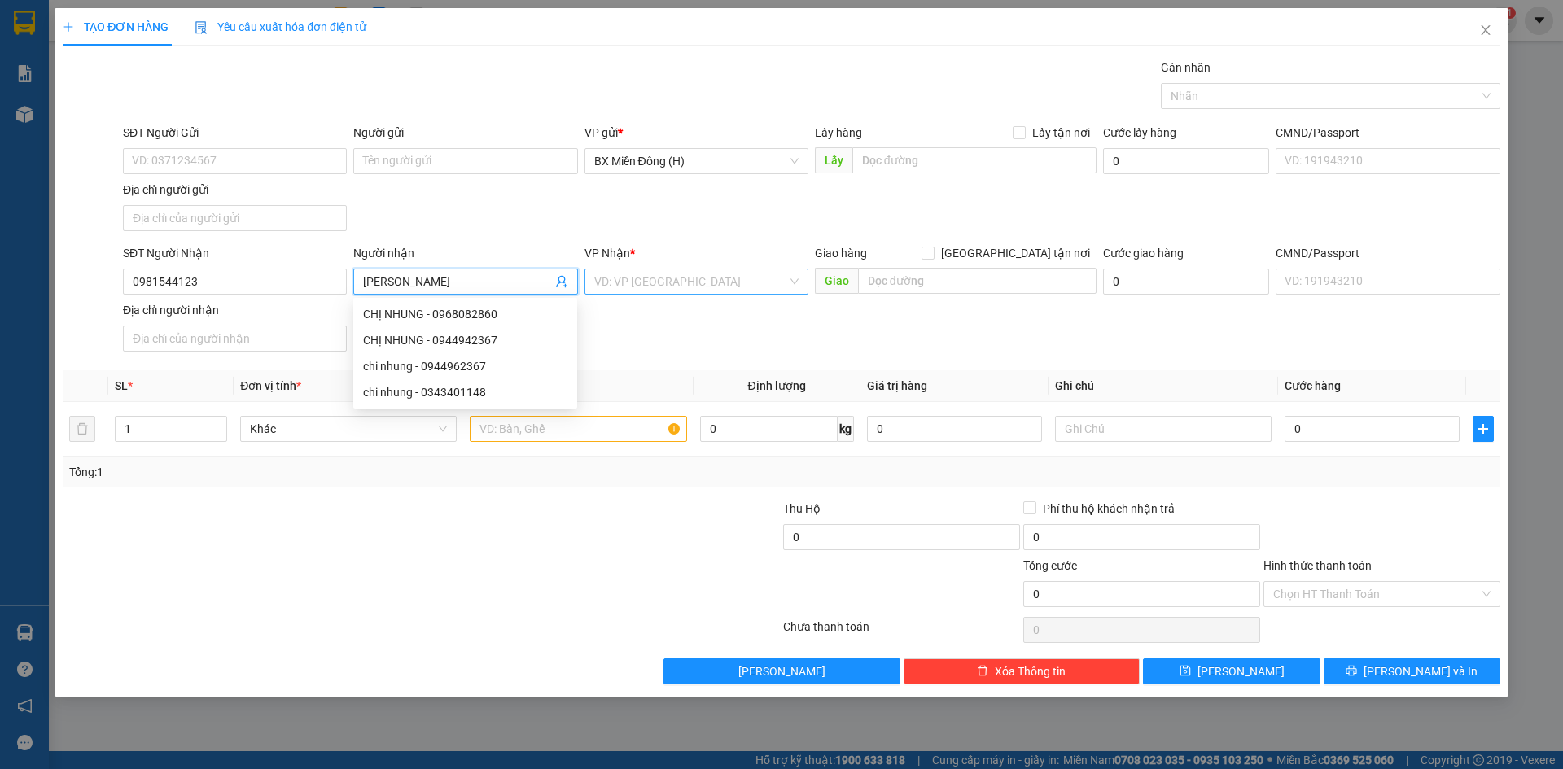
click at [620, 294] on div "VD: VP [GEOGRAPHIC_DATA]" at bounding box center [697, 282] width 224 height 26
type input "[PERSON_NAME]"
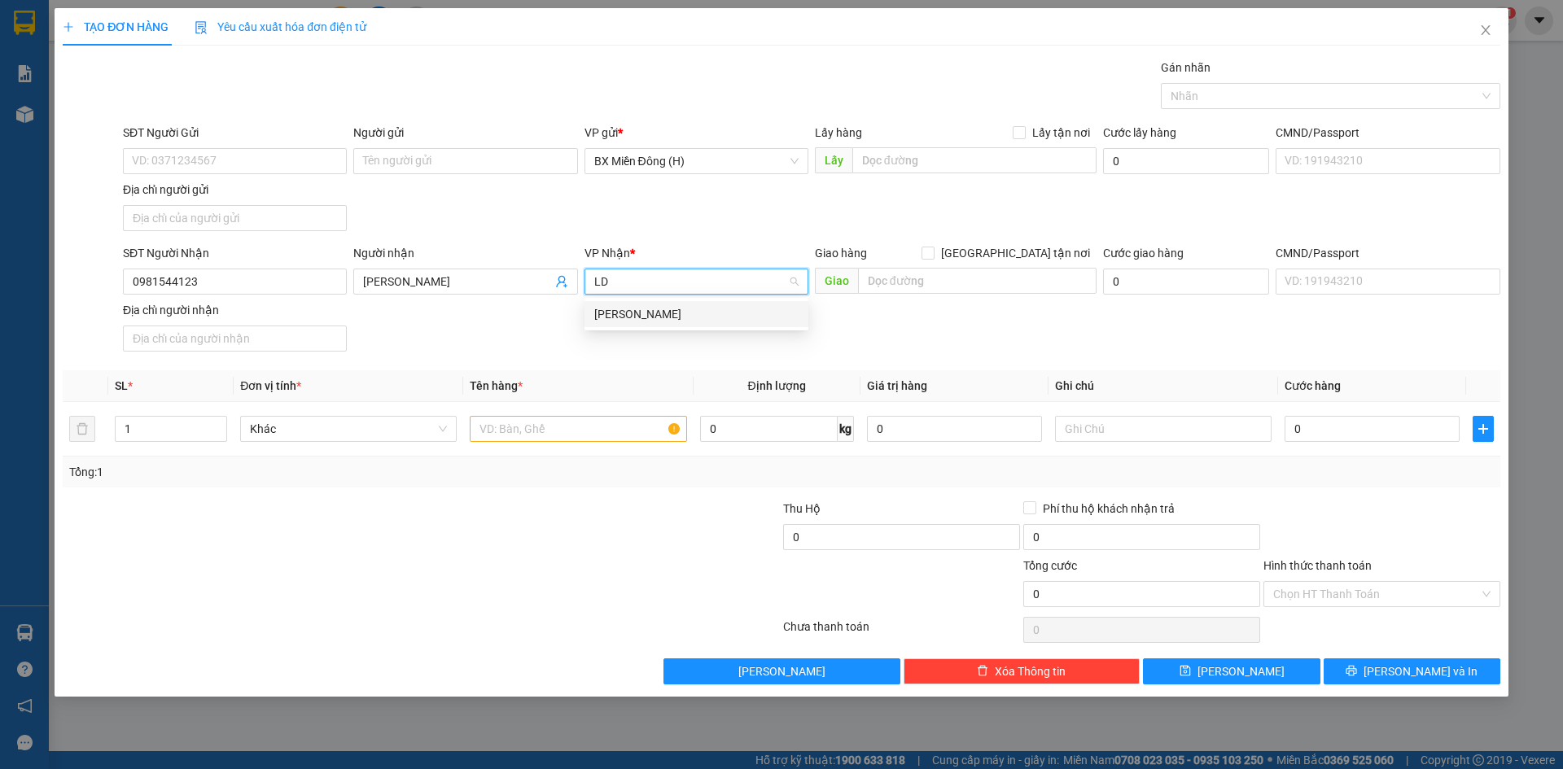
type input "LDH"
click at [621, 312] on div "[PERSON_NAME]" at bounding box center [696, 314] width 204 height 18
click at [536, 434] on input "text" at bounding box center [578, 429] width 217 height 26
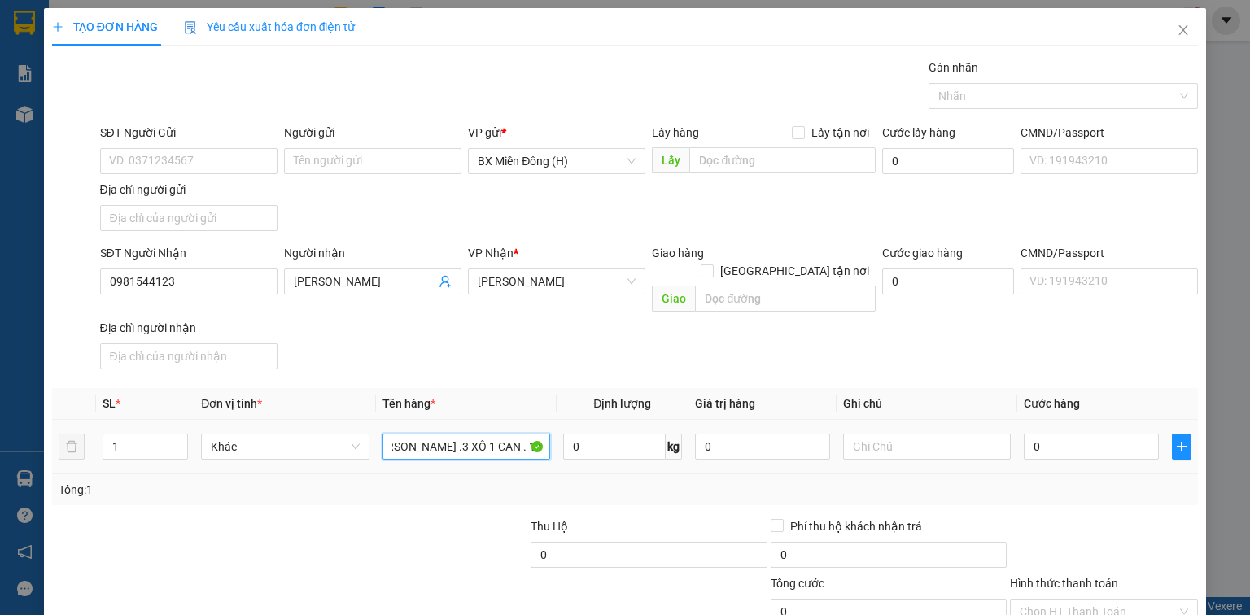
scroll to position [0, 40]
type input "4 [PERSON_NAME] .3 XÔ 1 CAN . 1 LON NHO"
click at [1039, 434] on input "0" at bounding box center [1091, 447] width 135 height 26
type input "004"
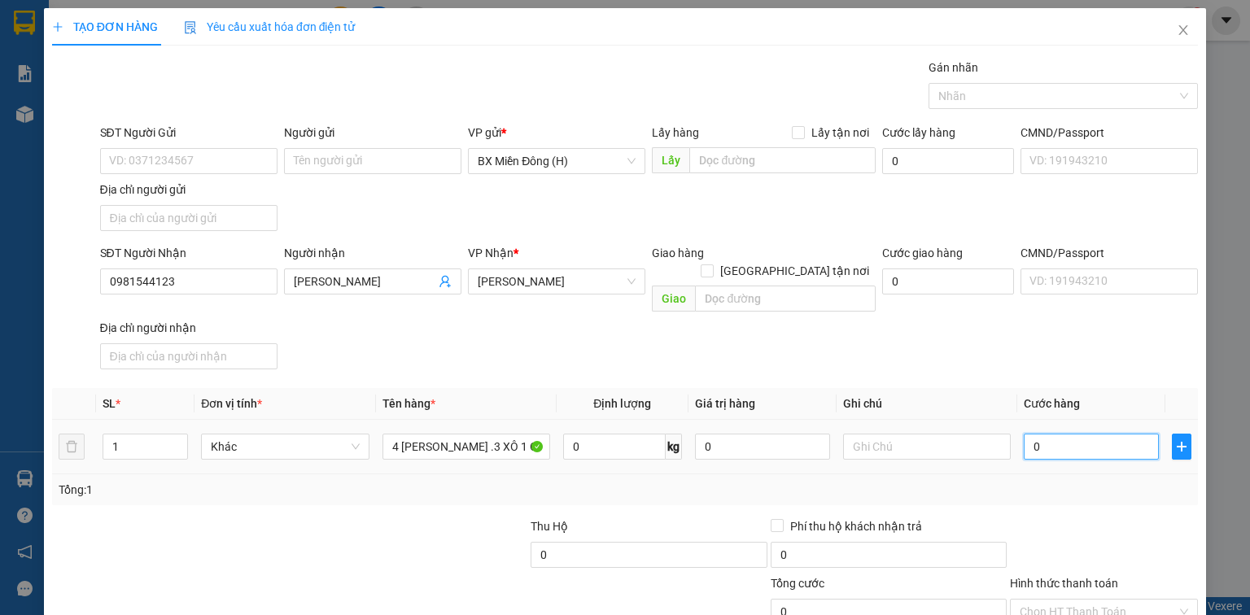
type input "4"
type input "0.045"
type input "45"
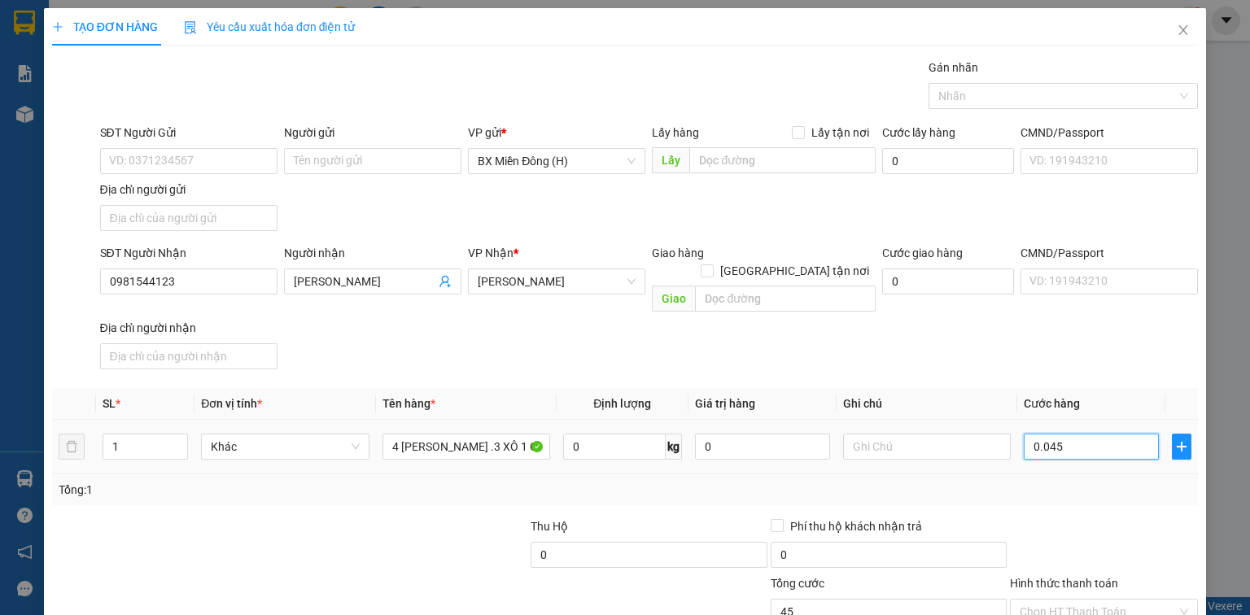
type input "00.450"
type input "450"
type input "00.045"
type input "45"
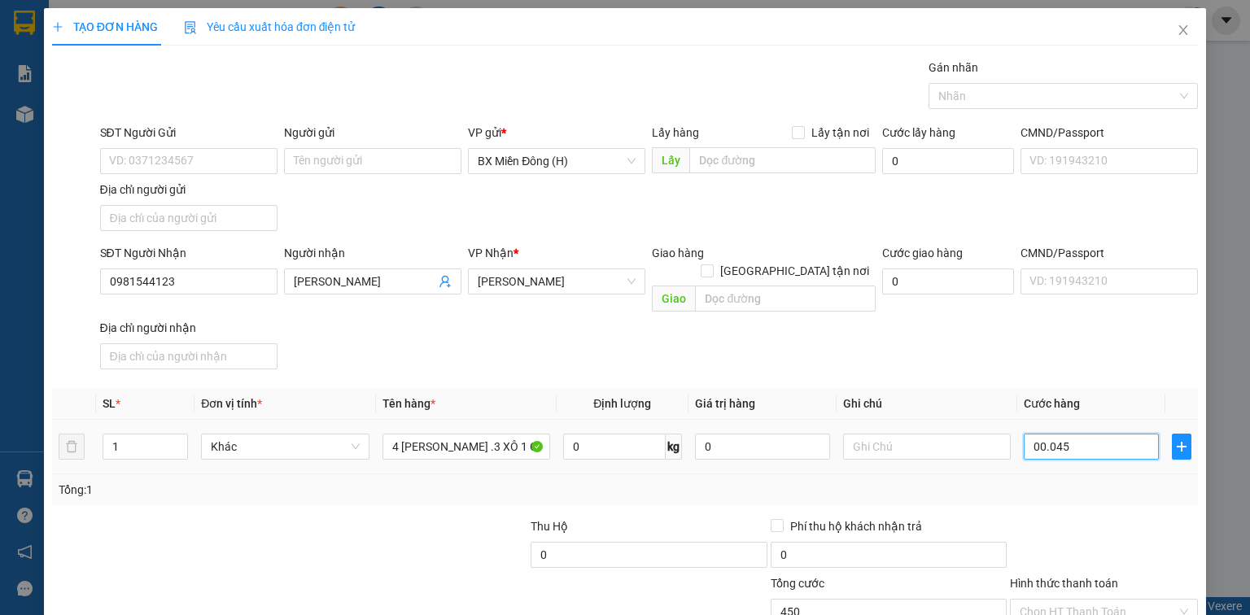
type input "45"
type input "0.004"
type input "4"
type input "000"
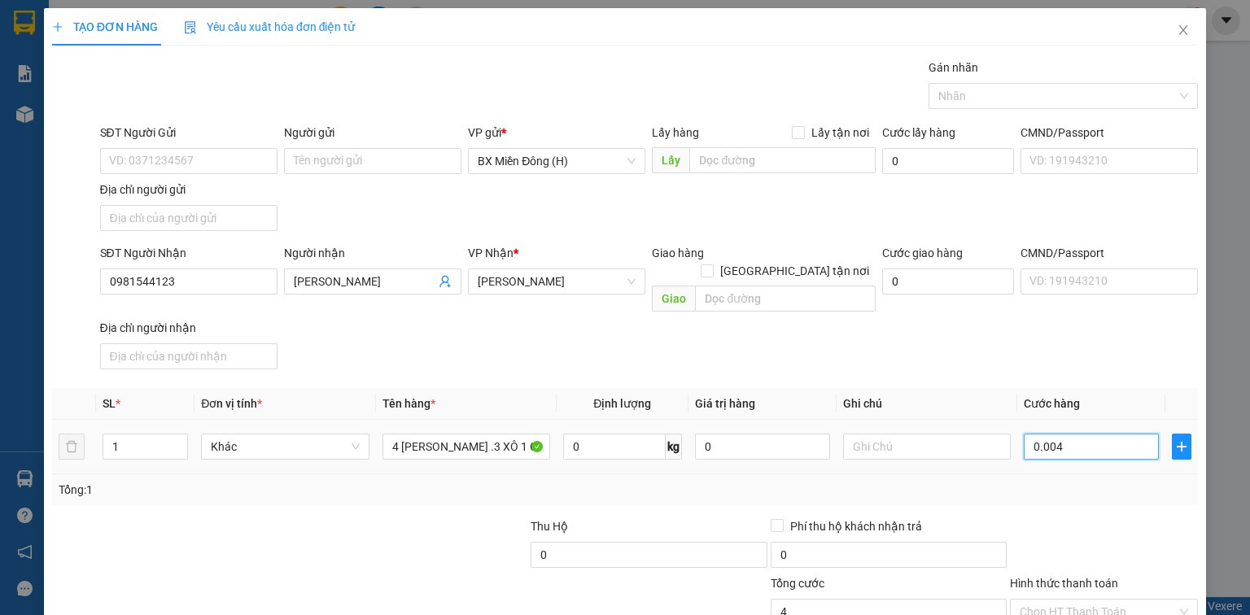
type input "0"
click at [1024, 434] on input "0" at bounding box center [1091, 447] width 135 height 26
type input "40"
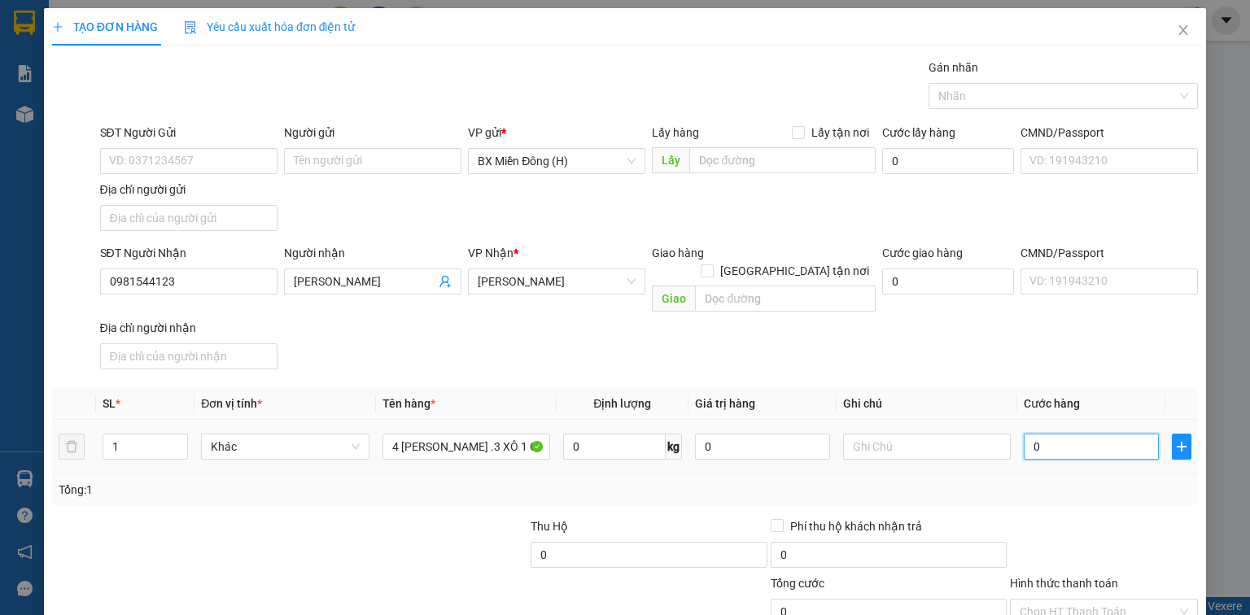
type input "40"
type input "450"
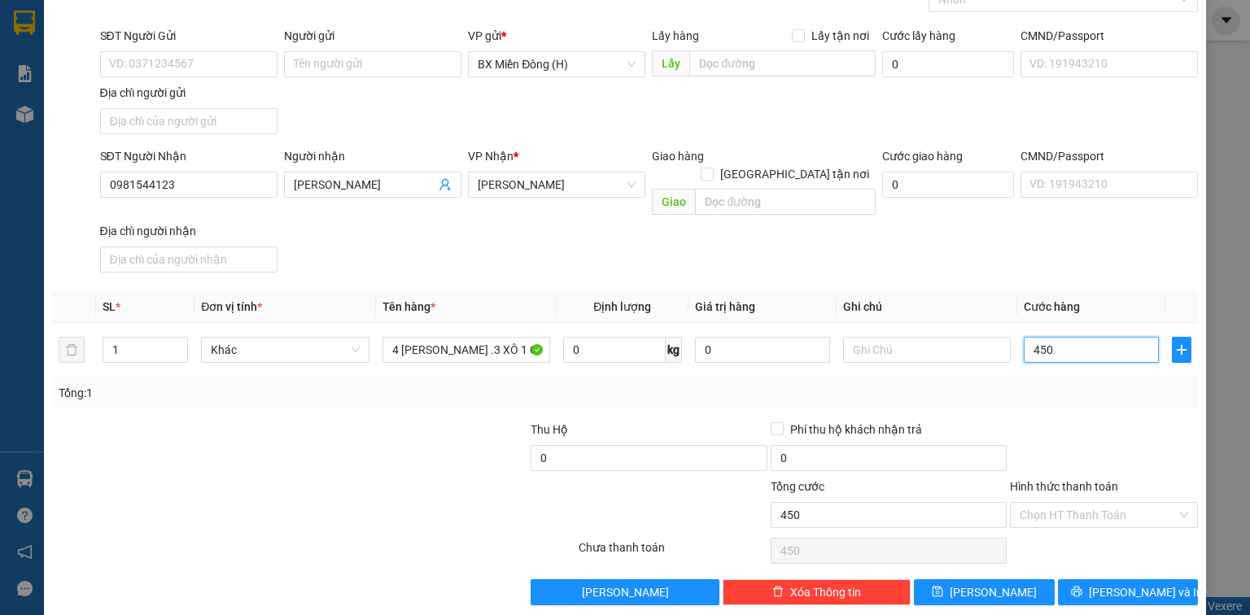
scroll to position [99, 0]
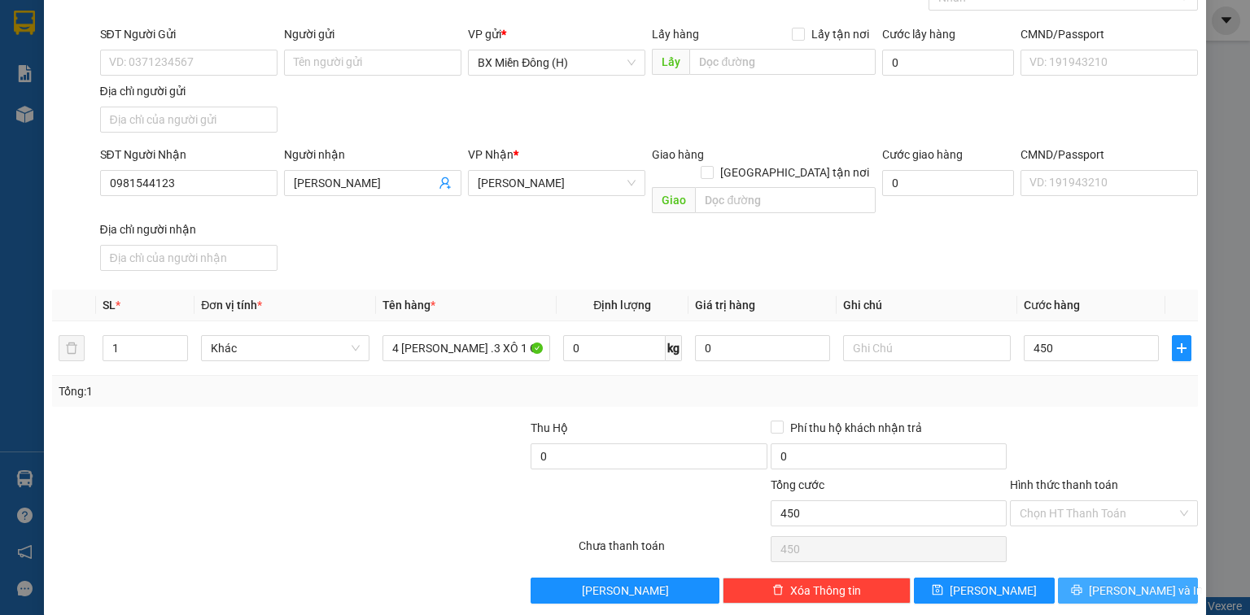
type input "450.000"
click at [1128, 582] on span "[PERSON_NAME] và In" at bounding box center [1146, 591] width 114 height 18
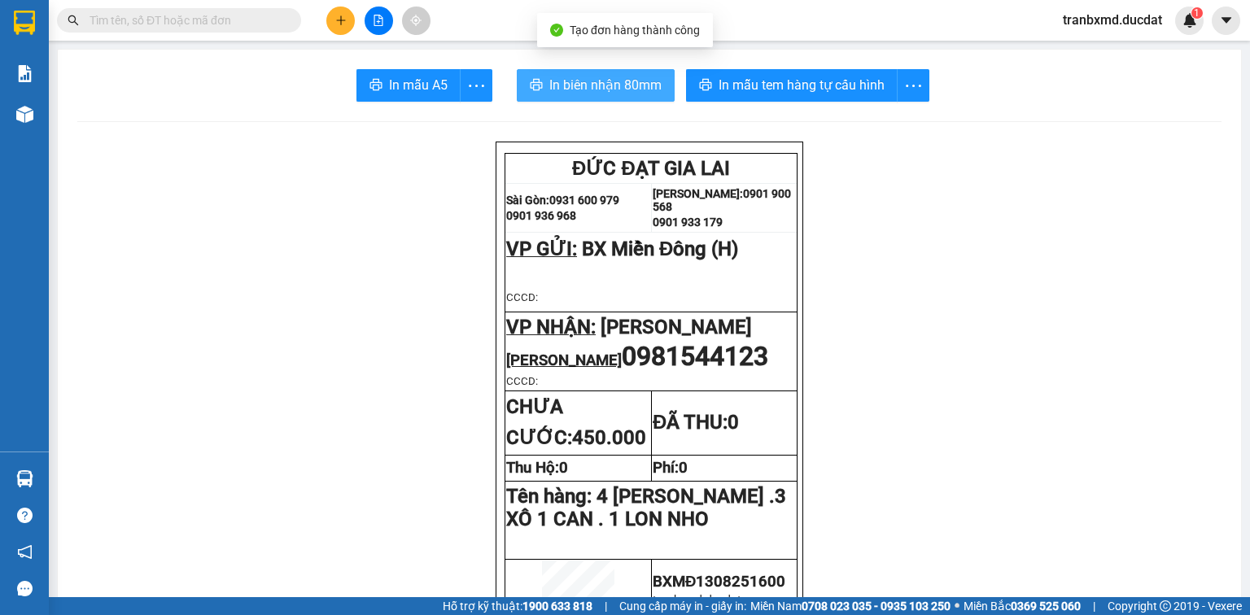
click at [621, 87] on span "In biên nhận 80mm" at bounding box center [606, 85] width 112 height 20
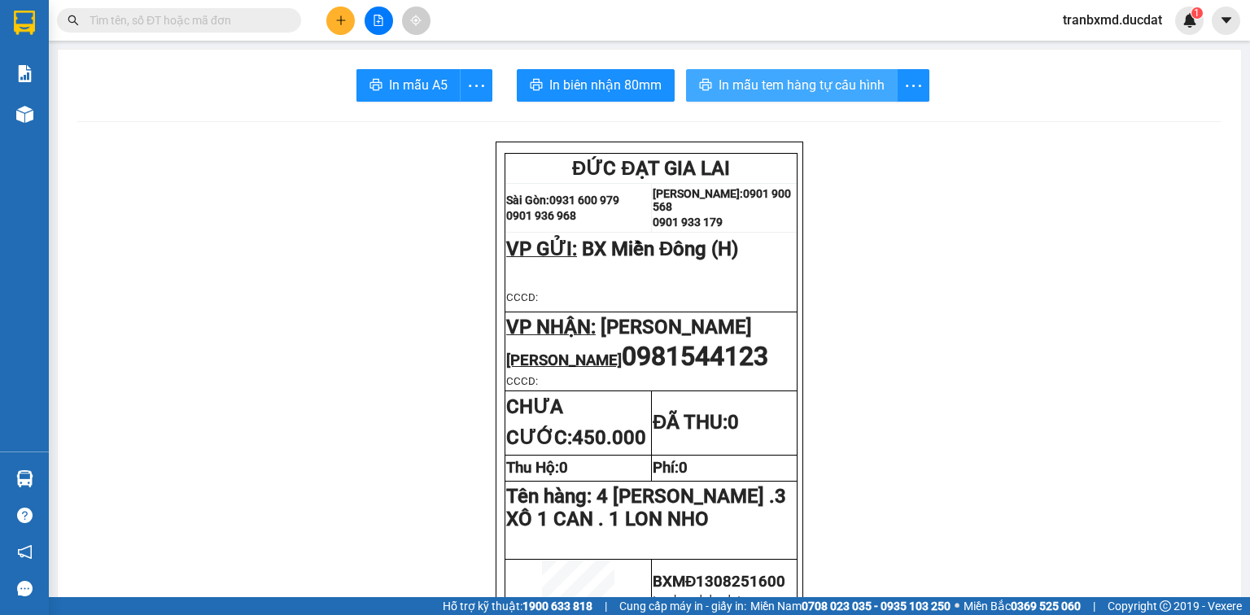
click at [804, 84] on span "In mẫu tem hàng tự cấu hình" at bounding box center [802, 85] width 166 height 20
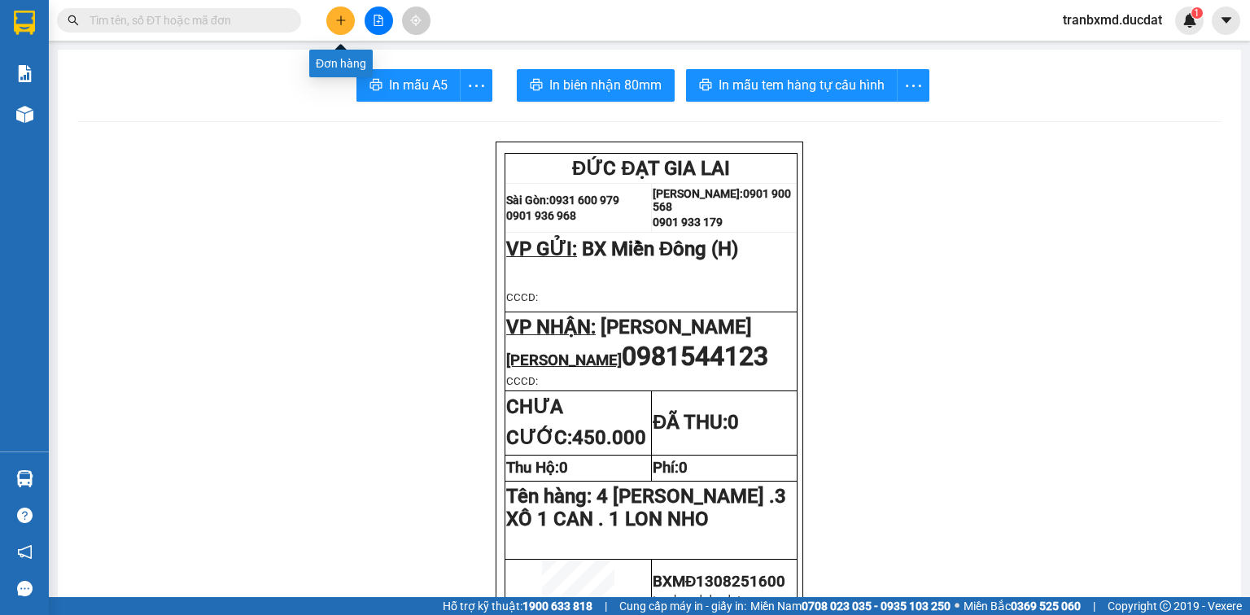
click at [348, 15] on button at bounding box center [340, 21] width 28 height 28
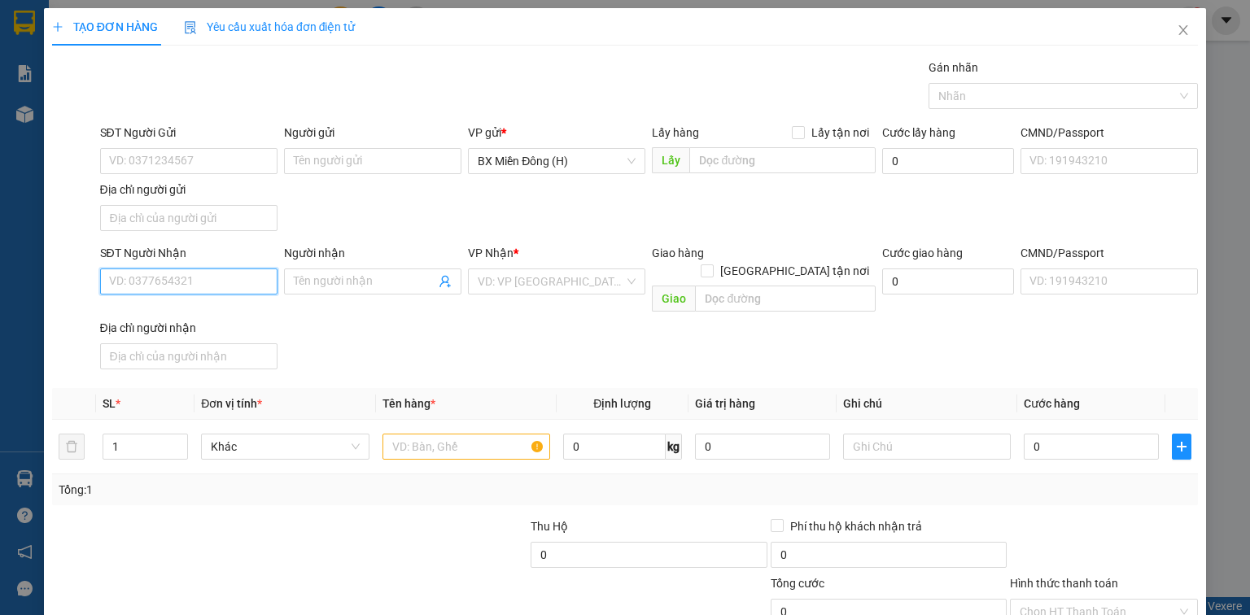
click at [199, 280] on input "SĐT Người Nhận" at bounding box center [188, 282] width 177 height 26
click at [104, 280] on input "7679" at bounding box center [188, 282] width 177 height 26
type input "0935017679"
click at [207, 315] on div "0935017679 - dương" at bounding box center [187, 313] width 156 height 18
type input "dương"
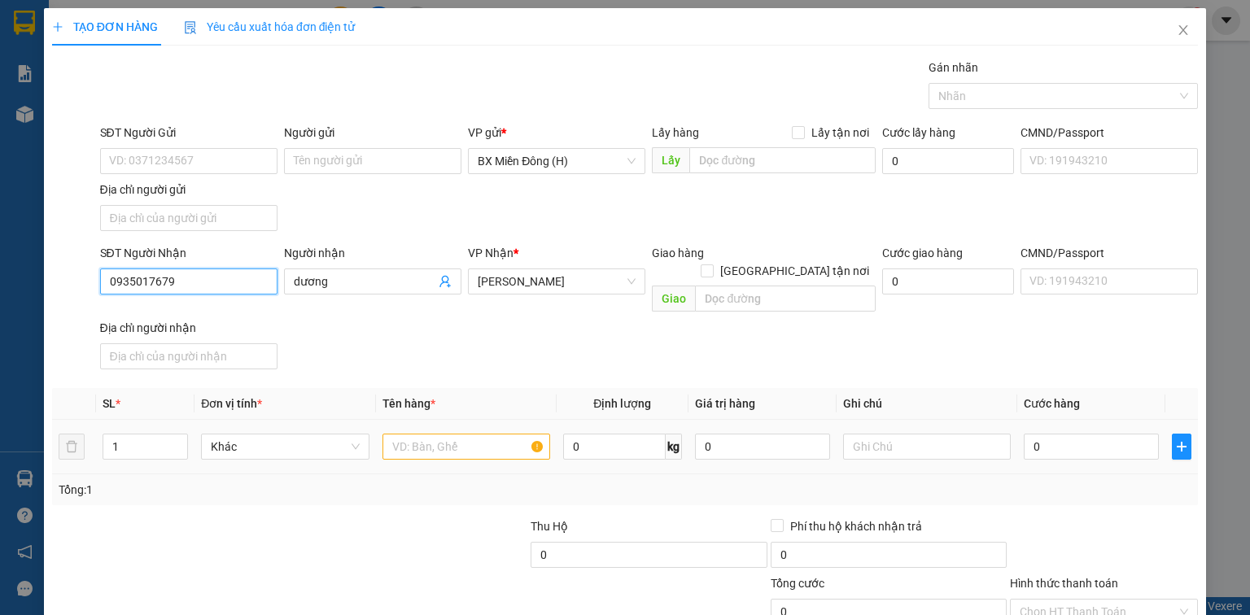
type input "0935017679"
click at [456, 434] on input "text" at bounding box center [467, 447] width 168 height 26
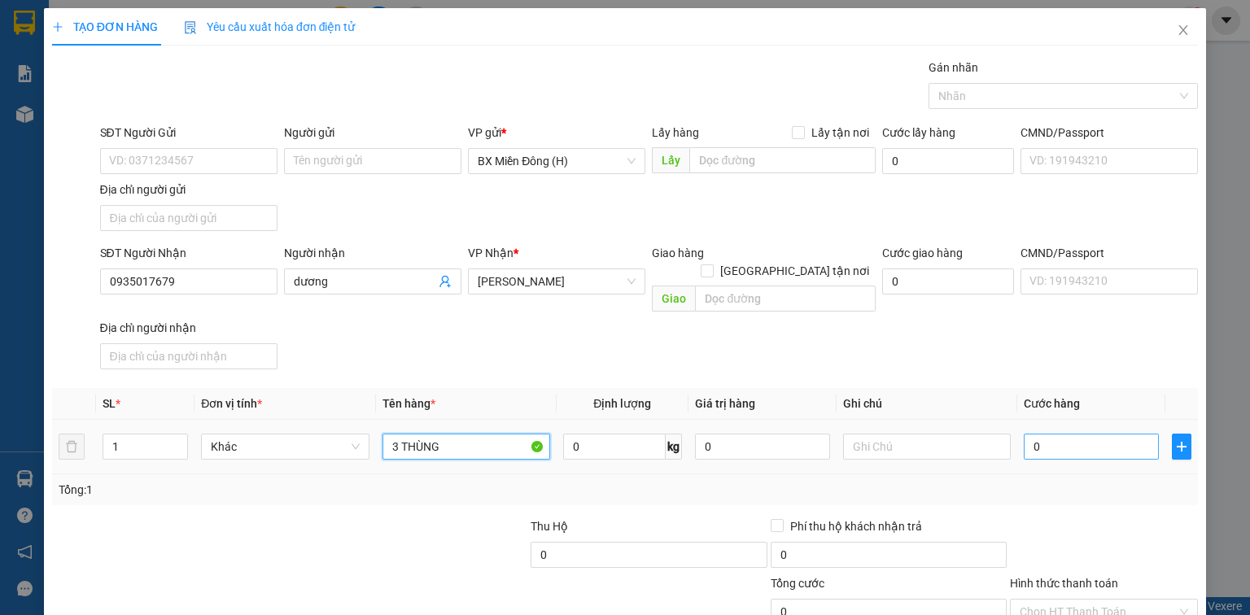
type input "3 THÙNG"
click at [1031, 434] on input "0" at bounding box center [1091, 447] width 135 height 26
type input "001"
type input "1"
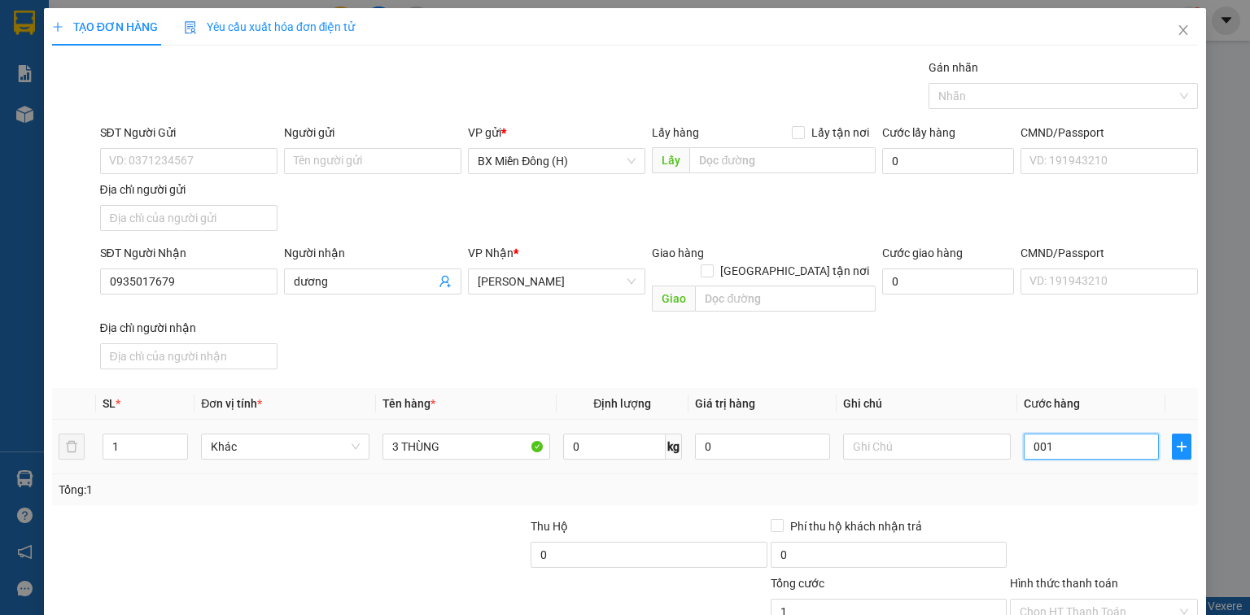
type input "0.015"
type input "15"
type input "00.150"
type input "150"
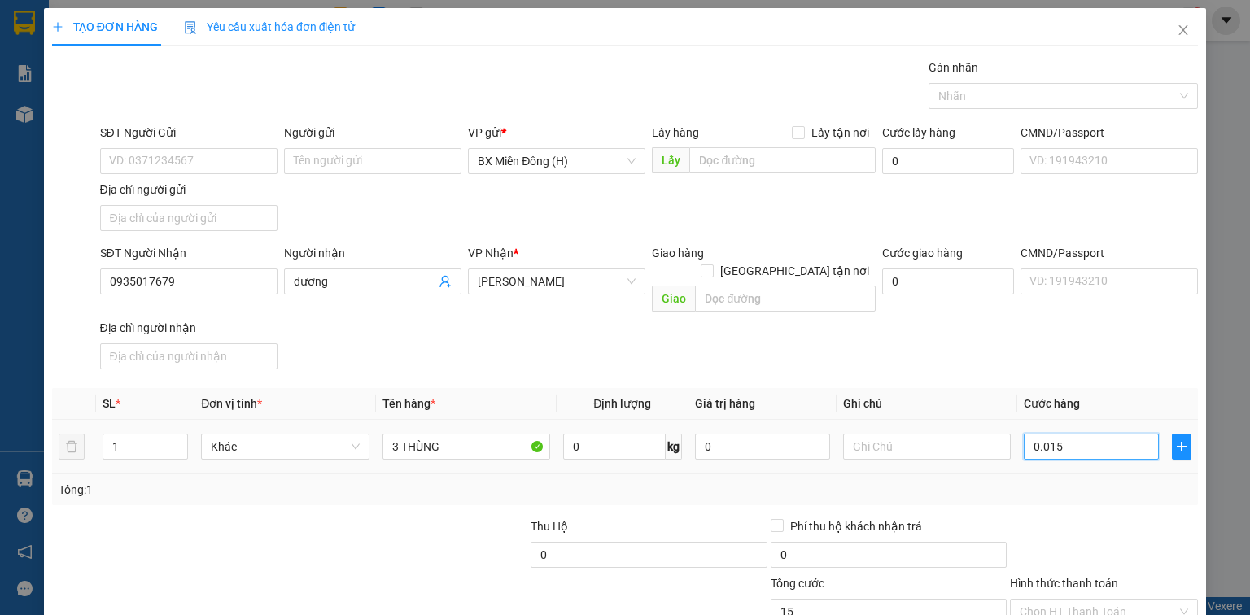
type input "150"
type input "00.015"
type input "15"
type input "0"
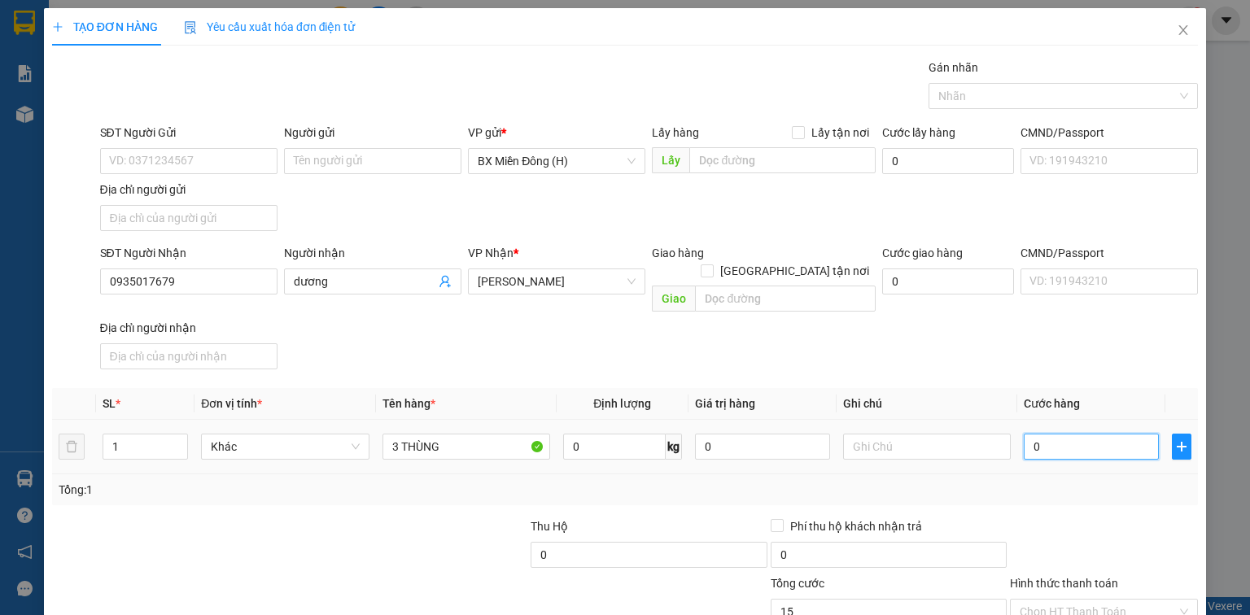
type input "0"
click at [1026, 434] on input "0" at bounding box center [1091, 447] width 135 height 26
type input "10"
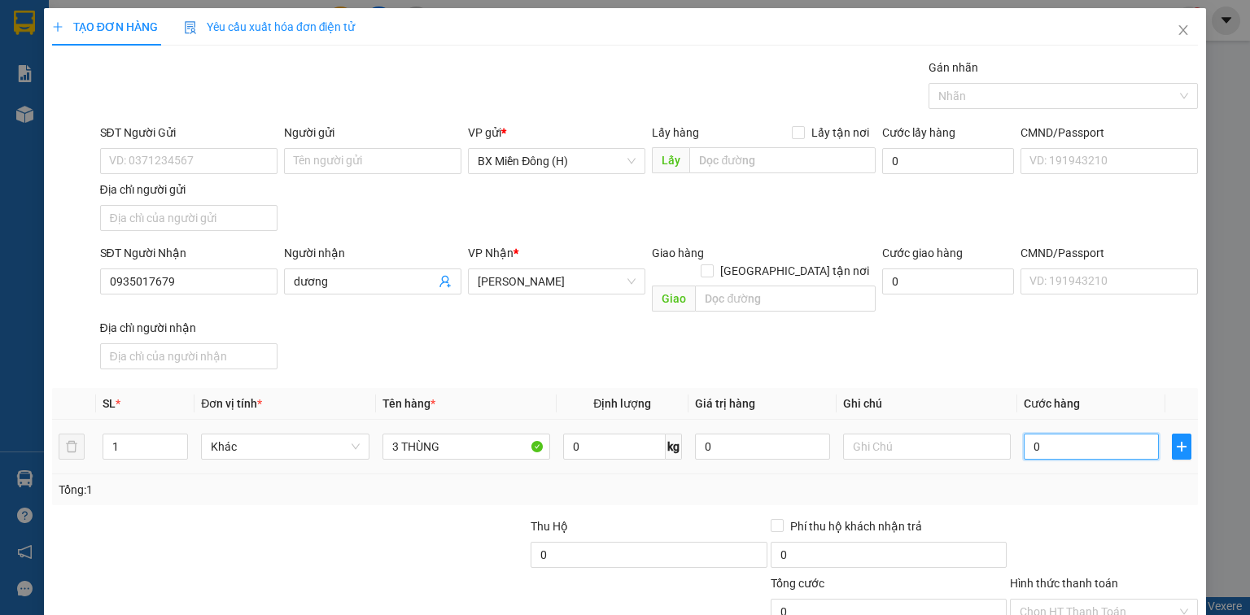
type input "10"
type input "150"
type input "1.500"
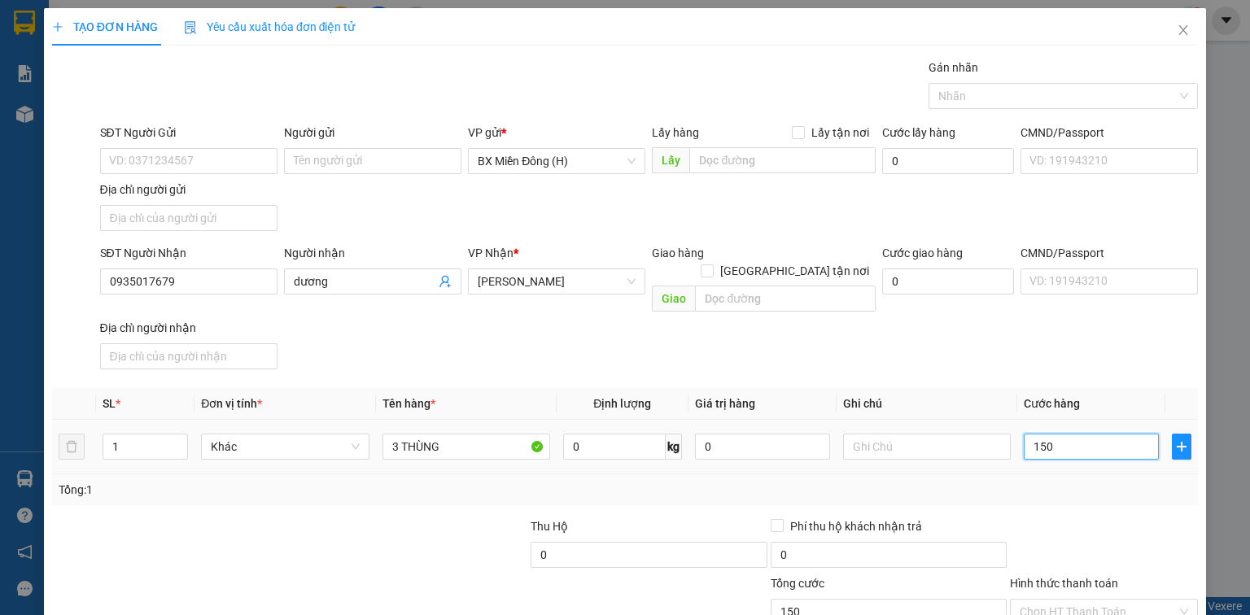
type input "1.500"
type input "115"
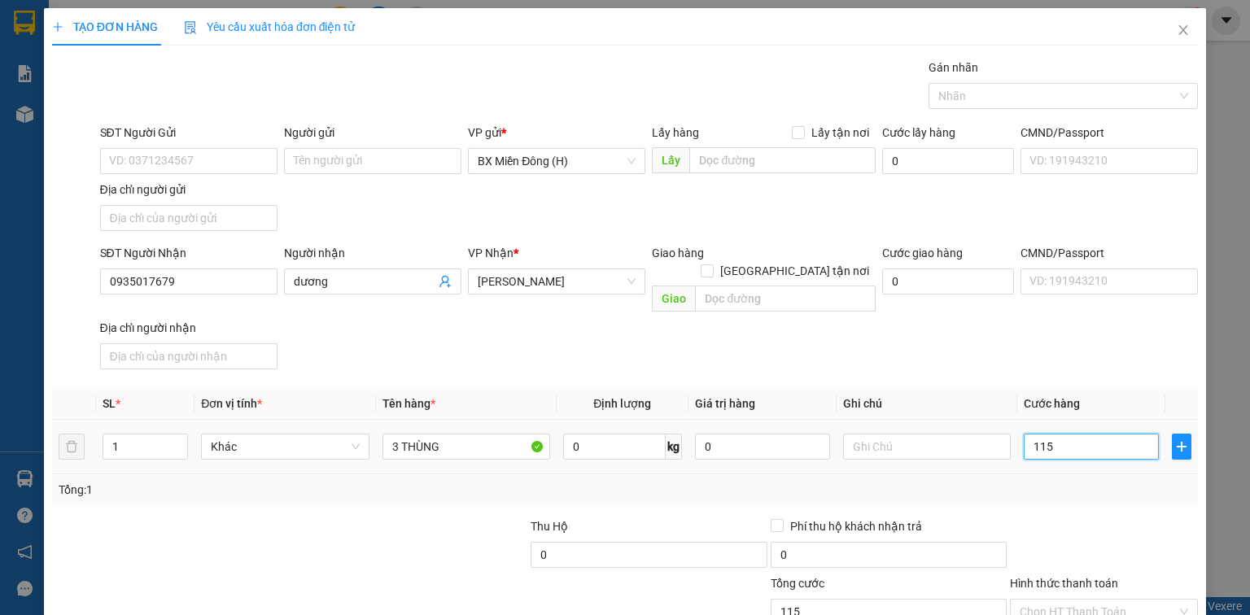
type input "11"
type input "1"
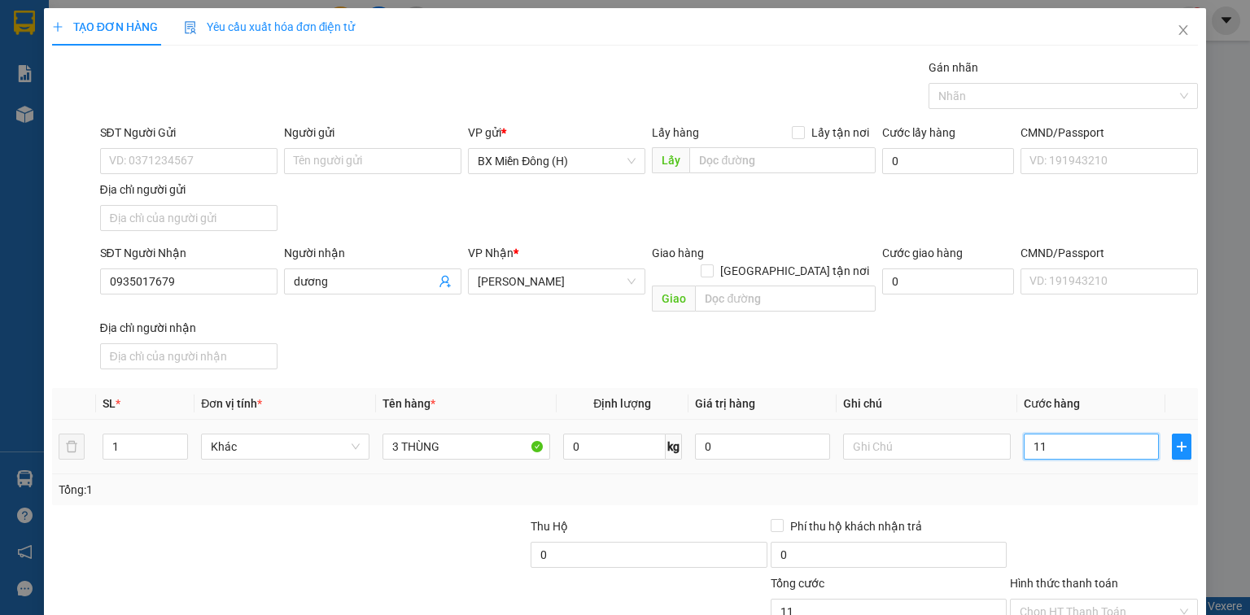
type input "1"
type input "0"
click at [1024, 434] on input "0" at bounding box center [1091, 447] width 135 height 26
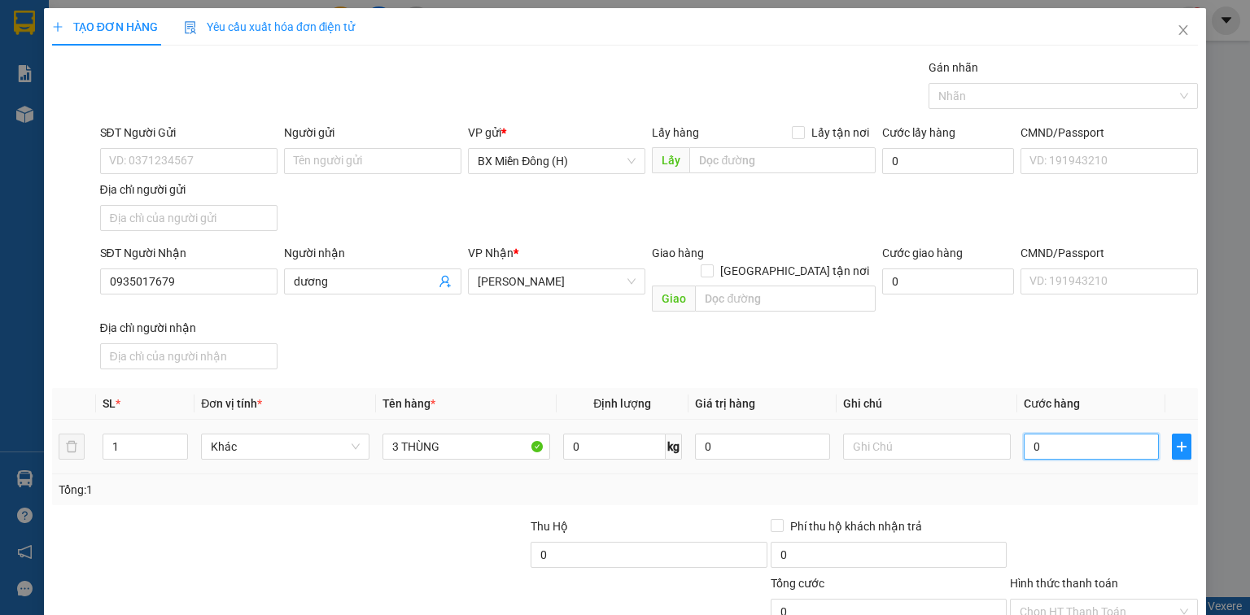
type input "10"
type input "150"
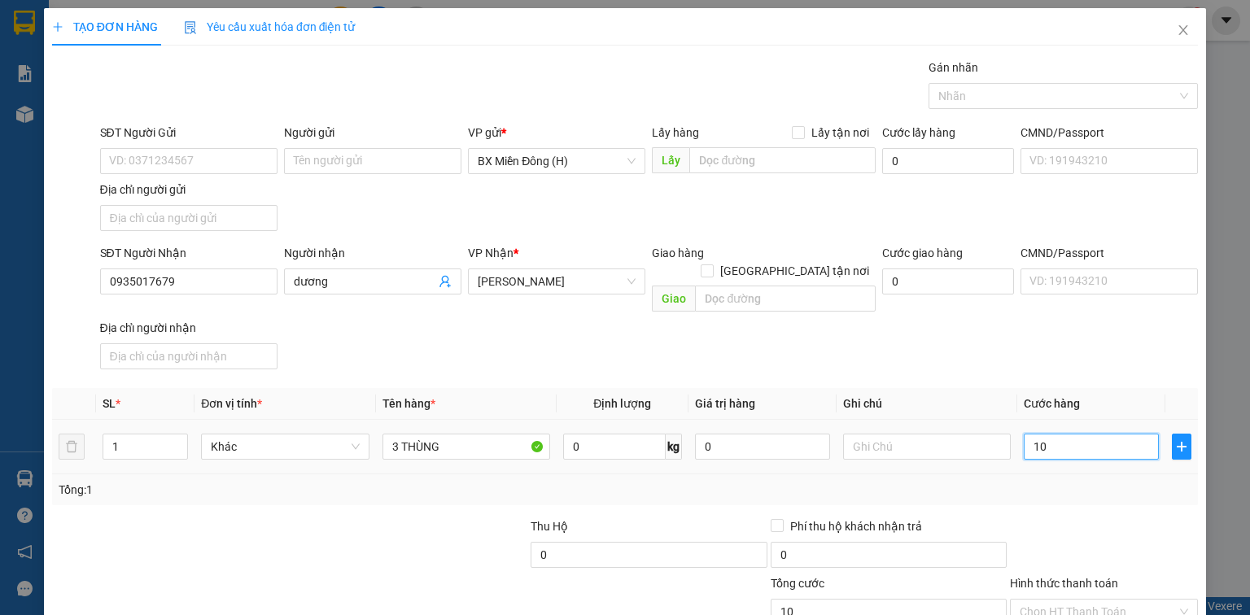
type input "150"
type input "150.000"
click at [1034, 600] on input "Hình thức thanh toán" at bounding box center [1098, 612] width 157 height 24
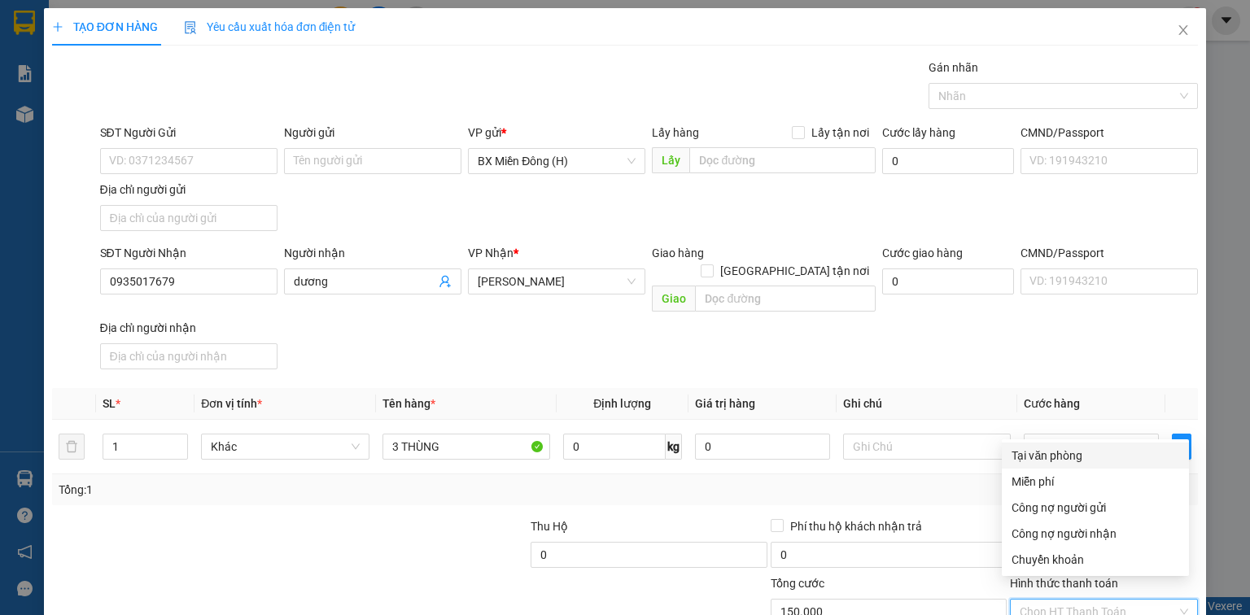
click at [1057, 462] on div "Tại văn phòng" at bounding box center [1096, 456] width 168 height 18
type input "0"
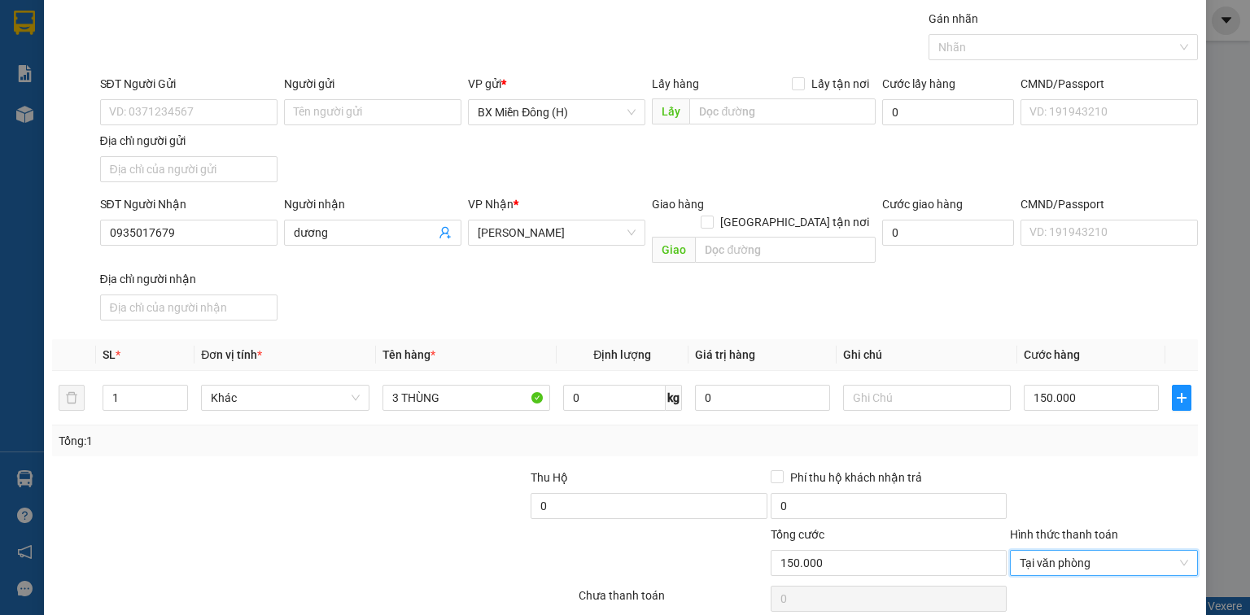
scroll to position [99, 0]
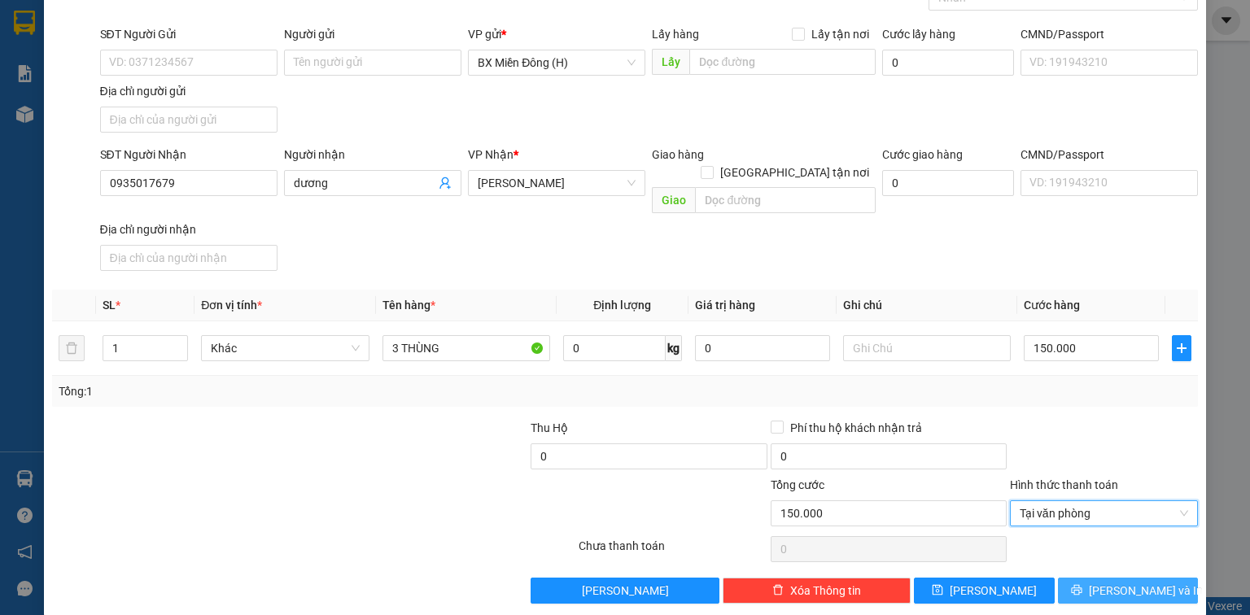
click at [1102, 578] on button "[PERSON_NAME] và In" at bounding box center [1128, 591] width 141 height 26
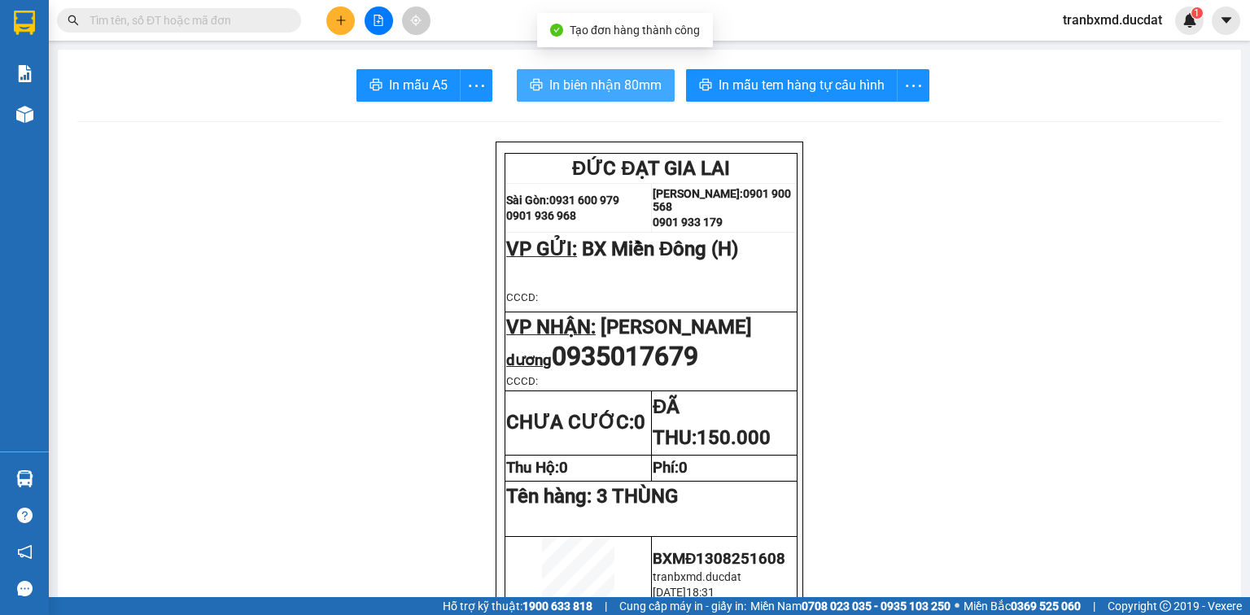
click at [627, 89] on span "In biên nhận 80mm" at bounding box center [606, 85] width 112 height 20
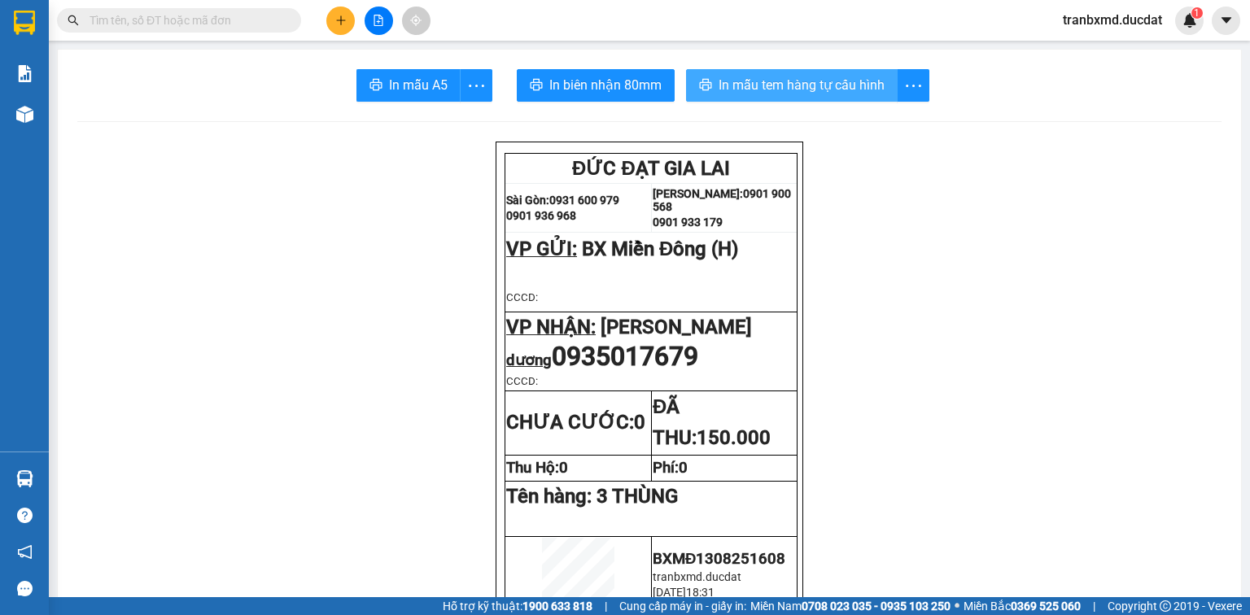
click at [777, 90] on span "In mẫu tem hàng tự cấu hình" at bounding box center [802, 85] width 166 height 20
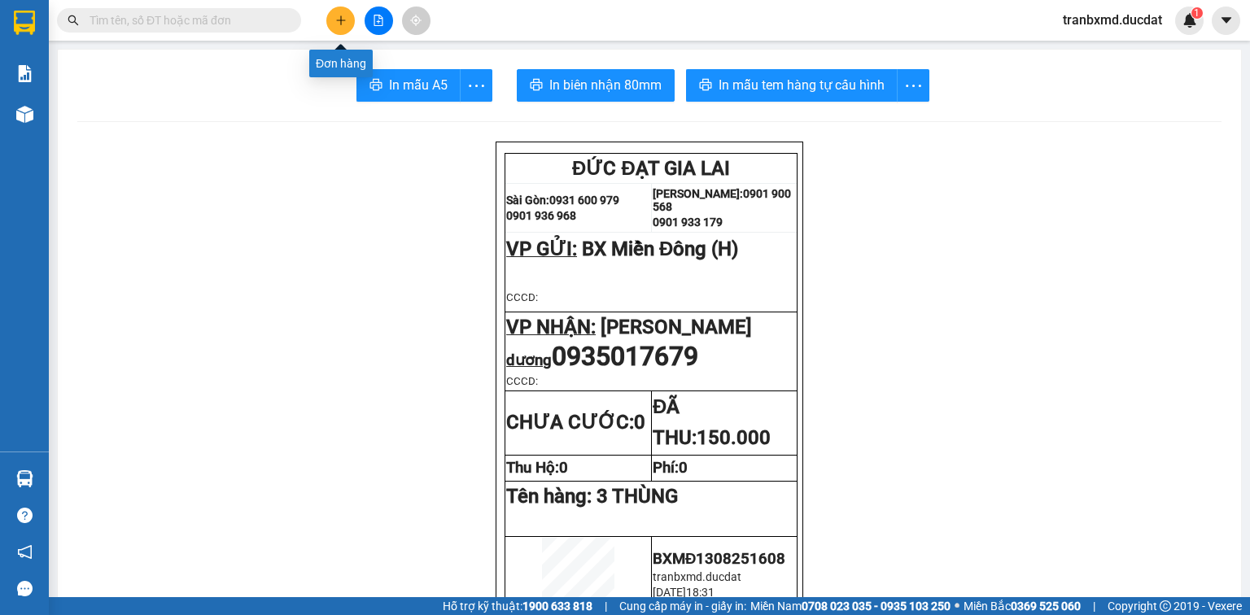
click at [339, 22] on icon "plus" at bounding box center [340, 20] width 11 height 11
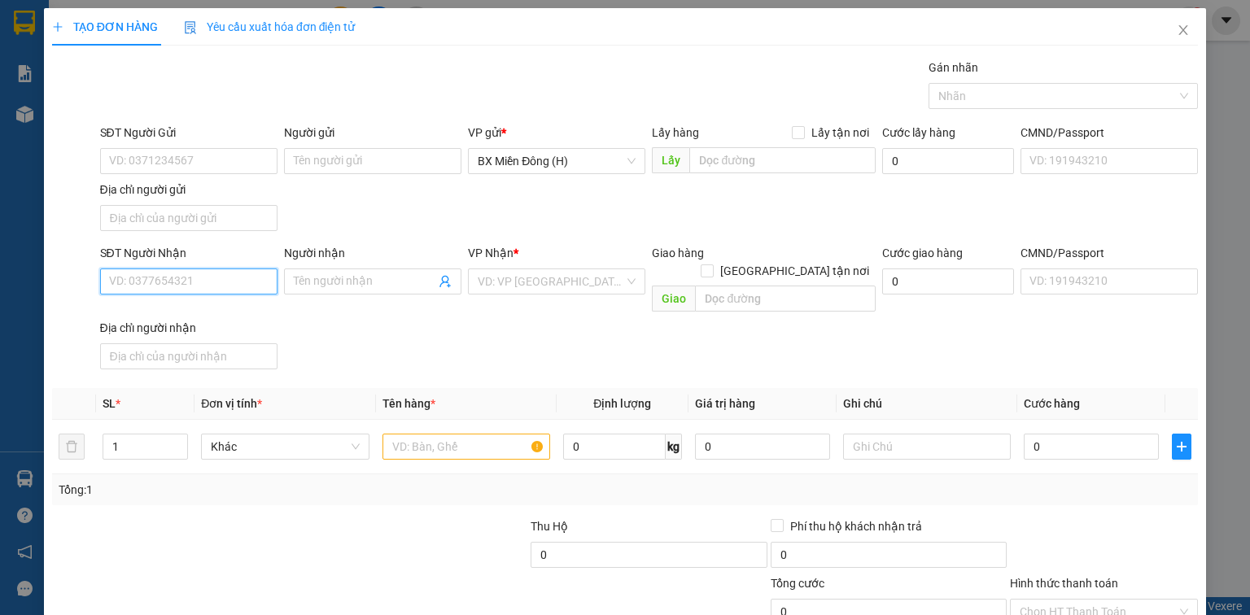
click at [186, 277] on input "SĐT Người Nhận" at bounding box center [188, 282] width 177 height 26
click at [164, 313] on div "0917435291" at bounding box center [187, 313] width 156 height 18
type input "0917435291"
click at [428, 434] on input "text" at bounding box center [467, 447] width 168 height 26
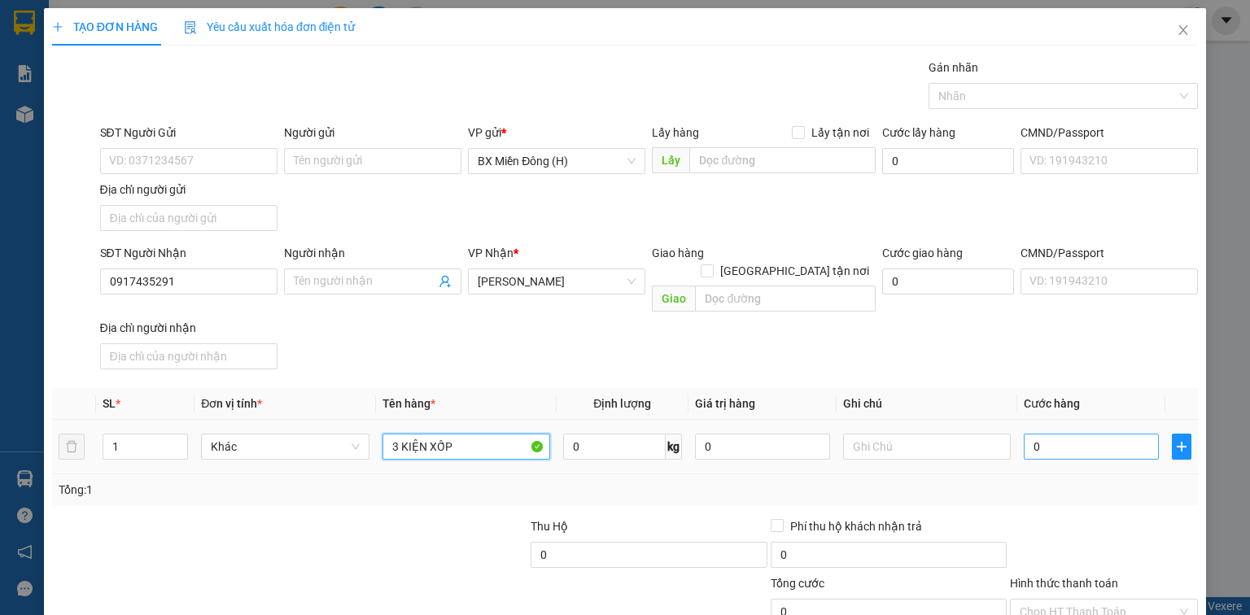
type input "3 KIỆN XỐP"
click at [1034, 434] on input "0" at bounding box center [1091, 447] width 135 height 26
type input "001"
type input "1"
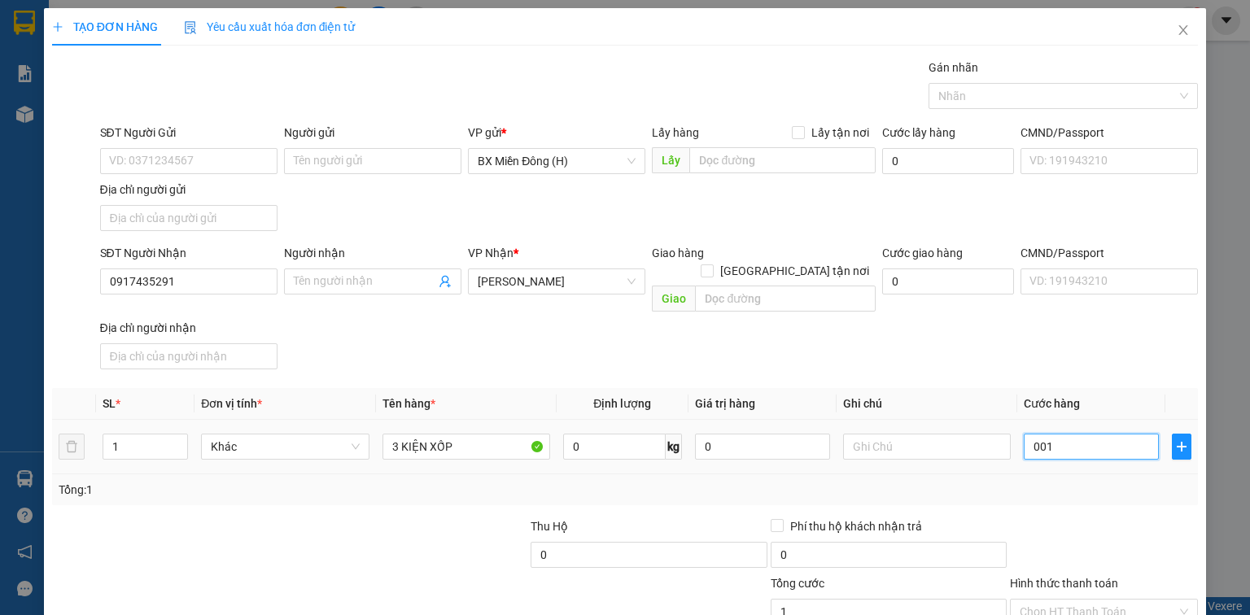
type input "0.017"
type input "17"
type input "001"
type input "1"
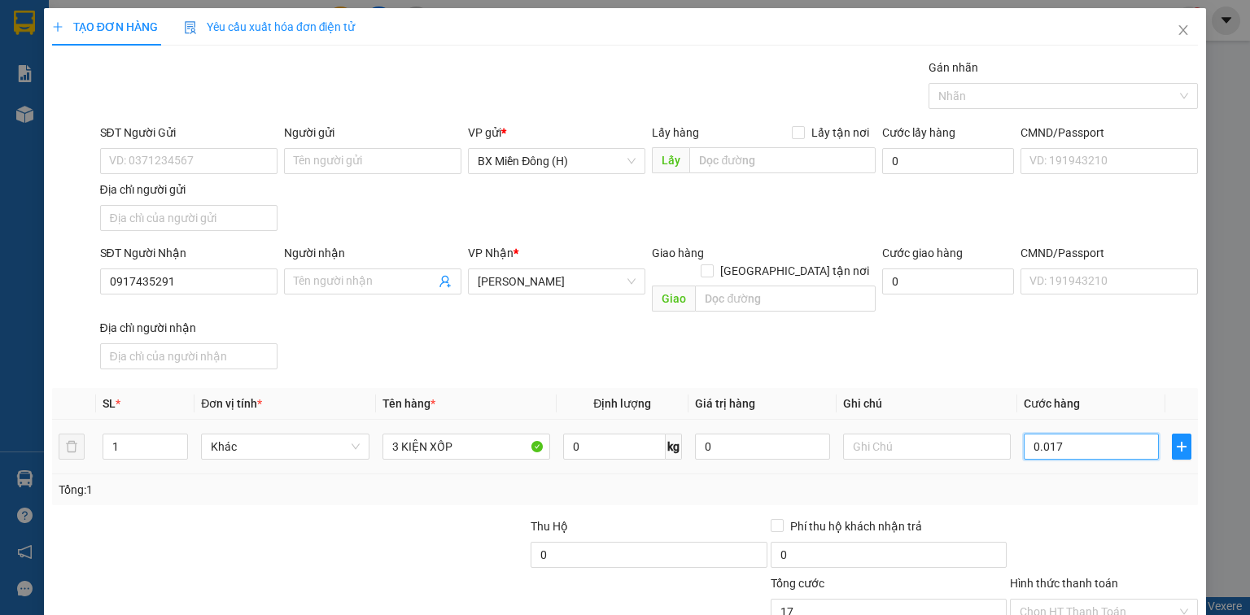
type input "1"
type input "00"
type input "0"
click at [1024, 434] on input "0" at bounding box center [1091, 447] width 135 height 26
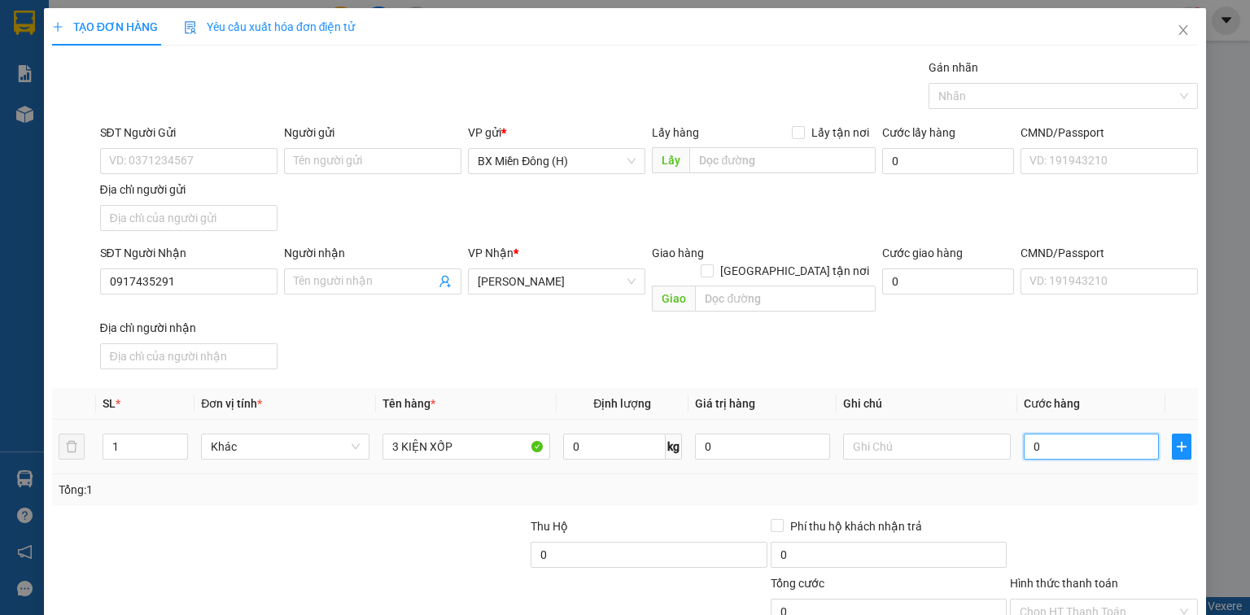
type input "10"
type input "180"
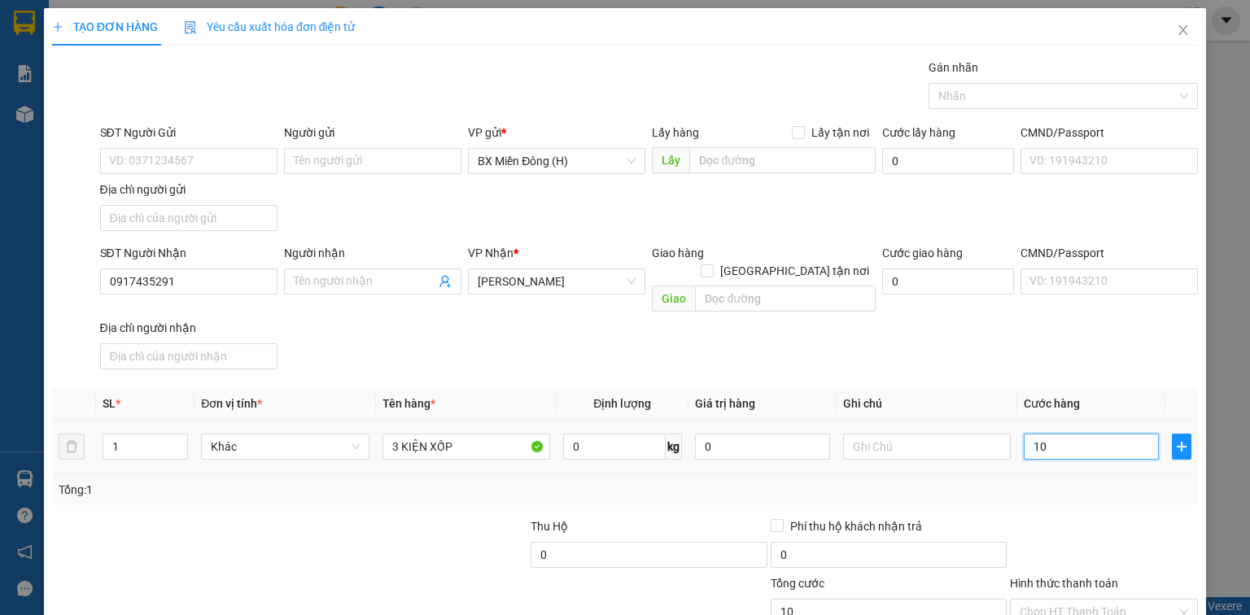
type input "180"
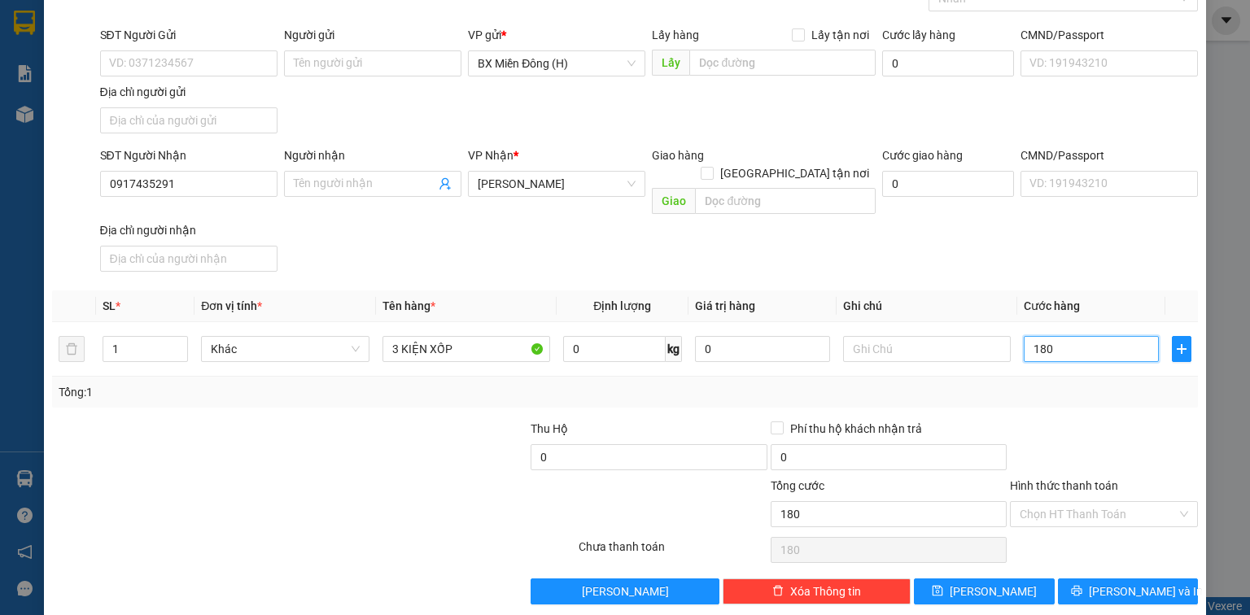
scroll to position [99, 0]
click at [1071, 501] on input "Hình thức thanh toán" at bounding box center [1098, 513] width 157 height 24
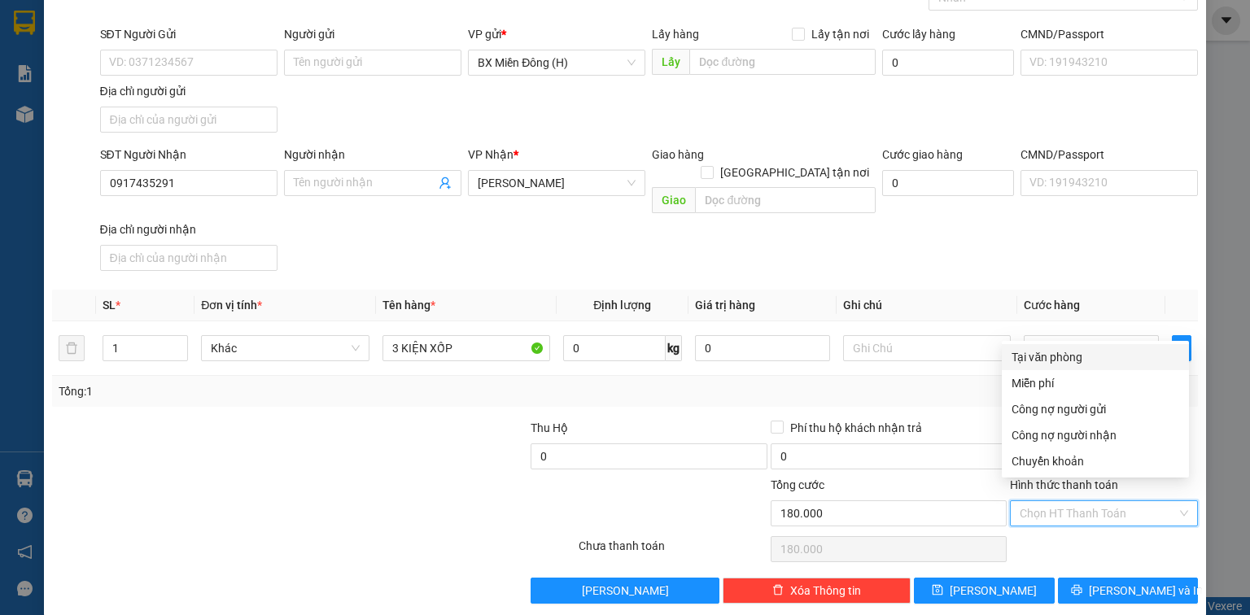
click at [1046, 357] on div "Tại văn phòng" at bounding box center [1096, 357] width 168 height 18
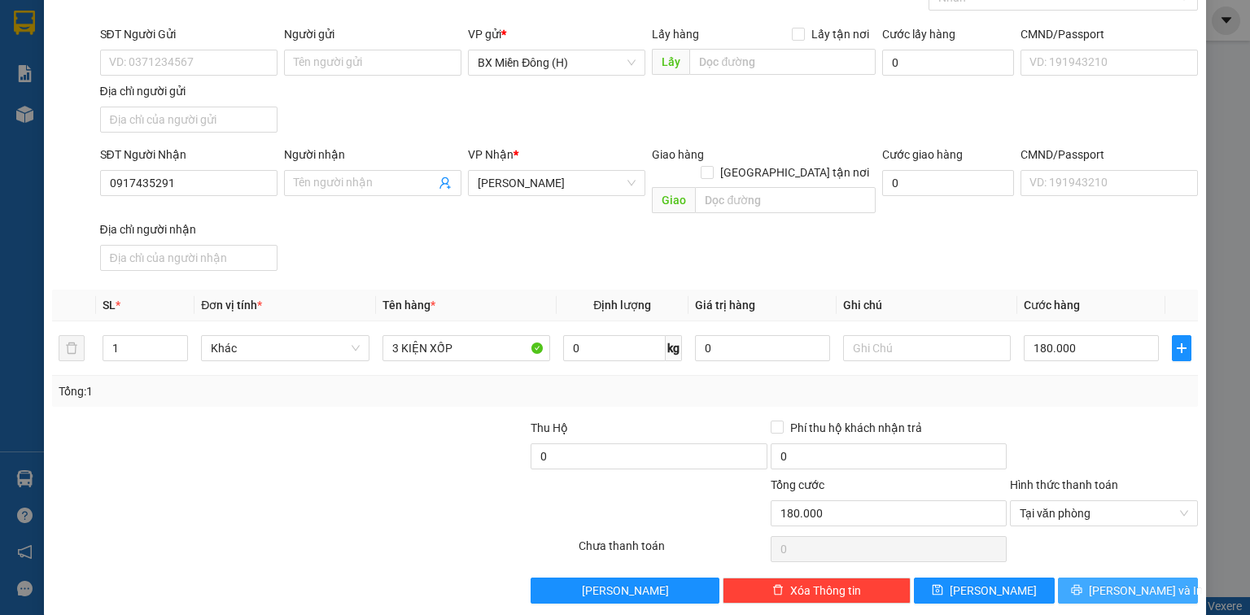
click at [1101, 578] on button "[PERSON_NAME] và In" at bounding box center [1128, 591] width 141 height 26
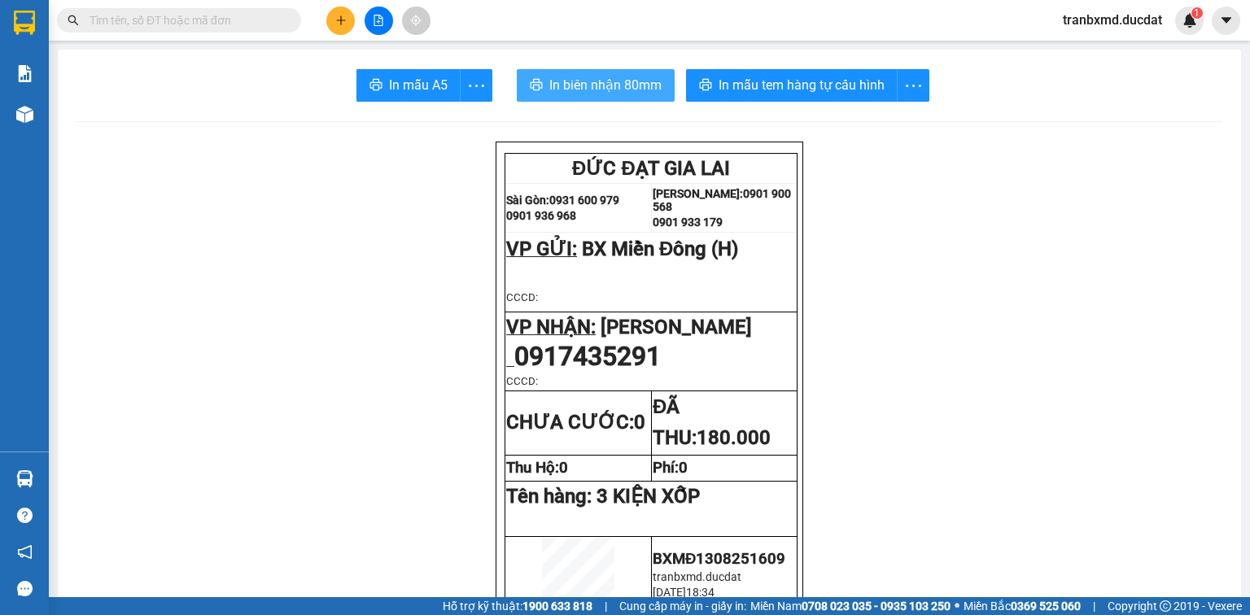
click at [593, 87] on span "In biên nhận 80mm" at bounding box center [606, 85] width 112 height 20
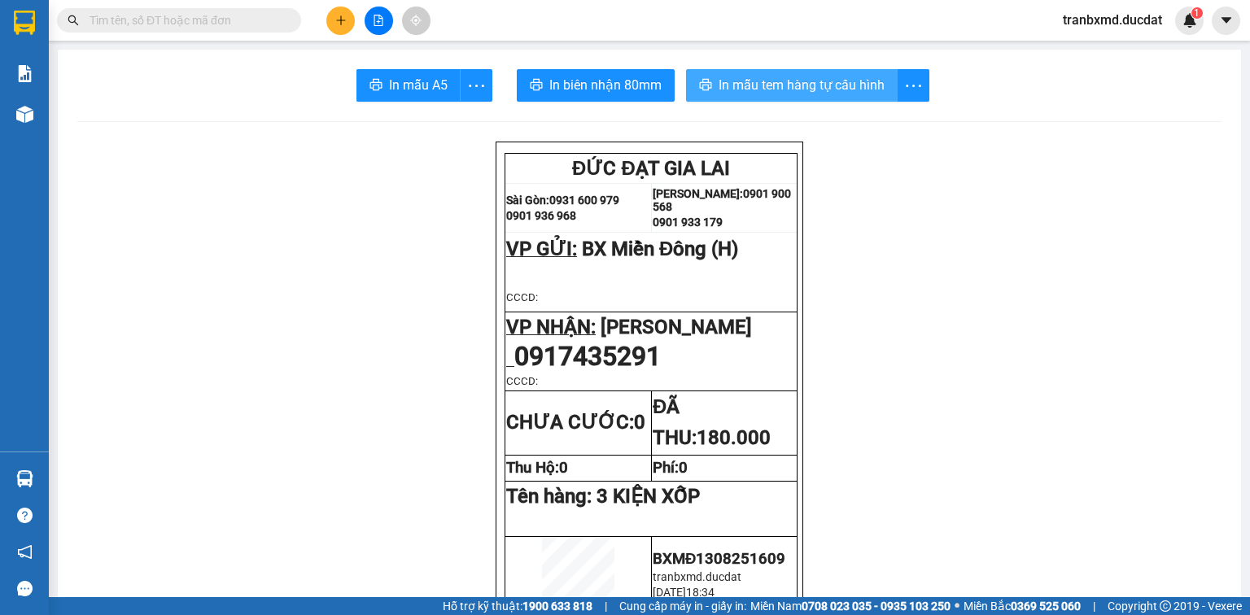
click at [846, 81] on span "In mẫu tem hàng tự cấu hình" at bounding box center [802, 85] width 166 height 20
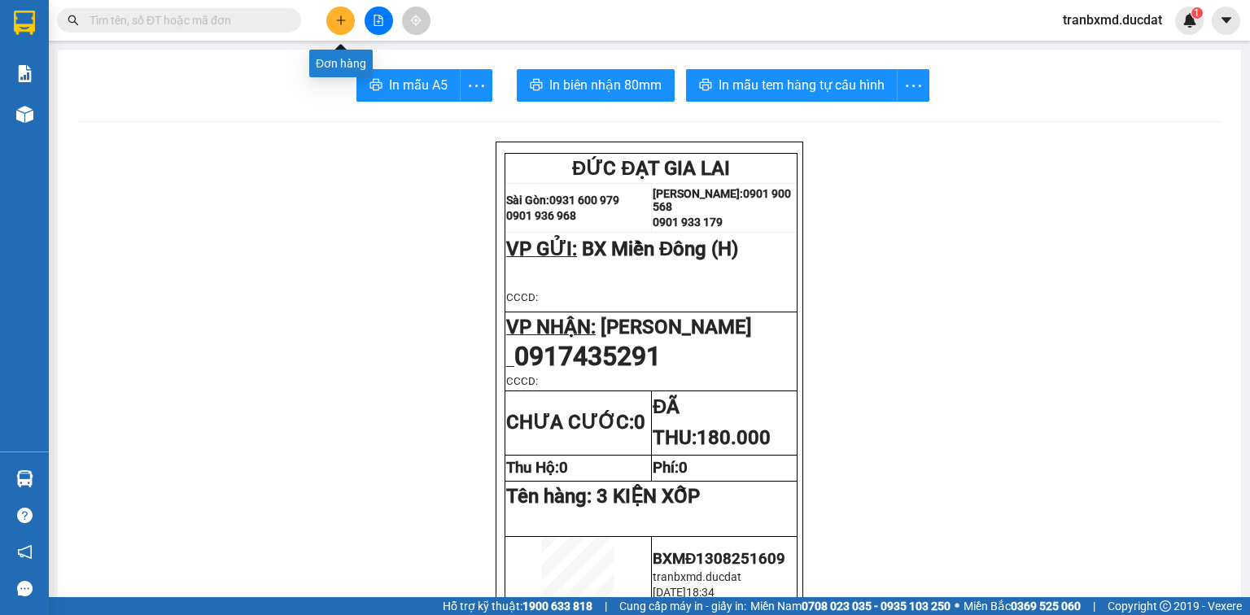
click at [348, 20] on button at bounding box center [340, 21] width 28 height 28
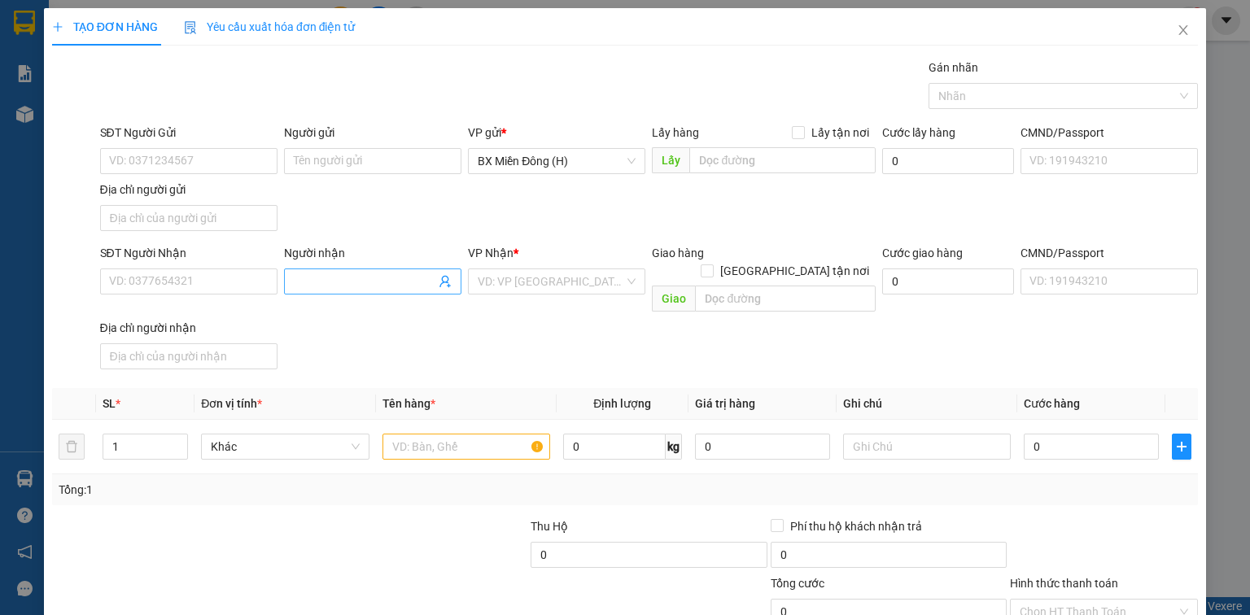
click at [352, 274] on input "Người nhận" at bounding box center [365, 282] width 142 height 18
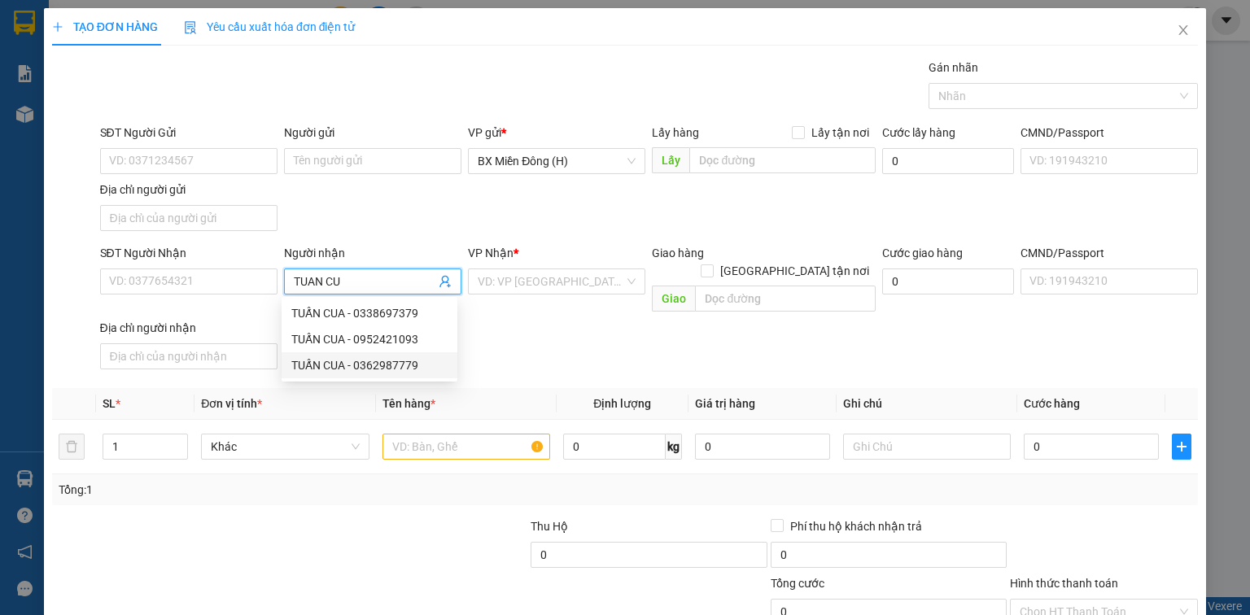
click at [404, 368] on div "TUẤN CUA - 0362987779" at bounding box center [369, 366] width 156 height 18
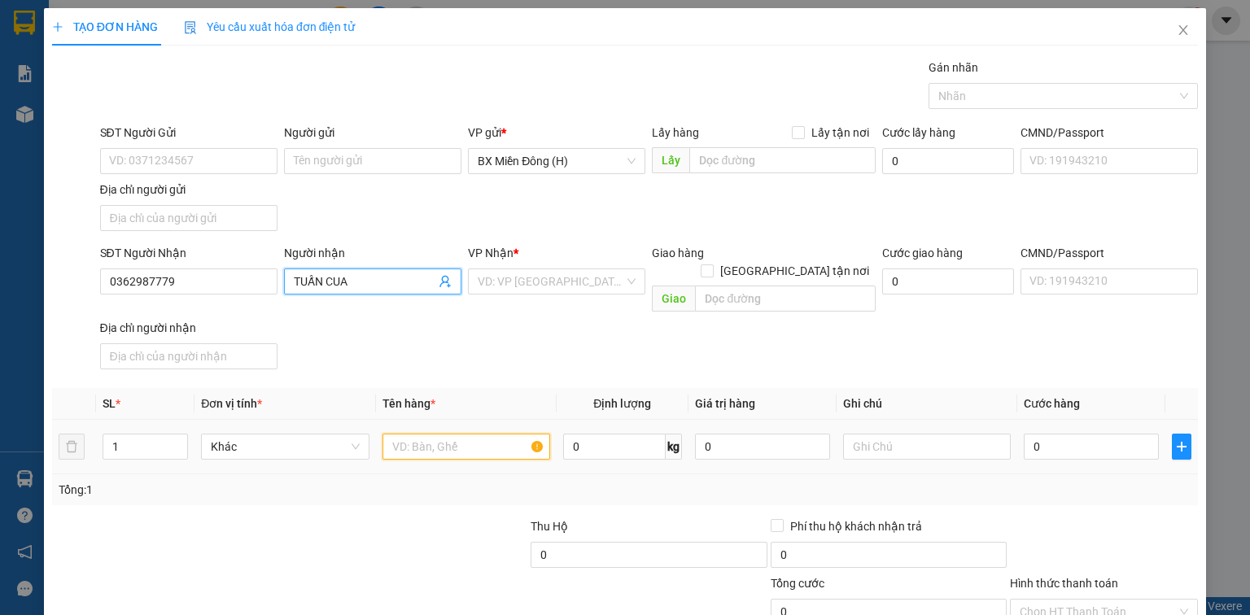
click at [436, 440] on input "text" at bounding box center [467, 447] width 168 height 26
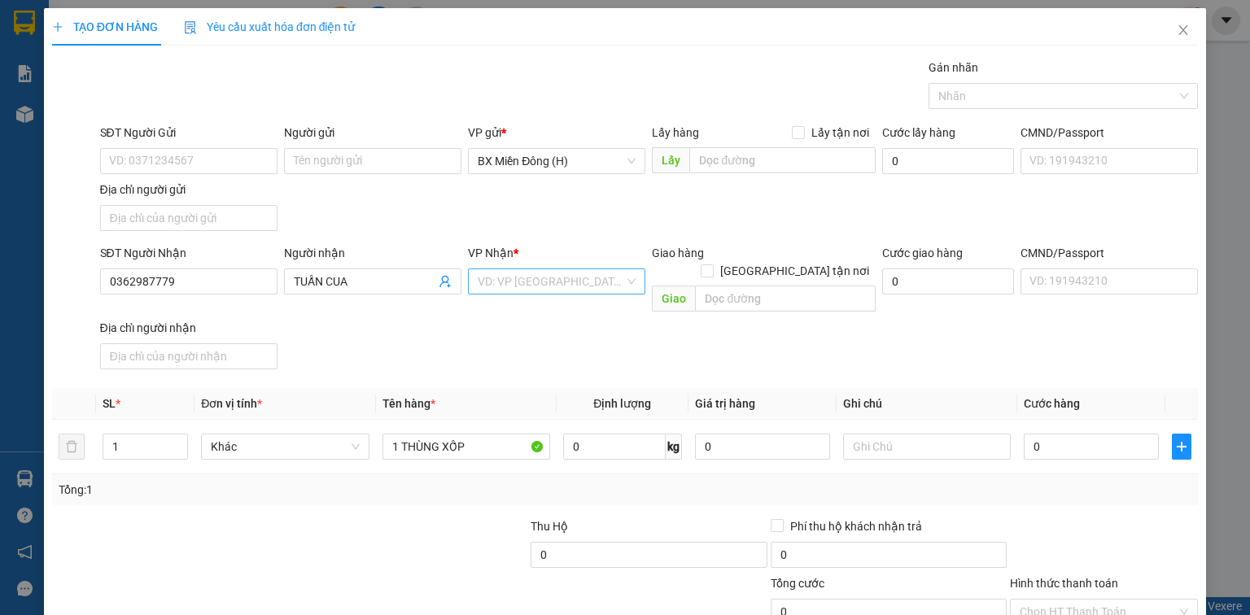
click at [529, 283] on input "search" at bounding box center [551, 281] width 147 height 24
click at [524, 313] on div "[PERSON_NAME]" at bounding box center [553, 313] width 156 height 18
click at [1024, 434] on input "0" at bounding box center [1091, 447] width 135 height 26
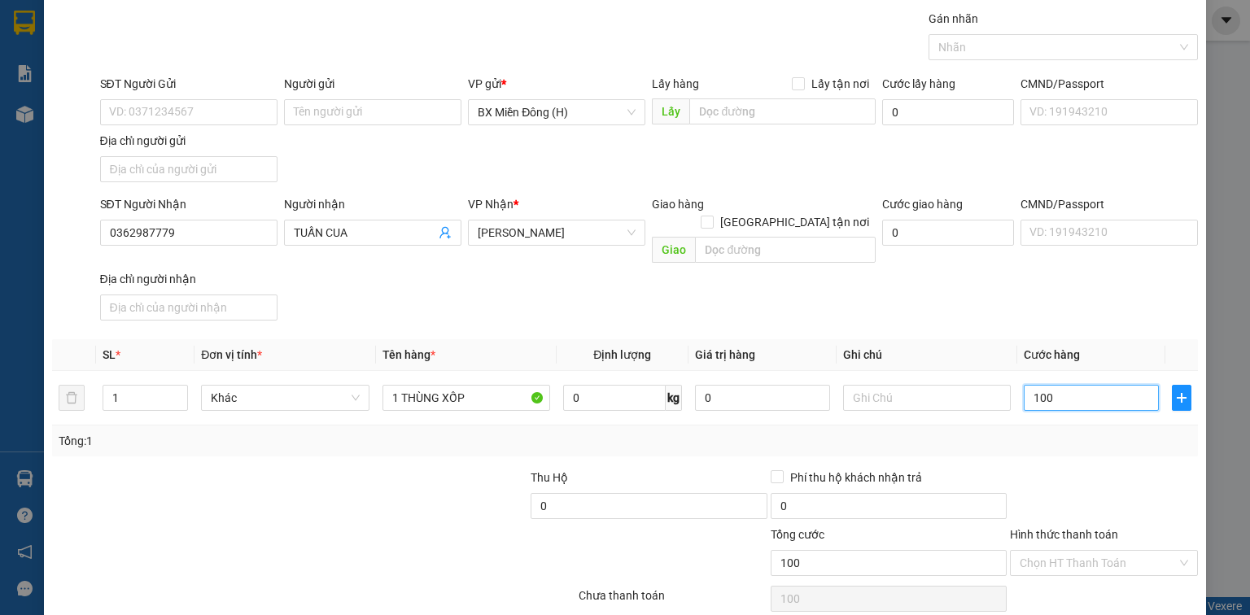
scroll to position [99, 0]
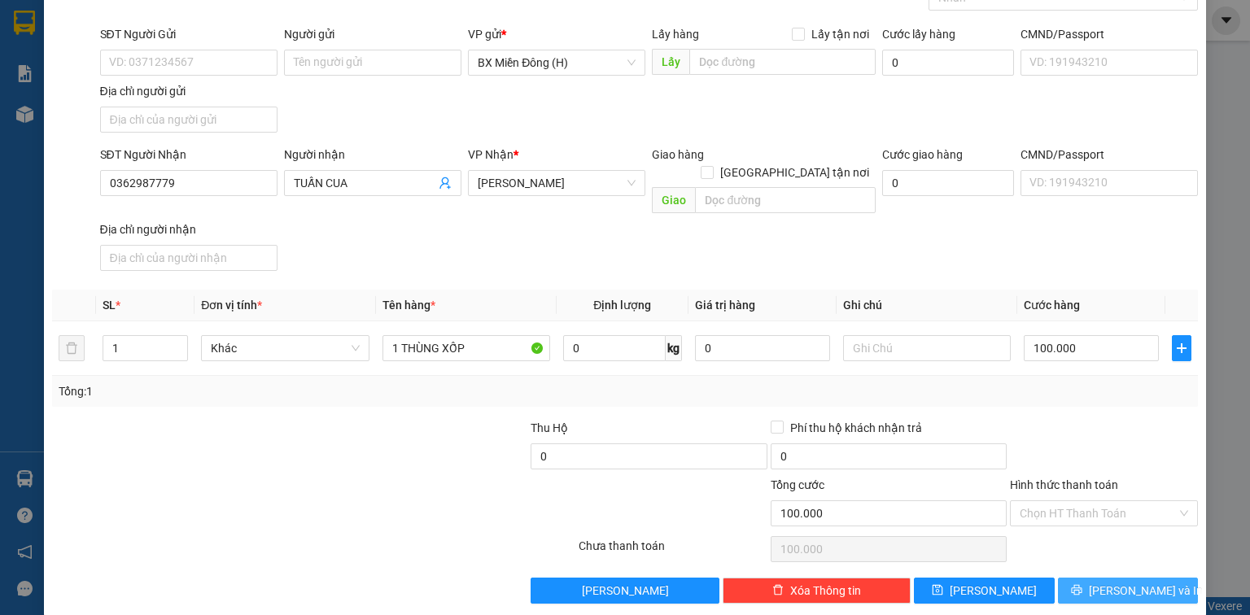
click at [1078, 578] on button "[PERSON_NAME] và In" at bounding box center [1128, 591] width 141 height 26
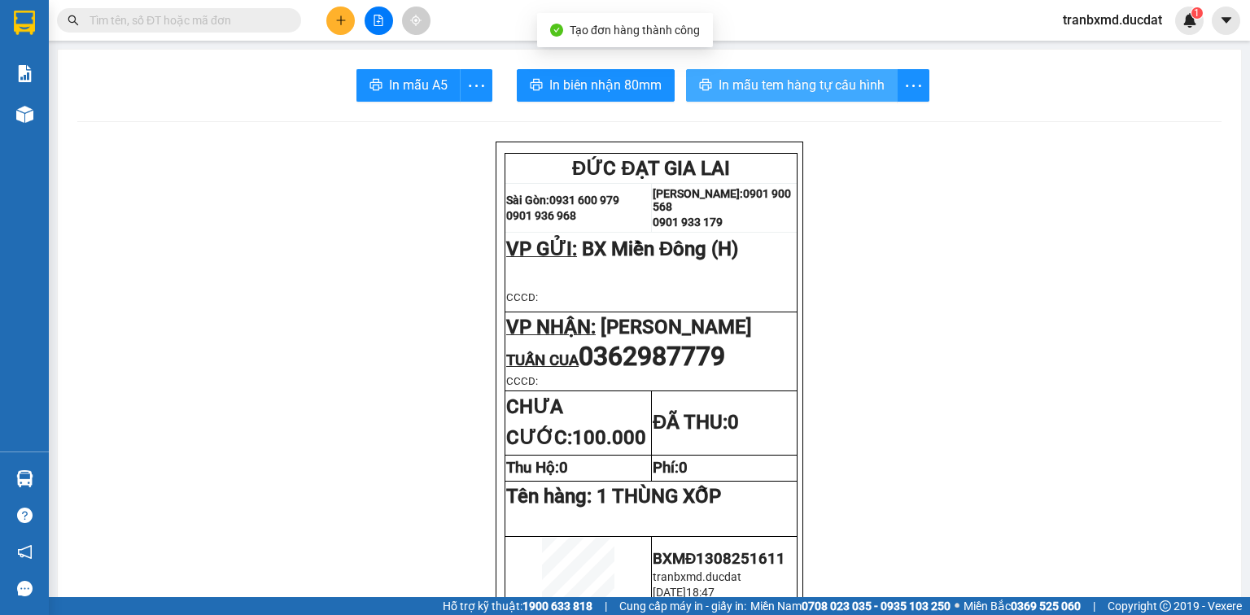
click at [759, 85] on span "In mẫu tem hàng tự cấu hình" at bounding box center [802, 85] width 166 height 20
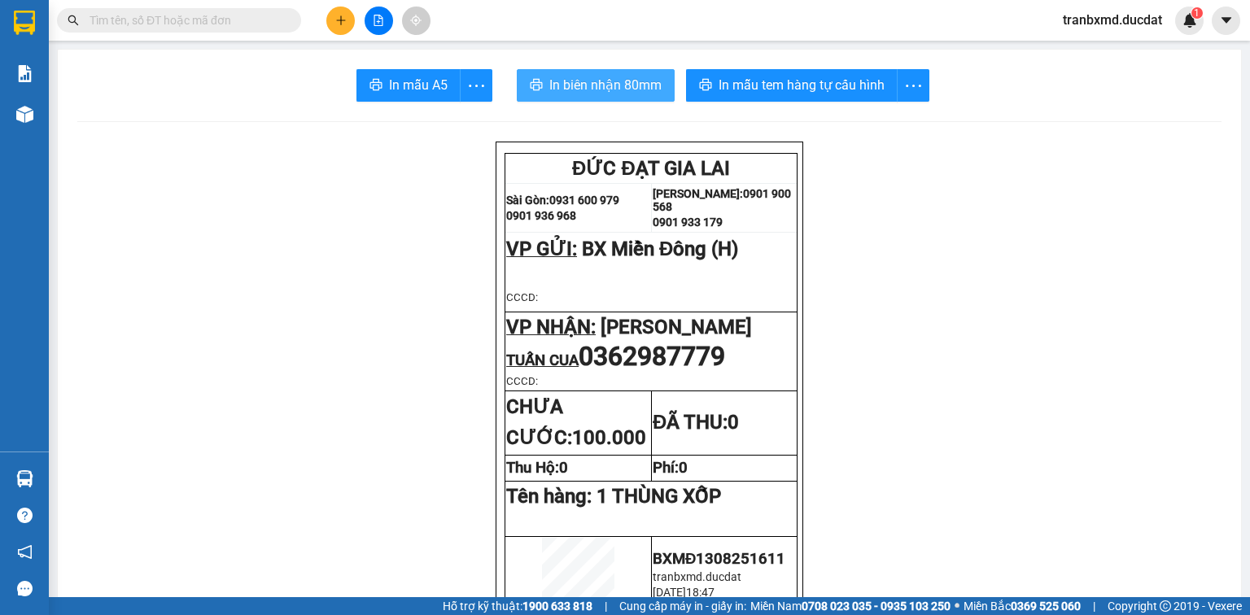
click at [602, 85] on span "In biên nhận 80mm" at bounding box center [606, 85] width 112 height 20
click at [341, 23] on icon "plus" at bounding box center [340, 19] width 1 height 9
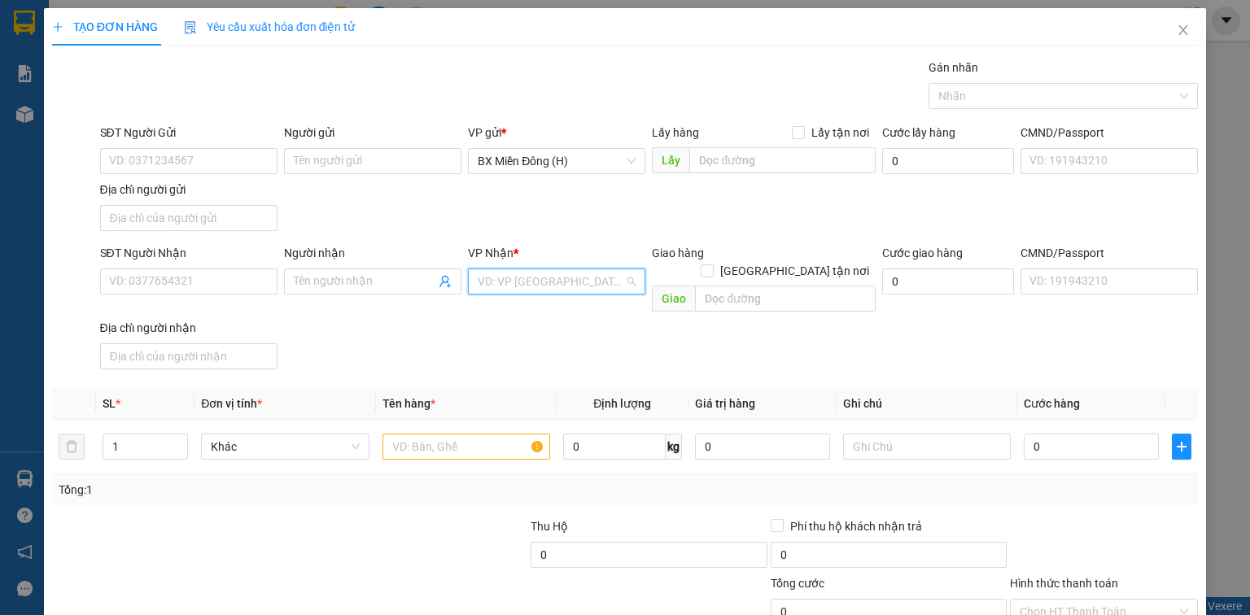
click at [495, 283] on input "search" at bounding box center [551, 281] width 147 height 24
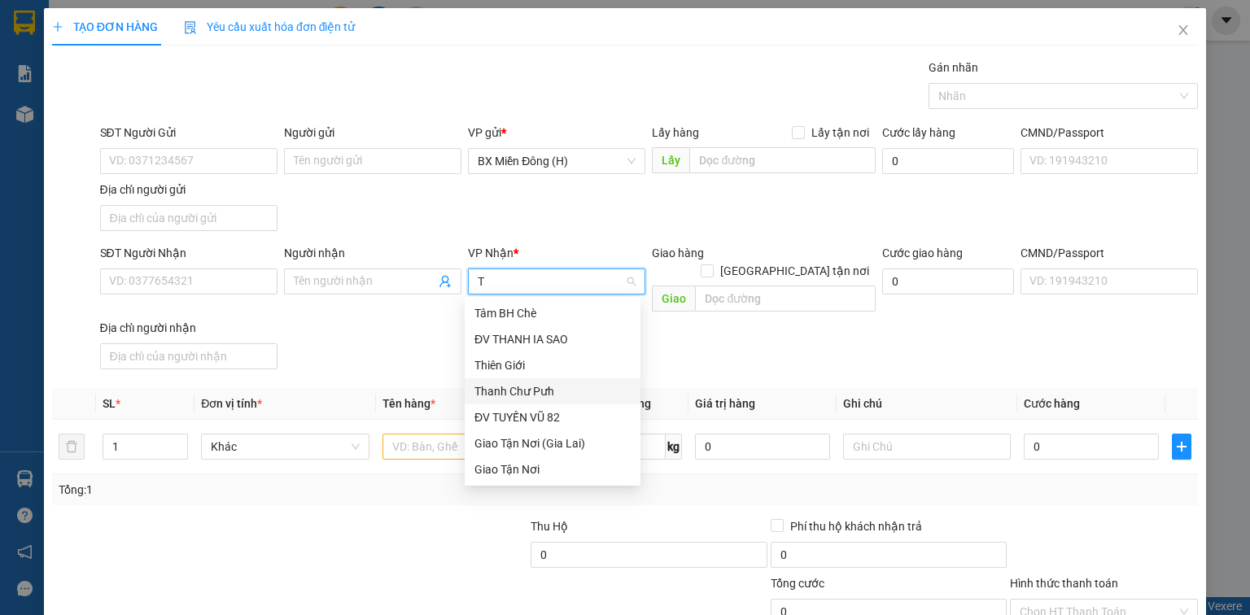
click at [524, 394] on div "Thanh Chư Pưh" at bounding box center [553, 392] width 156 height 18
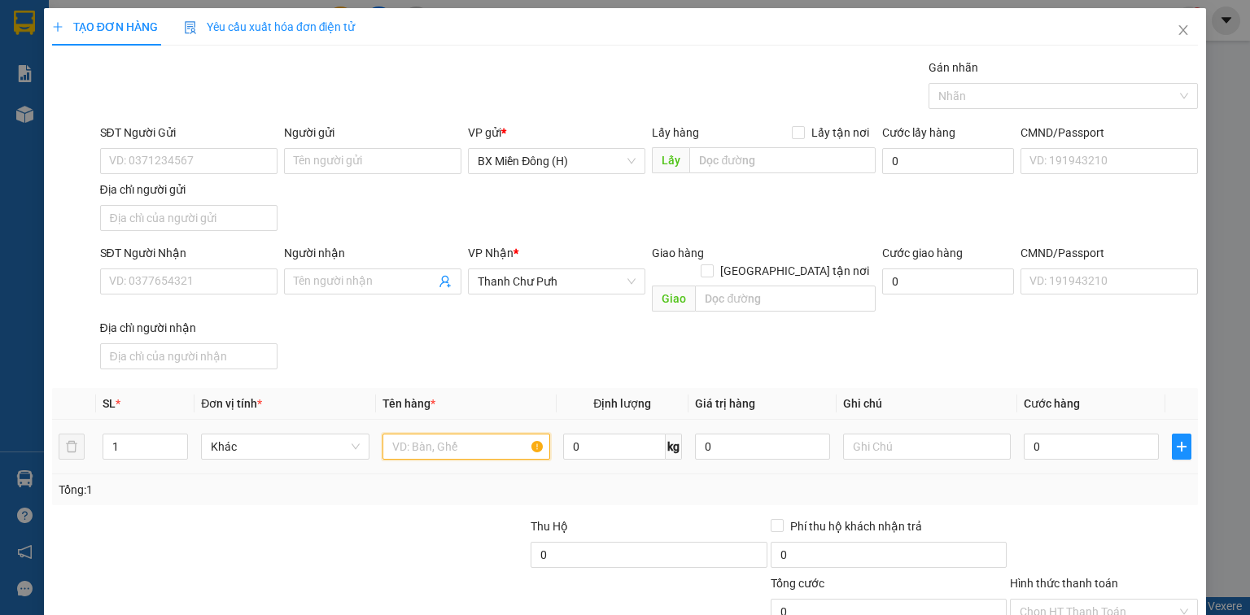
click at [415, 434] on input "text" at bounding box center [467, 447] width 168 height 26
click at [1024, 434] on input "0" at bounding box center [1091, 447] width 135 height 26
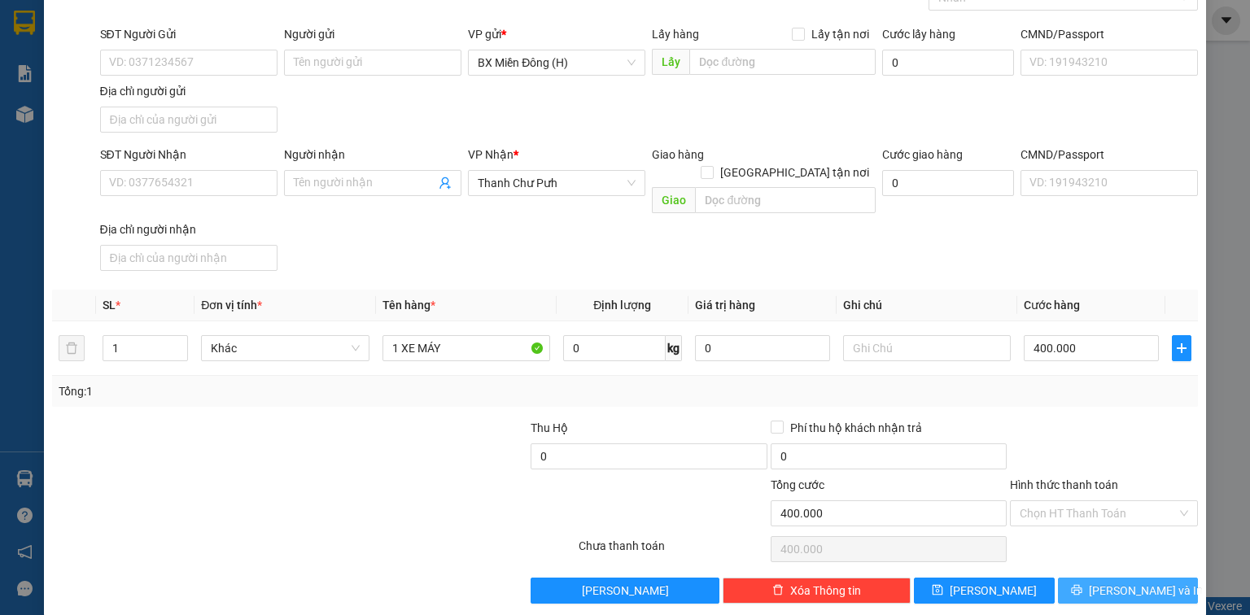
click at [1075, 578] on button "[PERSON_NAME] và In" at bounding box center [1128, 591] width 141 height 26
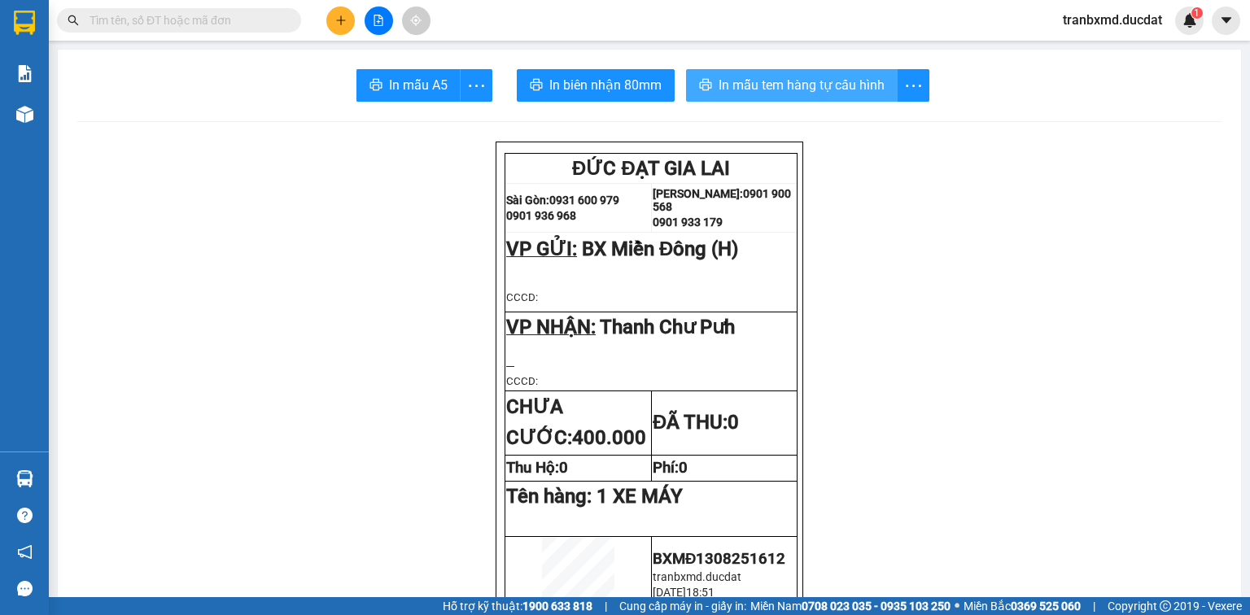
click at [737, 81] on span "In mẫu tem hàng tự cấu hình" at bounding box center [802, 85] width 166 height 20
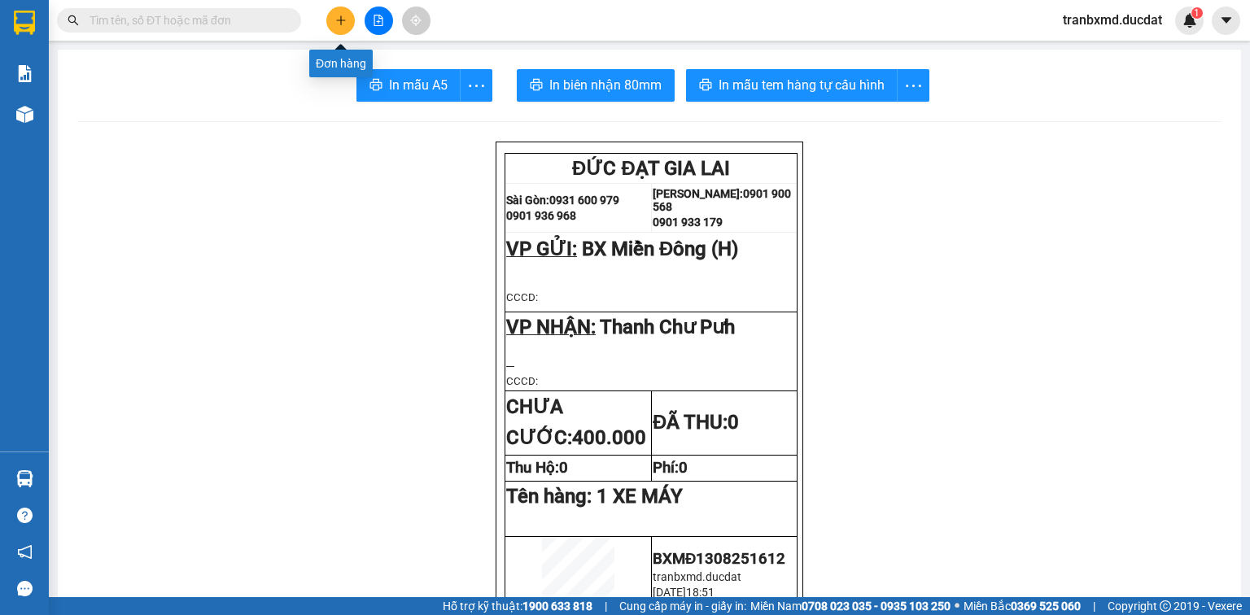
click at [335, 24] on icon "plus" at bounding box center [340, 20] width 11 height 11
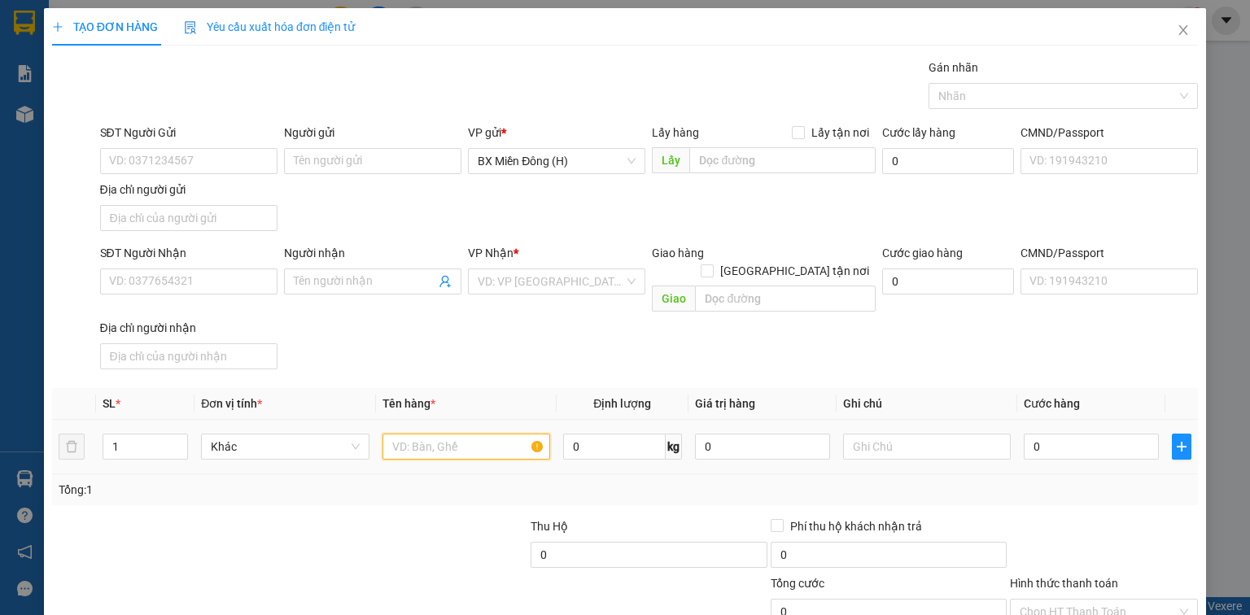
click at [401, 434] on input "text" at bounding box center [467, 447] width 168 height 26
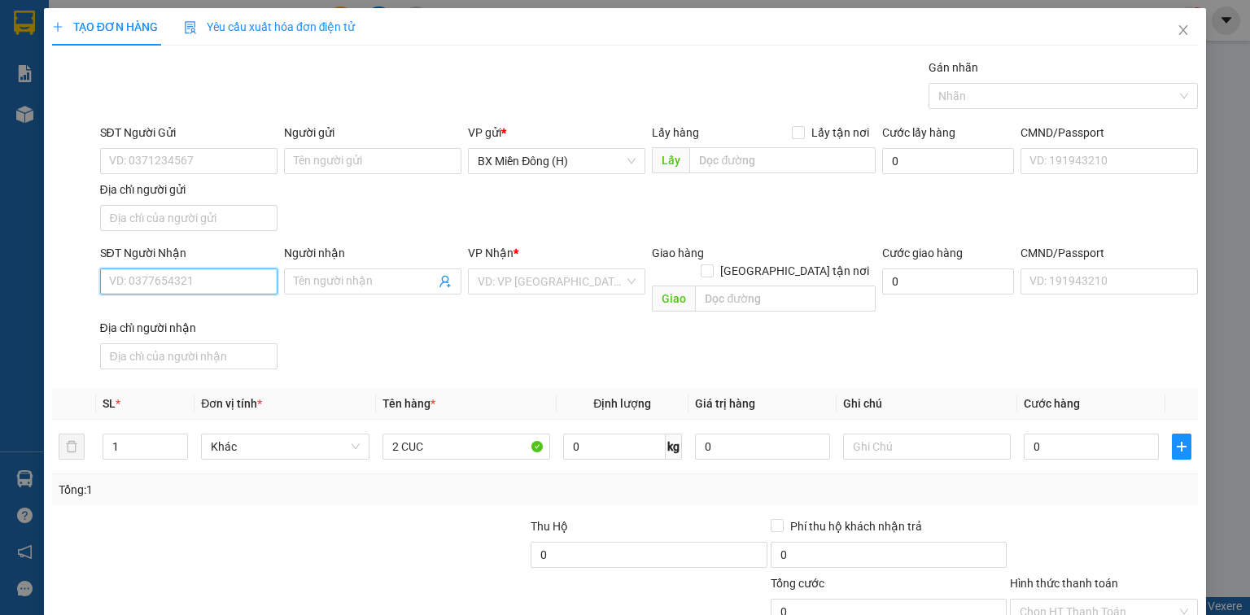
click at [164, 286] on input "SĐT Người Nhận" at bounding box center [188, 282] width 177 height 26
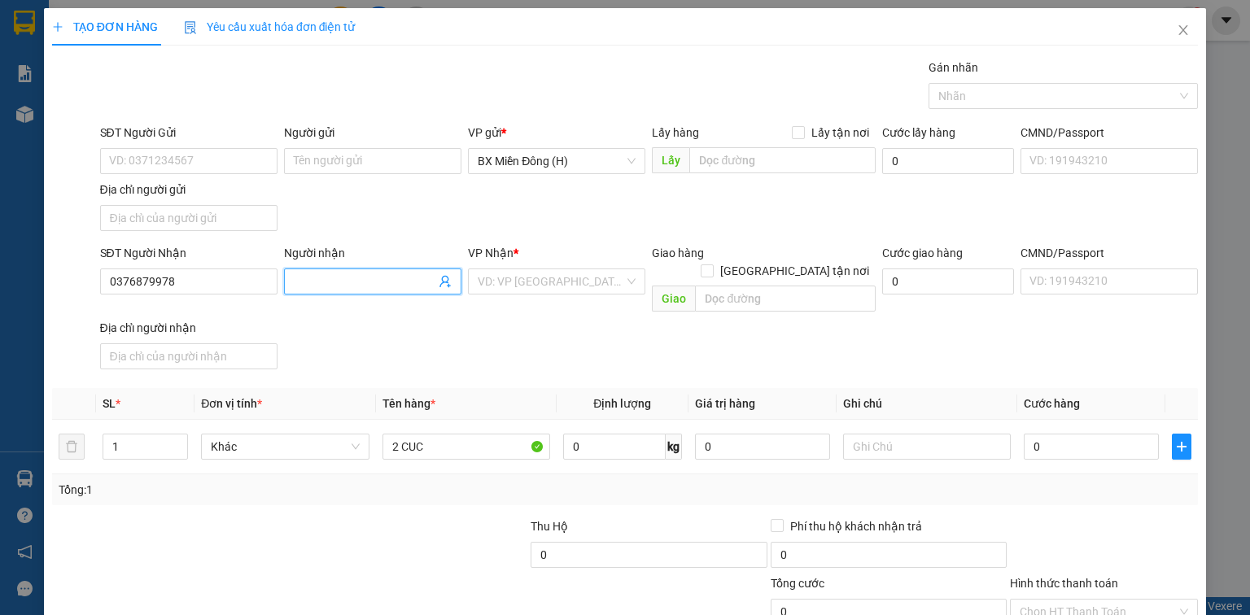
click at [353, 287] on input "Người nhận" at bounding box center [365, 282] width 142 height 18
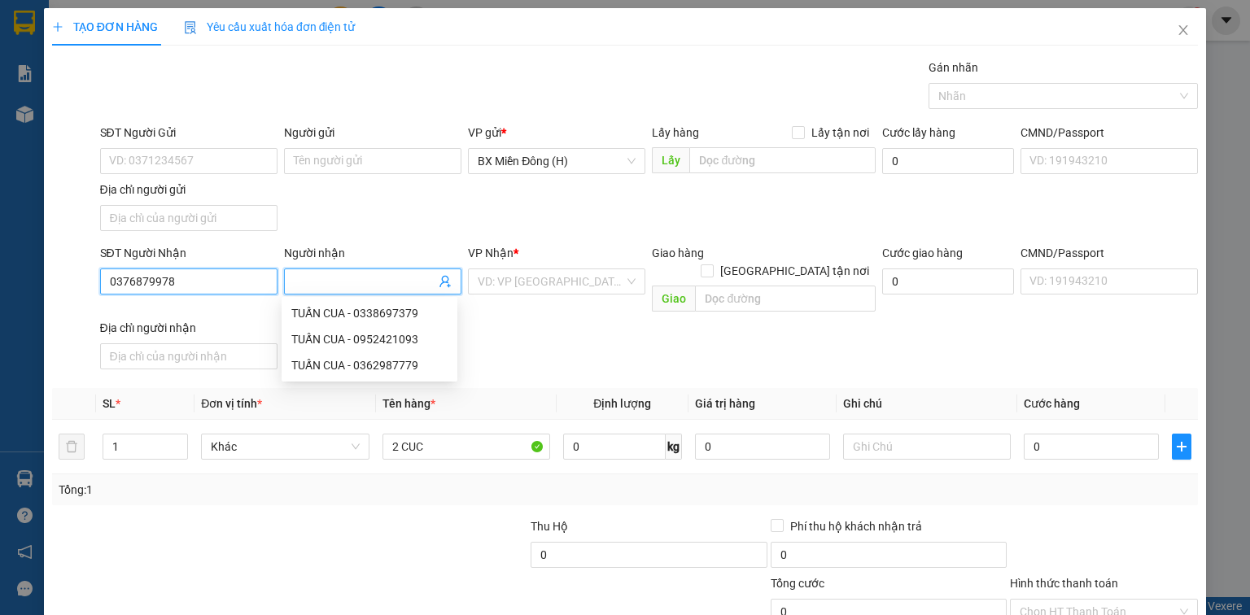
click at [143, 280] on input "0376879978" at bounding box center [188, 282] width 177 height 26
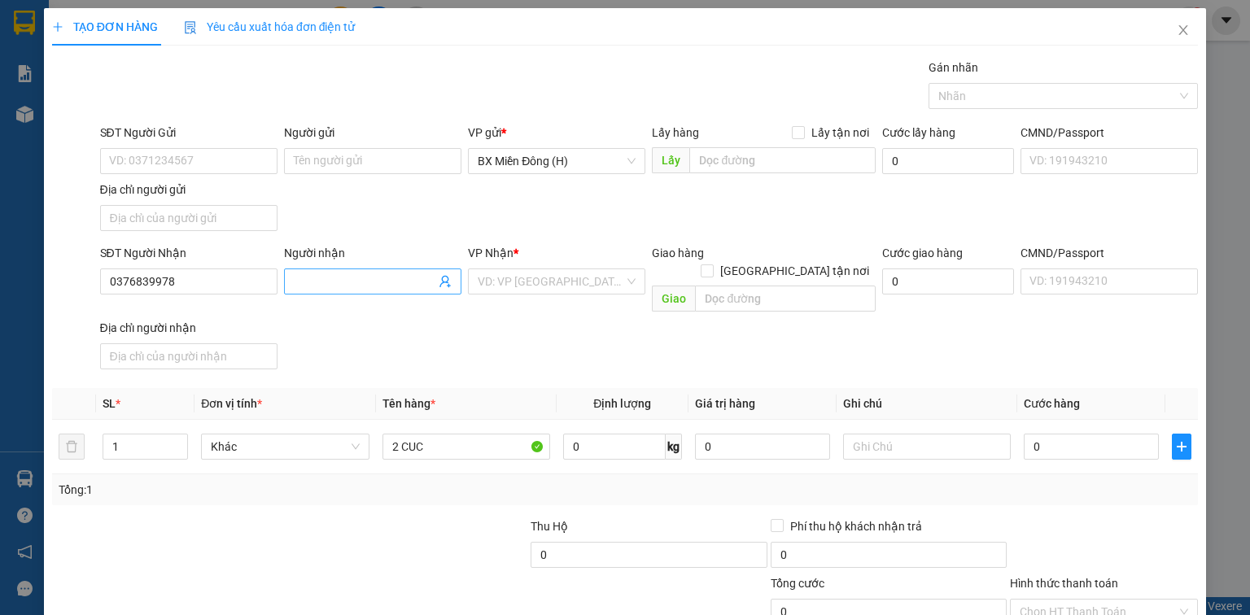
click at [359, 274] on input "Người nhận" at bounding box center [365, 282] width 142 height 18
click at [570, 279] on input "search" at bounding box center [551, 281] width 147 height 24
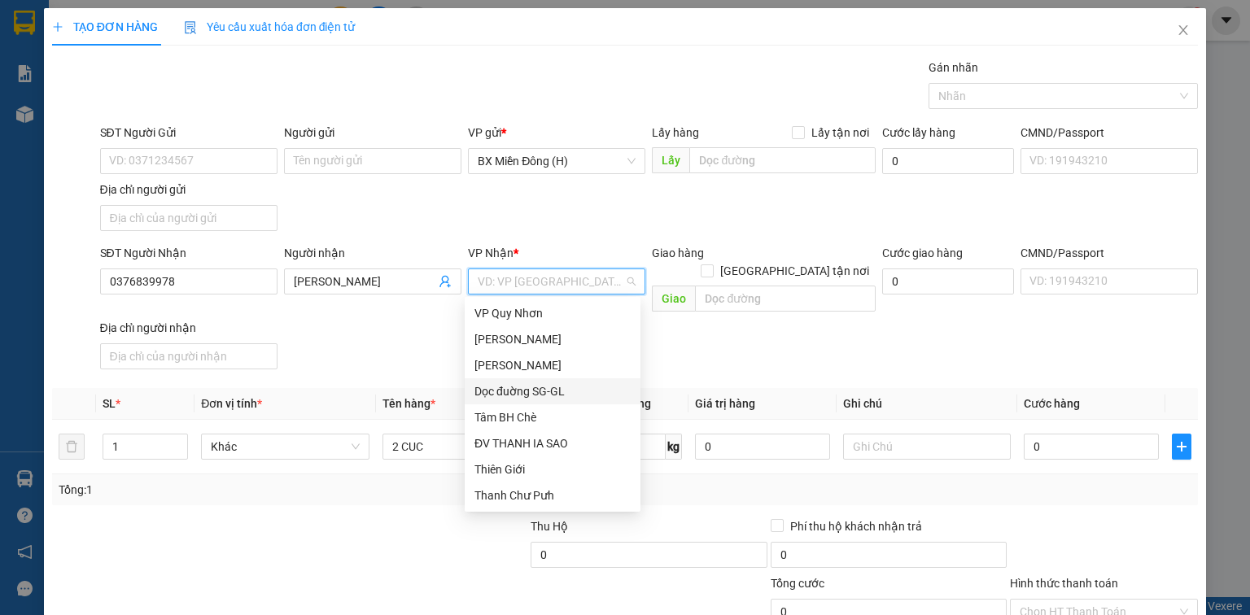
click at [509, 387] on div "Dọc đuờng SG-GL" at bounding box center [553, 392] width 156 height 18
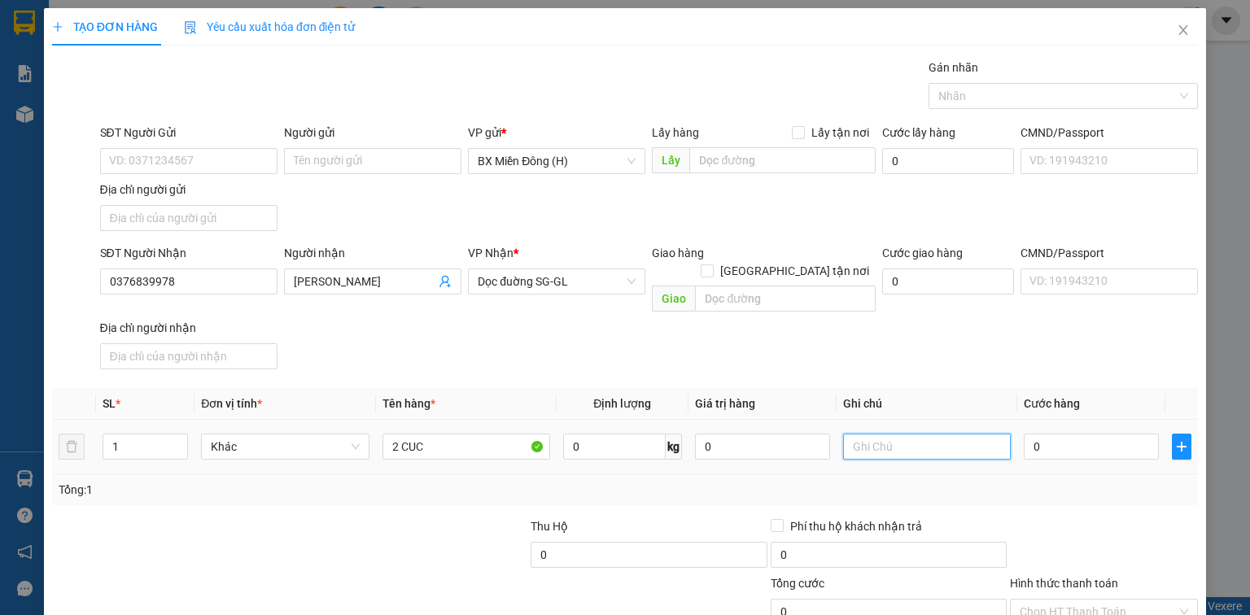
click at [849, 434] on input "text" at bounding box center [927, 447] width 168 height 26
click at [1024, 434] on input "0" at bounding box center [1091, 447] width 135 height 26
click at [1080, 600] on input "Hình thức thanh toán" at bounding box center [1098, 612] width 157 height 24
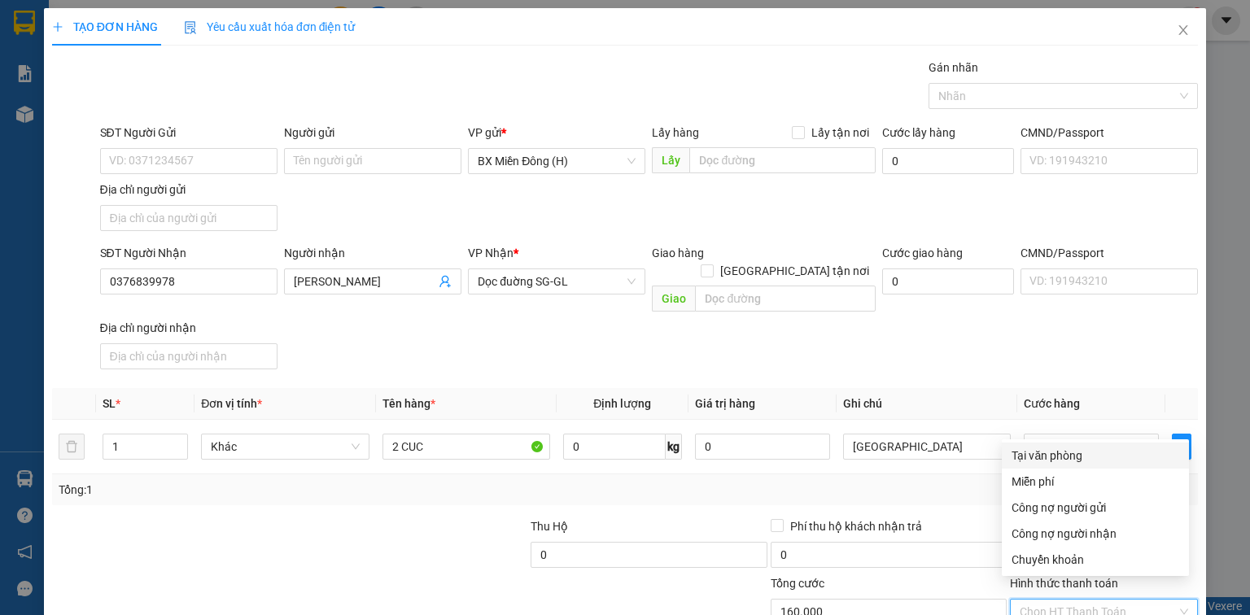
click at [1049, 460] on div "Tại văn phòng" at bounding box center [1096, 456] width 168 height 18
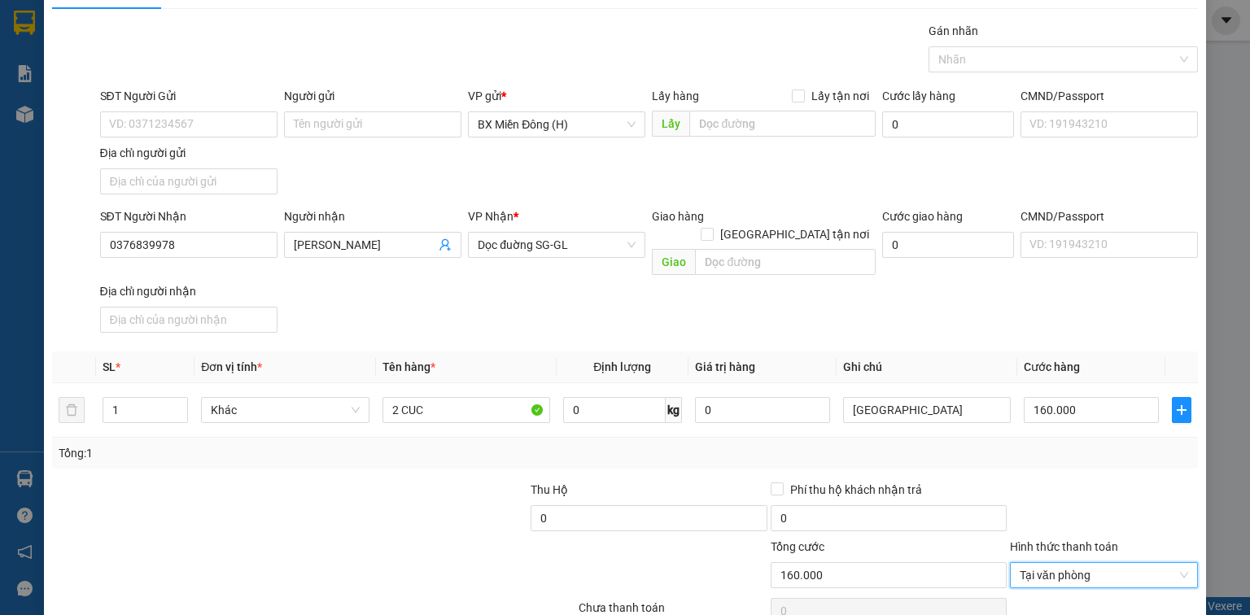
scroll to position [99, 0]
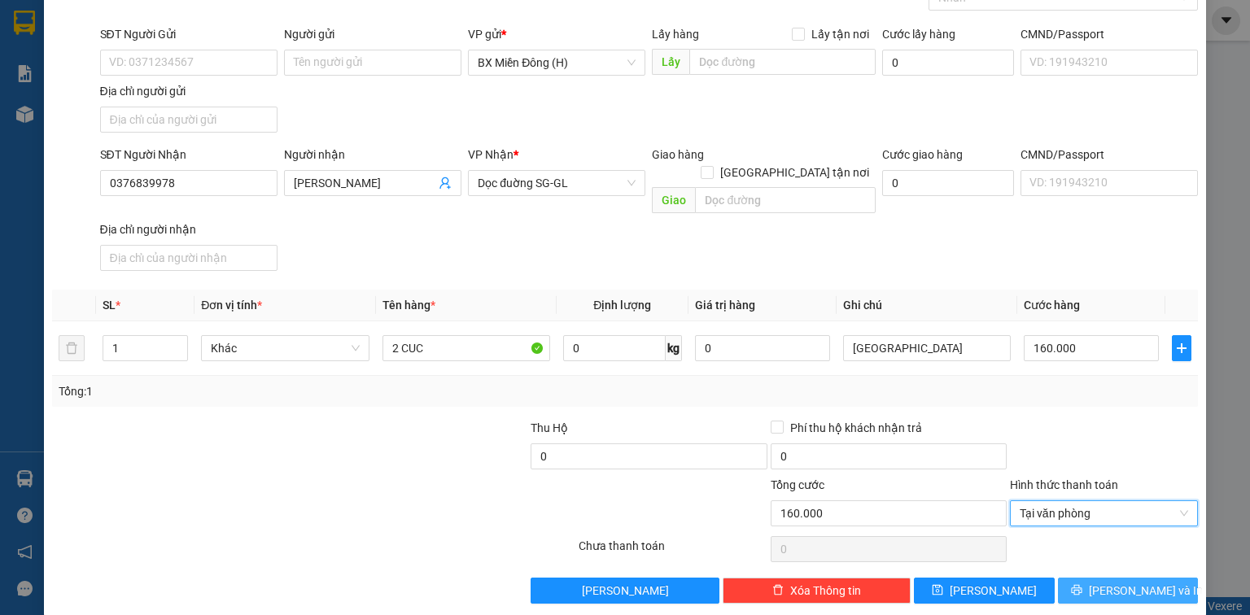
click at [1083, 585] on icon "printer" at bounding box center [1076, 590] width 11 height 11
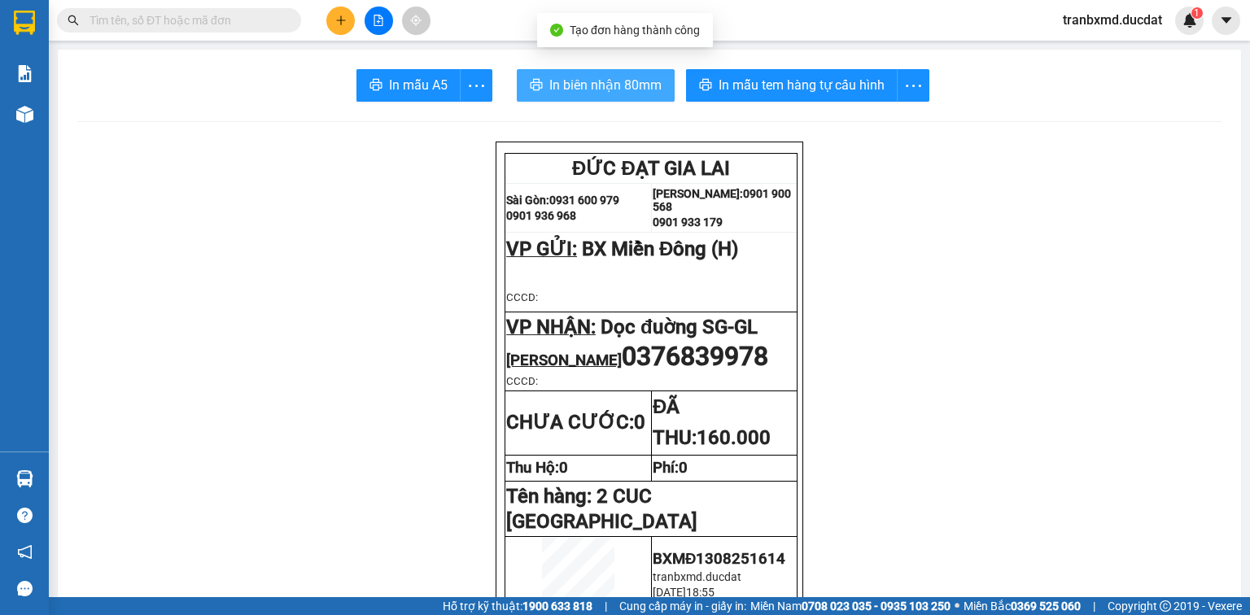
click at [612, 85] on span "In biên nhận 80mm" at bounding box center [606, 85] width 112 height 20
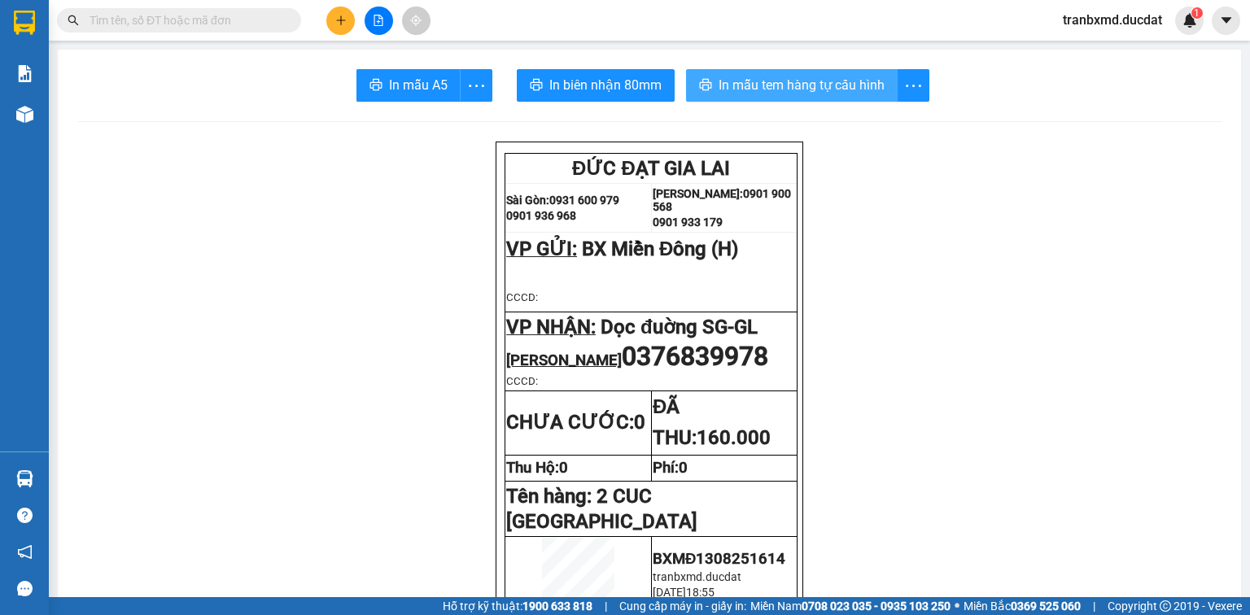
click at [799, 79] on span "In mẫu tem hàng tự cấu hình" at bounding box center [802, 85] width 166 height 20
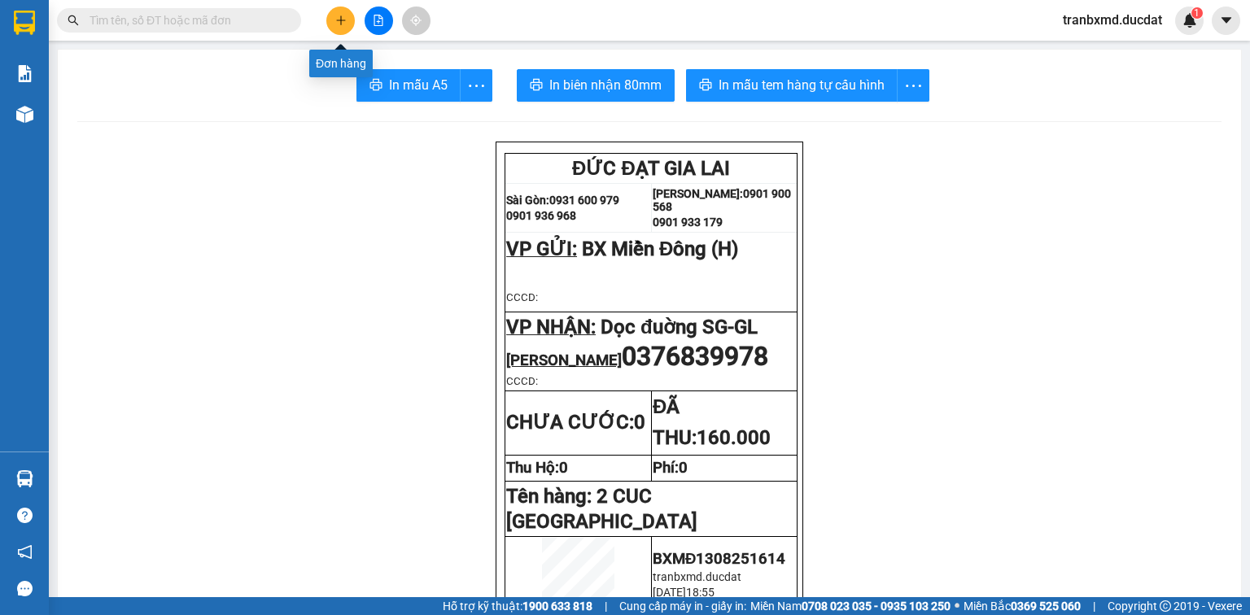
click at [336, 26] on button at bounding box center [340, 21] width 28 height 28
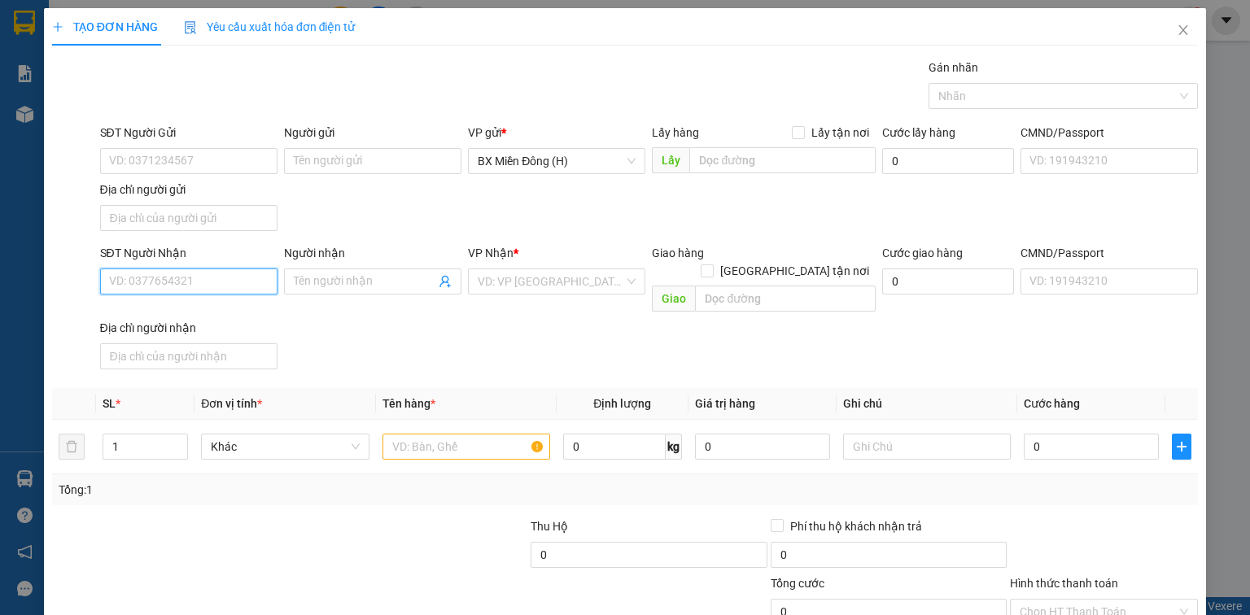
click at [182, 283] on input "SĐT Người Nhận" at bounding box center [188, 282] width 177 height 26
click at [175, 321] on div "0948621599" at bounding box center [187, 313] width 176 height 26
click at [461, 434] on input "text" at bounding box center [467, 447] width 168 height 26
click at [348, 279] on input "Người nhận" at bounding box center [365, 282] width 142 height 18
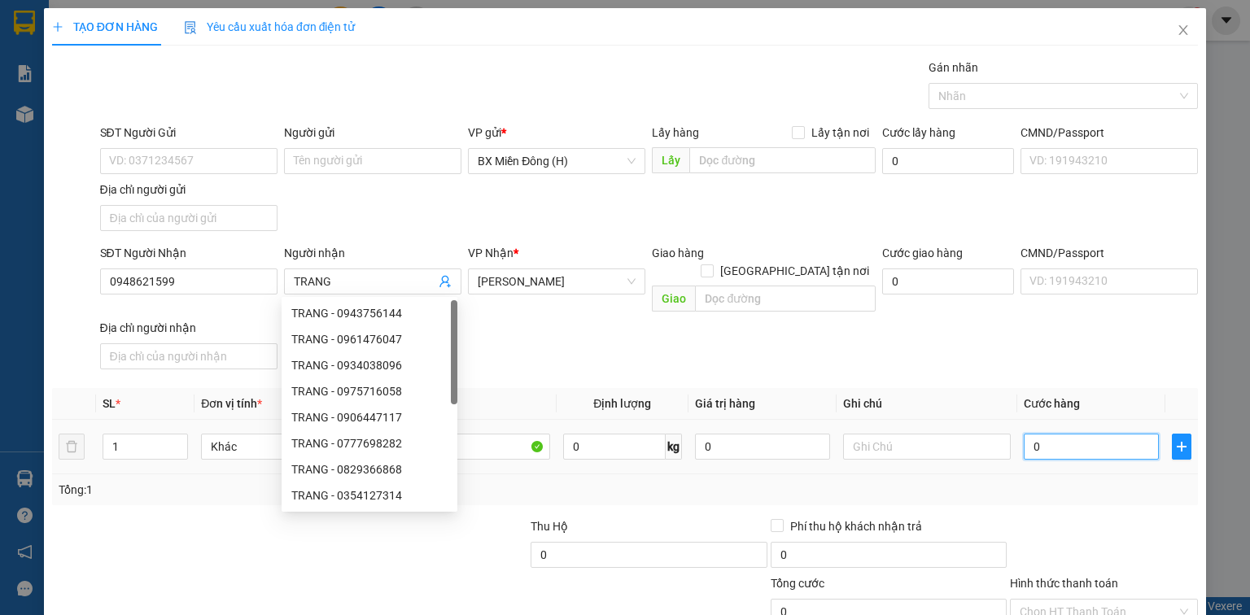
click at [1024, 434] on input "0" at bounding box center [1091, 447] width 135 height 26
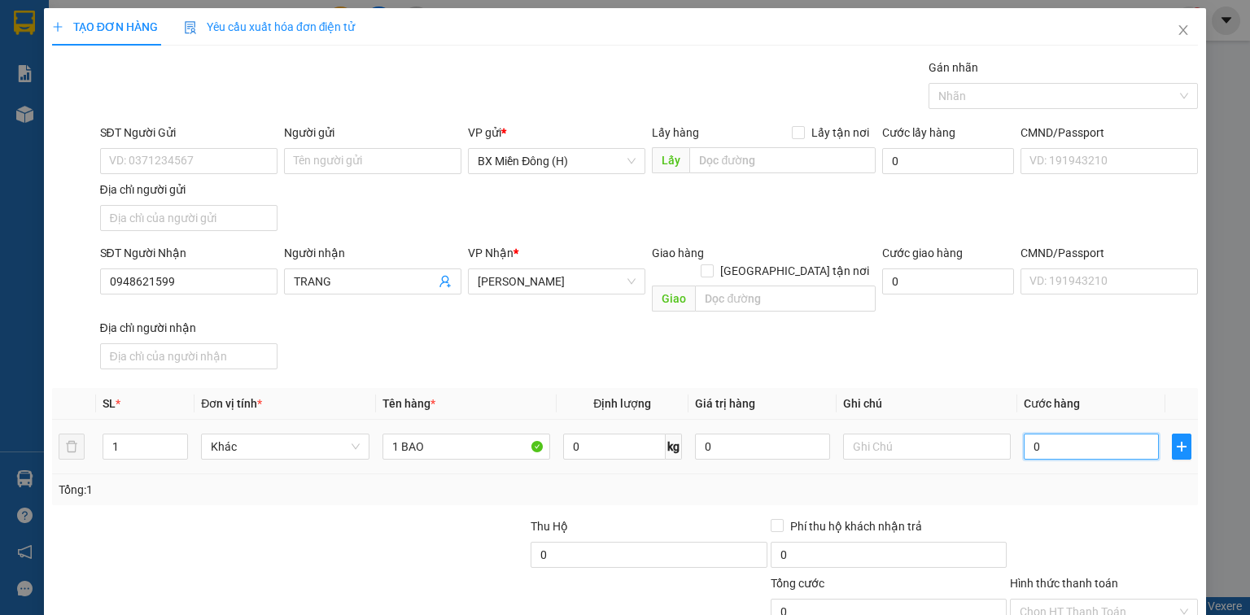
click at [1024, 434] on input "0" at bounding box center [1091, 447] width 135 height 26
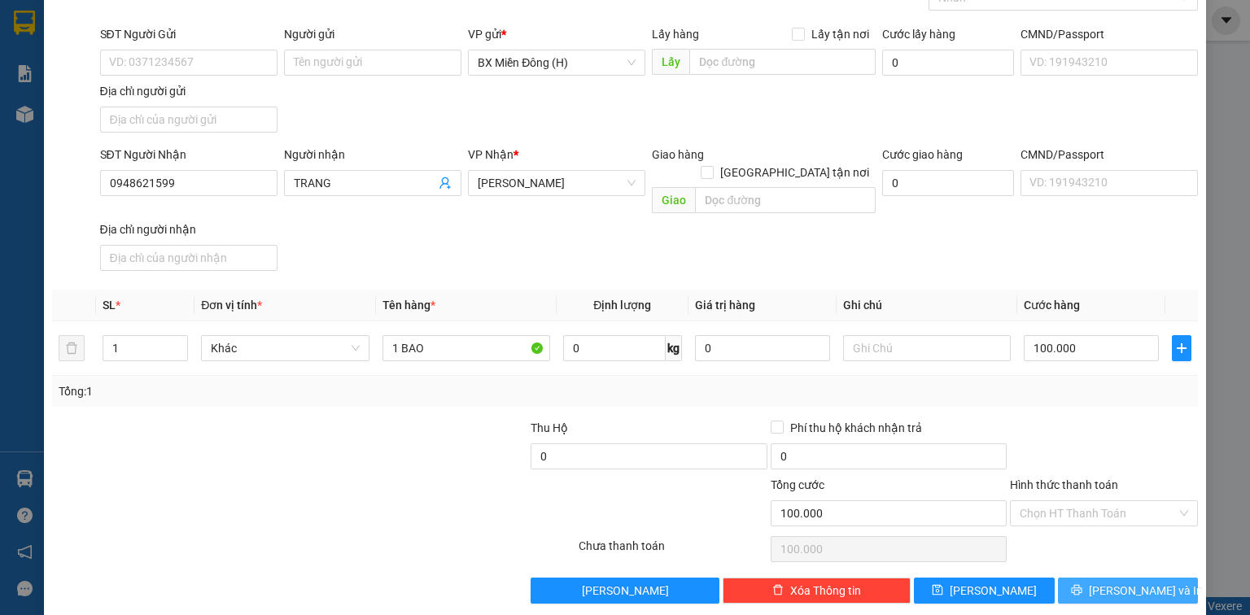
click at [1107, 582] on span "[PERSON_NAME] và In" at bounding box center [1146, 591] width 114 height 18
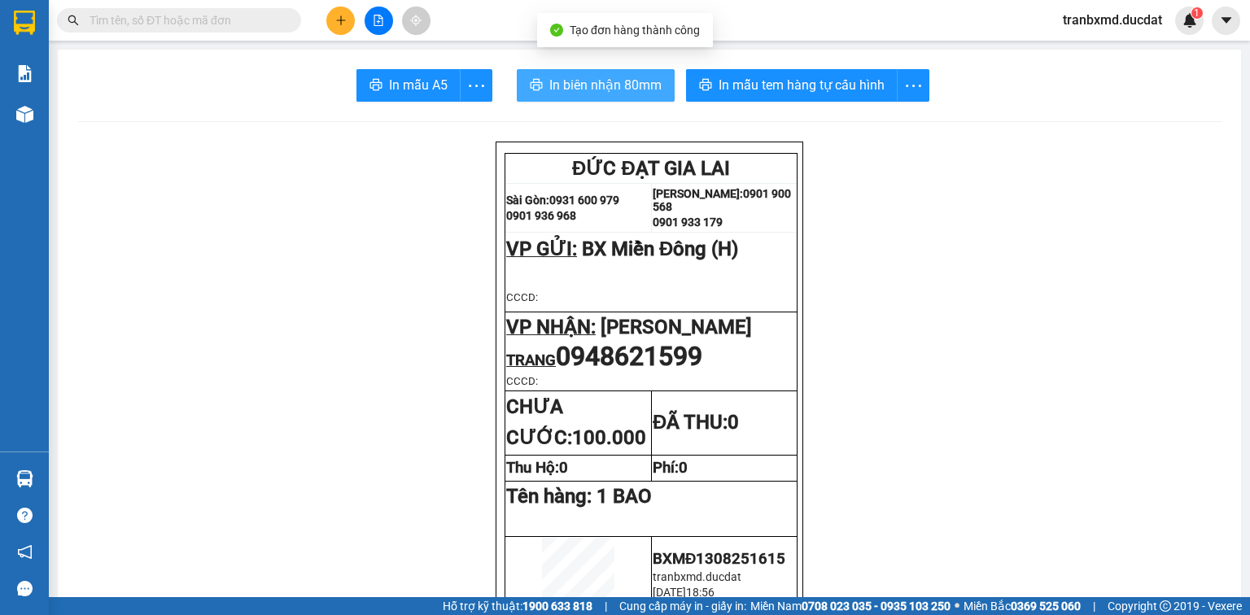
click at [615, 80] on span "In biên nhận 80mm" at bounding box center [606, 85] width 112 height 20
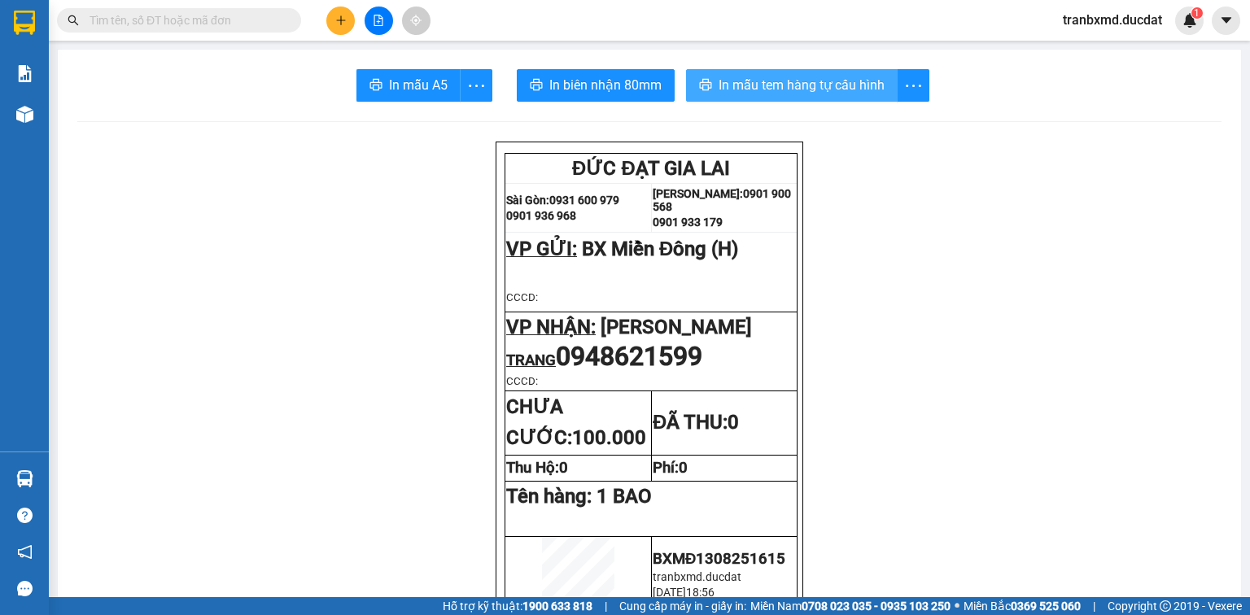
click at [860, 75] on span "In mẫu tem hàng tự cấu hình" at bounding box center [802, 85] width 166 height 20
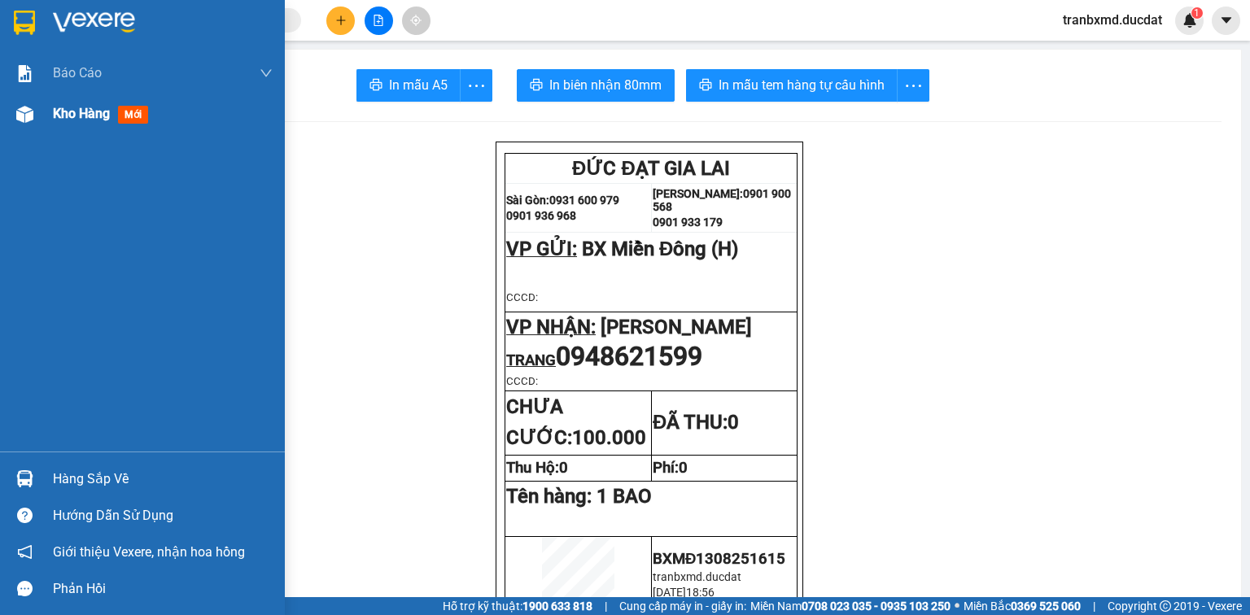
click at [89, 111] on span "Kho hàng" at bounding box center [81, 113] width 57 height 15
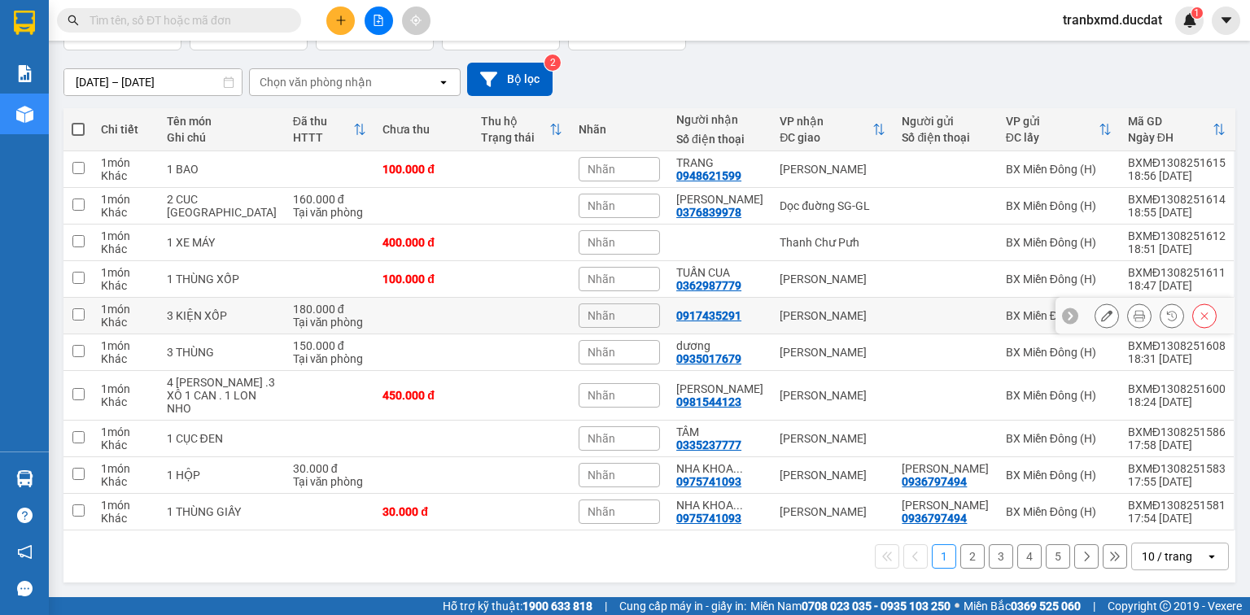
scroll to position [131, 0]
click at [1156, 562] on div "10 / trang" at bounding box center [1167, 557] width 50 height 16
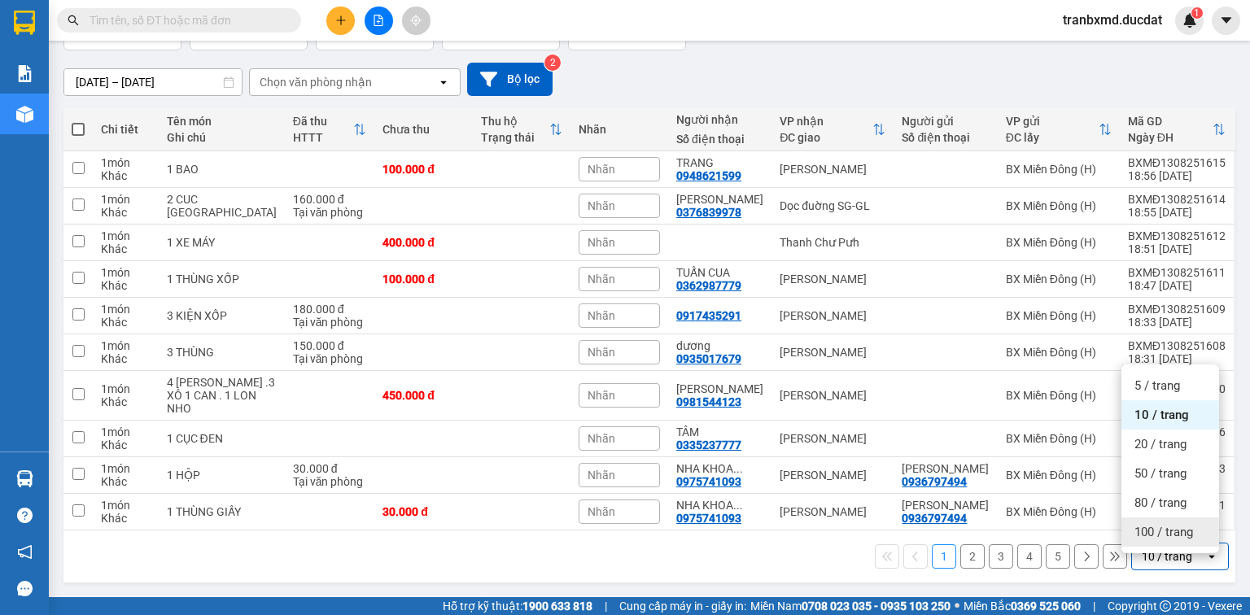
click at [1149, 524] on span "100 / trang" at bounding box center [1164, 532] width 59 height 16
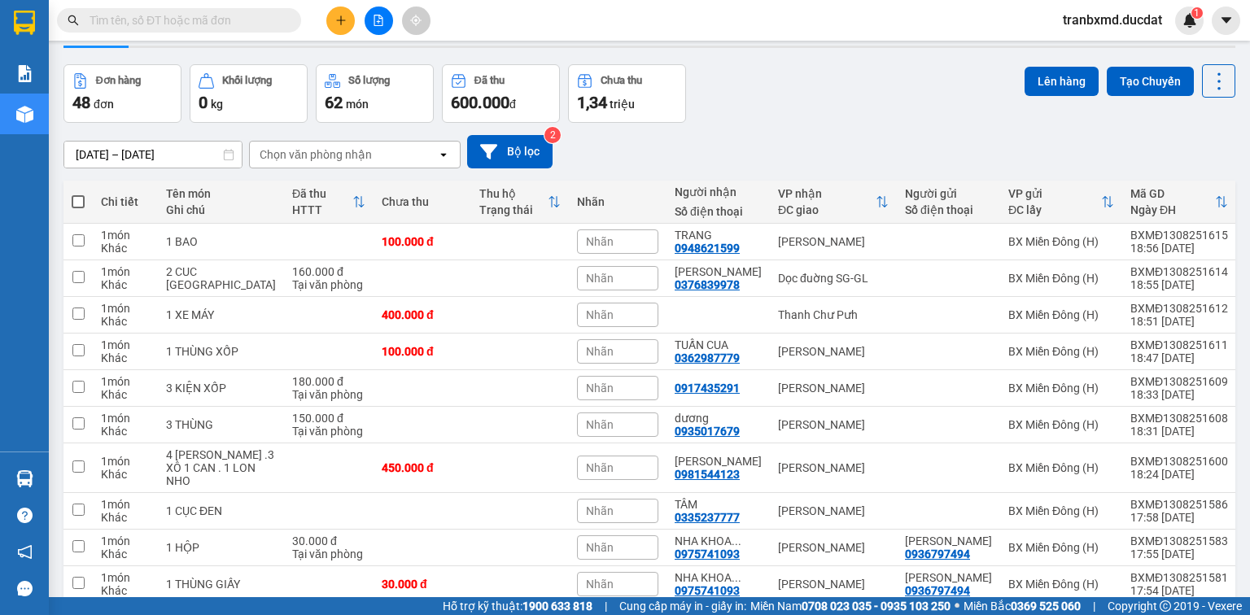
scroll to position [0, 0]
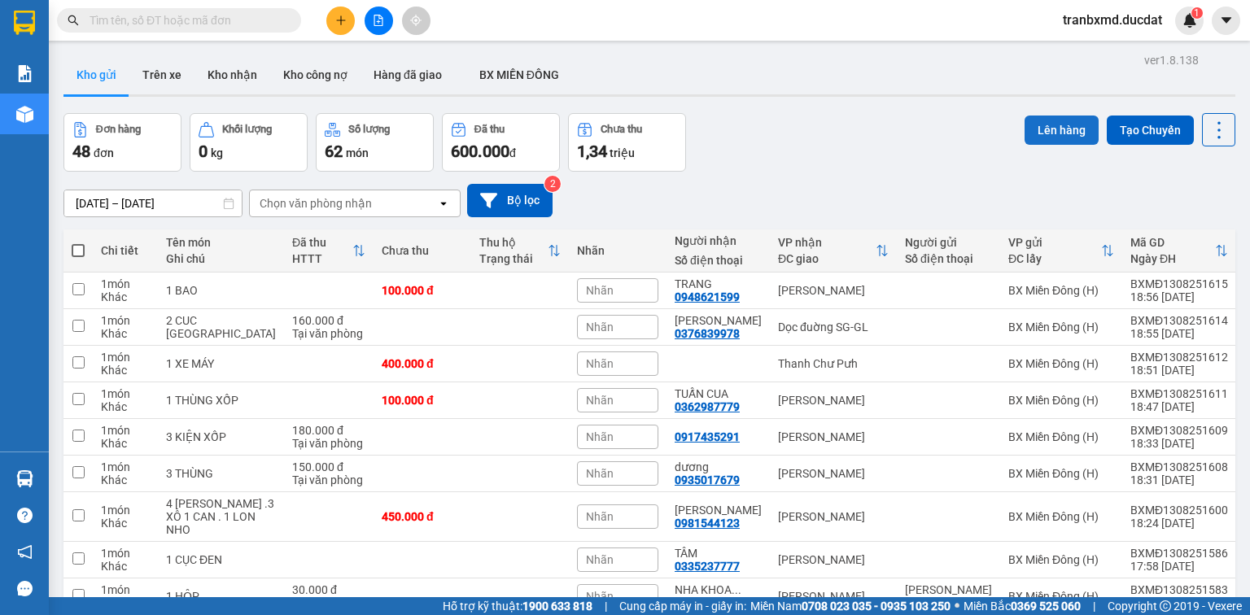
click at [1052, 126] on button "Lên hàng" at bounding box center [1062, 130] width 74 height 29
click at [81, 251] on span at bounding box center [78, 250] width 13 height 13
click at [78, 243] on input "checkbox" at bounding box center [78, 243] width 0 height 0
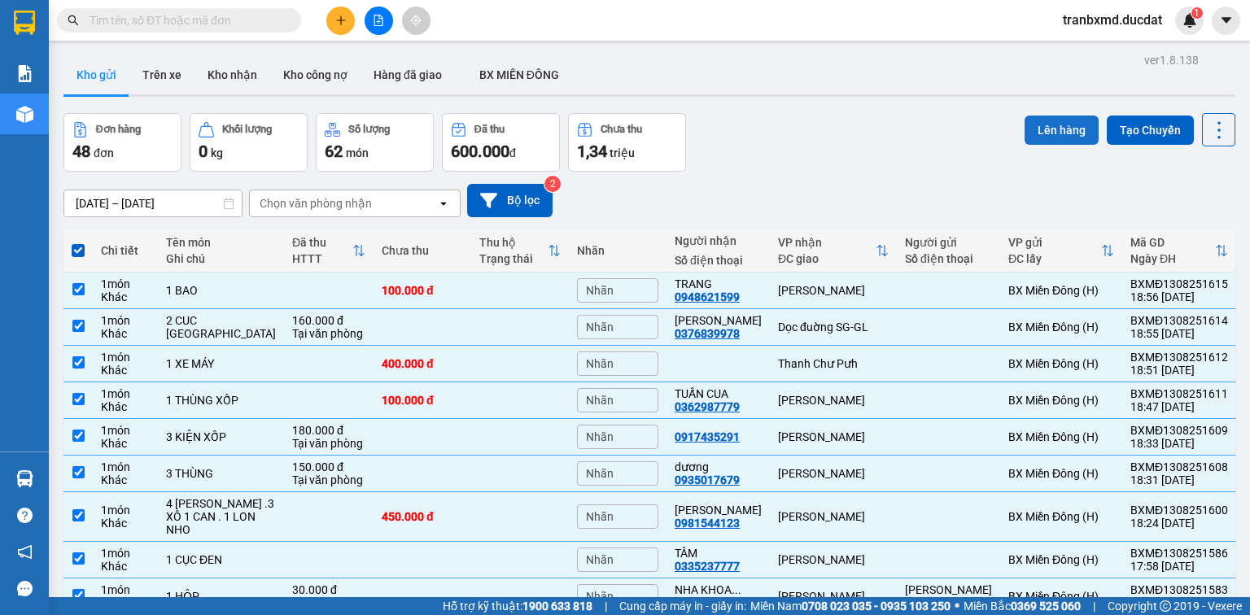
click at [1066, 133] on button "Lên hàng" at bounding box center [1062, 130] width 74 height 29
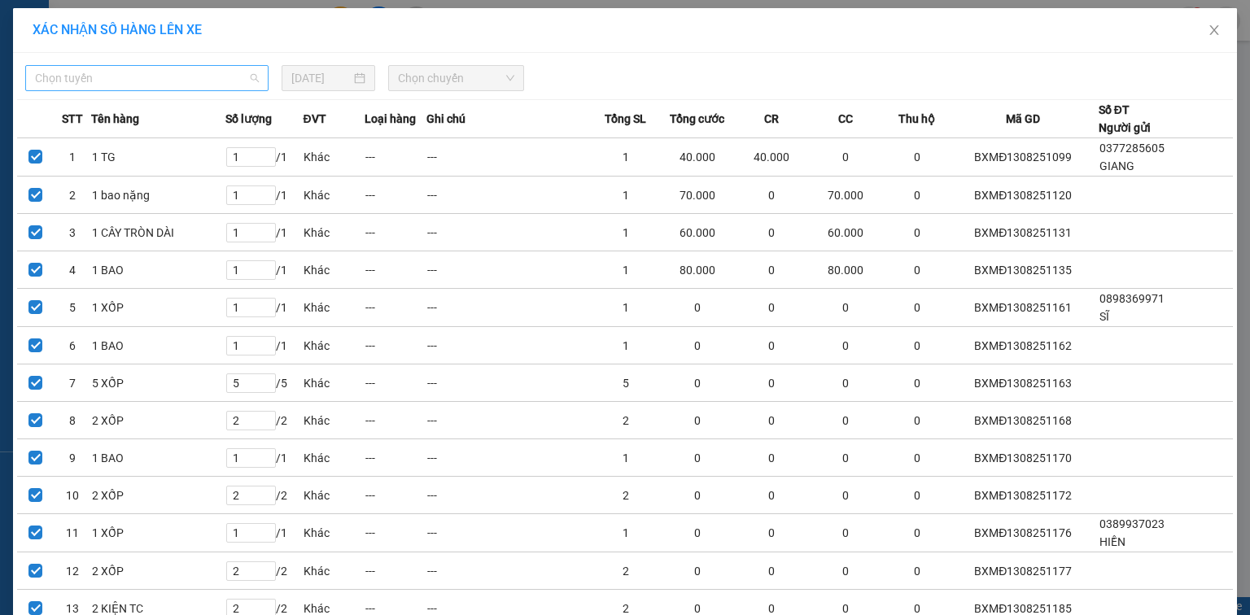
click at [102, 75] on span "Chọn tuyến" at bounding box center [147, 78] width 224 height 24
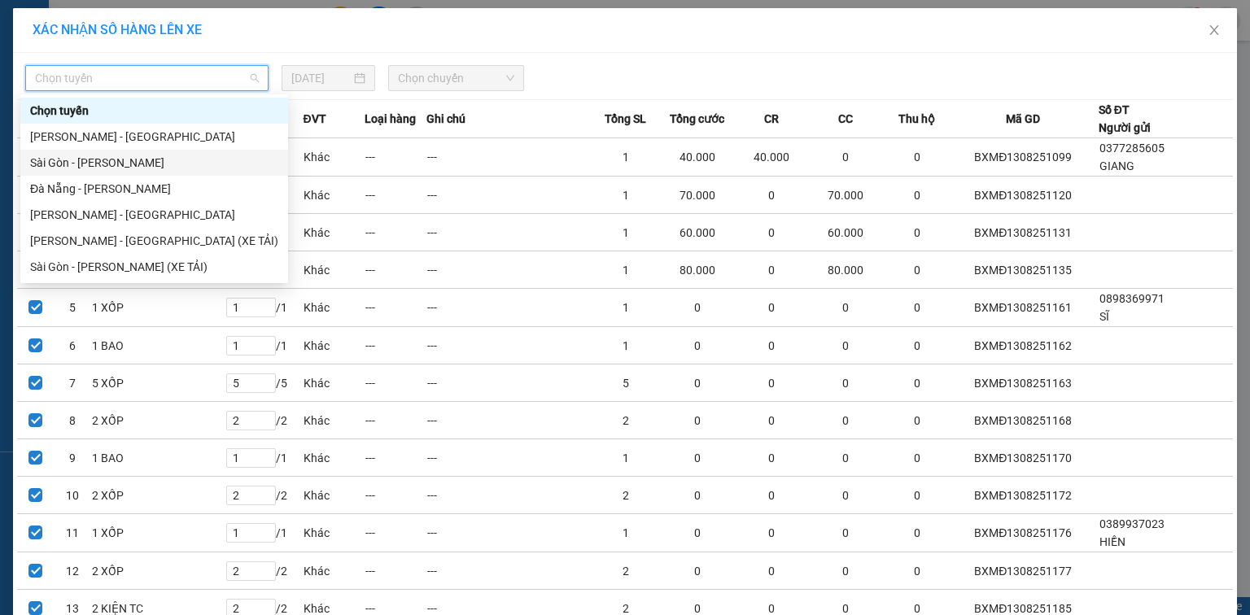
click at [68, 165] on div "Sài Gòn - [PERSON_NAME]" at bounding box center [154, 163] width 248 height 18
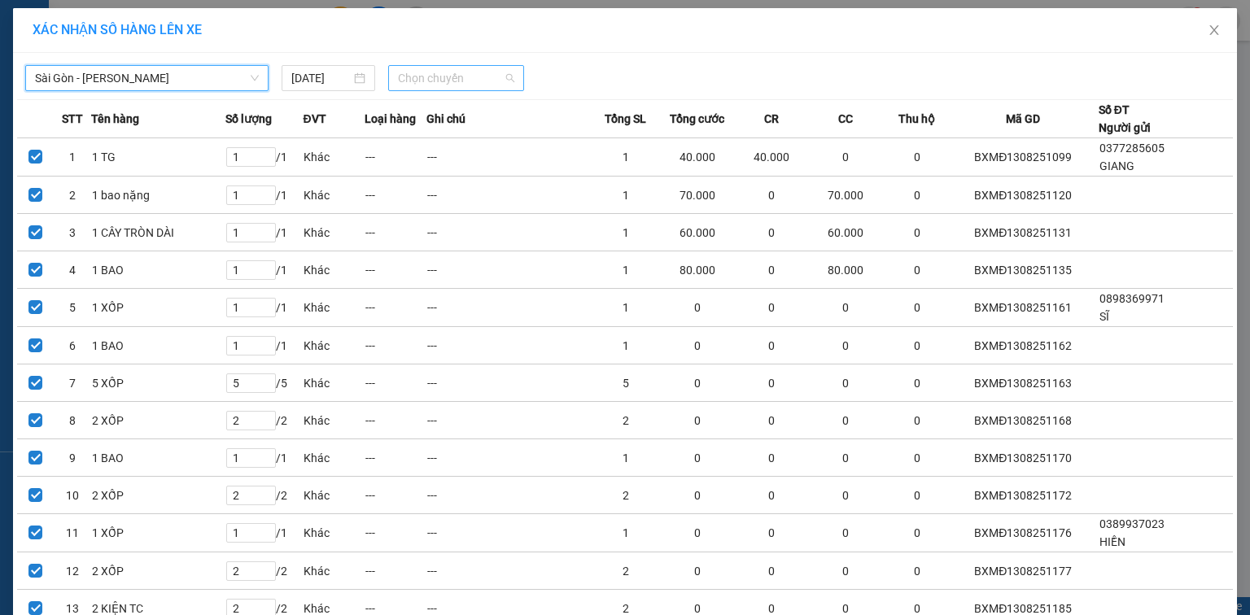
click at [430, 81] on span "Chọn chuyến" at bounding box center [456, 78] width 117 height 24
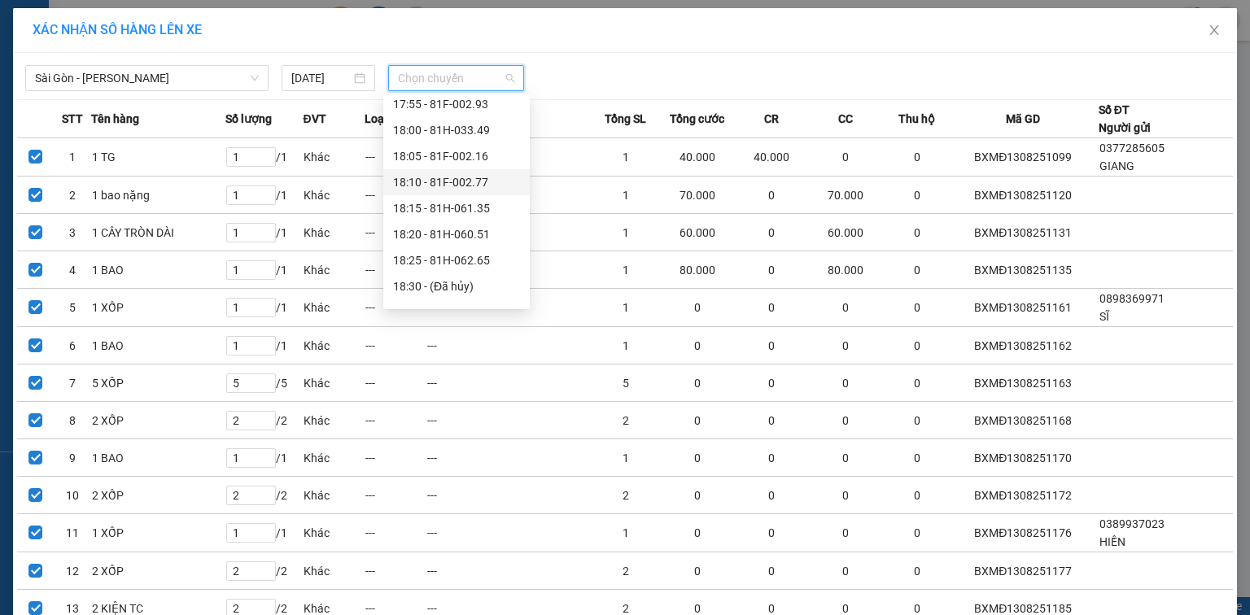
scroll to position [130, 0]
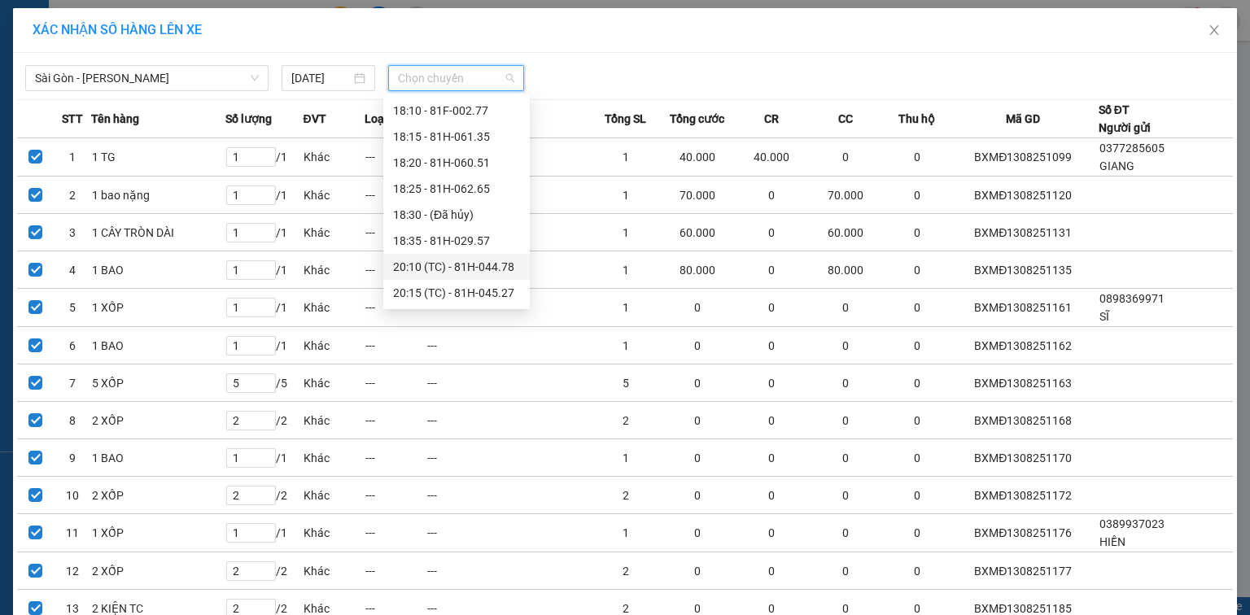
click at [478, 265] on div "20:10 (TC) - 81H-044.78" at bounding box center [456, 267] width 127 height 18
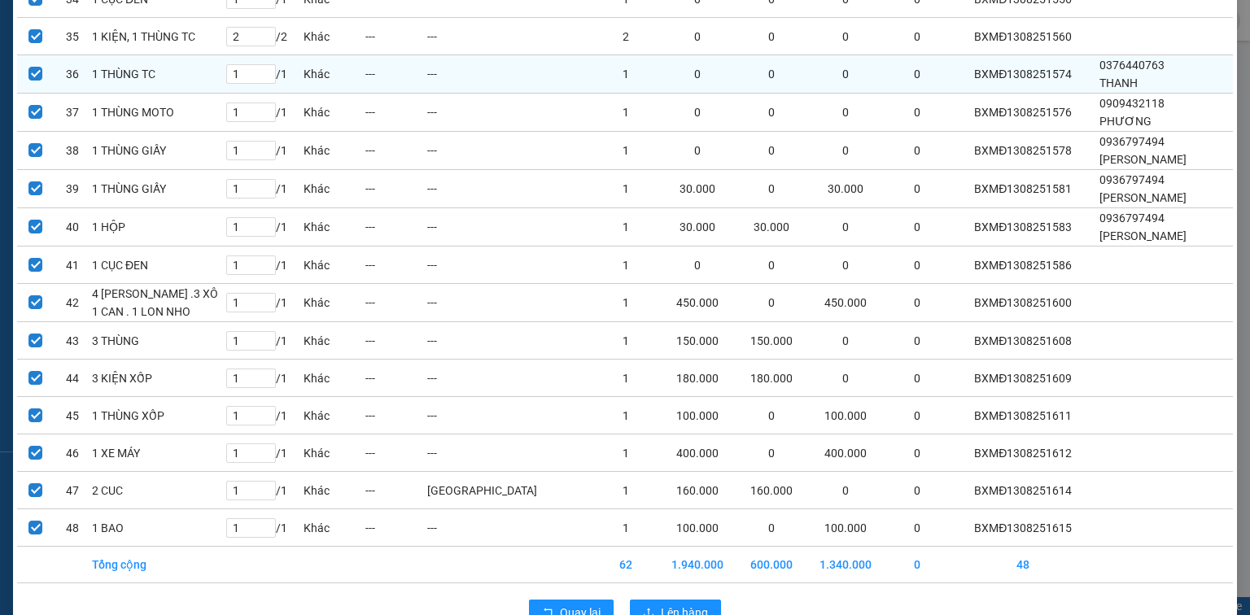
scroll to position [1488, 0]
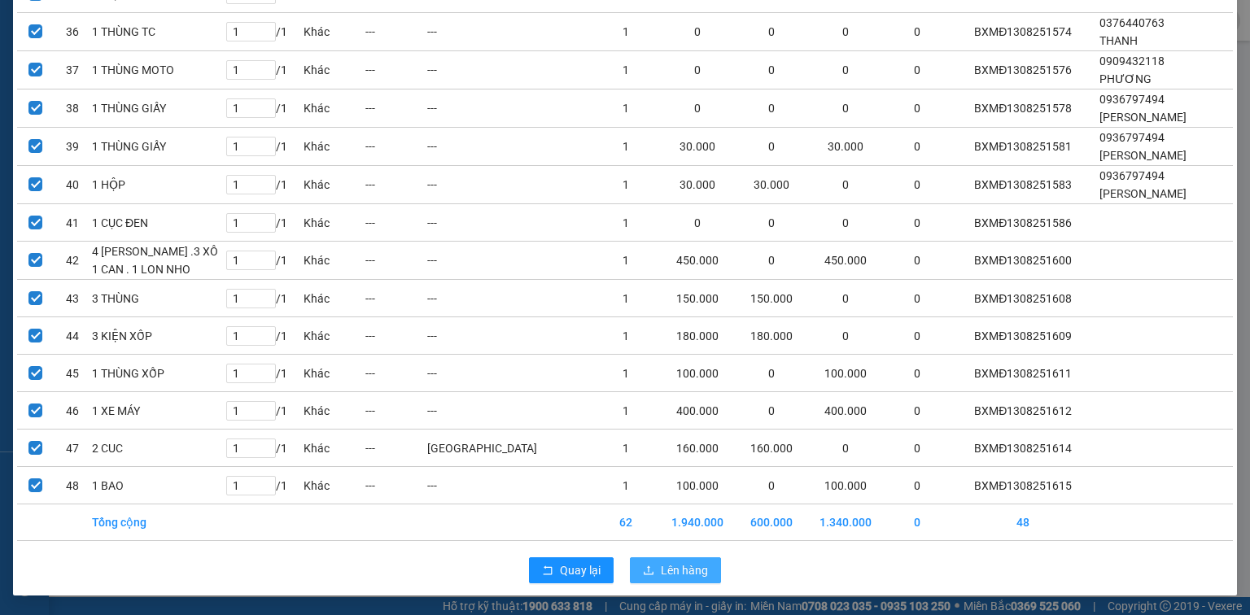
click at [661, 574] on span "Lên hàng" at bounding box center [684, 571] width 47 height 18
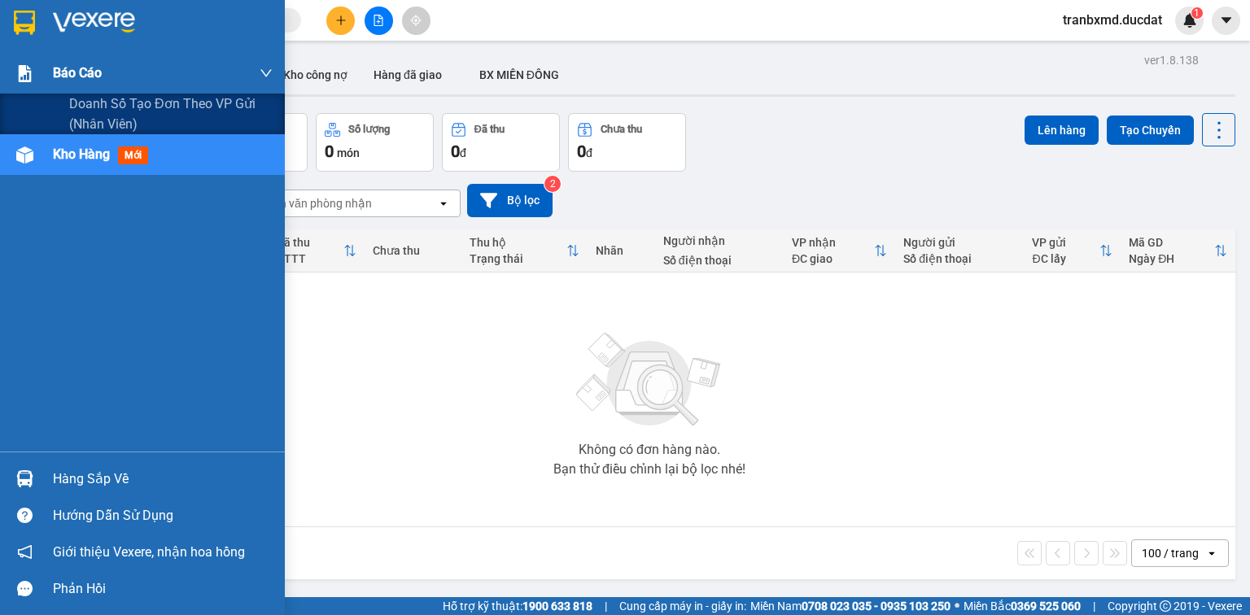
click at [274, 71] on div "Báo cáo" at bounding box center [142, 73] width 285 height 41
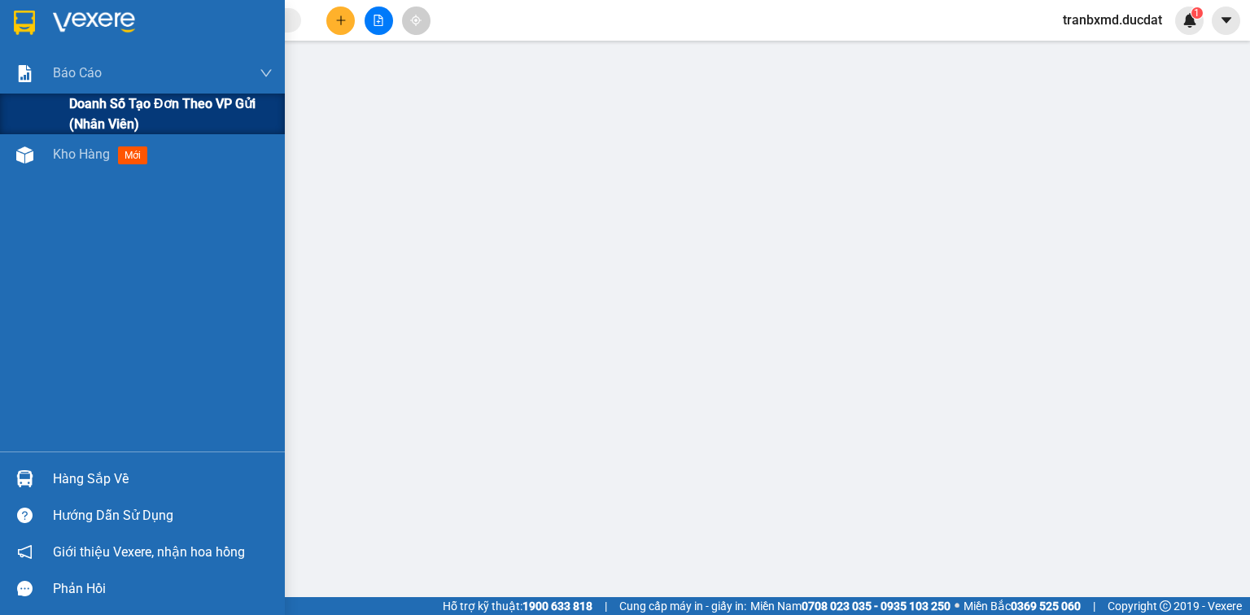
click at [80, 108] on span "Doanh số tạo đơn theo VP gửi (nhân viên)" at bounding box center [171, 114] width 204 height 41
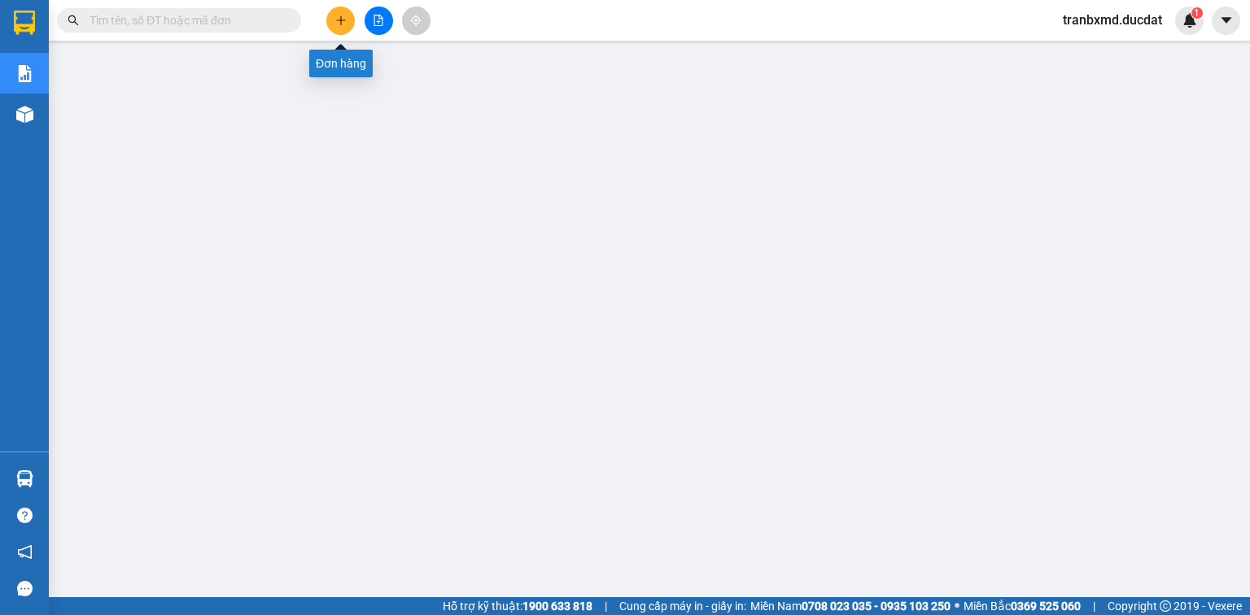
click at [342, 20] on icon "plus" at bounding box center [340, 20] width 11 height 11
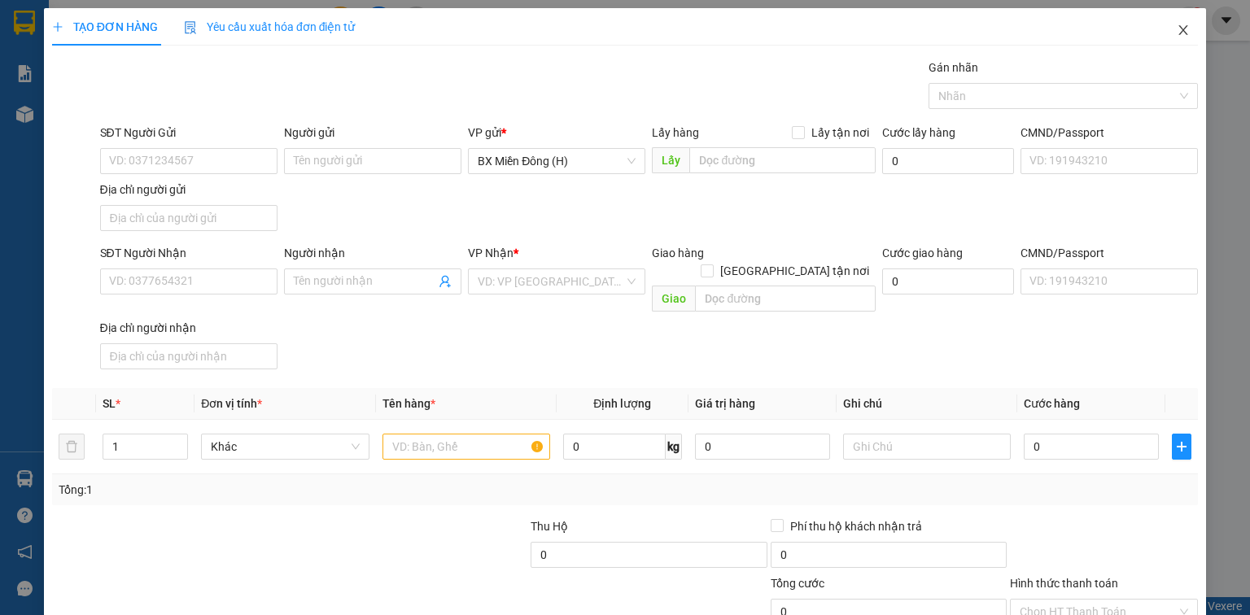
click at [1177, 23] on span "Close" at bounding box center [1184, 31] width 46 height 46
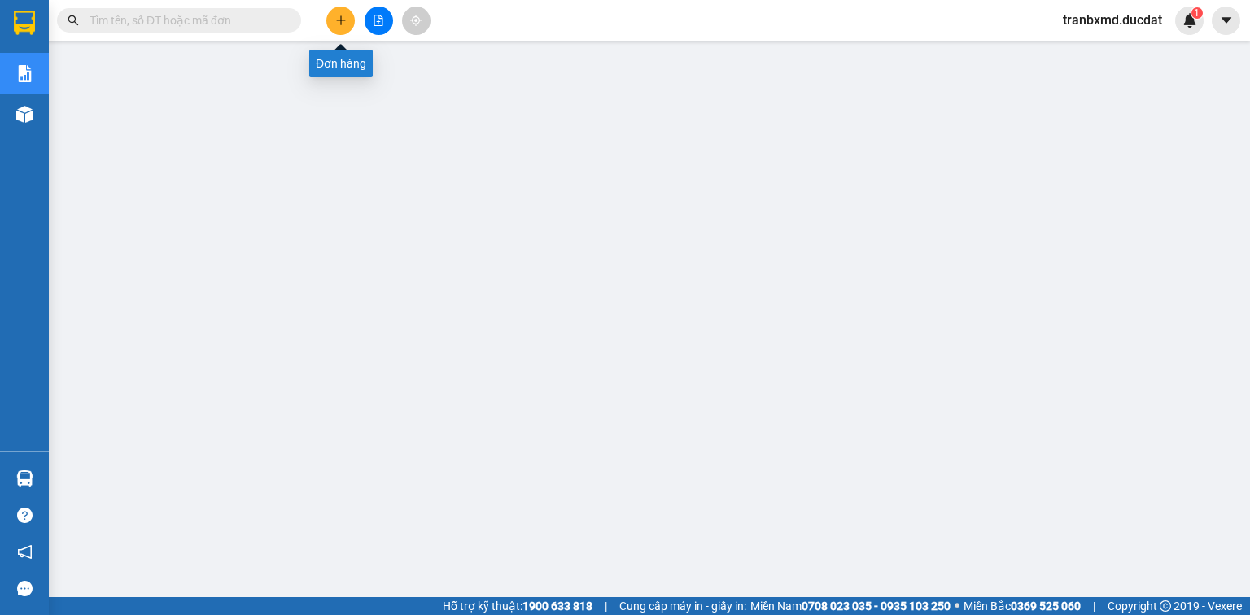
click at [333, 24] on button at bounding box center [340, 21] width 28 height 28
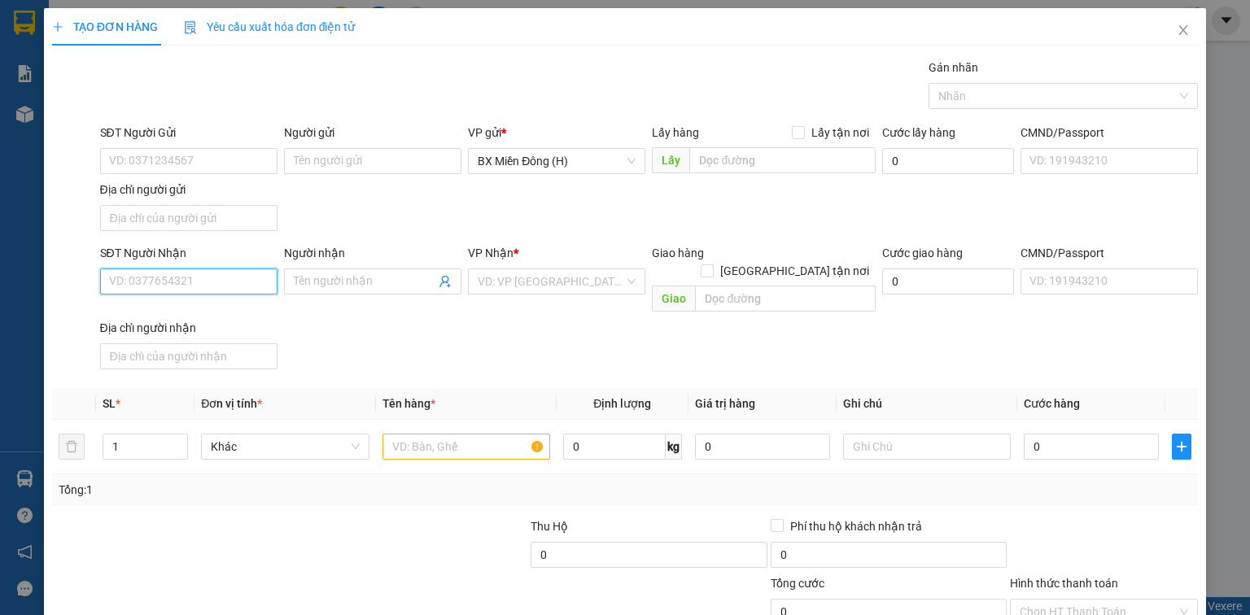
click at [196, 278] on input "SĐT Người Nhận" at bounding box center [188, 282] width 177 height 26
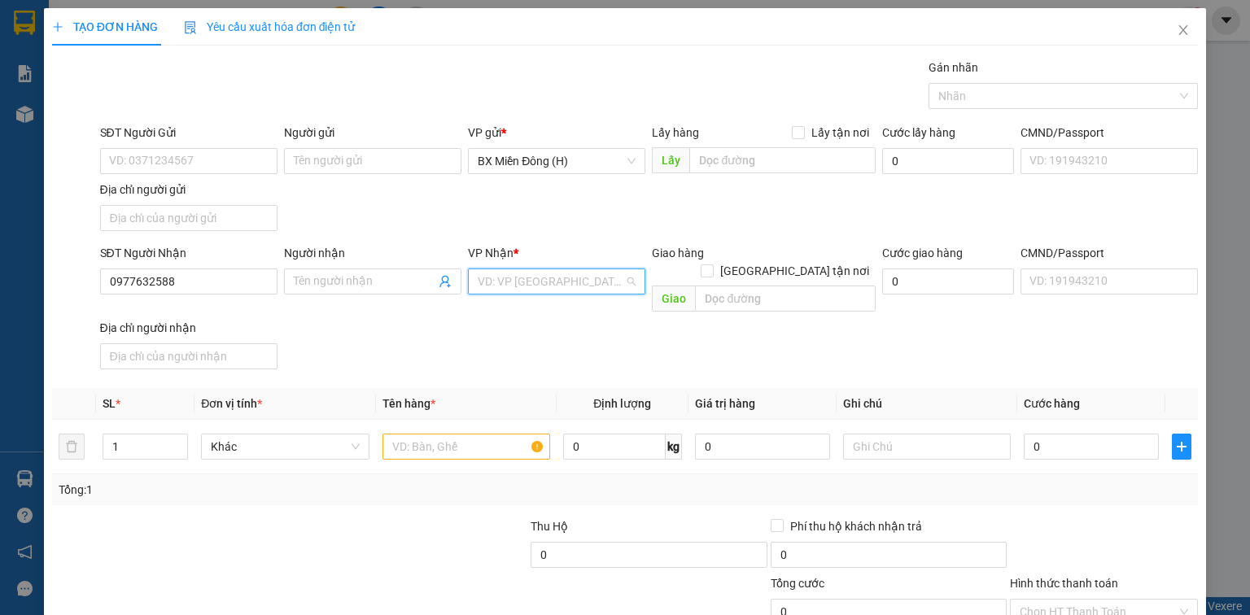
click at [505, 278] on input "search" at bounding box center [551, 281] width 147 height 24
click at [524, 313] on div "[PERSON_NAME]" at bounding box center [553, 313] width 156 height 18
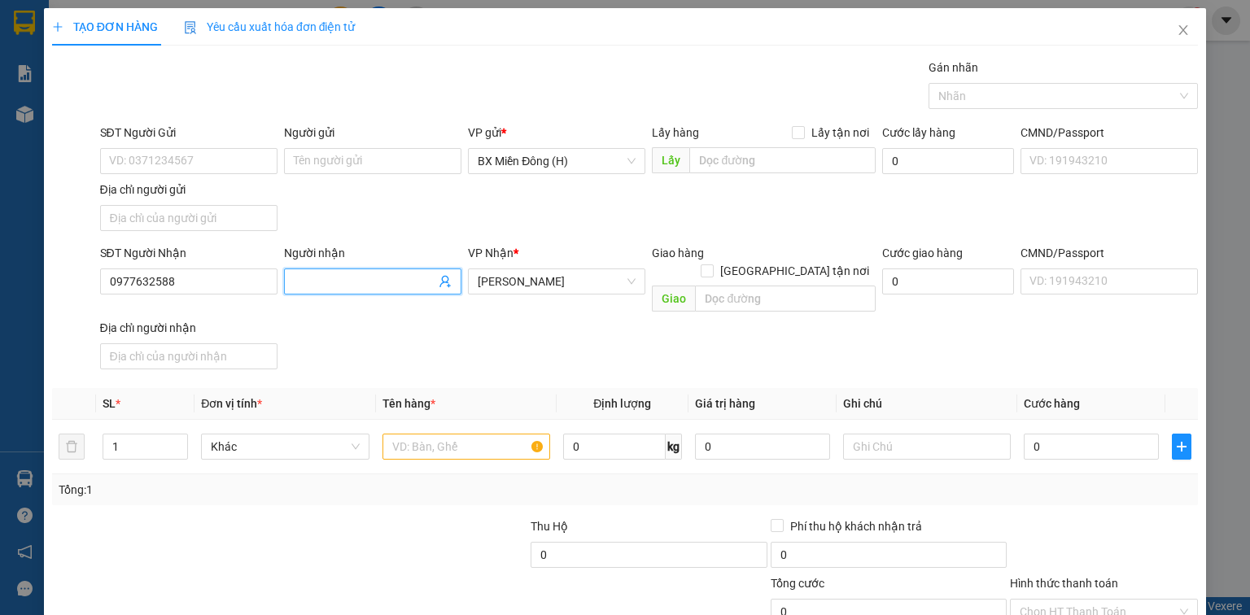
click at [296, 285] on input "Người nhận" at bounding box center [365, 282] width 142 height 18
click at [414, 434] on input "text" at bounding box center [467, 447] width 168 height 26
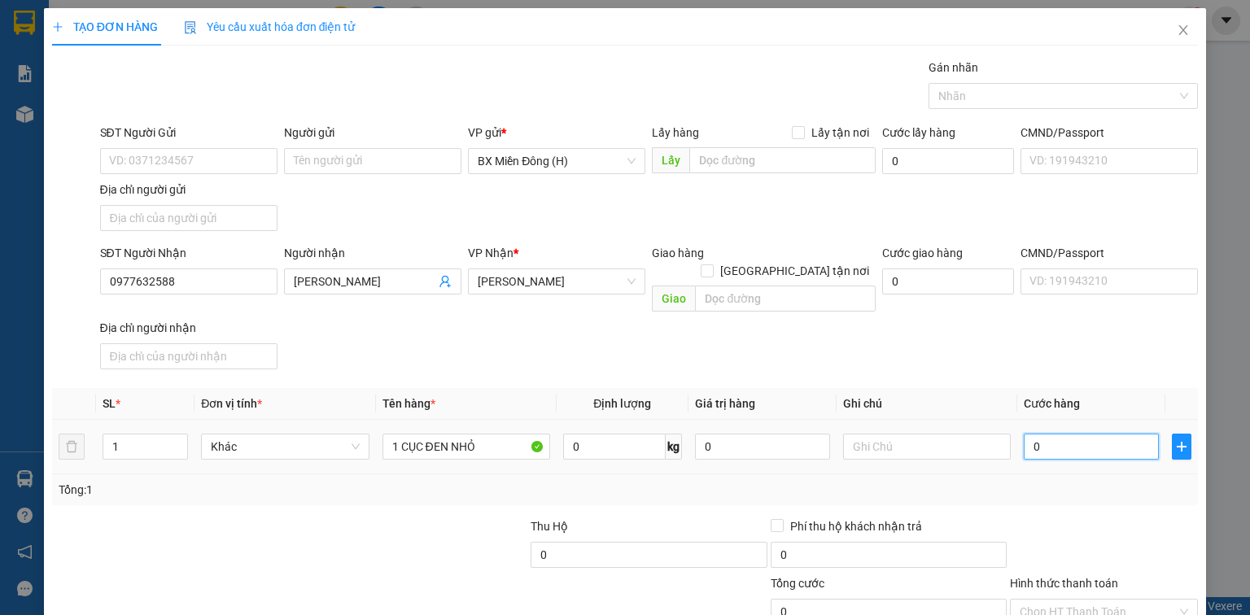
click at [1024, 434] on input "0" at bounding box center [1091, 447] width 135 height 26
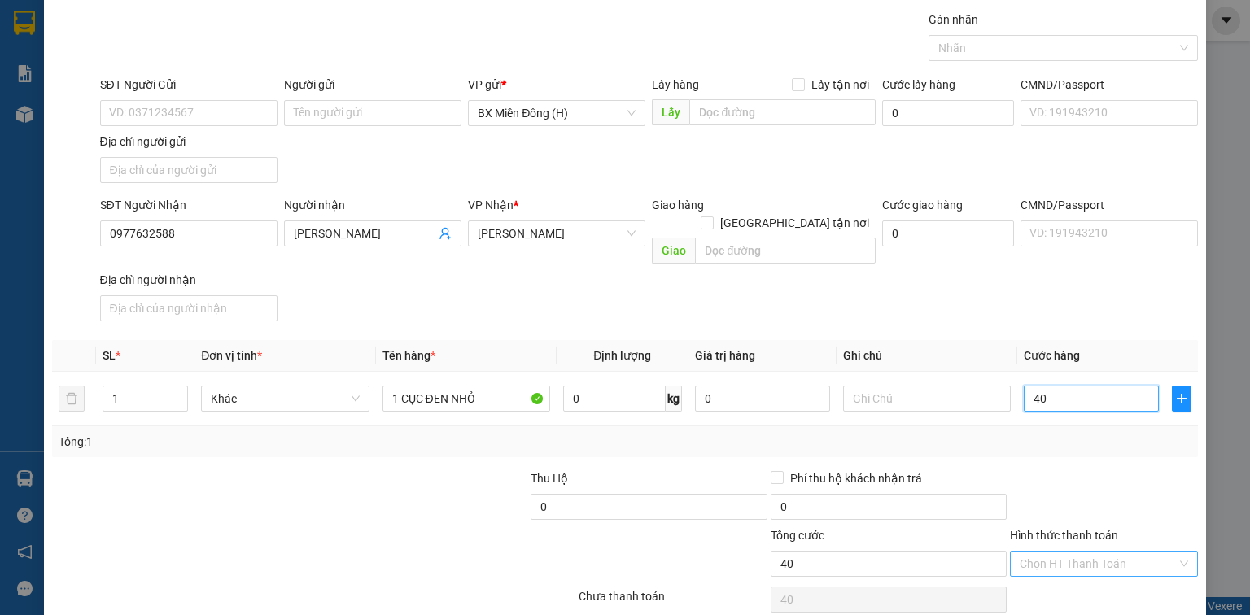
scroll to position [99, 0]
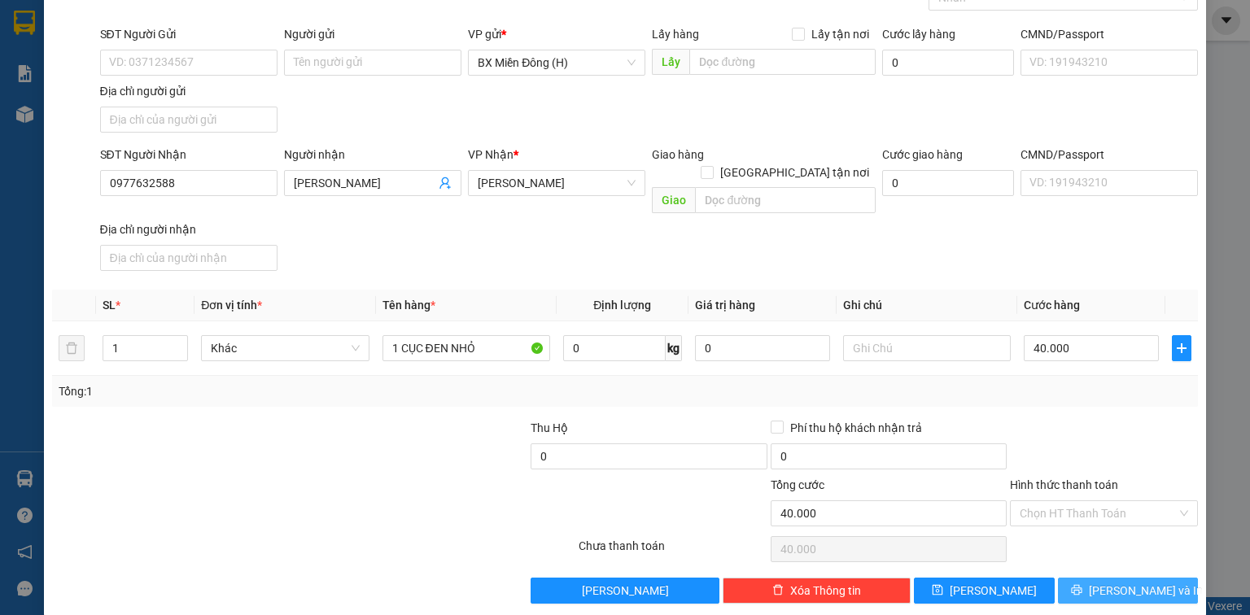
click at [1083, 585] on icon "printer" at bounding box center [1076, 590] width 11 height 11
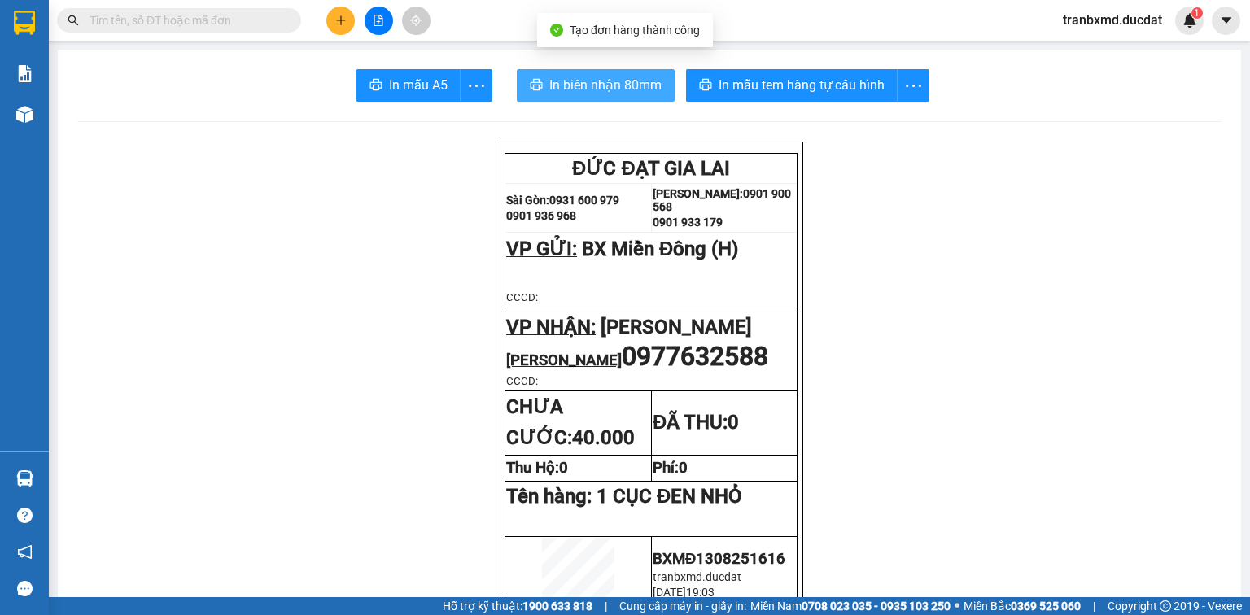
click at [593, 85] on span "In biên nhận 80mm" at bounding box center [606, 85] width 112 height 20
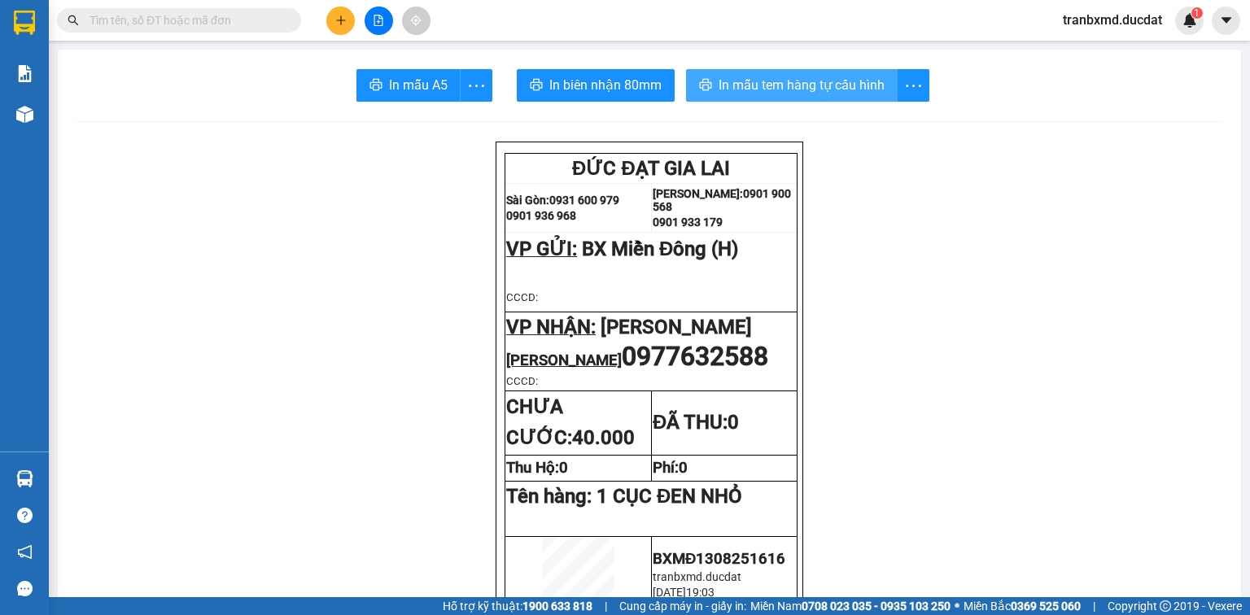
click at [795, 90] on span "In mẫu tem hàng tự cấu hình" at bounding box center [802, 85] width 166 height 20
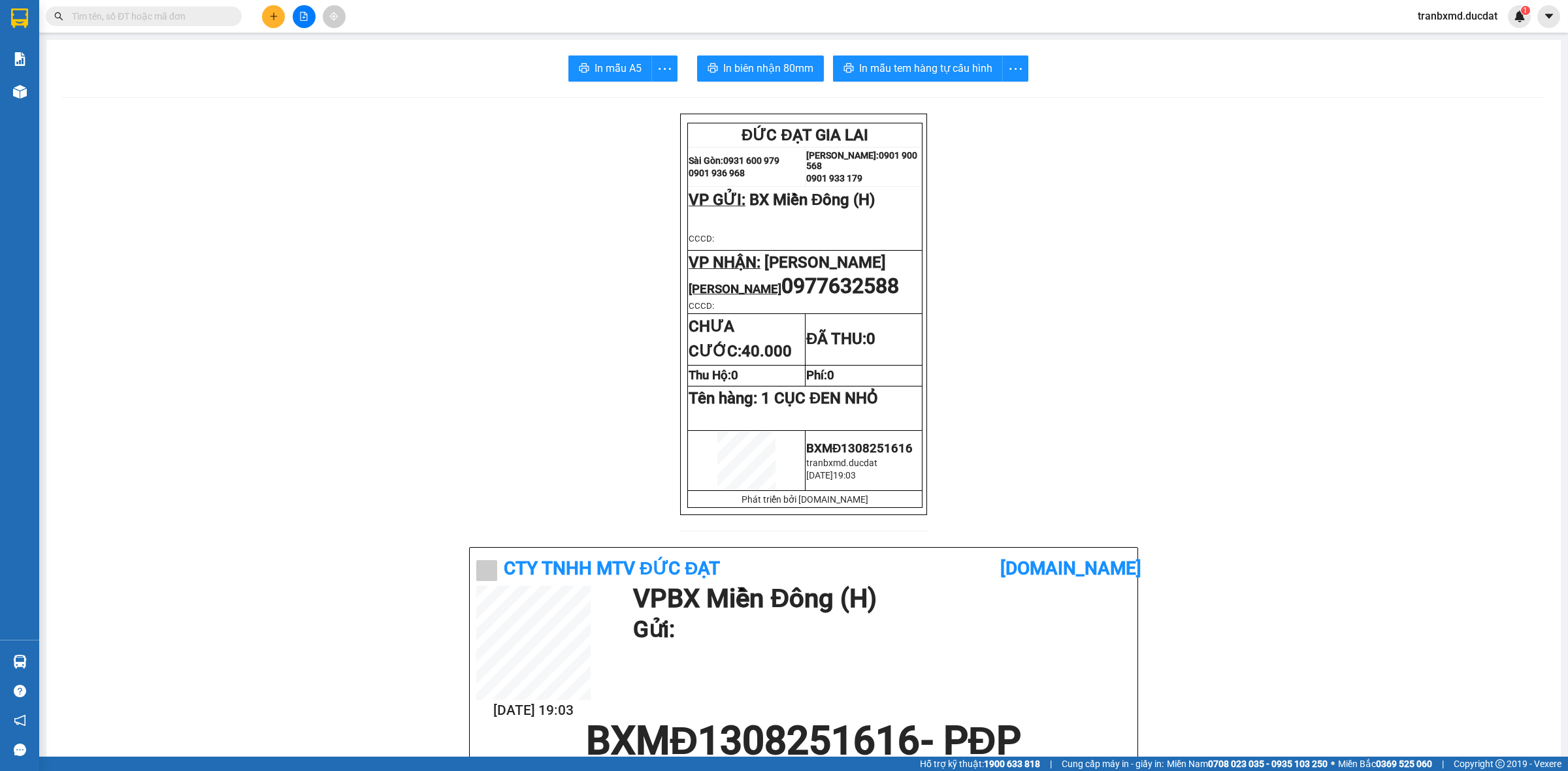
click at [886, 616] on h1 "Gửi:" at bounding box center [879, 630] width 491 height 36
click at [299, 16] on icon "file-add" at bounding box center [303, 16] width 9 height 9
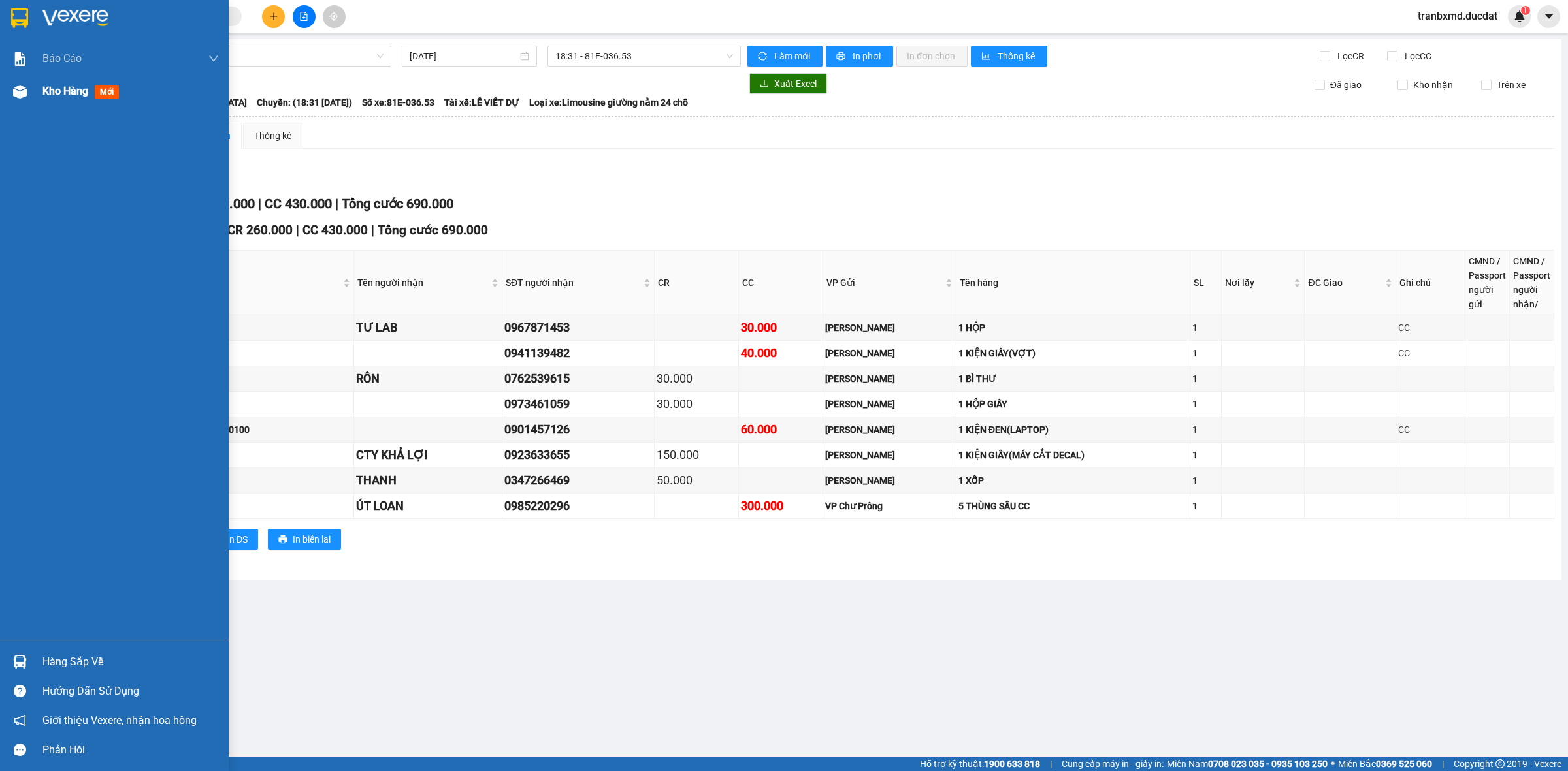
click at [70, 85] on span "Kho hàng" at bounding box center [65, 91] width 46 height 12
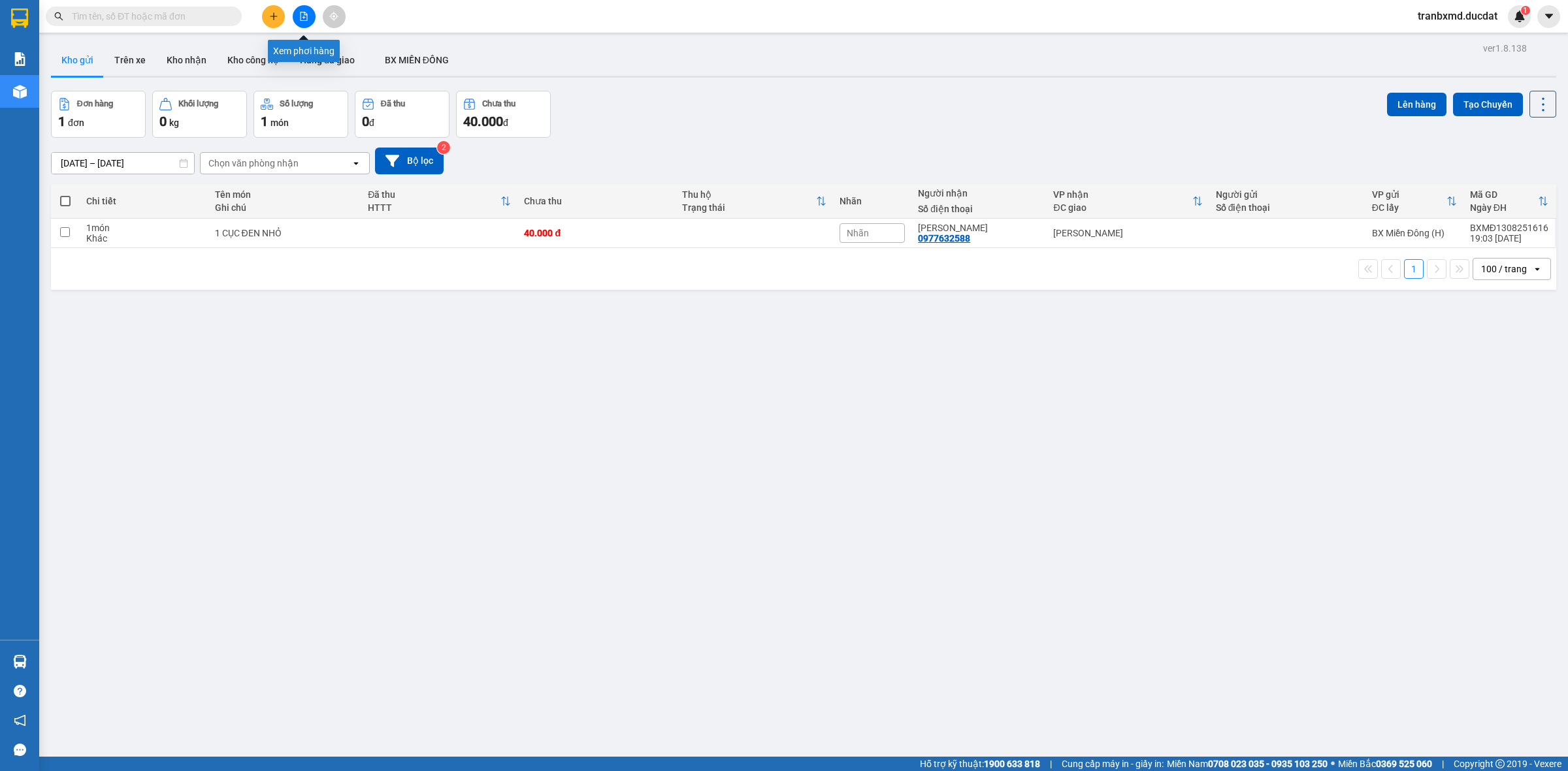
click at [307, 19] on icon "file-add" at bounding box center [303, 16] width 7 height 9
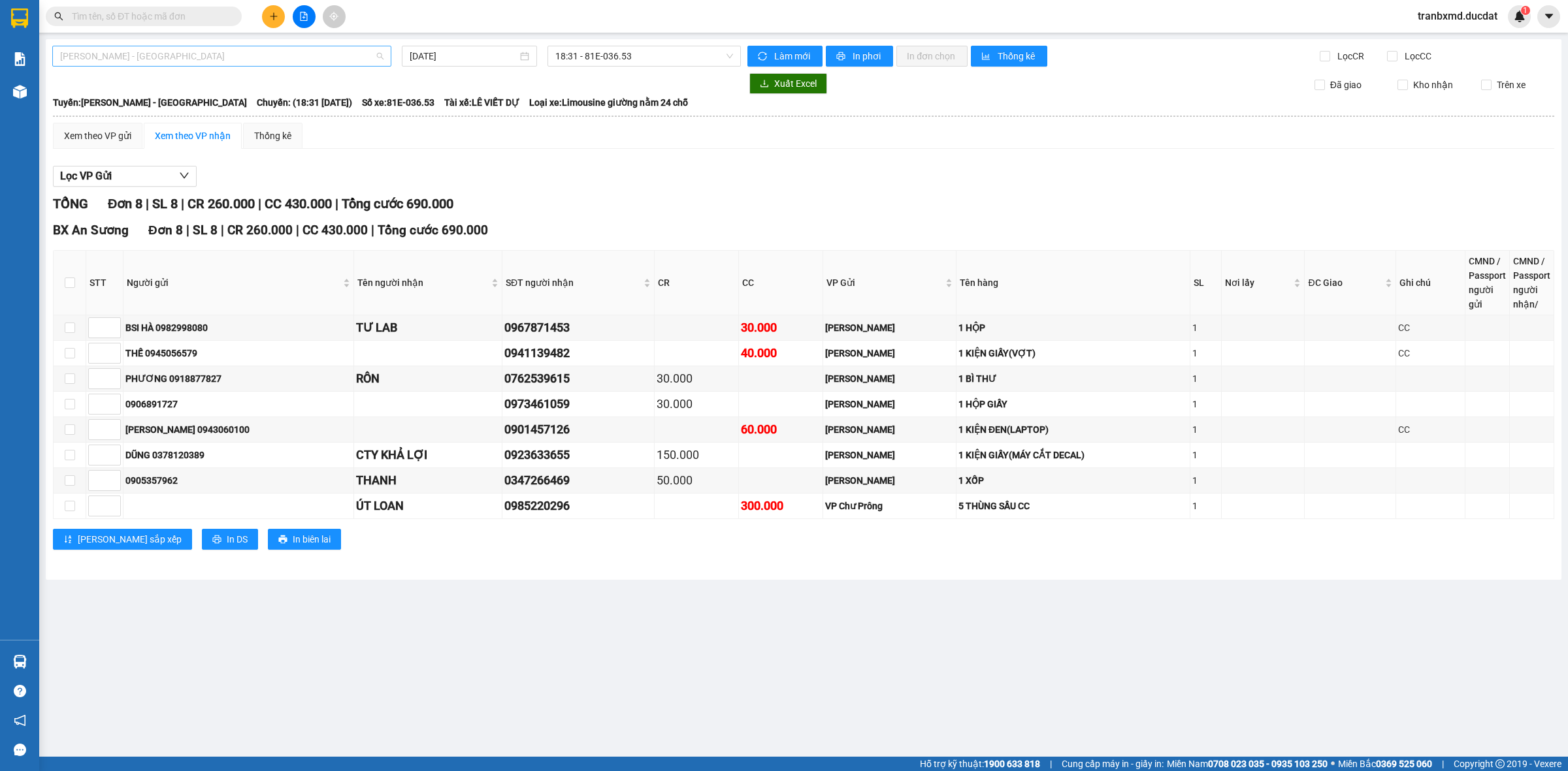
click at [230, 46] on div "[PERSON_NAME] - [GEOGRAPHIC_DATA]" at bounding box center [221, 56] width 339 height 21
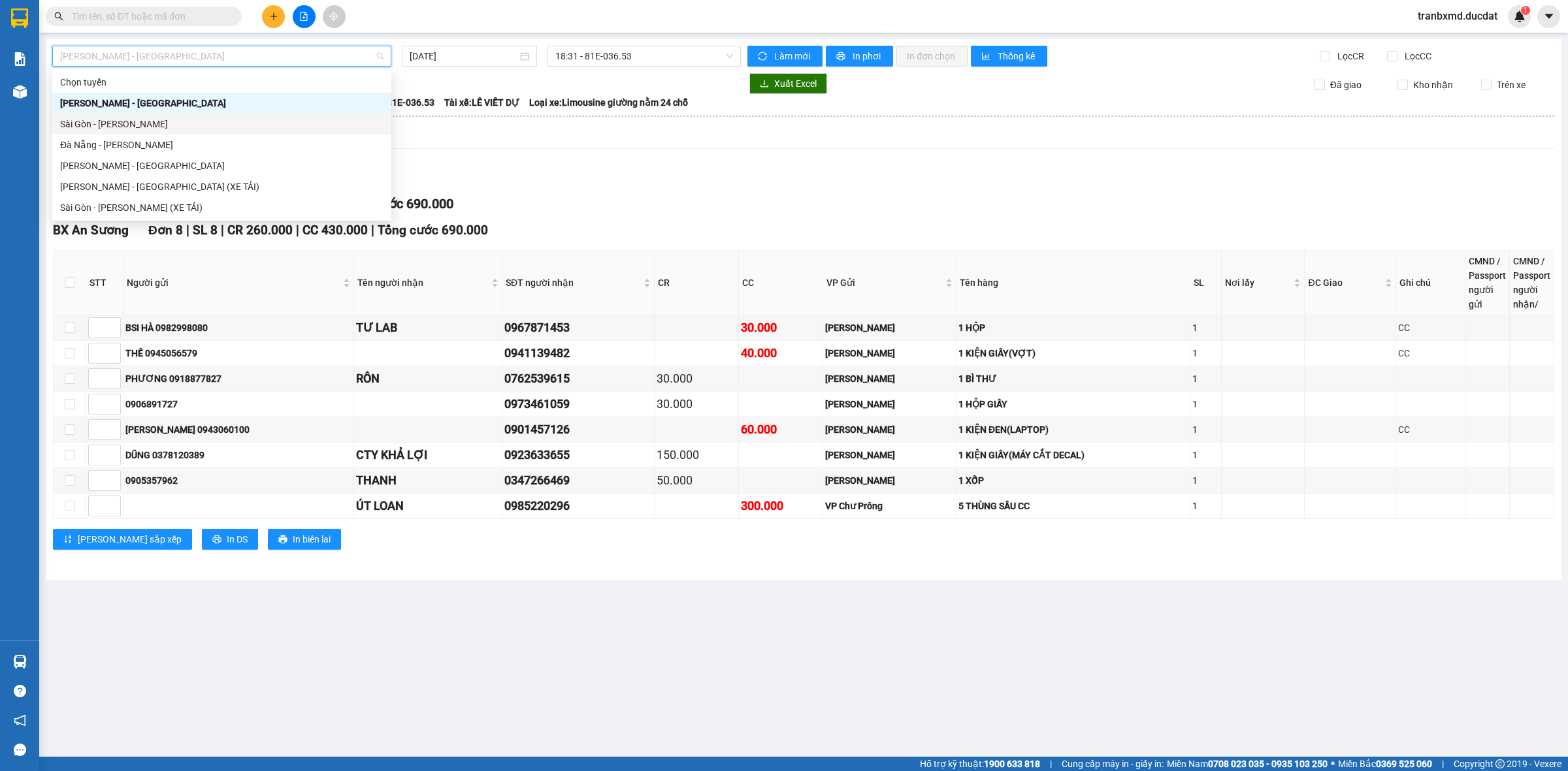
click at [174, 132] on div "Sài Gòn - [PERSON_NAME]" at bounding box center [221, 124] width 339 height 21
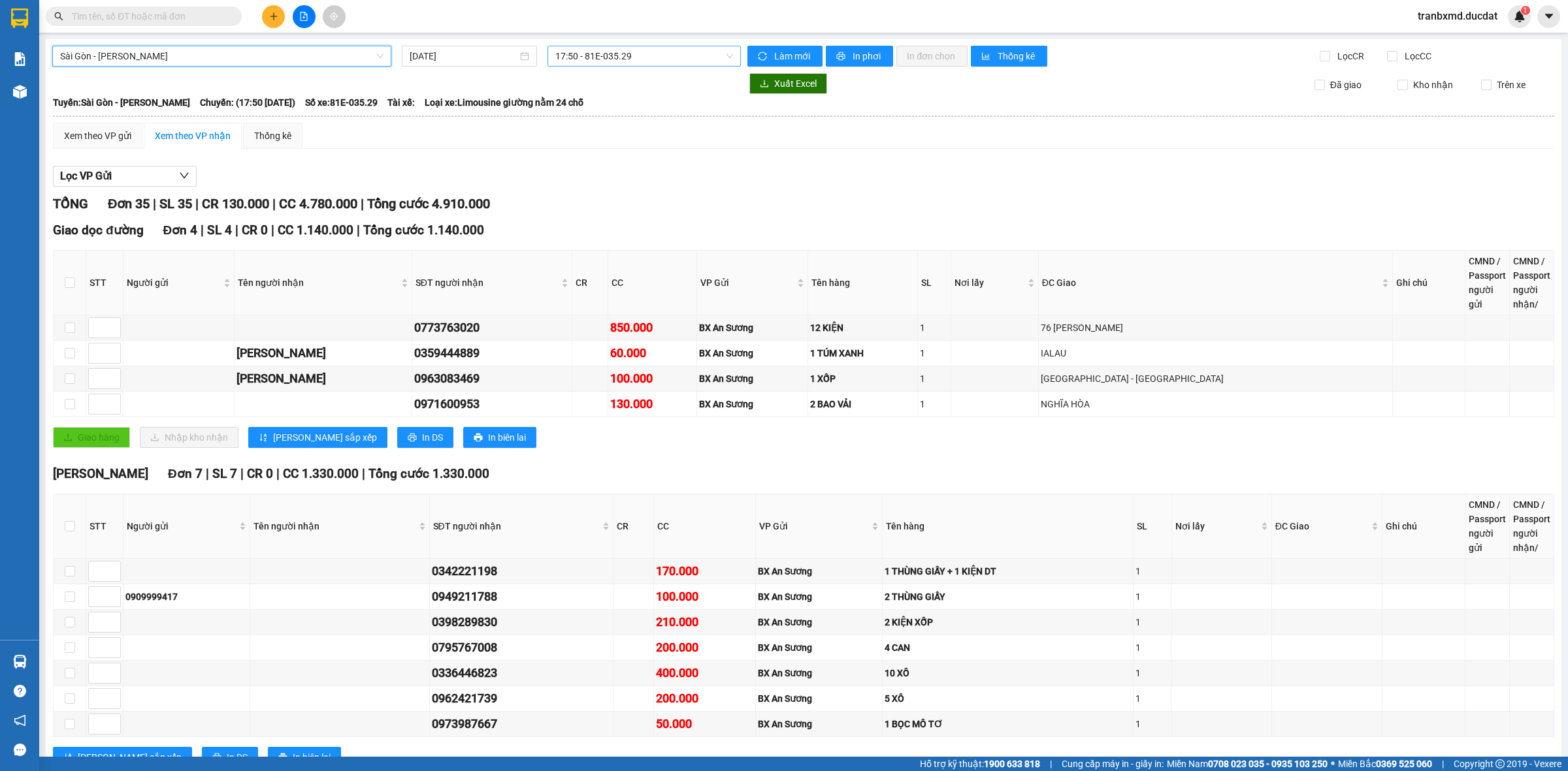
click at [568, 51] on span "17:50 - 81E-035.29" at bounding box center [644, 56] width 177 height 19
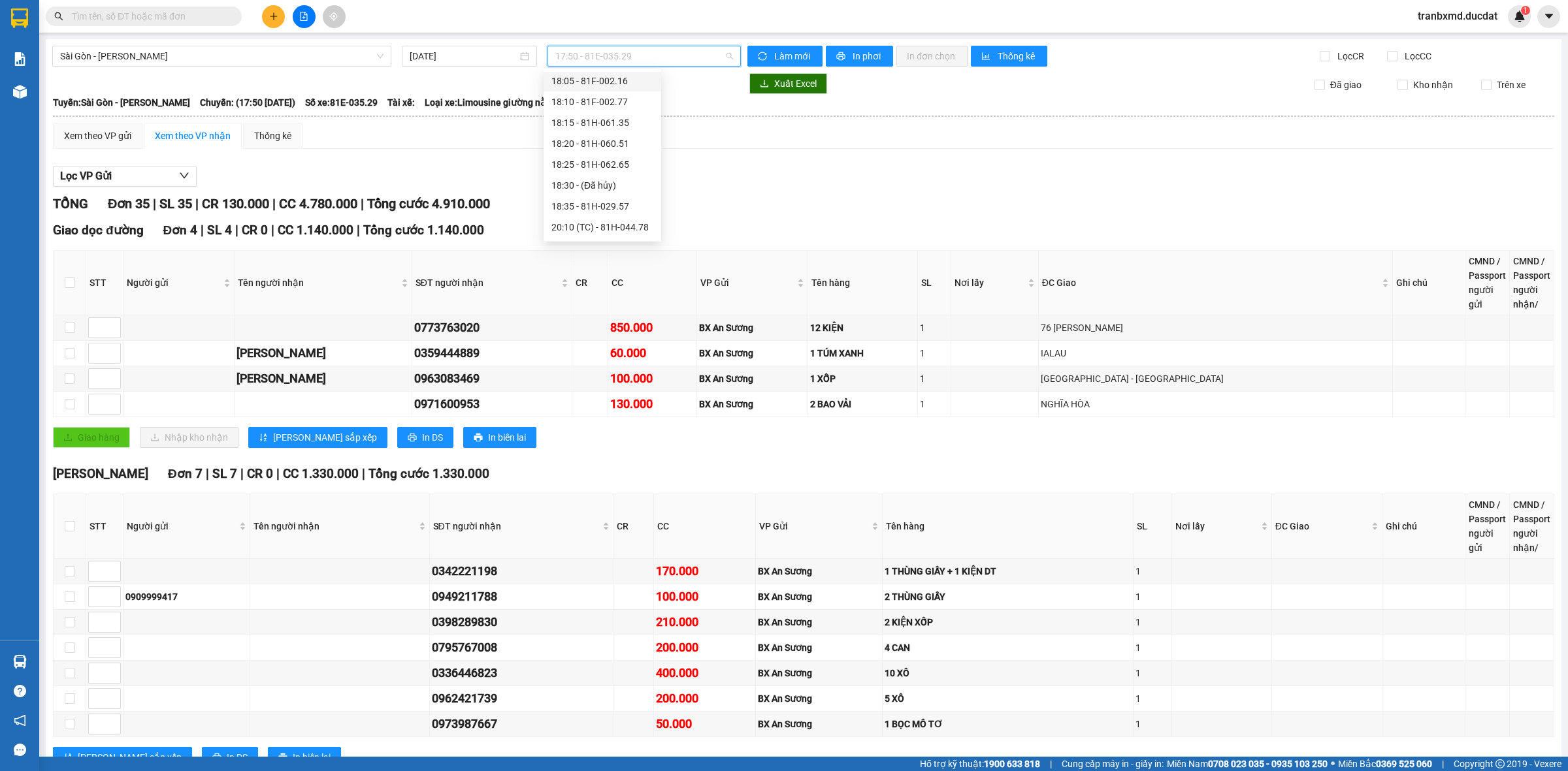
scroll to position [104, 0]
click at [628, 211] on div "20:10 (TC) - 81H-044.78" at bounding box center [602, 208] width 102 height 14
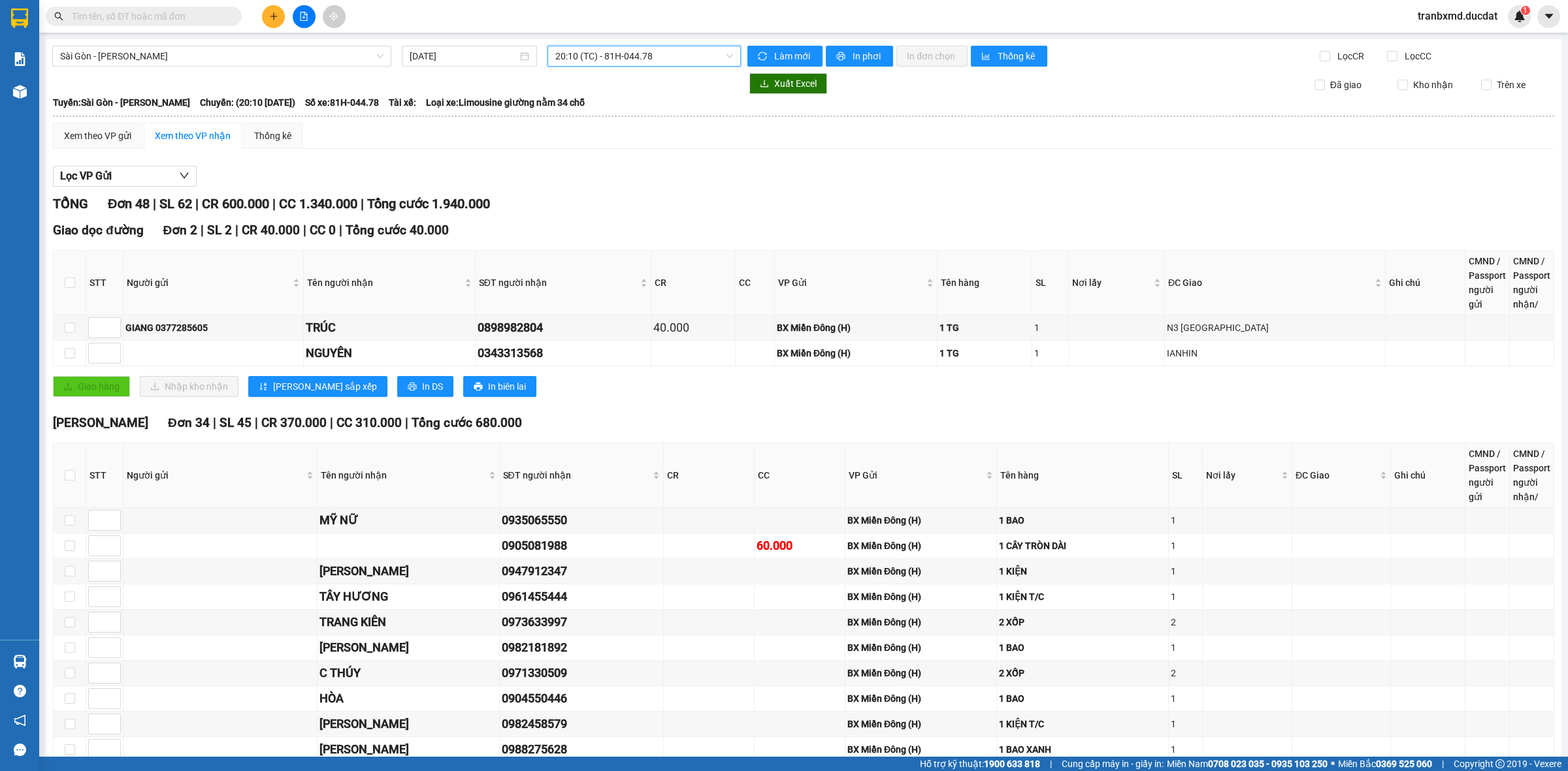
click at [273, 21] on button at bounding box center [273, 17] width 22 height 22
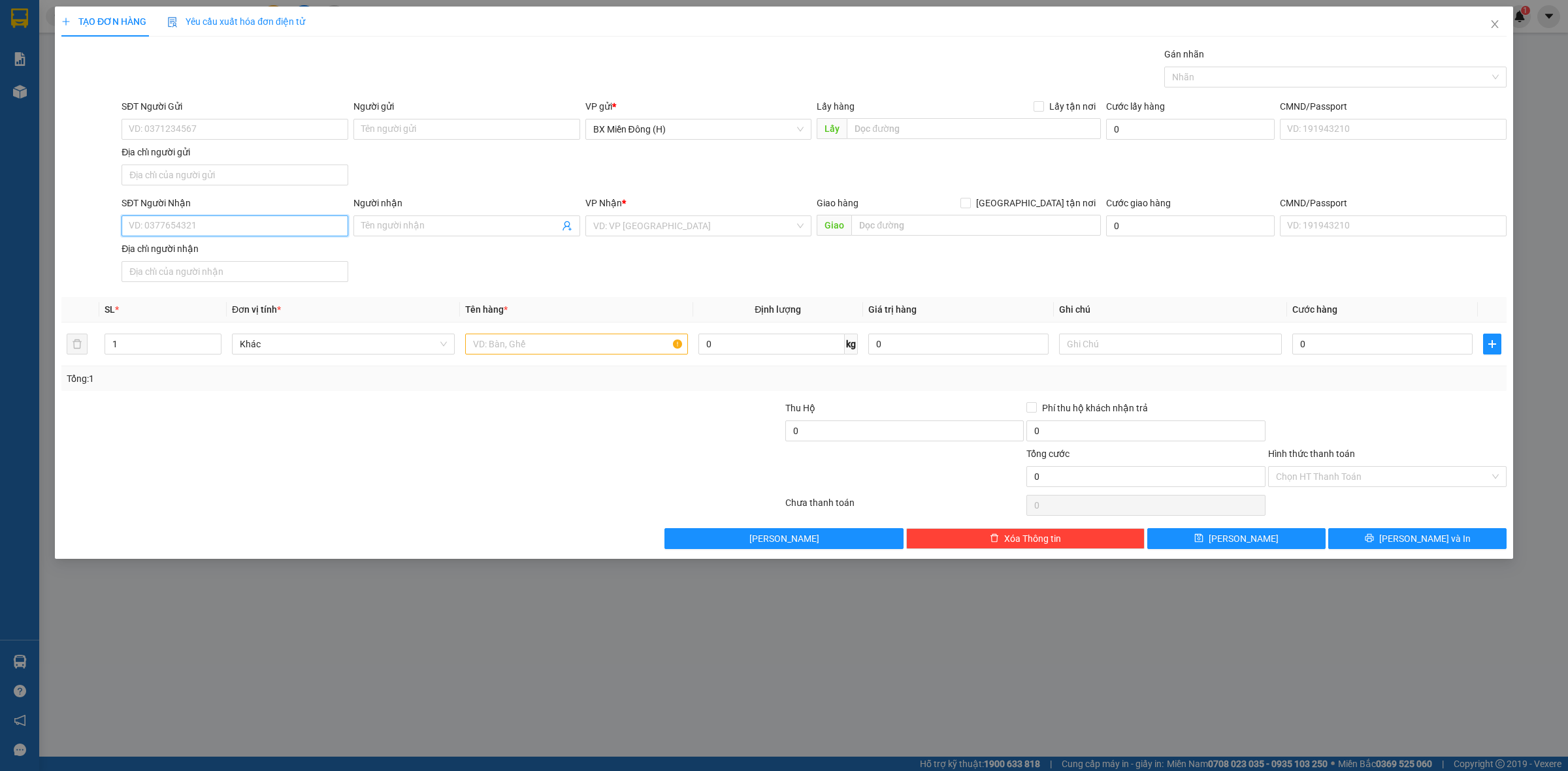
click at [211, 220] on input "SĐT Người Nhận" at bounding box center [234, 226] width 226 height 21
click at [187, 230] on input "296" at bounding box center [234, 226] width 226 height 21
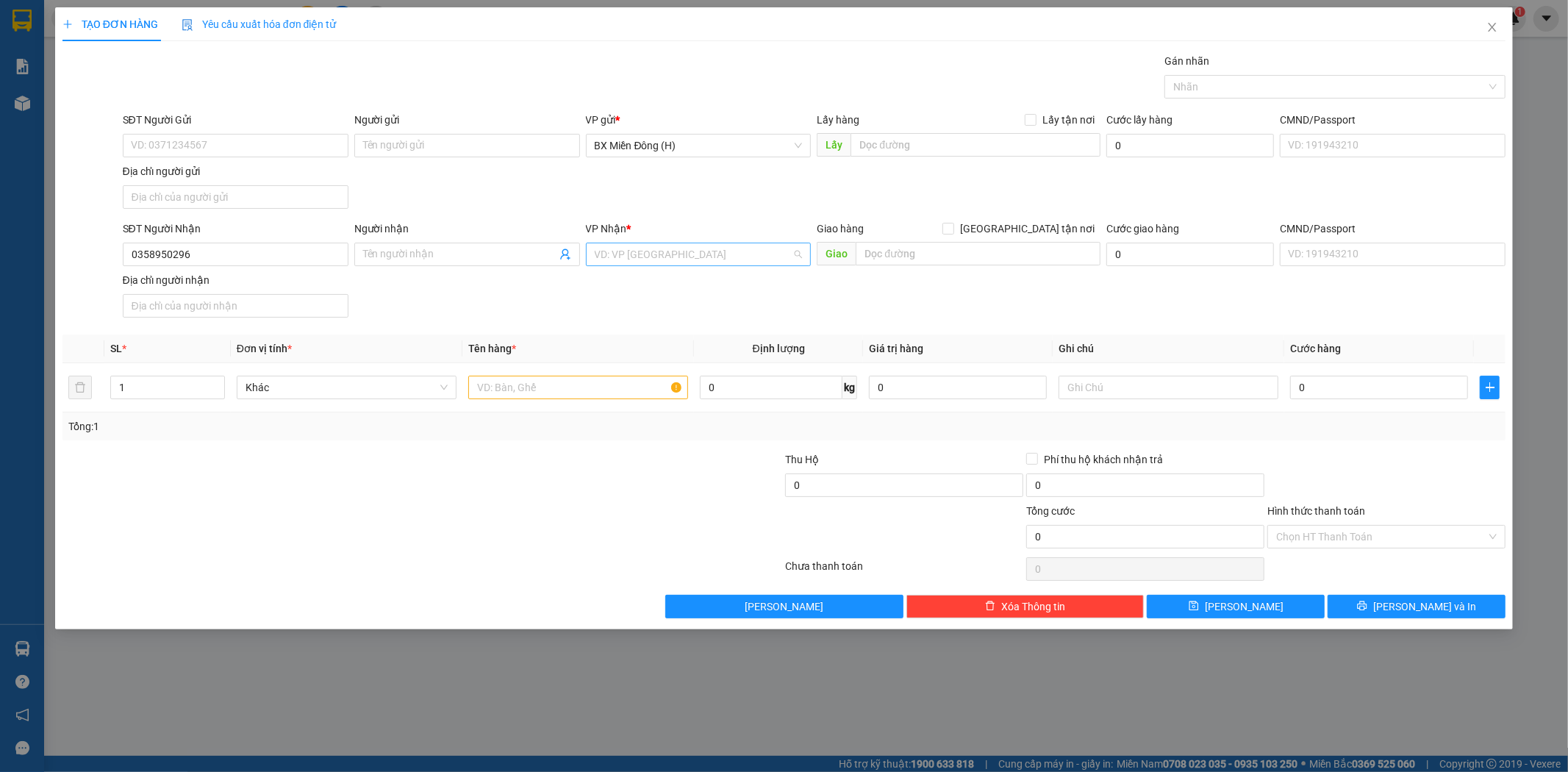
click at [608, 265] on input "search" at bounding box center [694, 254] width 198 height 22
click at [647, 255] on input "LE" at bounding box center [694, 254] width 198 height 22
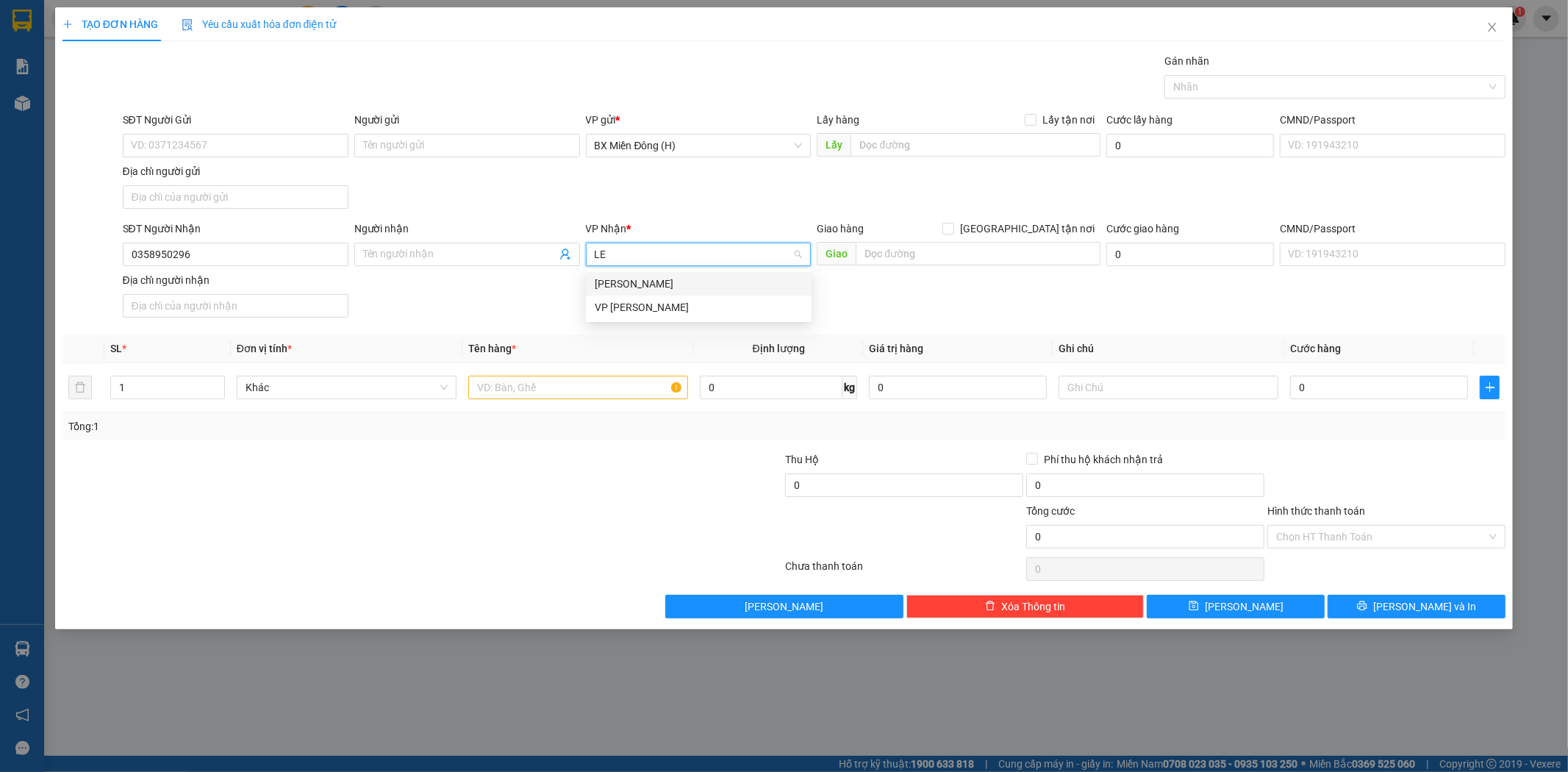
click at [647, 255] on input "LE" at bounding box center [694, 254] width 198 height 22
click at [649, 275] on div "[PERSON_NAME]" at bounding box center [699, 284] width 208 height 16
click at [588, 380] on input "text" at bounding box center [578, 387] width 219 height 23
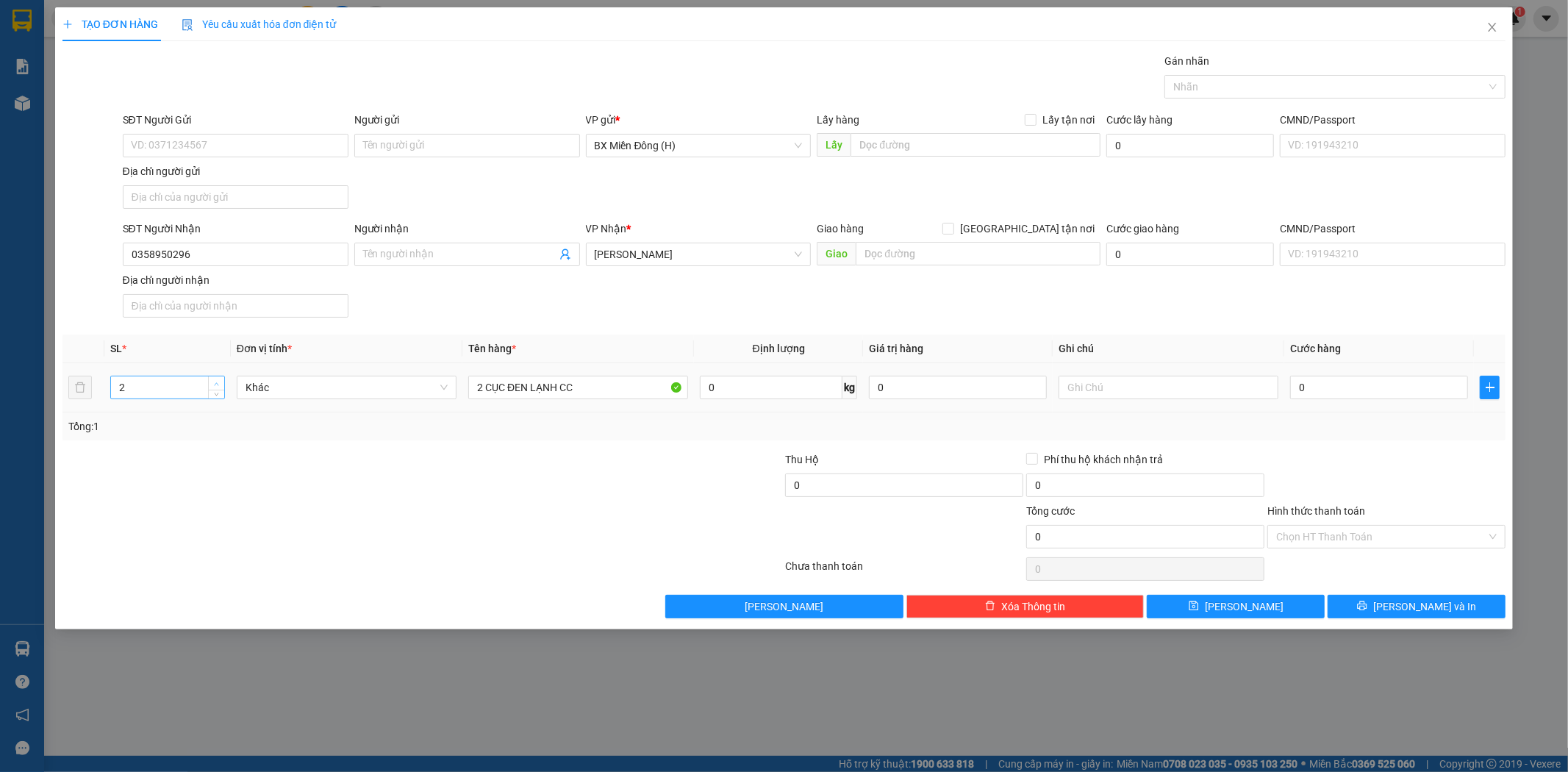
click at [211, 383] on span "Increase Value" at bounding box center [216, 383] width 16 height 14
click at [1323, 392] on input "0" at bounding box center [1379, 387] width 178 height 23
click at [1346, 392] on input "00.140" at bounding box center [1379, 387] width 178 height 23
click at [1386, 600] on button "[PERSON_NAME] và In" at bounding box center [1416, 607] width 178 height 23
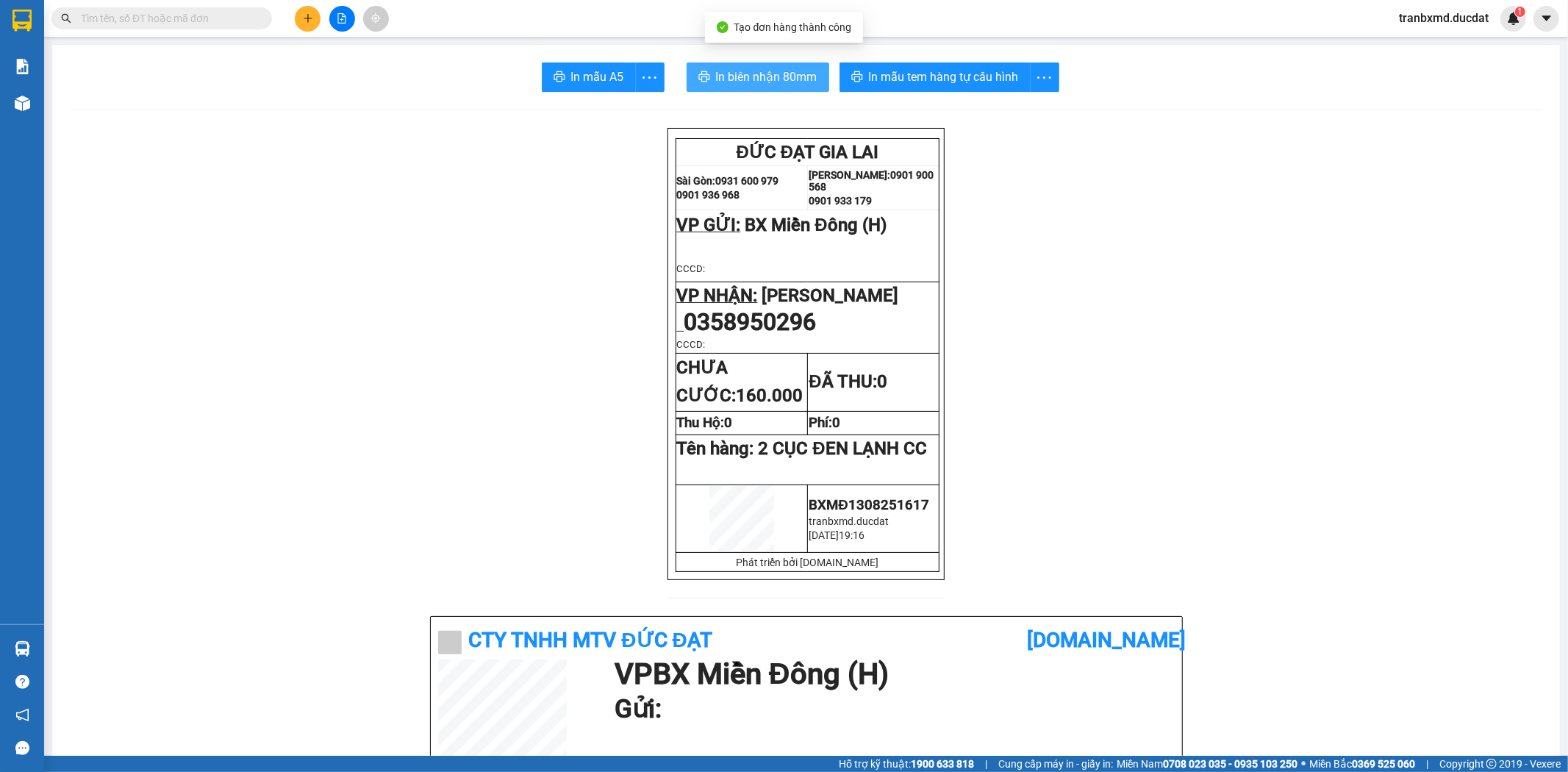
click at [802, 87] on button "In biên nhận 80mm" at bounding box center [758, 77] width 143 height 30
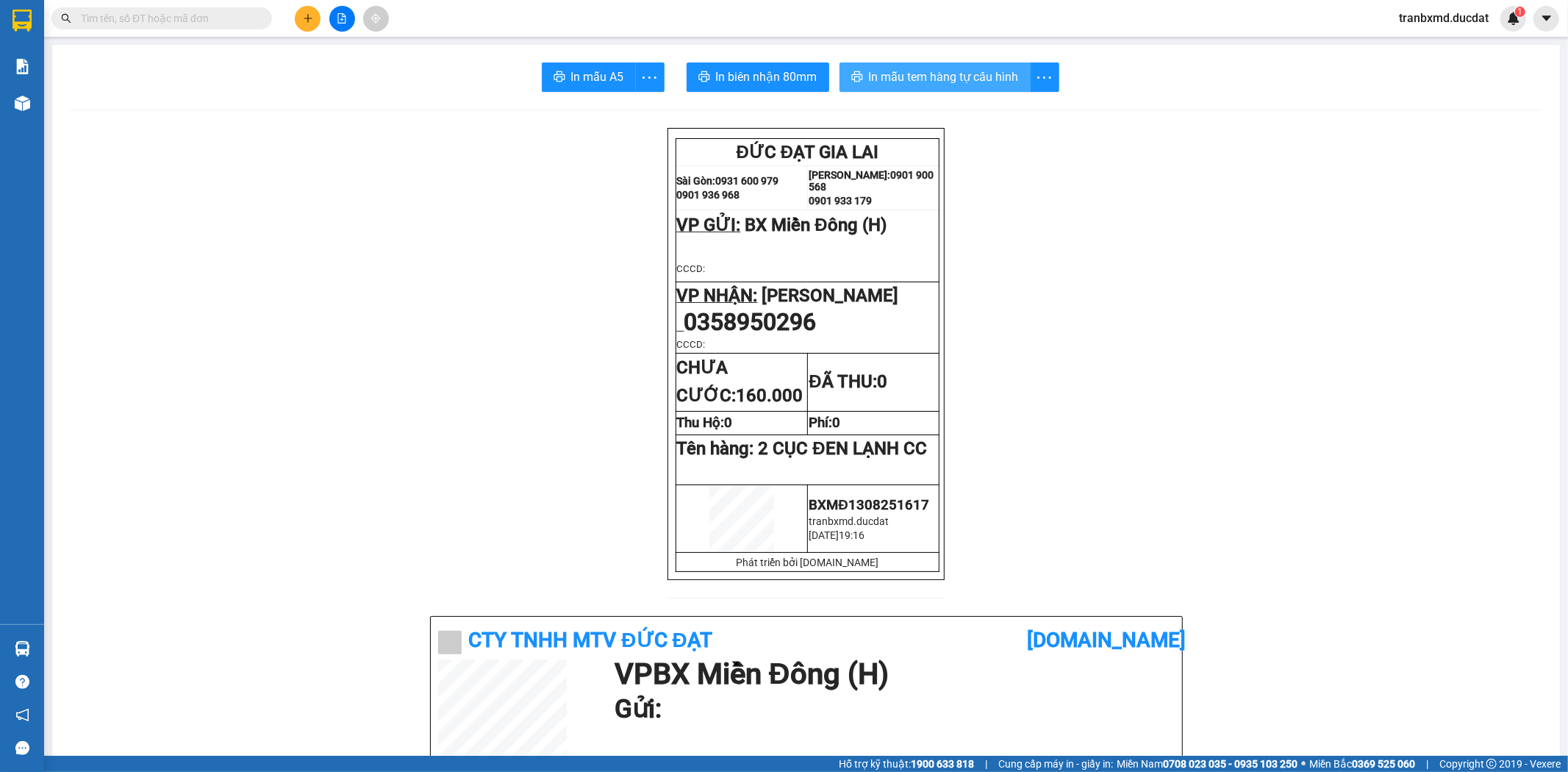
click at [923, 79] on span "In mẫu tem hàng tự cấu hình" at bounding box center [944, 77] width 150 height 18
click at [303, 15] on icon "plus" at bounding box center [307, 18] width 10 height 10
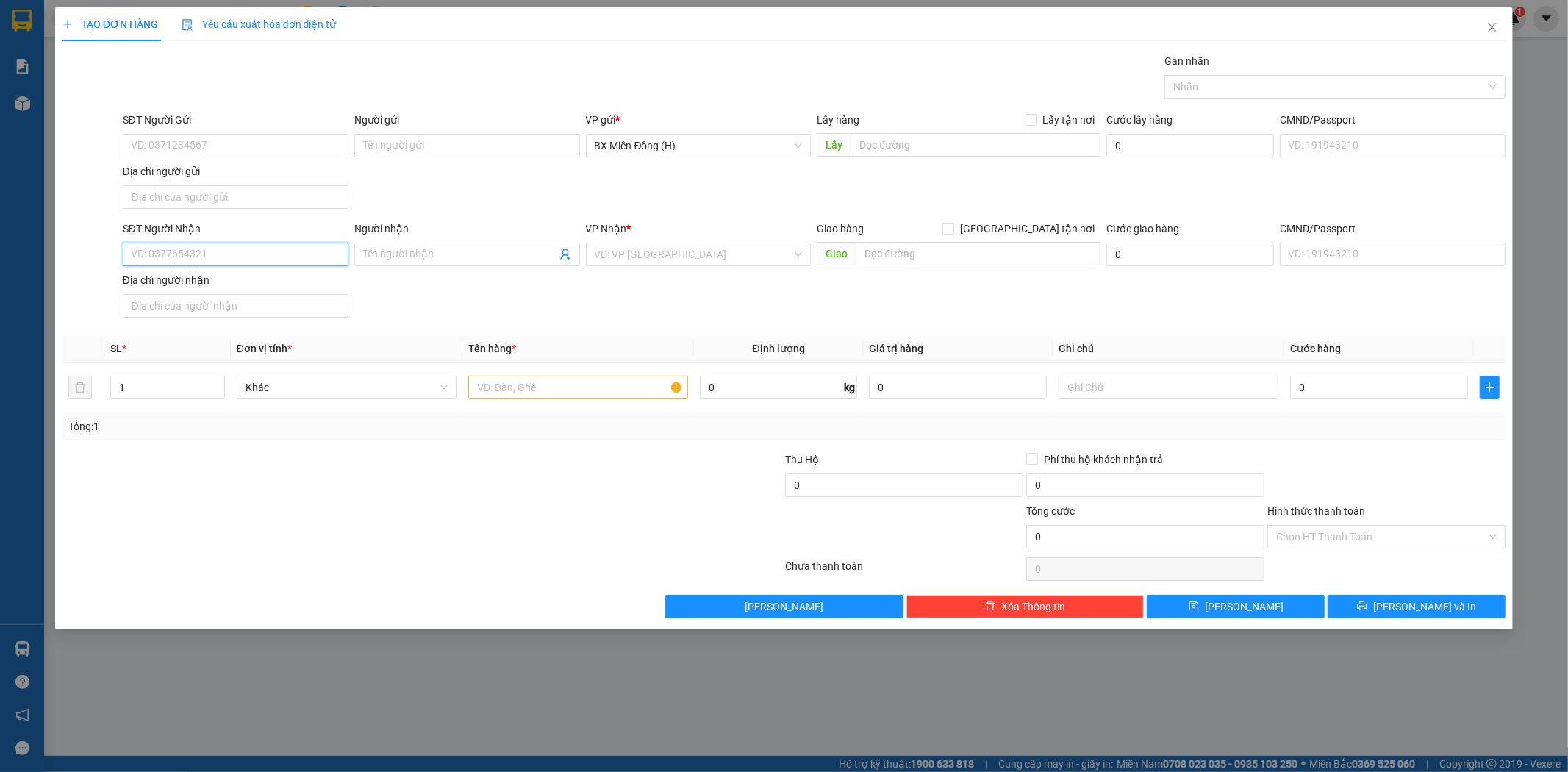
click at [275, 255] on input "SĐT Người Nhận" at bounding box center [236, 255] width 226 height 23
click at [229, 263] on input "7717" at bounding box center [236, 255] width 226 height 23
click at [229, 262] on input "7717" at bounding box center [236, 255] width 226 height 23
click at [299, 137] on input "SĐT Người Gửi" at bounding box center [236, 145] width 226 height 23
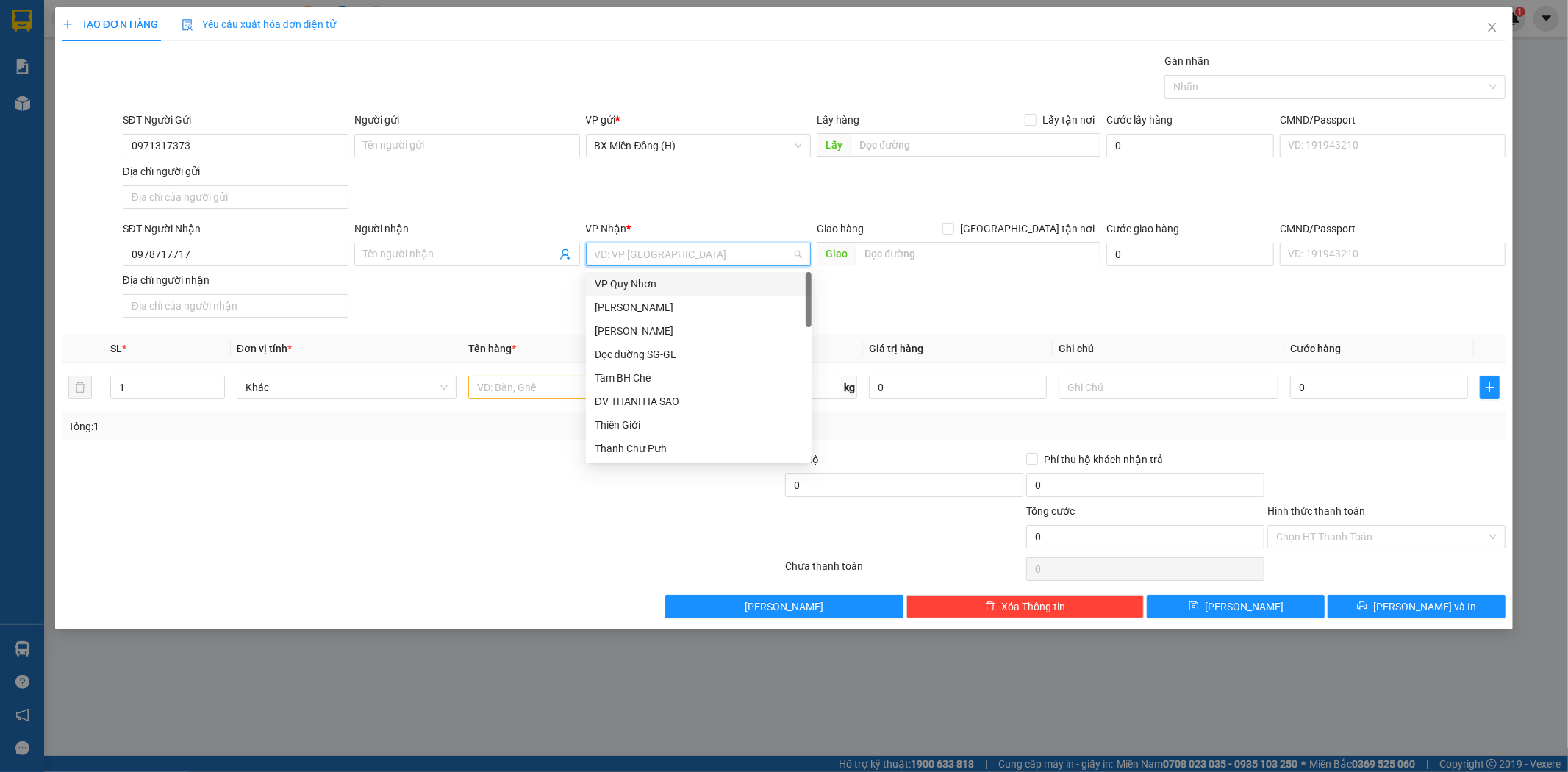
click at [630, 254] on input "search" at bounding box center [694, 254] width 198 height 22
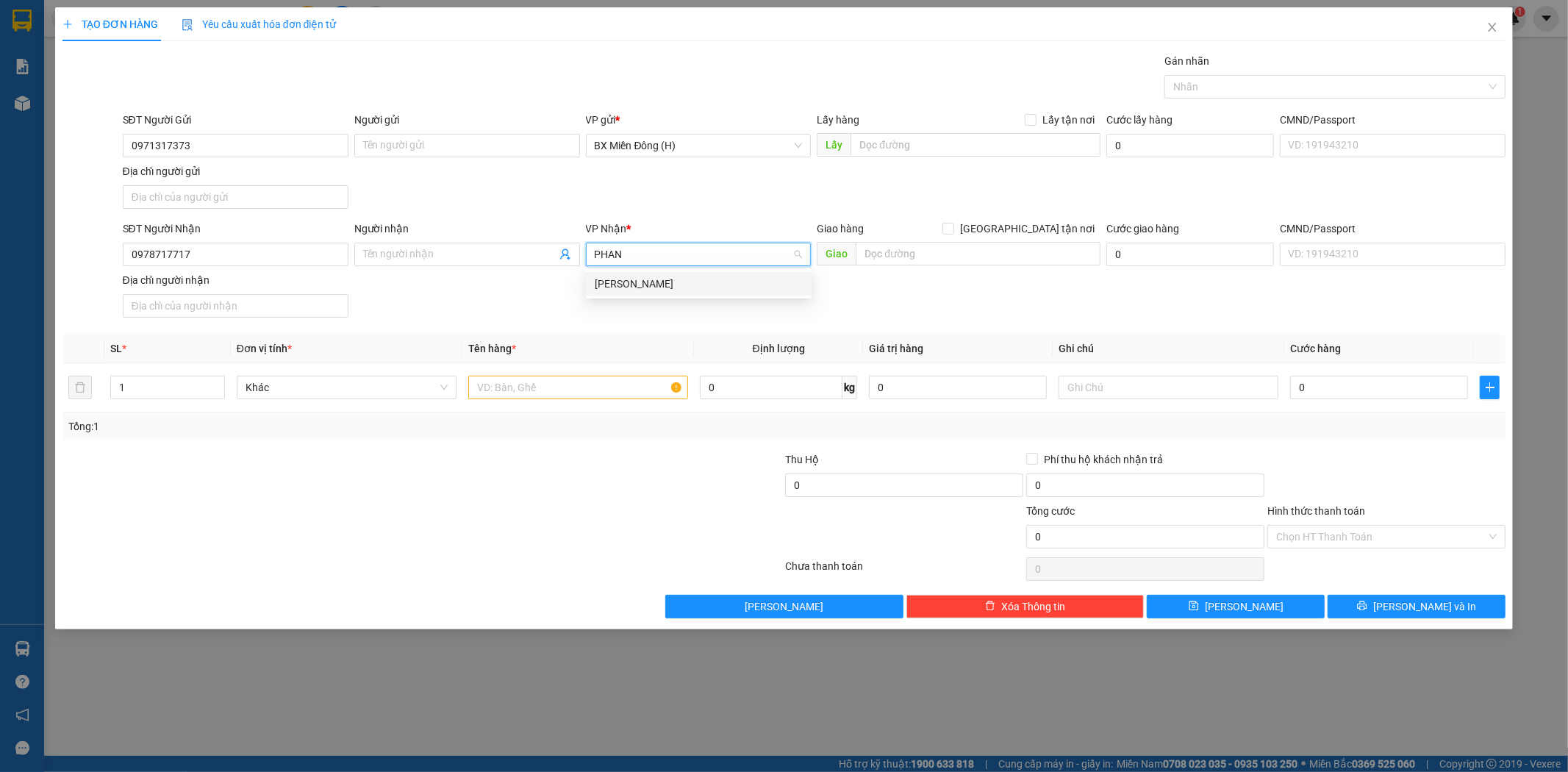
drag, startPoint x: 639, startPoint y: 272, endPoint x: 630, endPoint y: 292, distance: 21.9
click at [640, 272] on div "[PERSON_NAME]" at bounding box center [699, 284] width 226 height 23
click at [577, 380] on input "text" at bounding box center [578, 387] width 219 height 23
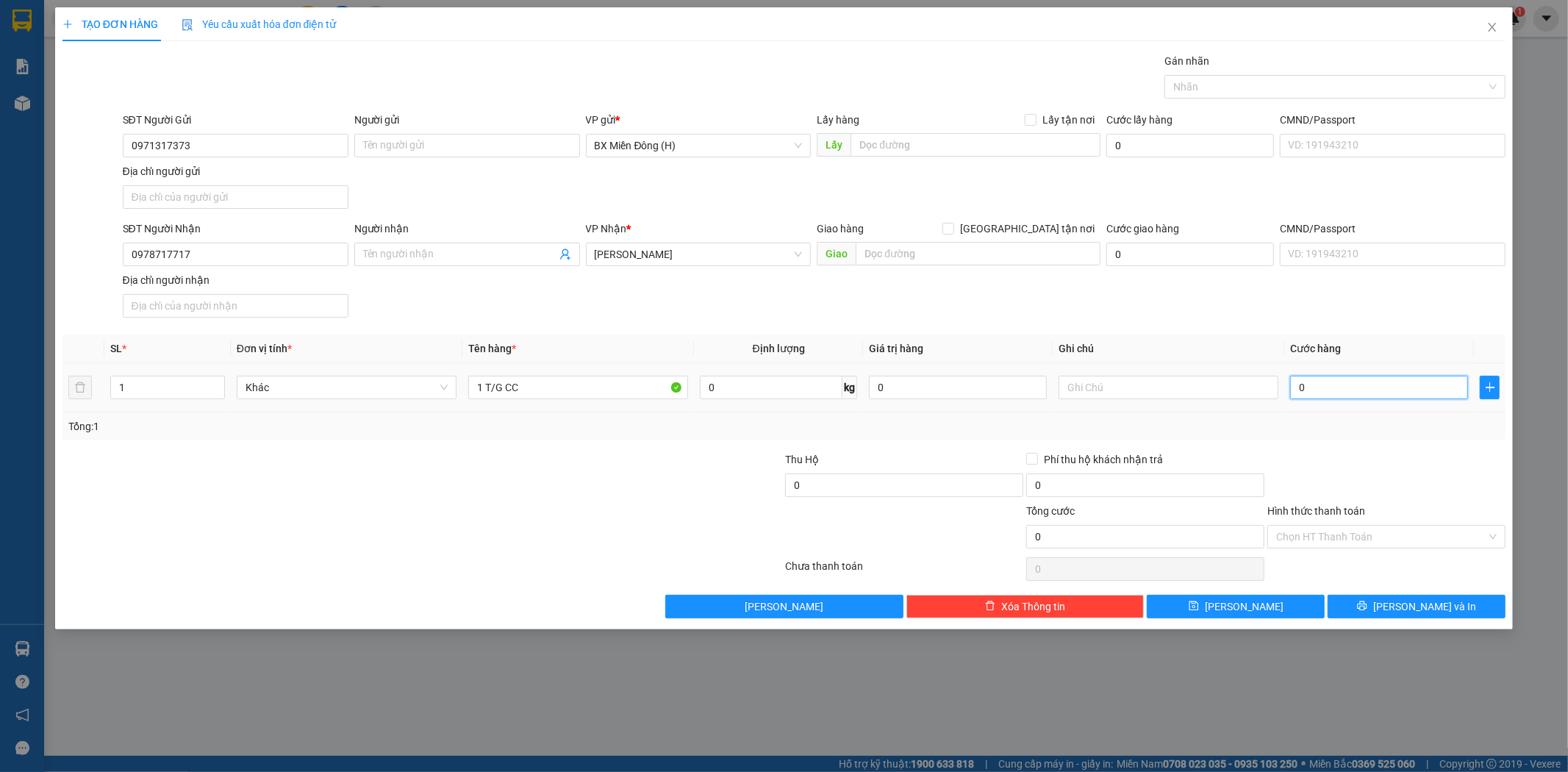
click at [1369, 397] on input "0" at bounding box center [1379, 387] width 178 height 23
click at [1403, 607] on button "[PERSON_NAME] và In" at bounding box center [1416, 607] width 178 height 23
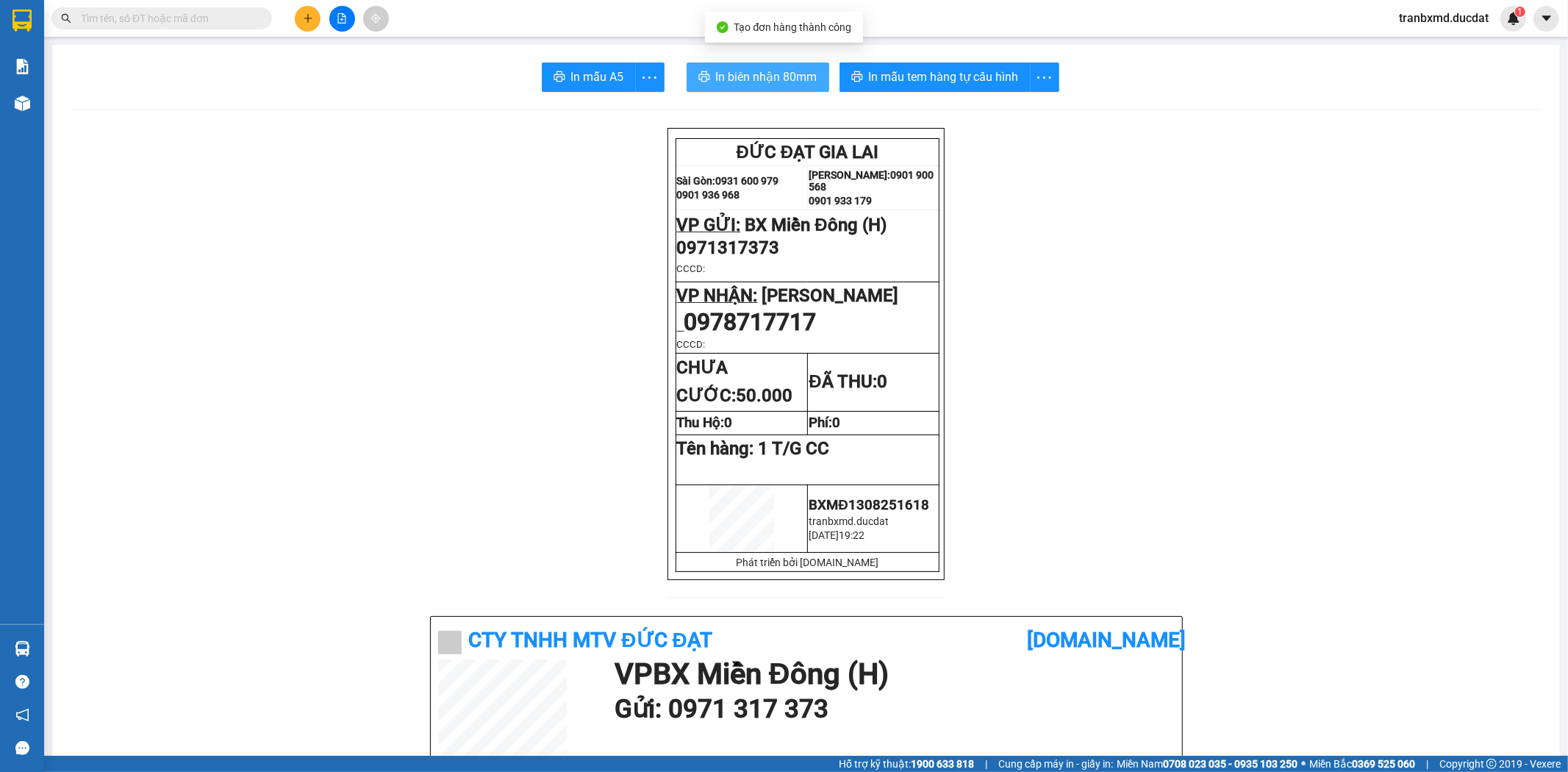
click at [784, 82] on span "In biên nhận 80mm" at bounding box center [767, 77] width 101 height 18
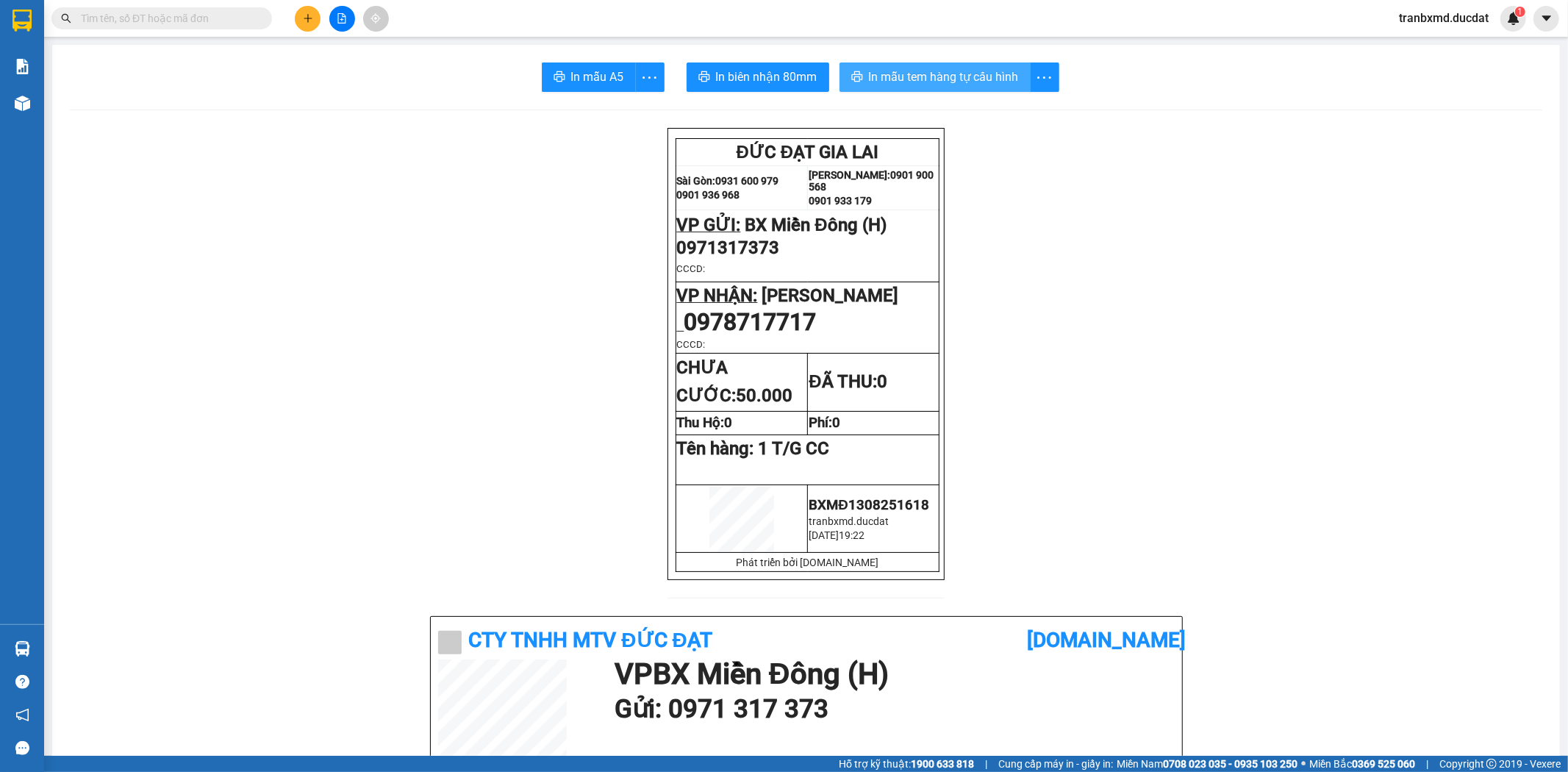
click at [967, 85] on span "In mẫu tem hàng tự cấu hình" at bounding box center [944, 77] width 150 height 18
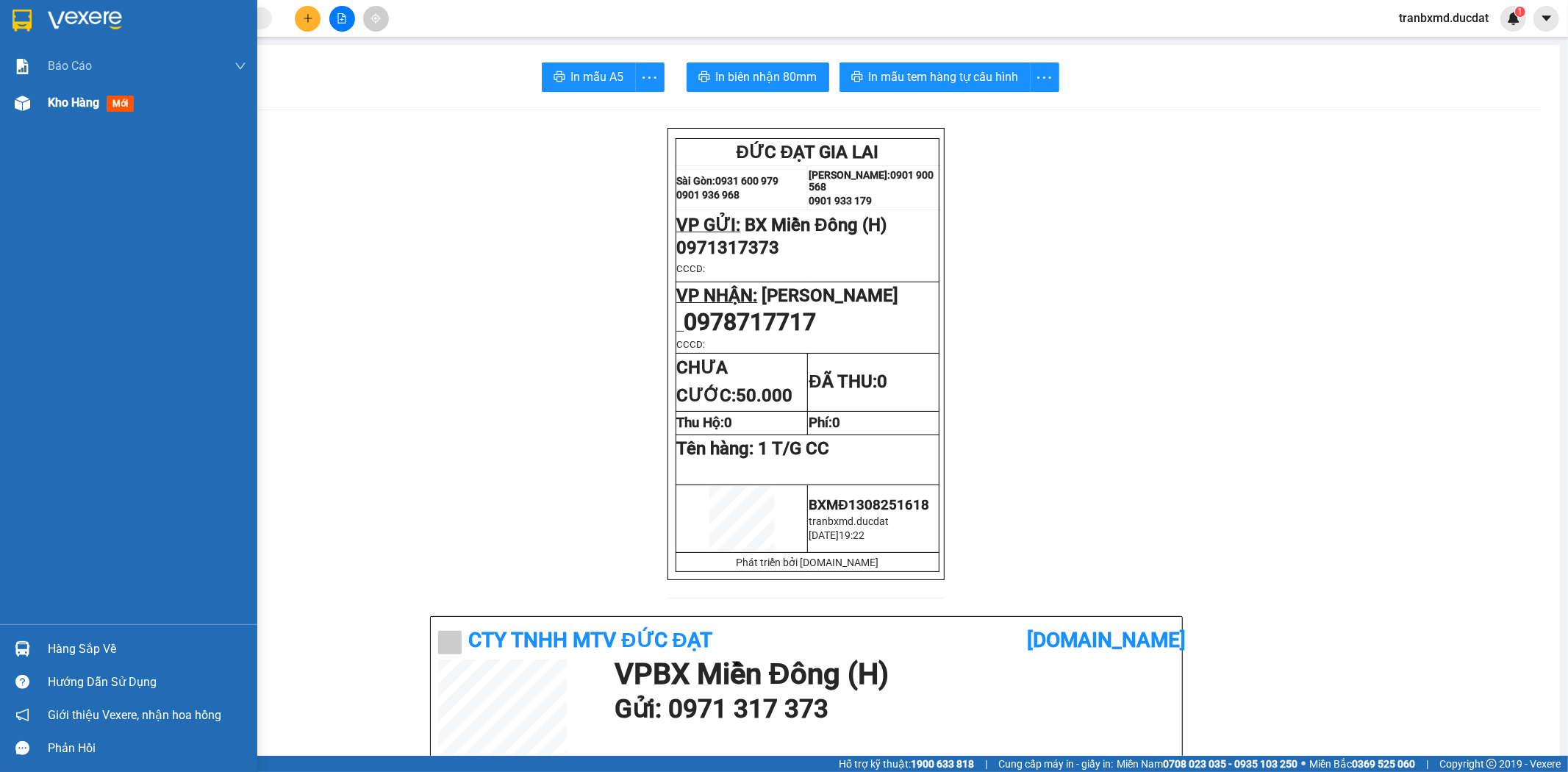
click at [48, 108] on span "Kho hàng" at bounding box center [73, 102] width 51 height 14
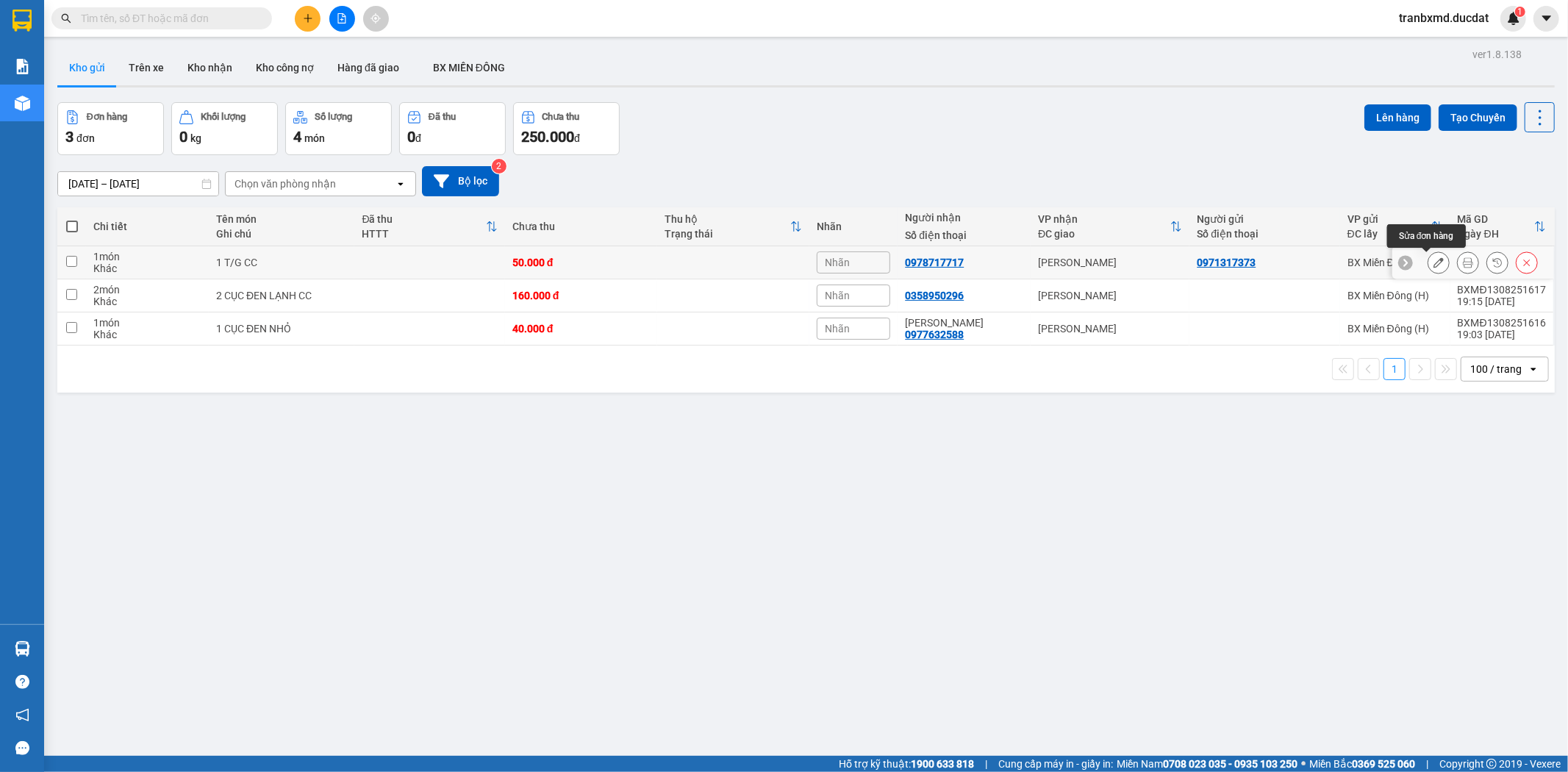
click at [1411, 253] on button at bounding box center [1439, 263] width 21 height 25
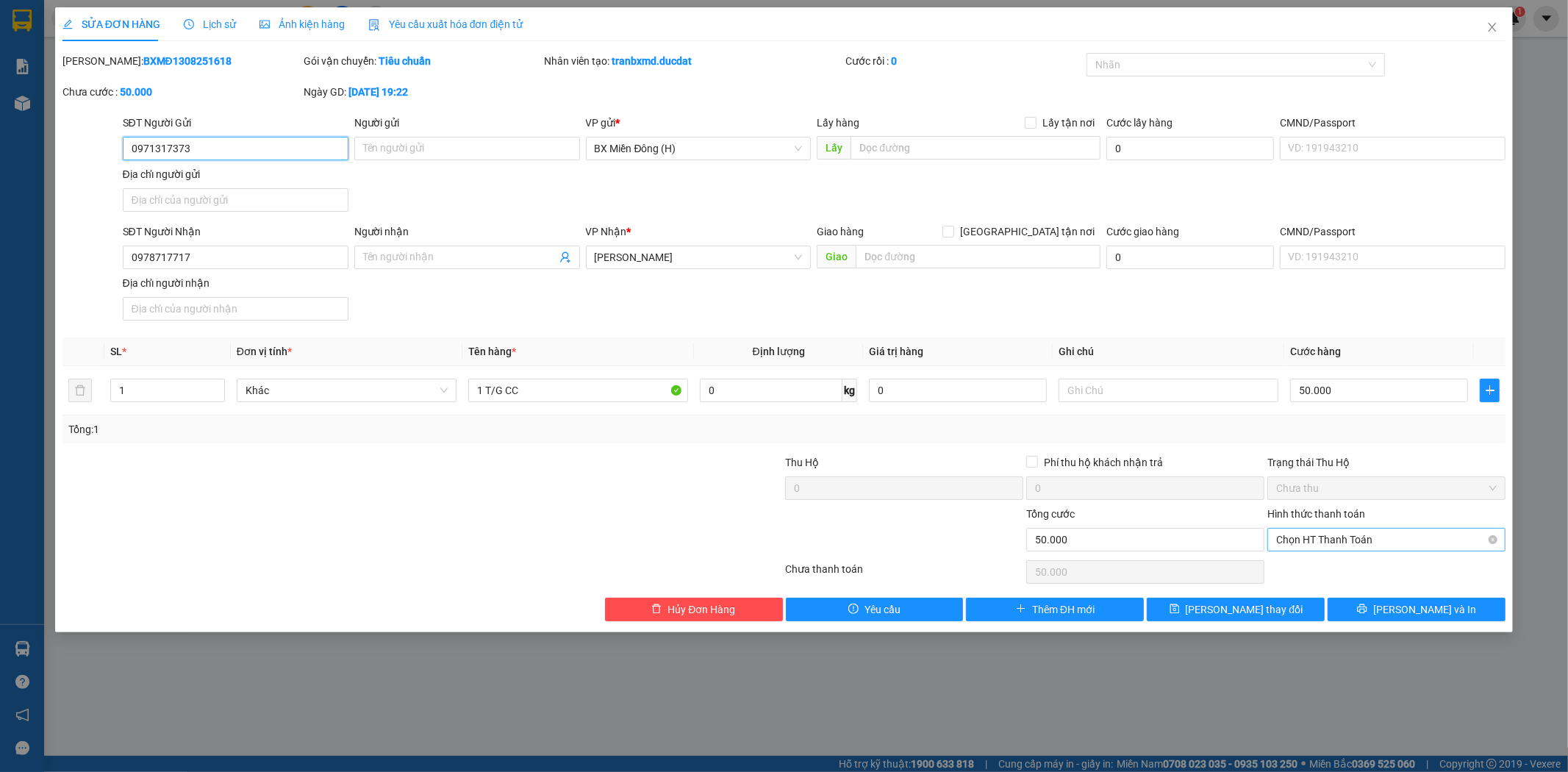
click at [1330, 544] on span "Chọn HT Thanh Toán" at bounding box center [1386, 539] width 220 height 22
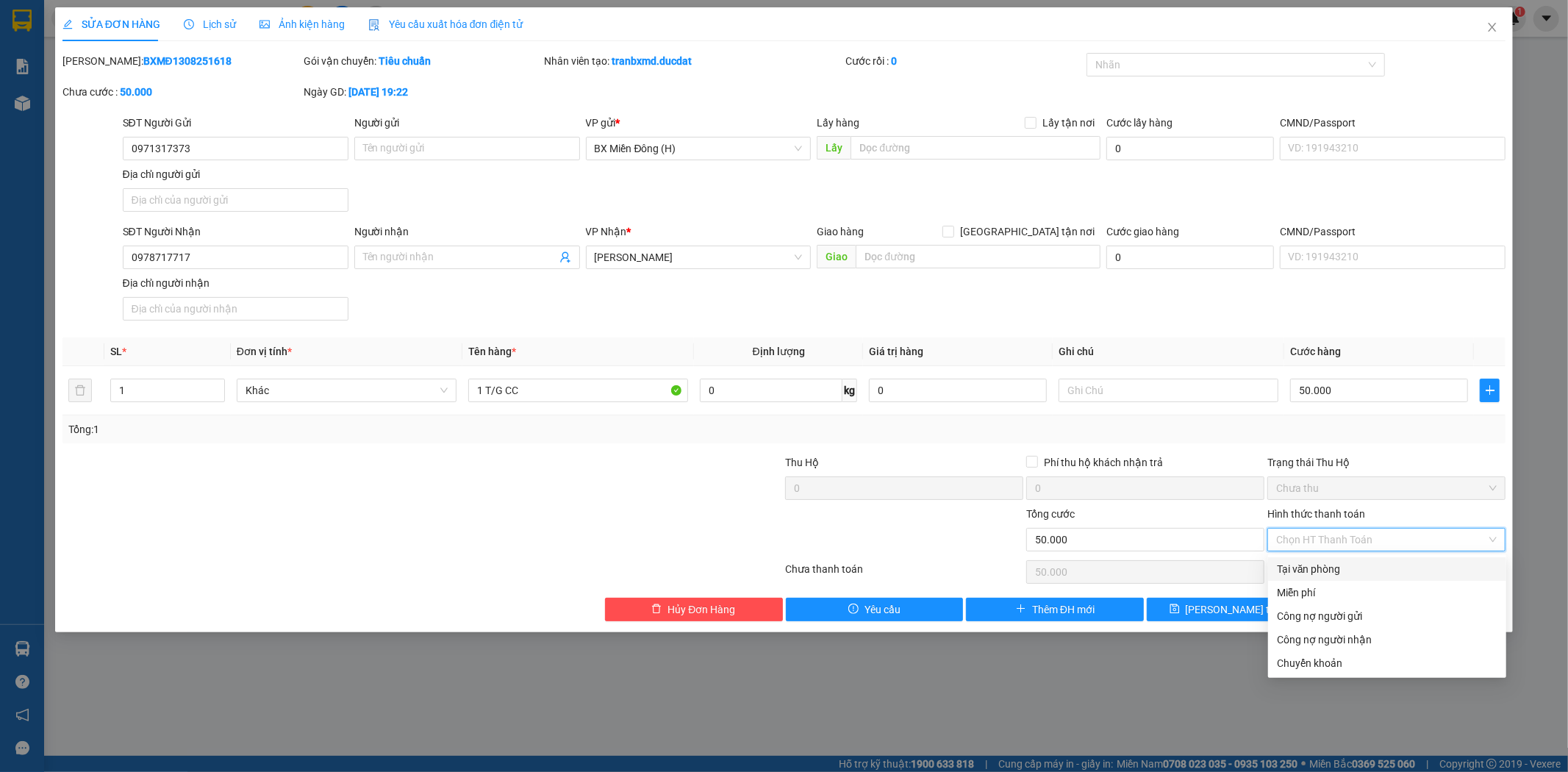
click at [1321, 572] on div "Tại văn phòng" at bounding box center [1387, 569] width 220 height 16
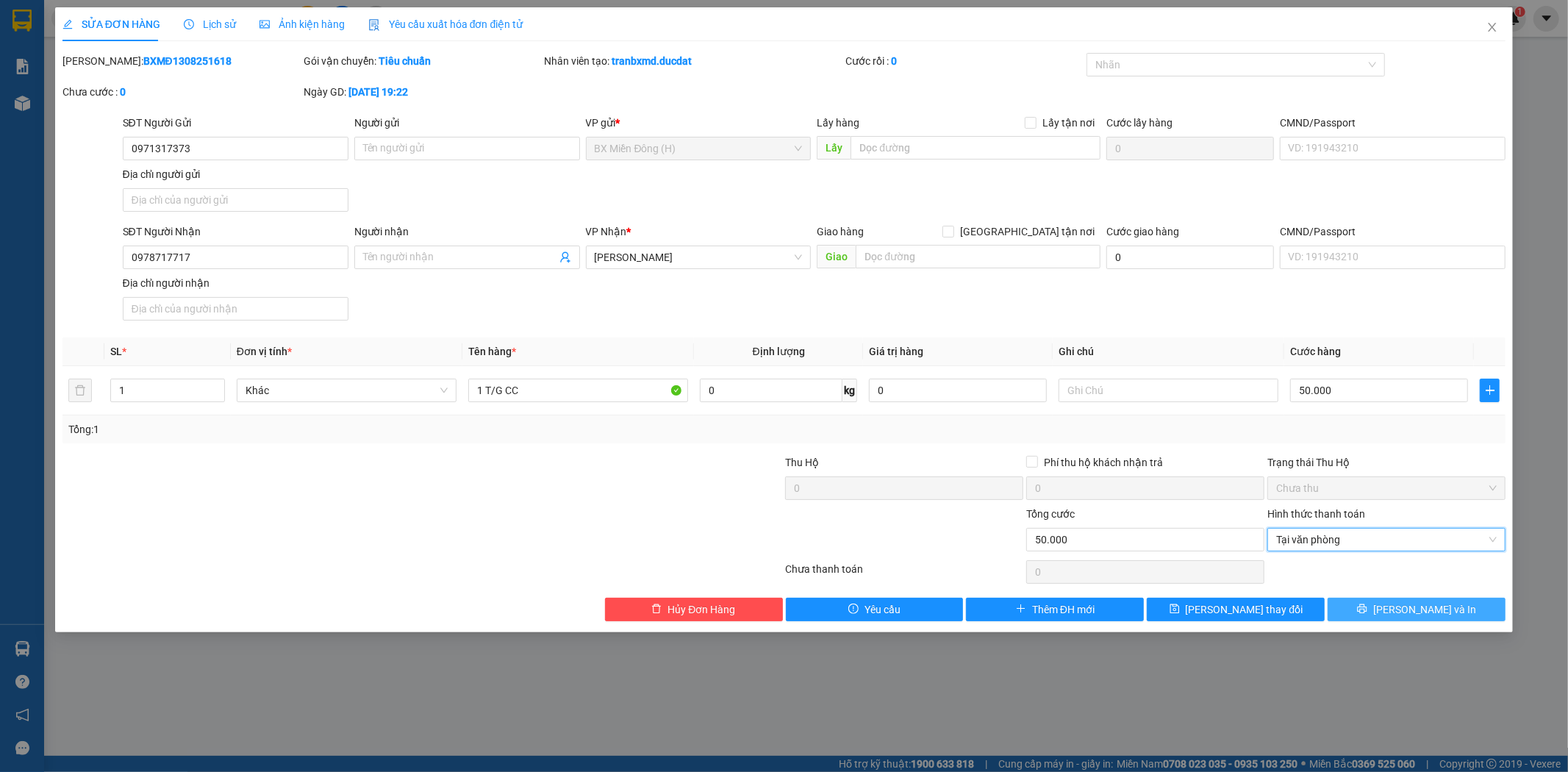
click at [1376, 603] on button "[PERSON_NAME] và In" at bounding box center [1416, 609] width 178 height 23
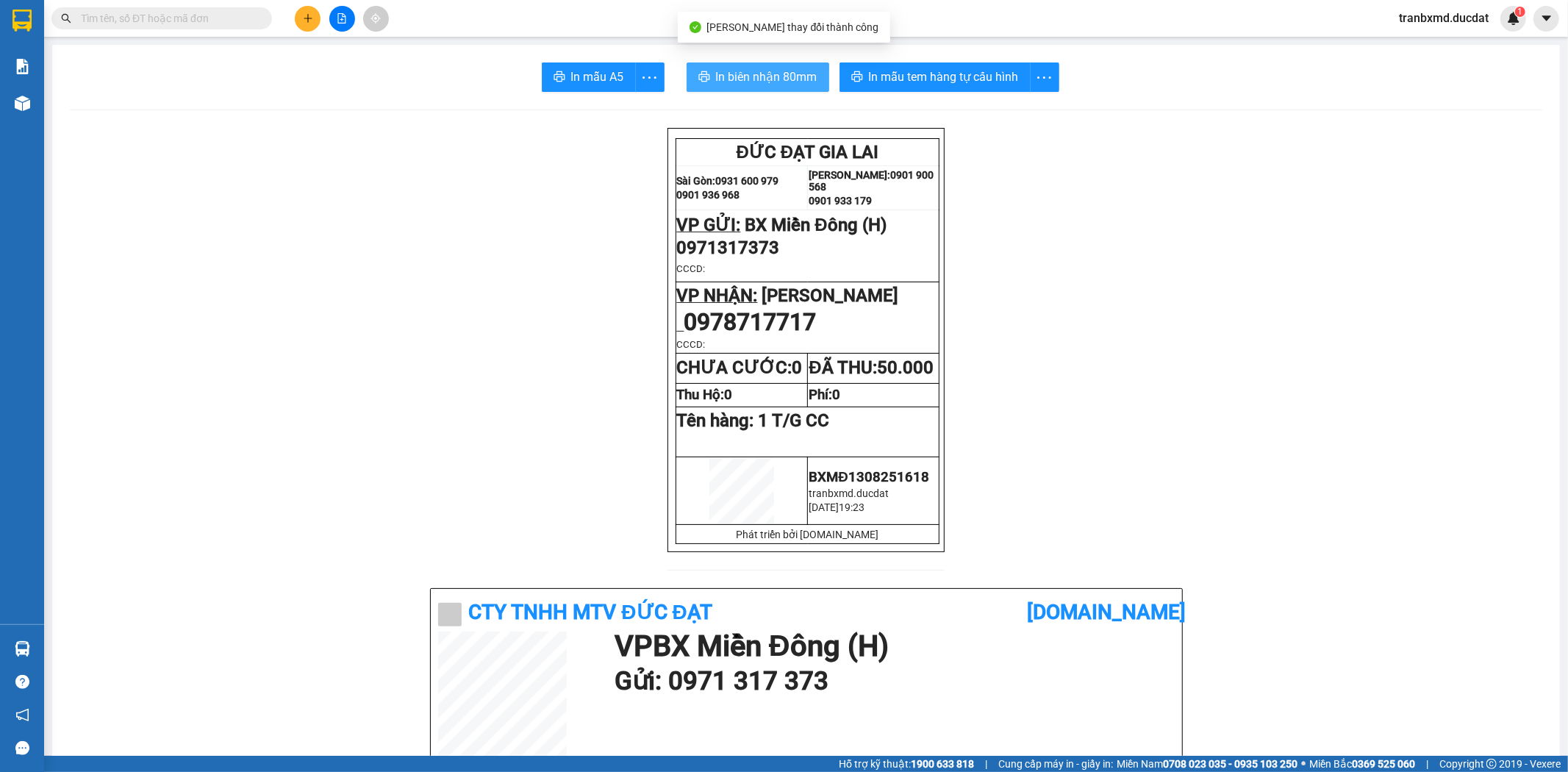
click at [789, 66] on button "In biên nhận 80mm" at bounding box center [758, 77] width 143 height 30
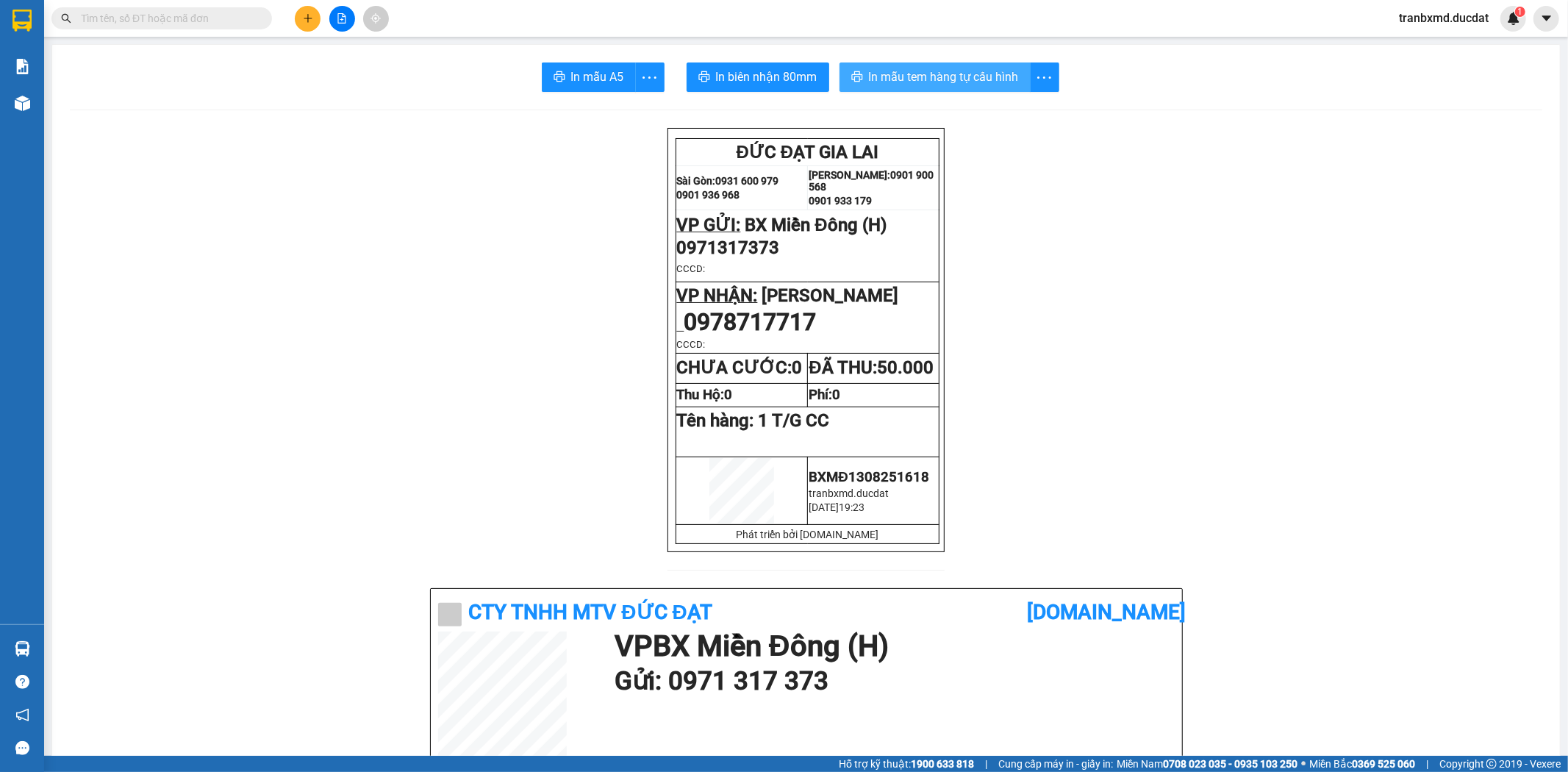
click at [938, 74] on span "In mẫu tem hàng tự cấu hình" at bounding box center [944, 77] width 150 height 18
drag, startPoint x: 1159, startPoint y: 655, endPoint x: 177, endPoint y: 394, distance: 1016.1
drag, startPoint x: 177, startPoint y: 394, endPoint x: 414, endPoint y: 165, distance: 329.6
click at [869, 75] on span "In mẫu tem hàng tự cấu hình" at bounding box center [944, 77] width 150 height 18
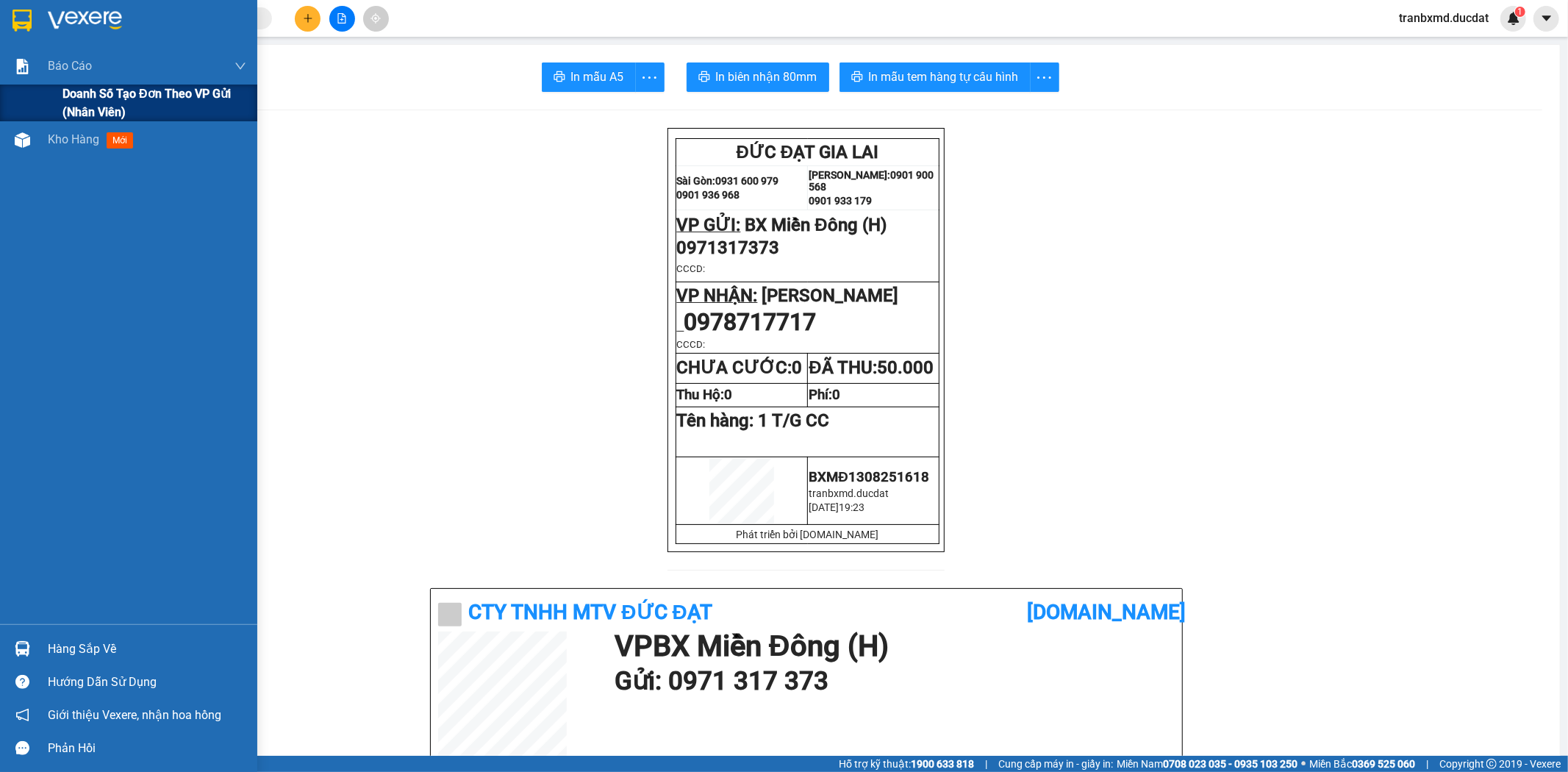
click at [108, 90] on span "Doanh số tạo đơn theo VP gửi (nhân viên)" at bounding box center [154, 103] width 184 height 37
